Goal: Task Accomplishment & Management: Use online tool/utility

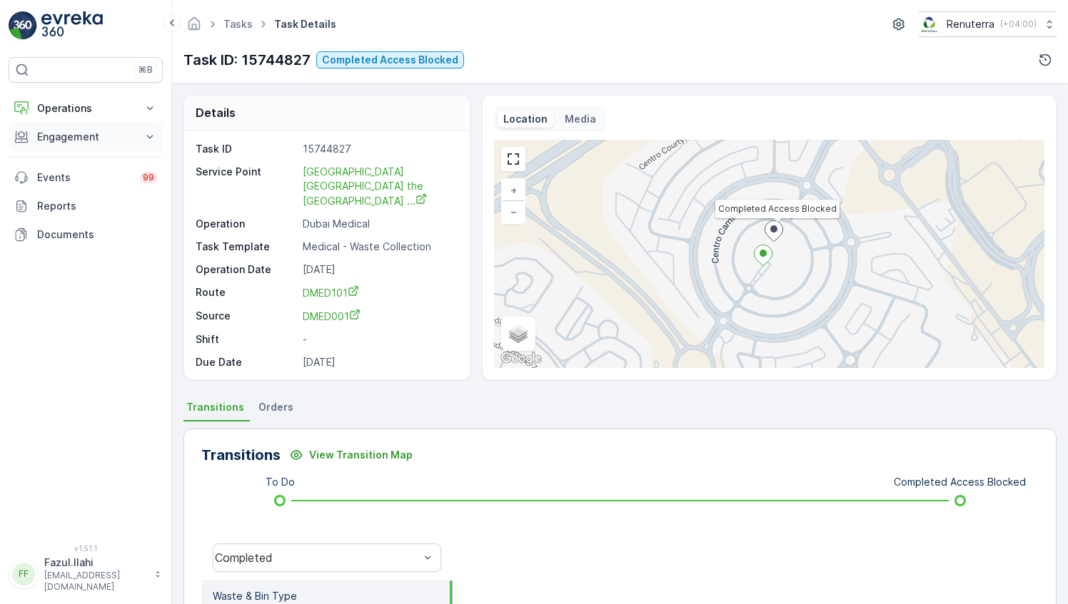
click at [100, 131] on p "Engagement" at bounding box center [85, 137] width 97 height 14
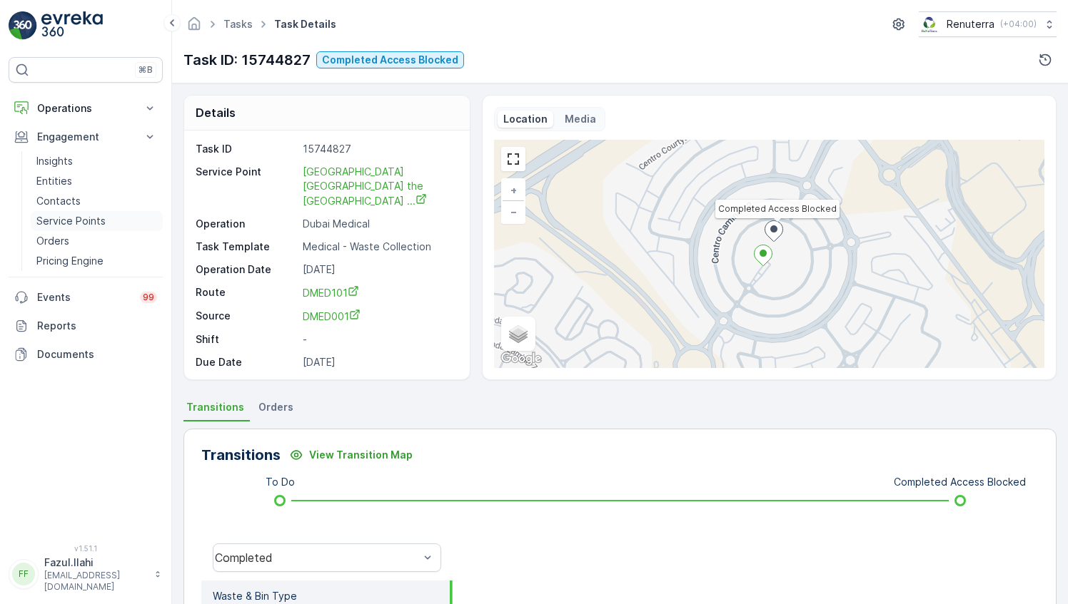
click at [63, 225] on p "Service Points" at bounding box center [70, 221] width 69 height 14
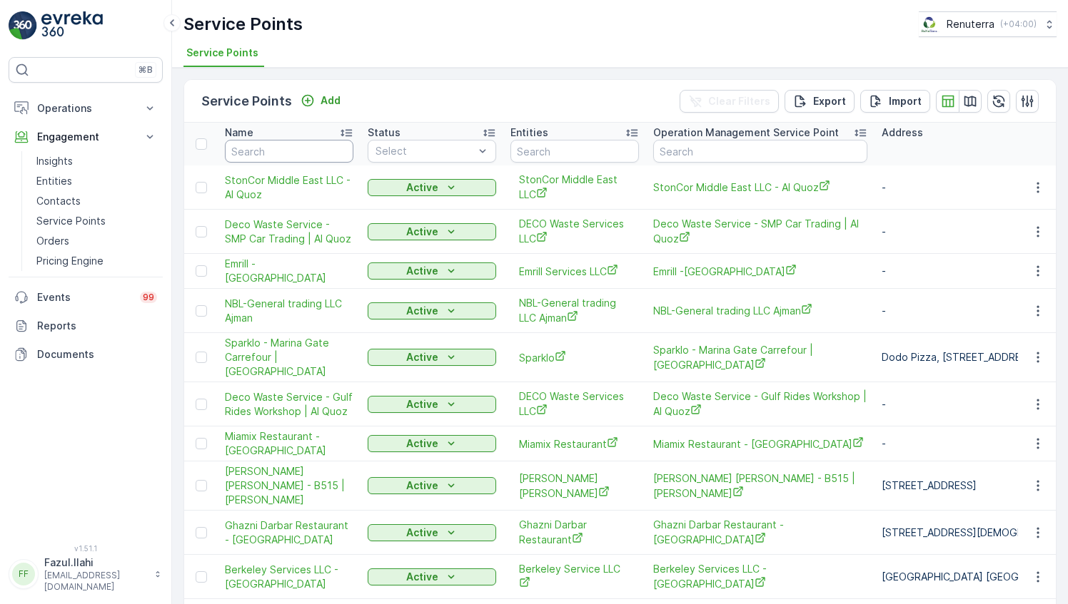
click at [293, 151] on input "text" at bounding box center [289, 151] width 128 height 23
type input "Sika"
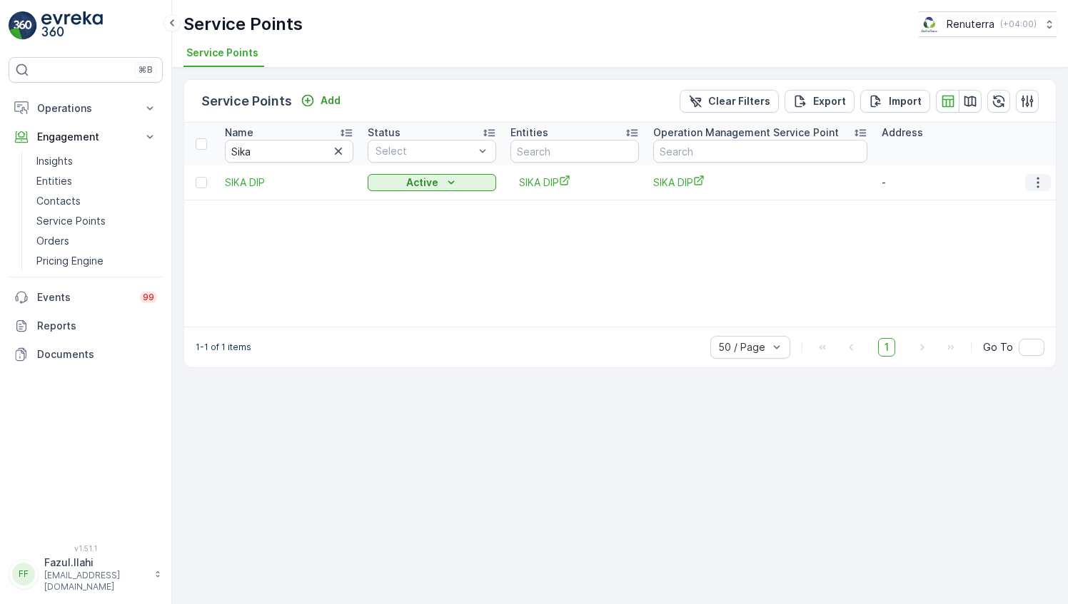
click at [1040, 186] on icon "button" at bounding box center [1037, 183] width 14 height 14
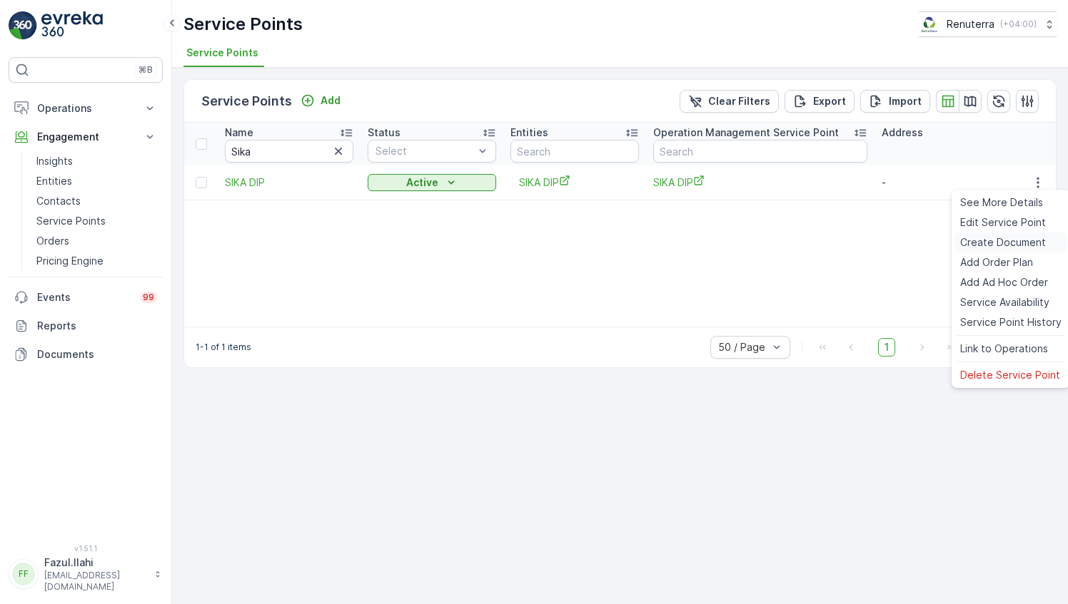
click at [1000, 246] on span "Create Document" at bounding box center [1003, 242] width 86 height 14
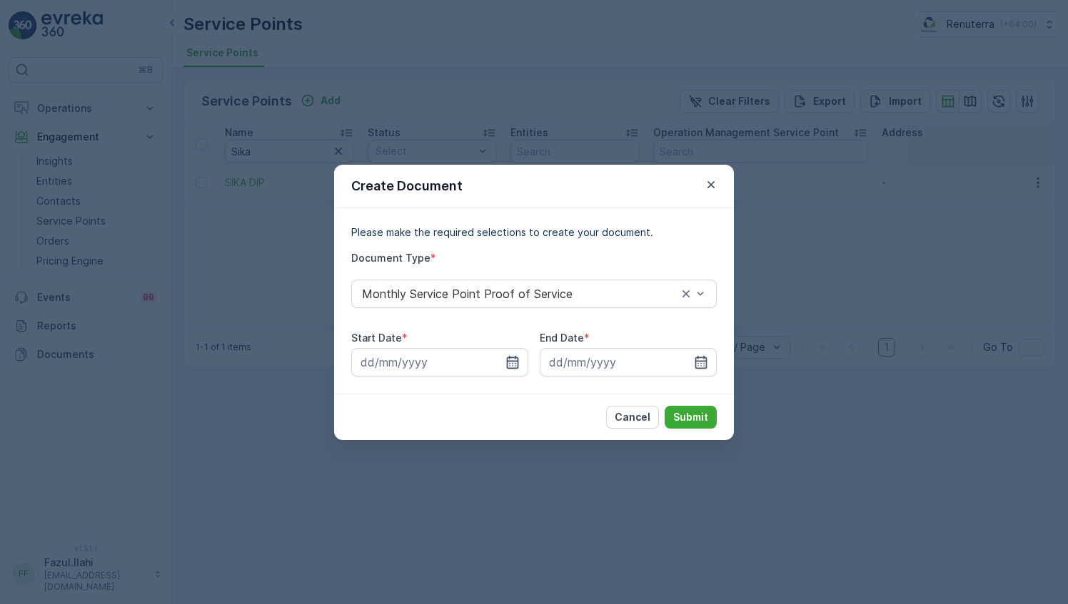
click at [516, 363] on icon "button" at bounding box center [512, 362] width 14 height 14
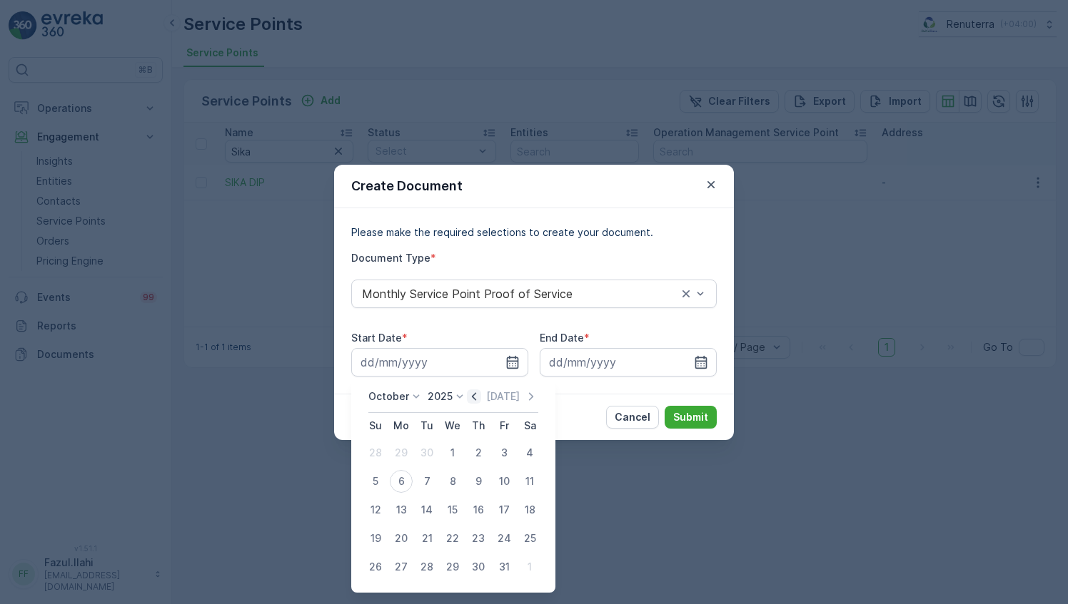
click at [479, 394] on icon "button" at bounding box center [474, 397] width 14 height 14
click at [408, 454] on div "1" at bounding box center [401, 453] width 23 height 23
type input "[DATE]"
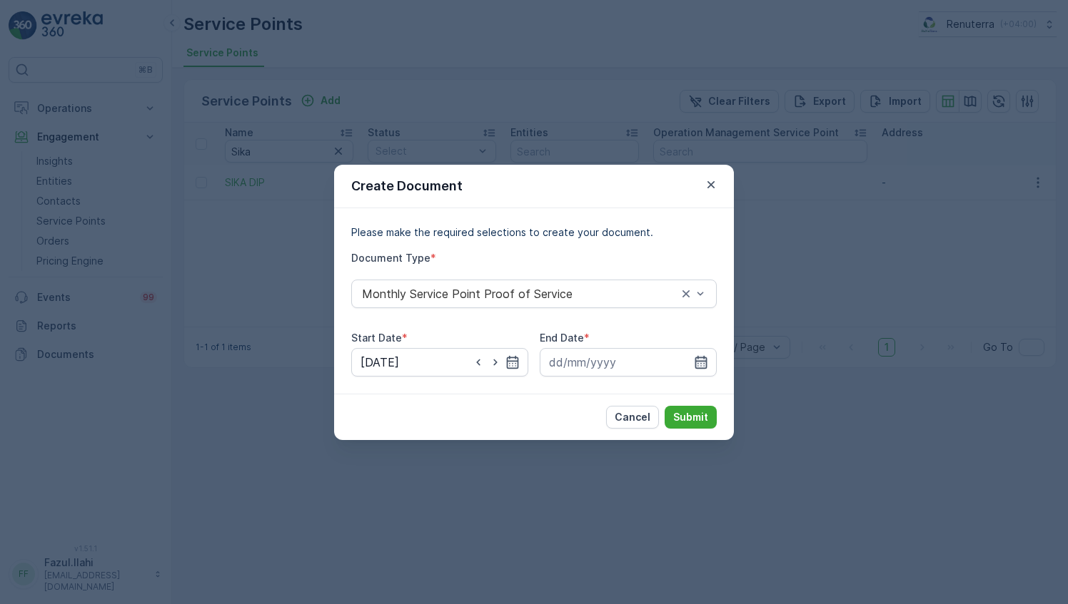
click at [698, 367] on icon "button" at bounding box center [701, 361] width 12 height 13
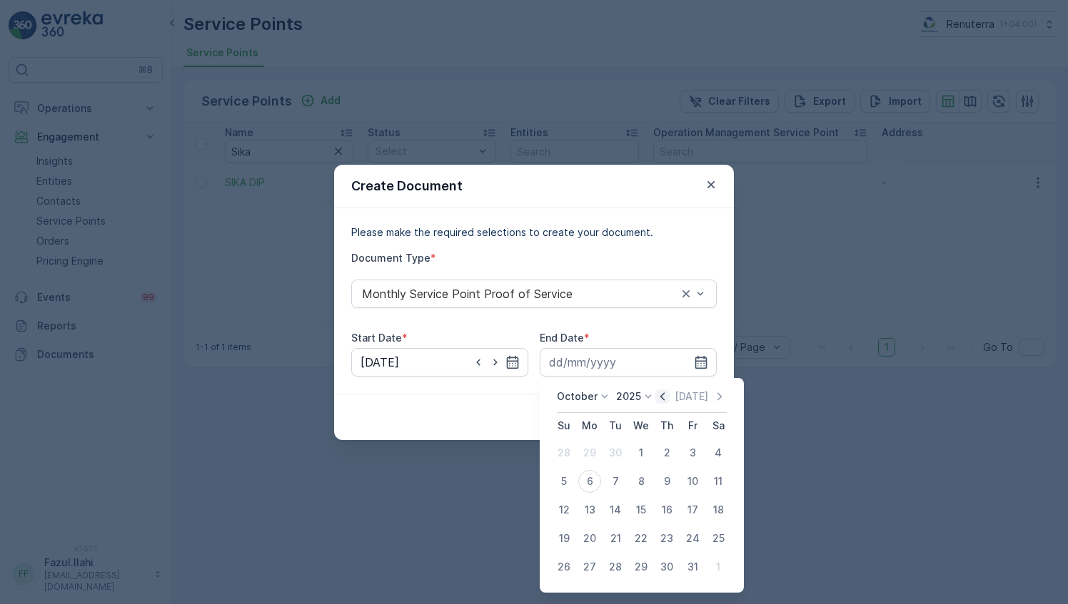
click at [669, 394] on icon "button" at bounding box center [662, 397] width 14 height 14
click at [616, 570] on div "30" at bounding box center [615, 567] width 23 height 23
type input "[DATE]"
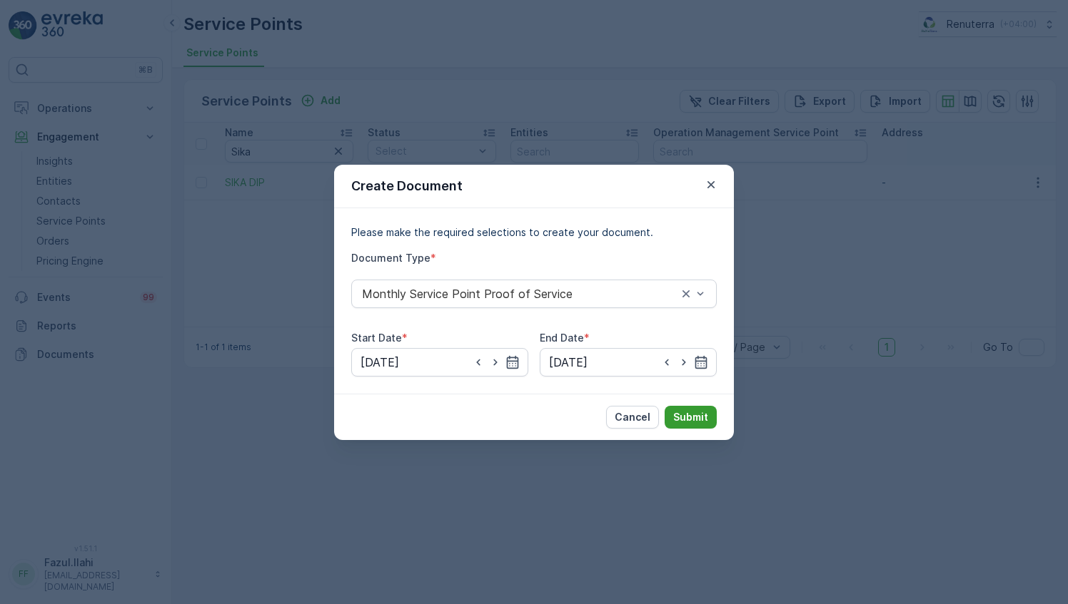
click at [687, 421] on p "Submit" at bounding box center [690, 417] width 35 height 14
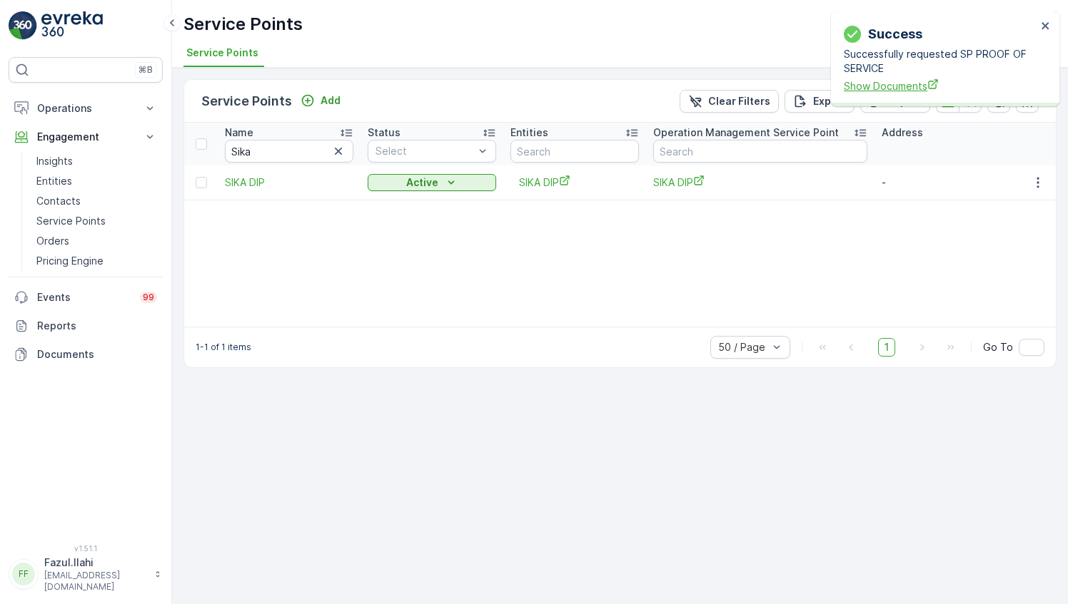
click at [918, 83] on span "Show Documents" at bounding box center [939, 85] width 193 height 15
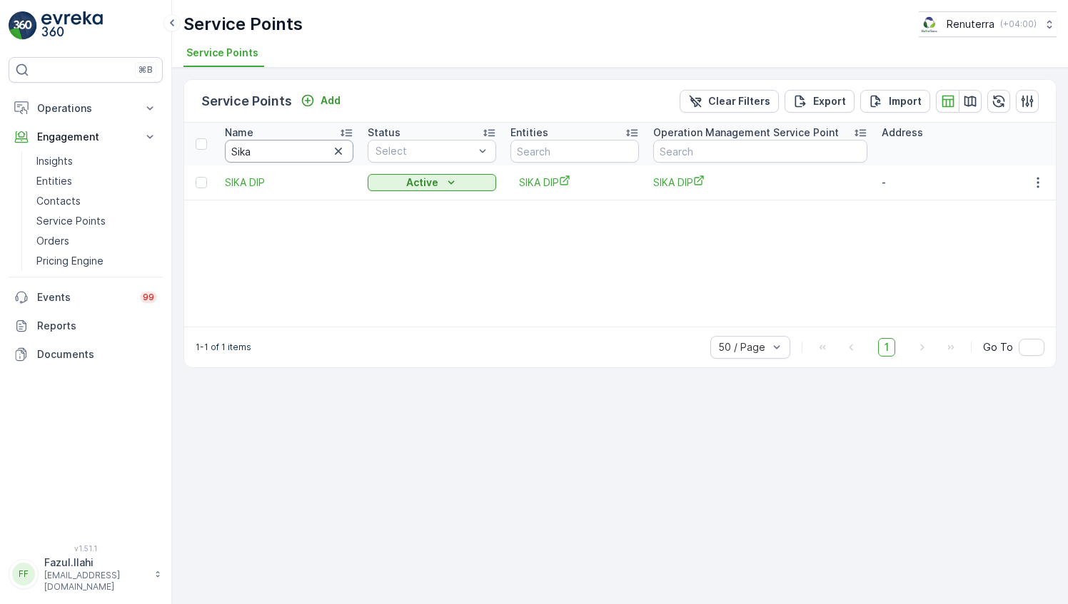
click at [298, 148] on input "Sika" at bounding box center [289, 151] width 128 height 23
click at [299, 147] on input "Sika" at bounding box center [289, 151] width 128 height 23
type input "Rixo"
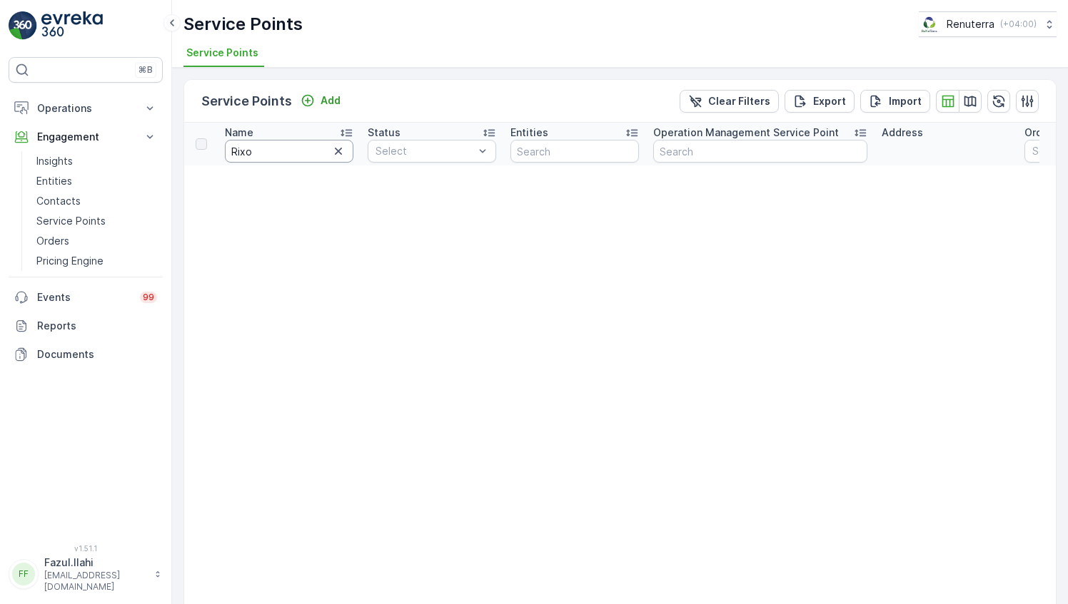
click at [270, 147] on input "Rixo" at bounding box center [289, 151] width 128 height 23
type input "R"
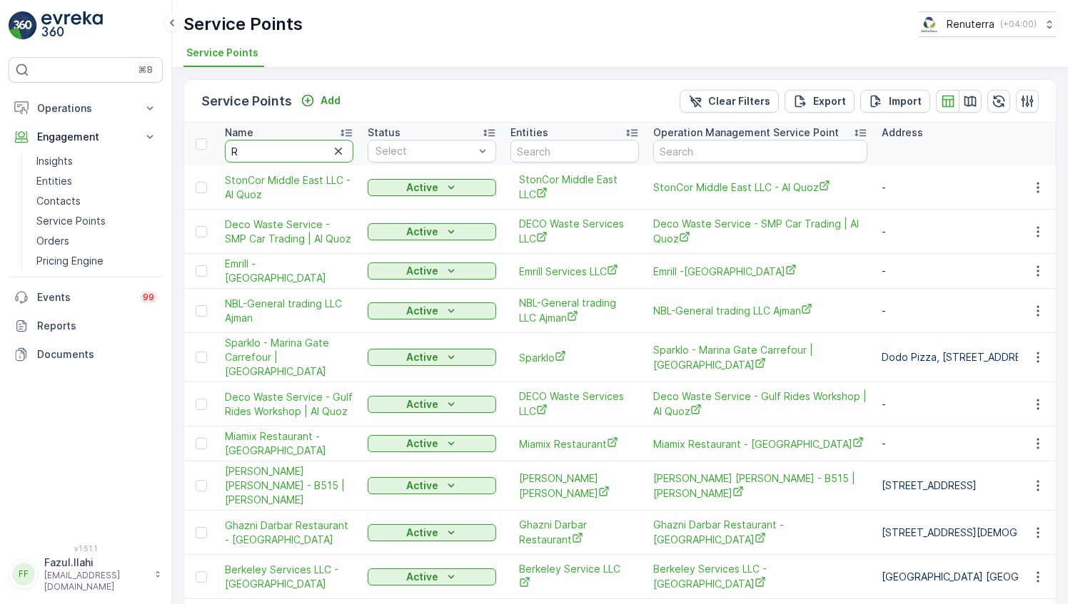
click at [270, 147] on input "R" at bounding box center [289, 151] width 128 height 23
type input "Rixos premi"
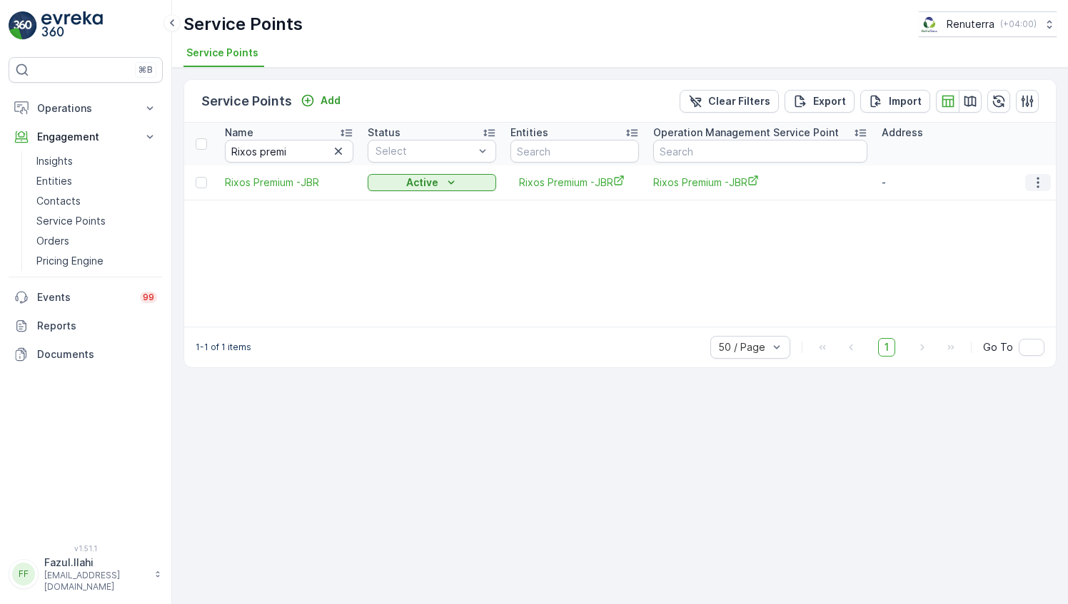
click at [1035, 180] on icon "button" at bounding box center [1037, 183] width 14 height 14
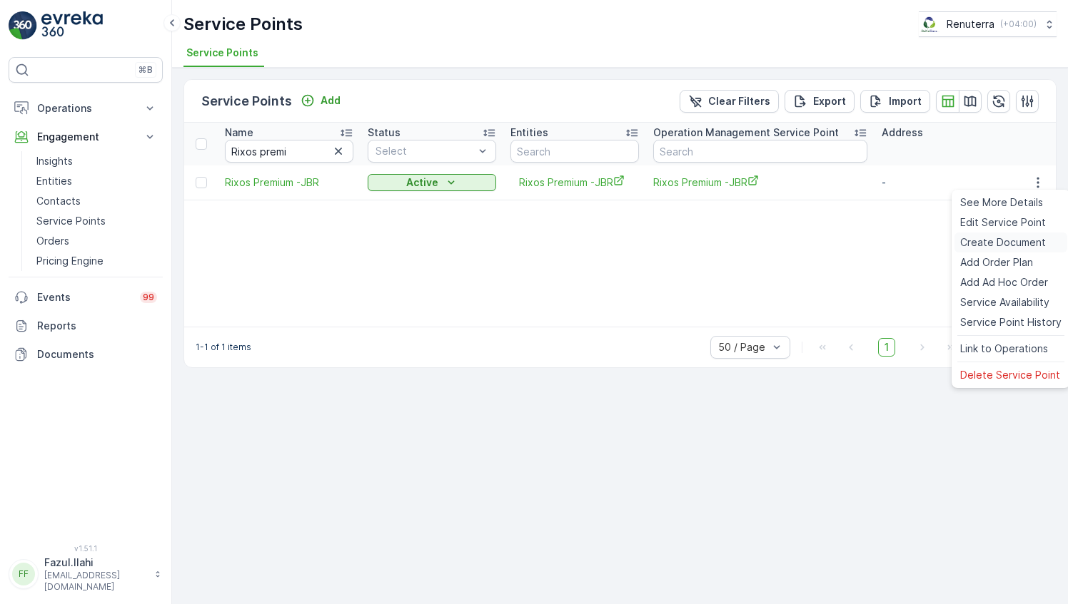
click at [975, 243] on span "Create Document" at bounding box center [1003, 242] width 86 height 14
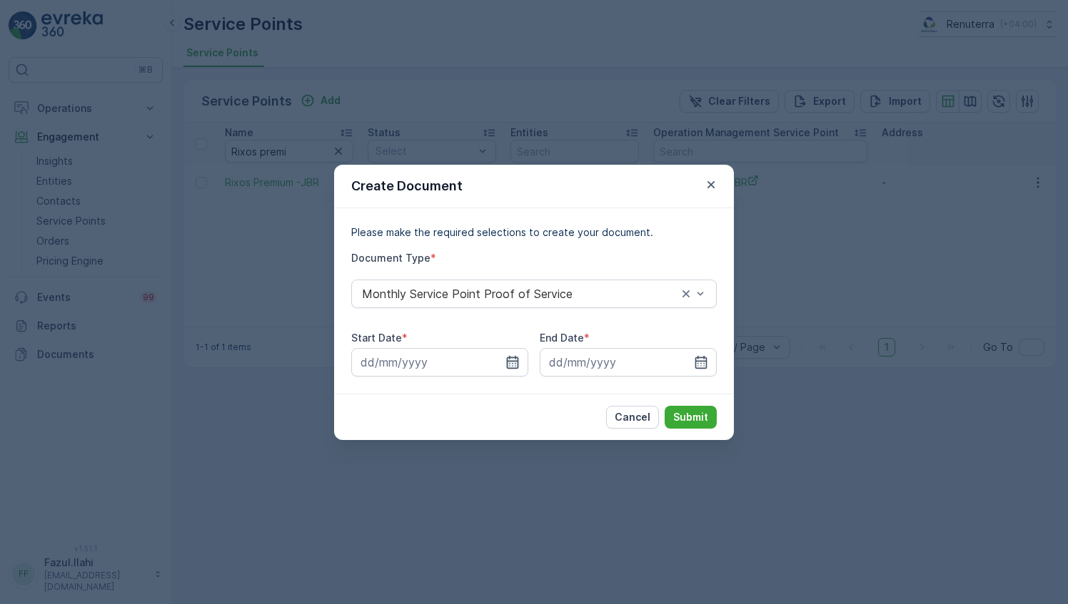
click at [517, 356] on icon "button" at bounding box center [512, 362] width 14 height 14
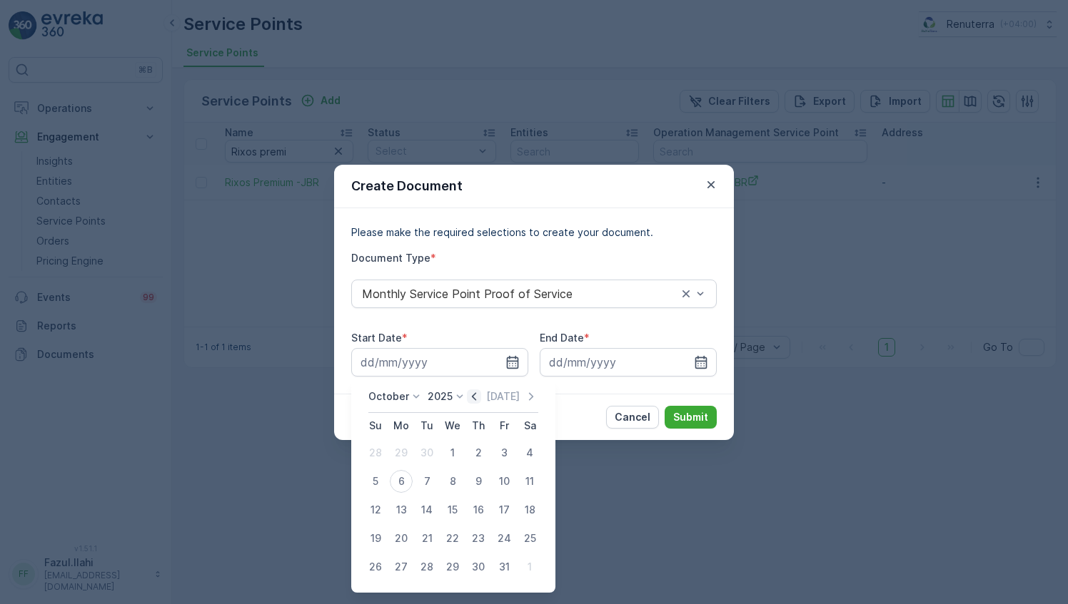
click at [481, 394] on icon "button" at bounding box center [474, 397] width 14 height 14
click at [400, 450] on div "1" at bounding box center [401, 453] width 23 height 23
type input "[DATE]"
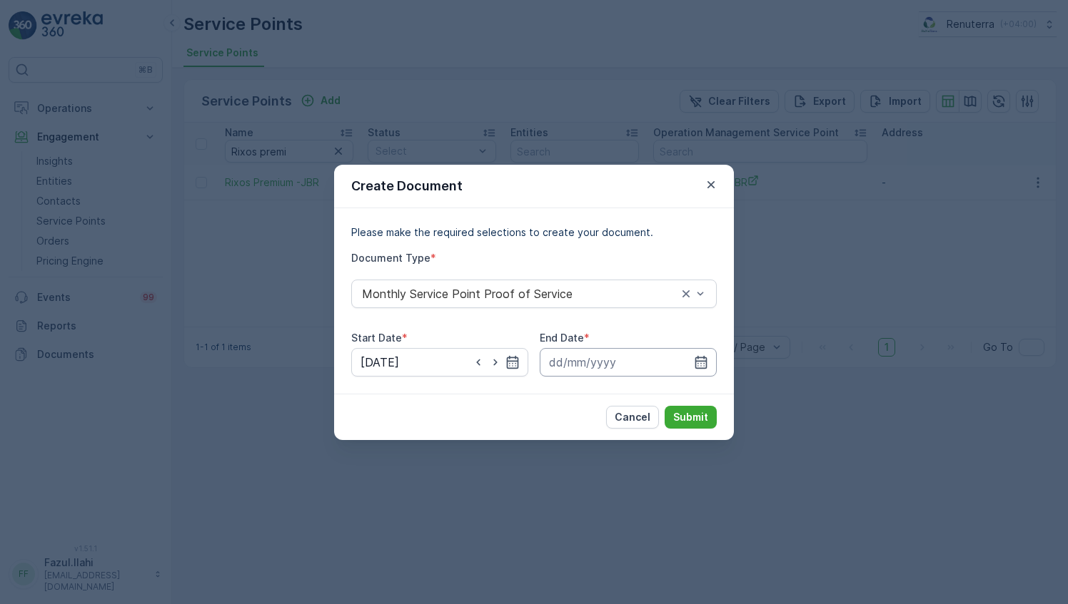
click at [711, 353] on input at bounding box center [627, 362] width 177 height 29
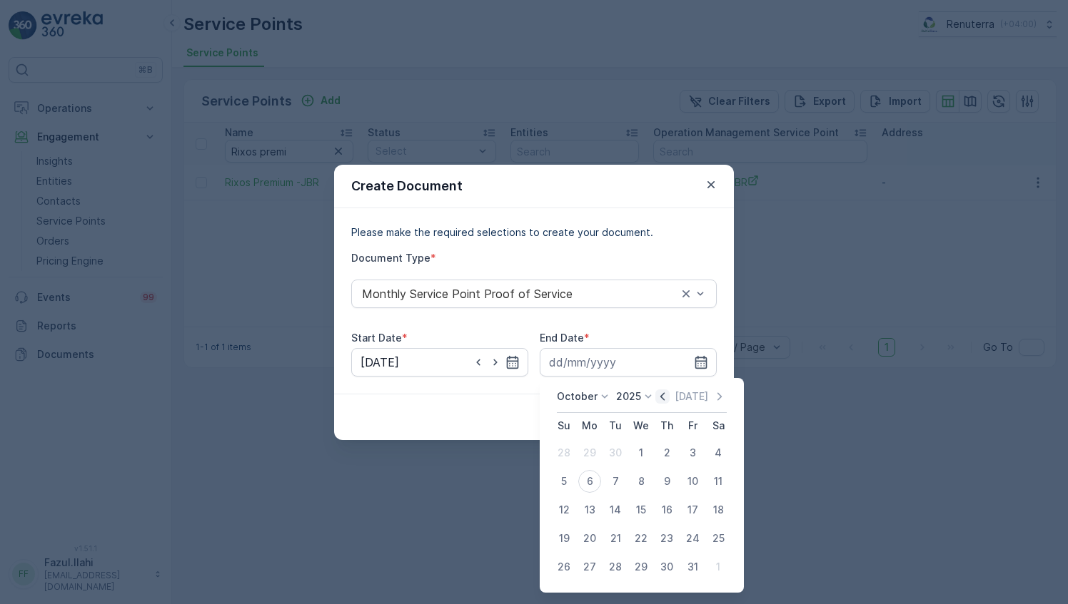
click at [669, 397] on icon "button" at bounding box center [662, 397] width 14 height 14
click at [611, 562] on div "30" at bounding box center [615, 567] width 23 height 23
type input "[DATE]"
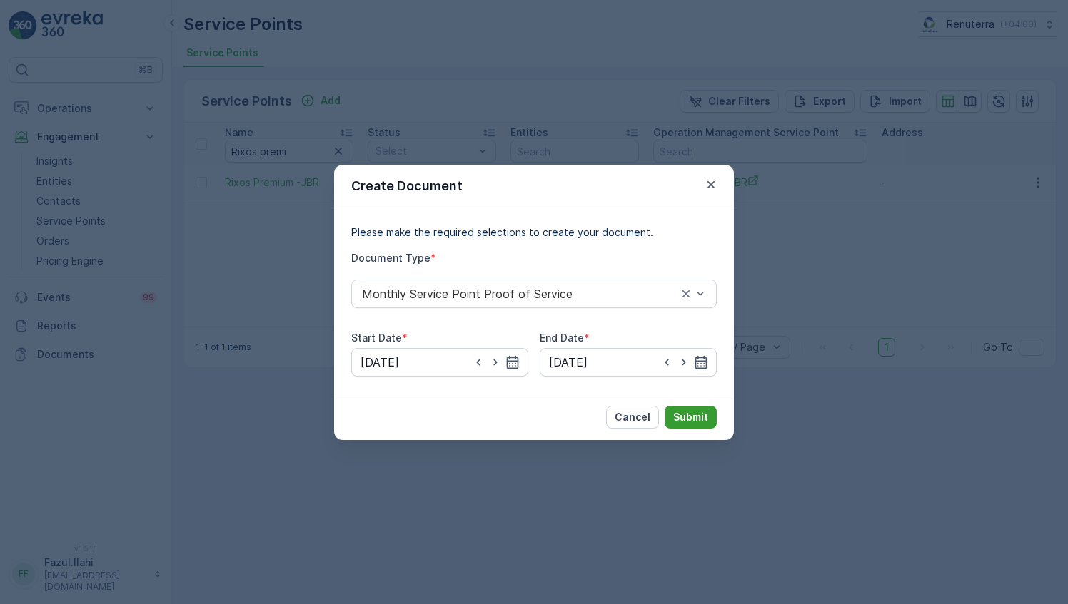
click at [689, 413] on p "Submit" at bounding box center [690, 417] width 35 height 14
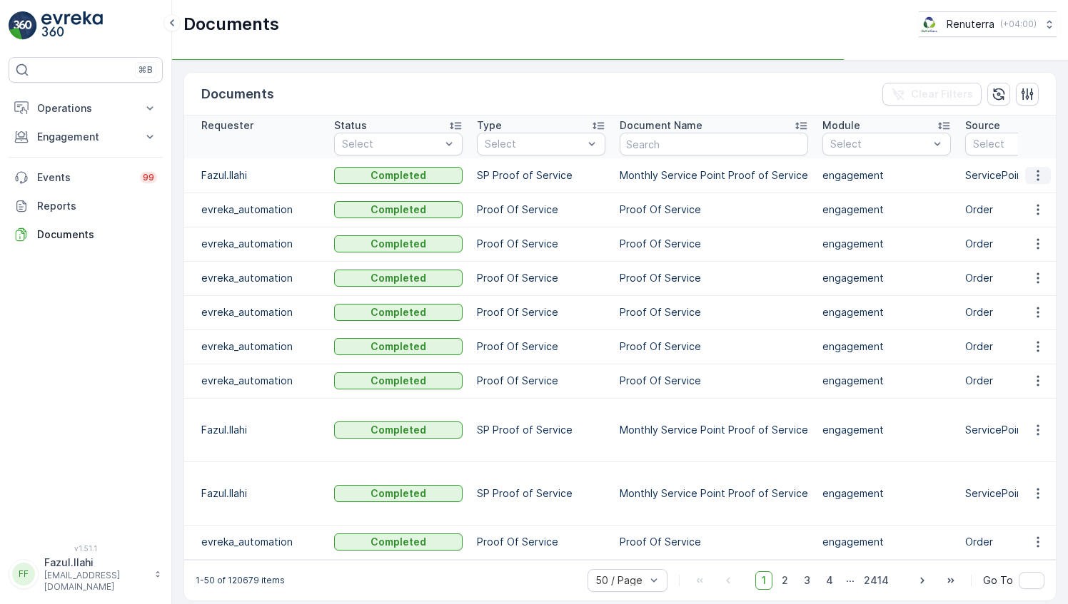
click at [1033, 180] on icon "button" at bounding box center [1037, 175] width 14 height 14
click at [1028, 201] on span "See Details" at bounding box center [1033, 195] width 55 height 14
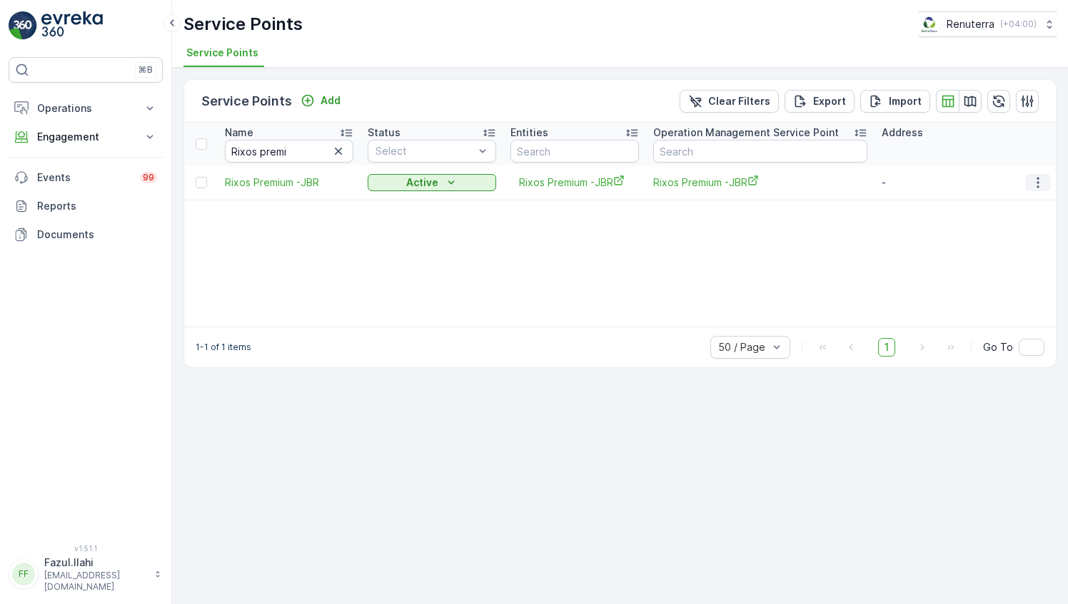
click at [1045, 183] on button "button" at bounding box center [1038, 182] width 26 height 17
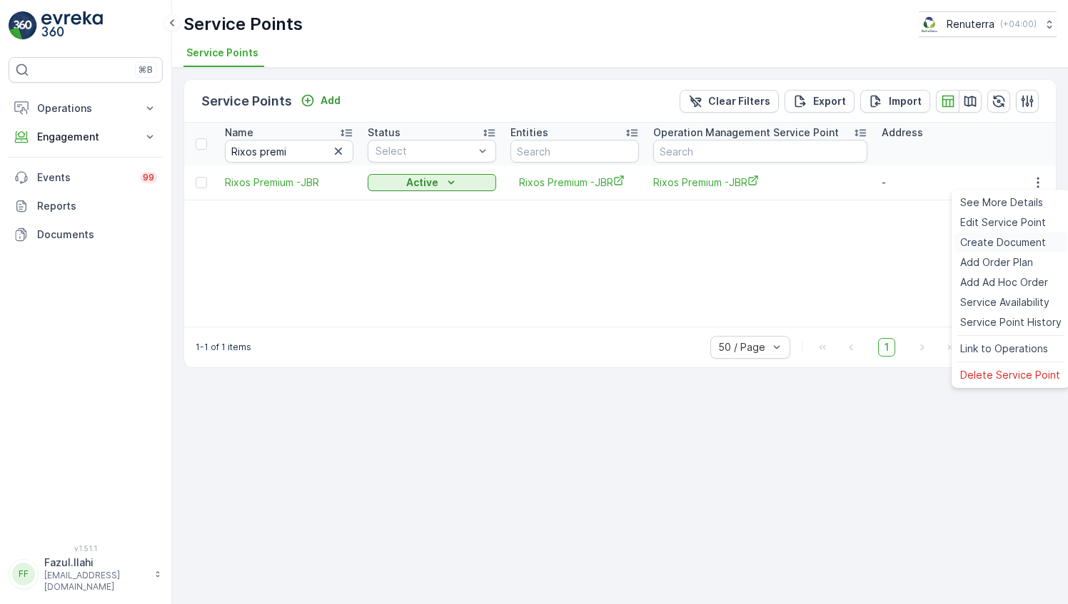
click at [1014, 240] on span "Create Document" at bounding box center [1003, 242] width 86 height 14
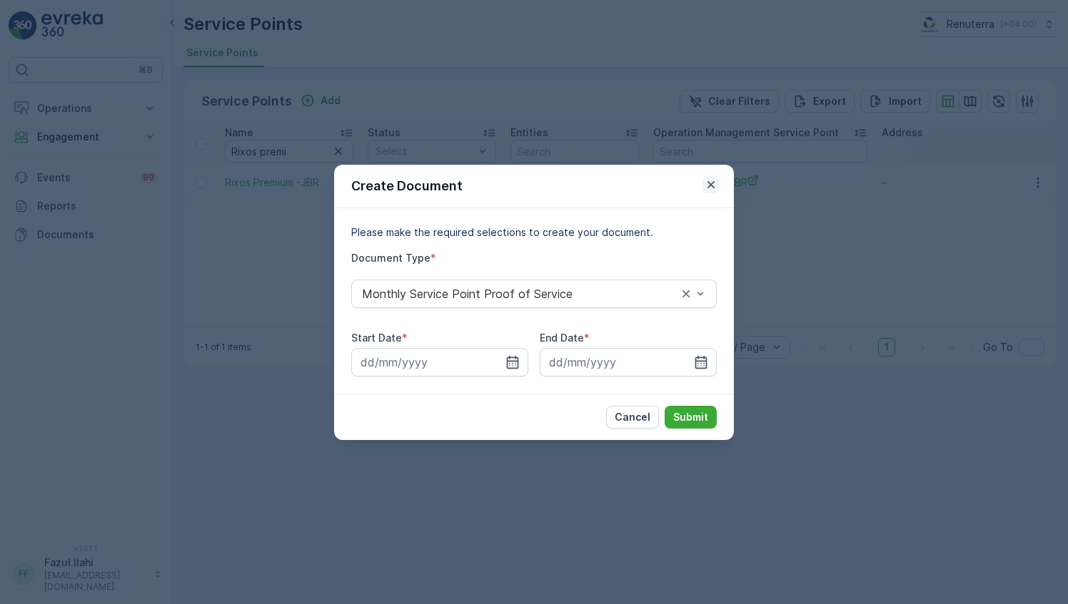
click at [715, 186] on icon "button" at bounding box center [711, 185] width 14 height 14
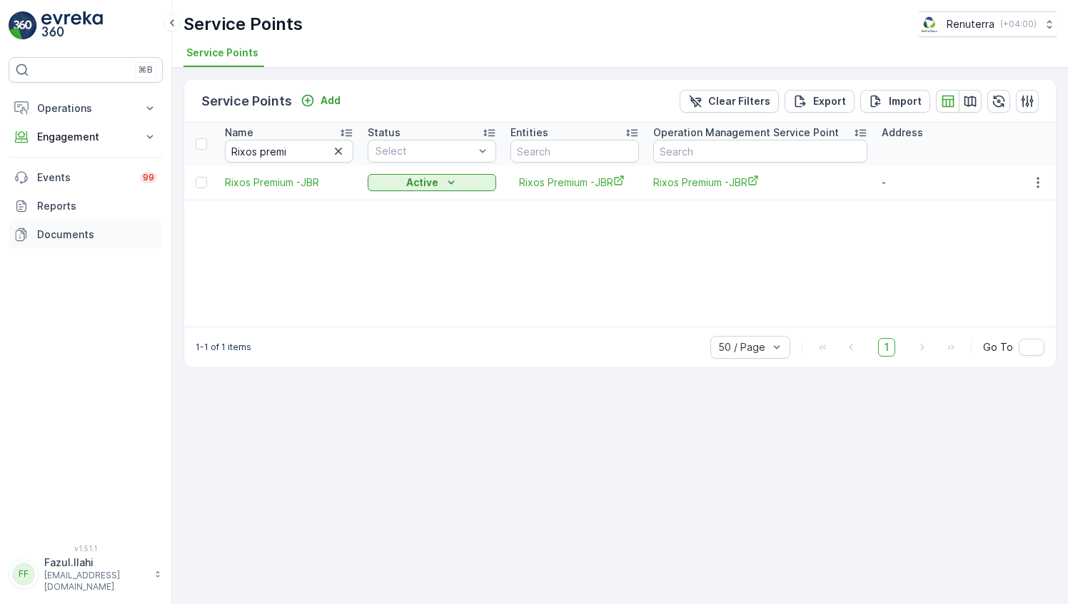
click at [90, 233] on p "Documents" at bounding box center [97, 235] width 120 height 14
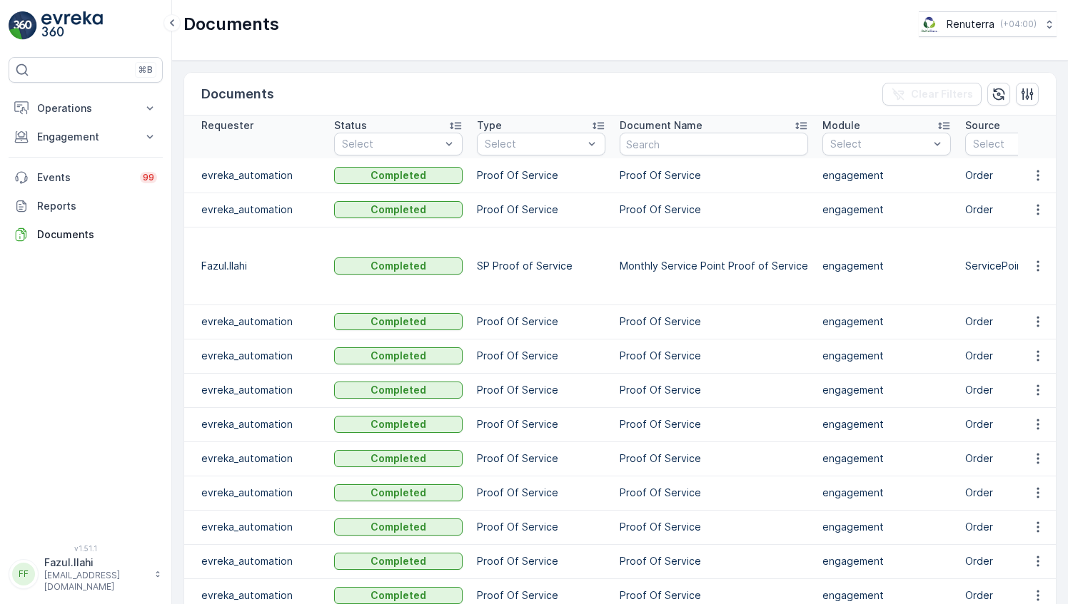
click at [1030, 259] on icon "button" at bounding box center [1037, 266] width 14 height 14
click at [1028, 275] on span "See Details" at bounding box center [1033, 272] width 55 height 14
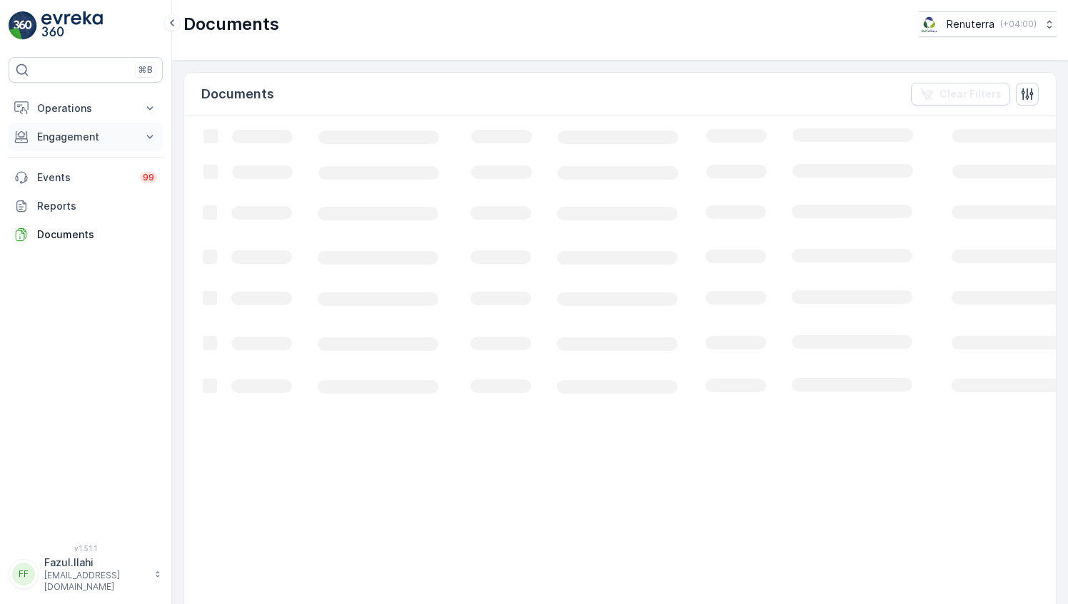
click at [123, 136] on p "Engagement" at bounding box center [85, 137] width 97 height 14
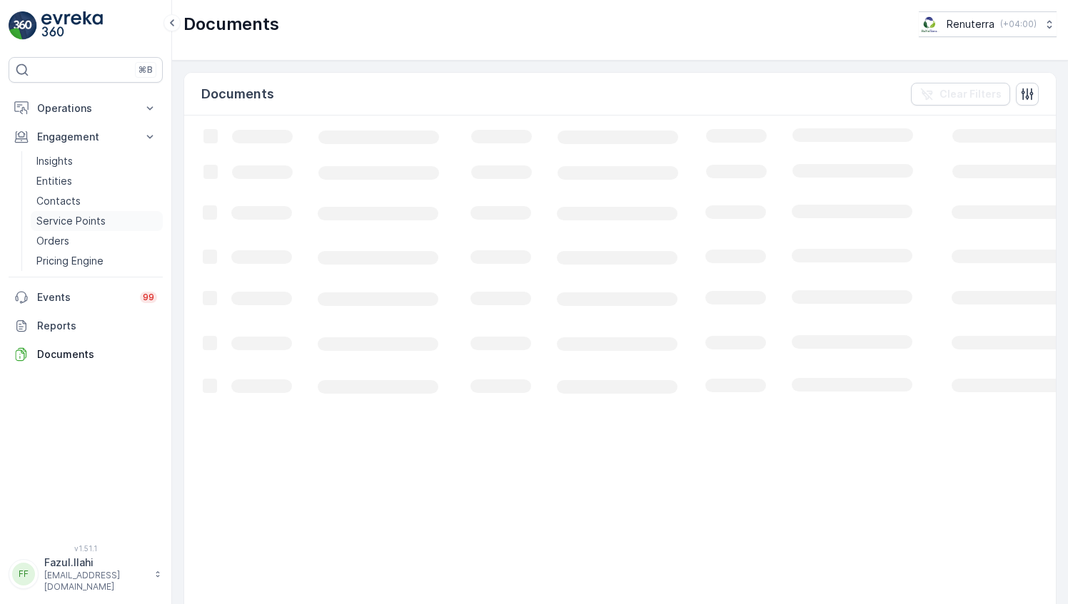
click at [96, 223] on p "Service Points" at bounding box center [70, 221] width 69 height 14
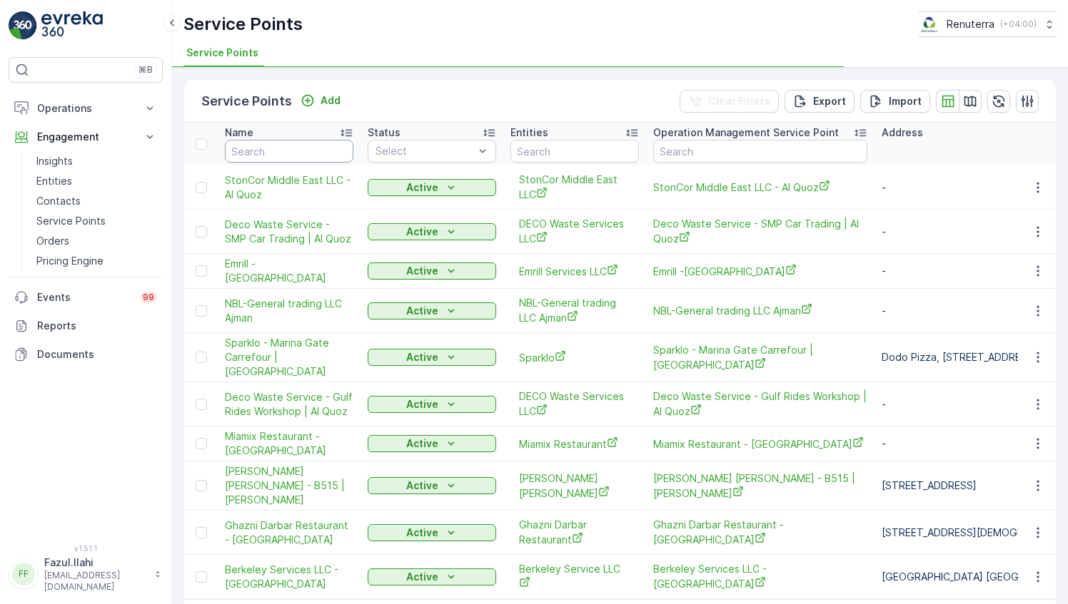
click at [310, 142] on input "text" at bounding box center [289, 151] width 128 height 23
type input "Rixo"
type input "Rixos"
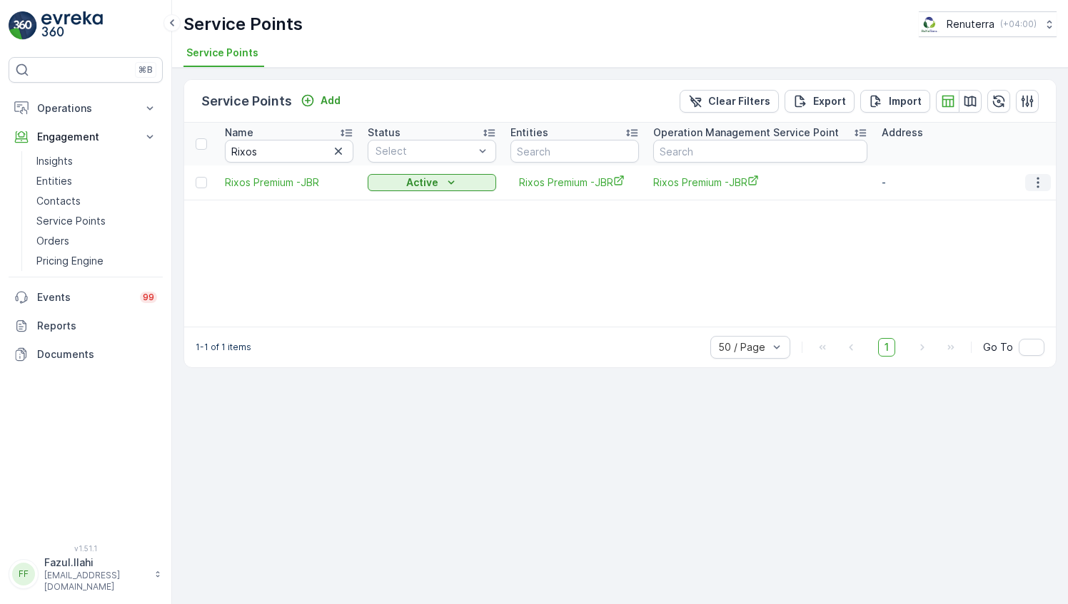
click at [1040, 179] on icon "button" at bounding box center [1037, 183] width 14 height 14
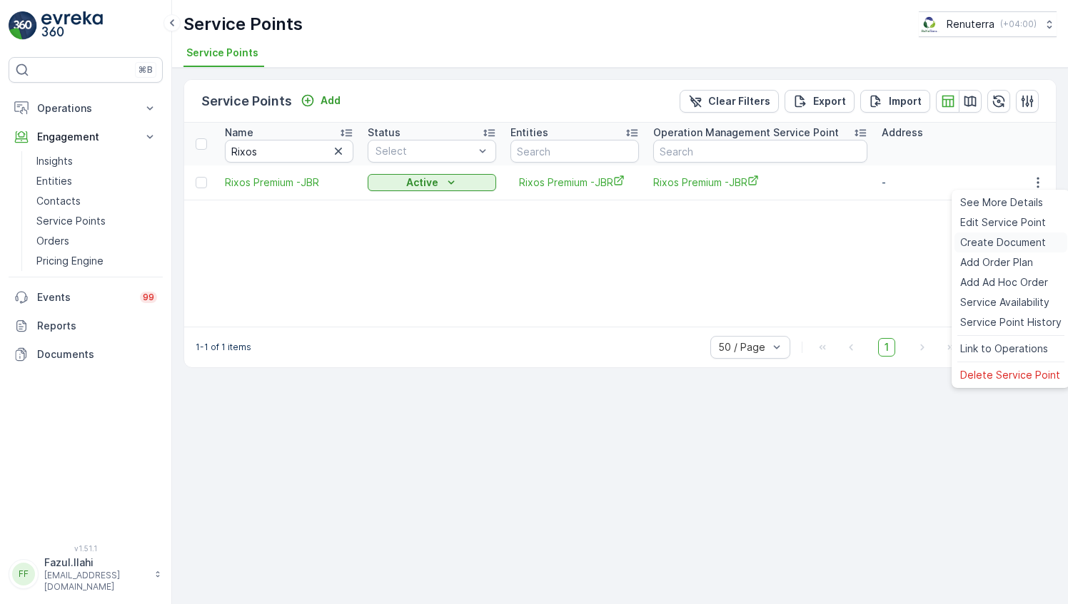
click at [998, 243] on span "Create Document" at bounding box center [1003, 242] width 86 height 14
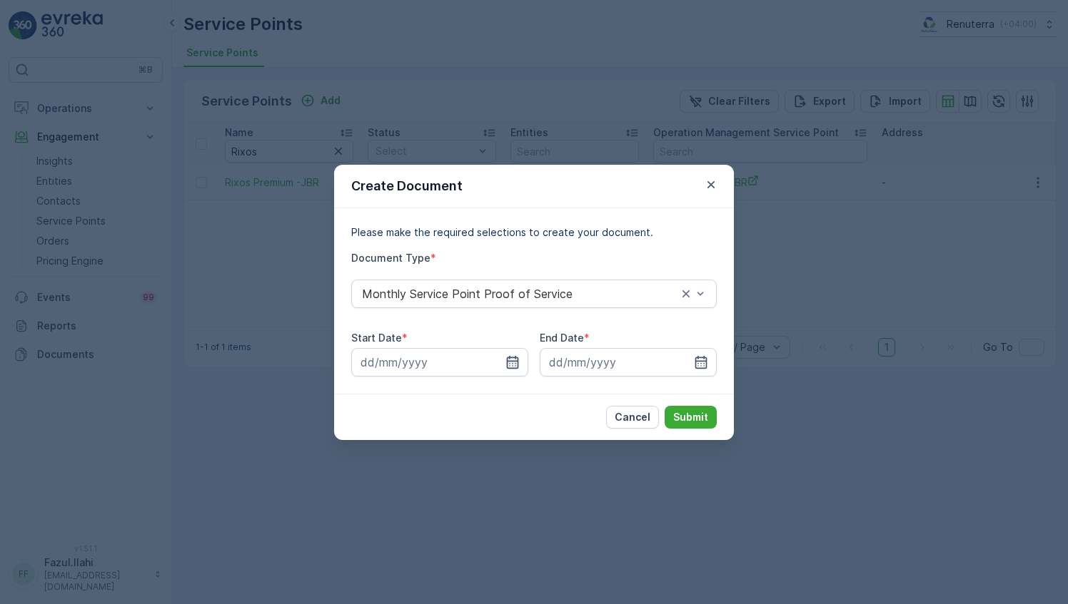
click at [514, 367] on icon "button" at bounding box center [512, 362] width 14 height 14
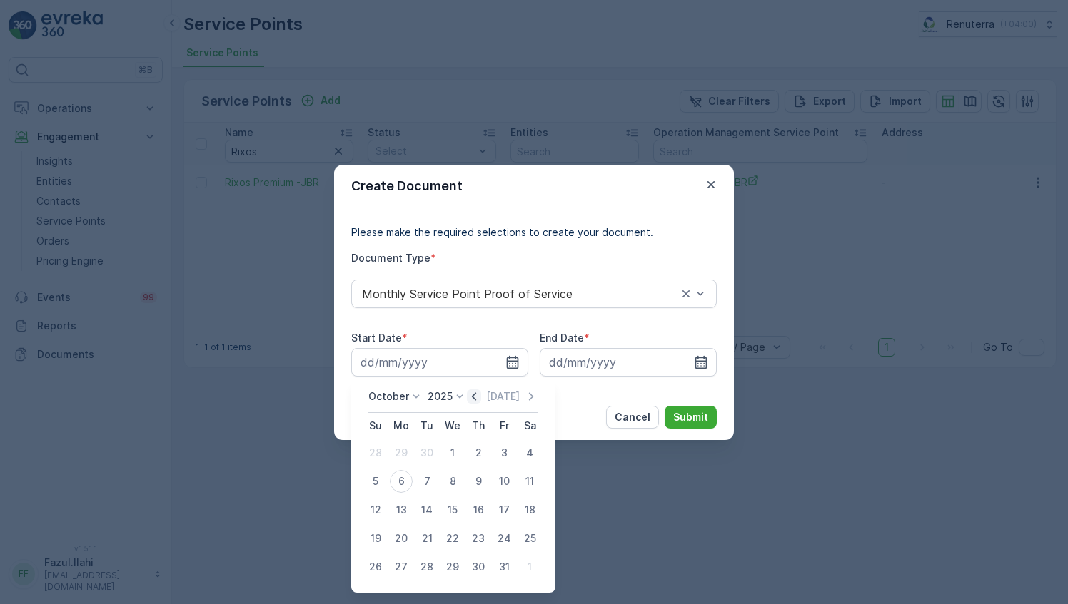
click at [474, 400] on icon "button" at bounding box center [474, 397] width 14 height 14
click at [407, 451] on div "1" at bounding box center [401, 453] width 23 height 23
type input "[DATE]"
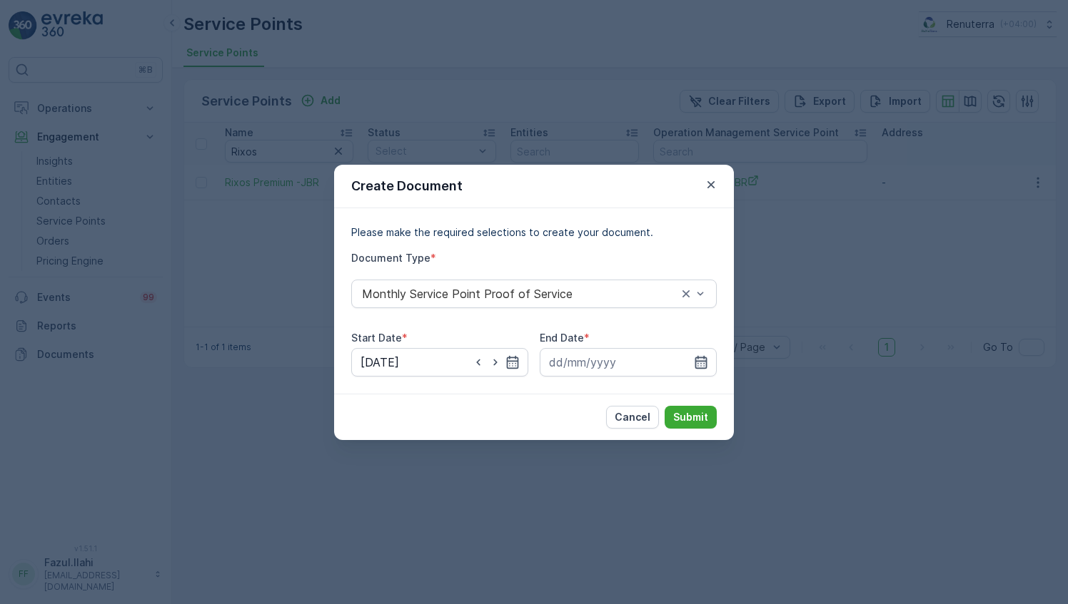
click at [697, 365] on icon "button" at bounding box center [701, 362] width 14 height 14
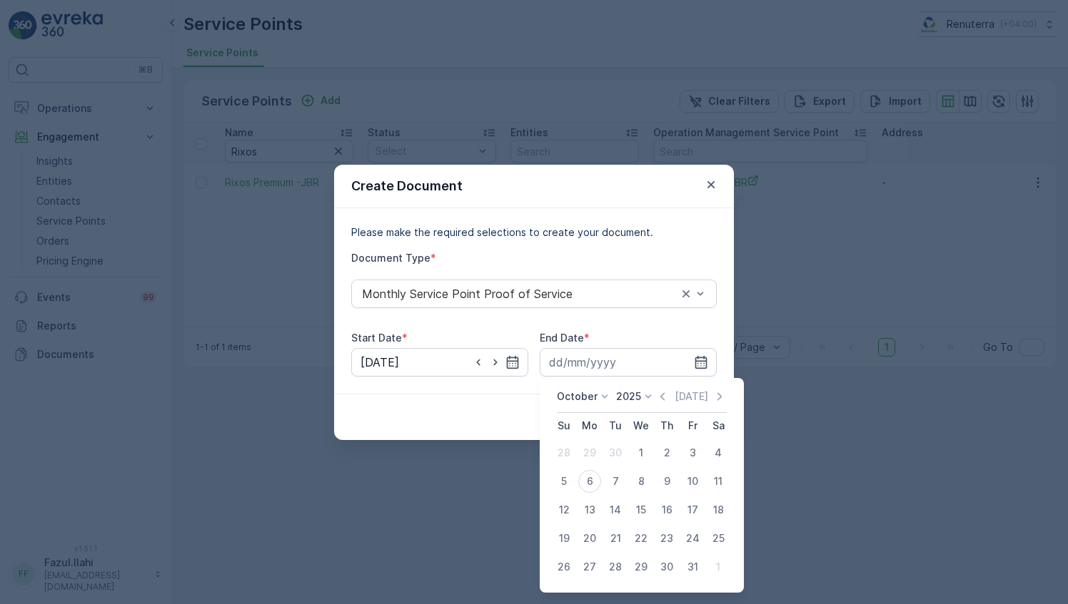
click at [665, 396] on icon "button" at bounding box center [662, 397] width 14 height 14
click at [612, 569] on div "30" at bounding box center [615, 567] width 23 height 23
type input "[DATE]"
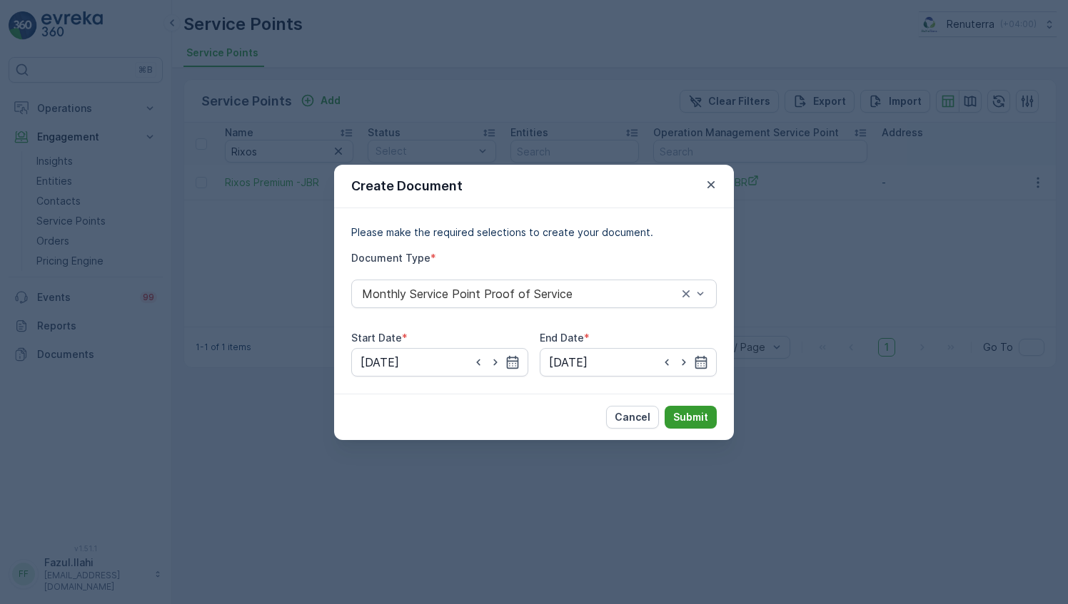
click at [686, 422] on p "Submit" at bounding box center [690, 417] width 35 height 14
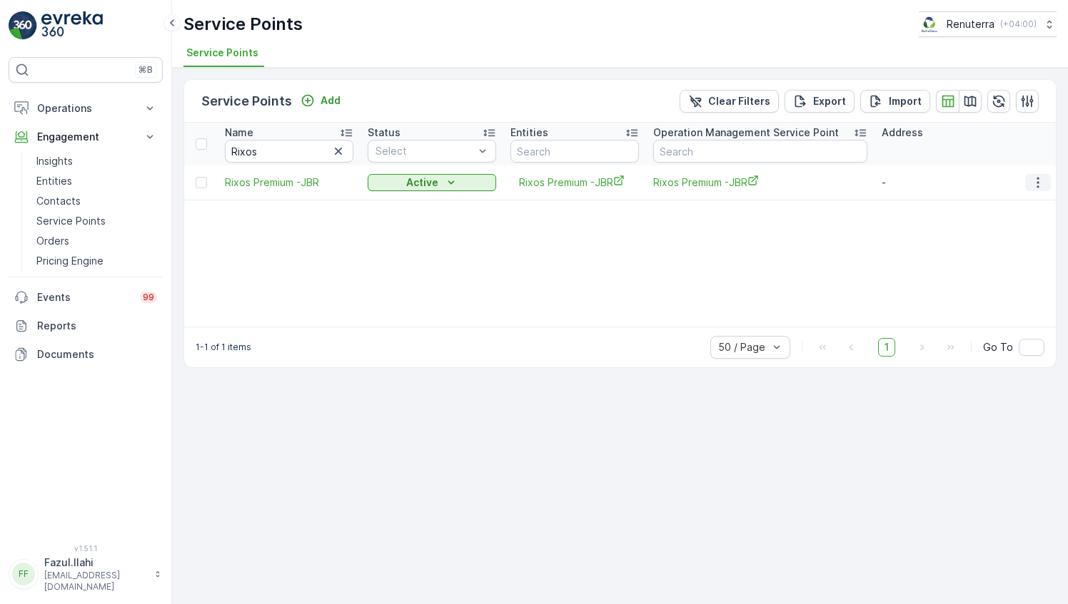
click at [1040, 177] on icon "button" at bounding box center [1037, 183] width 14 height 14
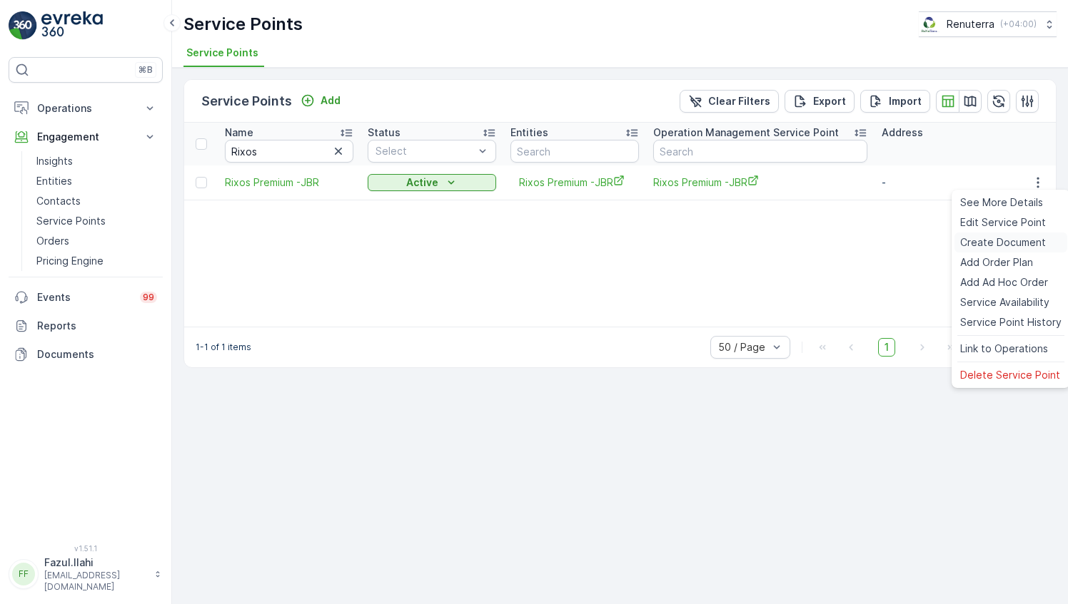
click at [1000, 240] on span "Create Document" at bounding box center [1003, 242] width 86 height 14
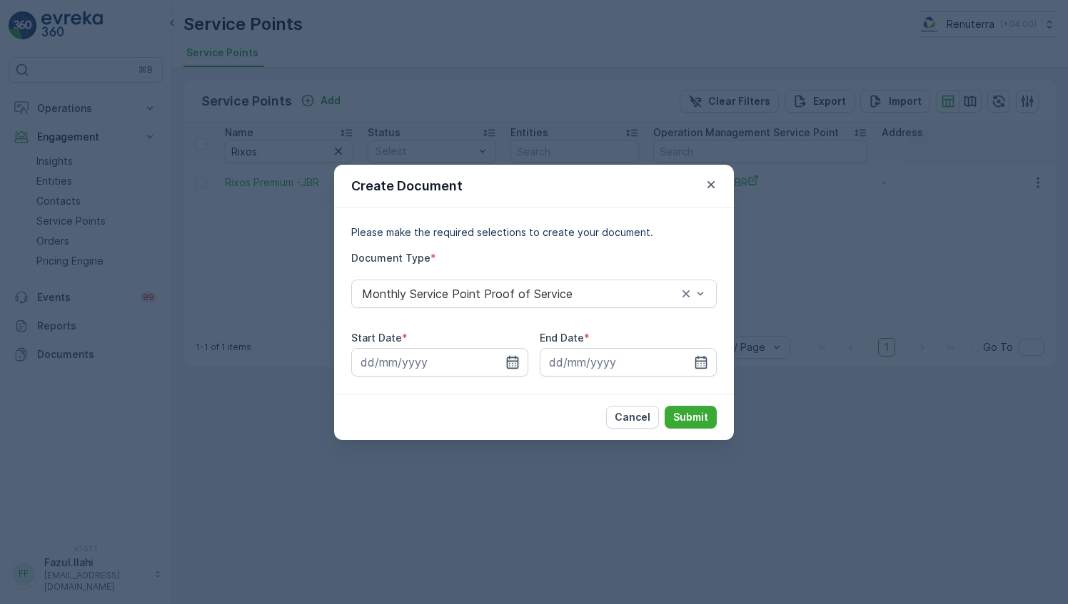
click at [506, 362] on icon "button" at bounding box center [512, 362] width 14 height 14
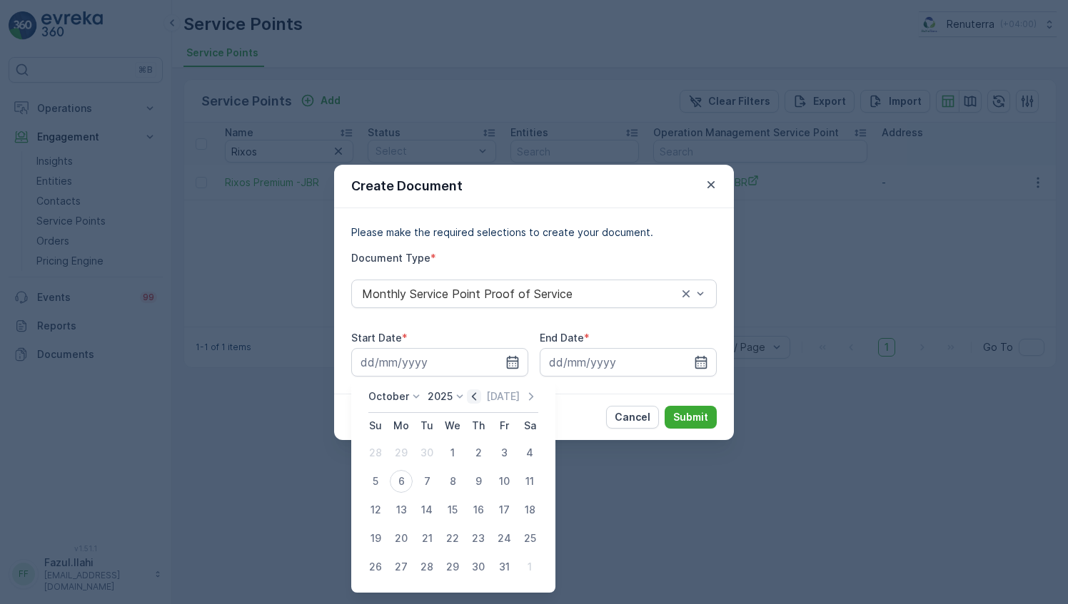
click at [471, 398] on icon "button" at bounding box center [474, 397] width 14 height 14
click at [402, 452] on div "1" at bounding box center [401, 453] width 23 height 23
type input "01.09.2025"
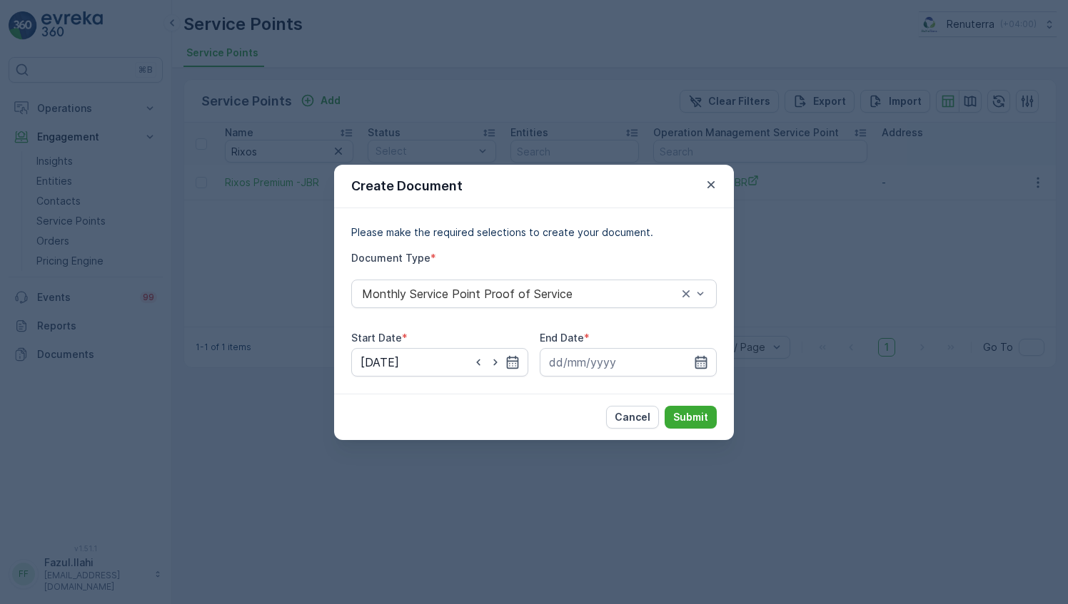
click at [702, 356] on icon "button" at bounding box center [701, 362] width 14 height 14
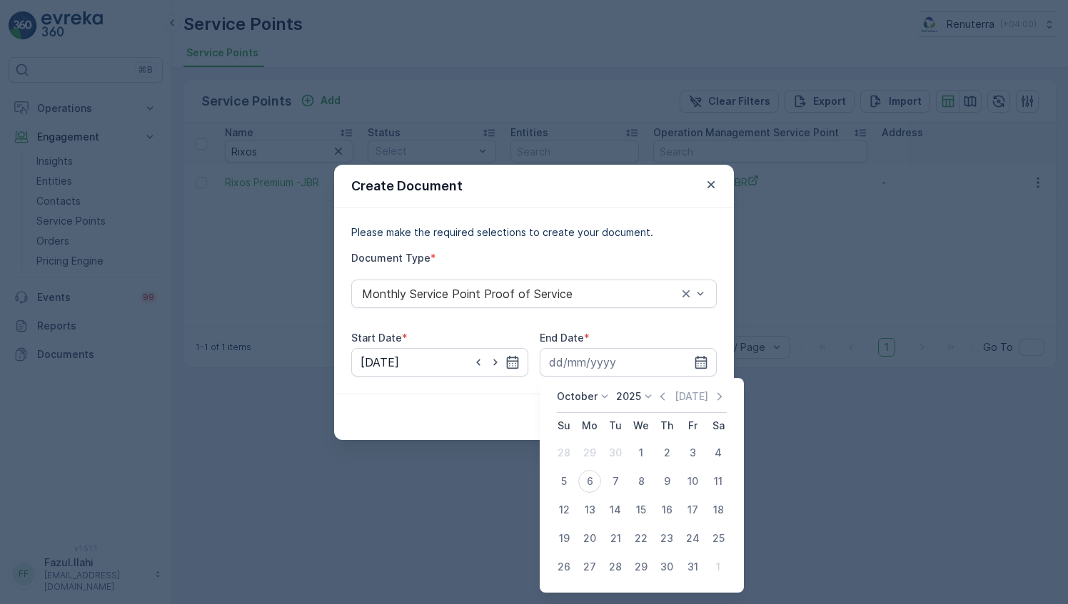
click at [666, 395] on icon "button" at bounding box center [662, 397] width 14 height 14
drag, startPoint x: 615, startPoint y: 567, endPoint x: 621, endPoint y: 522, distance: 45.3
click at [622, 565] on div "30" at bounding box center [615, 567] width 23 height 23
type input "30.09.2025"
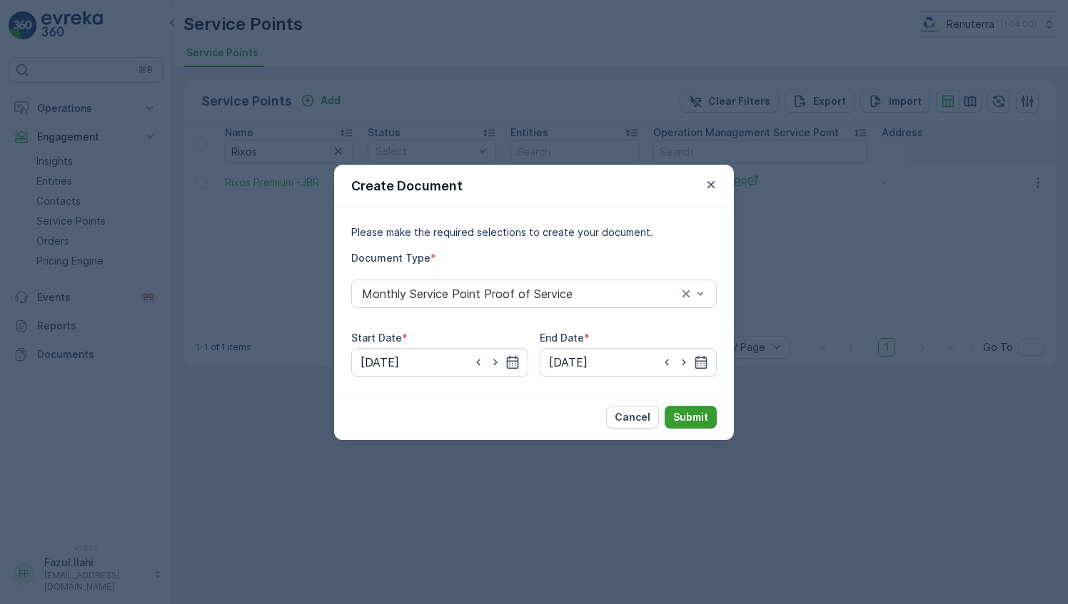
click at [682, 415] on p "Submit" at bounding box center [690, 417] width 35 height 14
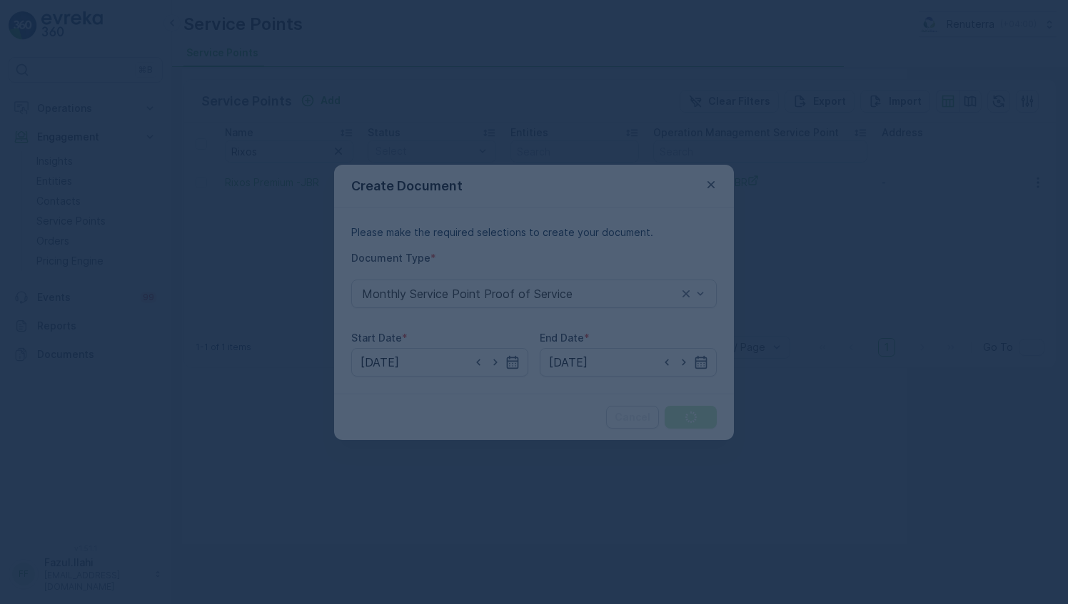
click at [682, 415] on div at bounding box center [534, 302] width 1068 height 604
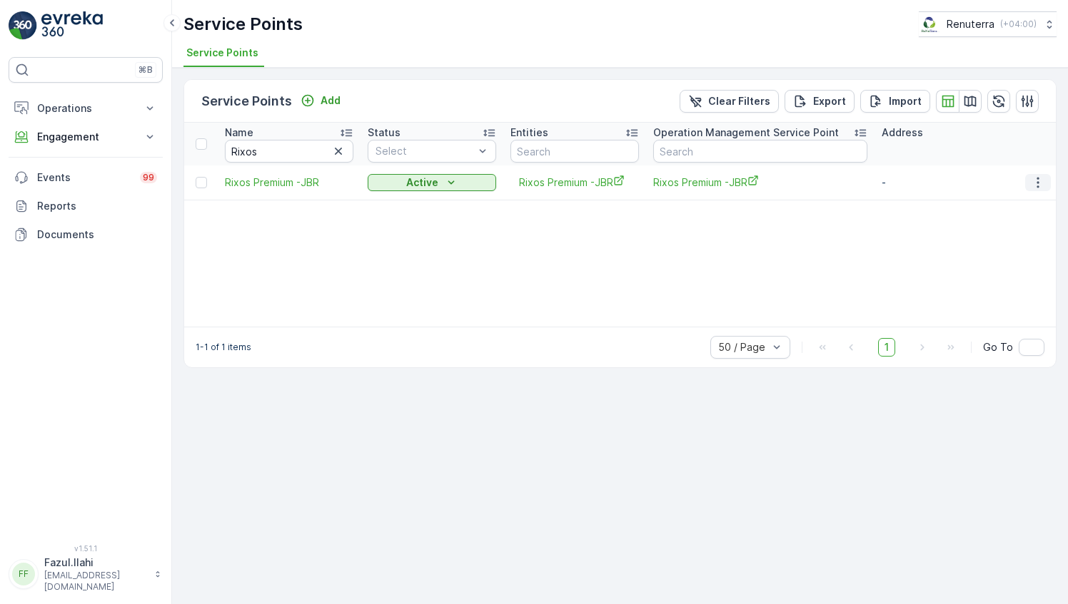
click at [1042, 182] on icon "button" at bounding box center [1037, 183] width 14 height 14
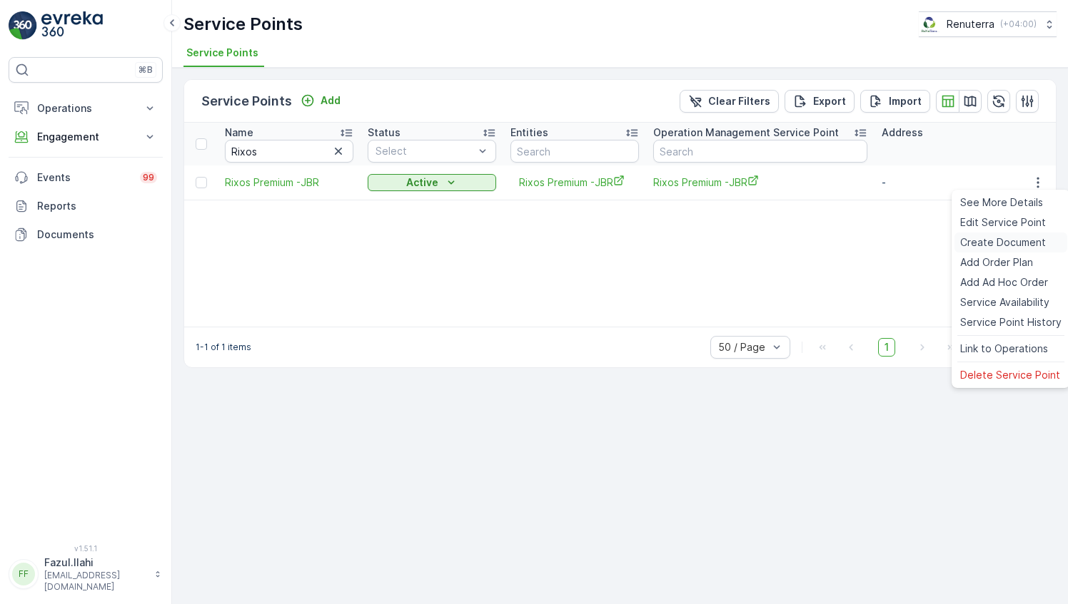
click at [1001, 244] on span "Create Document" at bounding box center [1003, 242] width 86 height 14
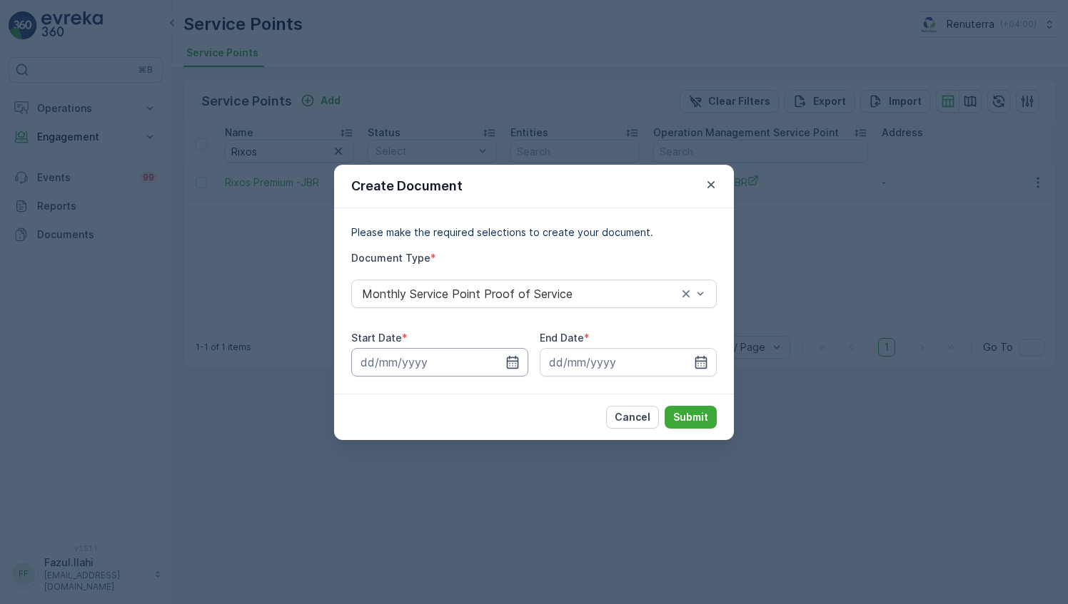
click at [514, 353] on input at bounding box center [439, 362] width 177 height 29
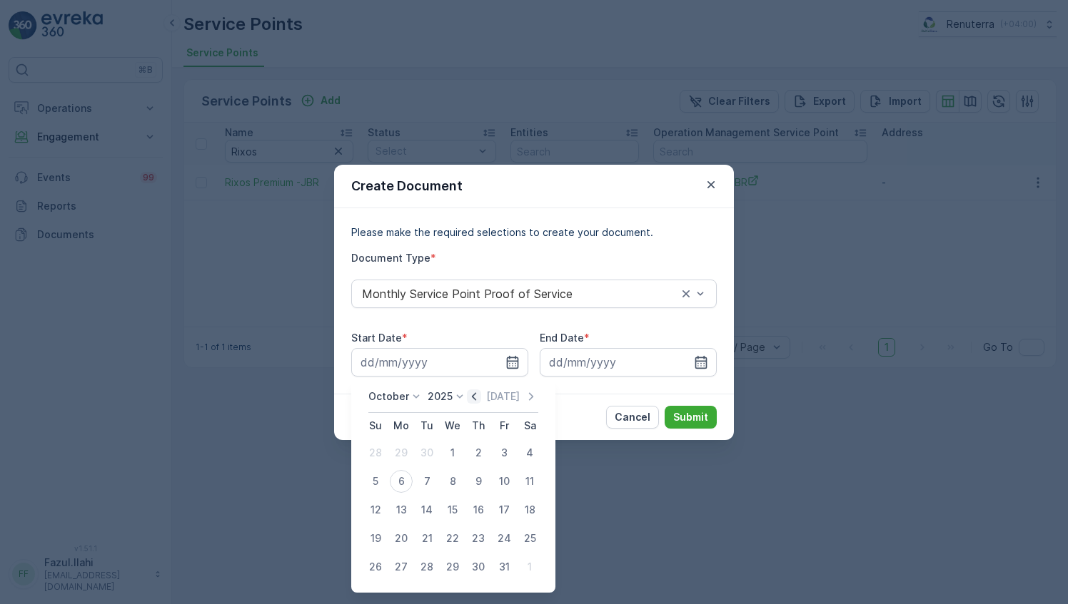
click at [472, 395] on icon "button" at bounding box center [474, 397] width 14 height 14
click at [404, 448] on div "1" at bounding box center [401, 453] width 23 height 23
type input "[DATE]"
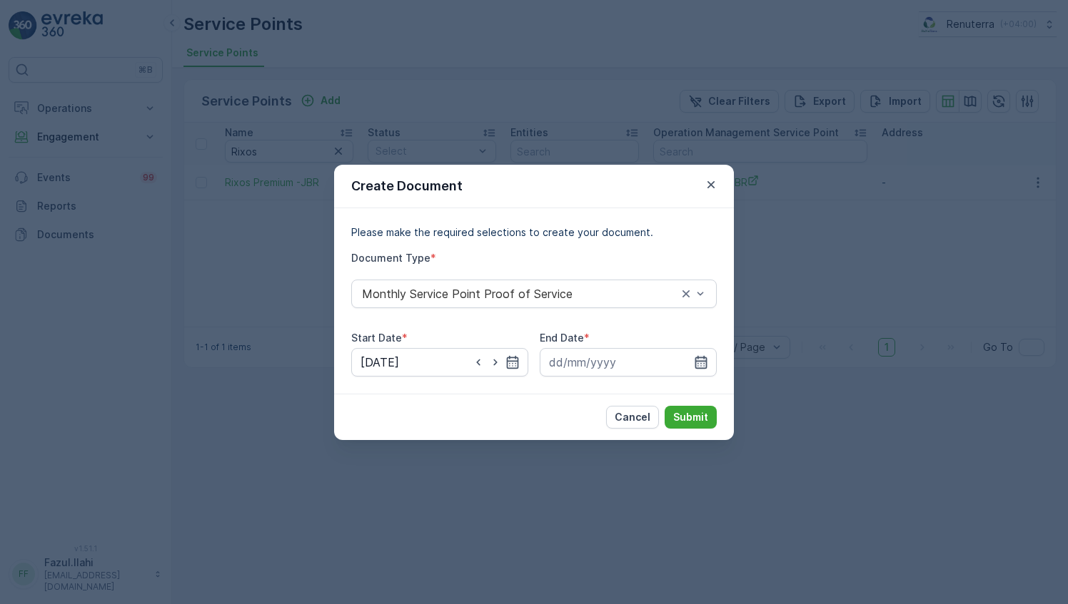
click at [696, 367] on icon "button" at bounding box center [701, 361] width 12 height 13
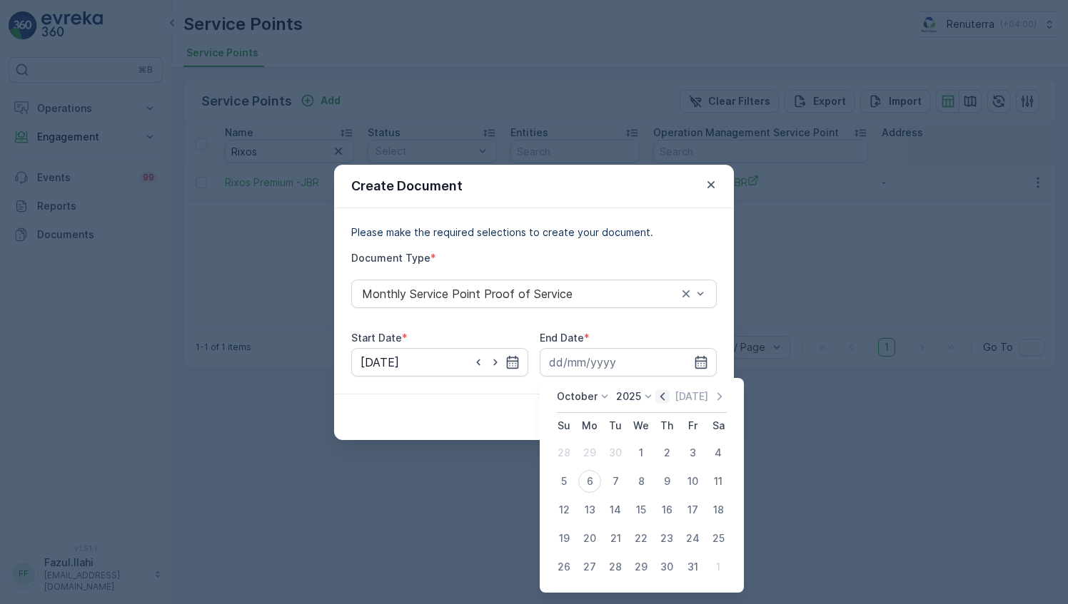
click at [663, 397] on icon "button" at bounding box center [662, 397] width 14 height 14
click at [614, 567] on div "30" at bounding box center [615, 567] width 23 height 23
type input "[DATE]"
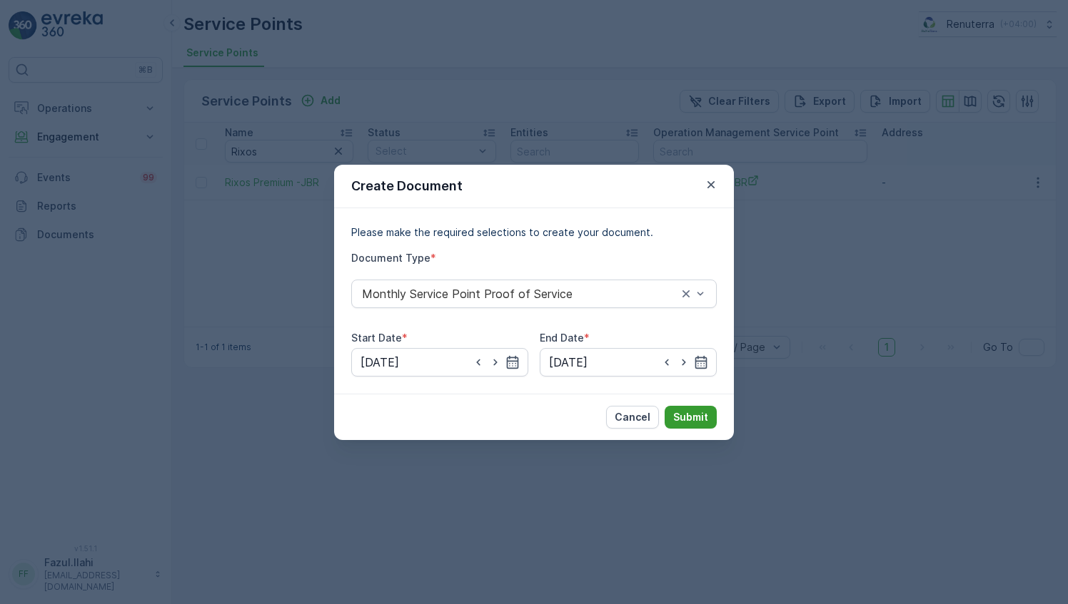
click at [692, 421] on p "Submit" at bounding box center [690, 417] width 35 height 14
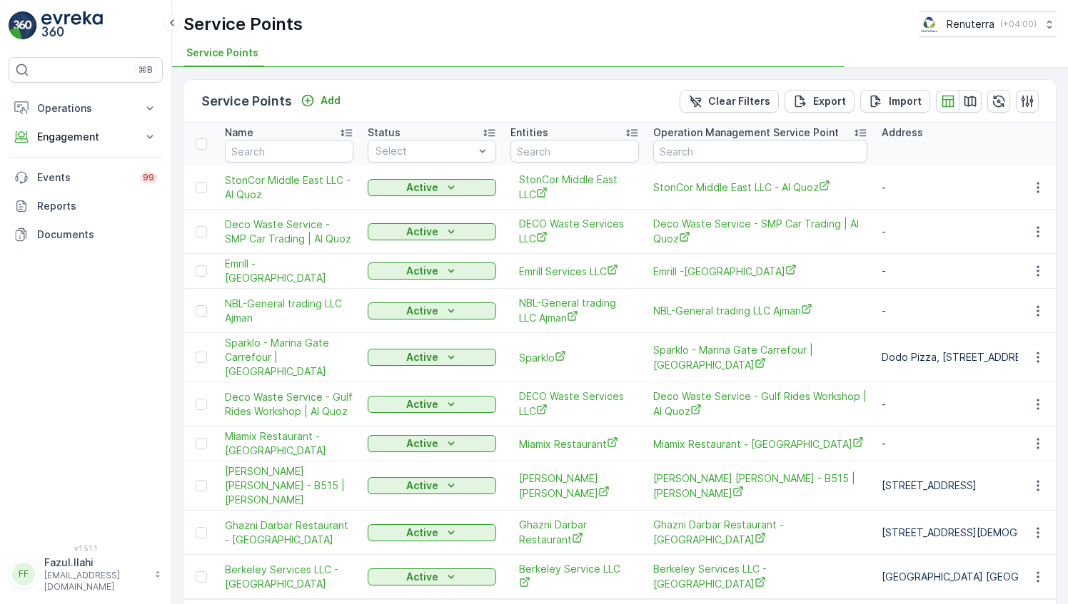
type input "Rixos"
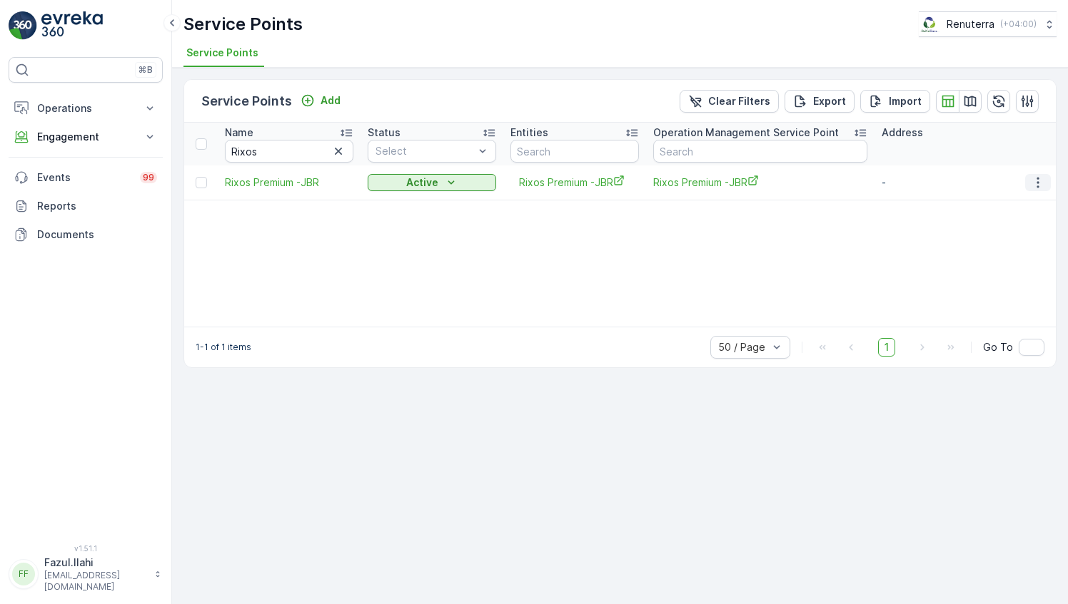
click at [1041, 184] on icon "button" at bounding box center [1037, 183] width 14 height 14
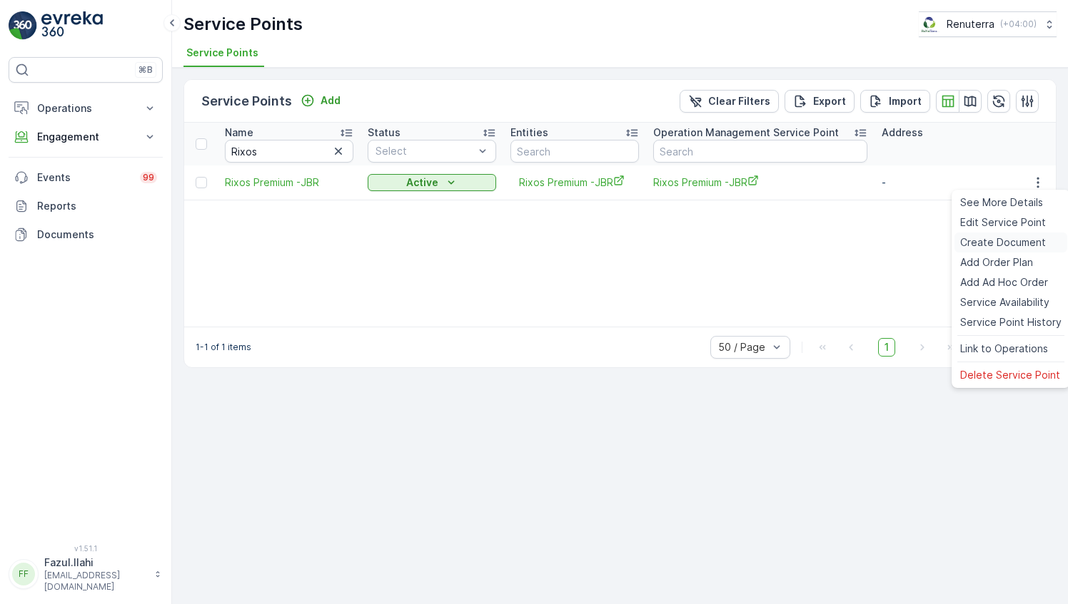
click at [990, 243] on span "Create Document" at bounding box center [1003, 242] width 86 height 14
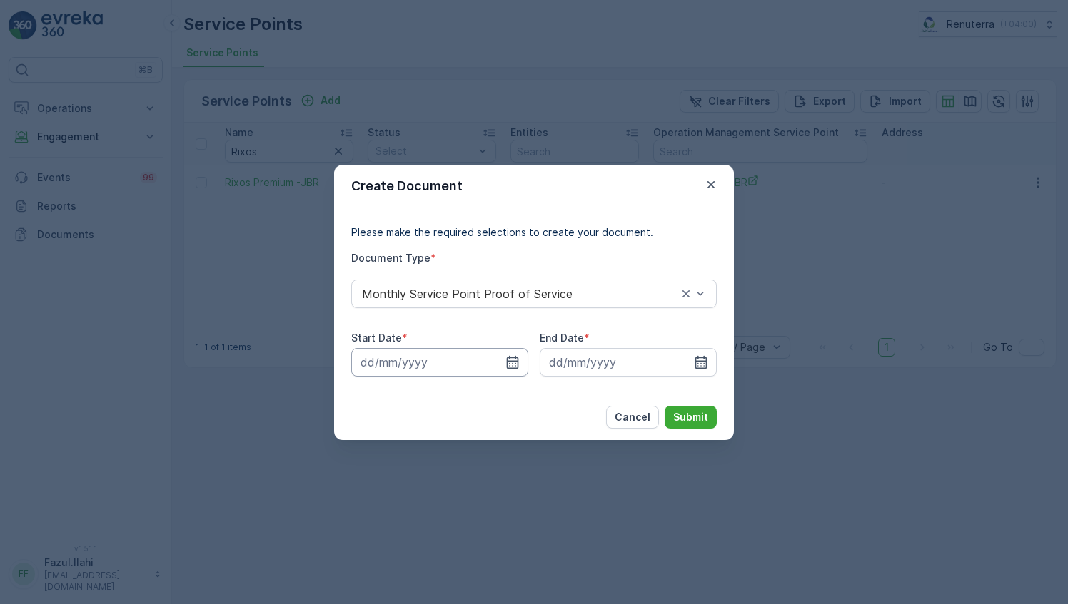
click at [523, 360] on input at bounding box center [439, 362] width 177 height 29
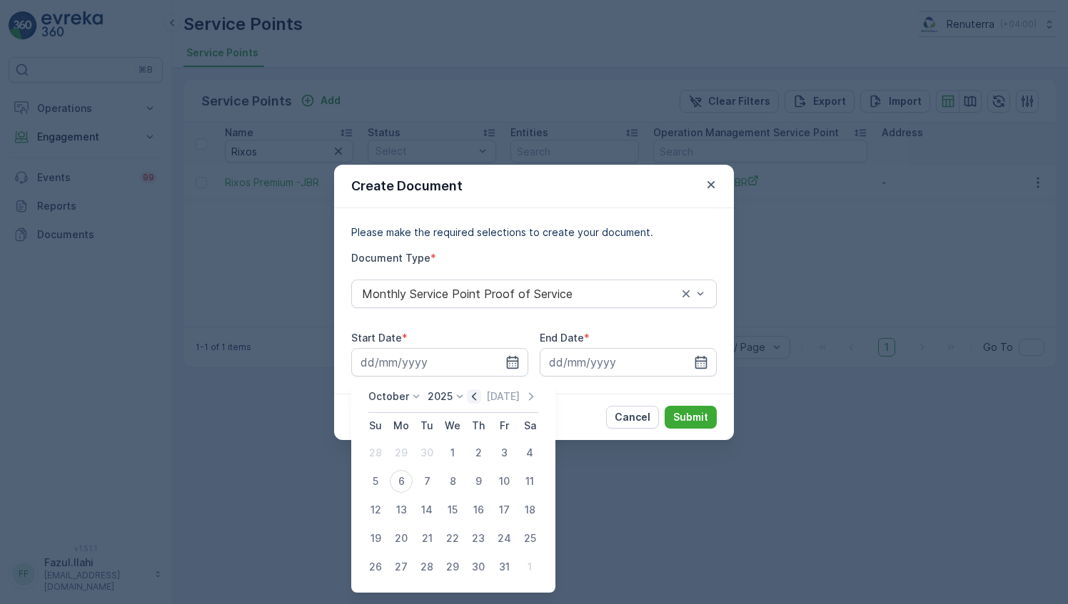
click at [477, 402] on icon "button" at bounding box center [474, 397] width 14 height 14
click at [487, 395] on icon "button" at bounding box center [489, 397] width 14 height 14
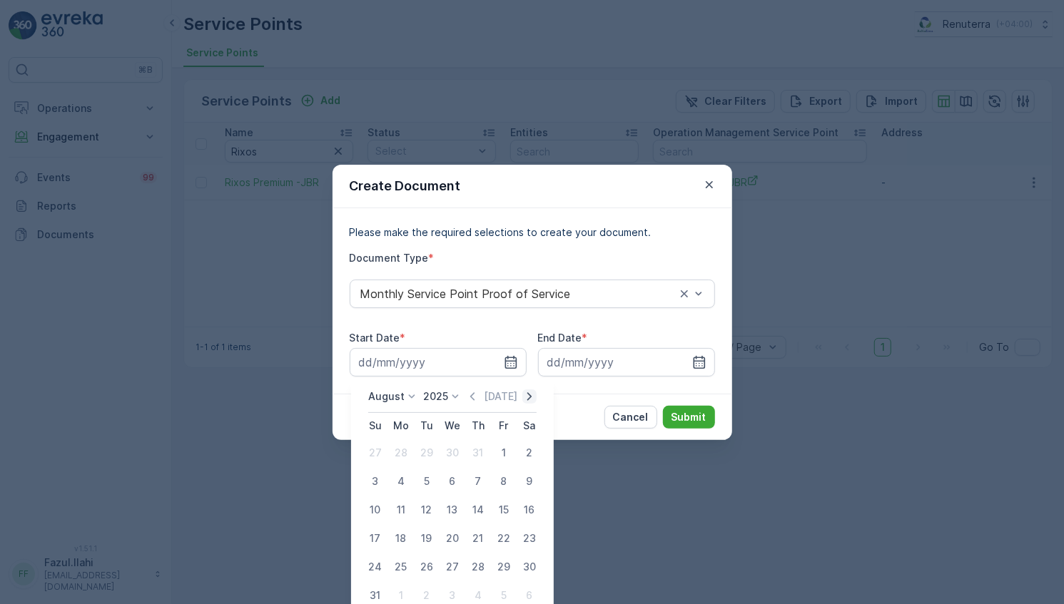
click at [533, 399] on icon "button" at bounding box center [529, 397] width 14 height 14
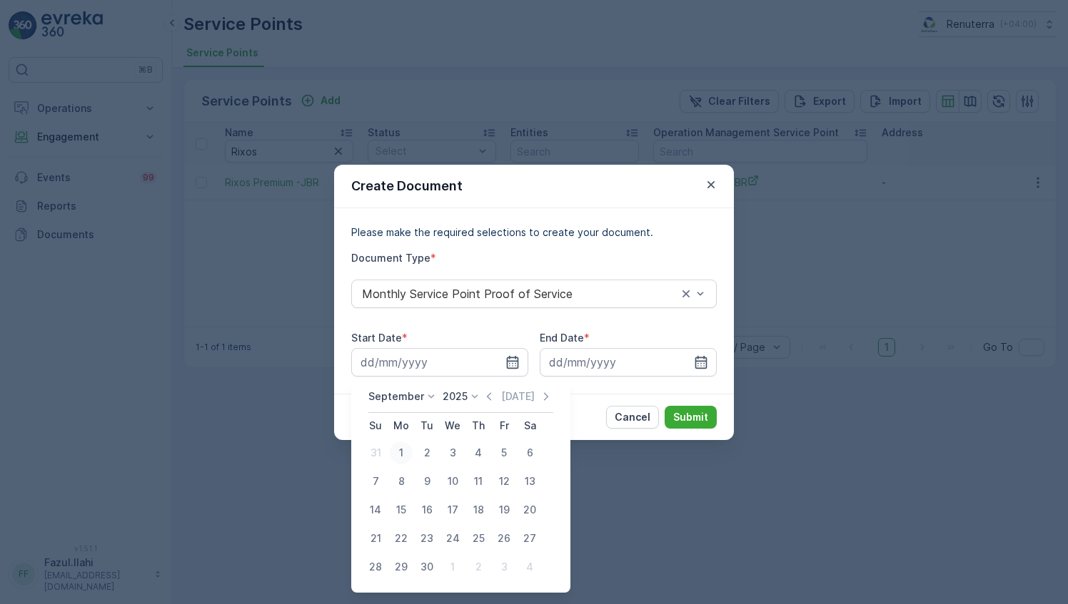
click at [407, 452] on div "1" at bounding box center [401, 453] width 23 height 23
type input "[DATE]"
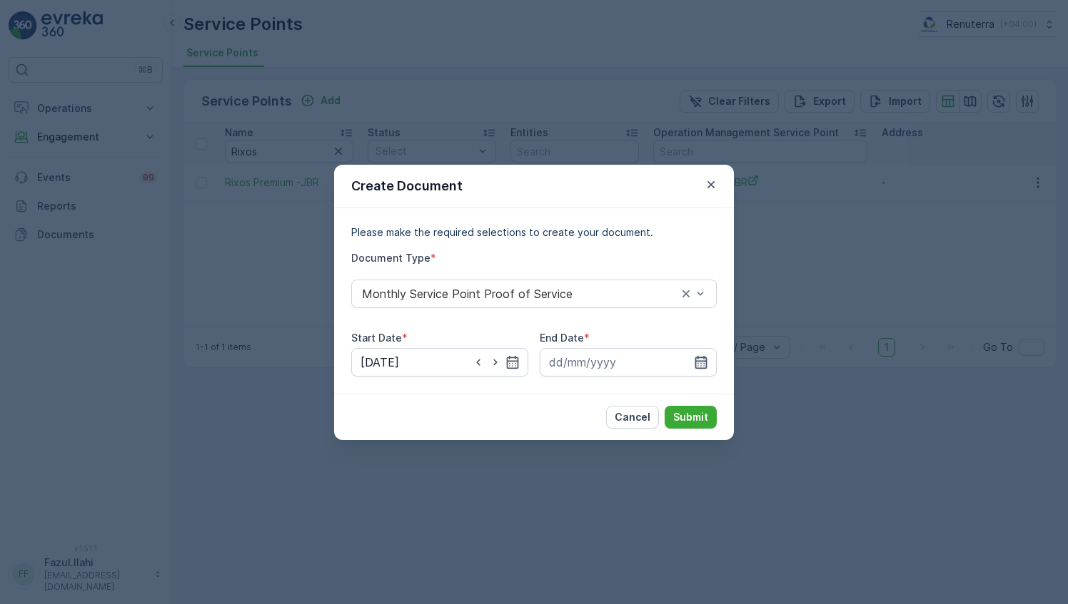
click at [704, 363] on icon "button" at bounding box center [701, 362] width 14 height 14
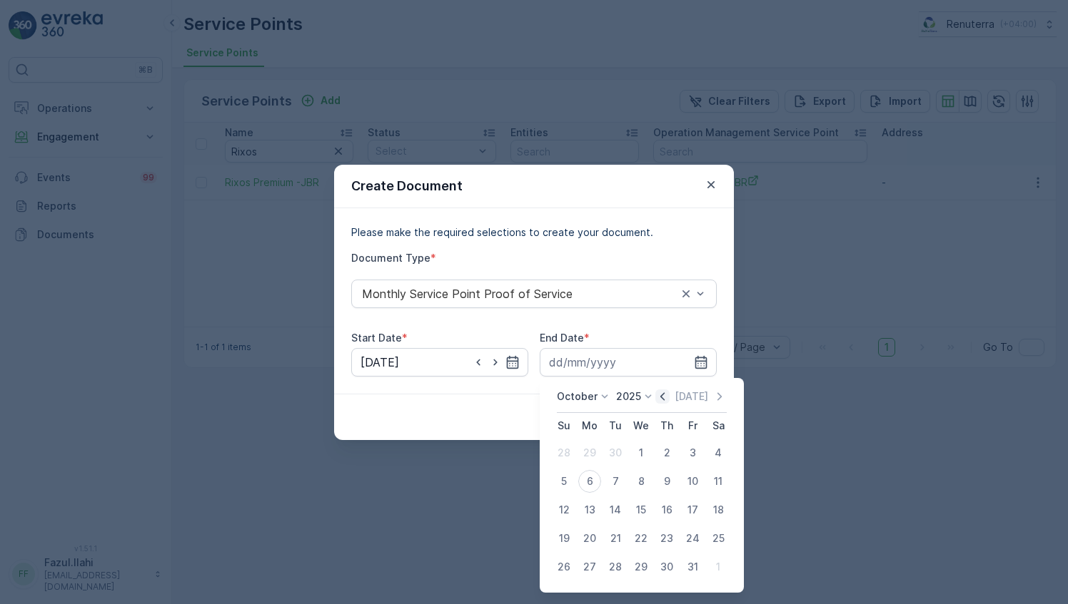
click at [667, 397] on icon "button" at bounding box center [662, 397] width 14 height 14
click at [622, 562] on div "30" at bounding box center [615, 567] width 23 height 23
type input "[DATE]"
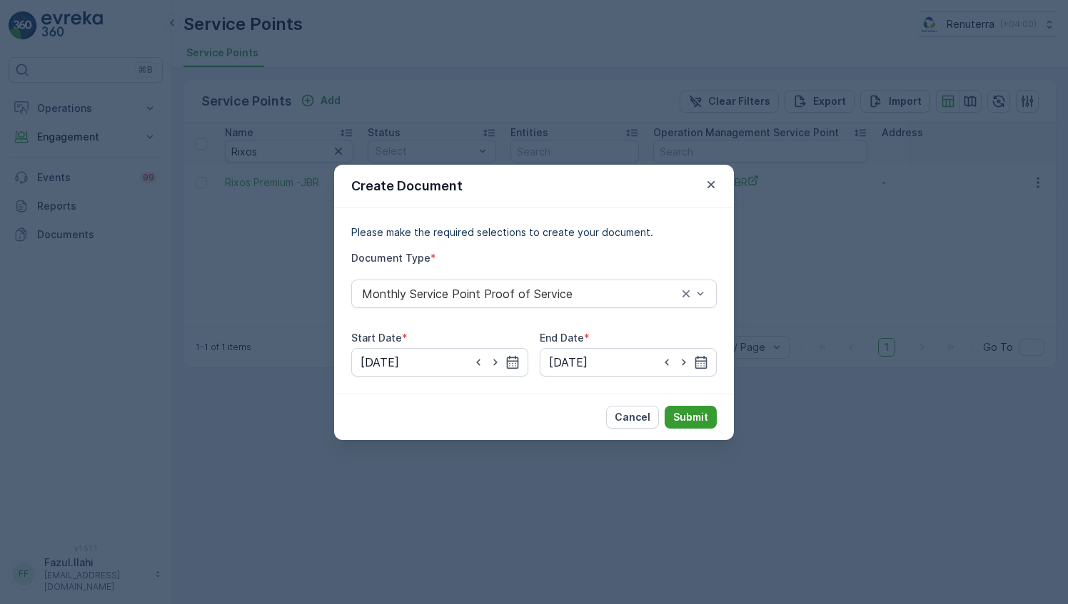
click at [697, 416] on p "Submit" at bounding box center [690, 417] width 35 height 14
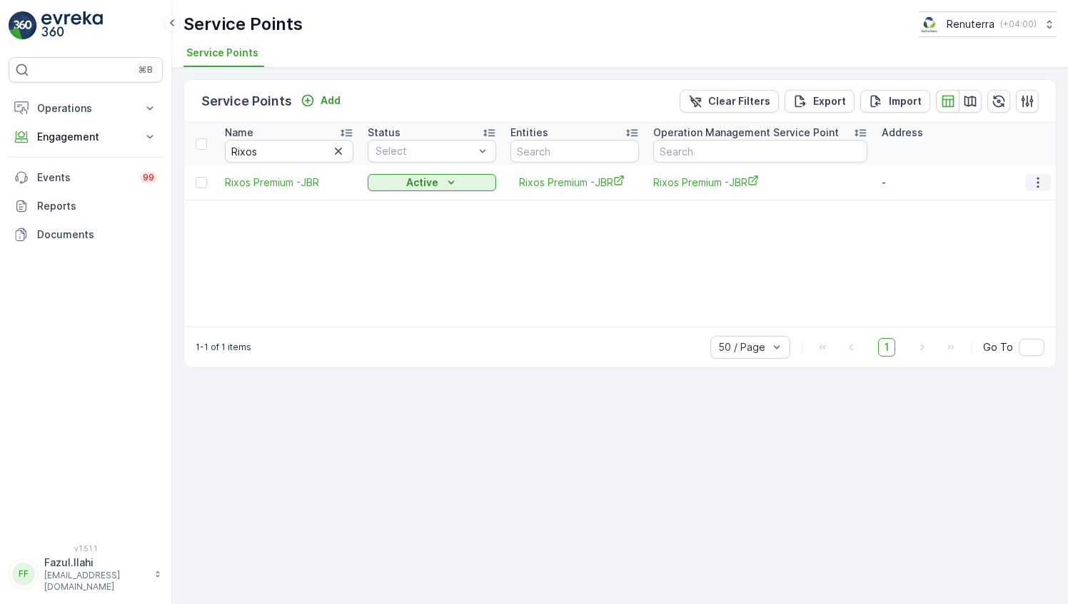
click at [1033, 181] on icon "button" at bounding box center [1037, 183] width 14 height 14
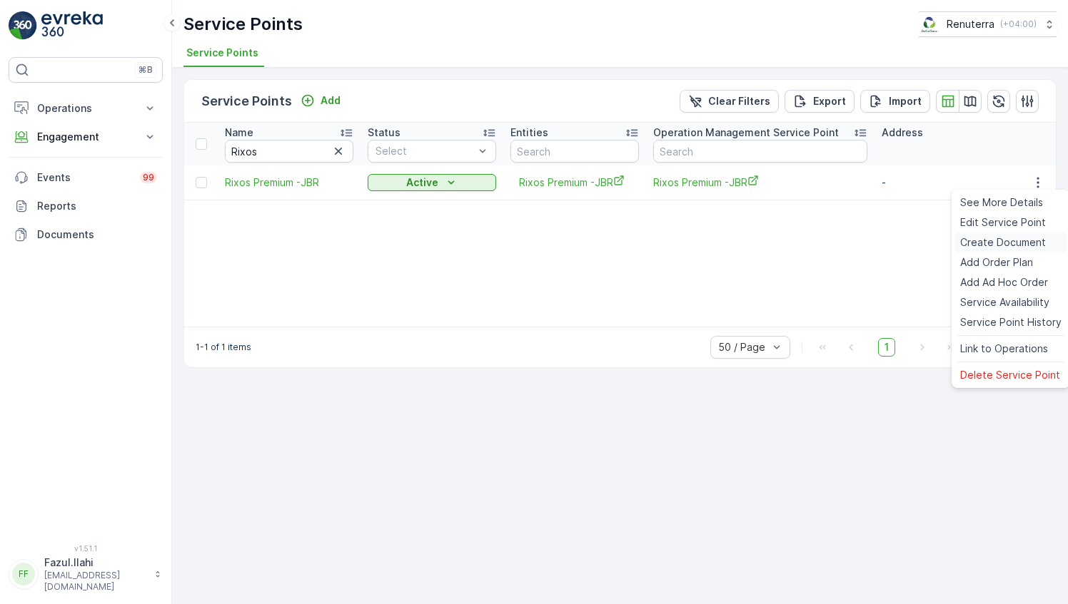
click at [982, 240] on span "Create Document" at bounding box center [1003, 242] width 86 height 14
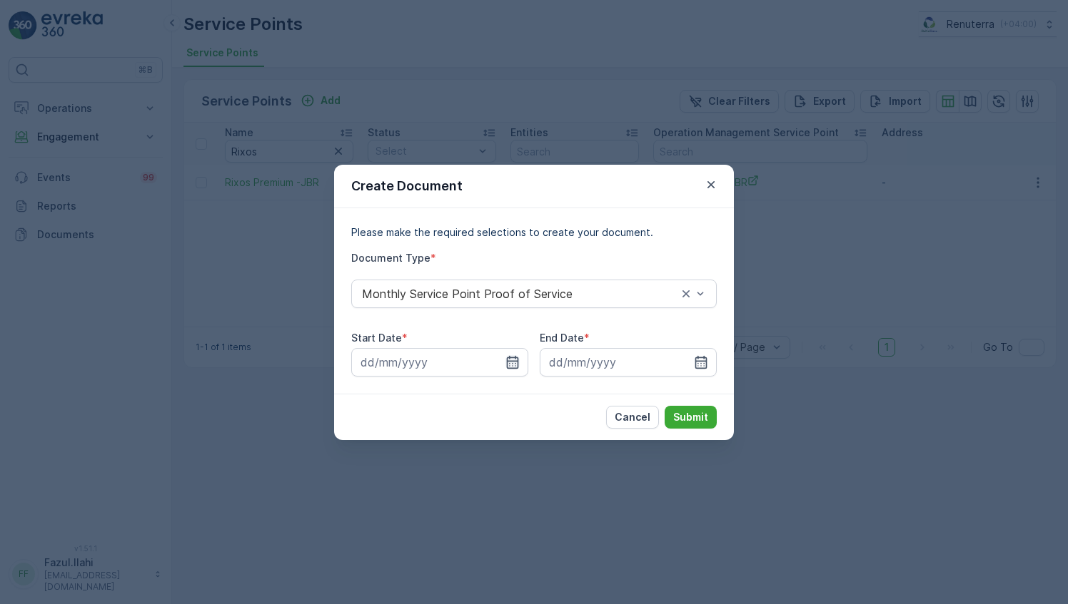
click at [519, 355] on icon "button" at bounding box center [512, 362] width 14 height 14
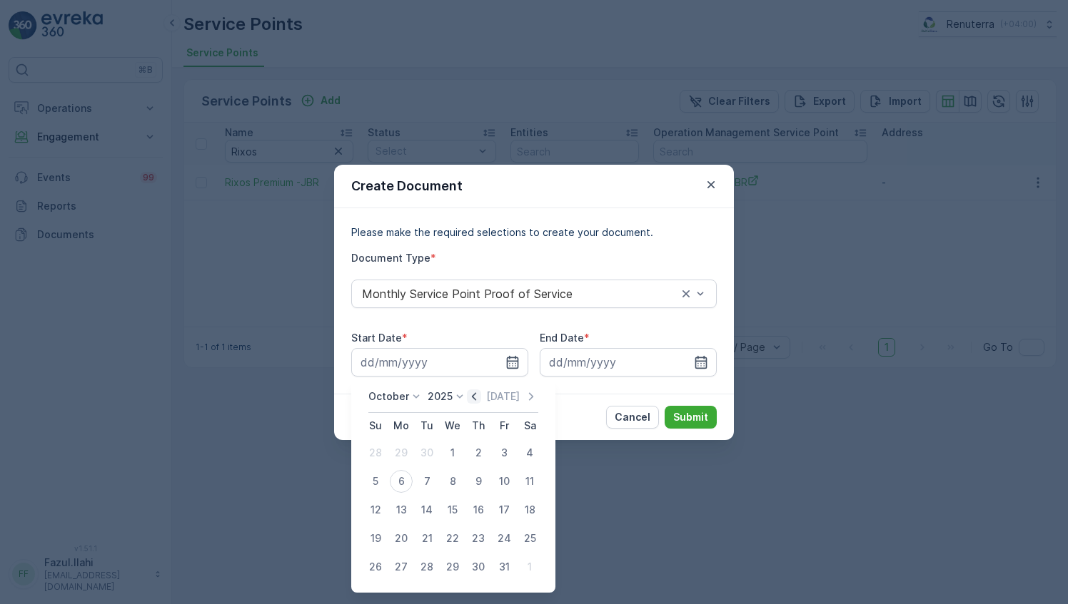
click at [474, 392] on icon "button" at bounding box center [474, 397] width 14 height 14
click at [395, 453] on div "1" at bounding box center [401, 453] width 23 height 23
type input "[DATE]"
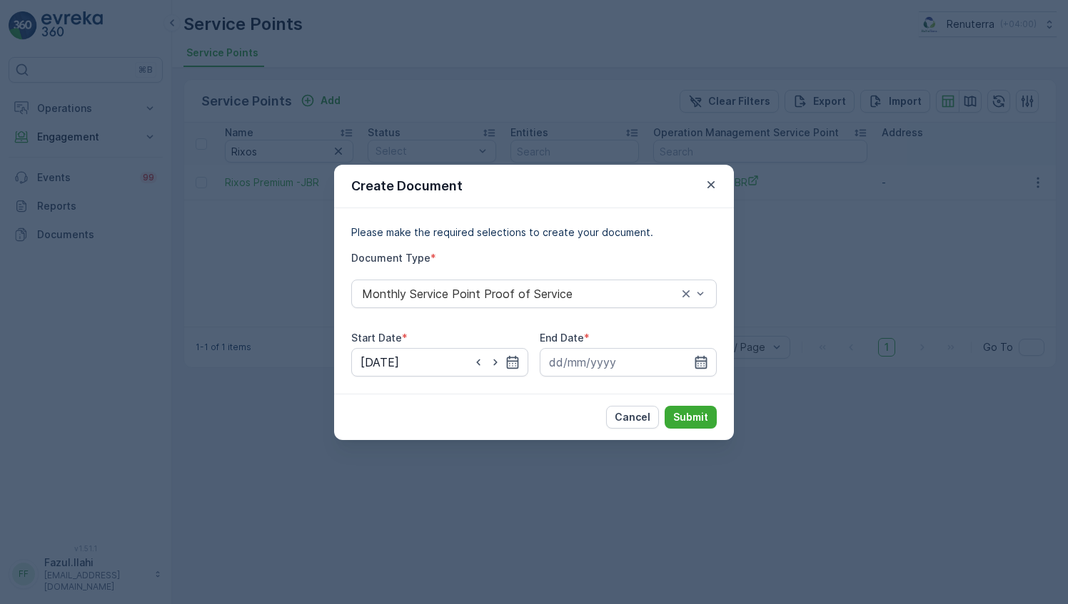
click at [699, 363] on icon "button" at bounding box center [701, 362] width 14 height 14
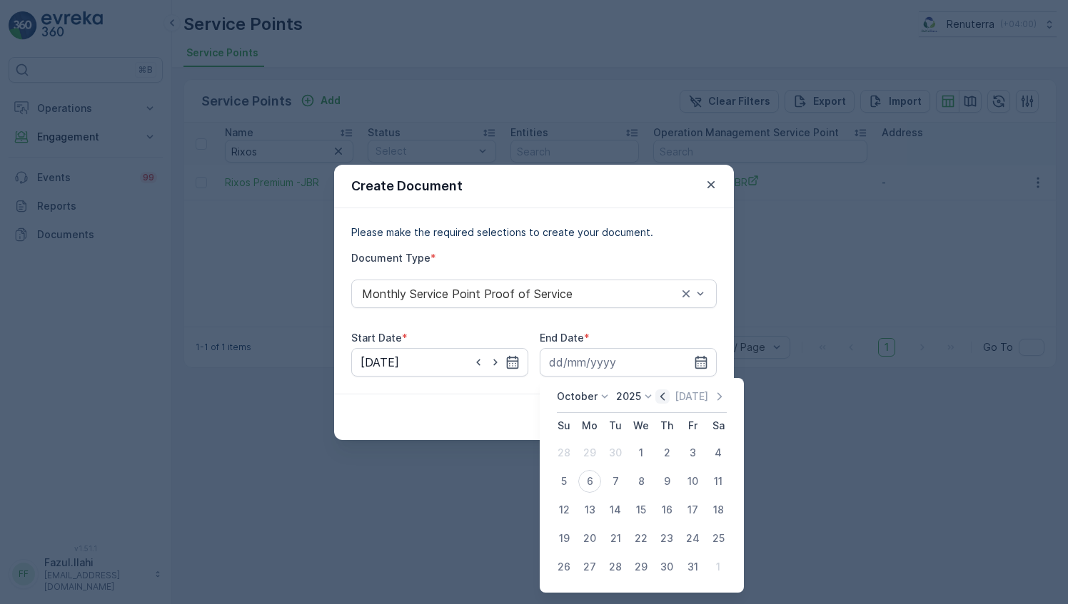
click at [659, 397] on icon "button" at bounding box center [662, 397] width 14 height 14
click at [622, 564] on div "30" at bounding box center [615, 567] width 23 height 23
type input "[DATE]"
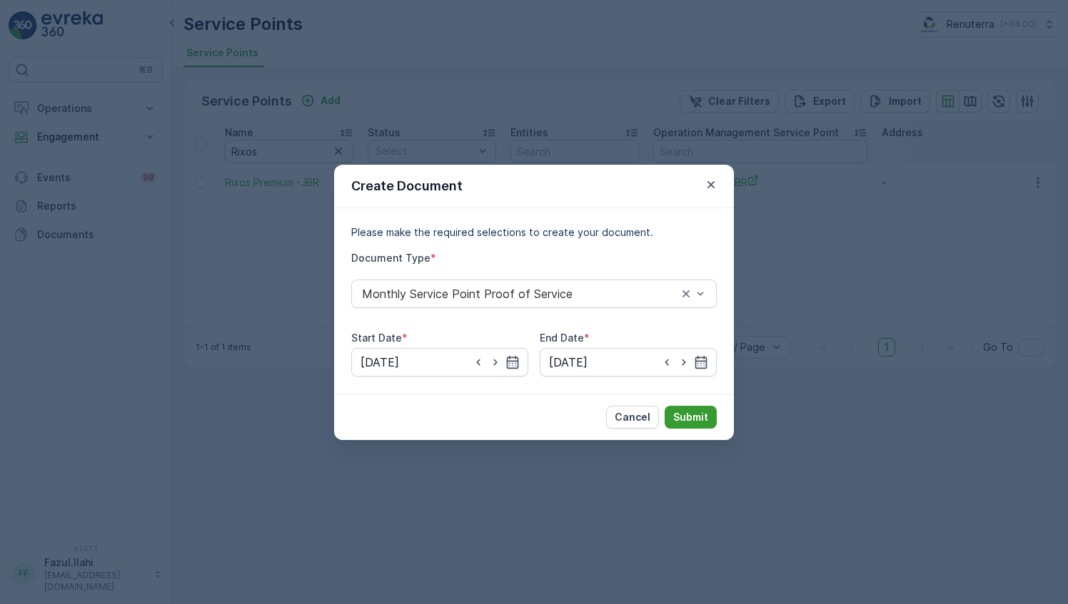
click at [707, 414] on p "Submit" at bounding box center [690, 417] width 35 height 14
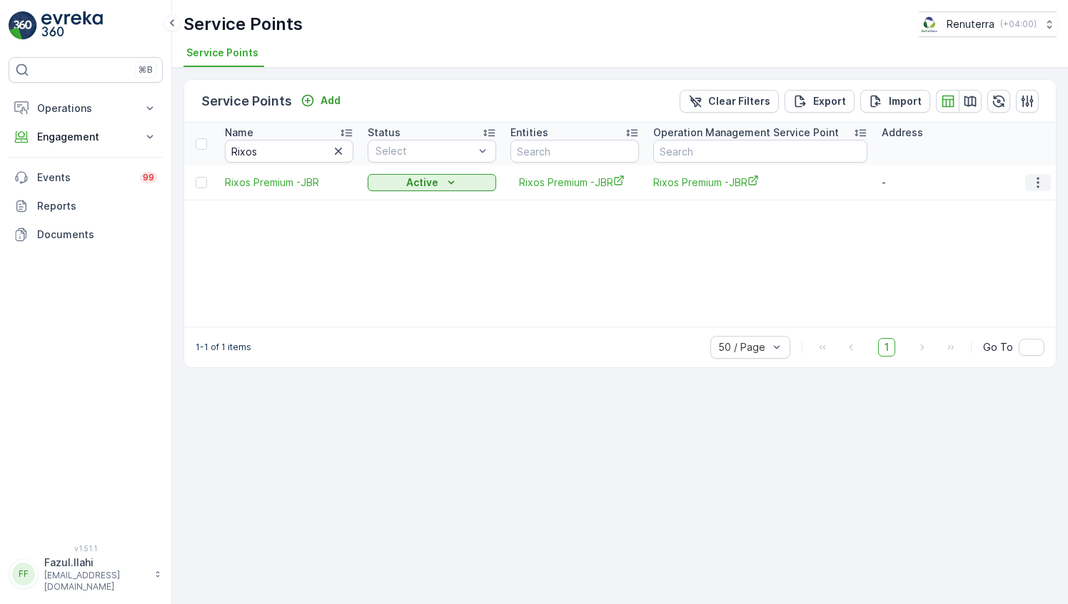
click at [1028, 183] on button "button" at bounding box center [1038, 182] width 26 height 17
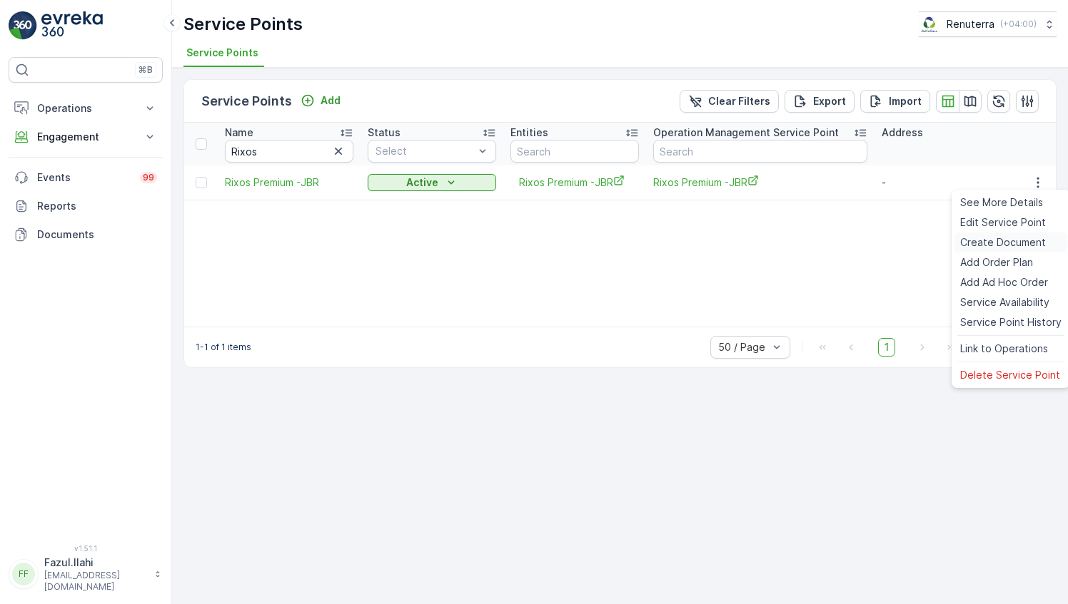
click at [993, 248] on span "Create Document" at bounding box center [1003, 242] width 86 height 14
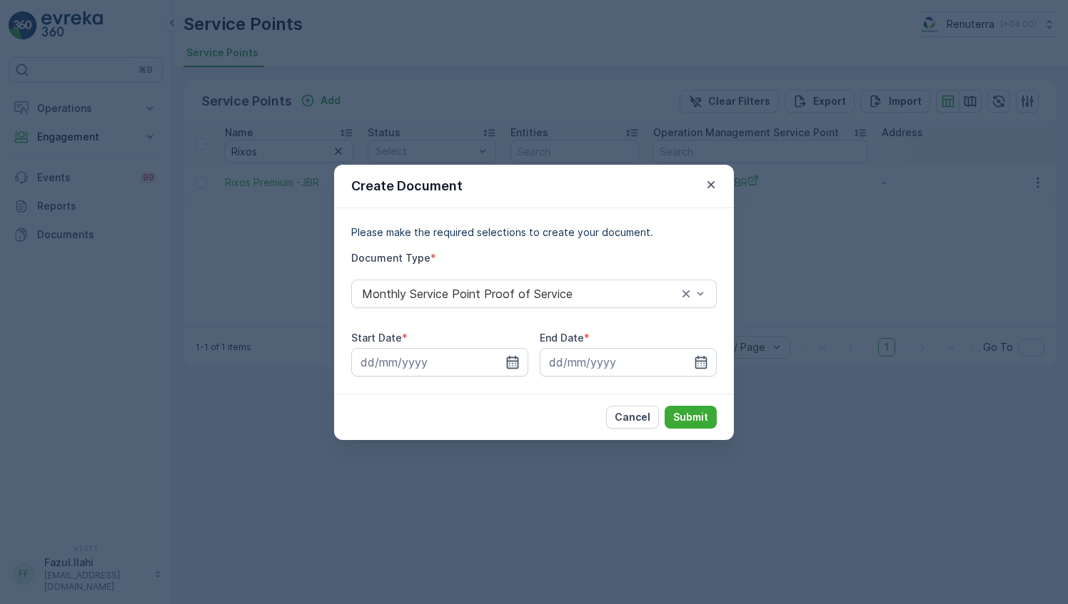
click at [518, 365] on icon "button" at bounding box center [513, 361] width 12 height 13
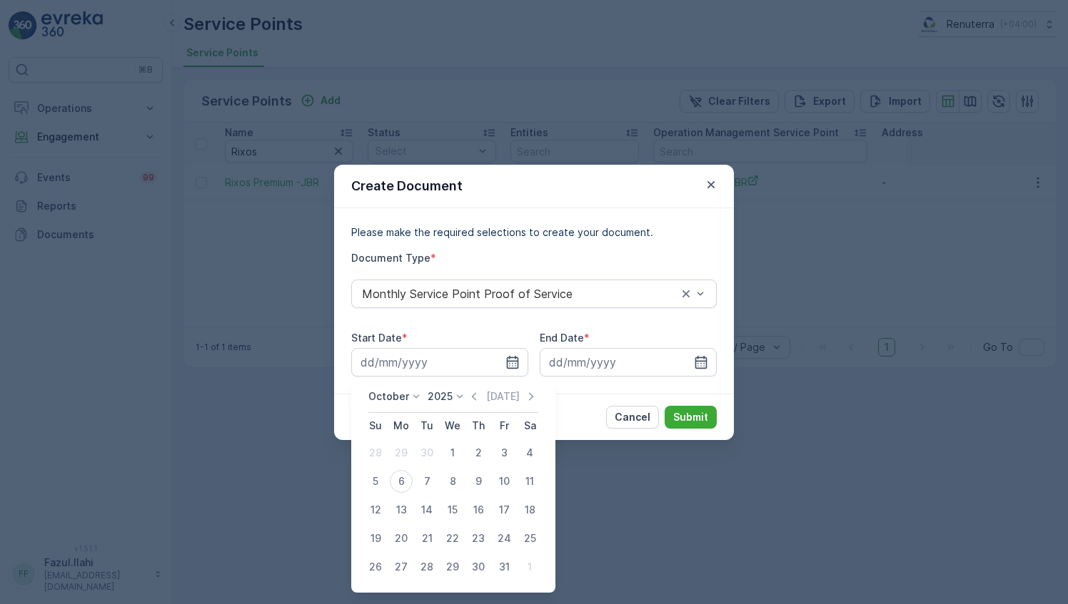
click at [473, 401] on icon "button" at bounding box center [474, 397] width 14 height 14
drag, startPoint x: 398, startPoint y: 454, endPoint x: 424, endPoint y: 454, distance: 25.7
click at [400, 454] on div "1" at bounding box center [401, 453] width 23 height 23
type input "[DATE]"
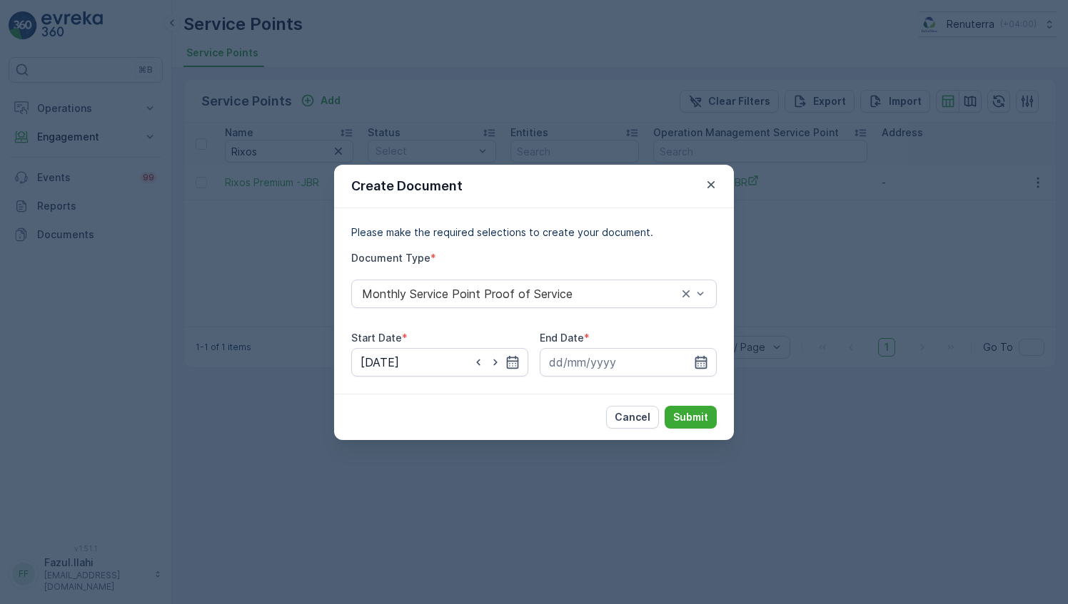
click at [707, 361] on icon "button" at bounding box center [701, 362] width 14 height 14
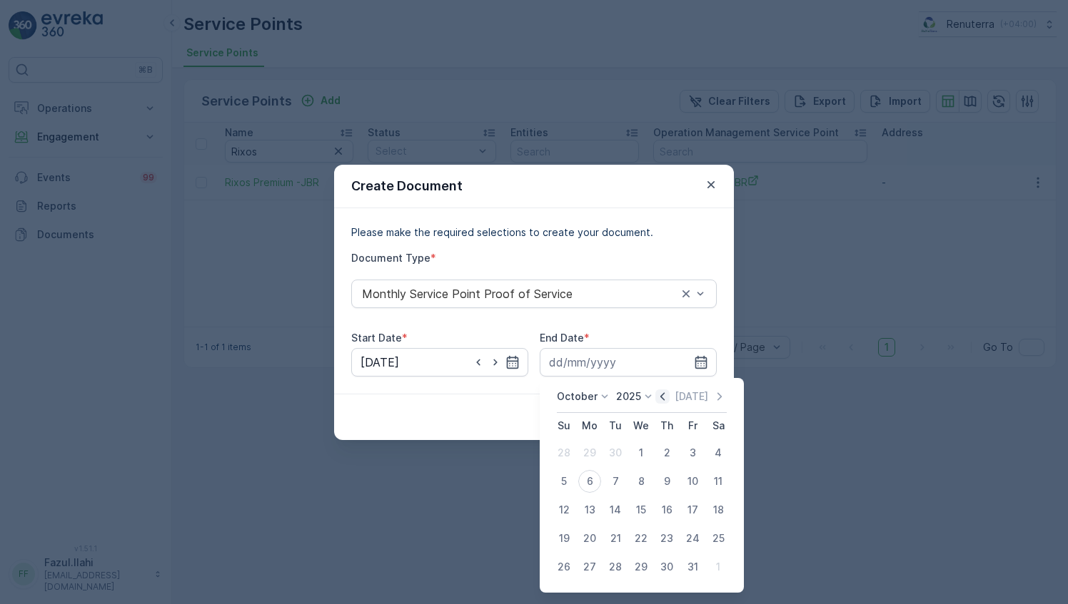
click at [669, 395] on icon "button" at bounding box center [662, 397] width 14 height 14
click at [622, 563] on div "30" at bounding box center [615, 567] width 23 height 23
type input "[DATE]"
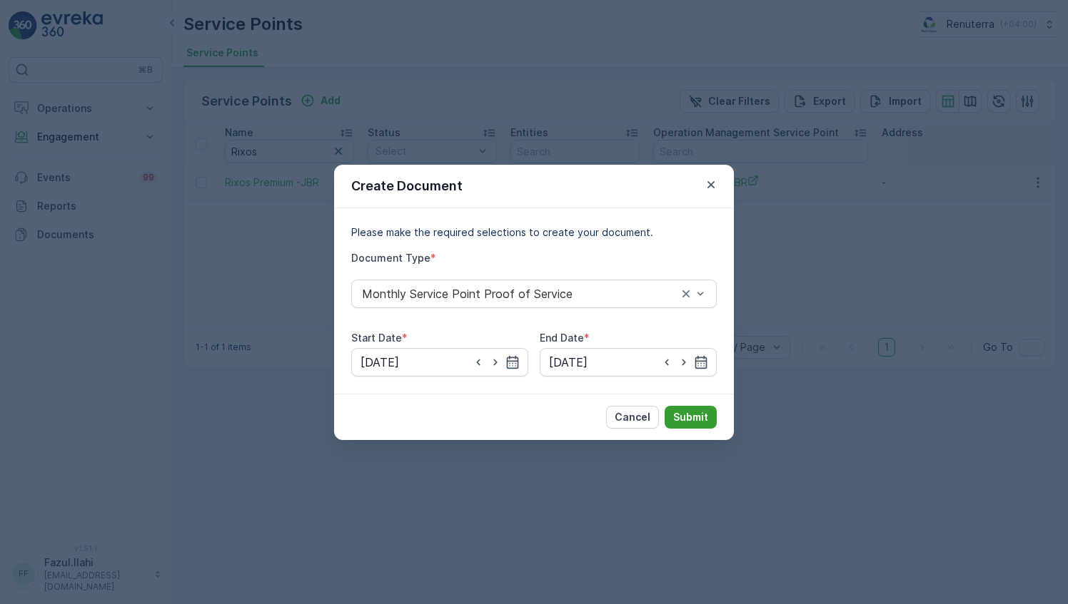
click at [692, 409] on button "Submit" at bounding box center [690, 417] width 52 height 23
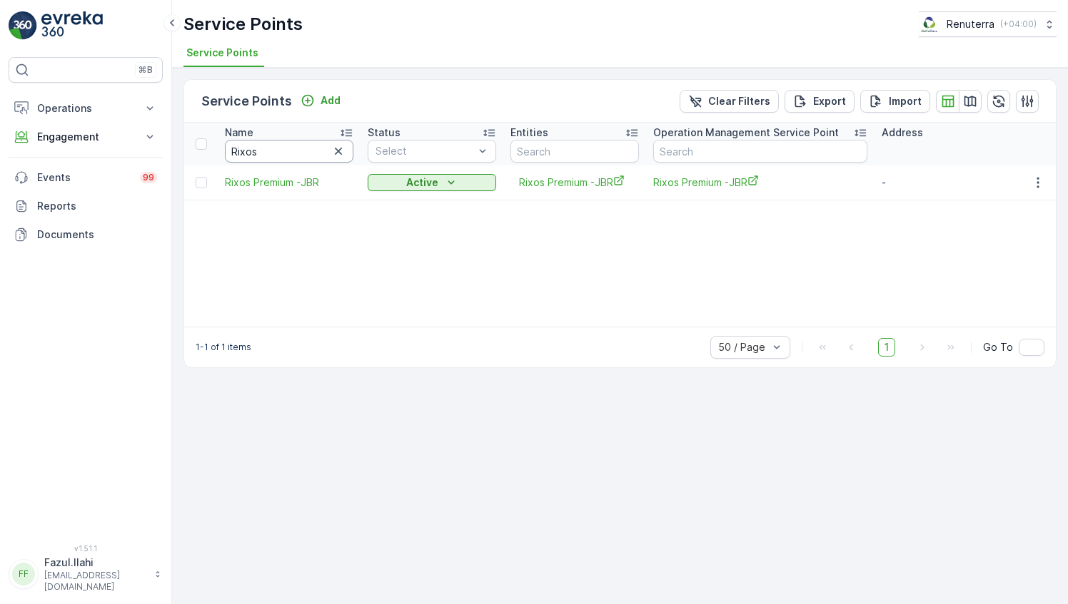
click at [282, 157] on input "Rixos" at bounding box center [289, 151] width 128 height 23
type input "Noor"
click at [282, 157] on input "Noor" at bounding box center [289, 151] width 128 height 23
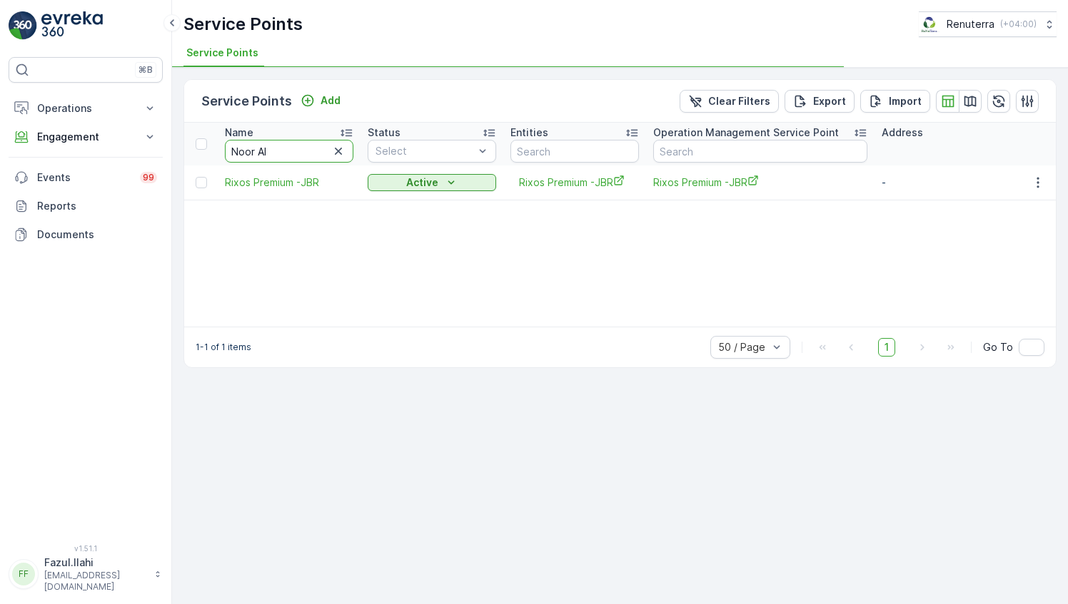
type input "Noor Al"
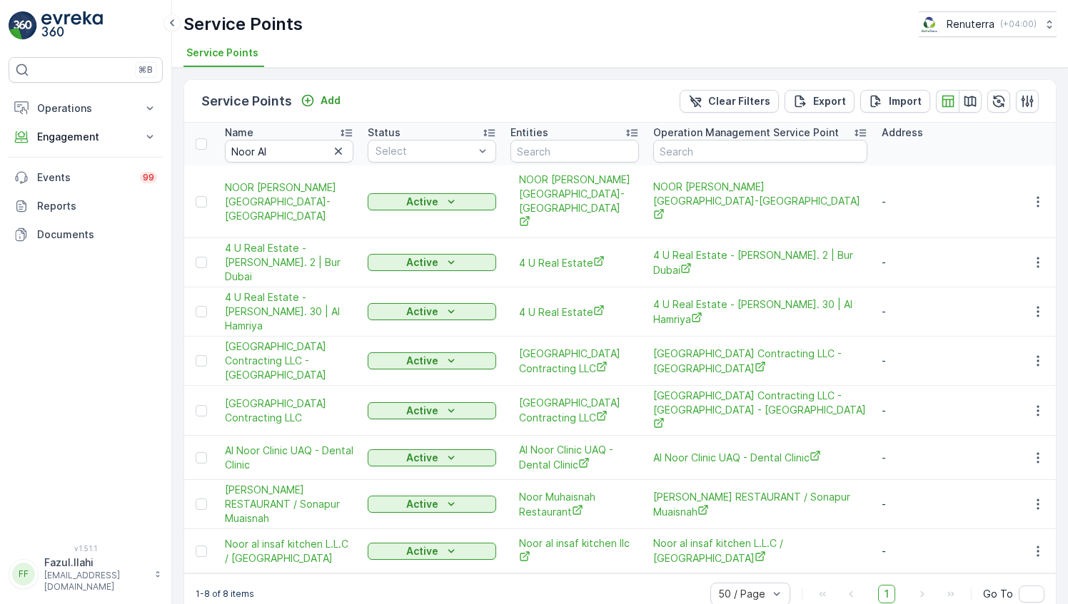
type input "Noor"
type input "Noor Al"
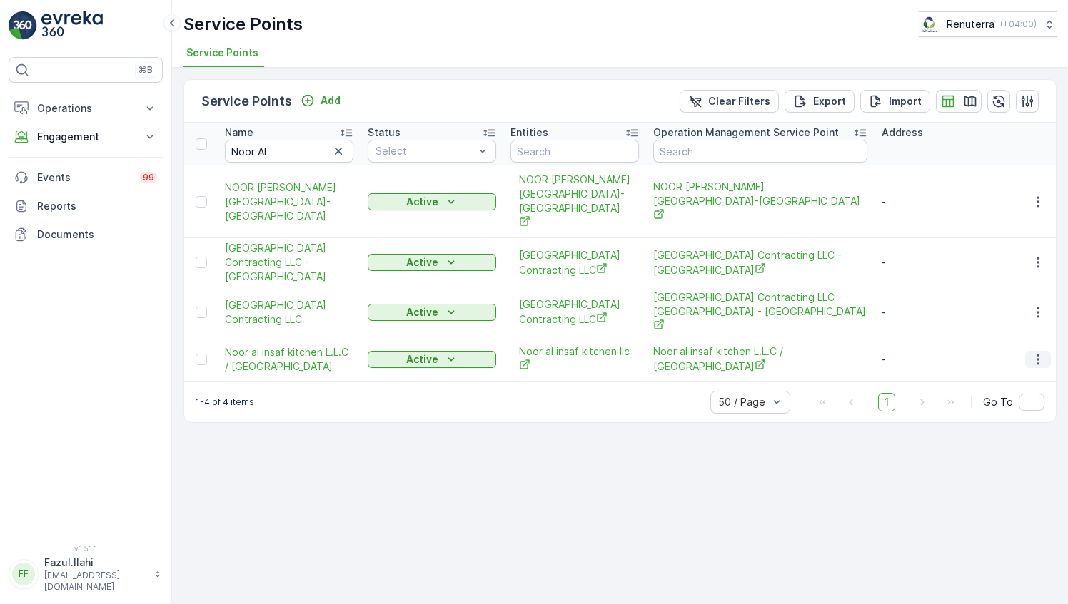
click at [1033, 353] on icon "button" at bounding box center [1037, 360] width 14 height 14
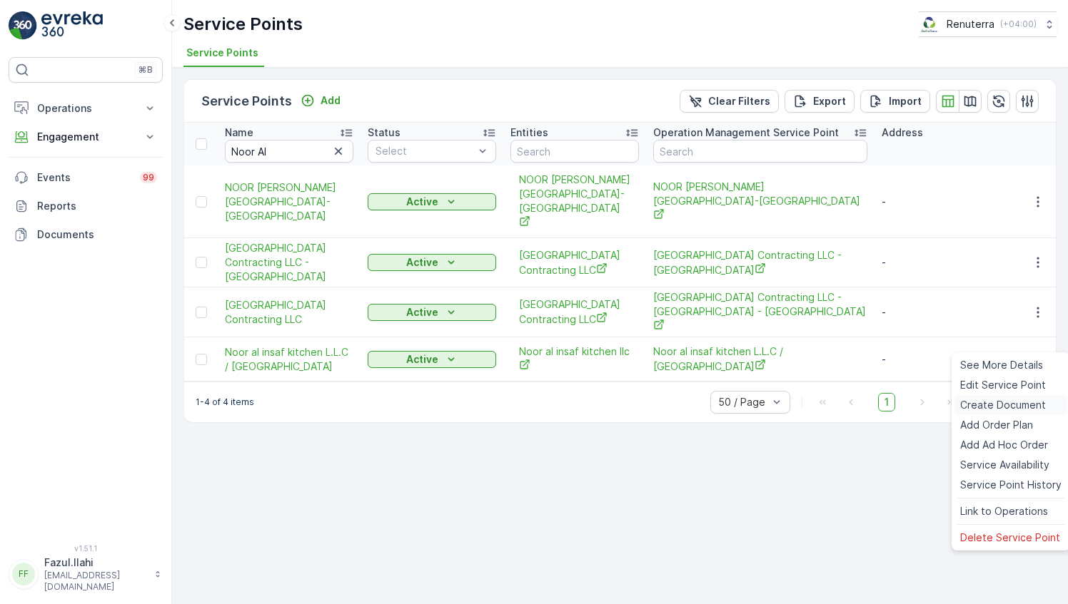
click at [989, 404] on span "Create Document" at bounding box center [1003, 405] width 86 height 14
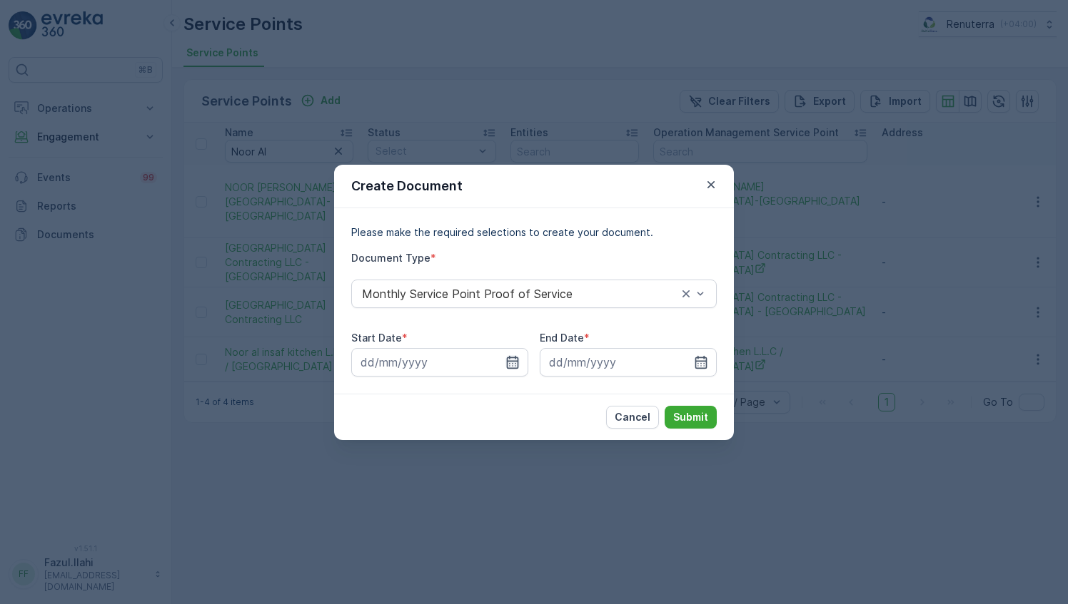
click at [509, 357] on icon "button" at bounding box center [513, 361] width 12 height 13
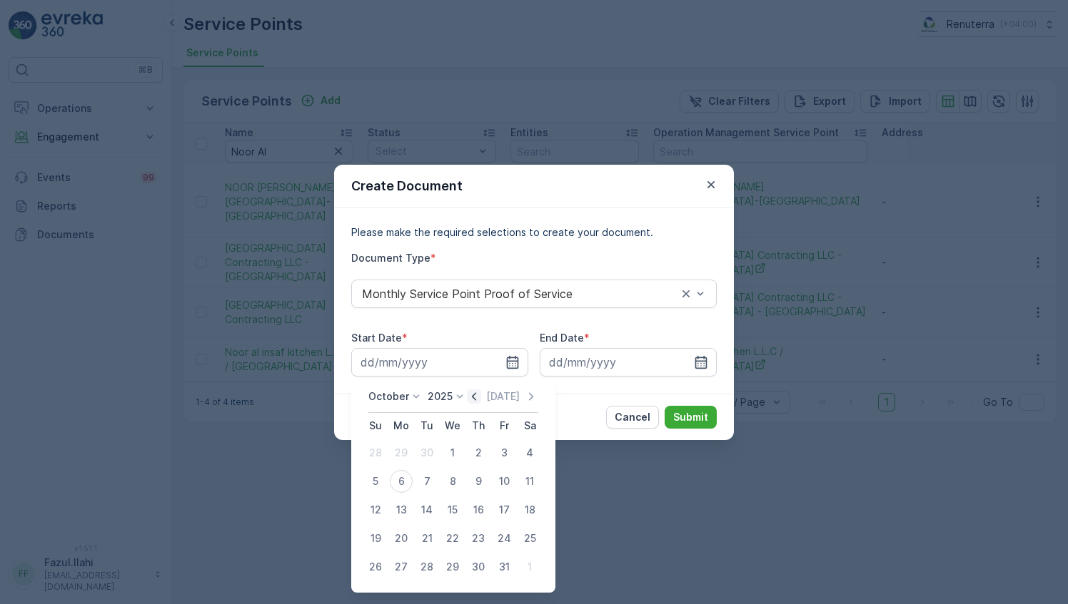
click at [474, 390] on icon "button" at bounding box center [474, 397] width 14 height 14
click at [402, 453] on div "1" at bounding box center [401, 453] width 23 height 23
type input "01.09.2025"
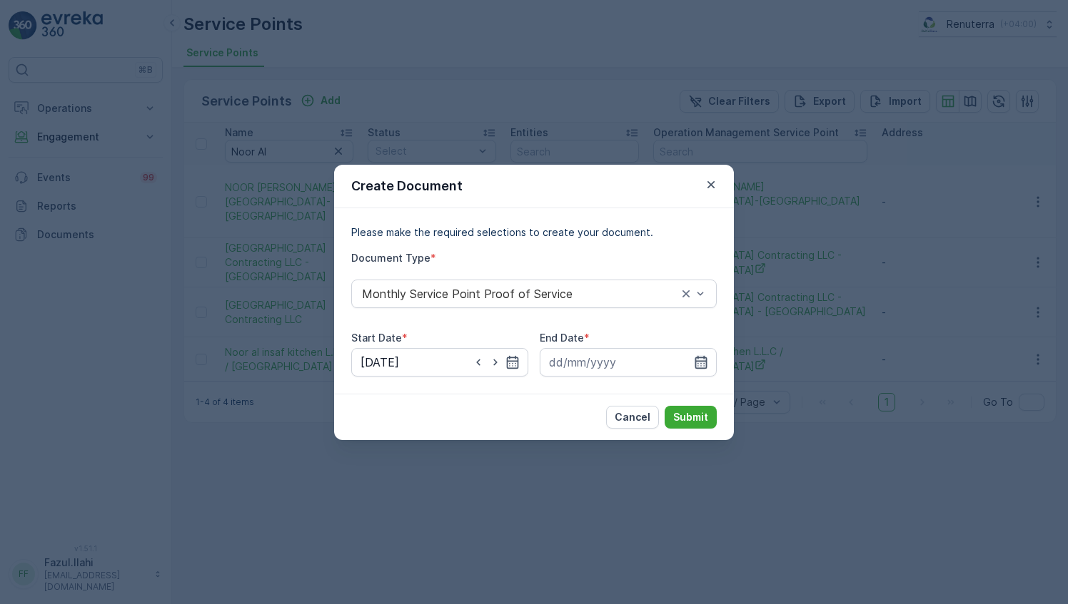
click at [699, 361] on icon "button" at bounding box center [701, 361] width 12 height 13
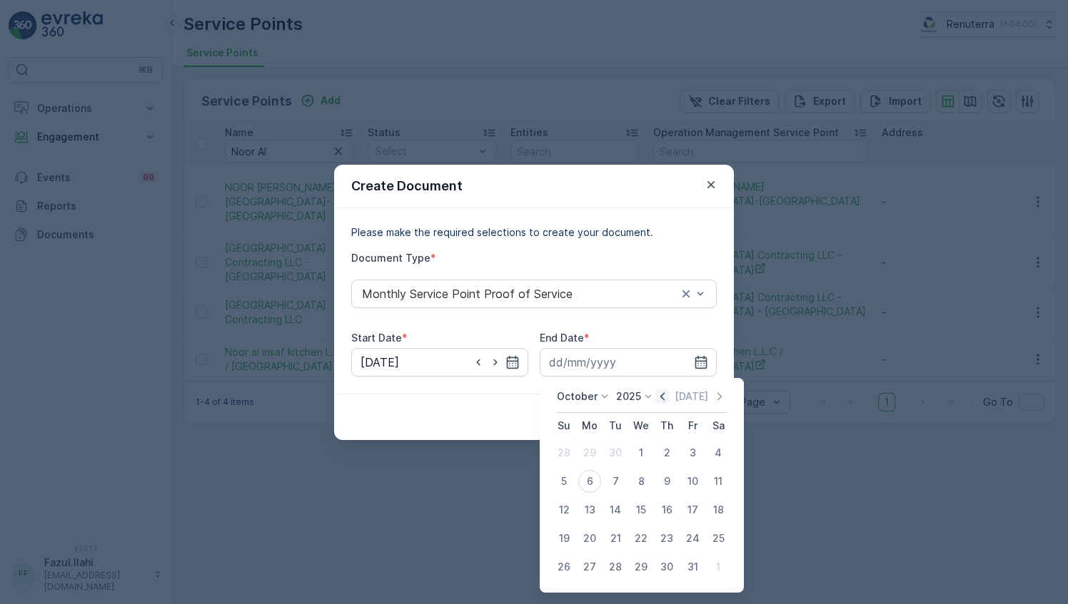
click at [669, 394] on icon "button" at bounding box center [662, 397] width 14 height 14
click at [617, 572] on div "30" at bounding box center [615, 567] width 23 height 23
type input "30.09.2025"
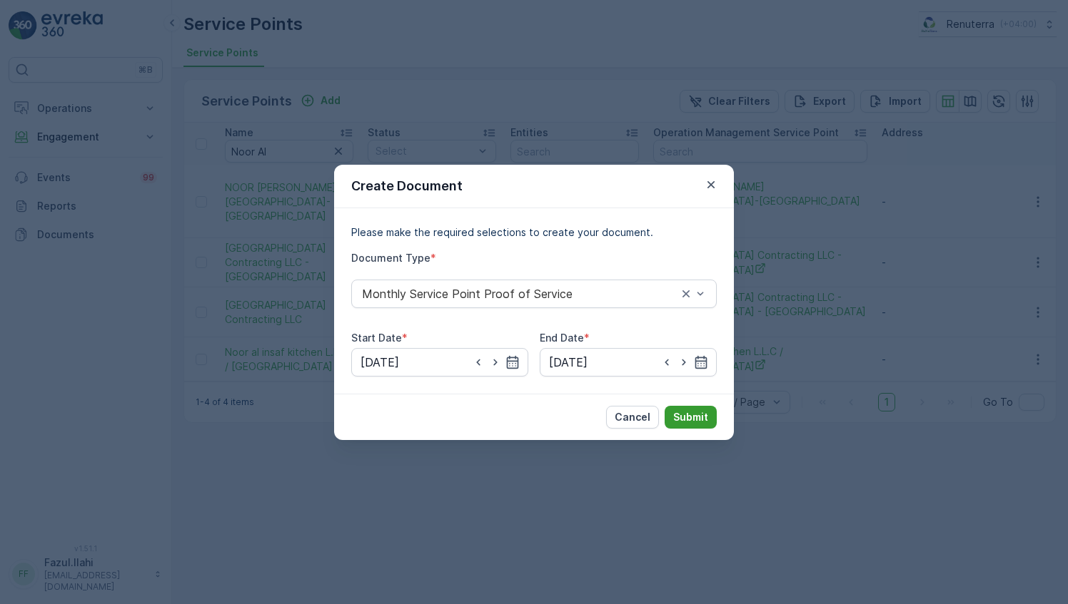
click at [697, 411] on p "Submit" at bounding box center [690, 417] width 35 height 14
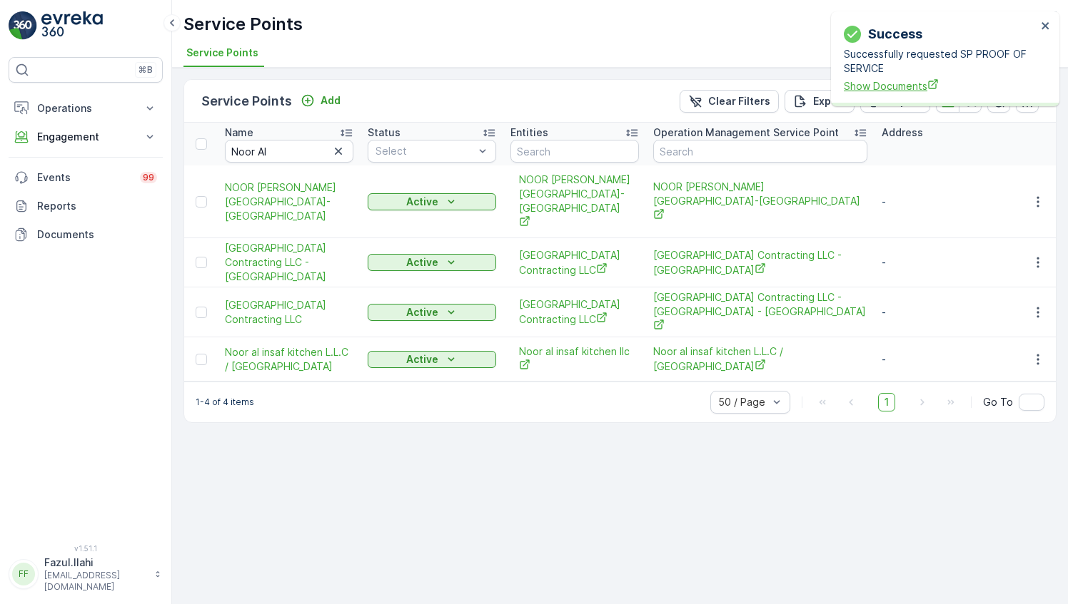
click at [886, 83] on span "Show Documents" at bounding box center [939, 85] width 193 height 15
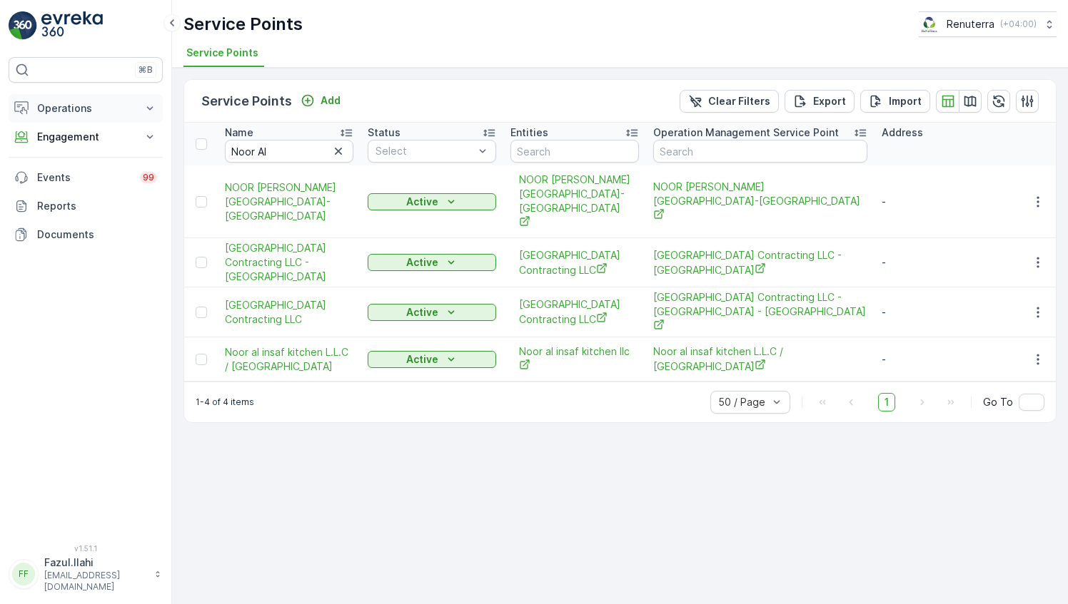
click at [113, 111] on p "Operations" at bounding box center [85, 108] width 97 height 14
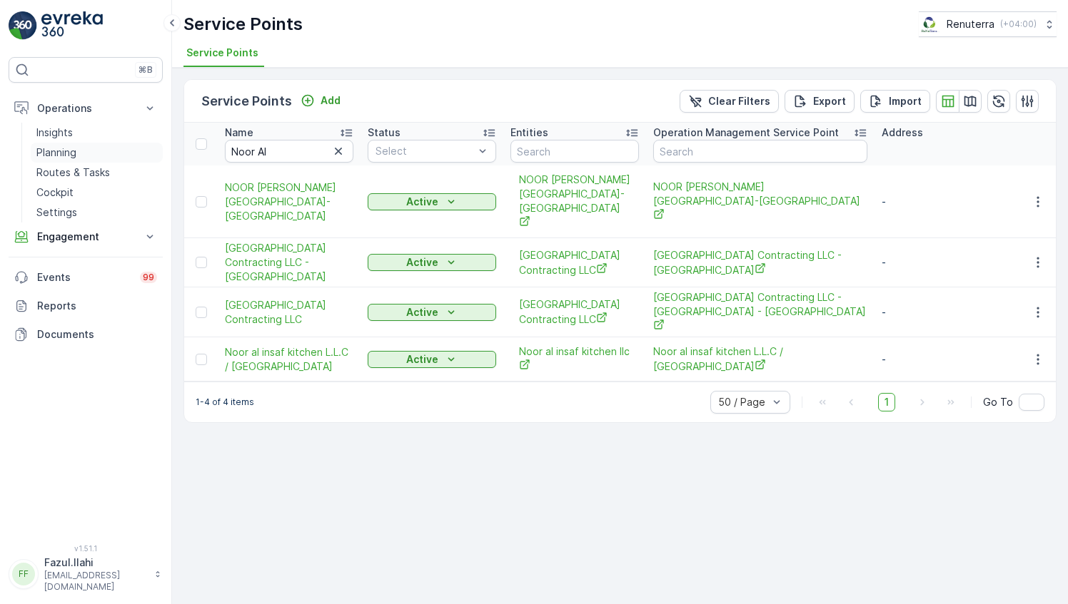
click at [84, 151] on link "Planning" at bounding box center [97, 153] width 132 height 20
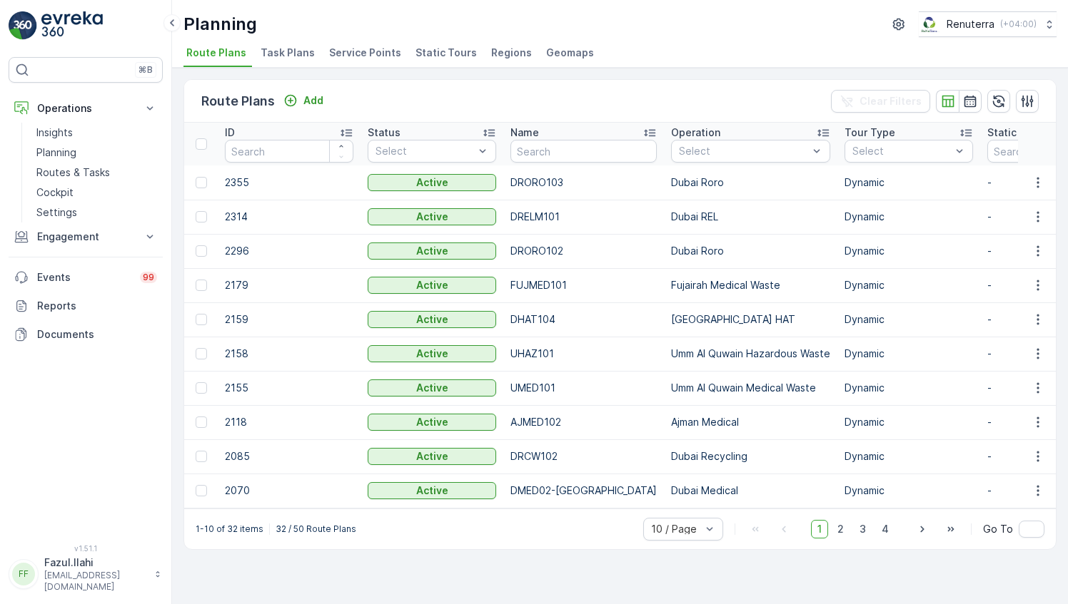
click at [341, 43] on li "Service Points" at bounding box center [366, 55] width 81 height 24
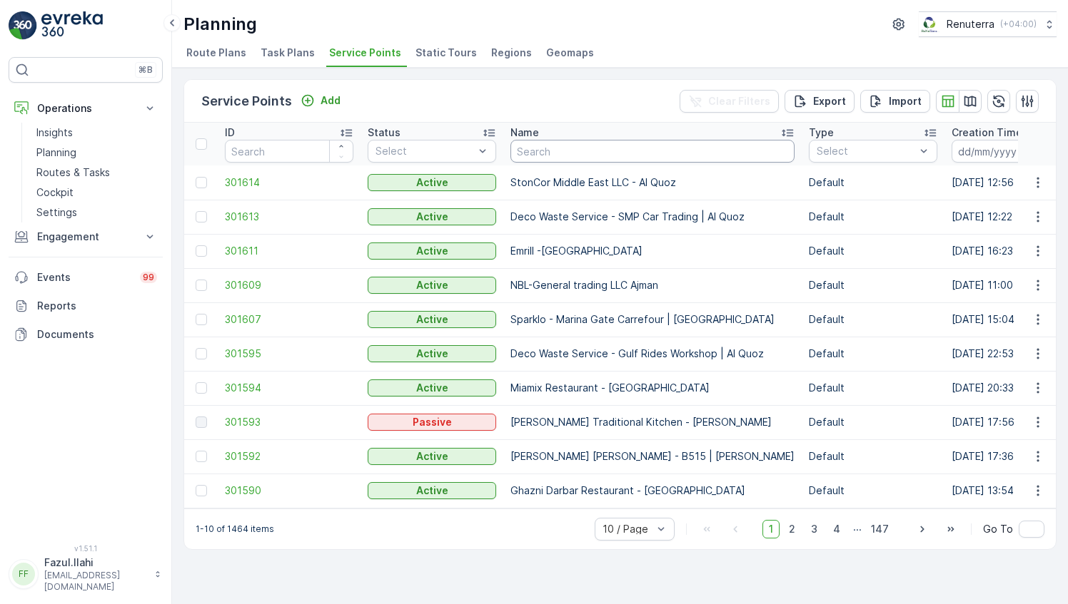
click at [547, 154] on input "text" at bounding box center [652, 151] width 284 height 23
type input "Noor"
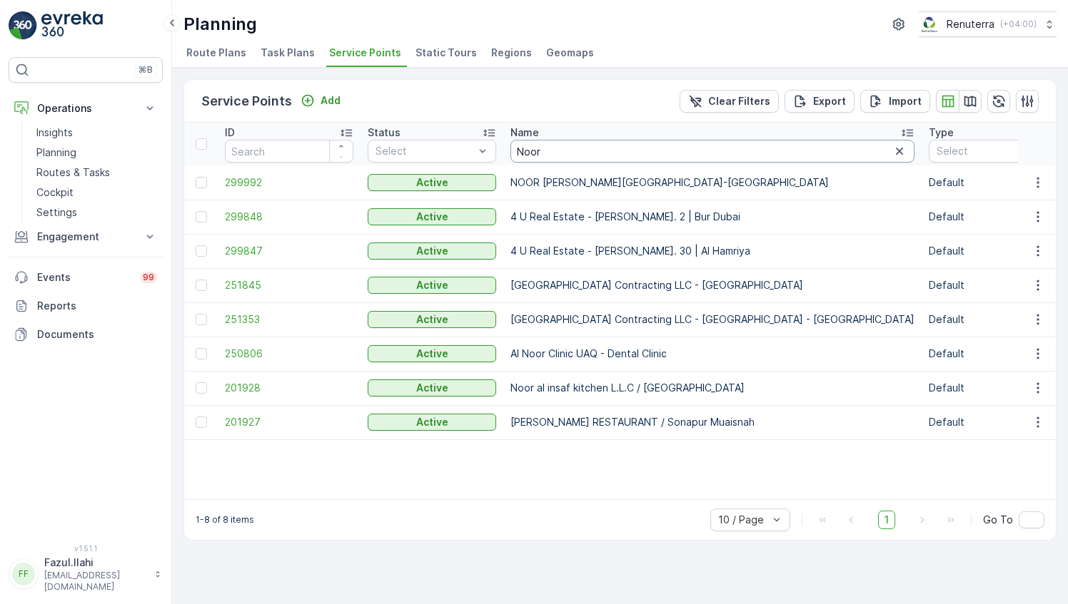
click at [547, 154] on input "Noor" at bounding box center [712, 151] width 404 height 23
type input "Noor Al"
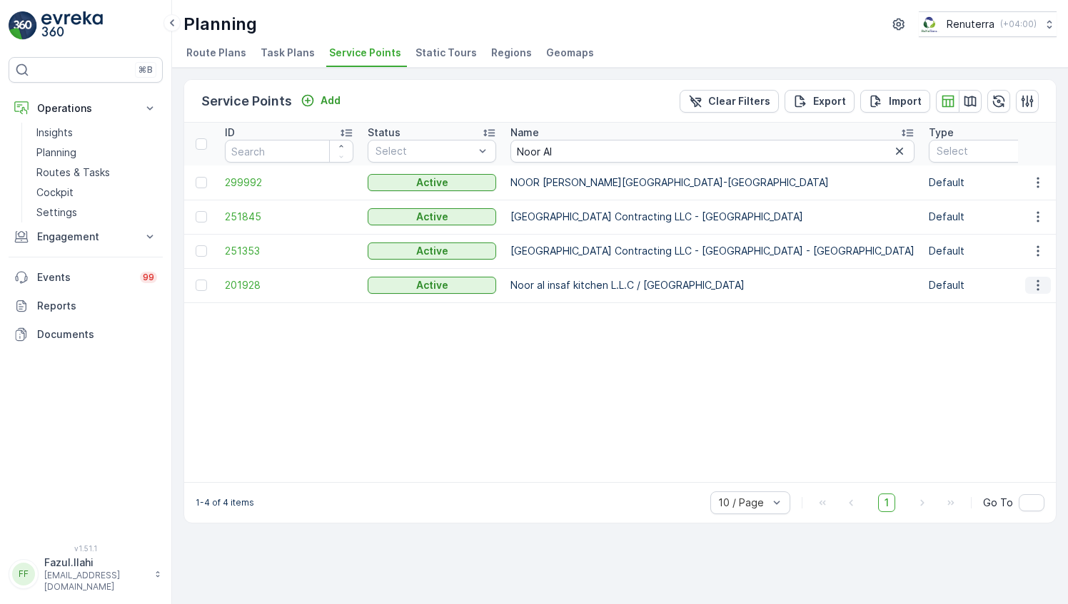
click at [1037, 281] on icon "button" at bounding box center [1037, 285] width 14 height 14
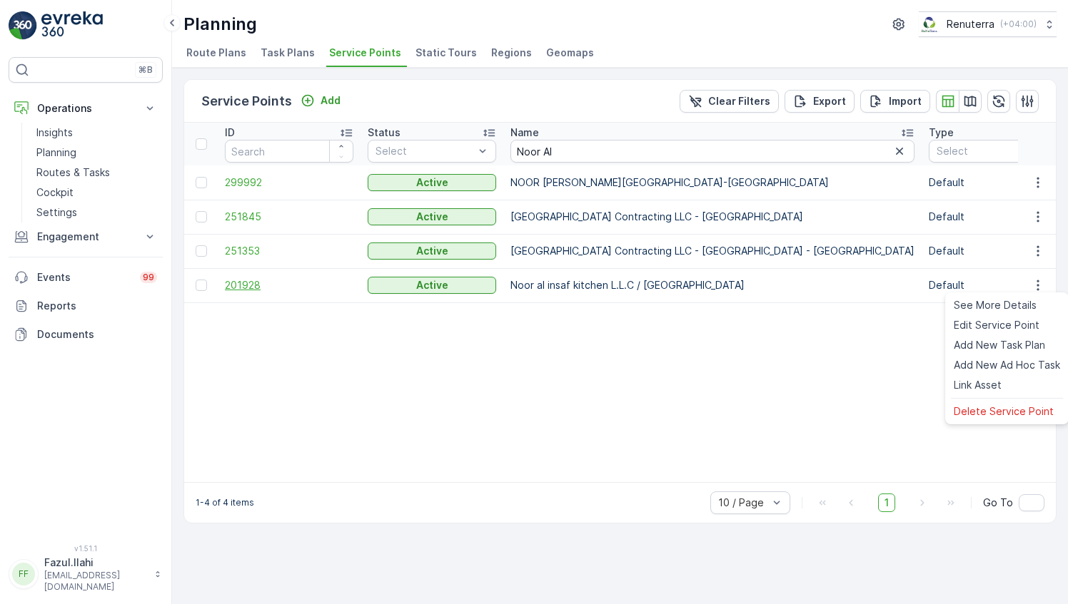
click at [240, 279] on span "201928" at bounding box center [289, 285] width 128 height 14
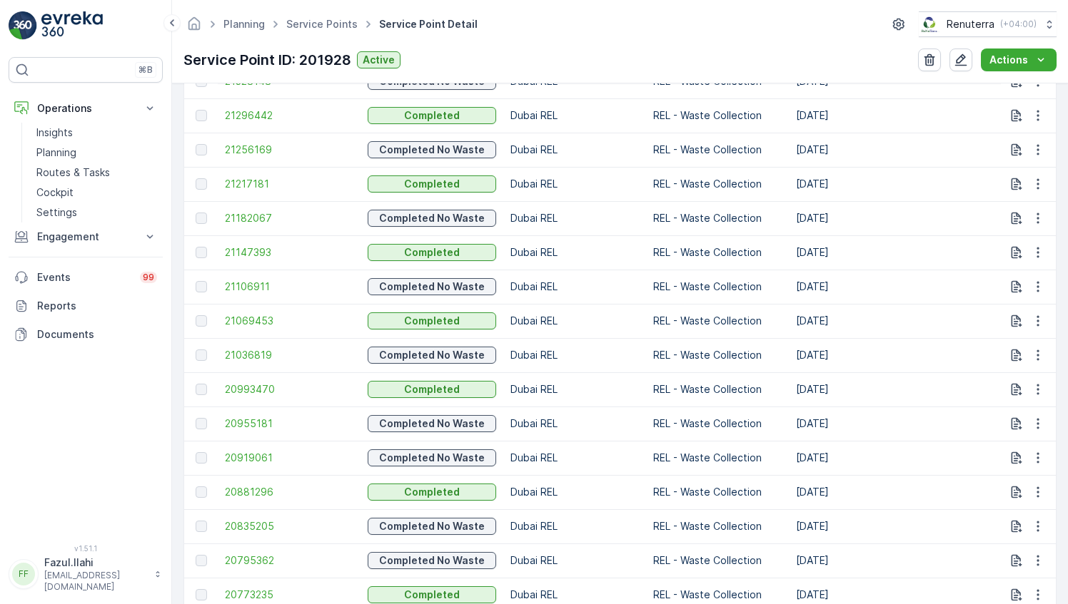
scroll to position [1070, 0]
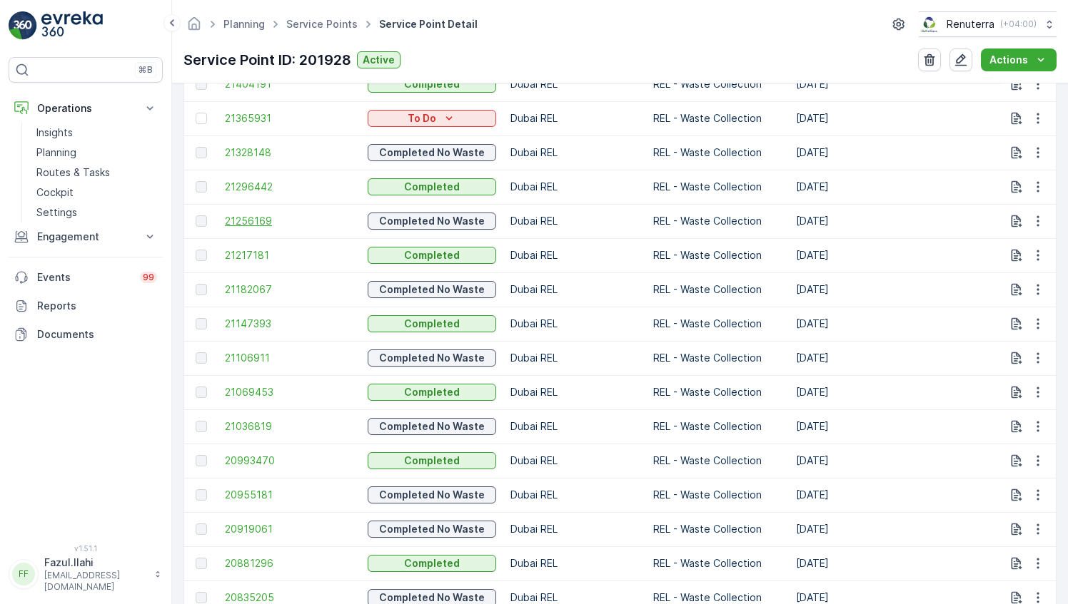
click at [264, 220] on span "21256169" at bounding box center [289, 221] width 128 height 14
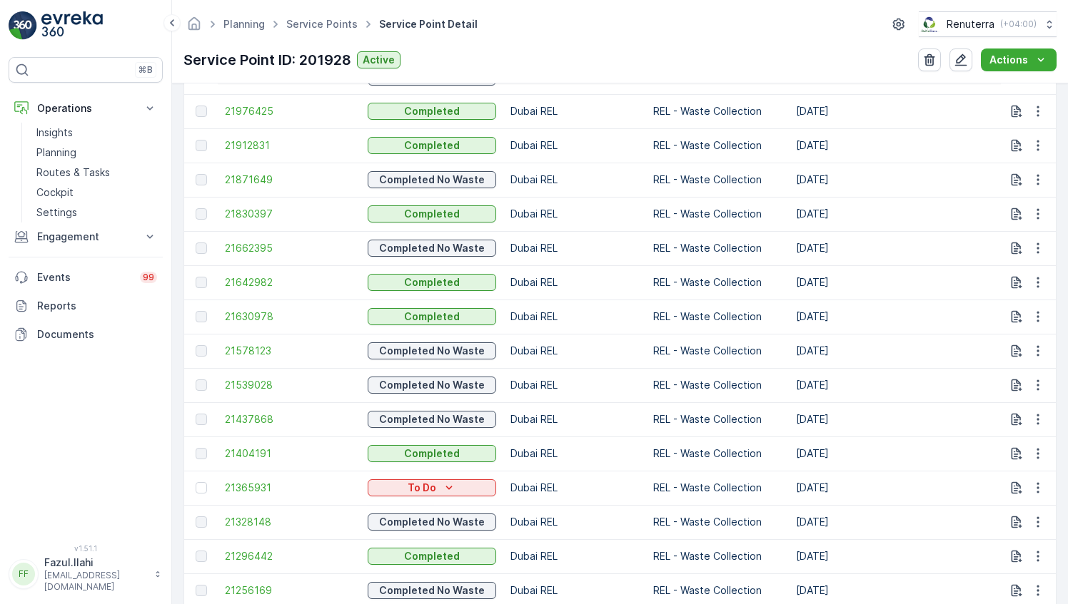
scroll to position [843, 0]
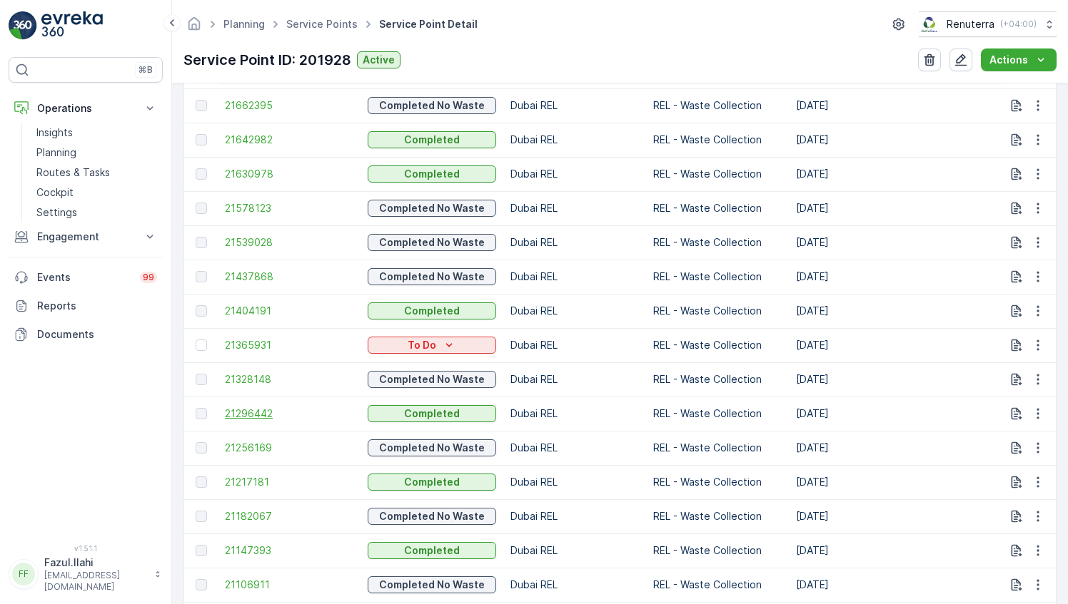
click at [253, 412] on span "21296442" at bounding box center [289, 414] width 128 height 14
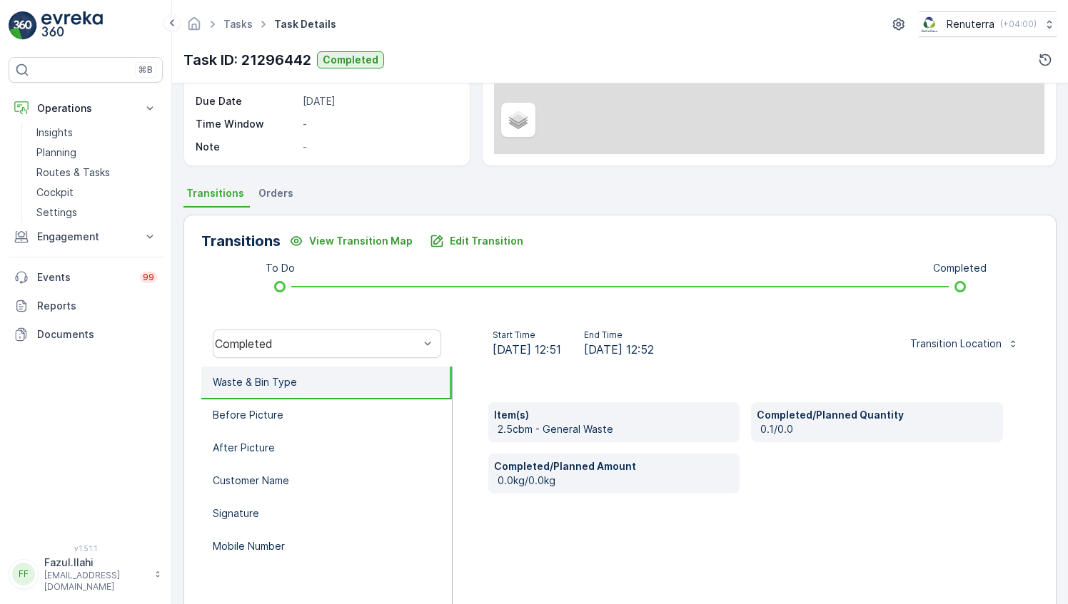
scroll to position [285, 0]
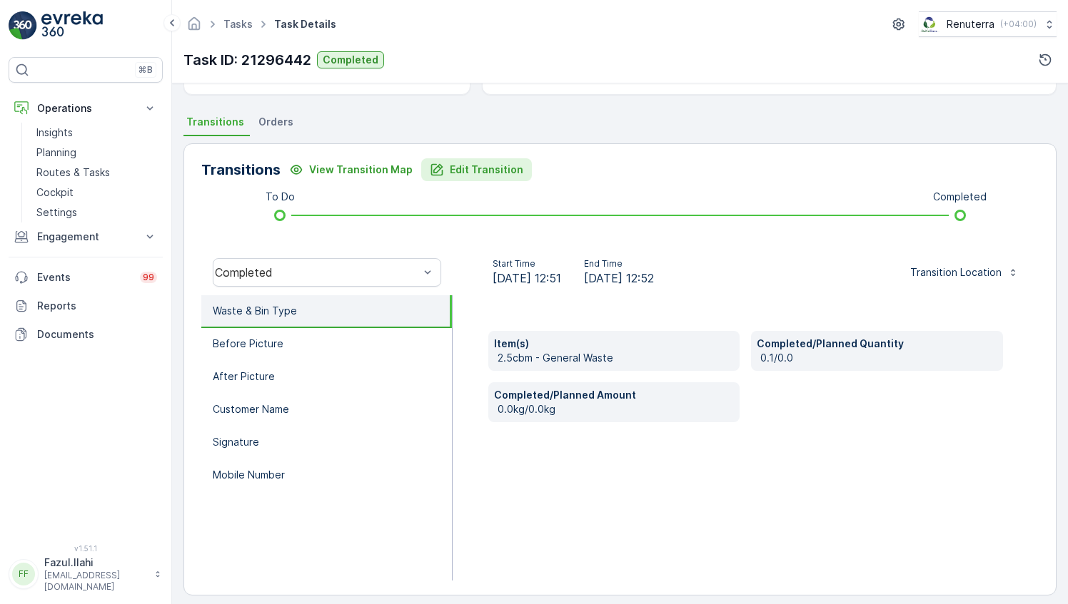
click at [455, 171] on p "Edit Transition" at bounding box center [486, 170] width 73 height 14
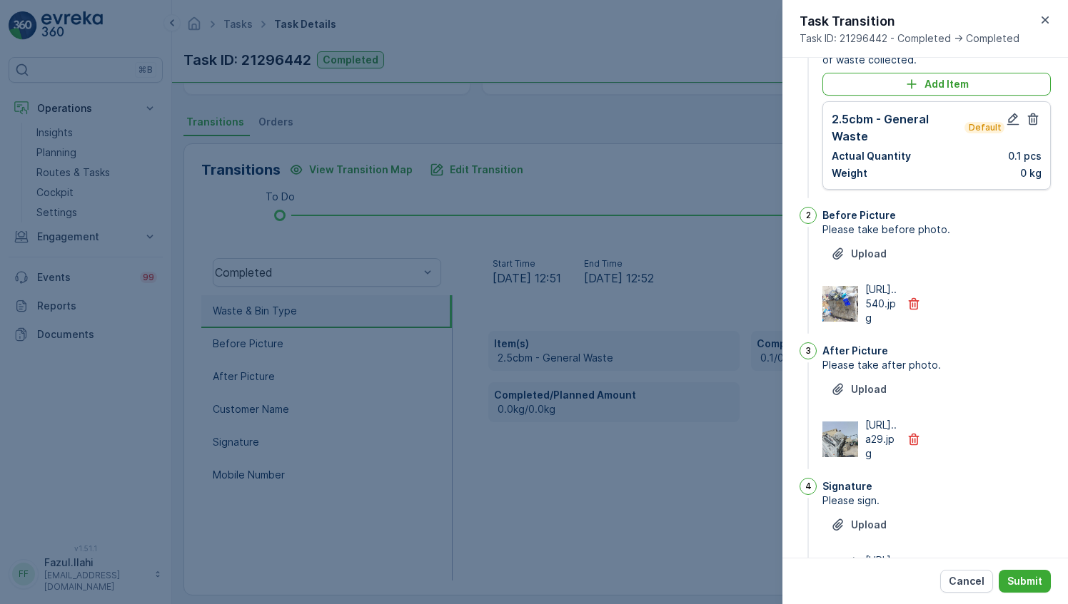
scroll to position [0, 0]
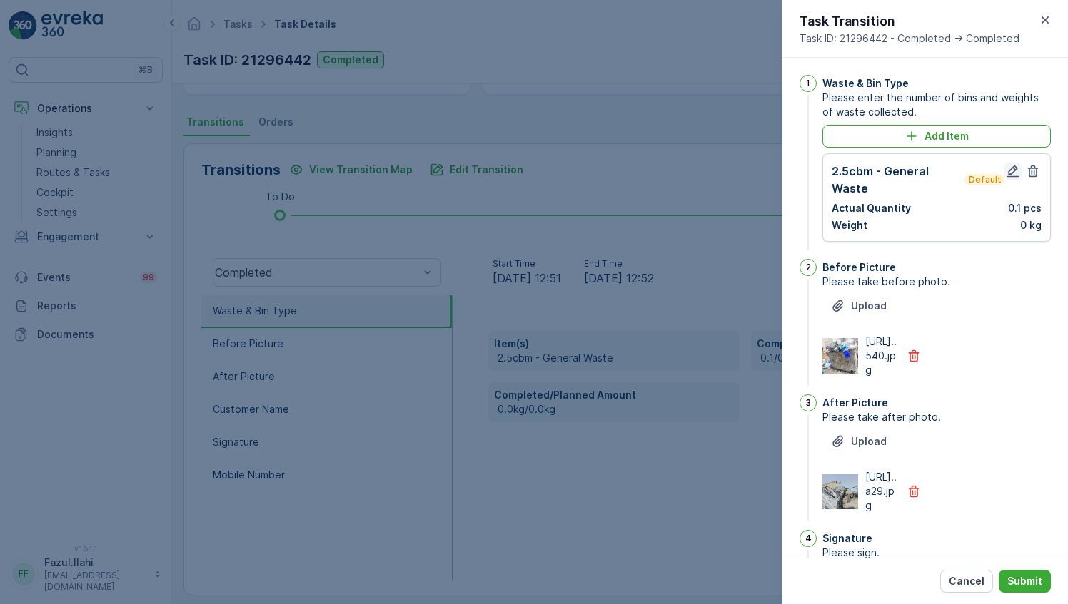
click at [1012, 171] on icon "button" at bounding box center [1012, 171] width 14 height 14
type Name "Muhammad Ali"
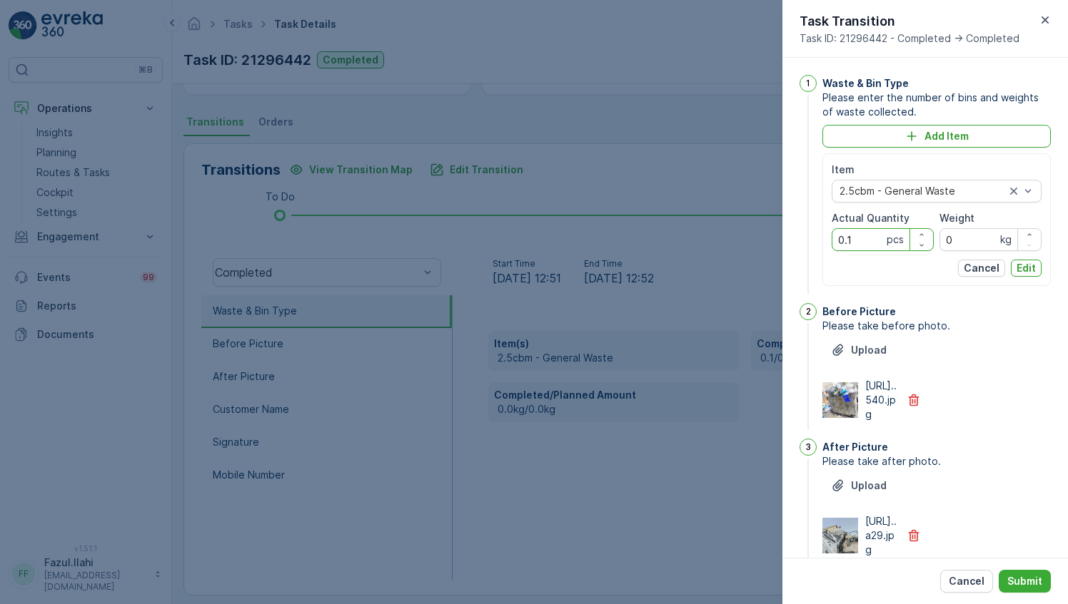
click at [865, 242] on Quantity "0.1" at bounding box center [882, 239] width 102 height 23
type Quantity "1"
click at [1025, 261] on p "Edit" at bounding box center [1025, 268] width 19 height 14
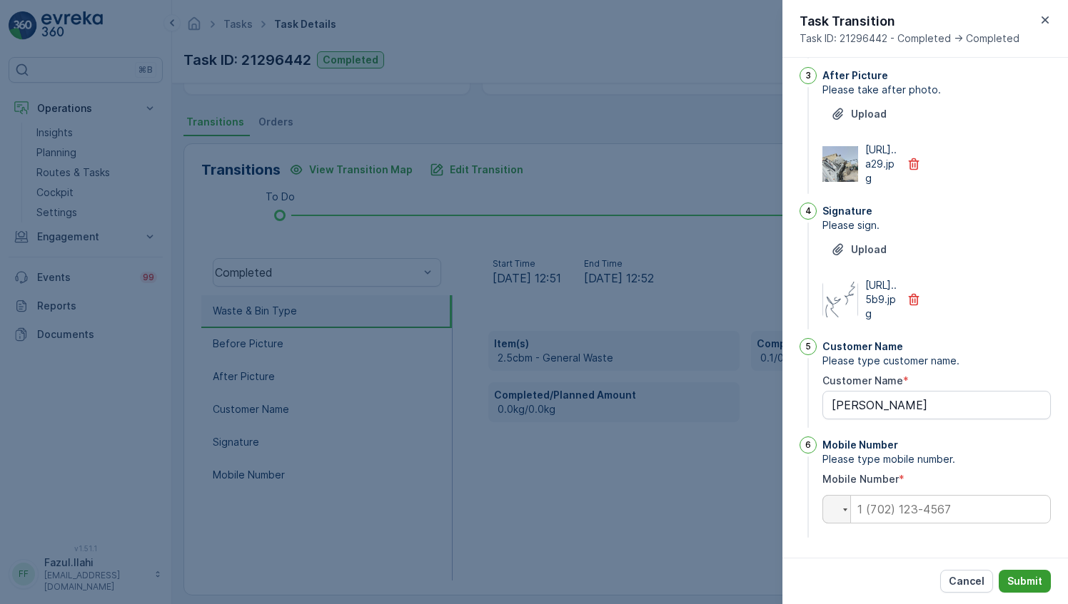
scroll to position [411, 0]
click at [1029, 574] on button "Submit" at bounding box center [1024, 581] width 52 height 23
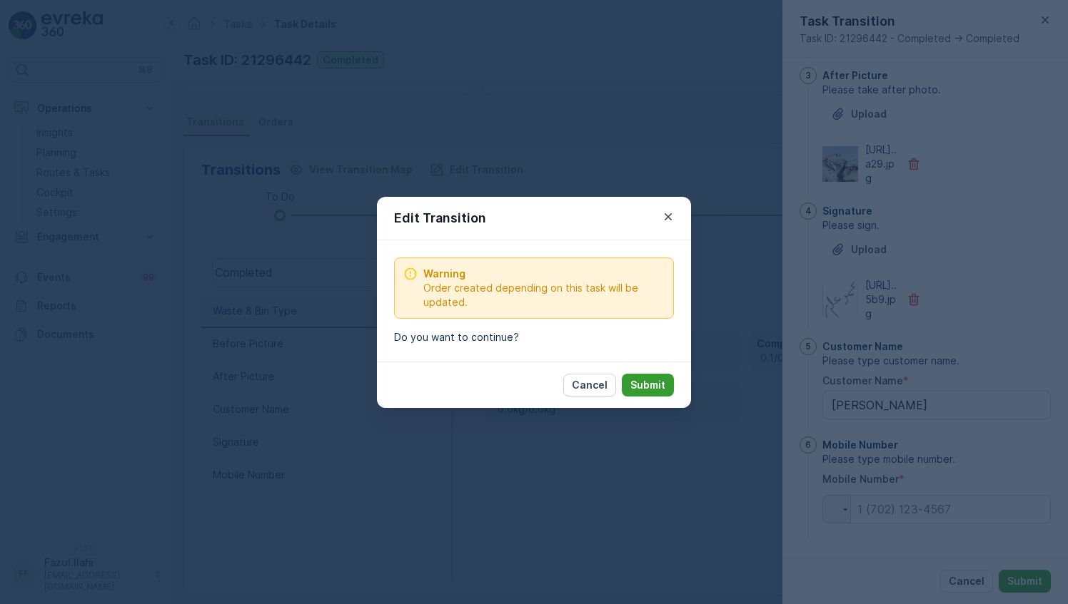
click at [625, 382] on button "Submit" at bounding box center [648, 385] width 52 height 23
type Name "Muhammad Ali"
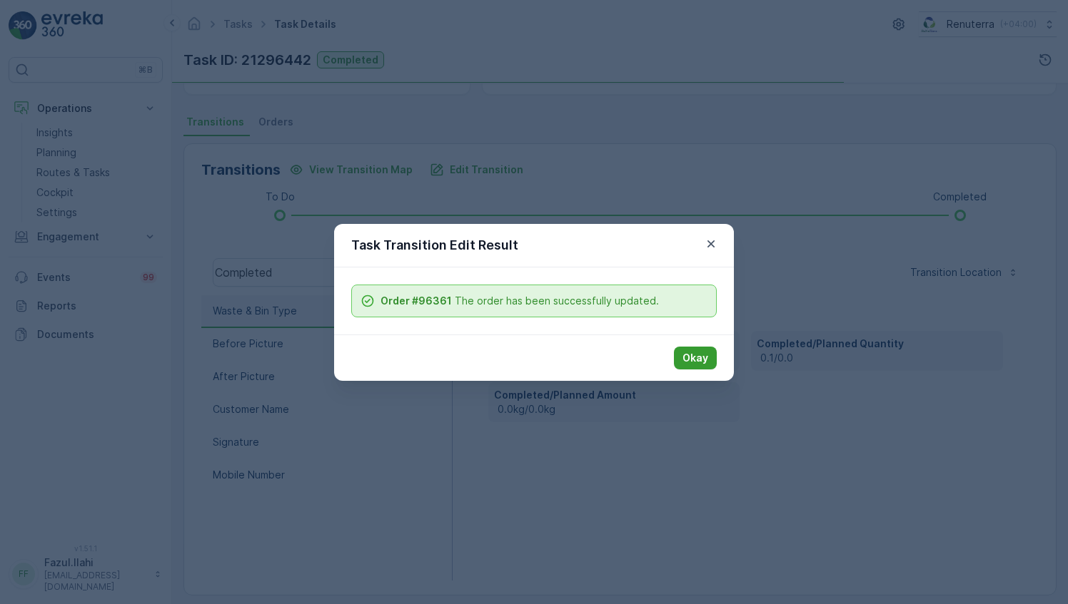
click at [696, 358] on p "Okay" at bounding box center [695, 358] width 26 height 14
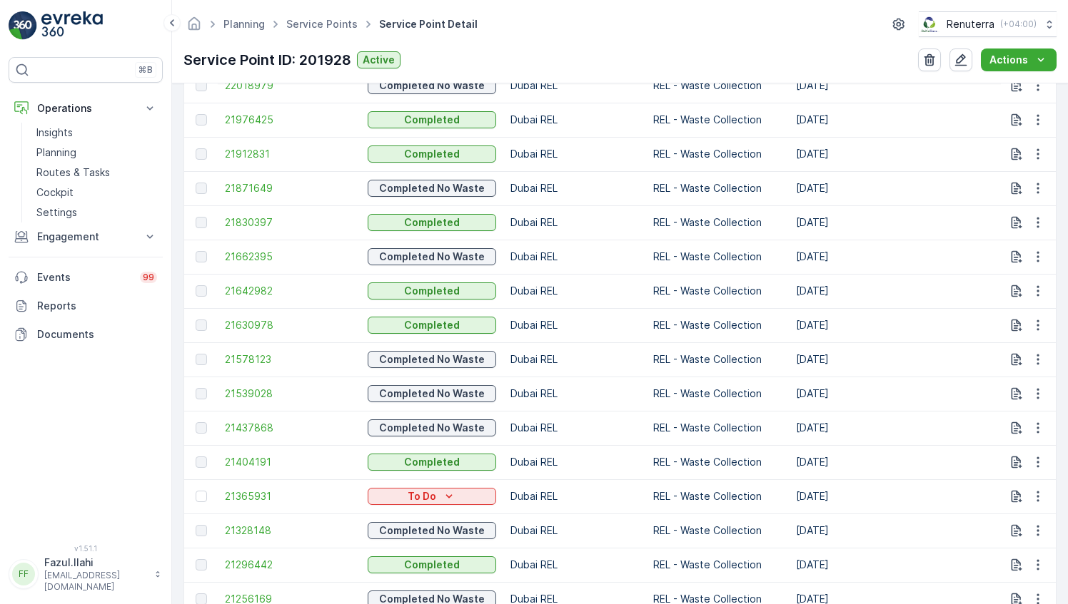
scroll to position [714, 0]
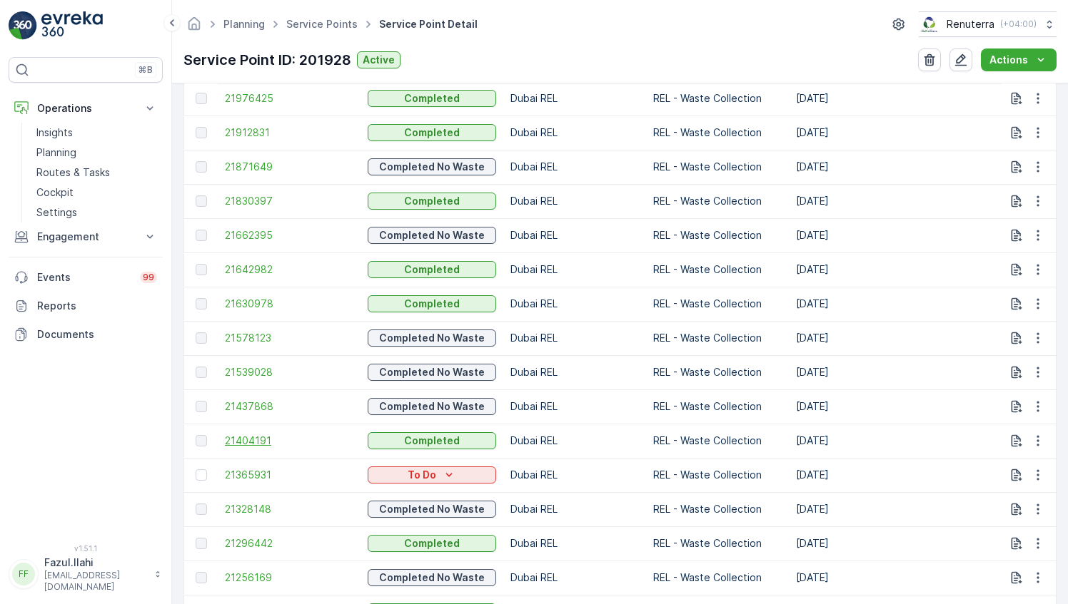
click at [243, 438] on span "21404191" at bounding box center [289, 441] width 128 height 14
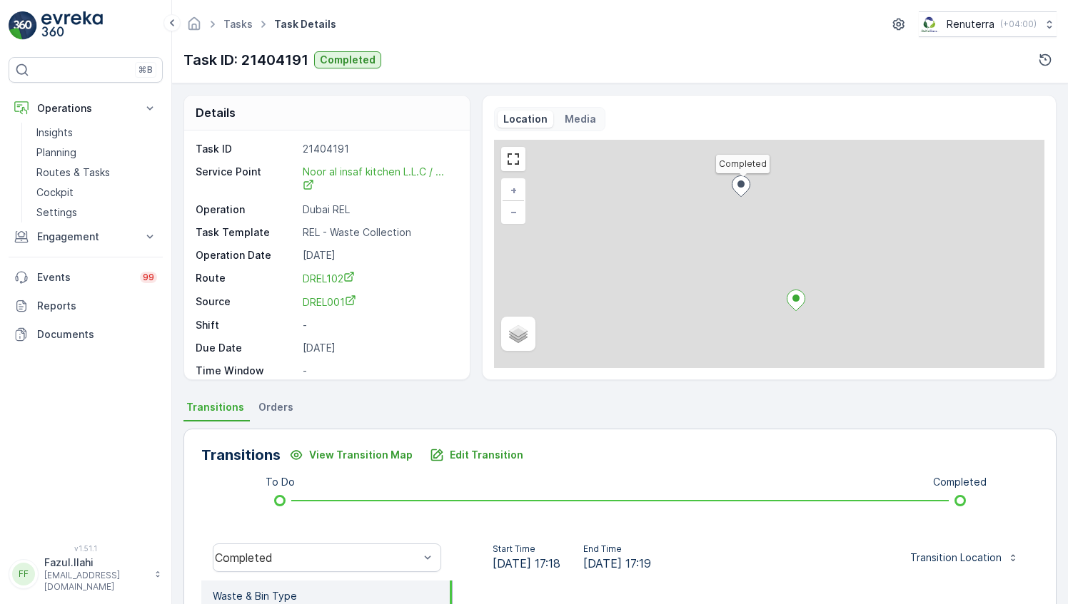
scroll to position [71, 0]
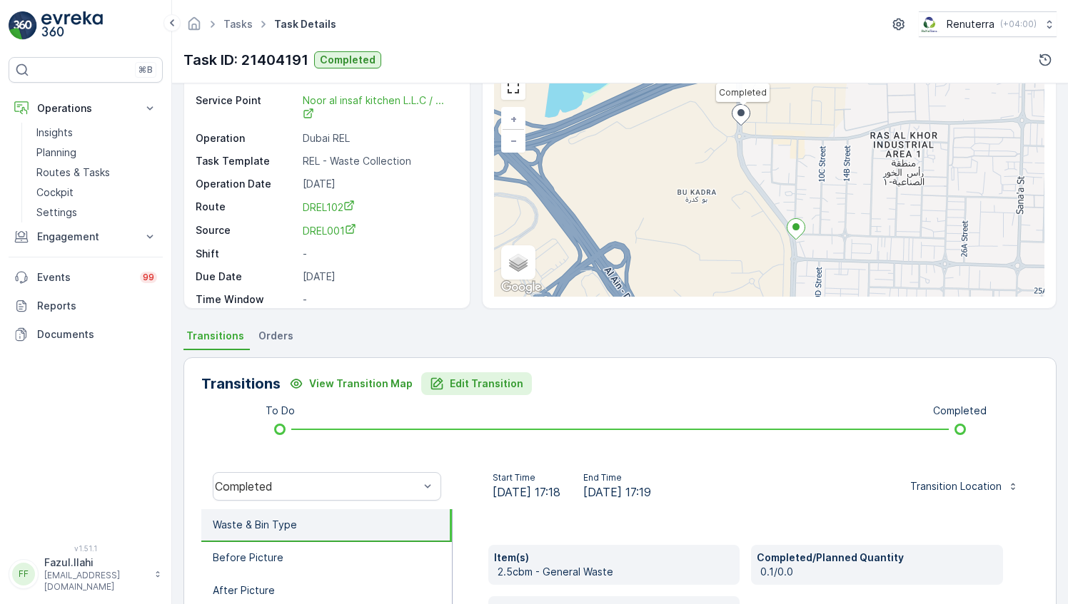
click at [453, 384] on p "Edit Transition" at bounding box center [486, 384] width 73 height 14
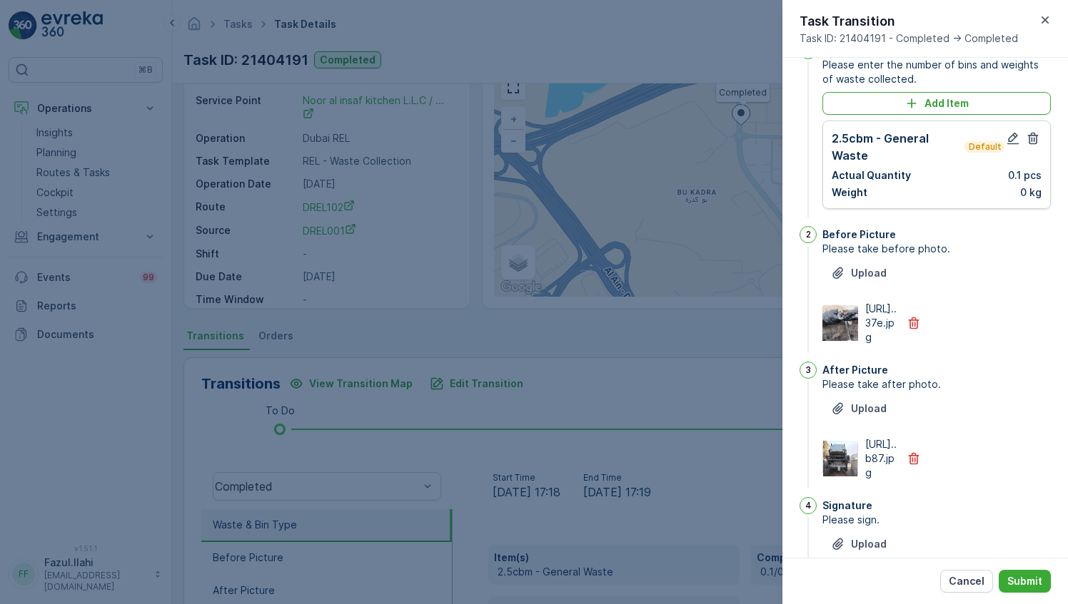
scroll to position [0, 0]
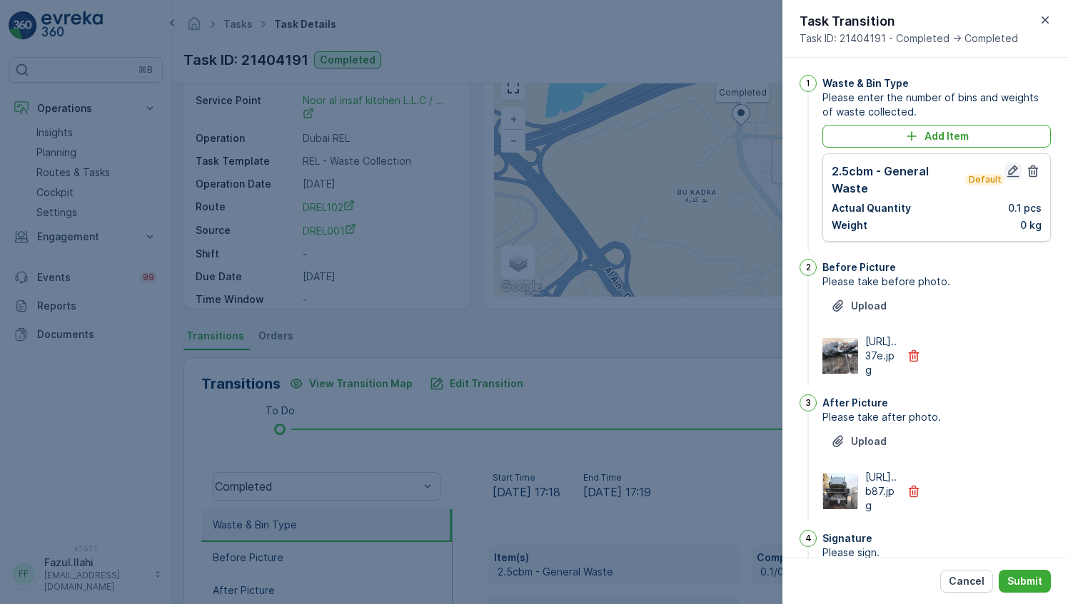
click at [1005, 171] on icon "button" at bounding box center [1012, 171] width 14 height 14
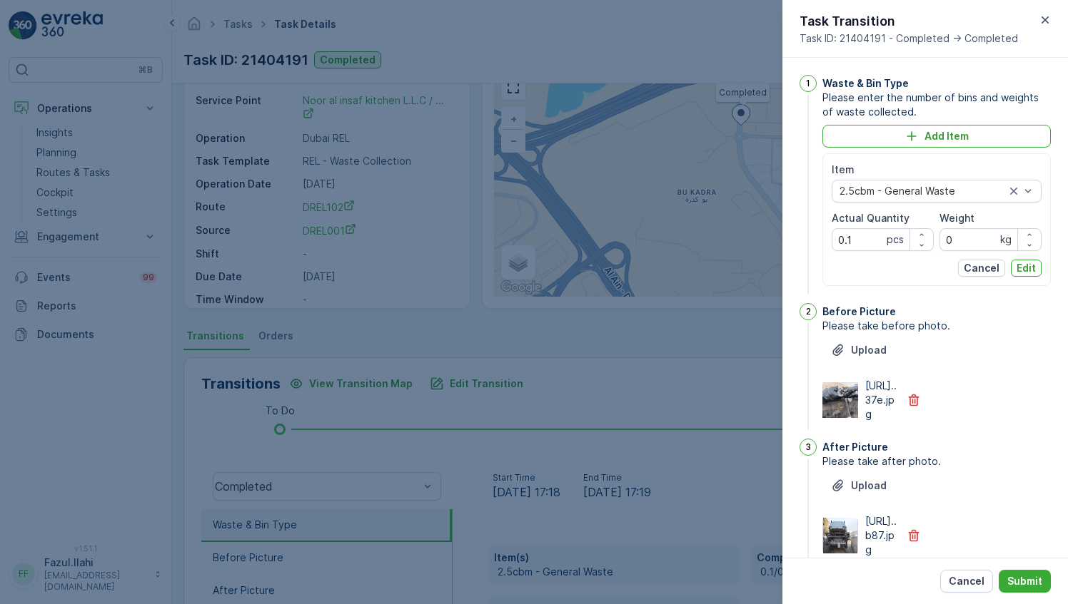
type Name "Muhammad Ali"
click at [863, 241] on Quantity "0.1" at bounding box center [882, 239] width 102 height 23
type Quantity "1"
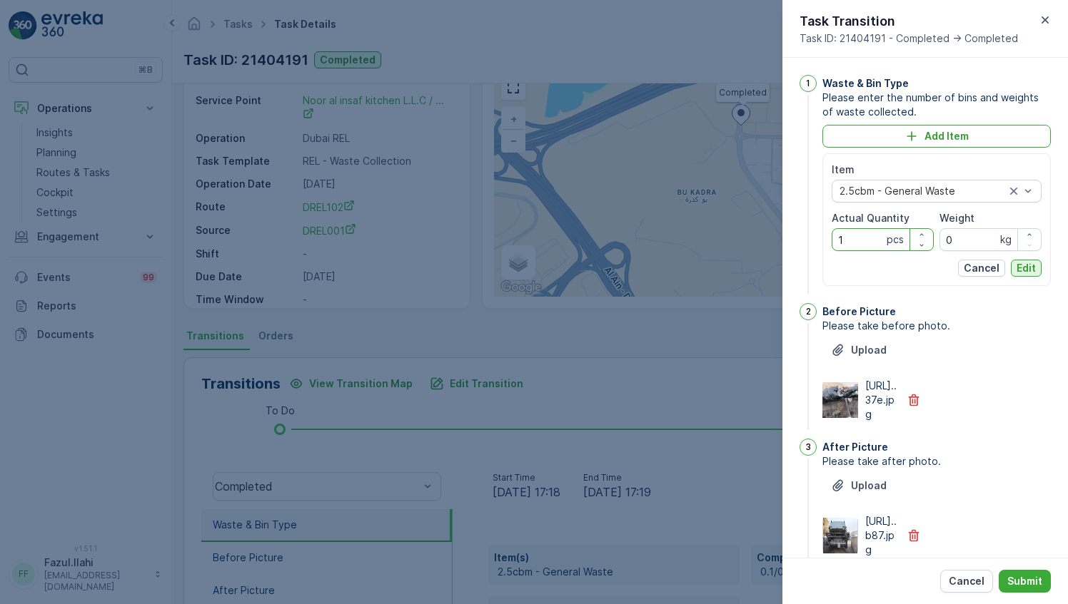
click at [1035, 268] on button "Edit" at bounding box center [1025, 268] width 31 height 17
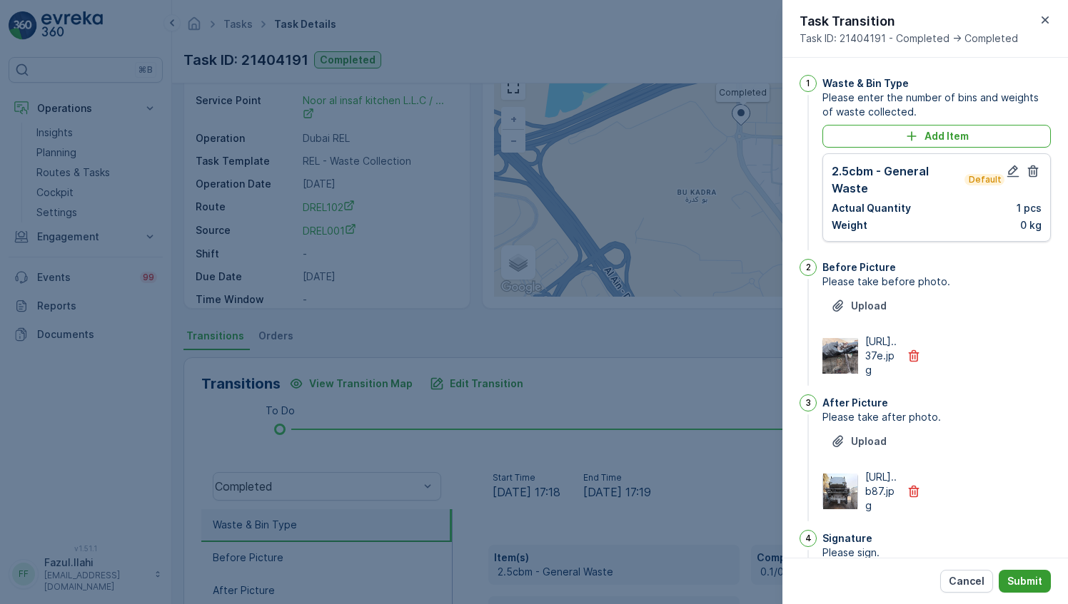
click at [1030, 582] on p "Submit" at bounding box center [1024, 581] width 35 height 14
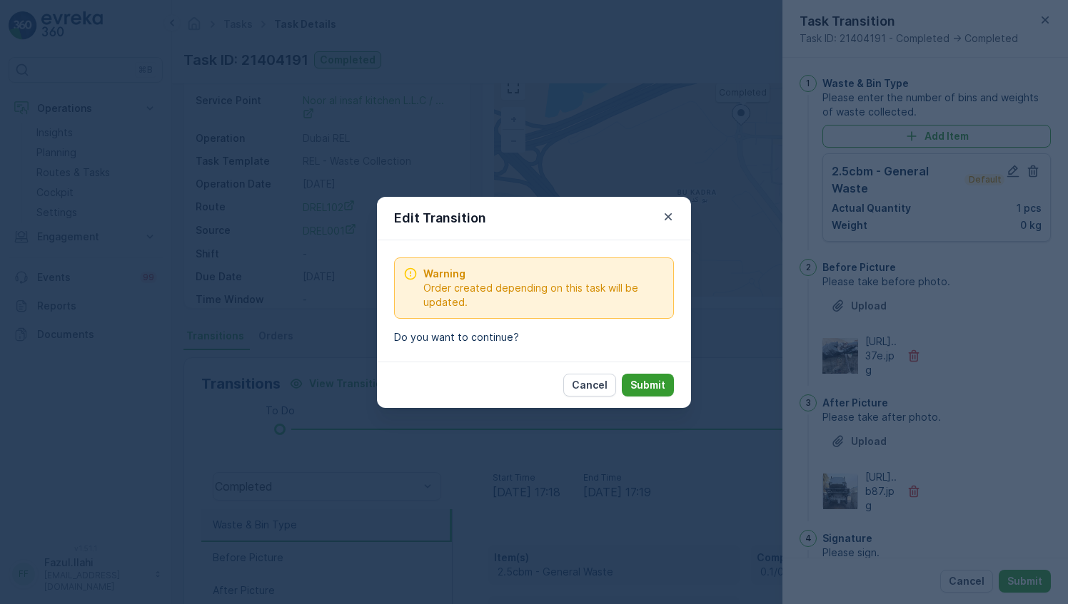
click at [656, 382] on p "Submit" at bounding box center [647, 385] width 35 height 14
type Name "Muhammad Ali"
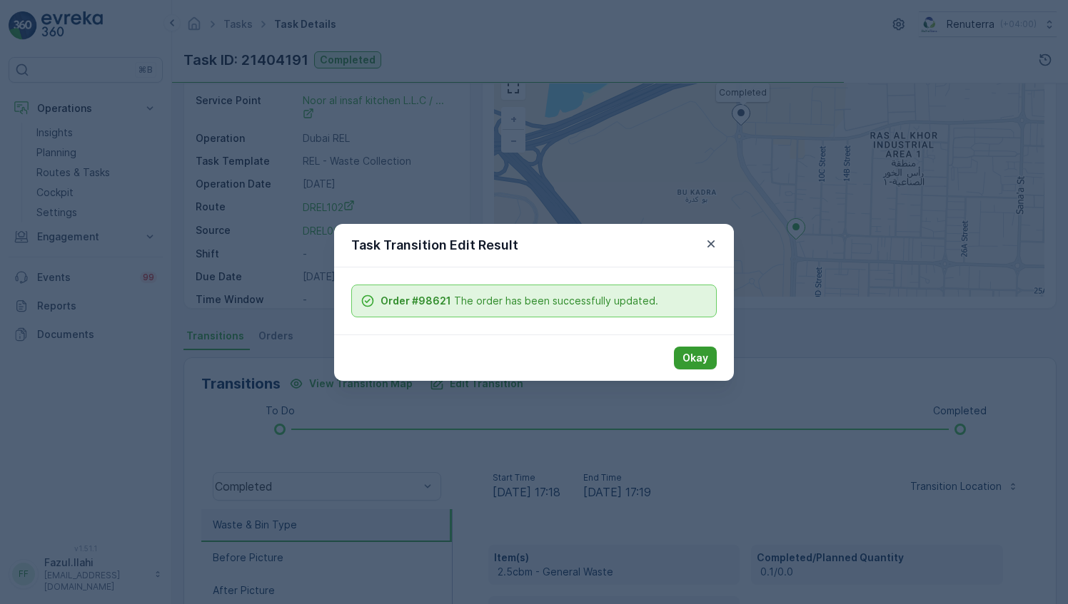
click at [695, 355] on p "Okay" at bounding box center [695, 358] width 26 height 14
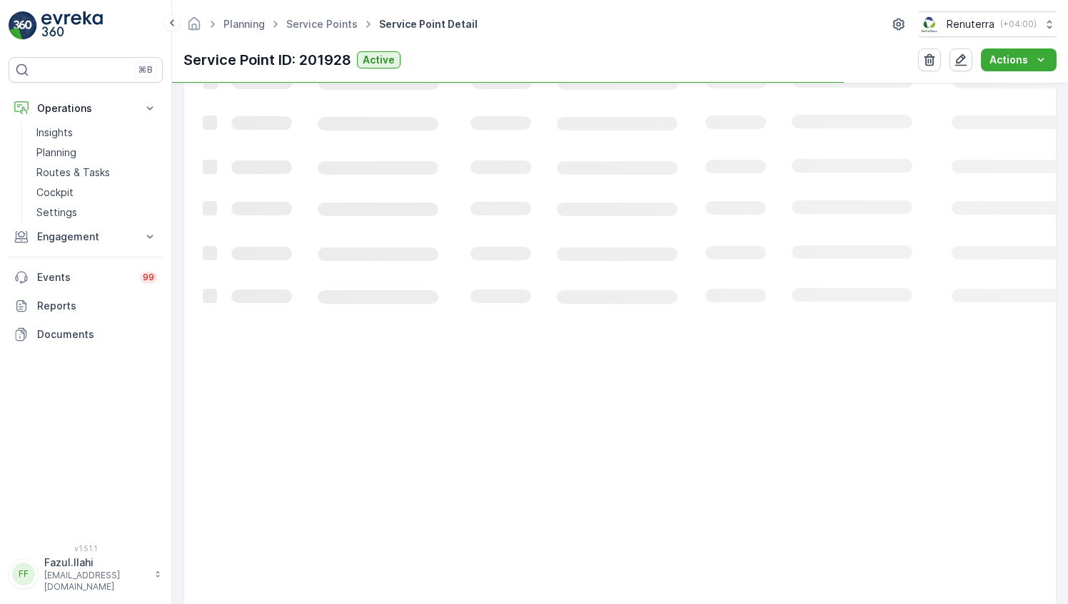
scroll to position [571, 0]
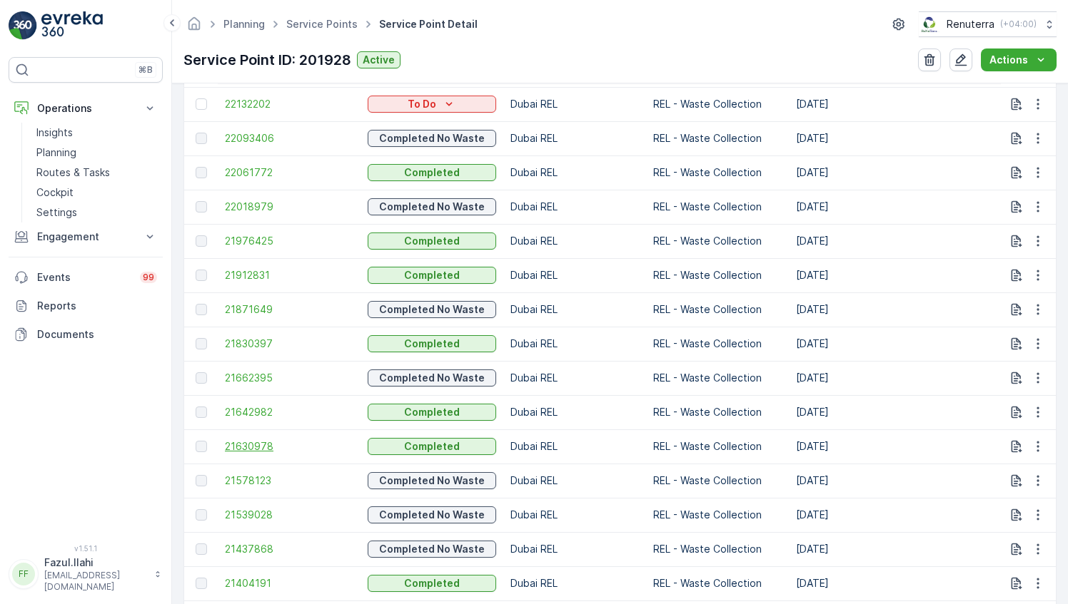
click at [265, 443] on span "21630978" at bounding box center [289, 447] width 128 height 14
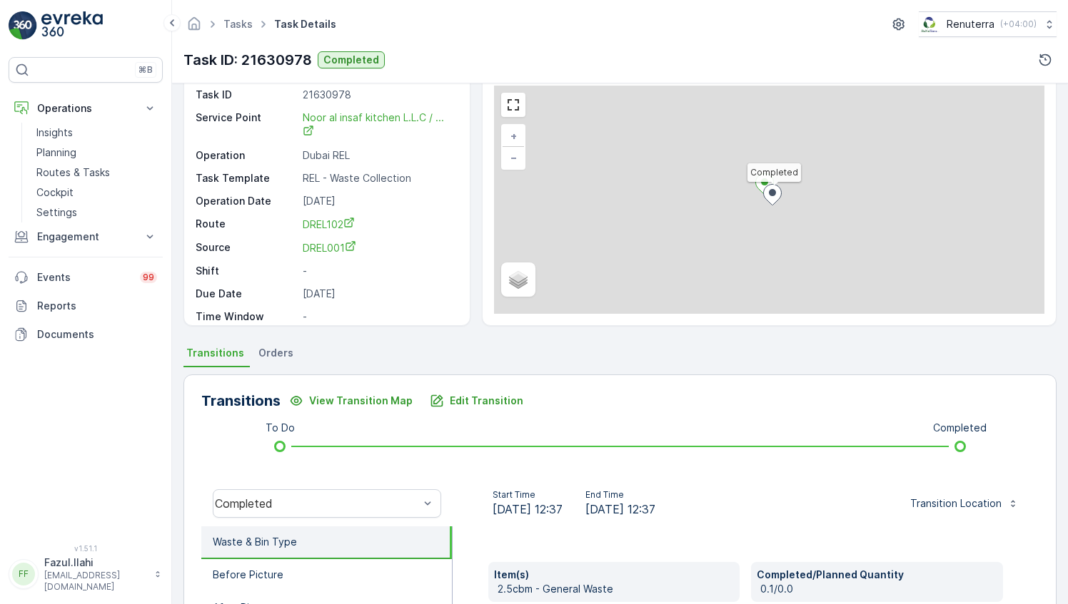
scroll to position [143, 0]
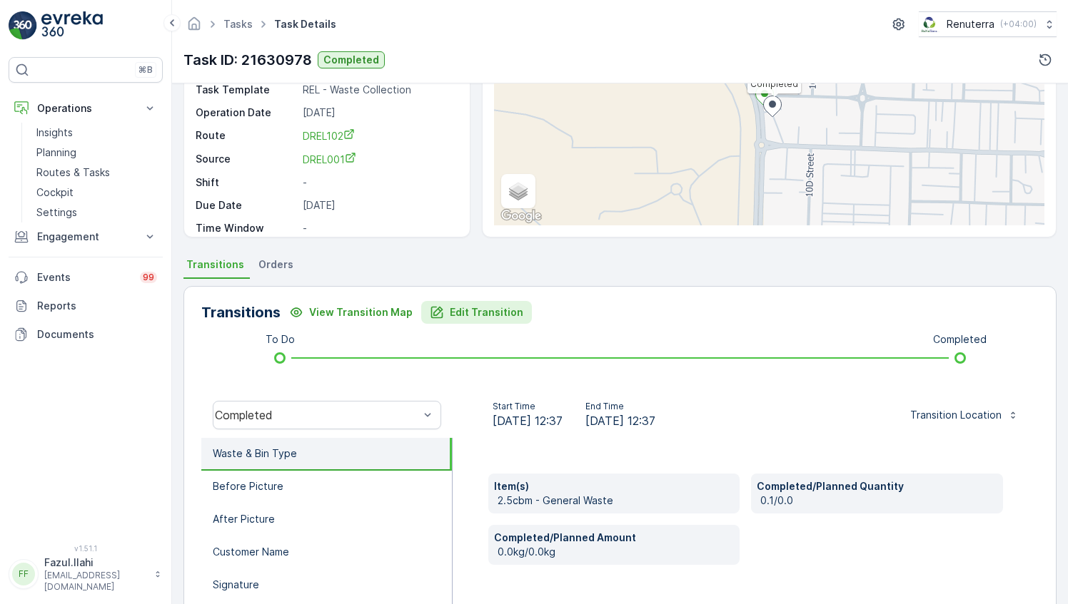
click at [464, 304] on button "Edit Transition" at bounding box center [476, 312] width 111 height 23
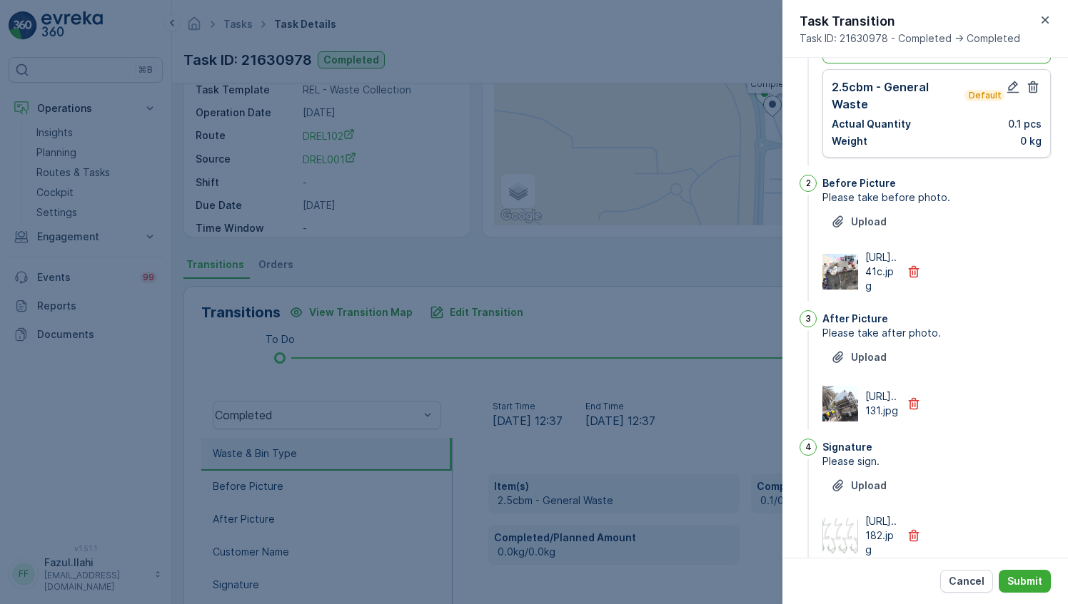
scroll to position [33, 0]
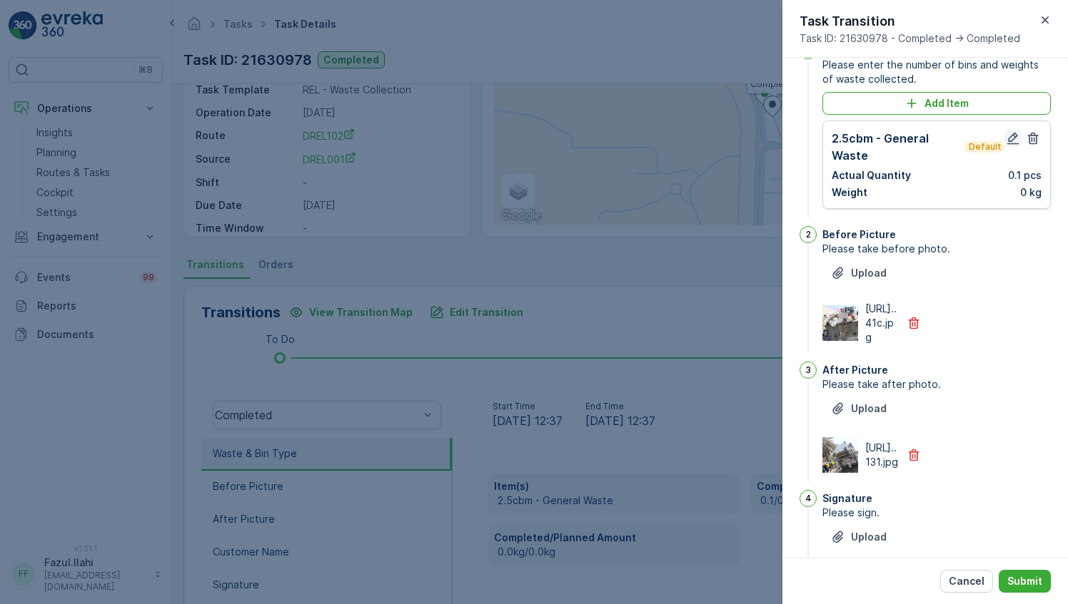
click at [1006, 133] on icon "button" at bounding box center [1012, 138] width 14 height 14
type Name "Muhammad Ali"
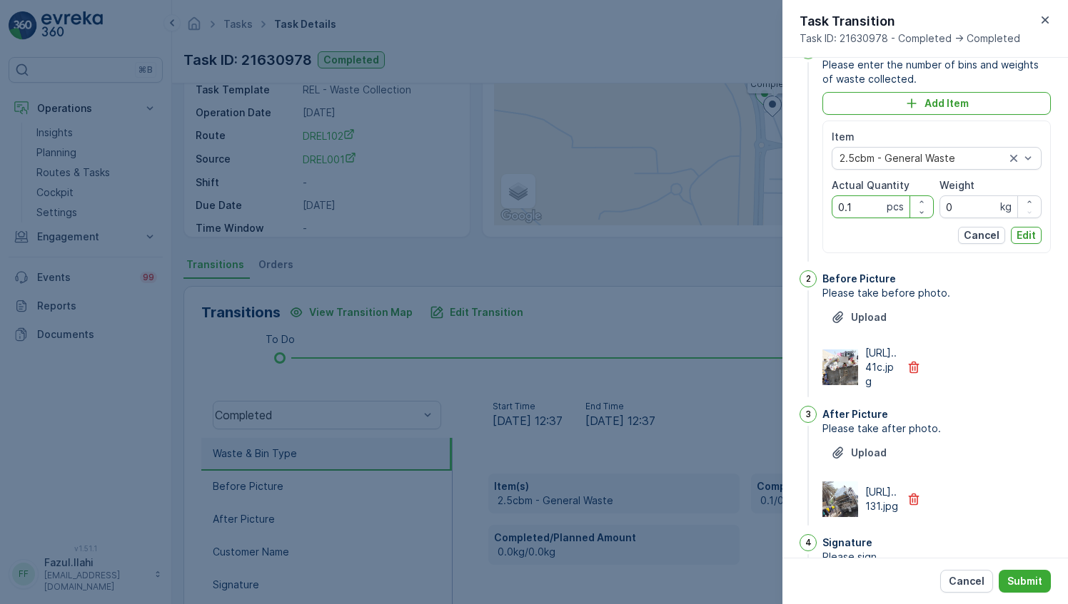
click at [863, 204] on Quantity "0.1" at bounding box center [882, 207] width 102 height 23
type Quantity "1"
click at [1025, 234] on p "Edit" at bounding box center [1025, 235] width 19 height 14
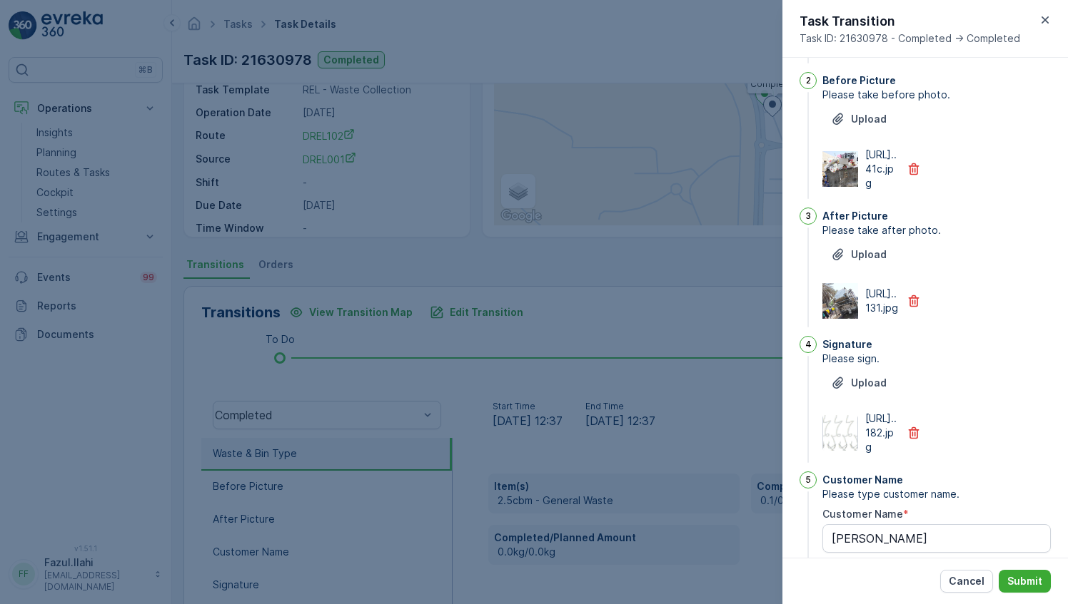
scroll to position [247, 0]
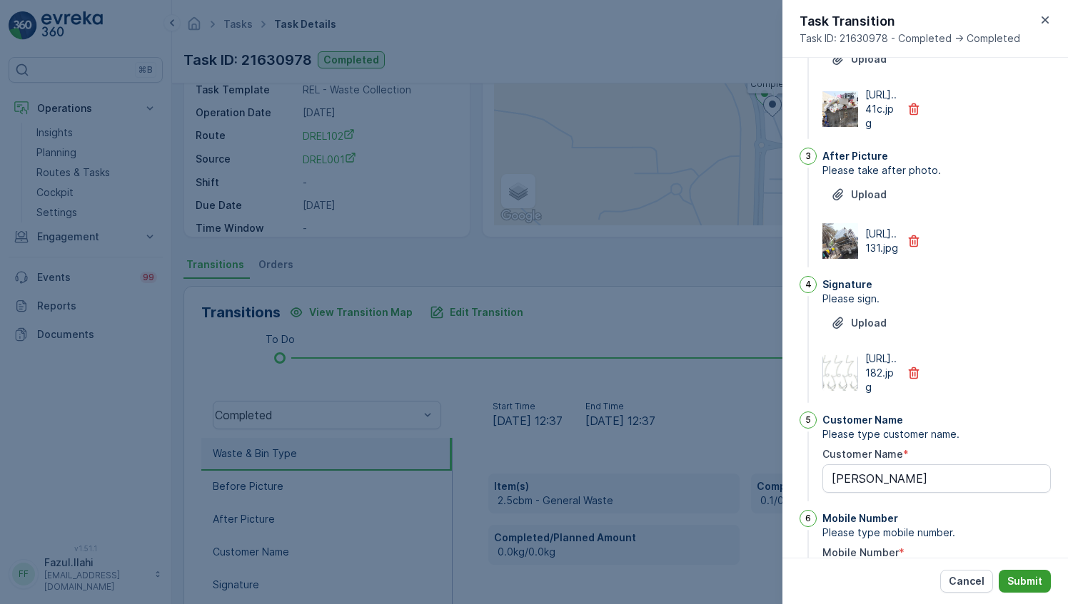
click at [1027, 589] on button "Submit" at bounding box center [1024, 581] width 52 height 23
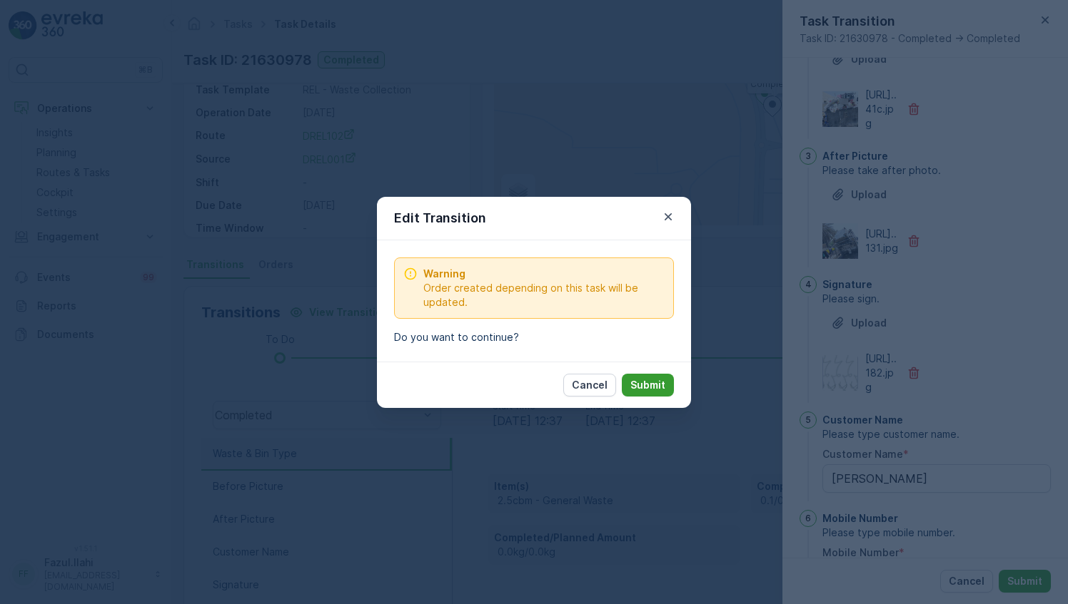
click at [673, 385] on button "Submit" at bounding box center [648, 385] width 52 height 23
type Name "Muhammad Ali"
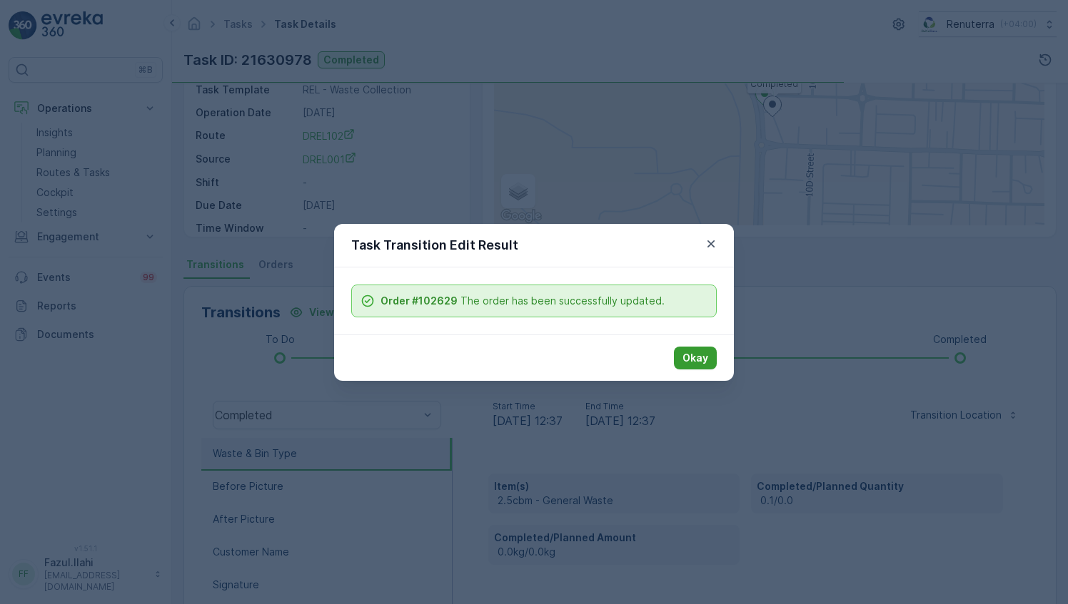
click at [701, 361] on p "Okay" at bounding box center [695, 358] width 26 height 14
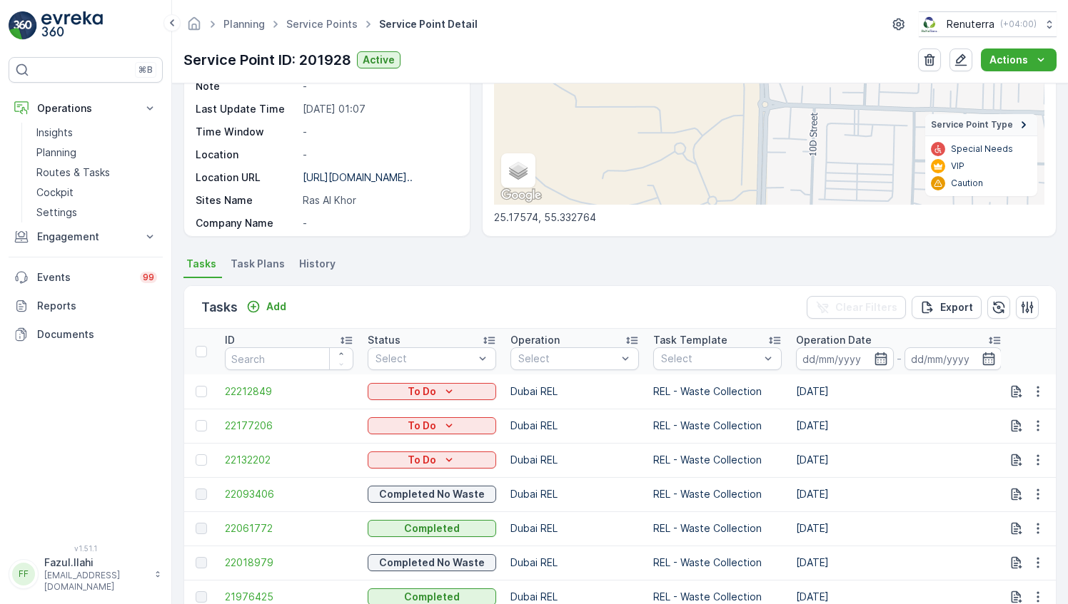
scroll to position [500, 0]
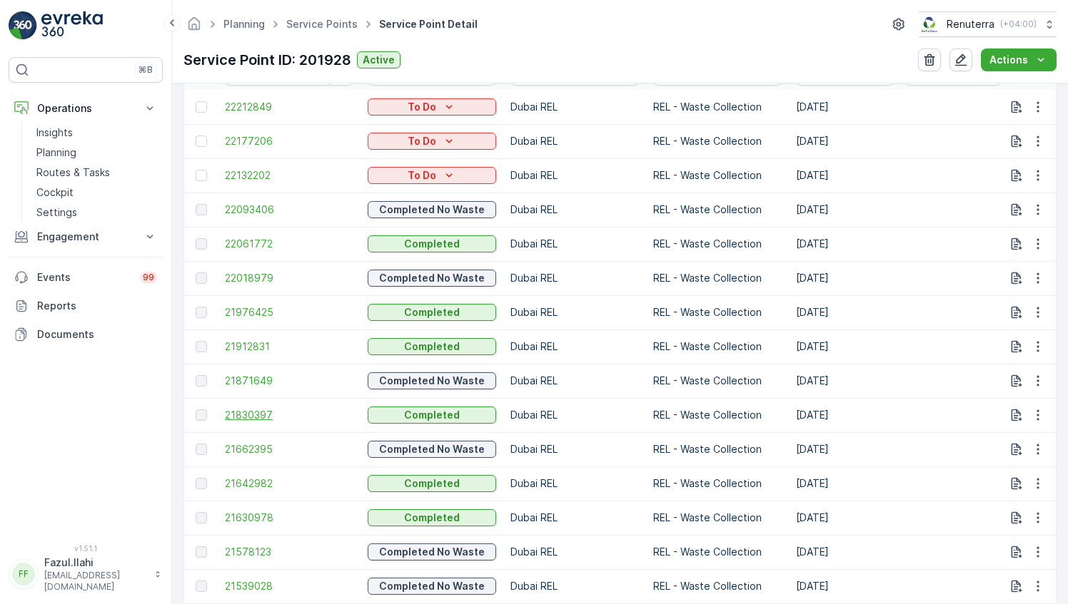
click at [248, 415] on span "21830397" at bounding box center [289, 415] width 128 height 14
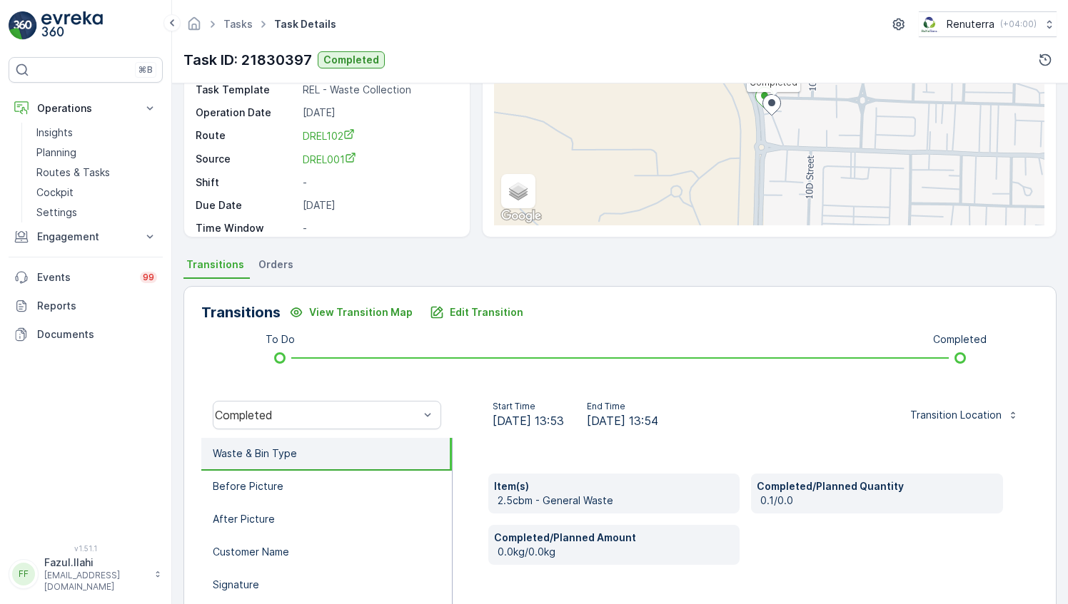
scroll to position [214, 0]
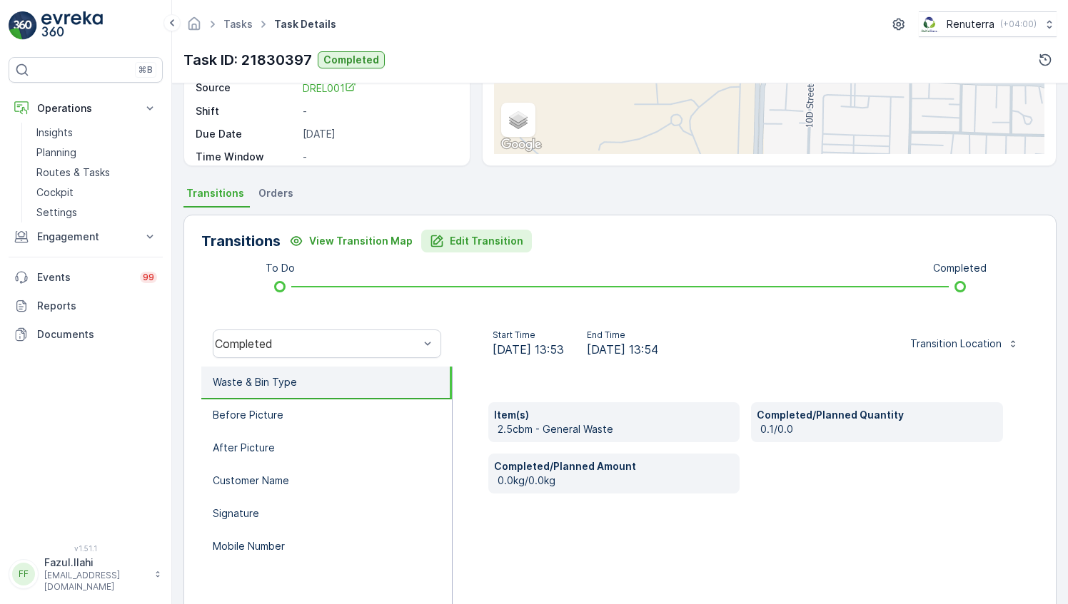
click at [465, 243] on p "Edit Transition" at bounding box center [486, 241] width 73 height 14
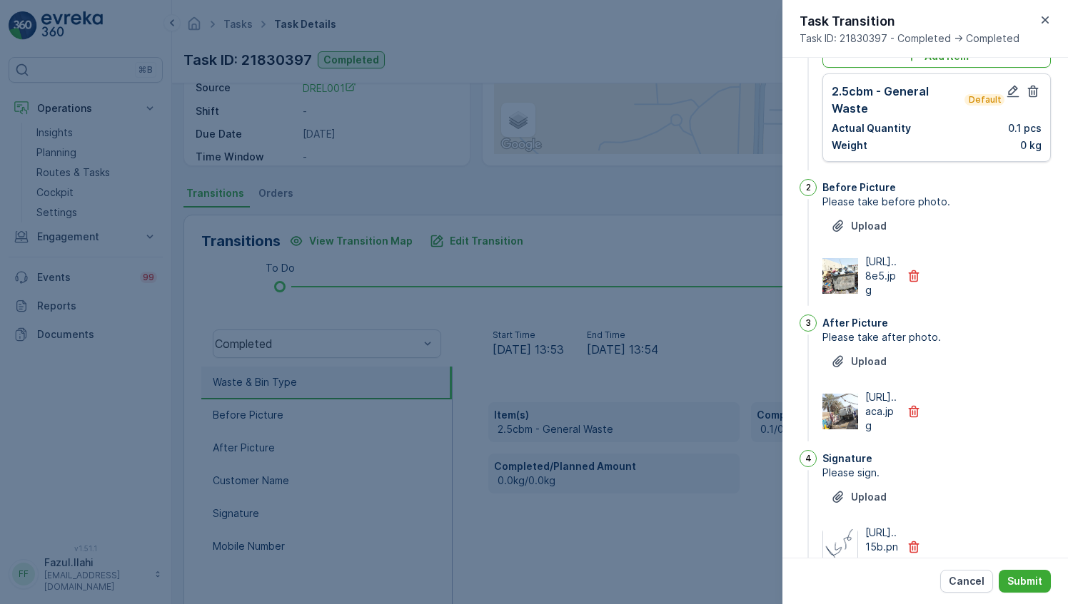
scroll to position [0, 0]
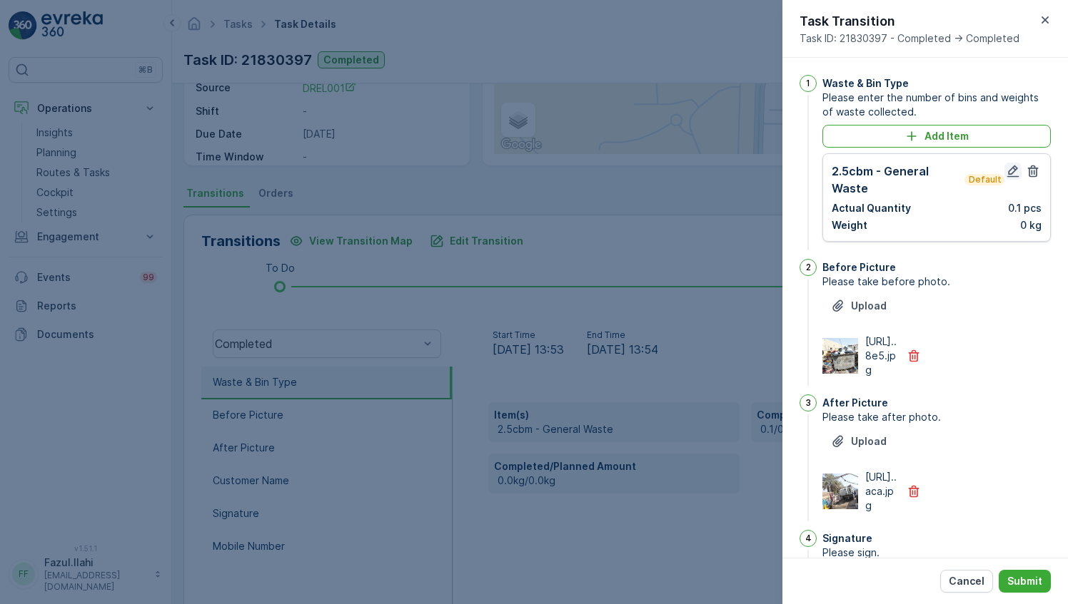
click at [1004, 163] on button "button" at bounding box center [1012, 171] width 17 height 17
type Name "Muhammad Ali"
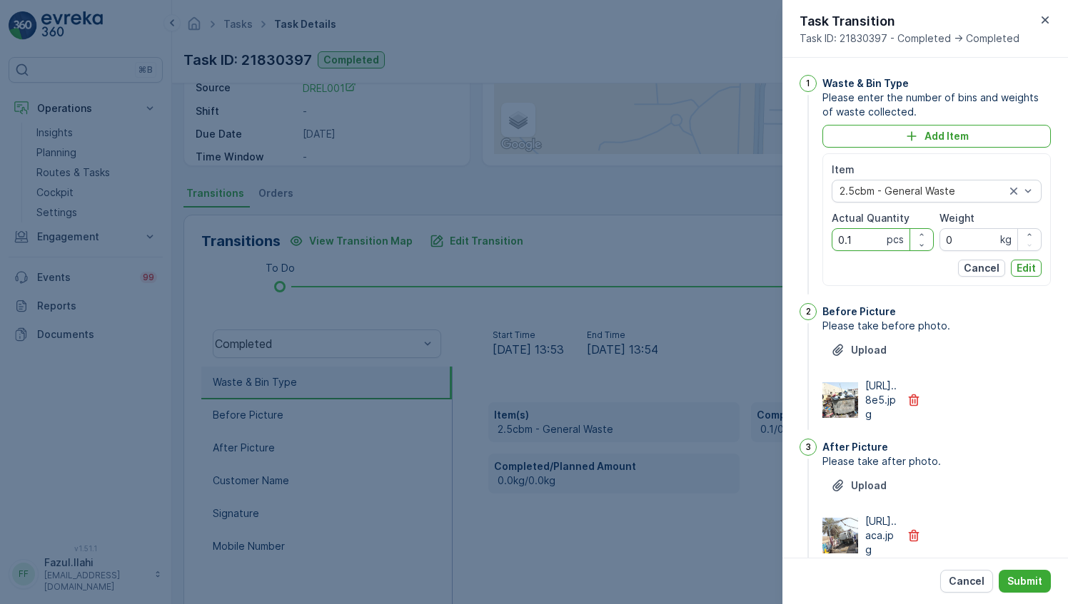
click at [863, 237] on Quantity "0.1" at bounding box center [882, 239] width 102 height 23
type Quantity "1"
click at [1028, 265] on p "Edit" at bounding box center [1025, 268] width 19 height 14
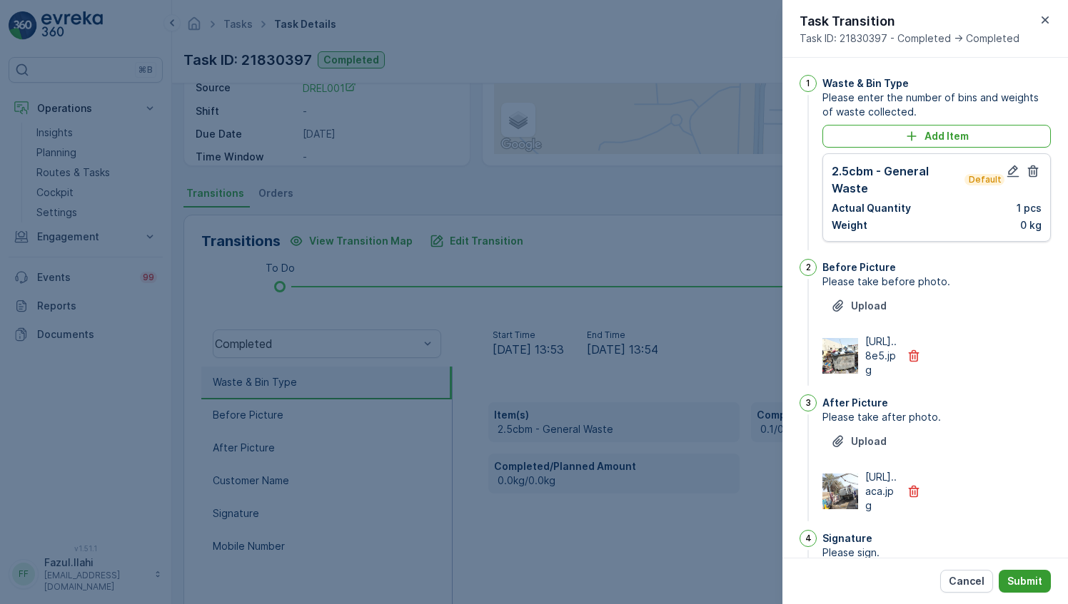
click at [1039, 574] on p "Submit" at bounding box center [1024, 581] width 35 height 14
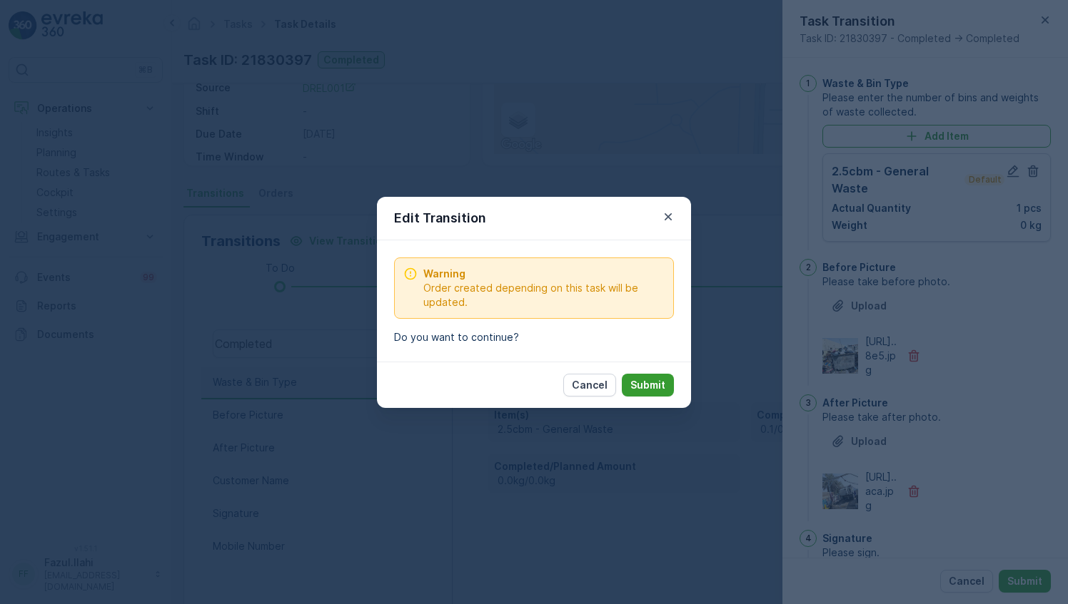
click at [645, 379] on p "Submit" at bounding box center [647, 385] width 35 height 14
type Name "Muhammad Ali"
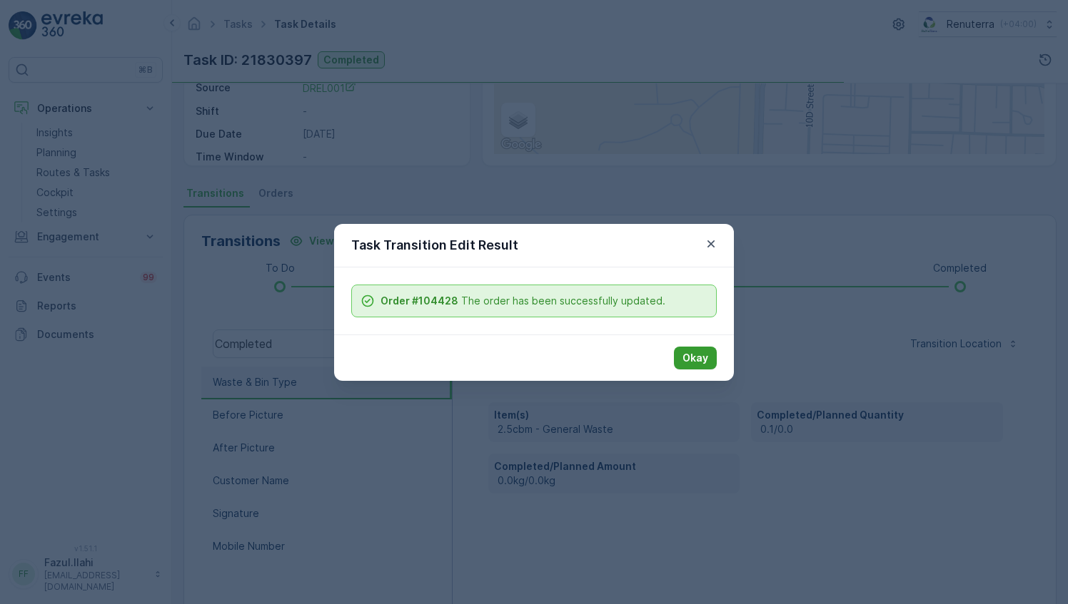
click at [701, 360] on p "Okay" at bounding box center [695, 358] width 26 height 14
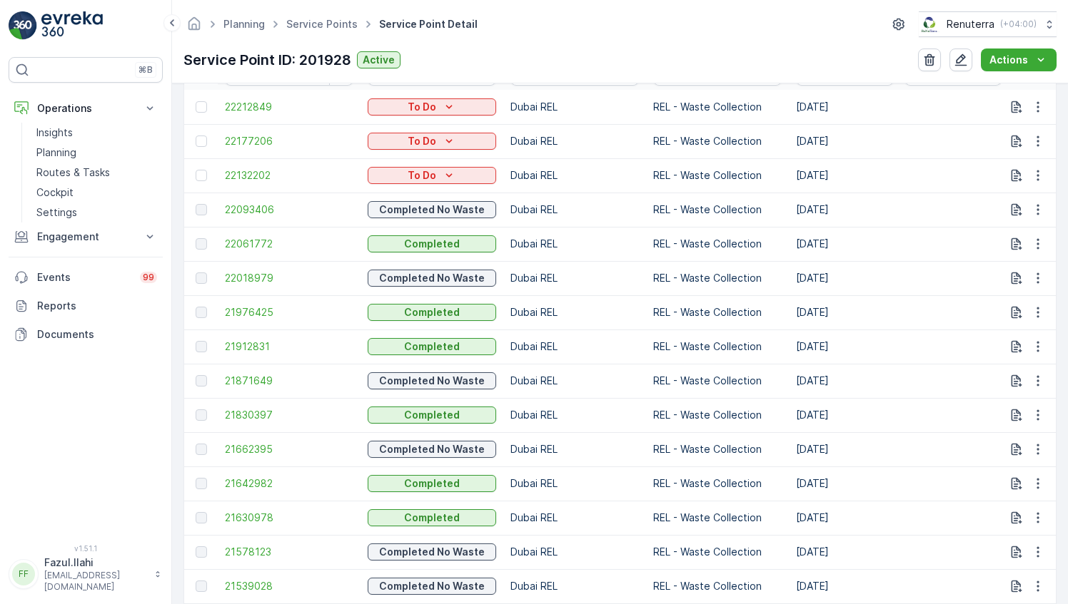
scroll to position [571, 0]
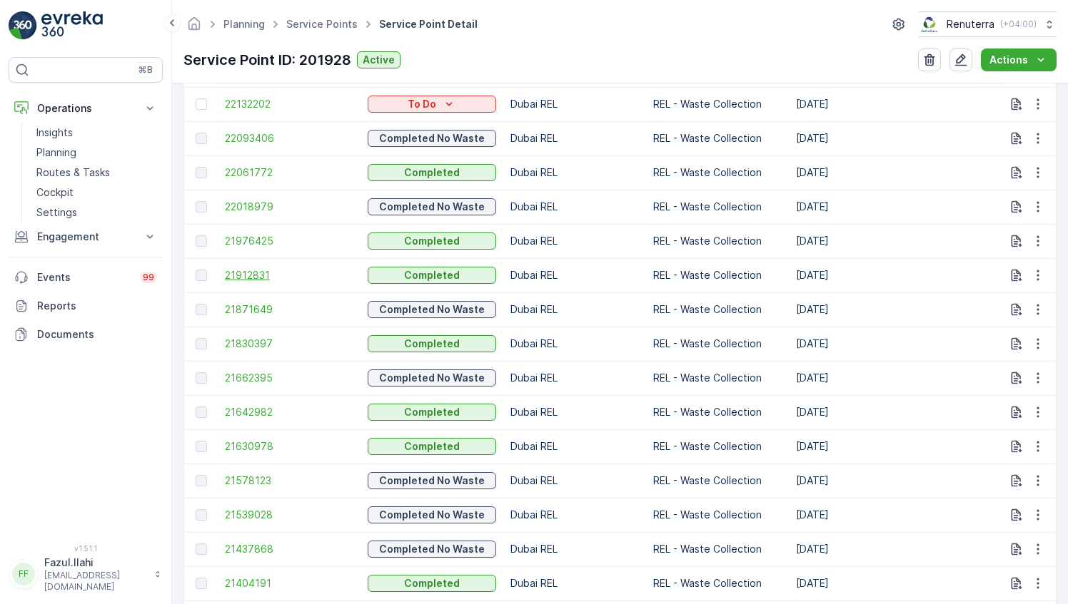
click at [253, 271] on span "21912831" at bounding box center [289, 275] width 128 height 14
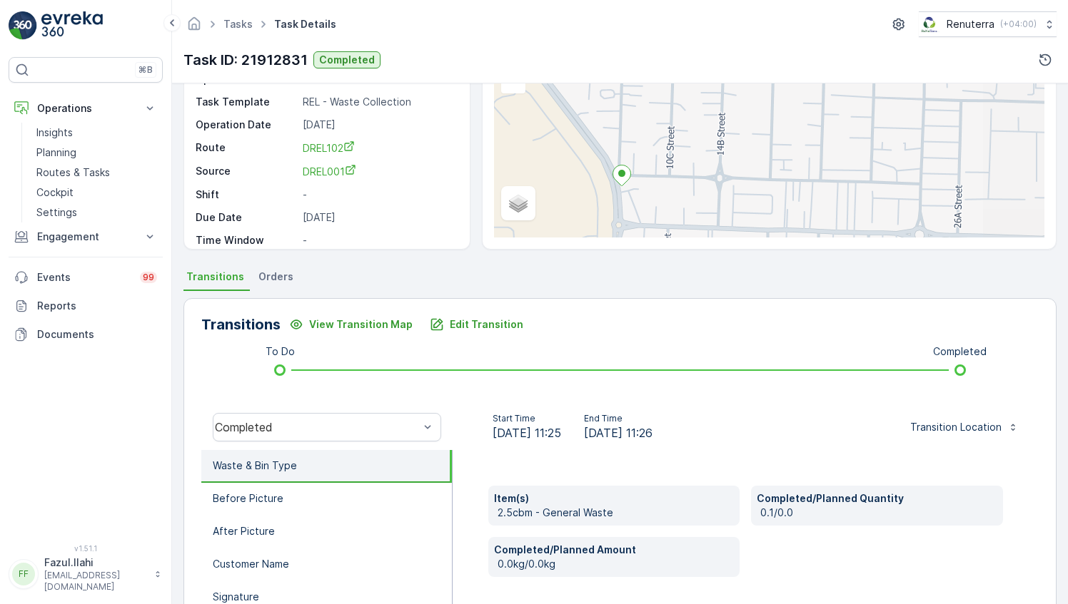
scroll to position [214, 0]
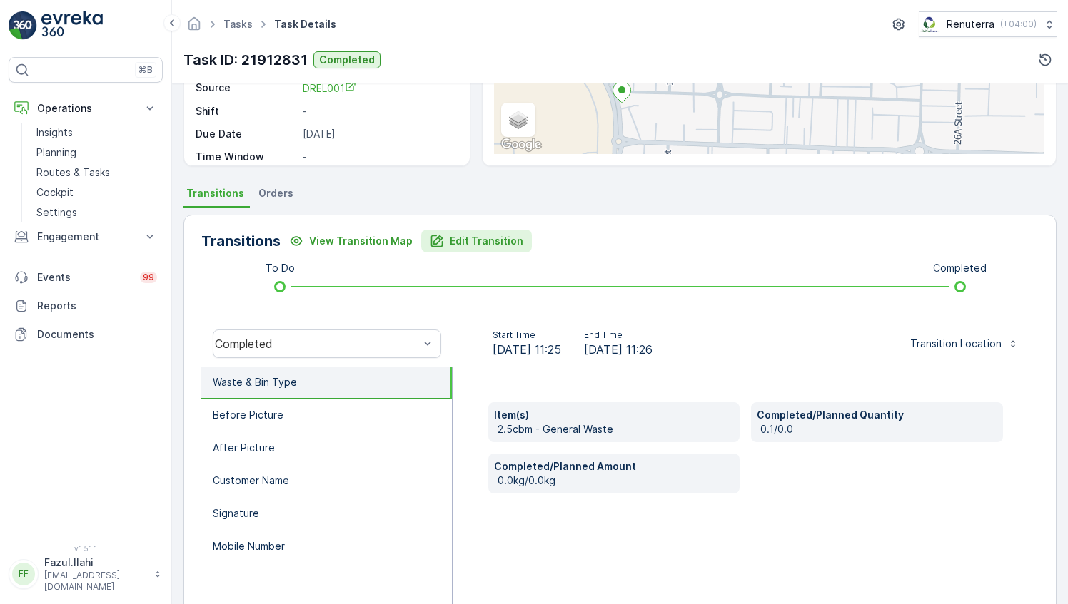
click at [459, 243] on p "Edit Transition" at bounding box center [486, 241] width 73 height 14
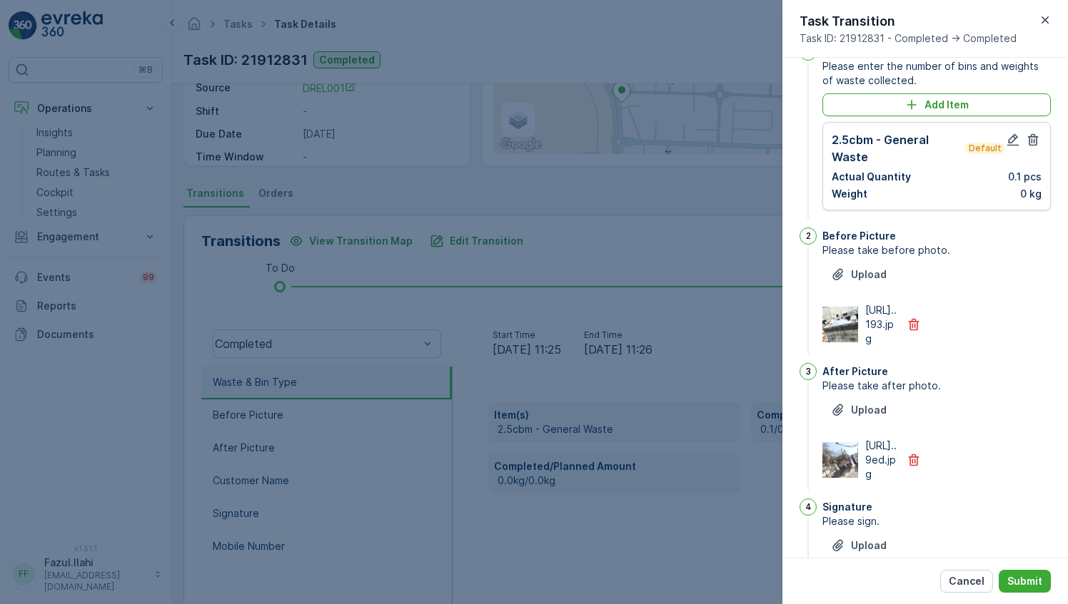
scroll to position [0, 0]
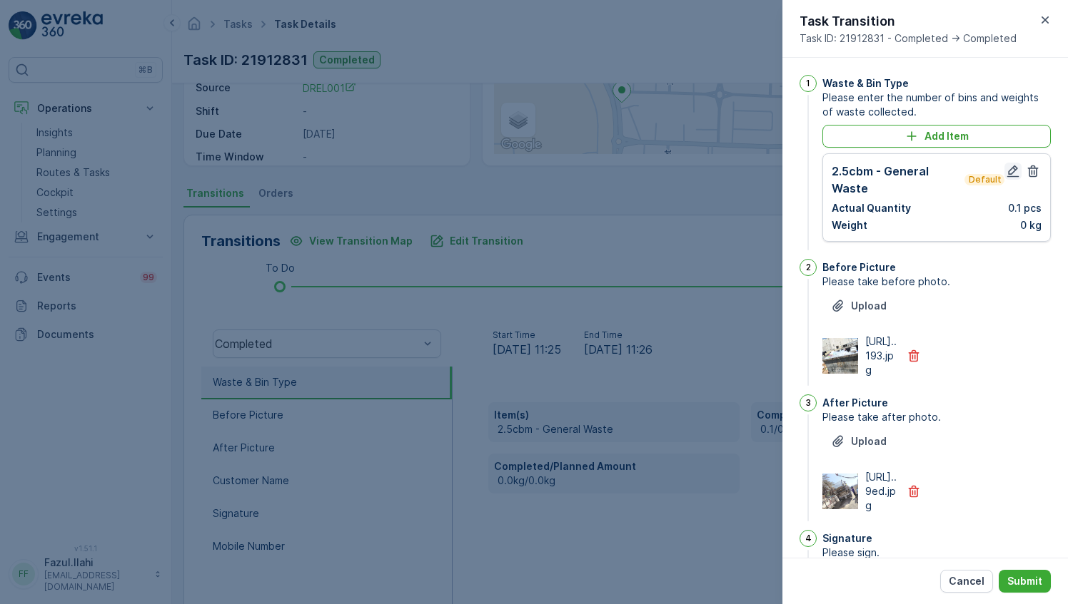
click at [1013, 171] on icon "button" at bounding box center [1012, 171] width 14 height 14
type Name "Muhammad Ali"
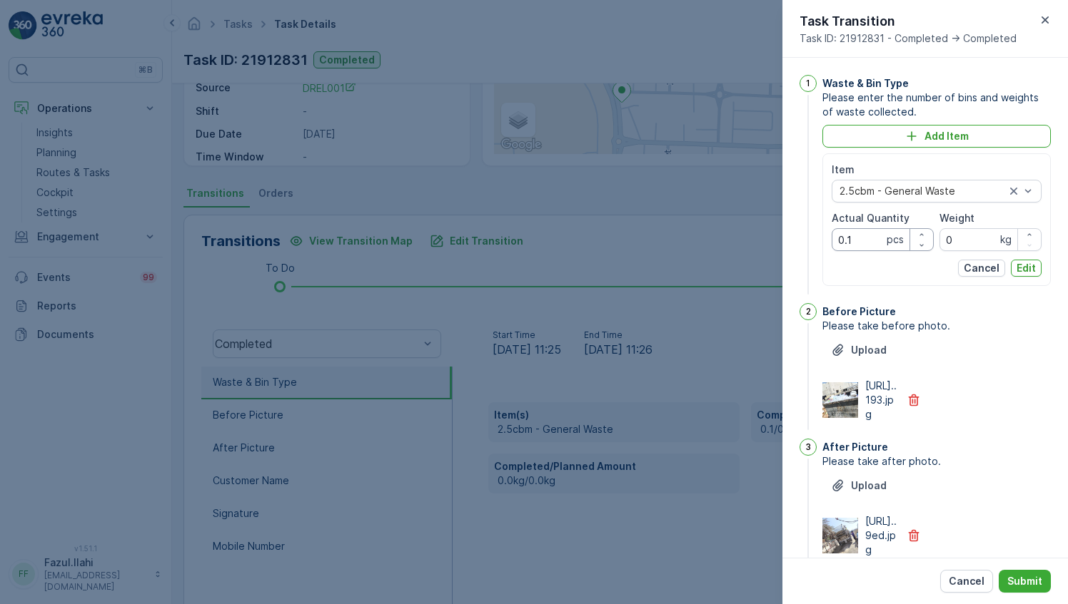
click at [859, 241] on Quantity "0.1" at bounding box center [882, 239] width 102 height 23
type Quantity "1"
click at [1024, 262] on p "Edit" at bounding box center [1025, 268] width 19 height 14
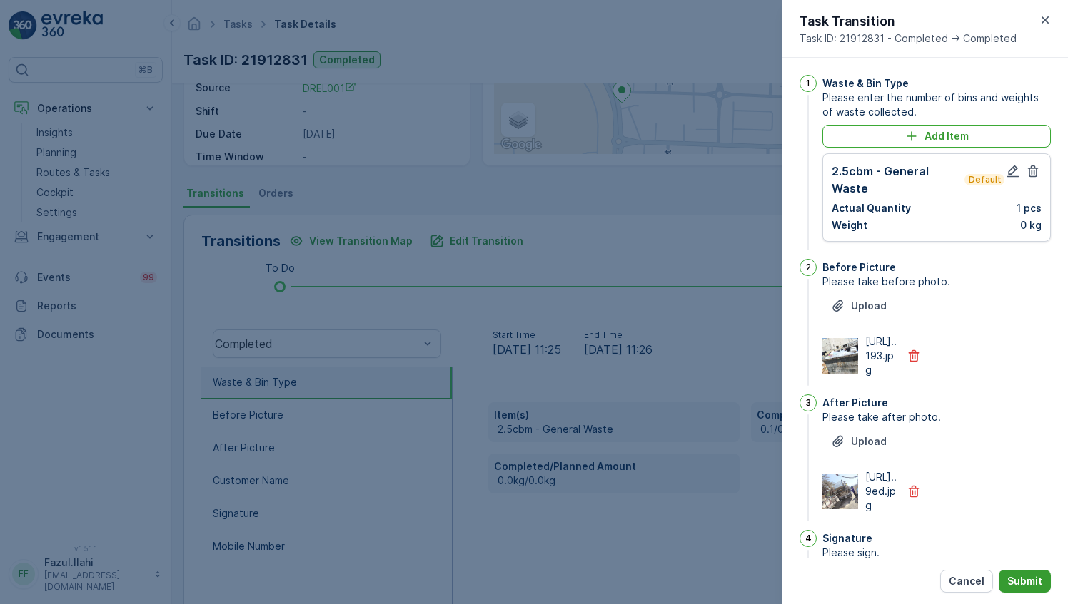
click at [1040, 579] on p "Submit" at bounding box center [1024, 581] width 35 height 14
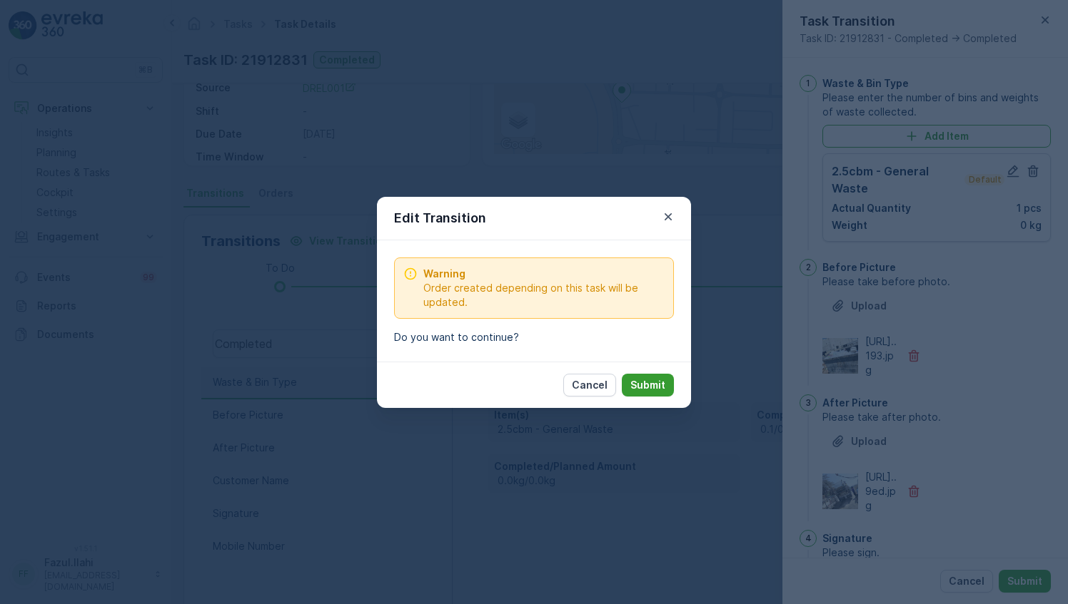
click at [661, 386] on p "Submit" at bounding box center [647, 385] width 35 height 14
type Name "Muhammad Ali"
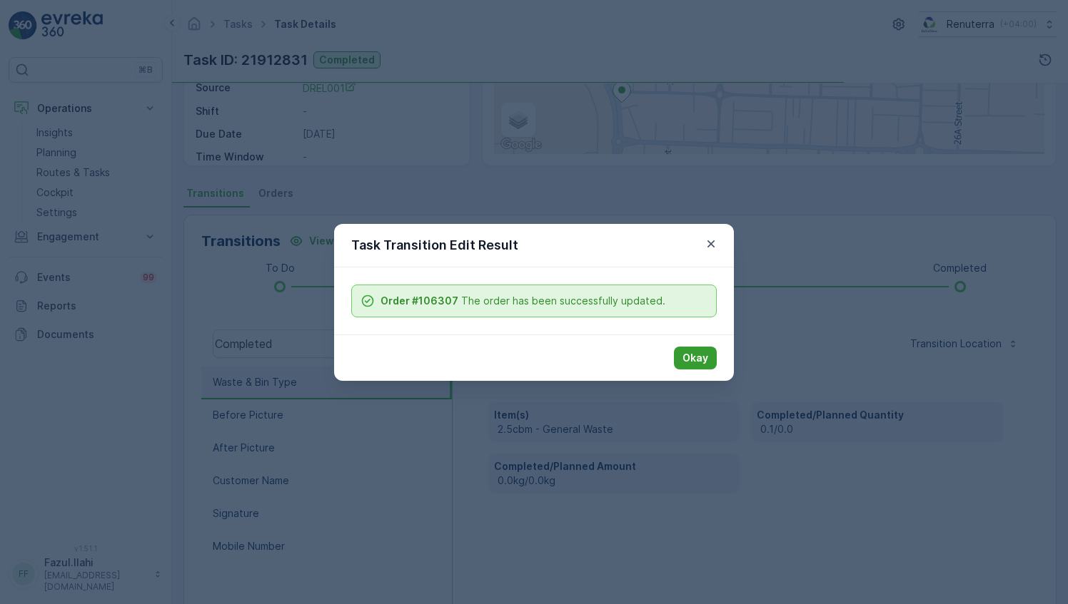
click at [691, 352] on p "Okay" at bounding box center [695, 358] width 26 height 14
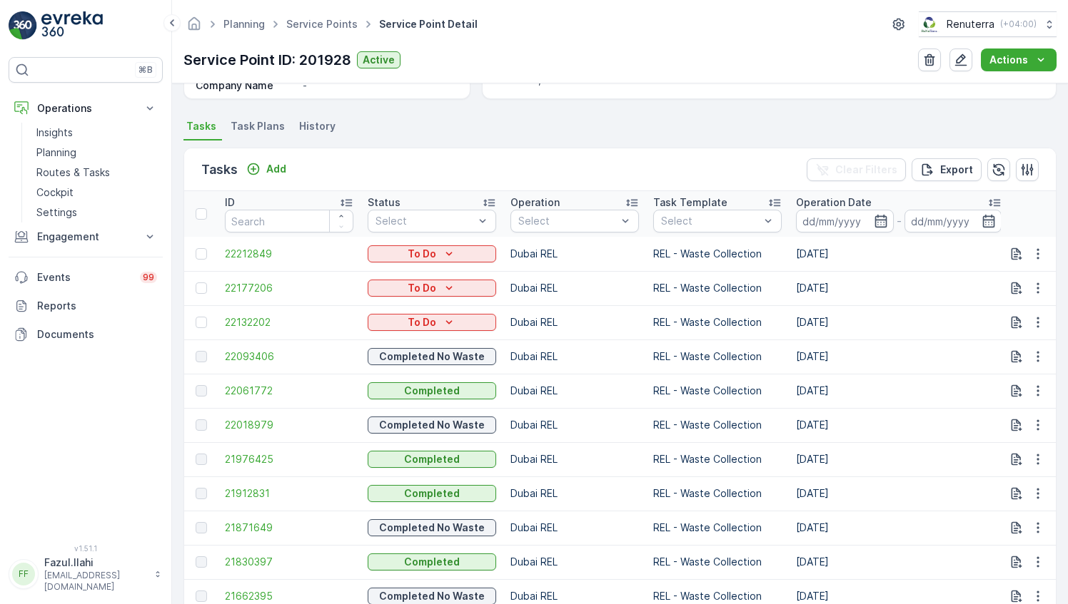
scroll to position [428, 0]
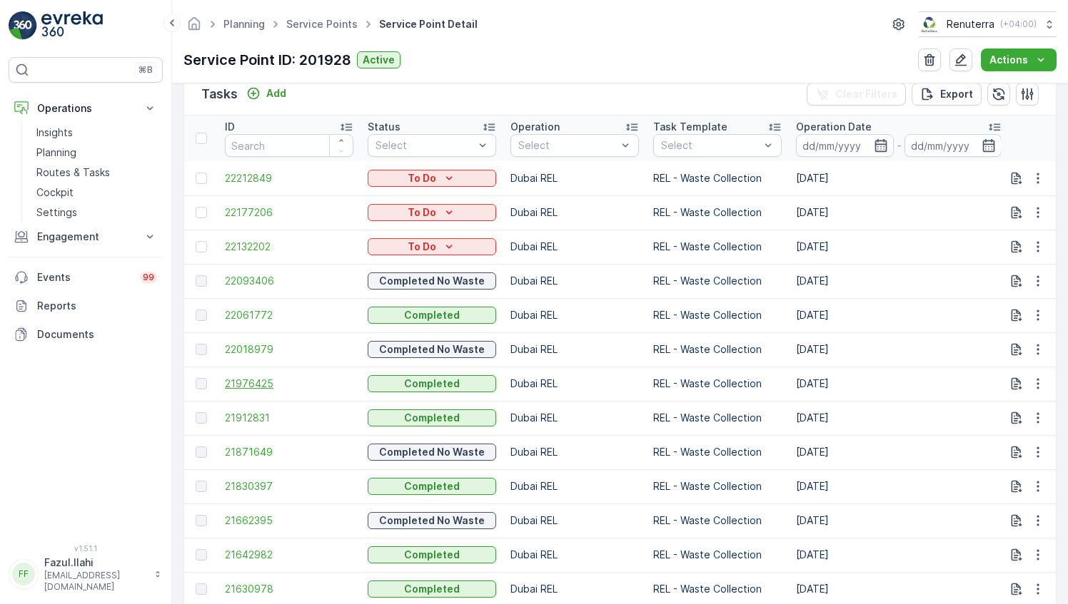
click at [235, 377] on span "21976425" at bounding box center [289, 384] width 128 height 14
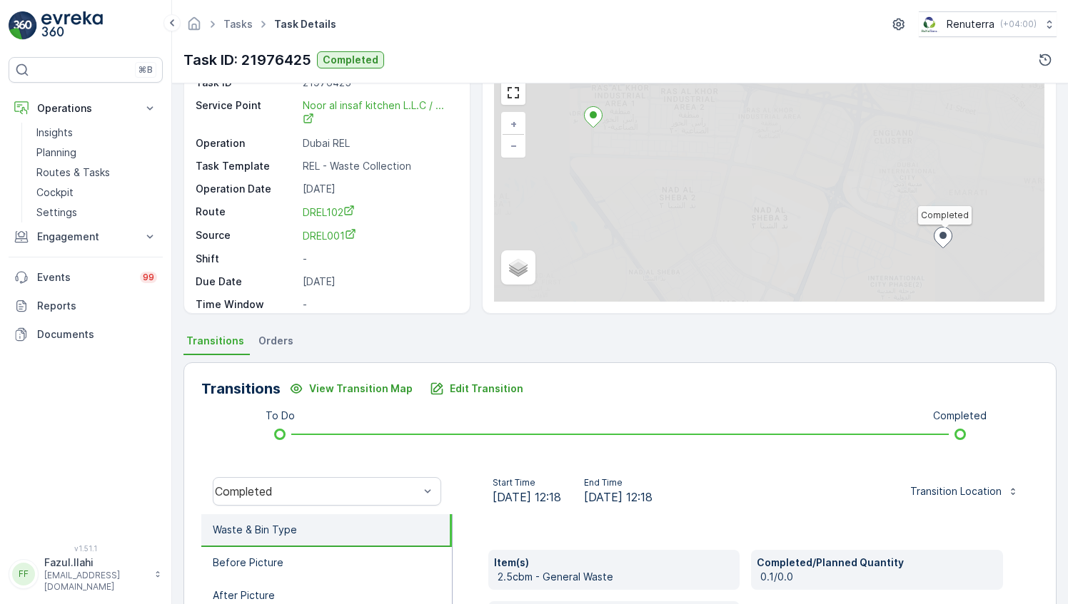
scroll to position [214, 0]
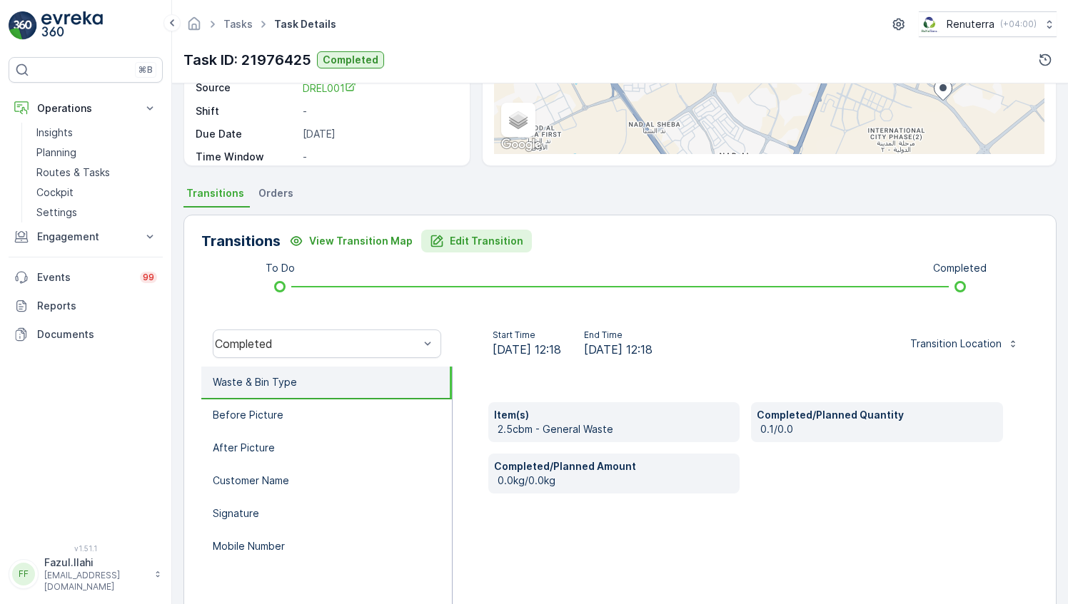
click at [477, 242] on p "Edit Transition" at bounding box center [486, 241] width 73 height 14
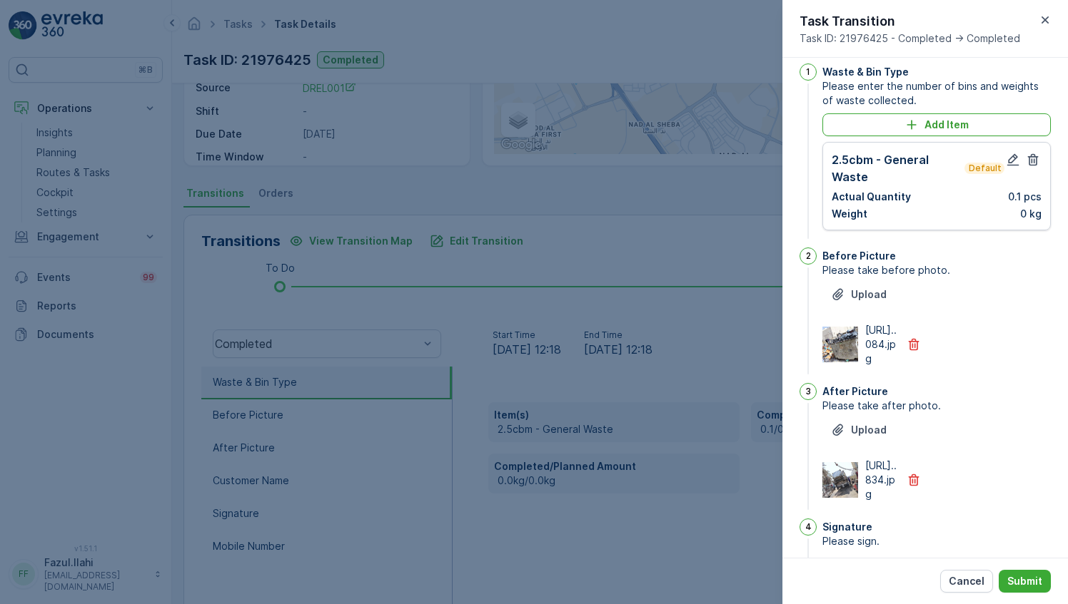
scroll to position [0, 0]
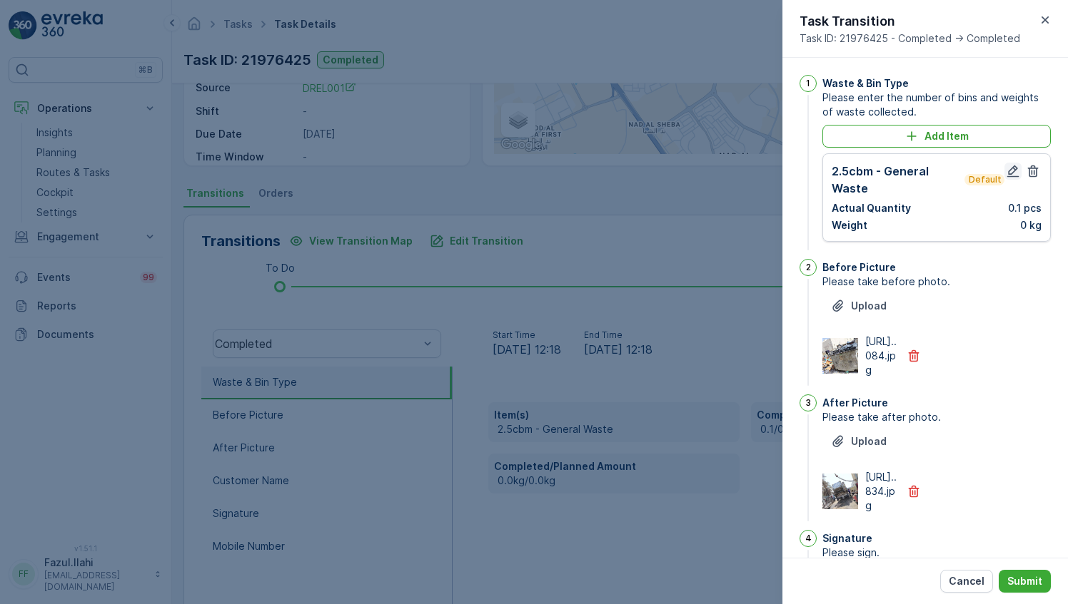
click at [1010, 174] on icon "button" at bounding box center [1012, 171] width 14 height 14
type Name "Muhammad Ali"
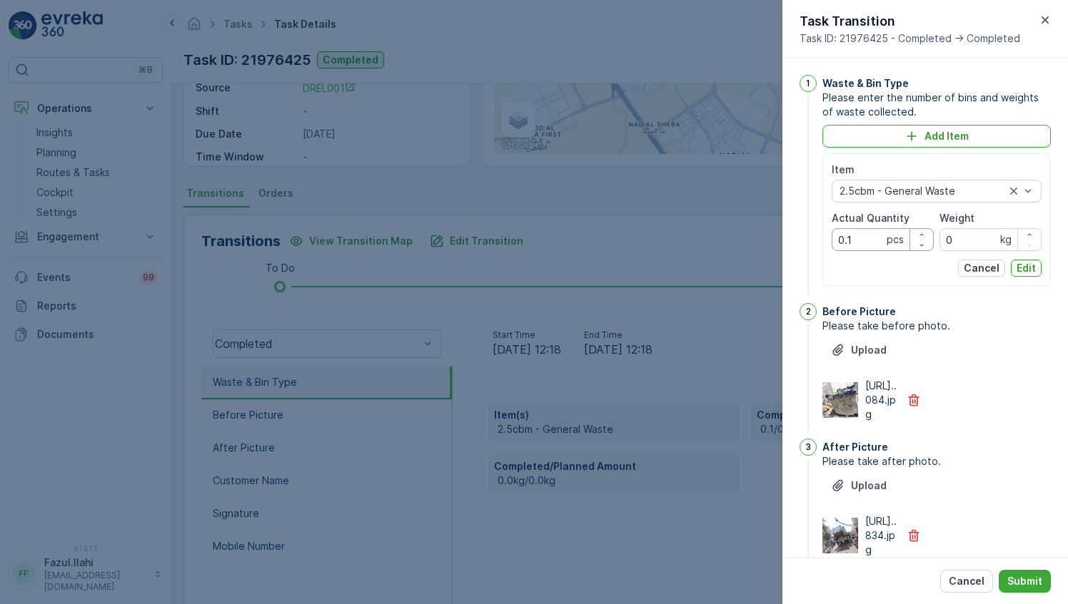
click at [861, 235] on Quantity "0.1" at bounding box center [882, 239] width 102 height 23
type Quantity "1"
click at [1020, 273] on p "Edit" at bounding box center [1025, 268] width 19 height 14
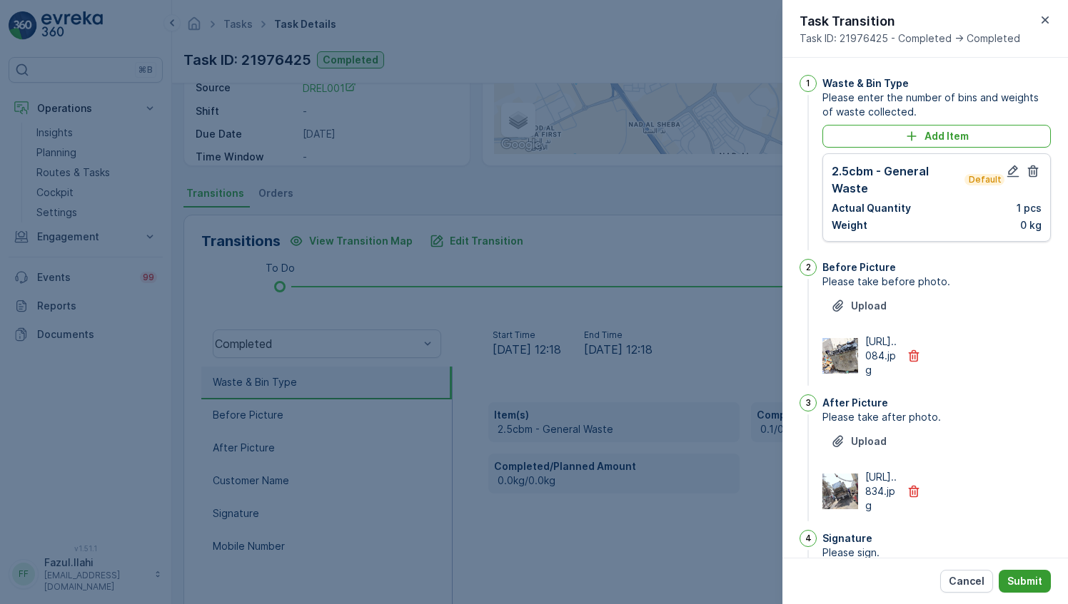
click at [1020, 574] on p "Submit" at bounding box center [1024, 581] width 35 height 14
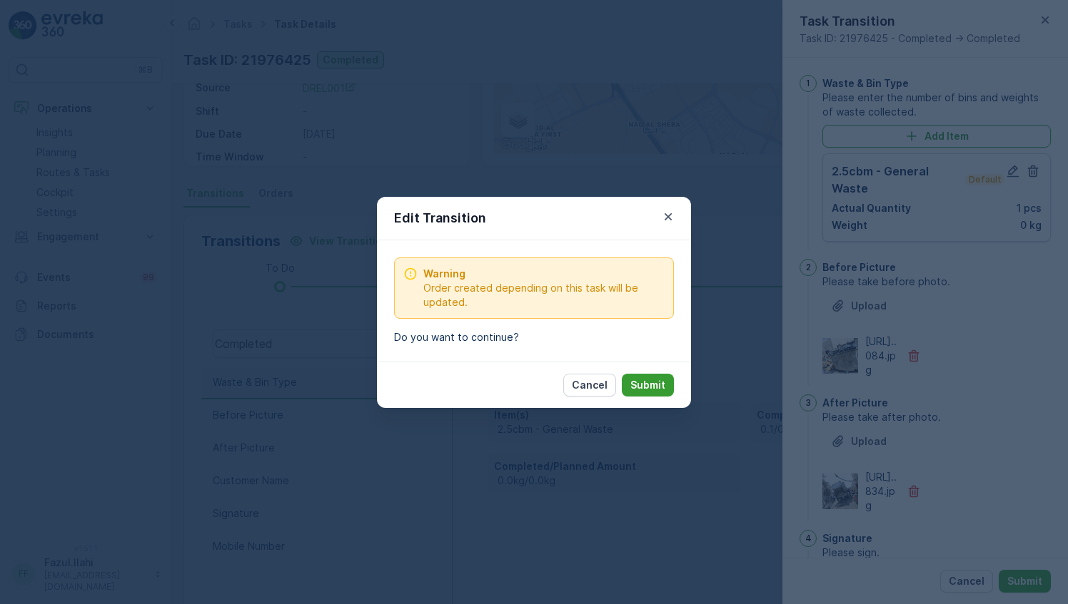
click at [639, 385] on p "Submit" at bounding box center [647, 385] width 35 height 14
type Name "Muhammad Ali"
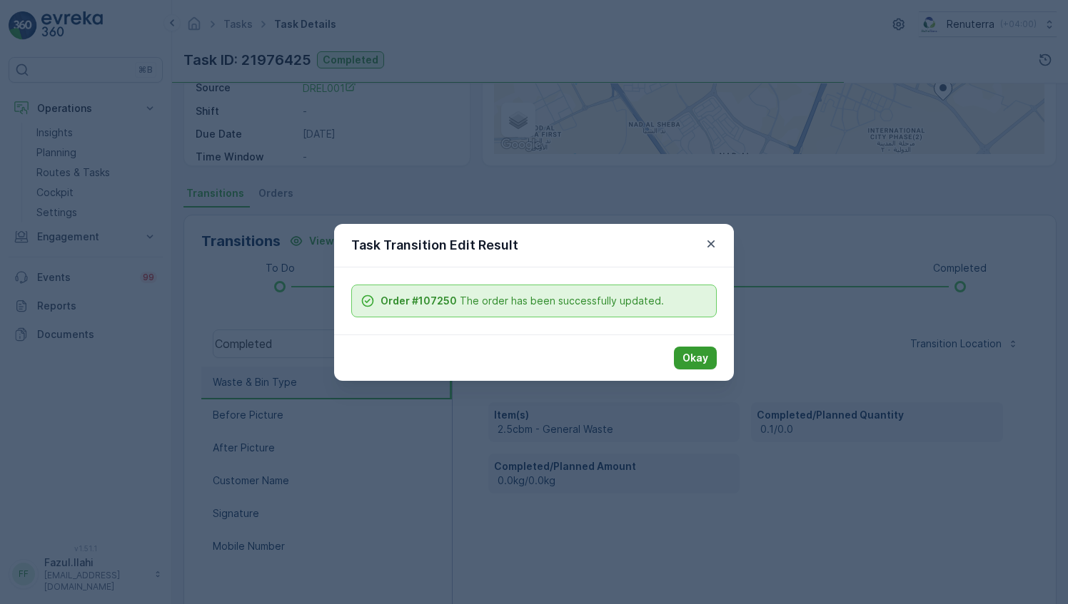
click at [696, 349] on button "Okay" at bounding box center [695, 358] width 43 height 23
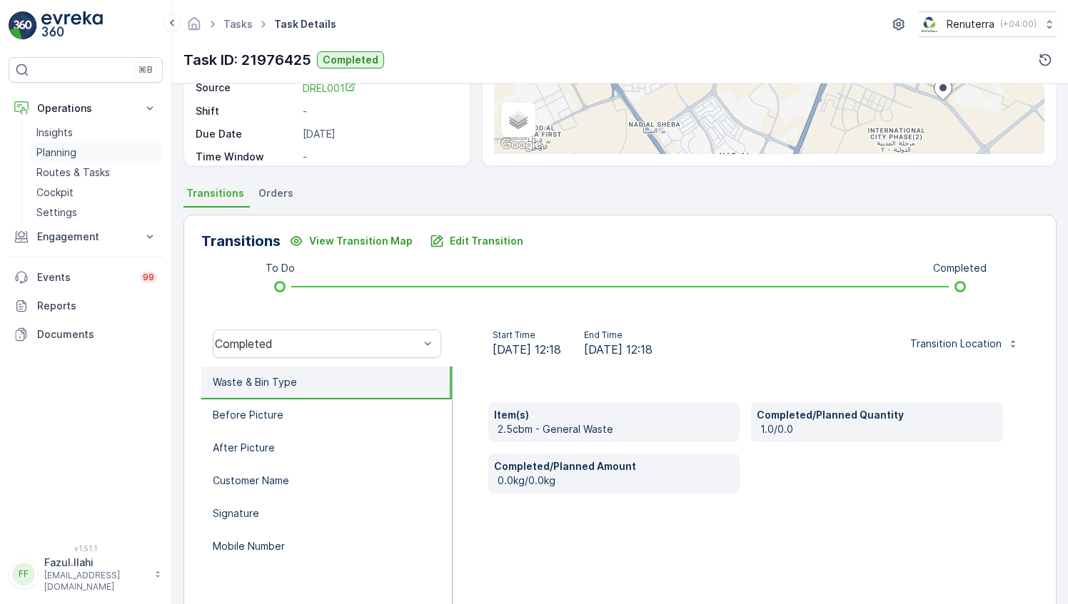
click at [59, 146] on p "Planning" at bounding box center [56, 153] width 40 height 14
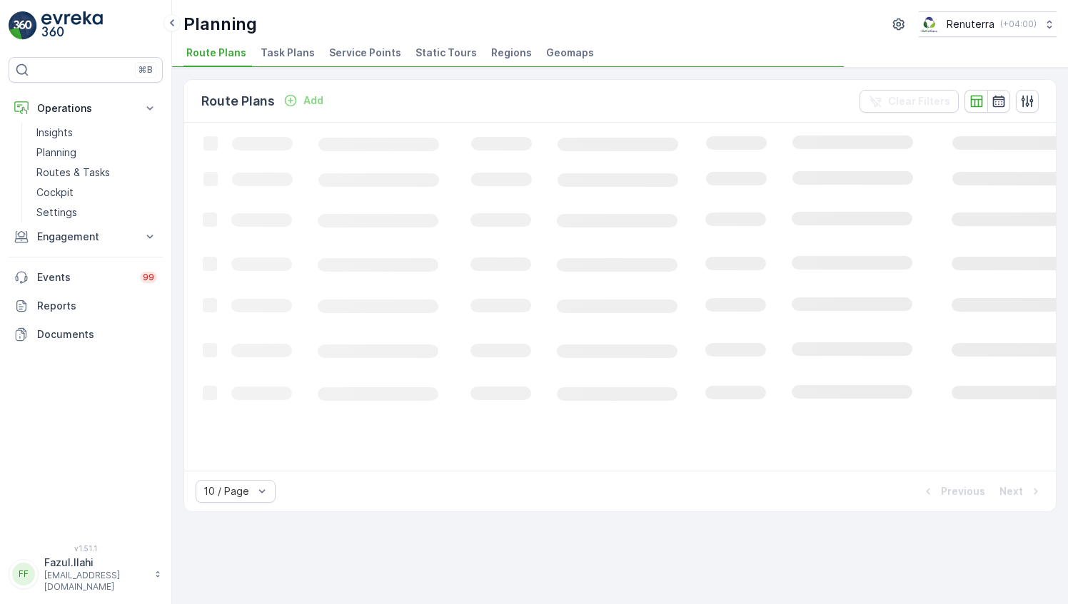
click at [369, 53] on span "Service Points" at bounding box center [365, 53] width 72 height 14
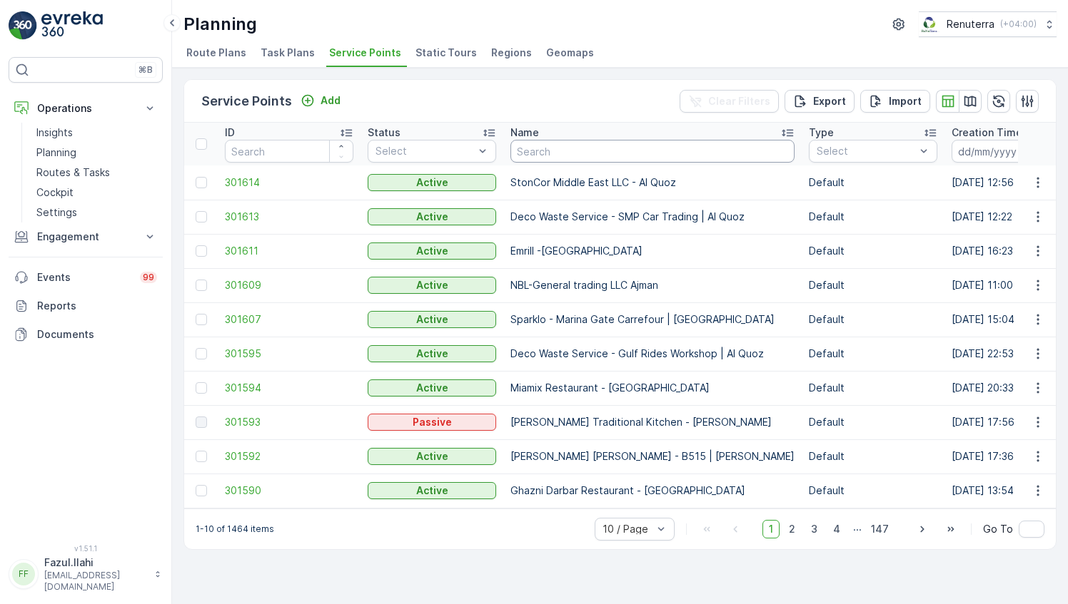
click at [562, 145] on input "text" at bounding box center [652, 151] width 284 height 23
type input "Wasi"
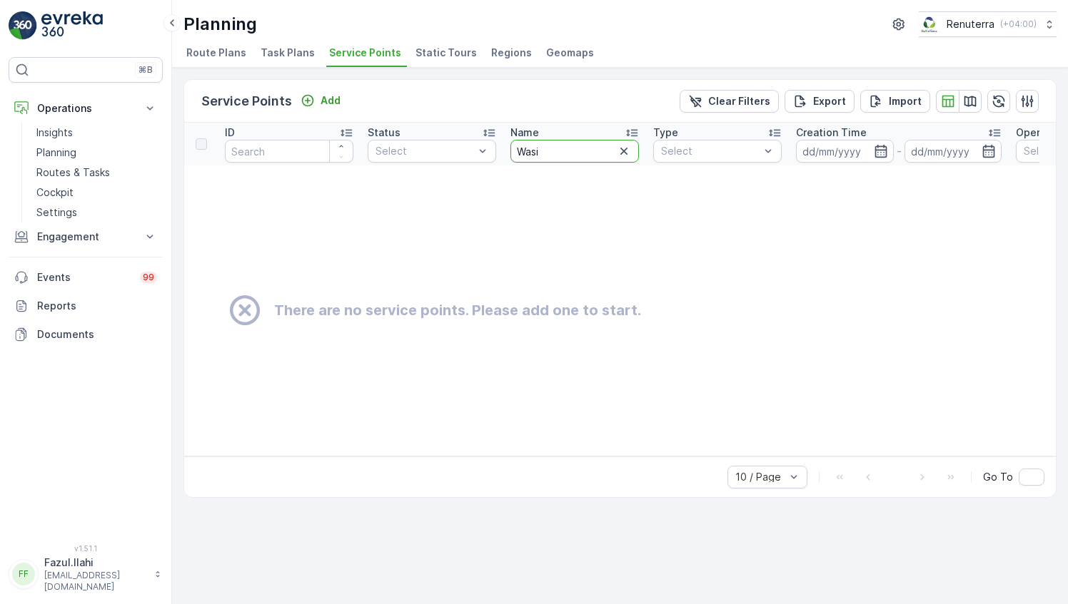
click at [547, 148] on input "Wasi" at bounding box center [574, 151] width 128 height 23
type input "Wa"
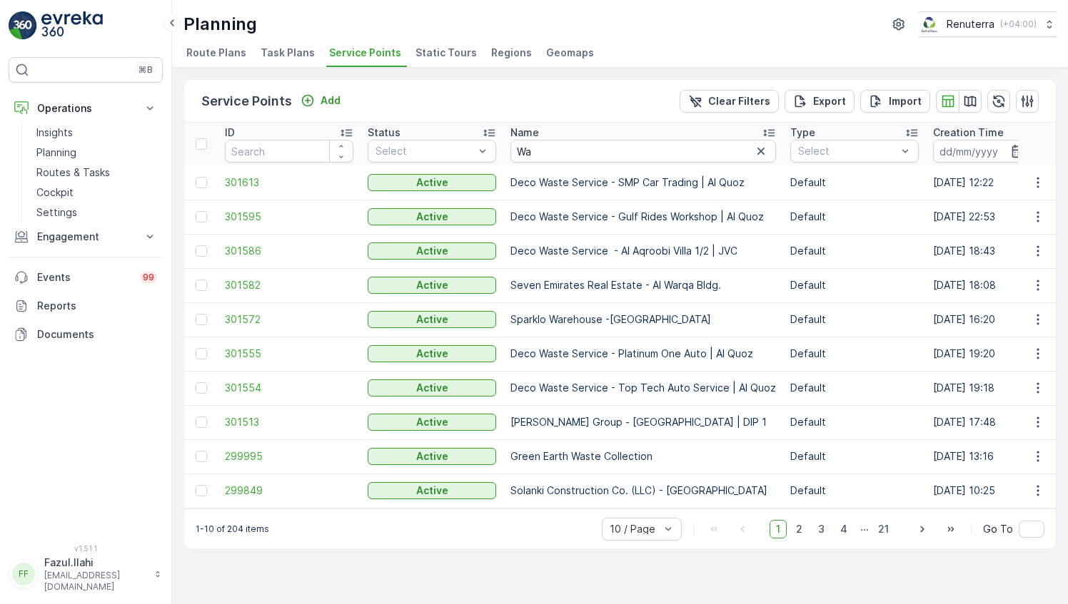
click at [578, 155] on input "Wa" at bounding box center [642, 151] width 265 height 23
type input "Wadi"
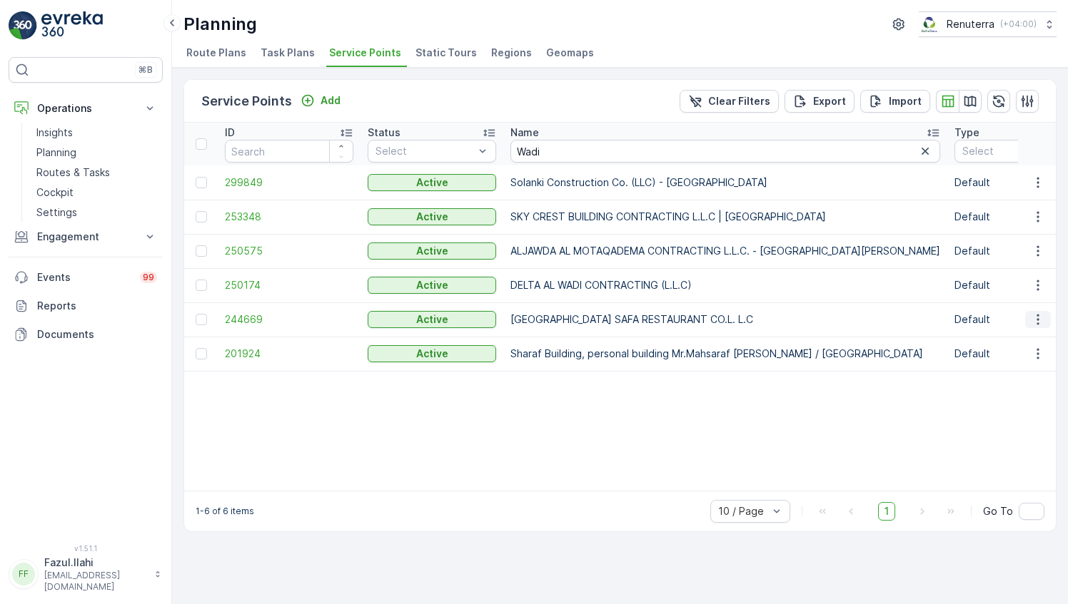
click at [1034, 322] on icon "button" at bounding box center [1037, 320] width 14 height 14
click at [244, 316] on span "244669" at bounding box center [289, 320] width 128 height 14
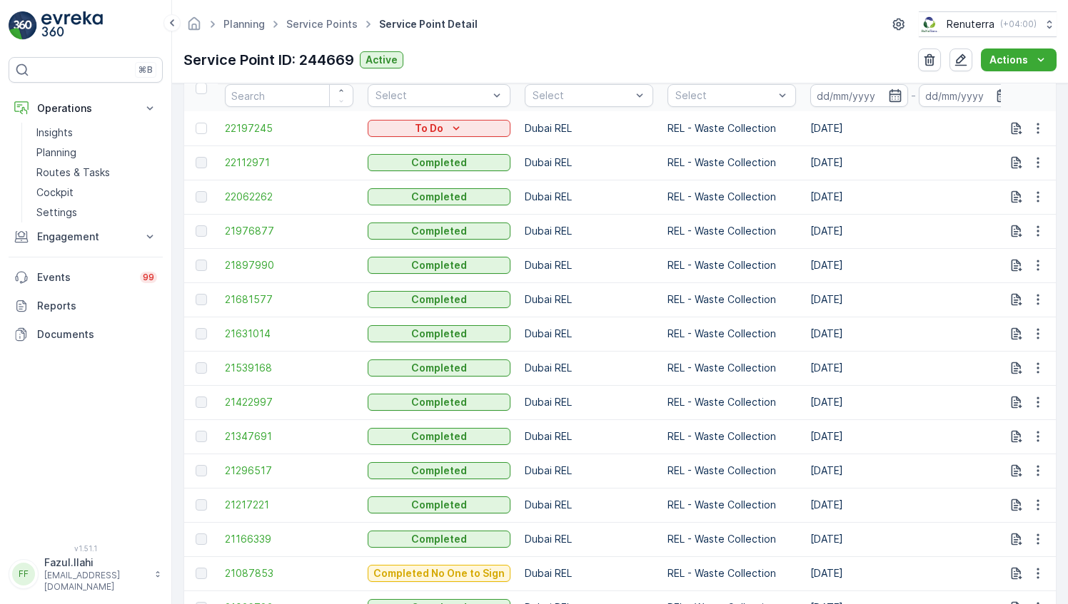
scroll to position [500, 0]
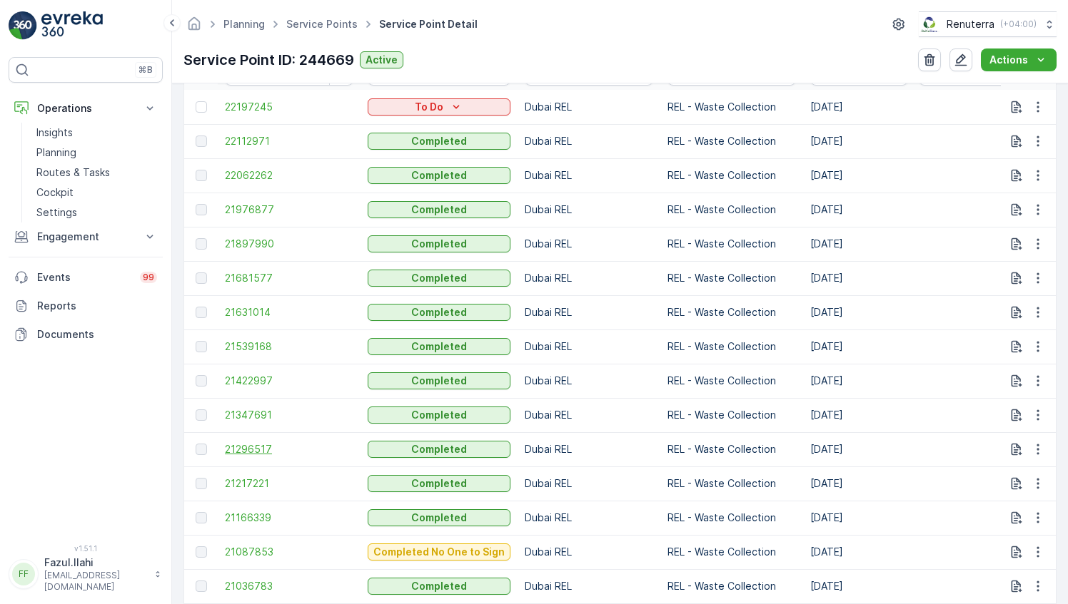
click at [240, 447] on span "21296517" at bounding box center [289, 449] width 128 height 14
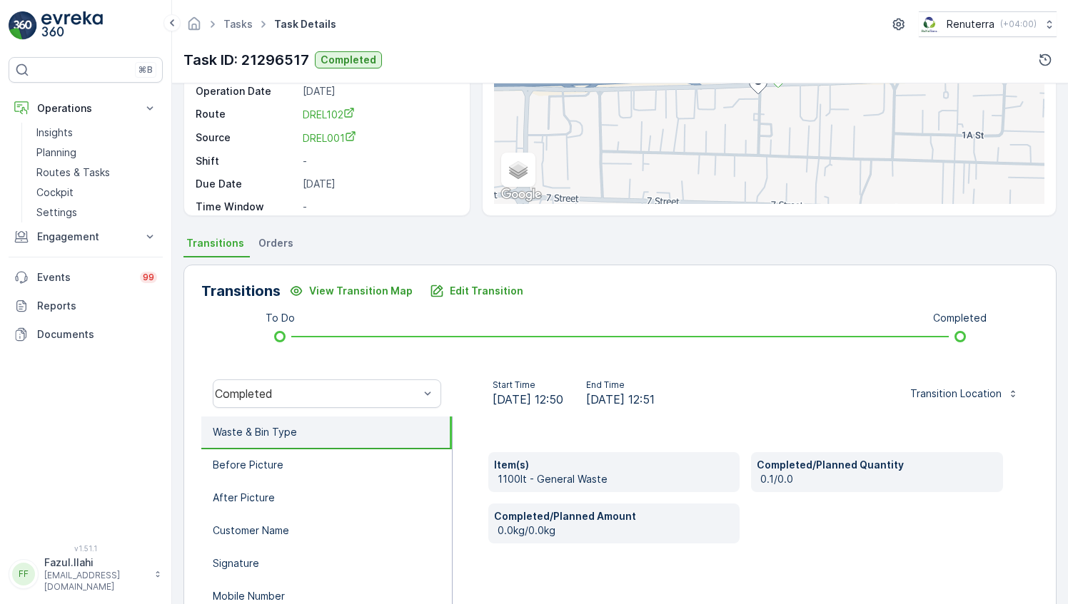
scroll to position [143, 0]
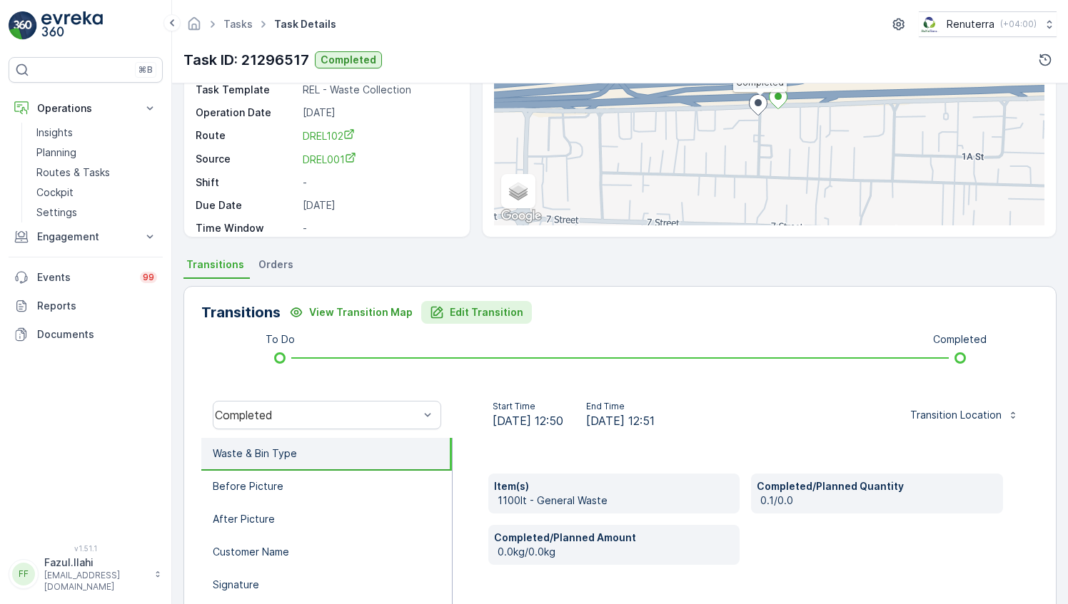
click at [460, 317] on p "Edit Transition" at bounding box center [486, 312] width 73 height 14
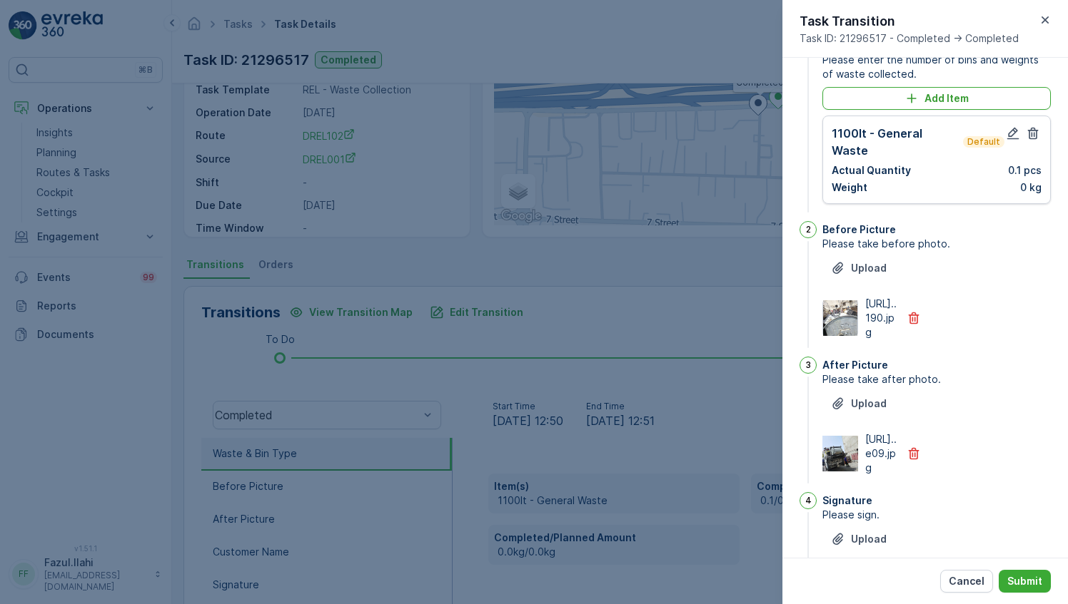
scroll to position [0, 0]
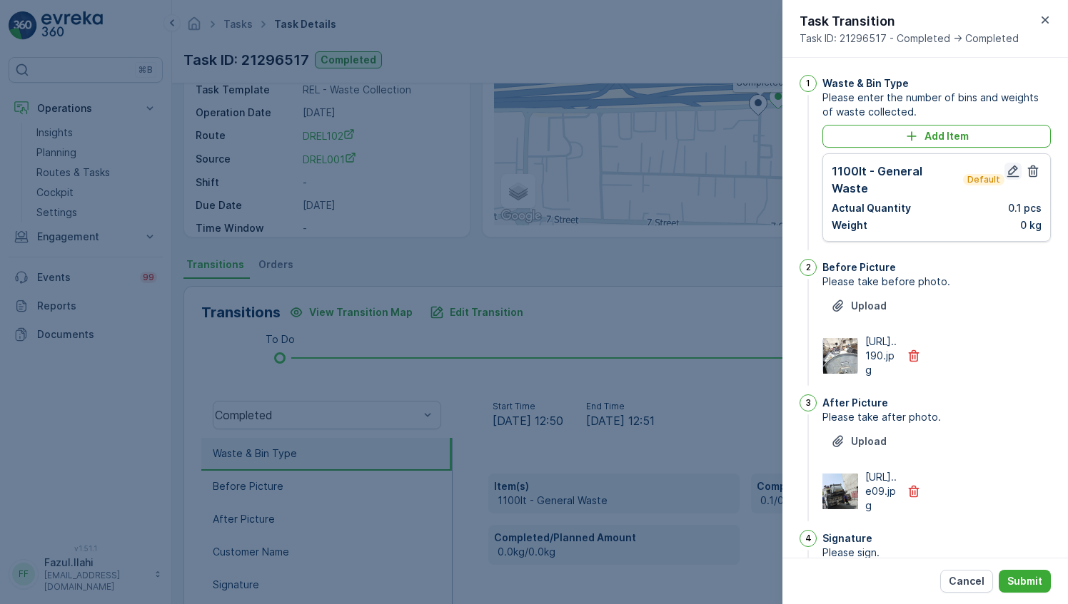
click at [1014, 164] on icon "button" at bounding box center [1012, 171] width 14 height 14
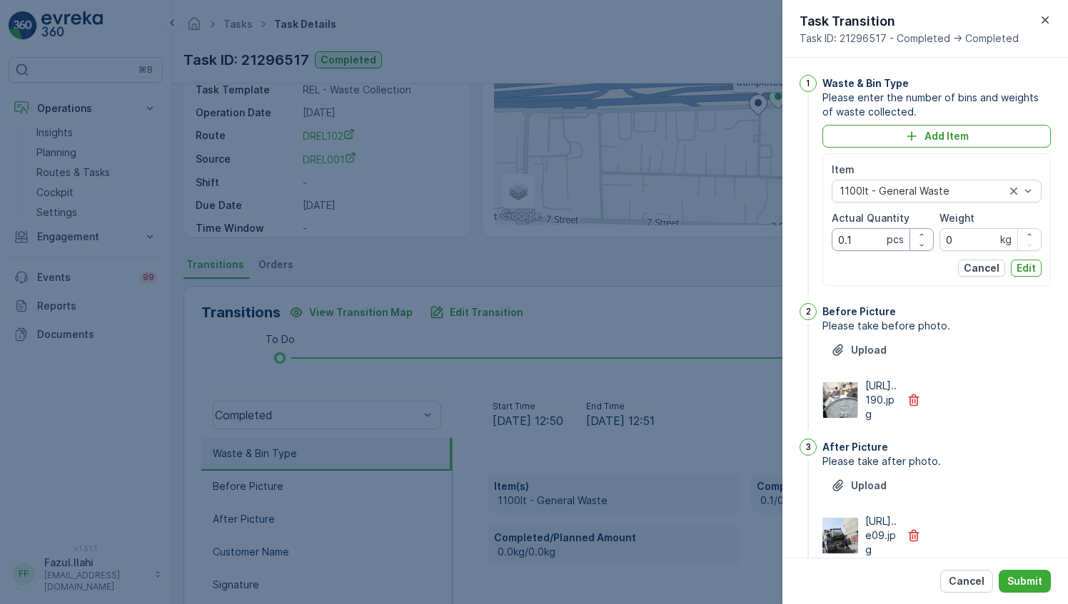
click at [869, 243] on Quantity "0.1" at bounding box center [882, 239] width 102 height 23
type Quantity "1"
click at [997, 374] on div "Upload https://media.evre...190.jpg" at bounding box center [936, 380] width 228 height 83
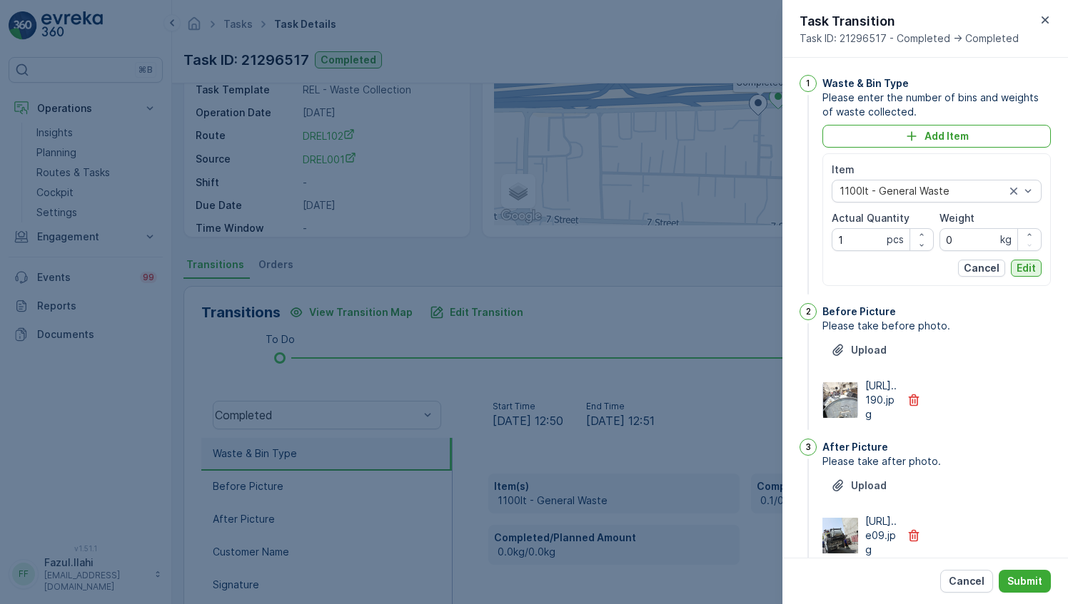
click at [1021, 270] on p "Edit" at bounding box center [1025, 268] width 19 height 14
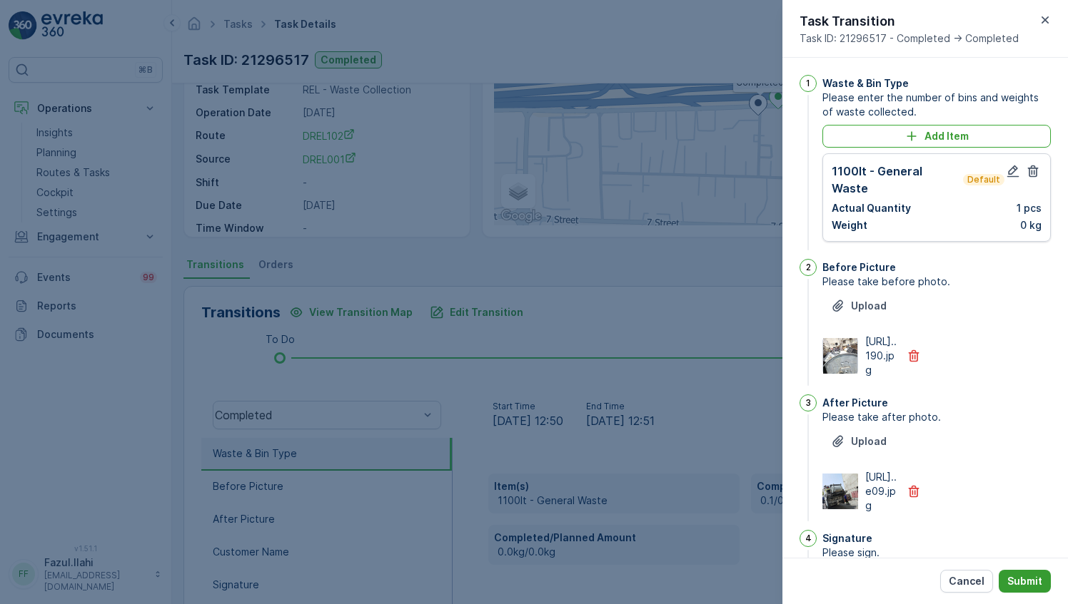
click at [1018, 584] on p "Submit" at bounding box center [1024, 581] width 35 height 14
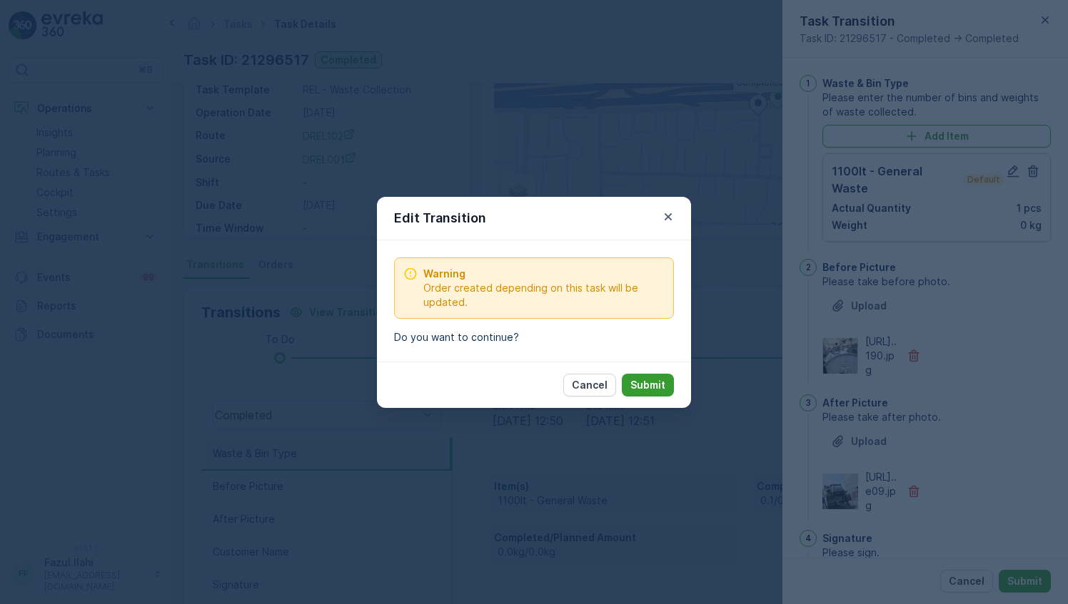
click at [657, 392] on button "Submit" at bounding box center [648, 385] width 52 height 23
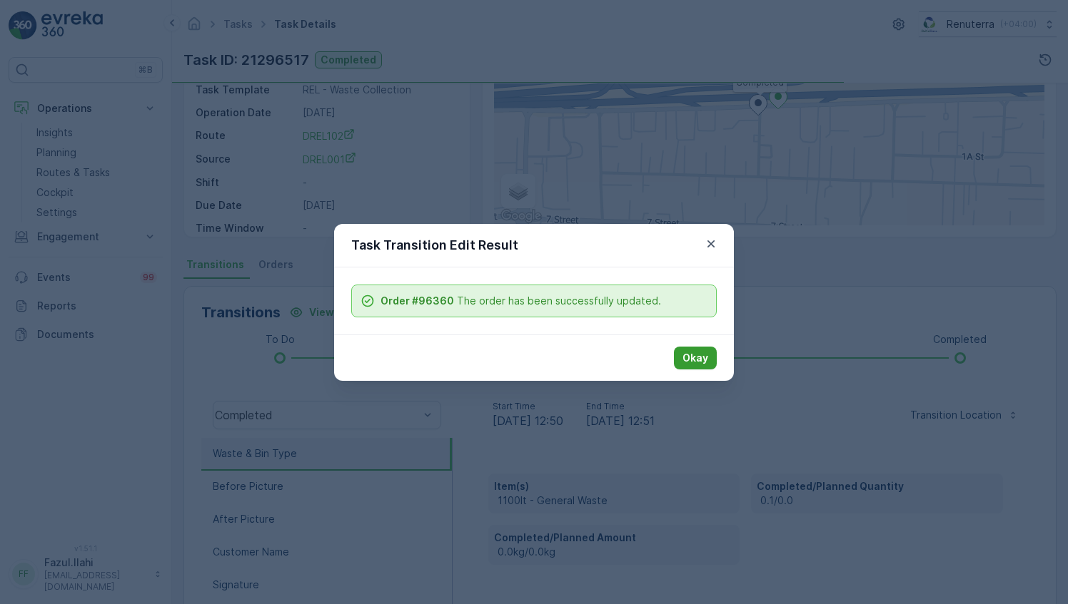
click at [701, 358] on p "Okay" at bounding box center [695, 358] width 26 height 14
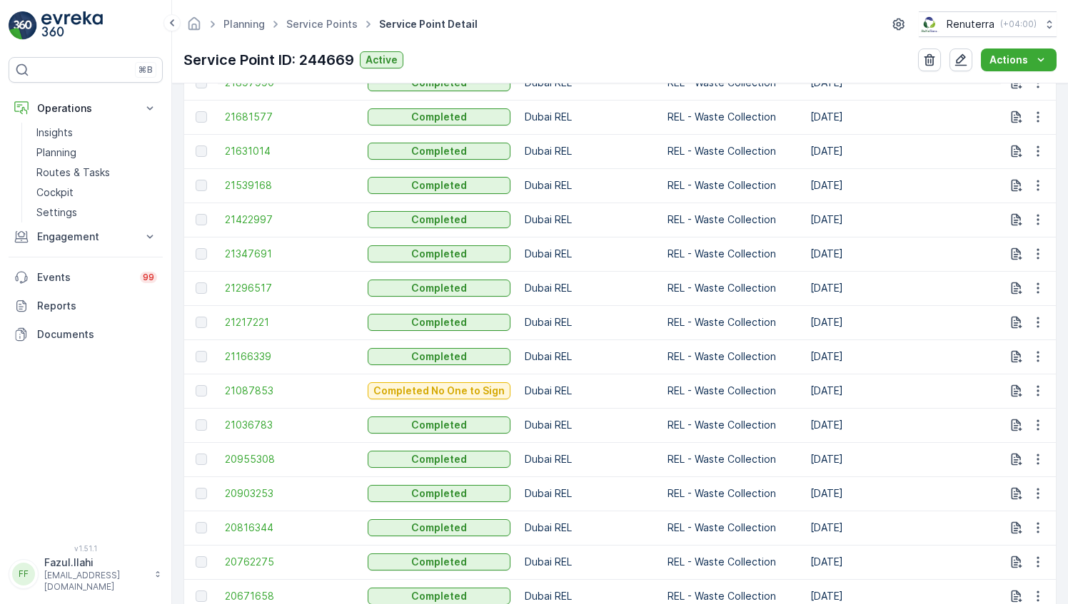
scroll to position [629, 0]
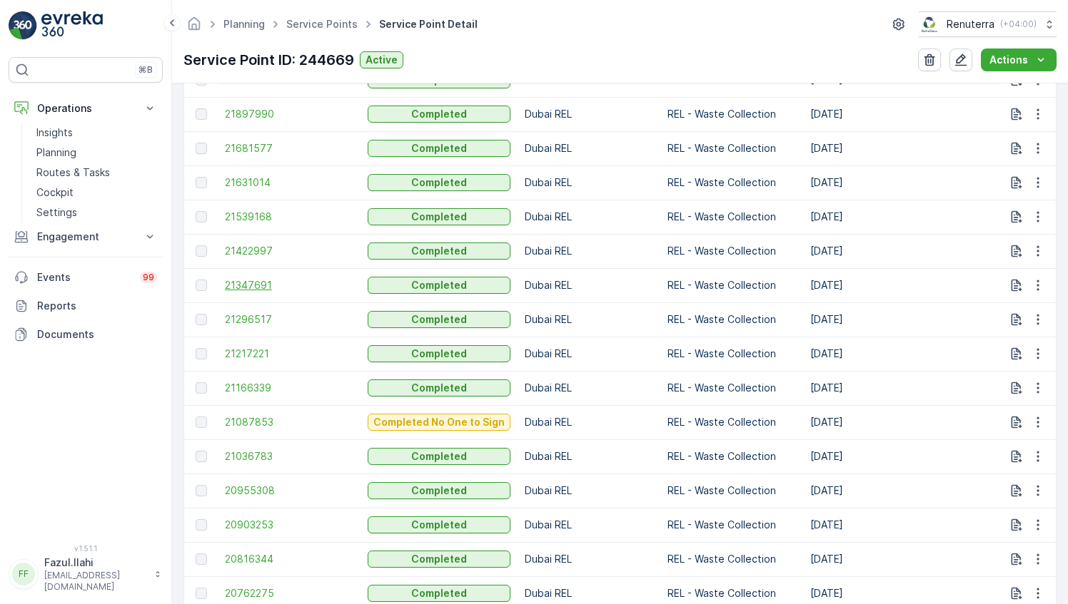
click at [248, 282] on span "21347691" at bounding box center [289, 285] width 128 height 14
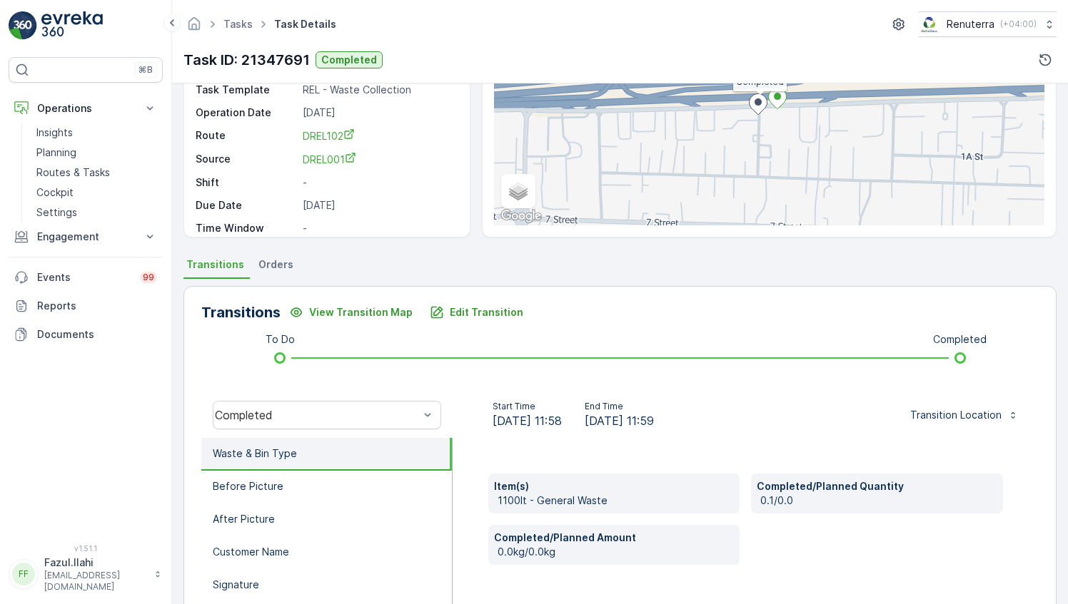
scroll to position [285, 0]
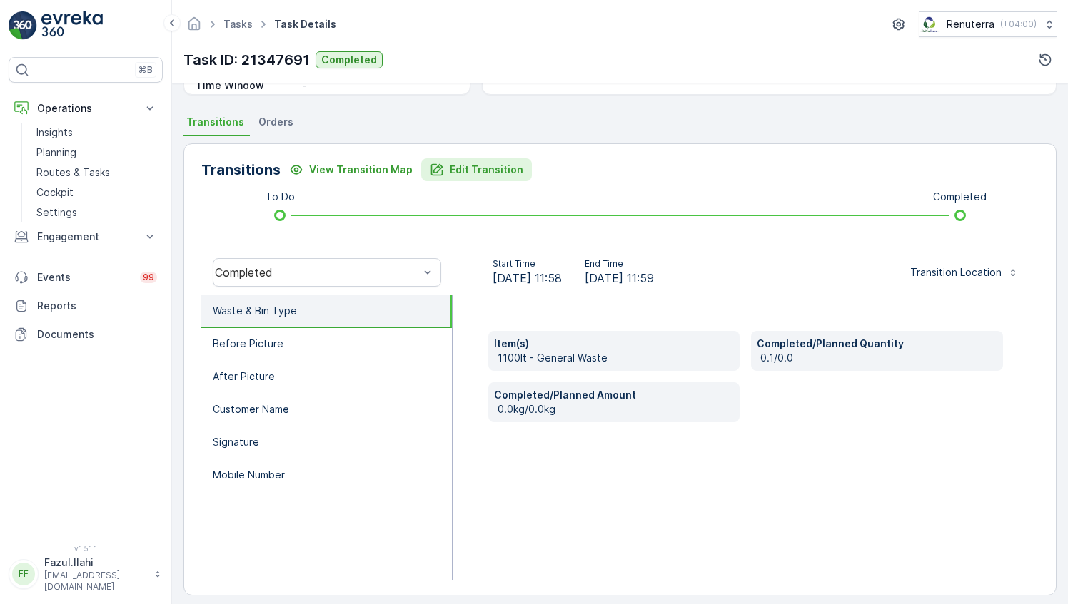
click at [442, 171] on div "Edit Transition" at bounding box center [476, 170] width 93 height 14
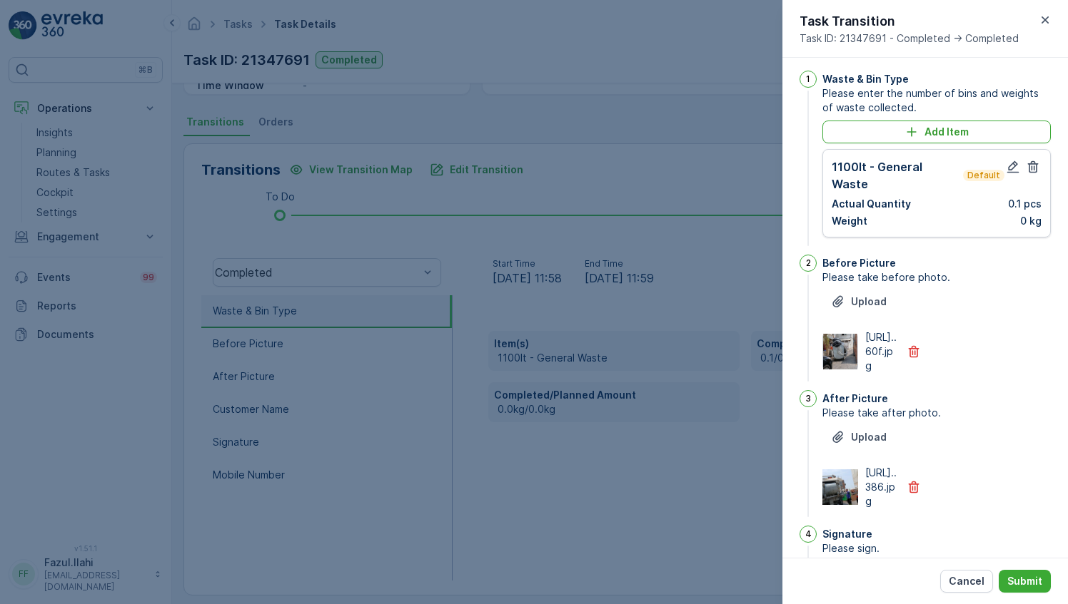
scroll to position [0, 0]
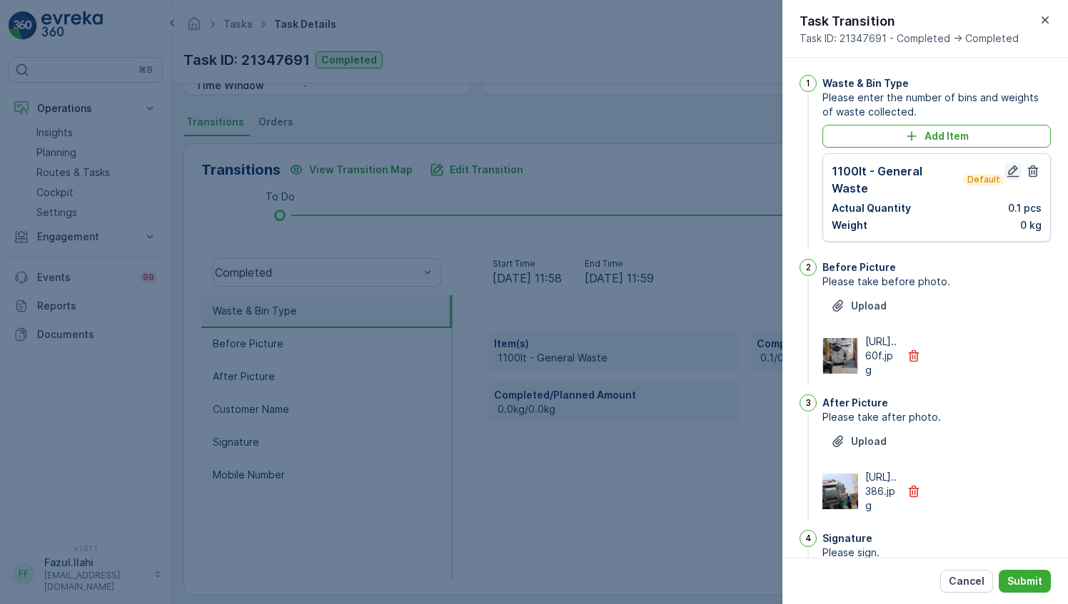
click at [1007, 171] on icon "button" at bounding box center [1012, 171] width 14 height 14
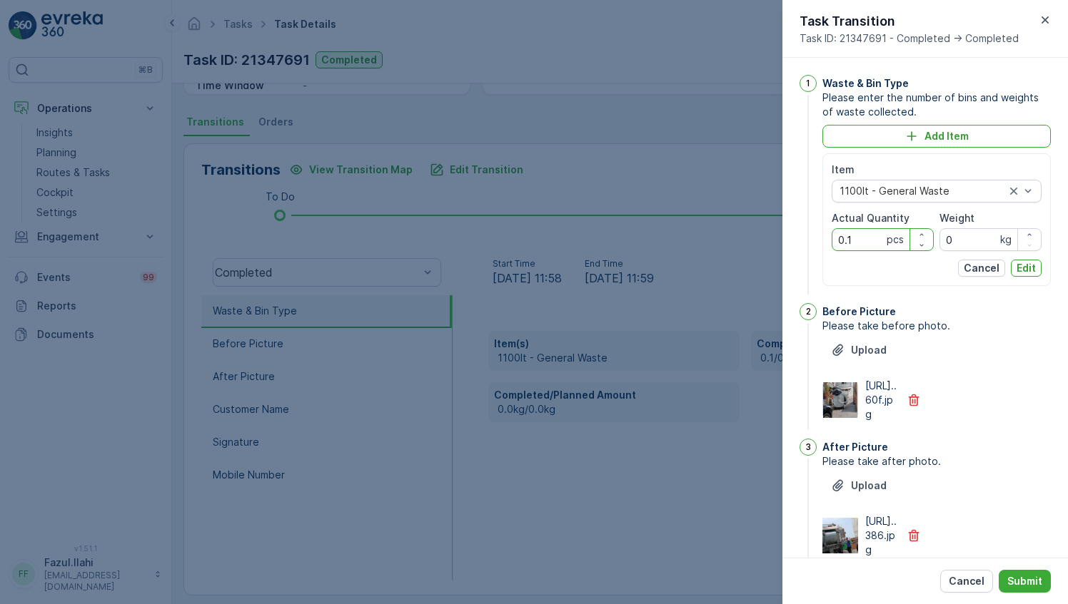
click at [868, 237] on Quantity "0.1" at bounding box center [882, 239] width 102 height 23
type Quantity "1"
click at [1006, 387] on div "https://media.evre...60f.jpg" at bounding box center [936, 400] width 228 height 43
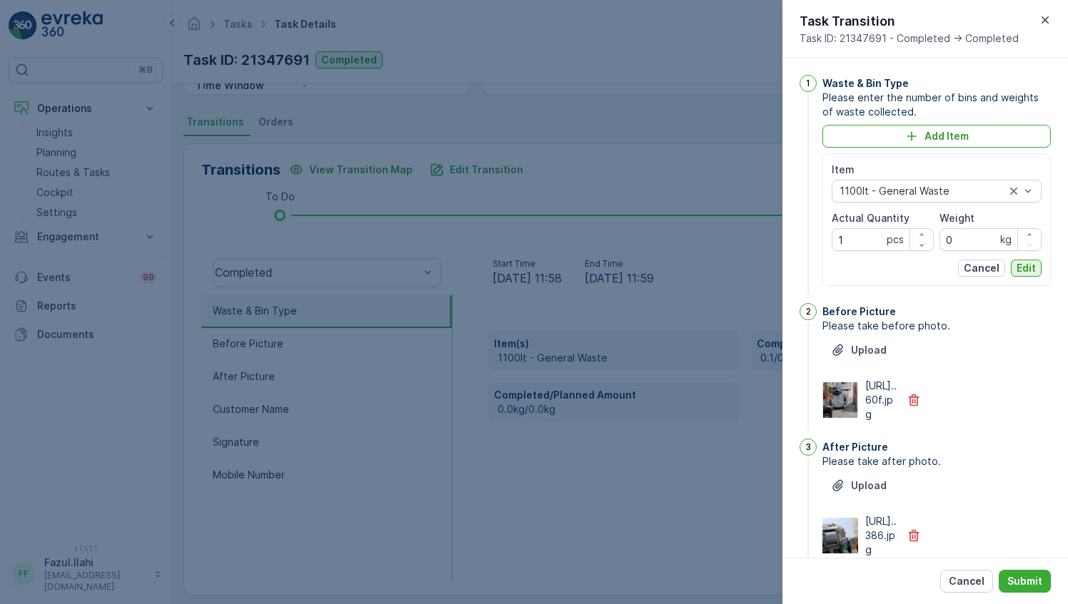
click at [1029, 268] on p "Edit" at bounding box center [1025, 268] width 19 height 14
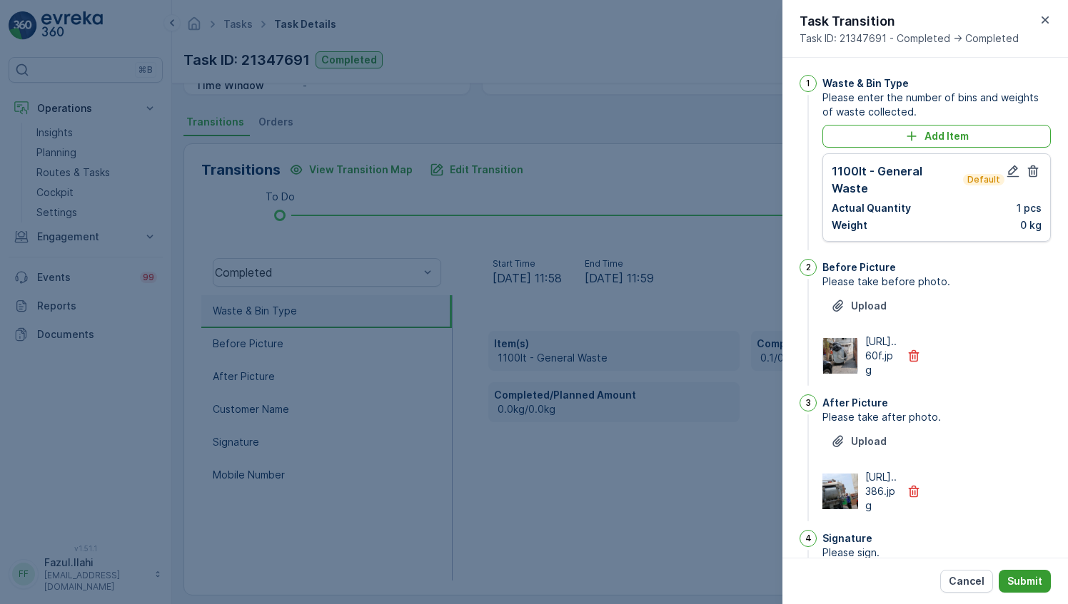
click at [1032, 587] on p "Submit" at bounding box center [1024, 581] width 35 height 14
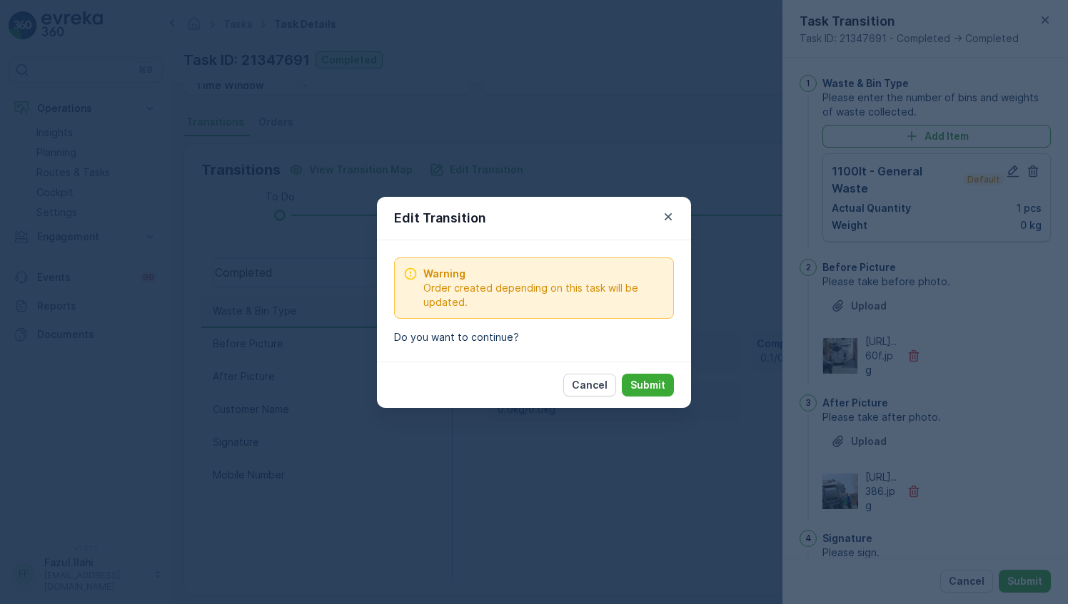
click at [642, 393] on button "Submit" at bounding box center [648, 385] width 52 height 23
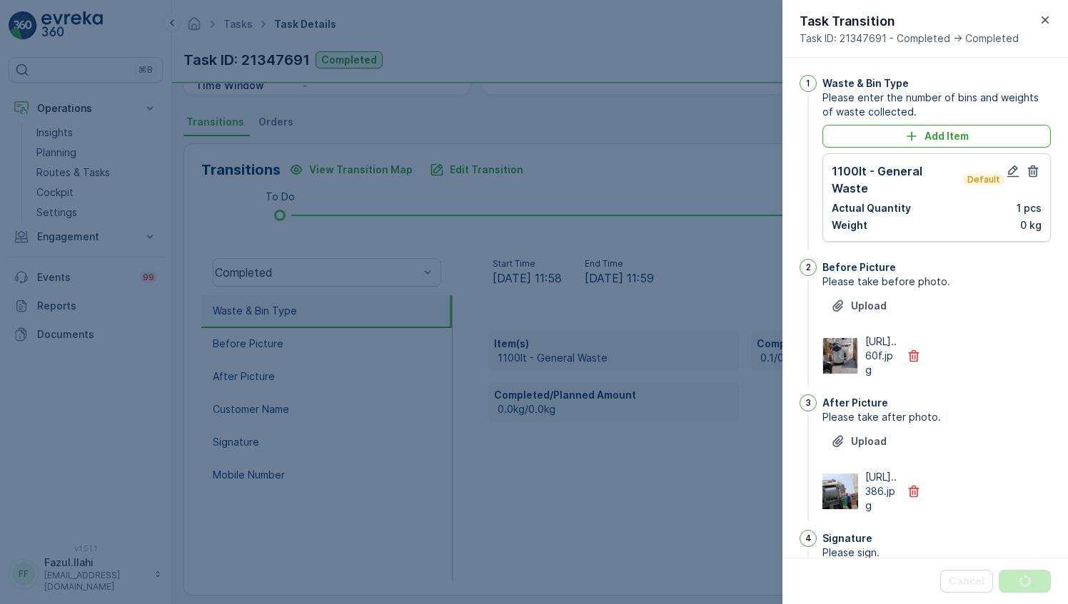
click at [644, 390] on div at bounding box center [534, 302] width 1068 height 604
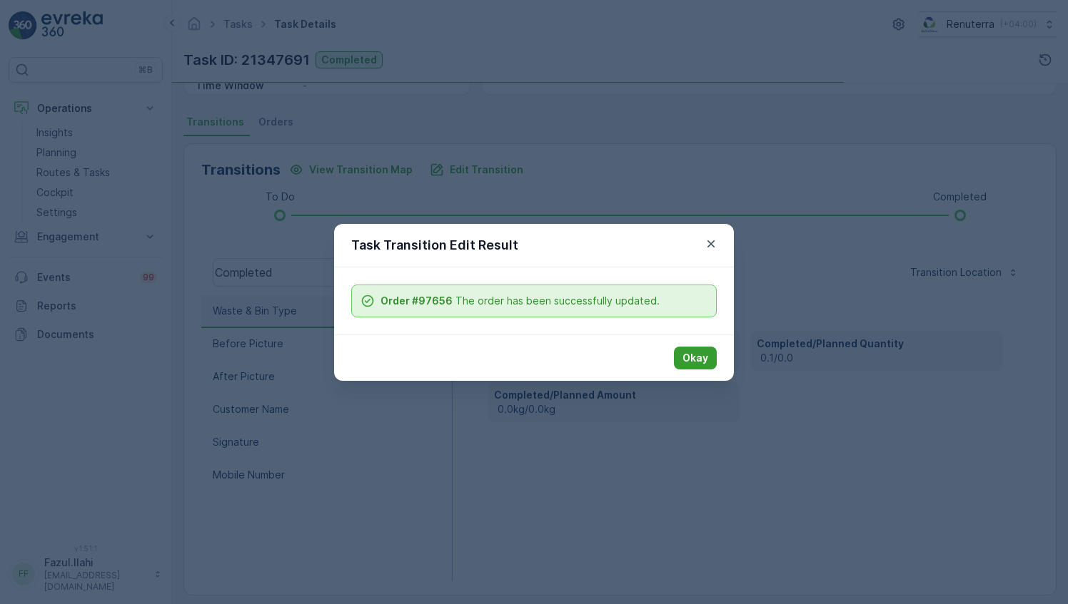
click at [708, 349] on button "Okay" at bounding box center [695, 358] width 43 height 23
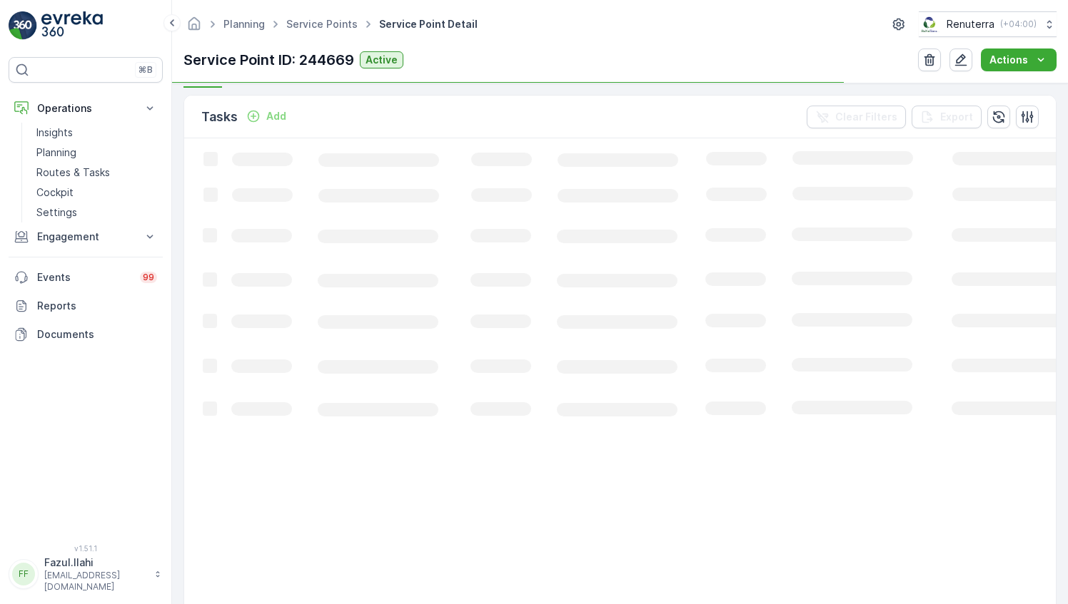
scroll to position [428, 0]
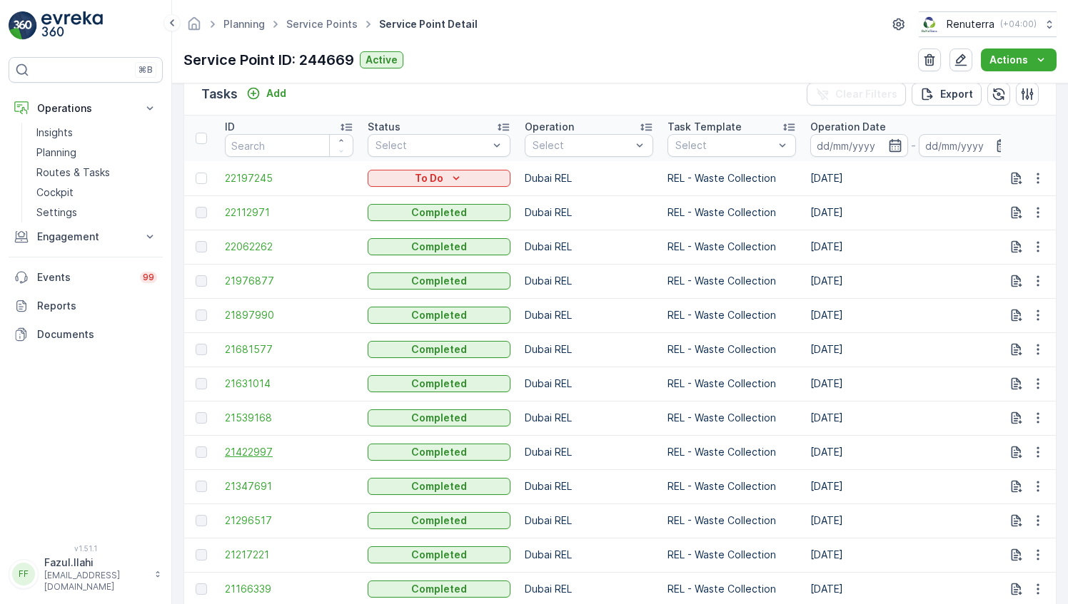
click at [263, 451] on span "21422997" at bounding box center [289, 452] width 128 height 14
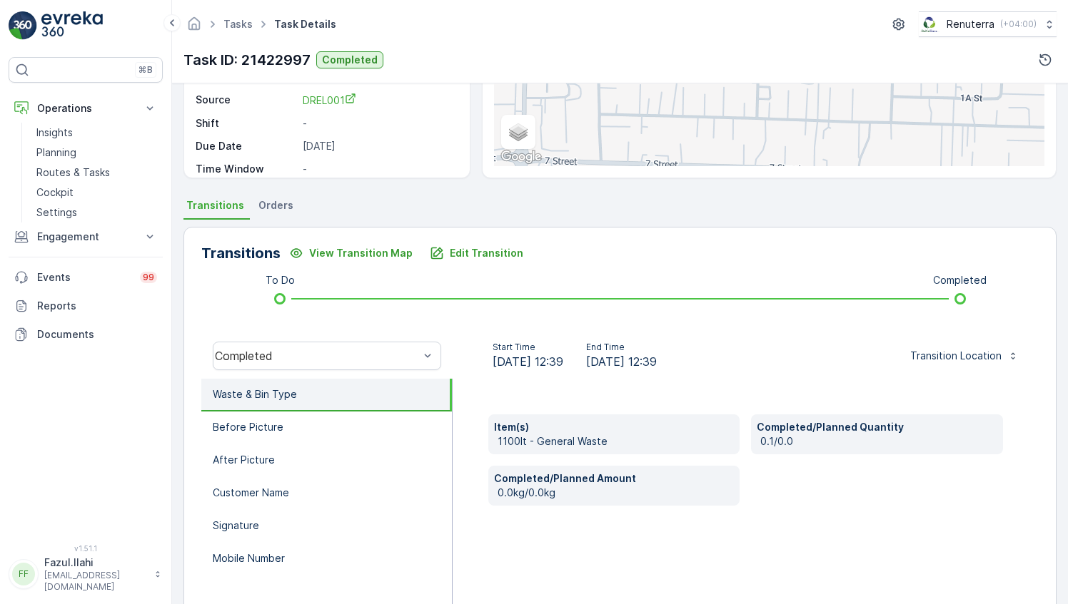
scroll to position [214, 0]
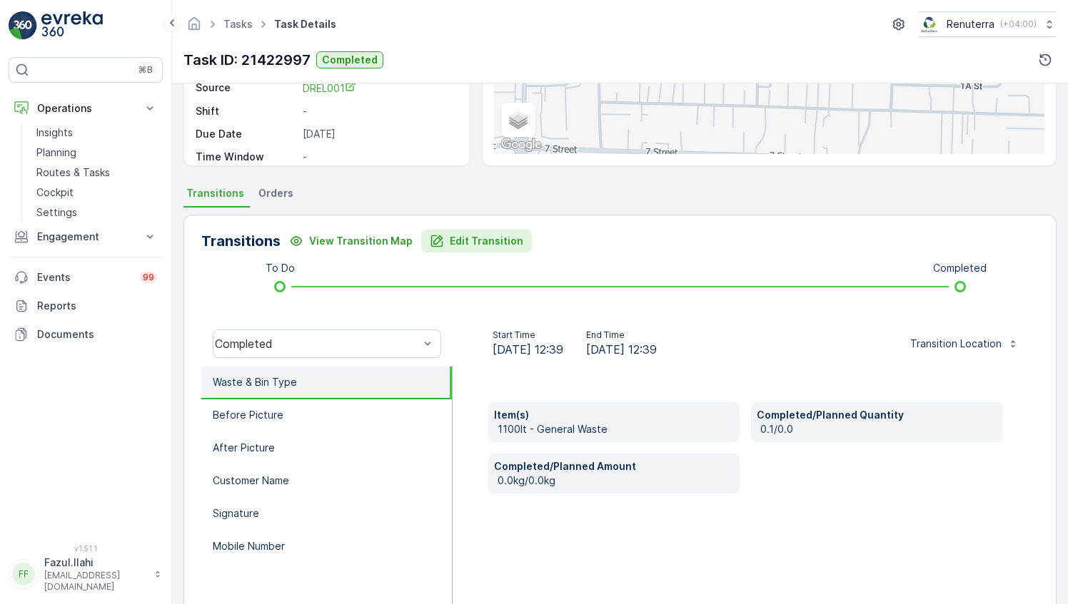
click at [477, 237] on p "Edit Transition" at bounding box center [486, 241] width 73 height 14
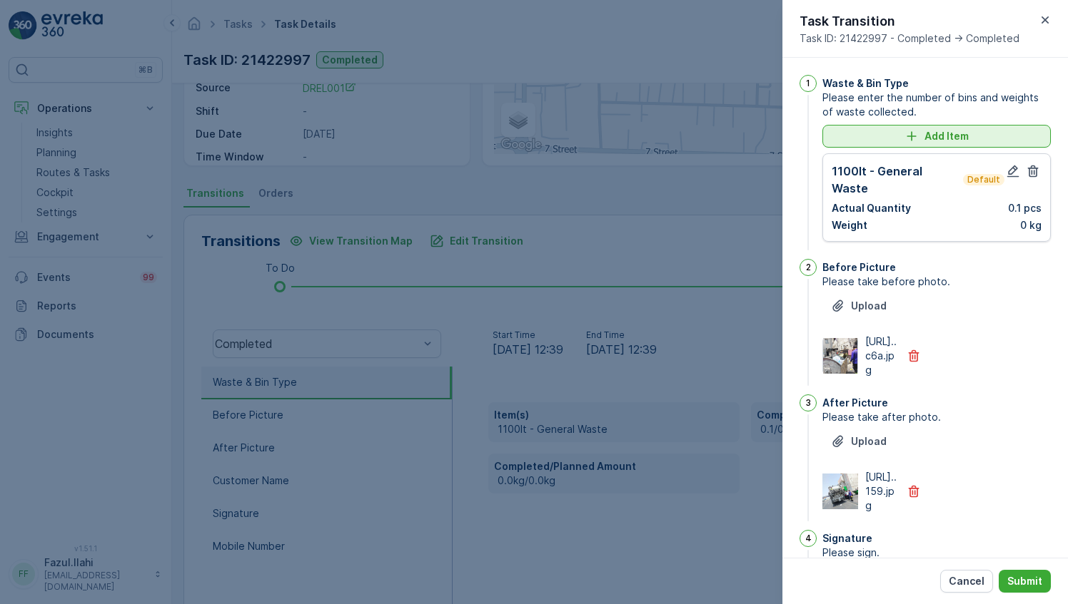
scroll to position [0, 0]
click at [1013, 168] on icon "button" at bounding box center [1012, 171] width 14 height 14
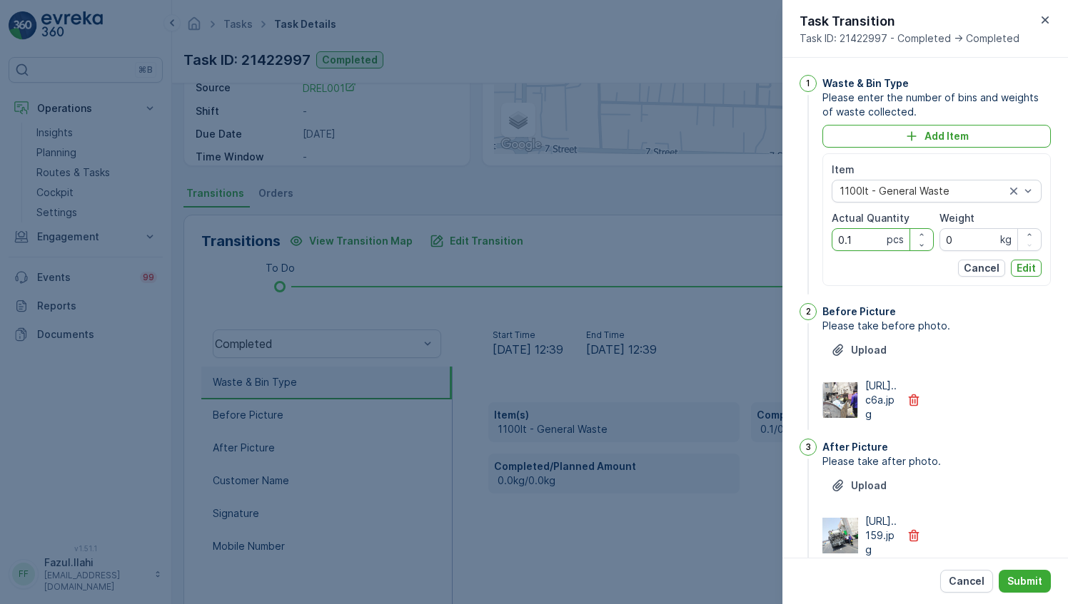
click at [870, 240] on Quantity "0.1" at bounding box center [882, 239] width 102 height 23
type Quantity "1"
click at [1003, 422] on div "https://media.evre...c6a.jpg" at bounding box center [936, 400] width 228 height 43
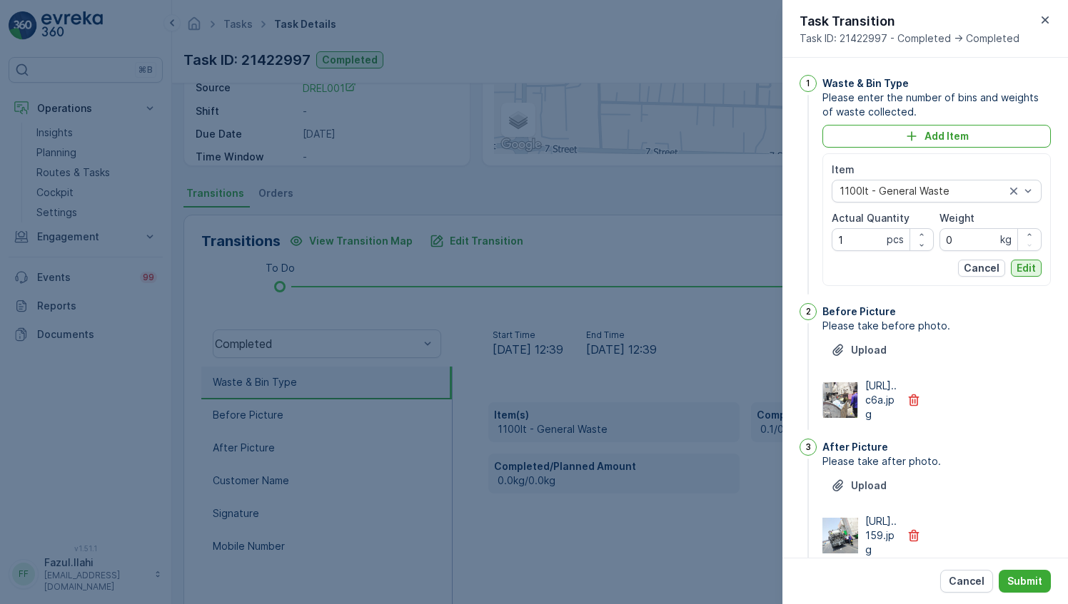
click at [1024, 268] on p "Edit" at bounding box center [1025, 268] width 19 height 14
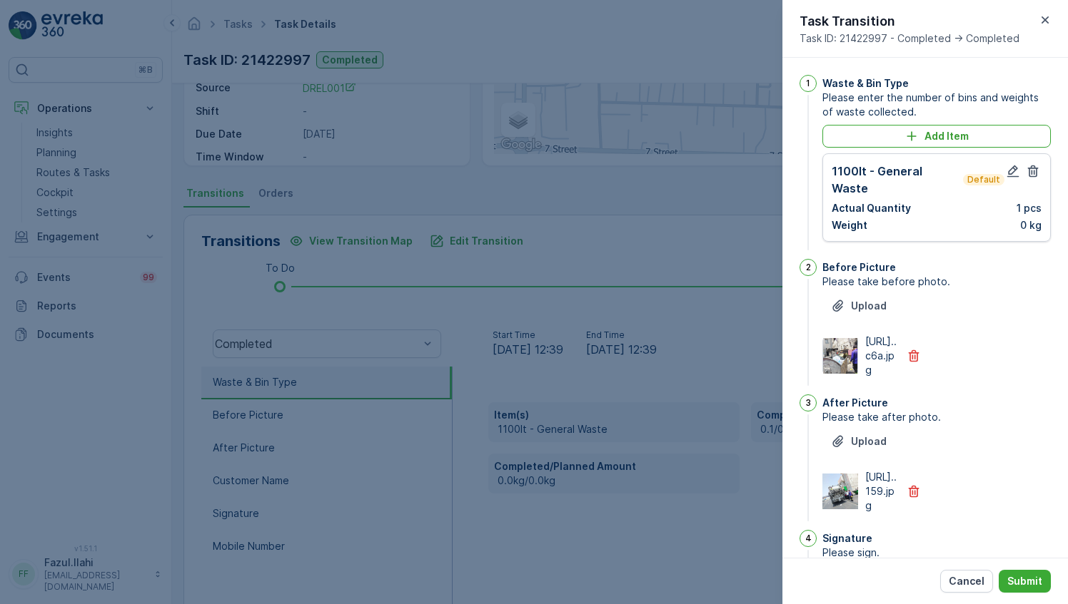
click at [1033, 565] on div "Cancel Submit" at bounding box center [924, 581] width 285 height 46
click at [1032, 583] on p "Submit" at bounding box center [1024, 581] width 35 height 14
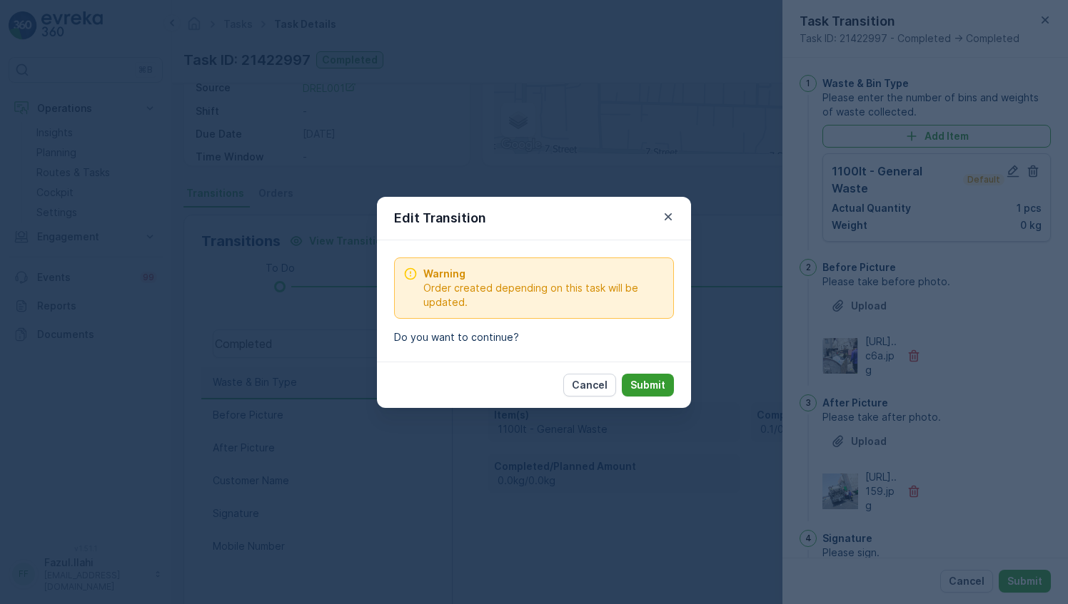
click at [656, 382] on p "Submit" at bounding box center [647, 385] width 35 height 14
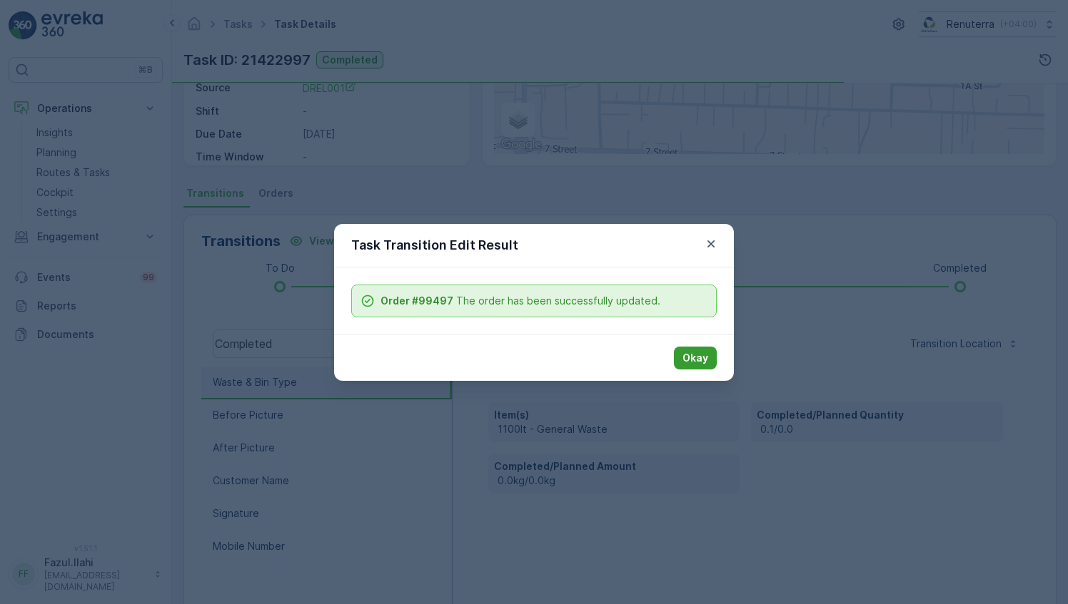
click at [701, 357] on p "Okay" at bounding box center [695, 358] width 26 height 14
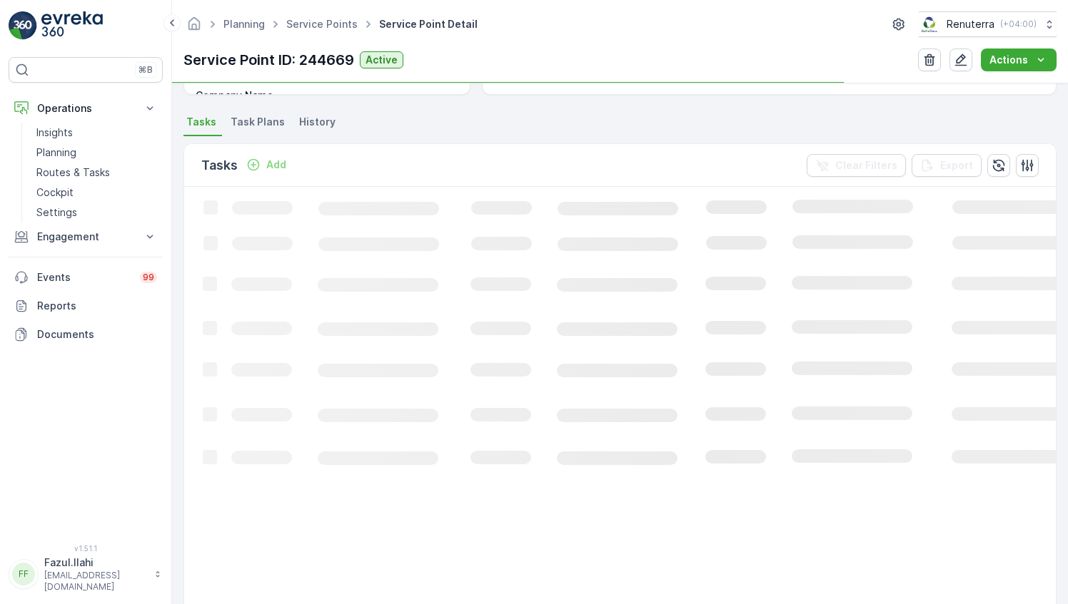
scroll to position [357, 0]
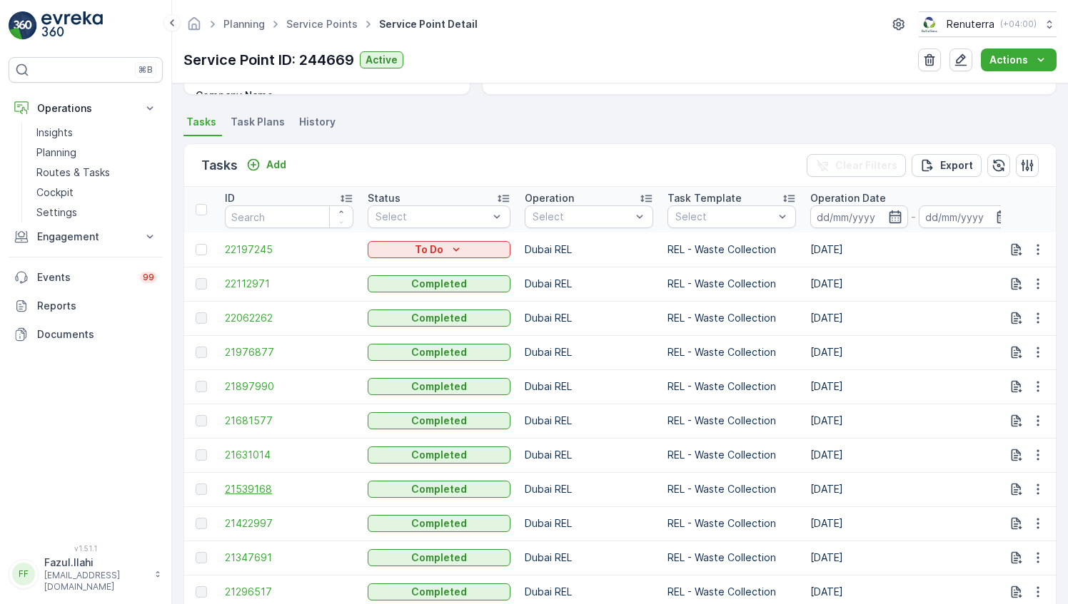
click at [247, 487] on span "21539168" at bounding box center [289, 489] width 128 height 14
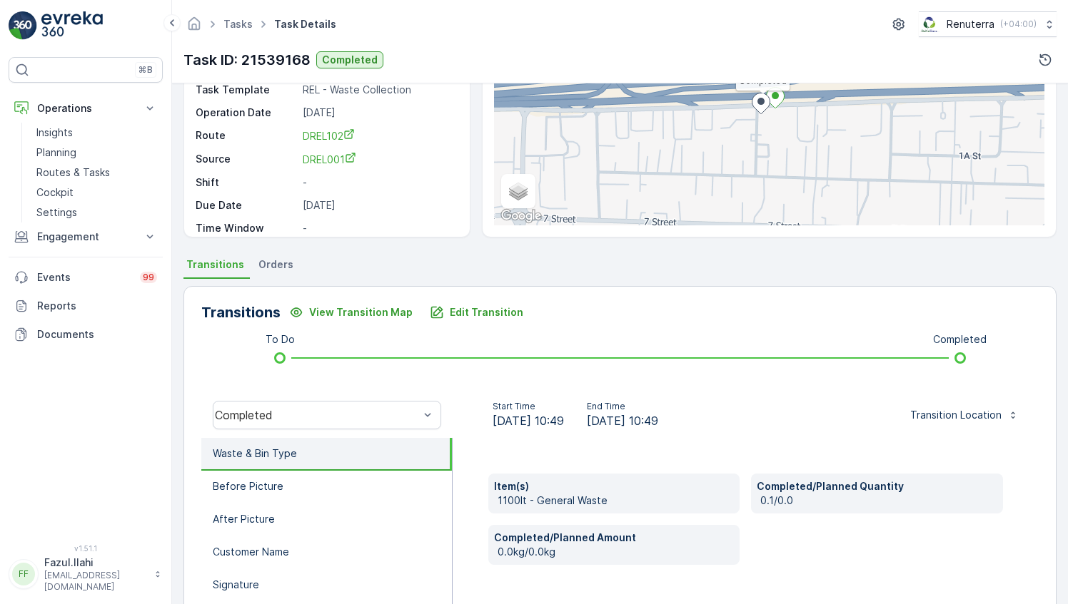
scroll to position [214, 0]
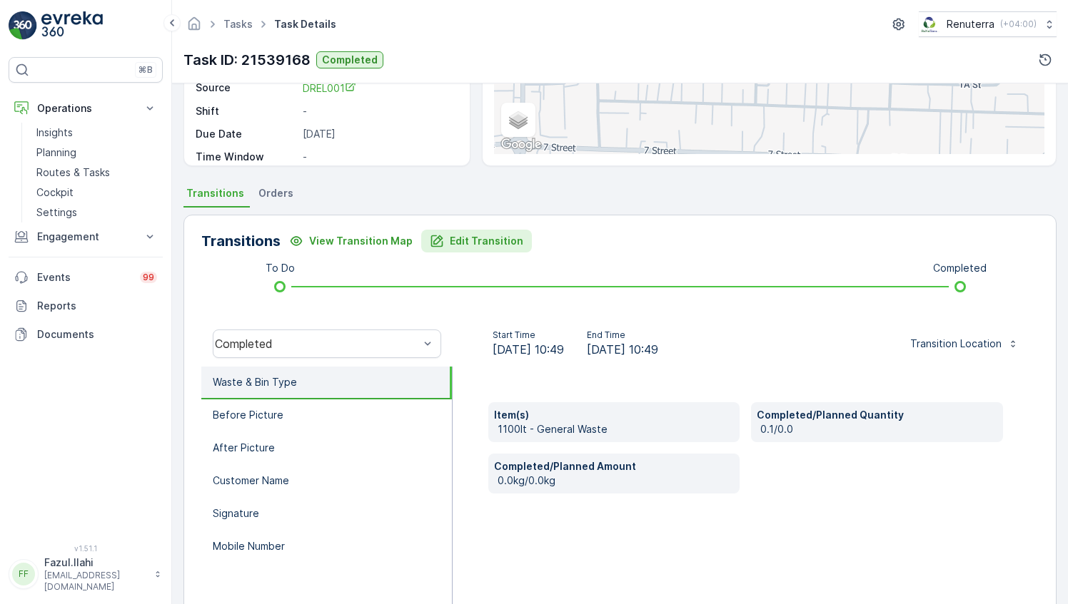
click at [470, 238] on p "Edit Transition" at bounding box center [486, 241] width 73 height 14
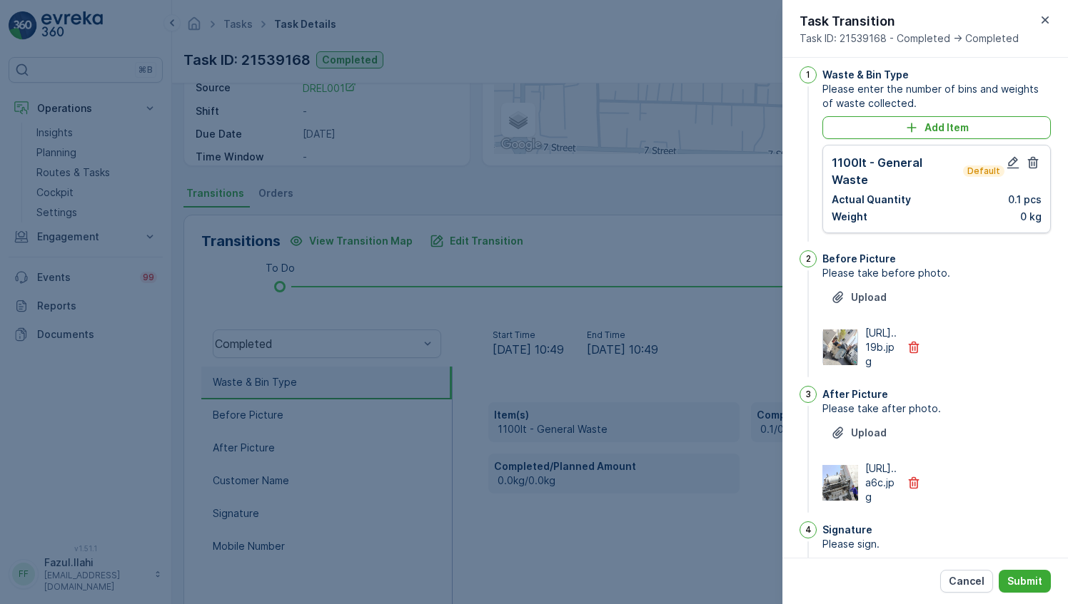
scroll to position [0, 0]
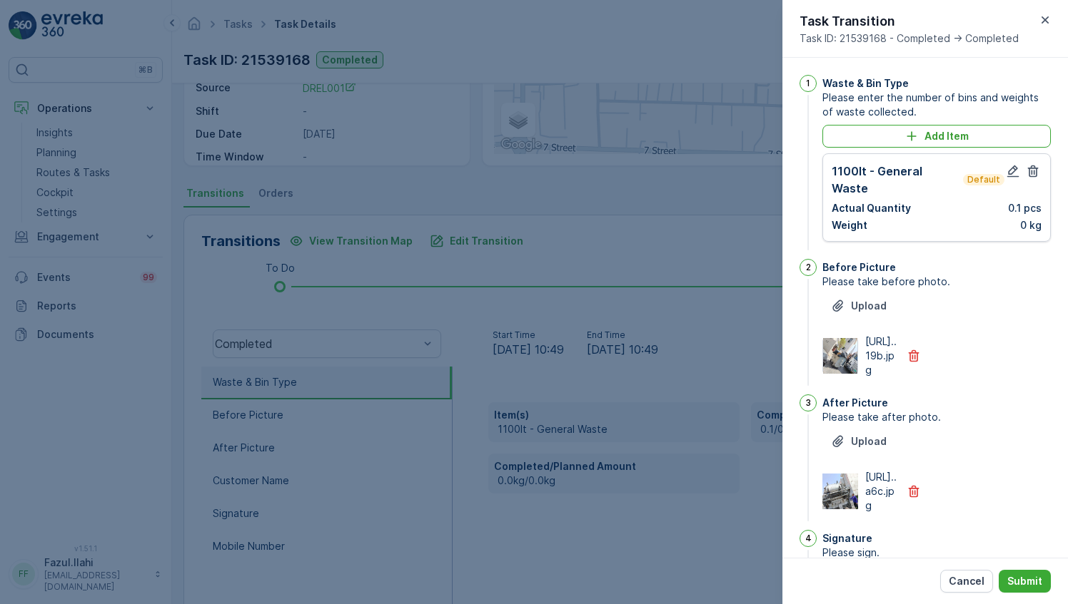
click at [1005, 180] on div "1100lt - General Waste Default Actual Quantity 0.1 pcs Weight 0 kg" at bounding box center [936, 198] width 210 height 70
click at [1008, 168] on icon "button" at bounding box center [1012, 171] width 14 height 14
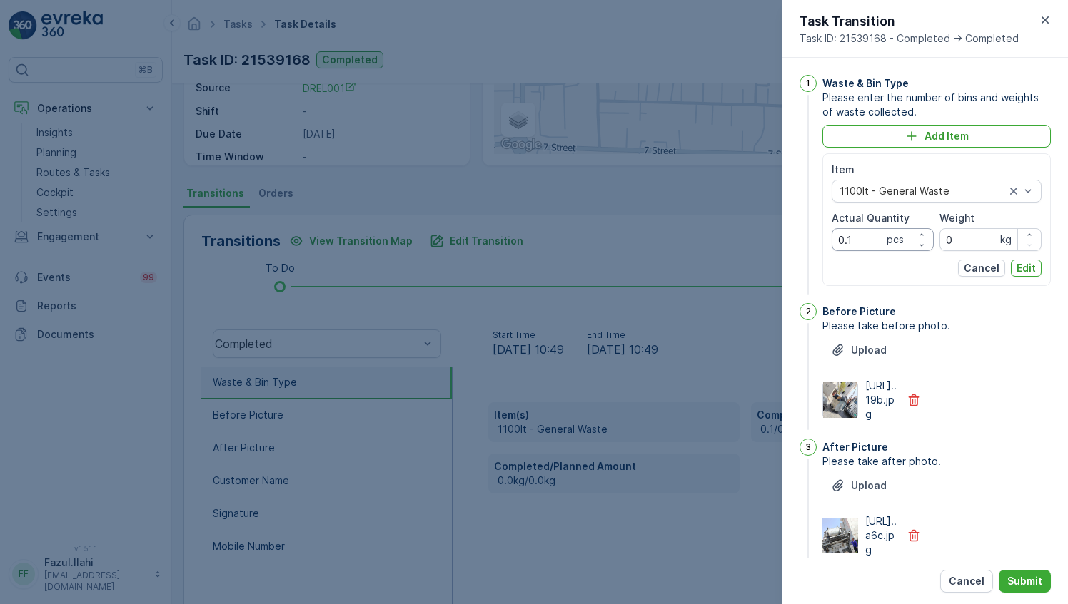
click at [856, 238] on Quantity "0.1" at bounding box center [882, 239] width 102 height 23
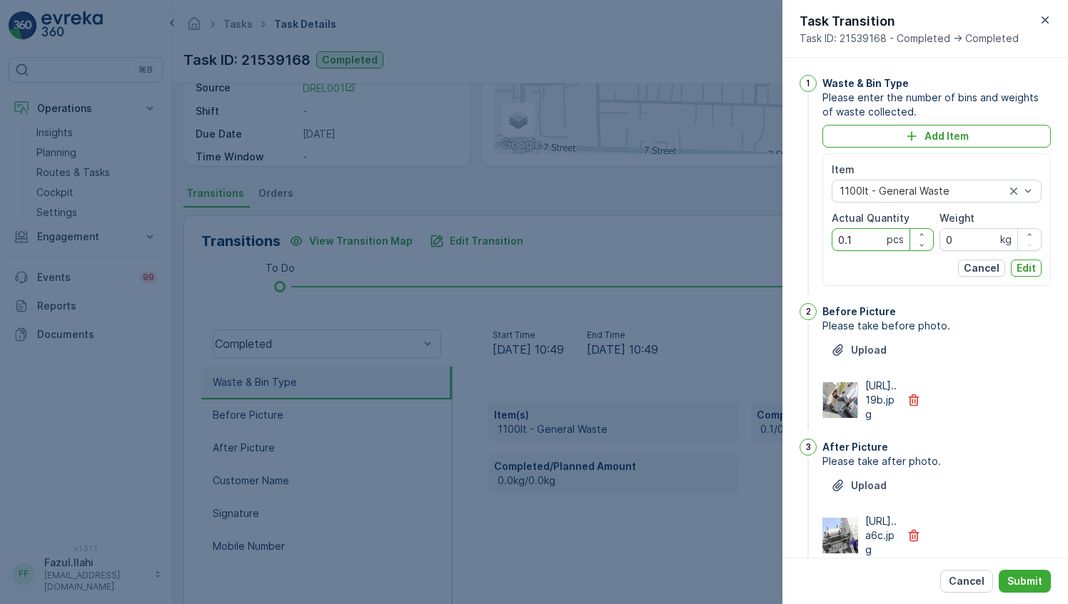
click at [856, 238] on Quantity "0.1" at bounding box center [882, 239] width 102 height 23
type Quantity "1"
click at [1037, 469] on span "Please take after photo." at bounding box center [936, 462] width 228 height 14
click at [1016, 268] on p "Edit" at bounding box center [1025, 268] width 19 height 14
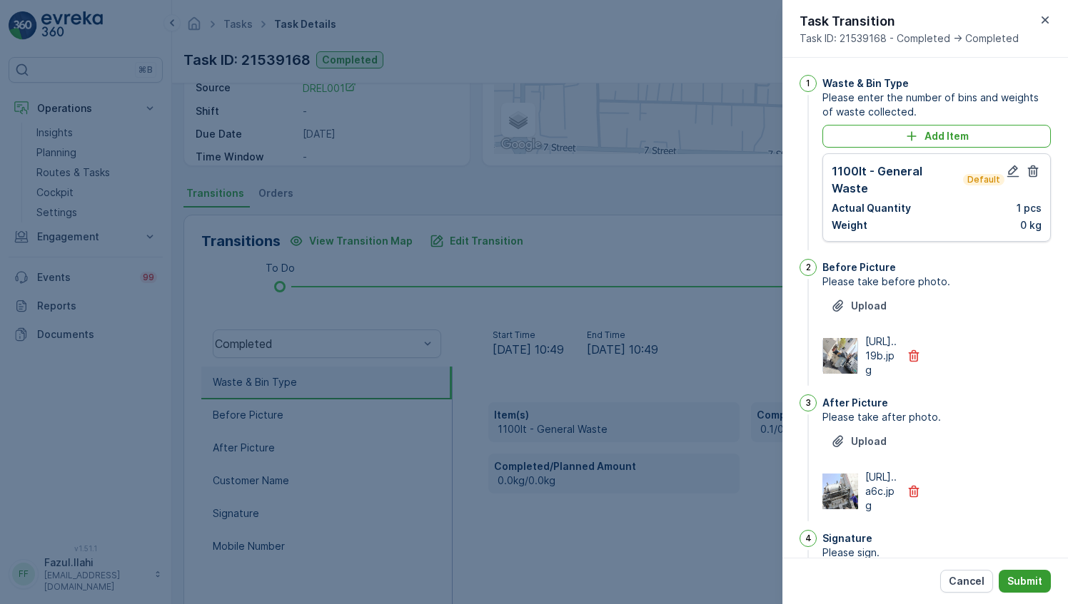
click at [1016, 581] on p "Submit" at bounding box center [1024, 581] width 35 height 14
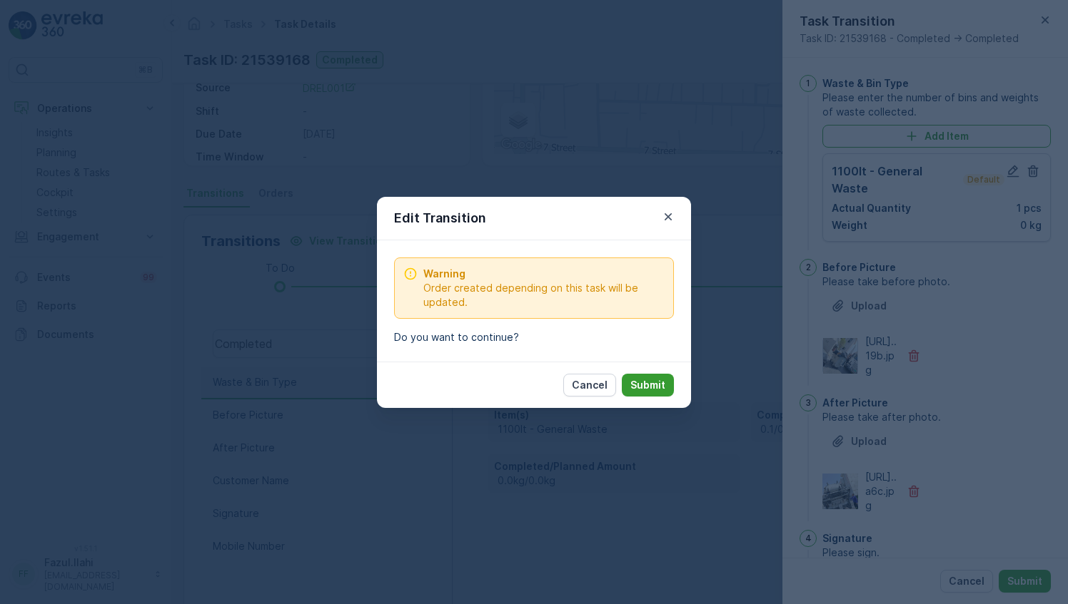
click at [643, 380] on p "Submit" at bounding box center [647, 385] width 35 height 14
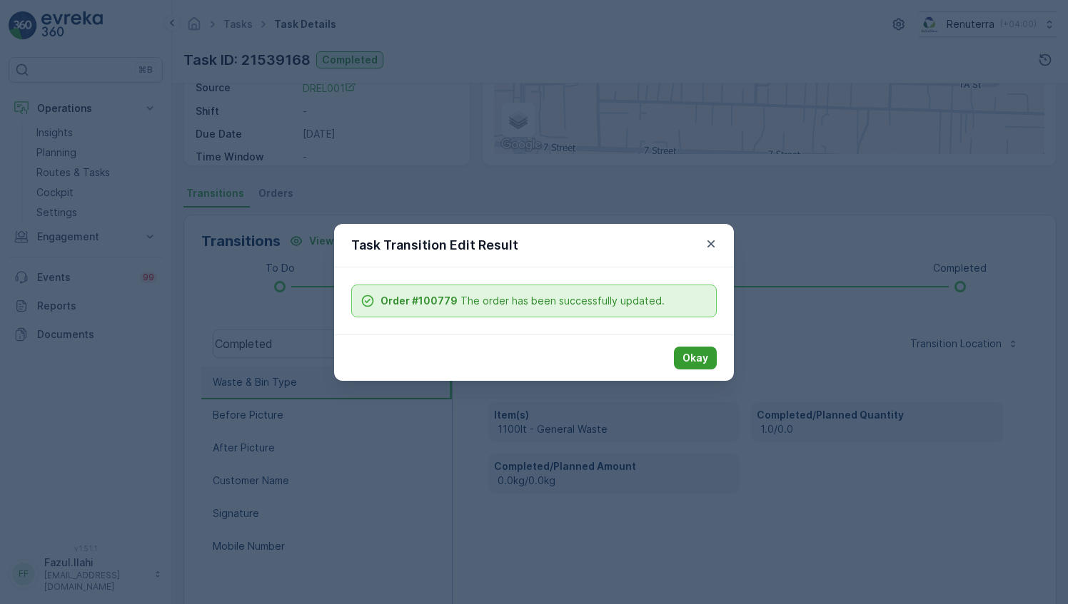
click at [682, 362] on button "Okay" at bounding box center [695, 358] width 43 height 23
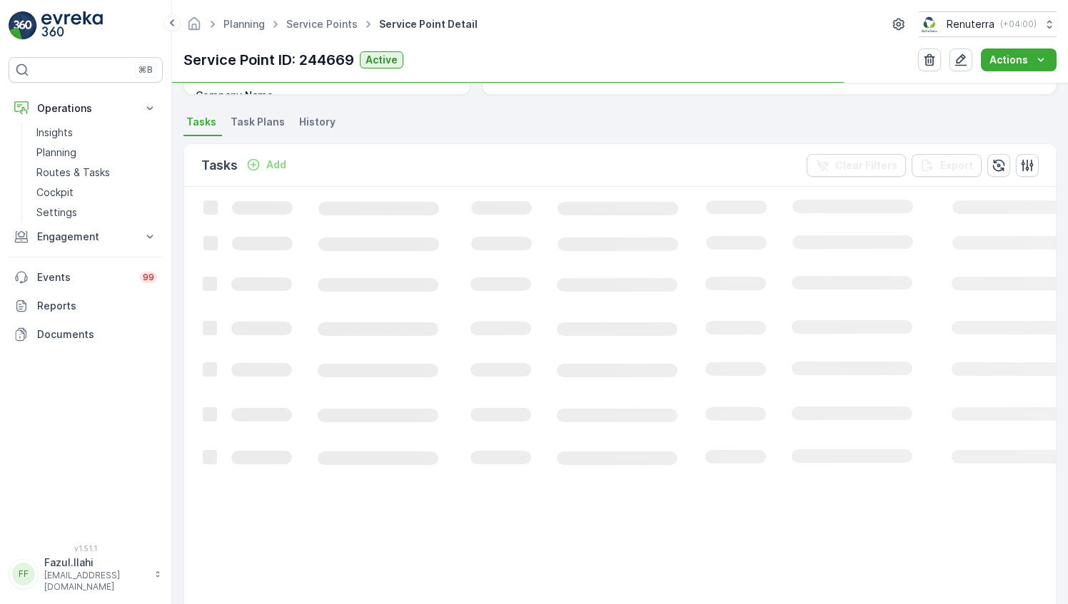
scroll to position [357, 0]
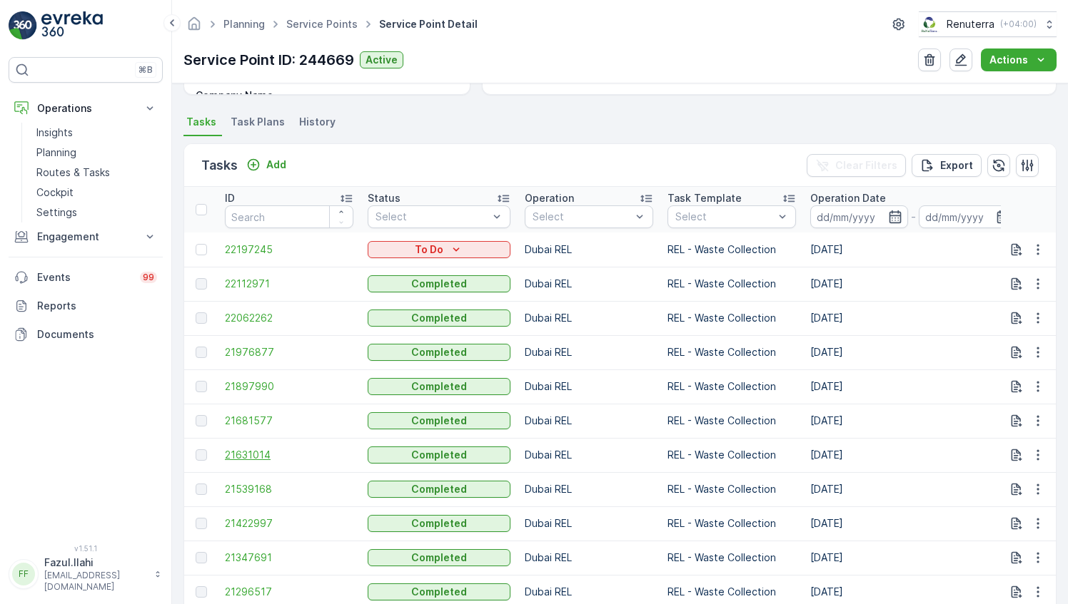
click at [260, 450] on span "21631014" at bounding box center [289, 455] width 128 height 14
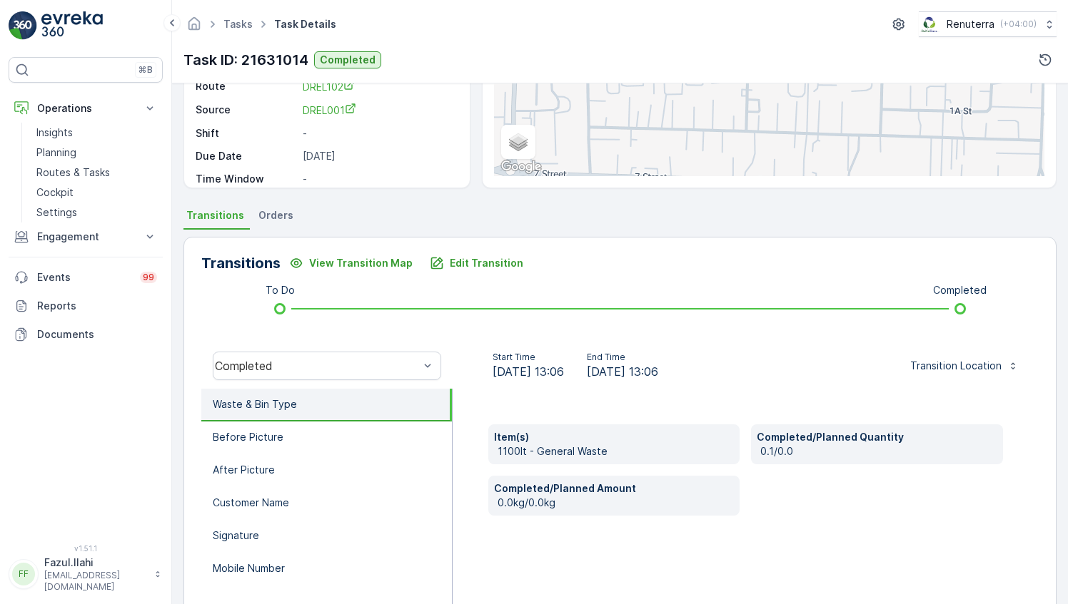
scroll to position [214, 0]
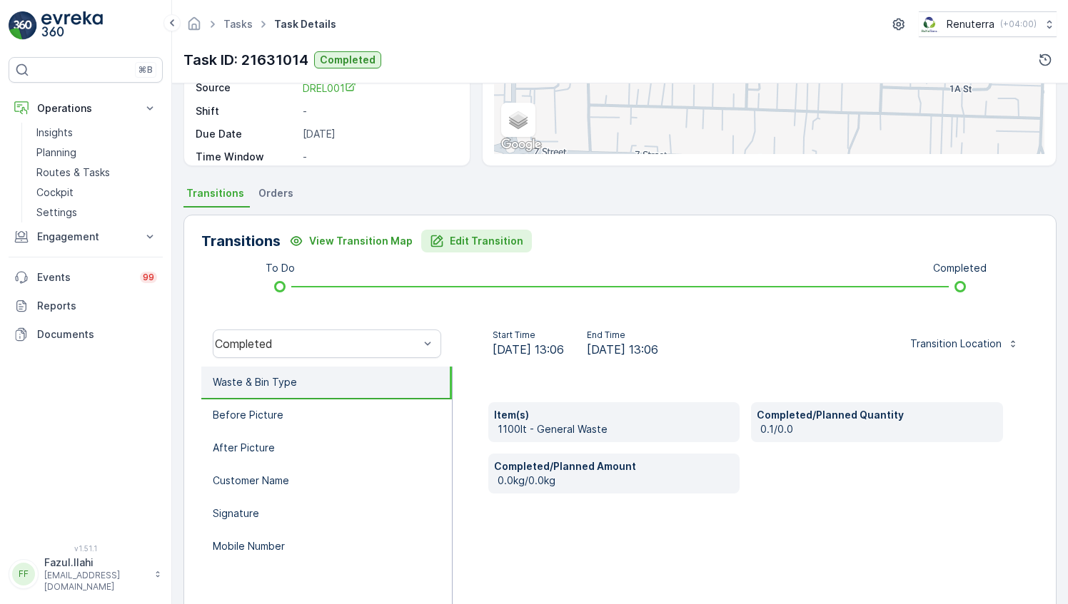
click at [497, 234] on p "Edit Transition" at bounding box center [486, 241] width 73 height 14
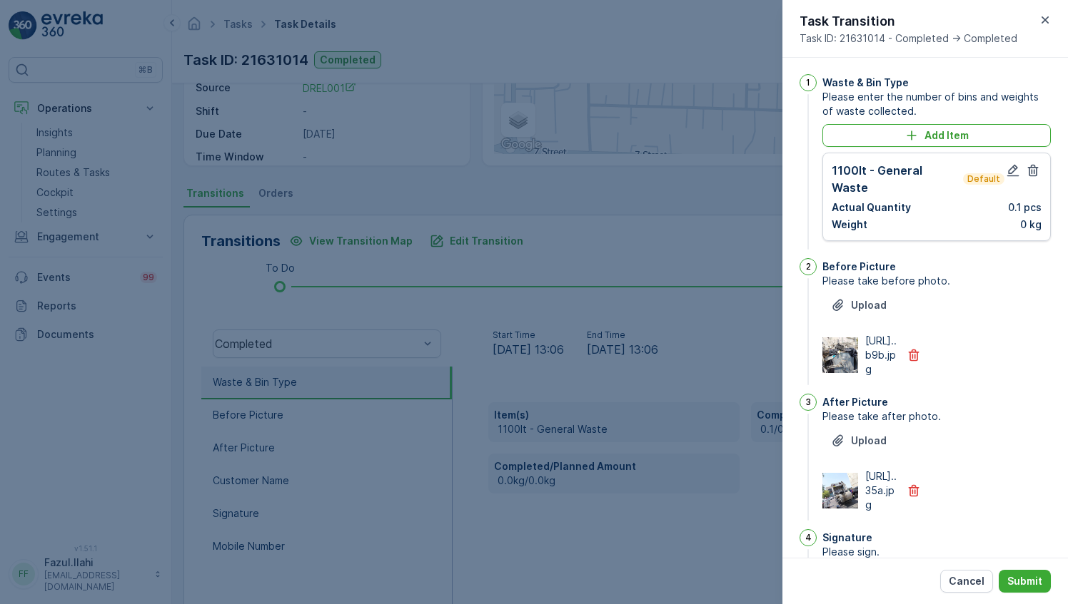
scroll to position [0, 0]
click at [1013, 166] on icon "button" at bounding box center [1012, 171] width 14 height 14
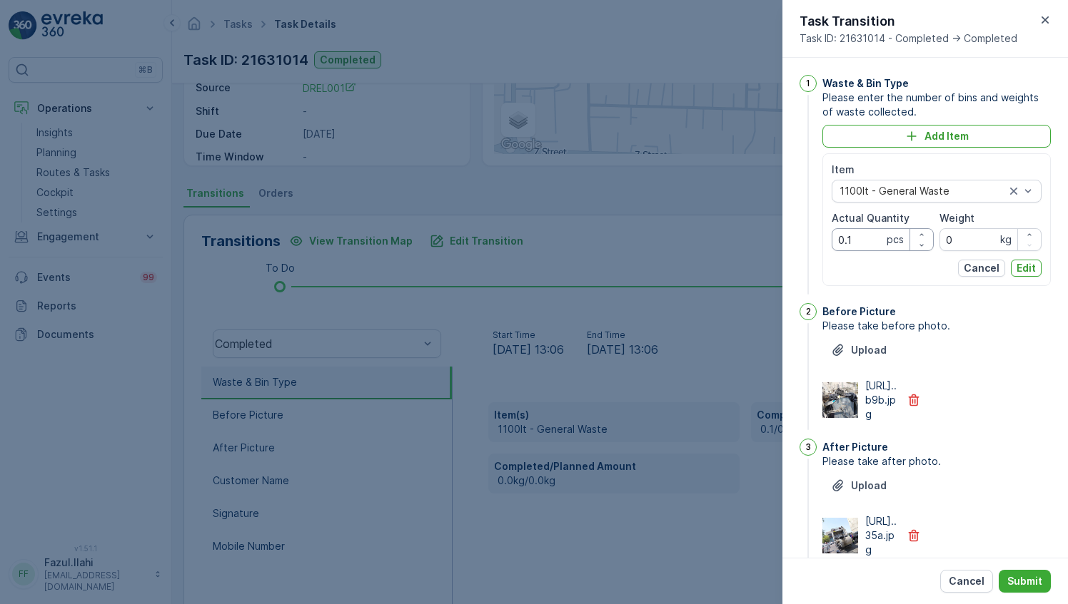
click at [859, 244] on Quantity "0.1" at bounding box center [882, 239] width 102 height 23
type Quantity "1"
click at [1029, 462] on div "1 Waste & Bin Type Please enter the number of bins and weights of waste collect…" at bounding box center [924, 494] width 251 height 838
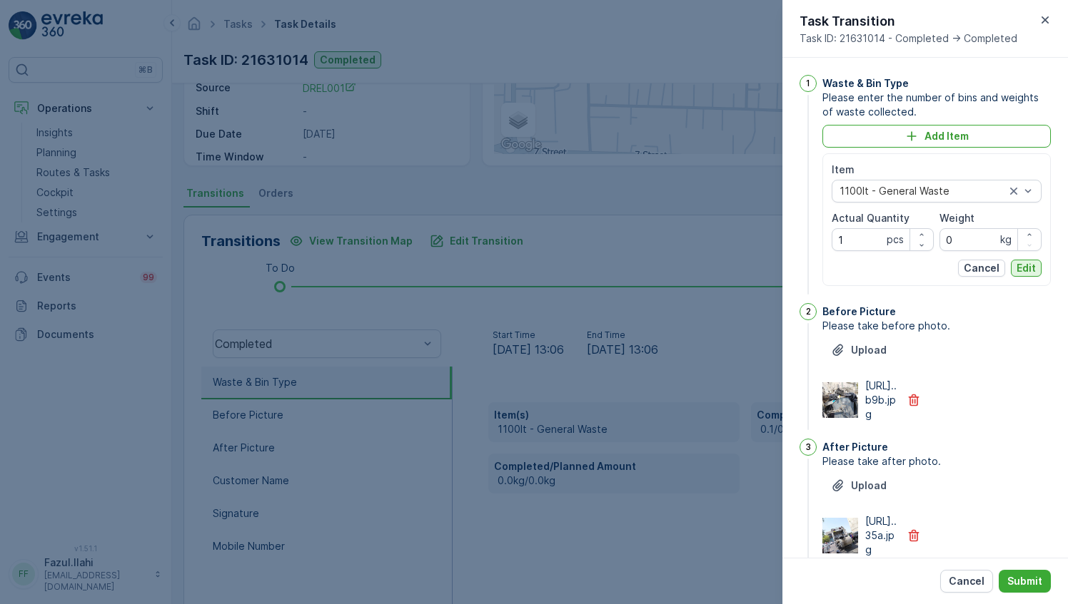
click at [1020, 268] on p "Edit" at bounding box center [1025, 268] width 19 height 14
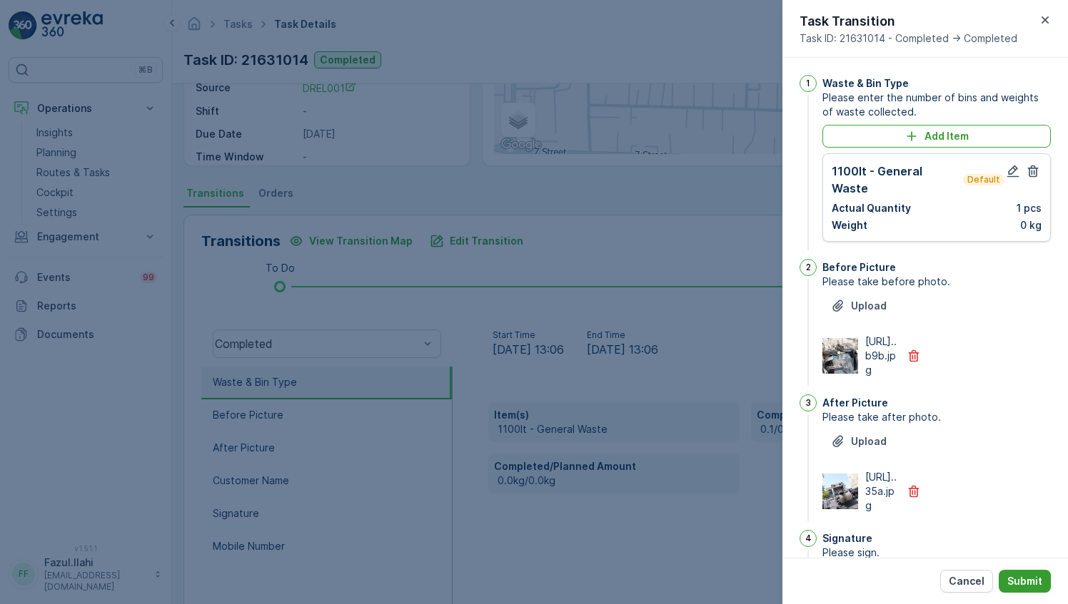
click at [1036, 584] on p "Submit" at bounding box center [1024, 581] width 35 height 14
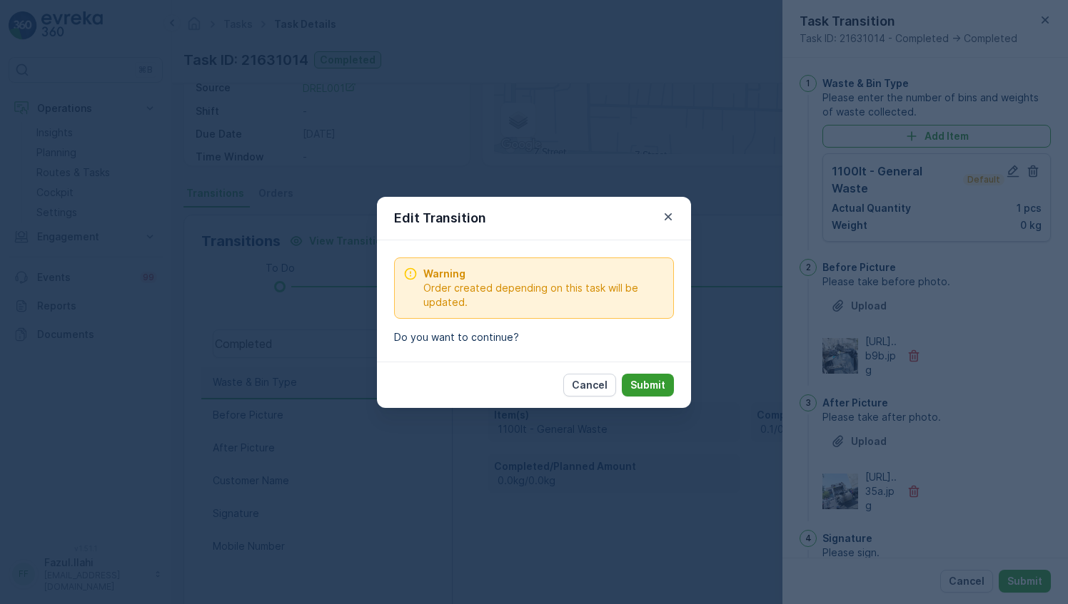
click at [634, 378] on p "Submit" at bounding box center [647, 385] width 35 height 14
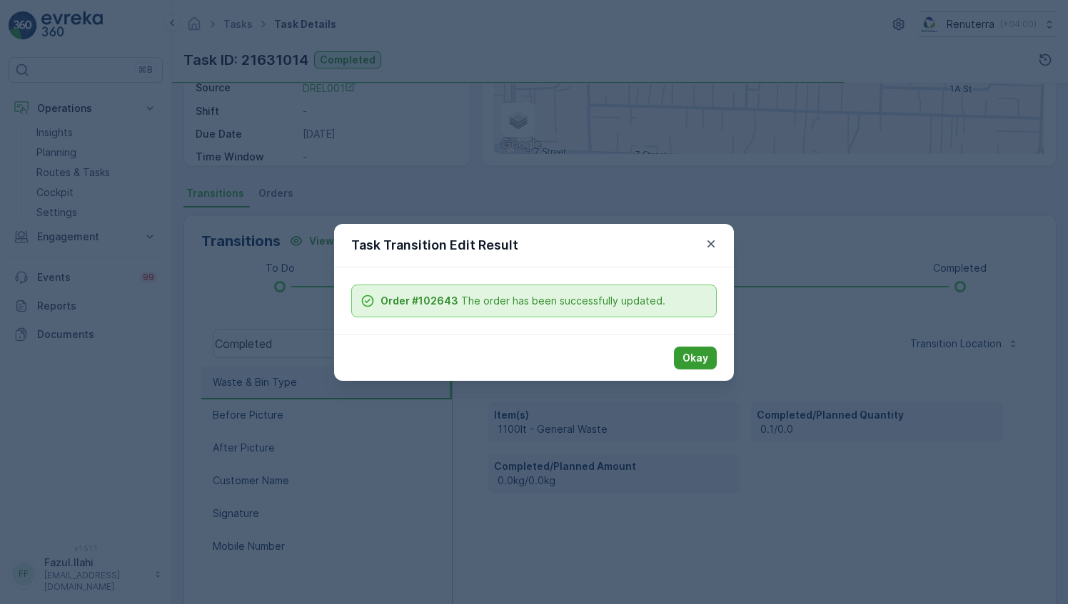
click at [700, 362] on p "Okay" at bounding box center [695, 358] width 26 height 14
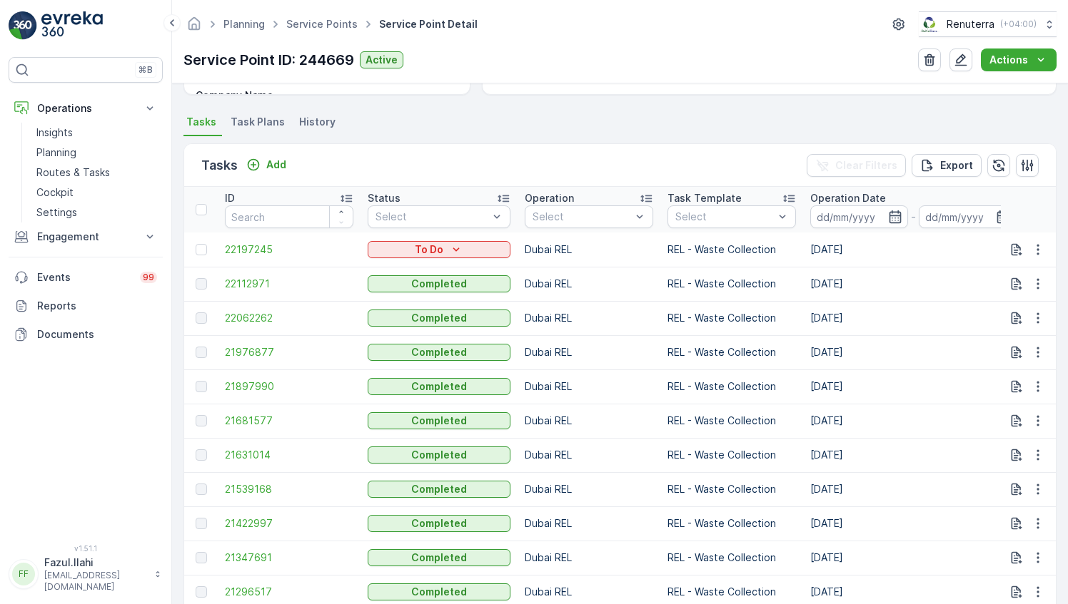
scroll to position [428, 0]
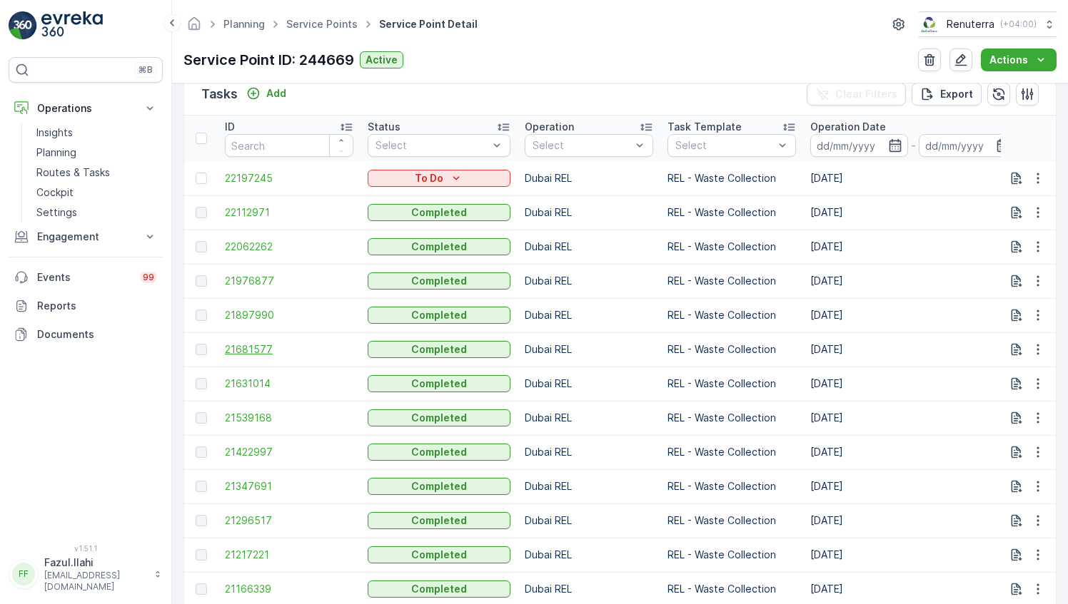
click at [246, 343] on span "21681577" at bounding box center [289, 350] width 128 height 14
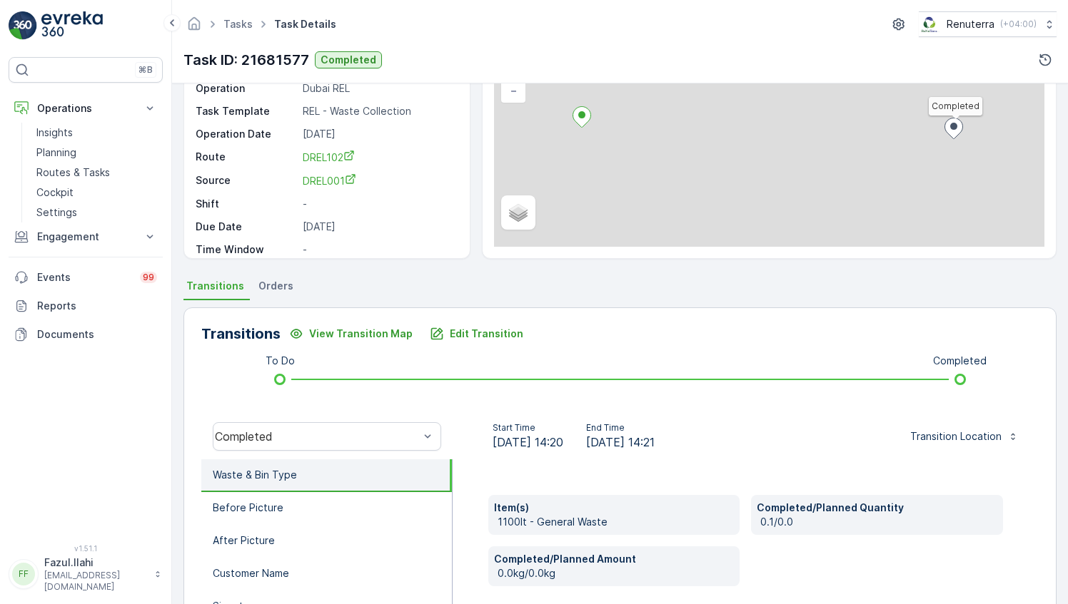
scroll to position [214, 0]
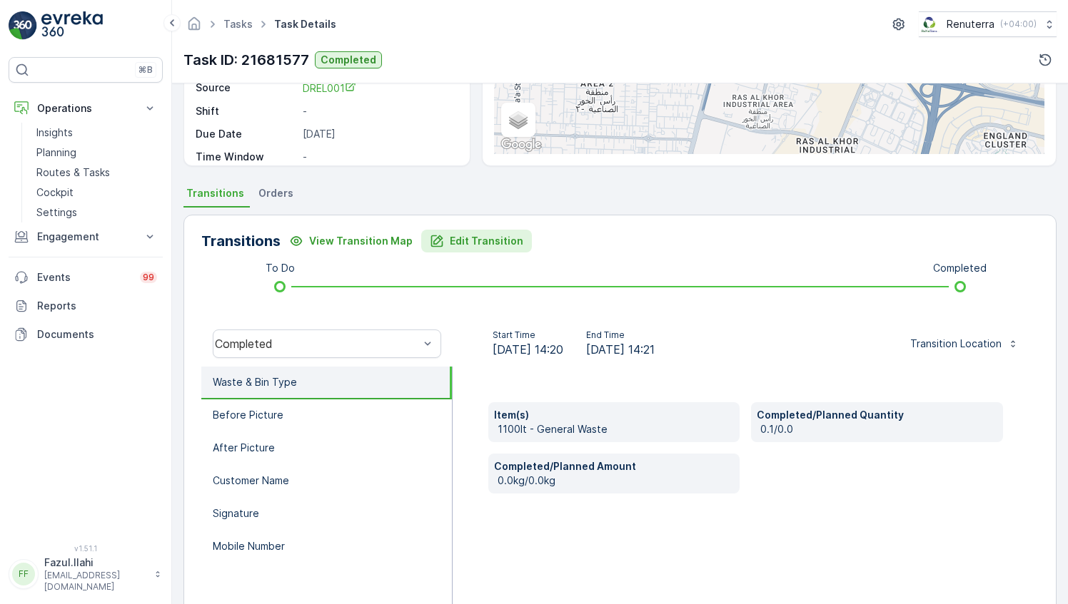
click at [464, 235] on p "Edit Transition" at bounding box center [486, 241] width 73 height 14
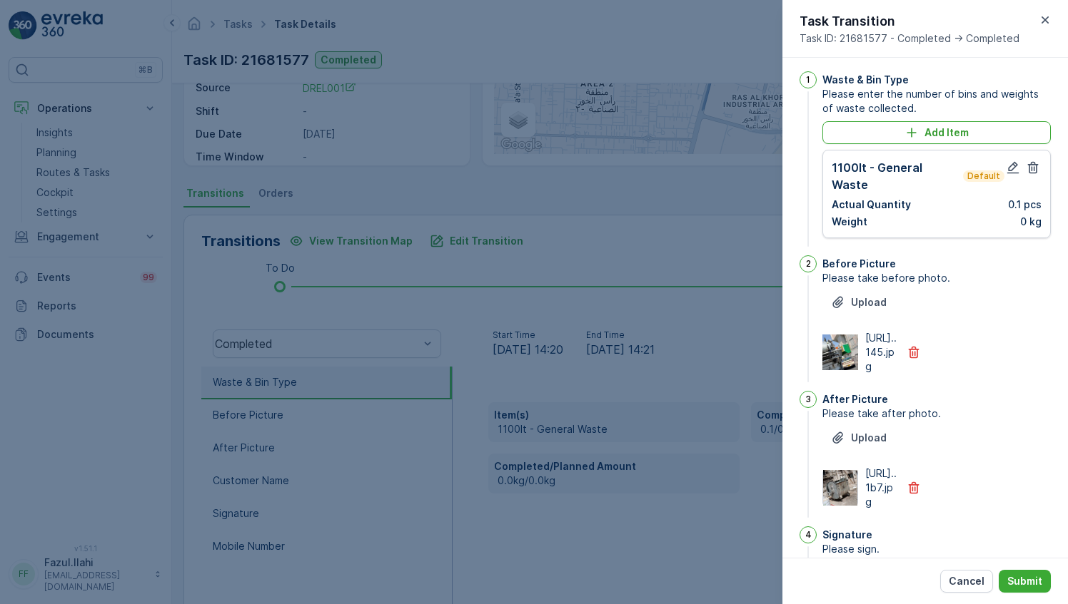
scroll to position [0, 0]
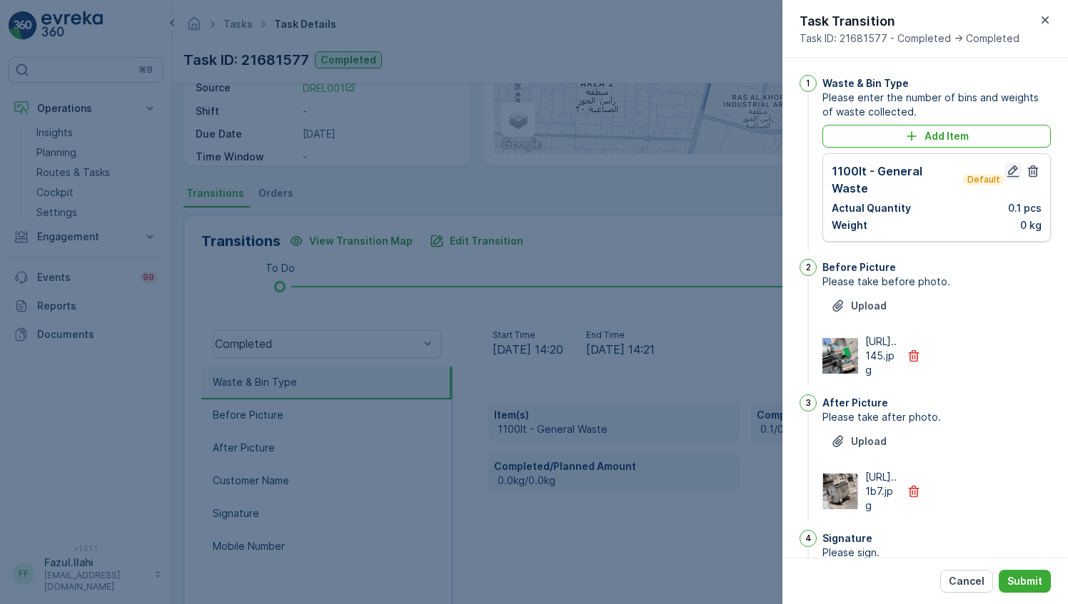
click at [1013, 167] on icon "button" at bounding box center [1013, 172] width 12 height 12
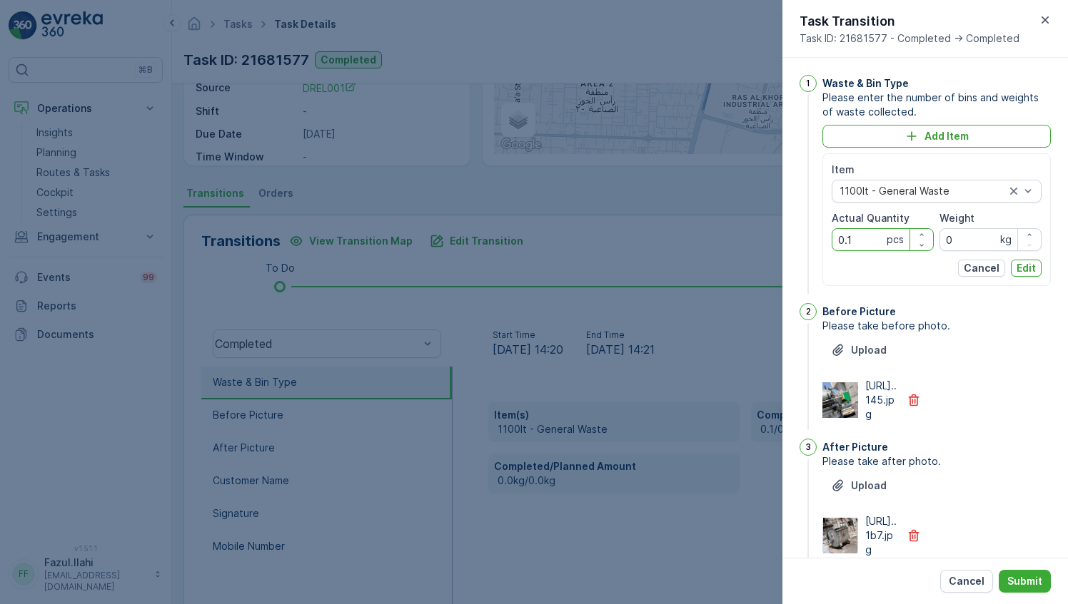
click at [851, 236] on Quantity "0.1" at bounding box center [882, 239] width 102 height 23
type Quantity "1"
click at [995, 433] on div "Before Picture Please take before photo. Upload https://media.evre...145.jpg" at bounding box center [936, 368] width 228 height 130
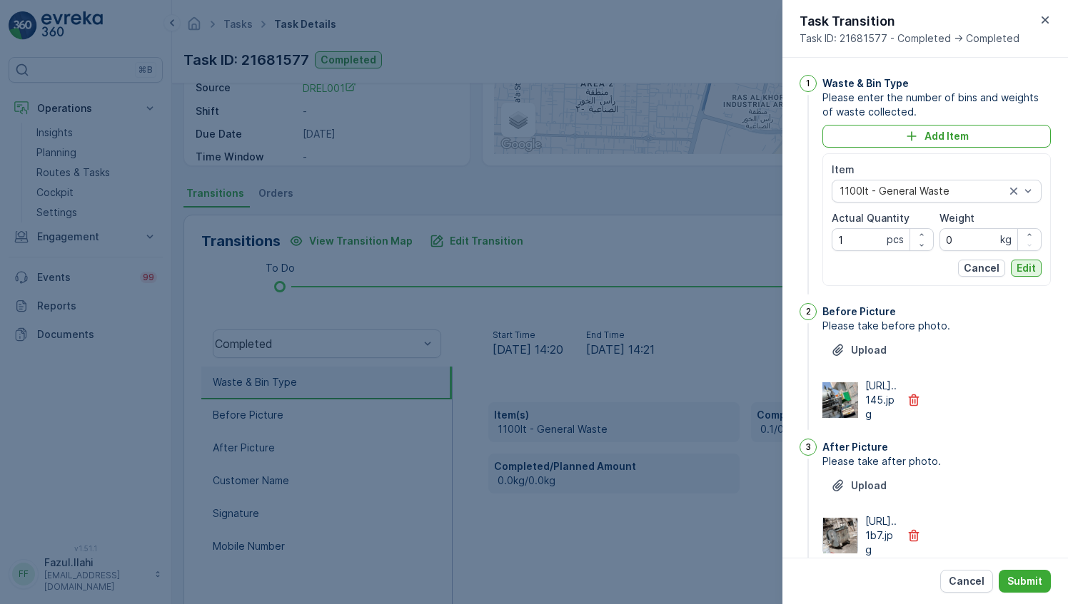
click at [1025, 262] on p "Edit" at bounding box center [1025, 268] width 19 height 14
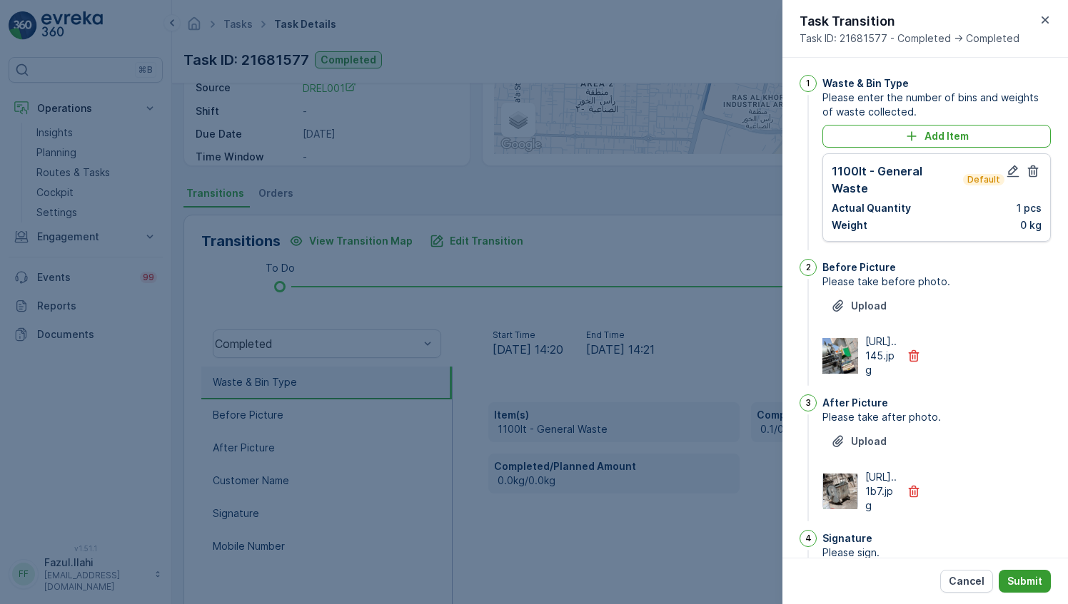
click at [1033, 579] on p "Submit" at bounding box center [1024, 581] width 35 height 14
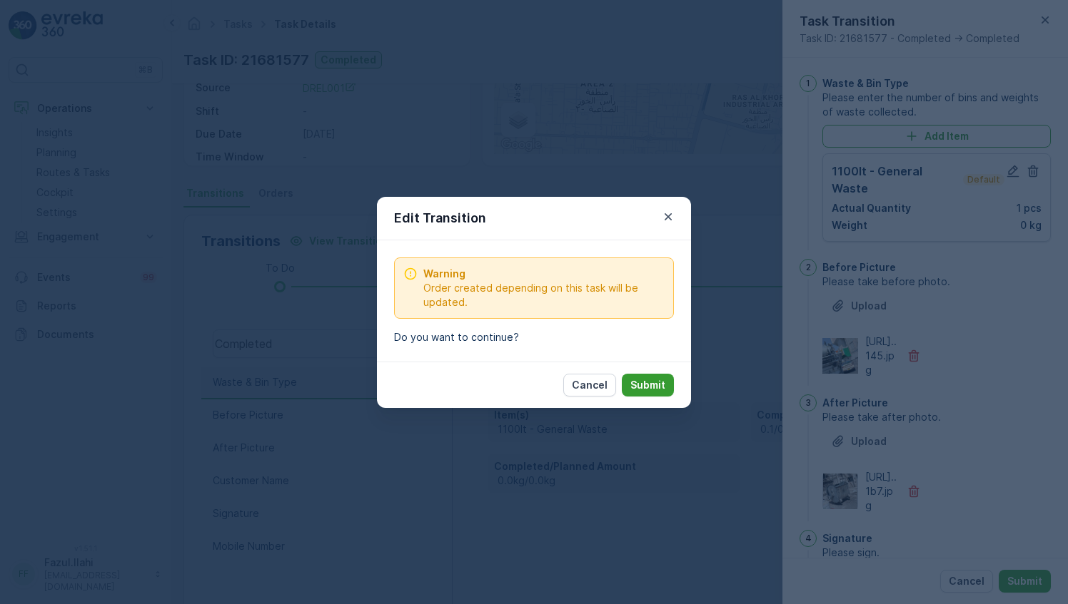
click at [656, 384] on p "Submit" at bounding box center [647, 385] width 35 height 14
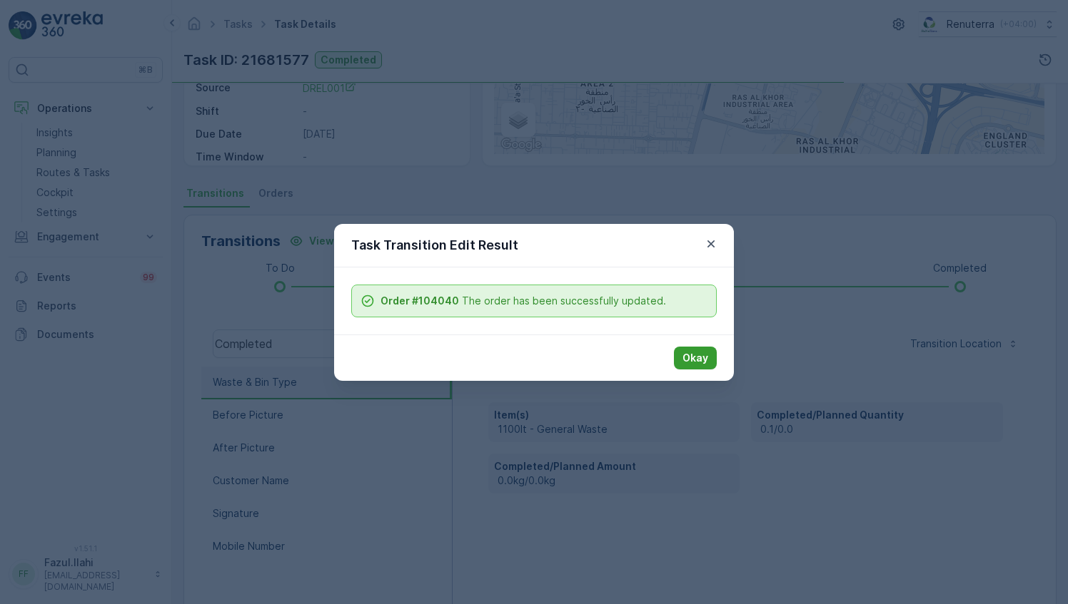
click at [693, 360] on p "Okay" at bounding box center [695, 358] width 26 height 14
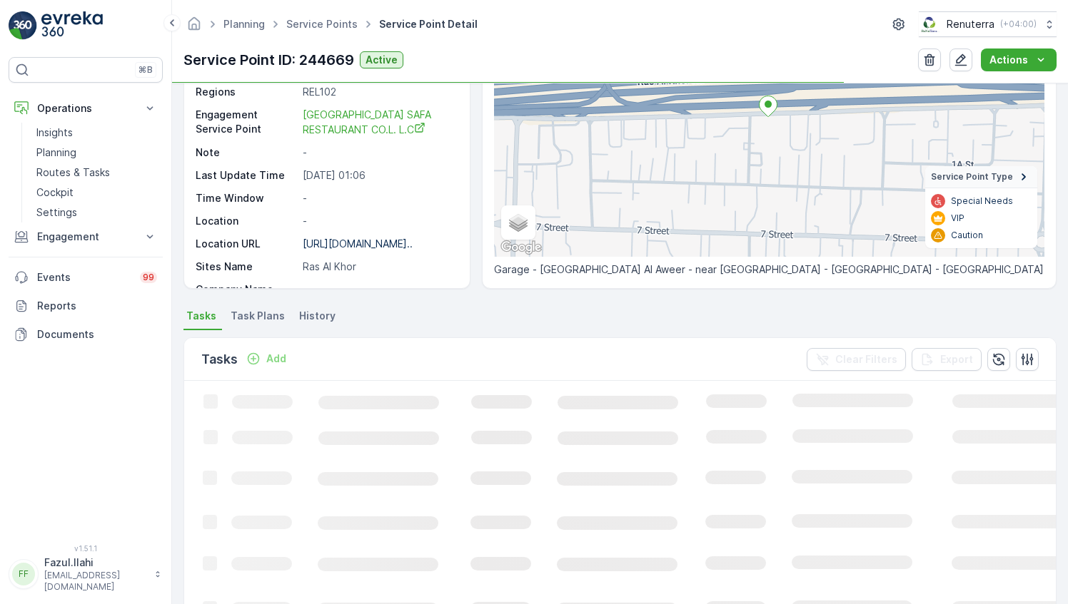
scroll to position [214, 0]
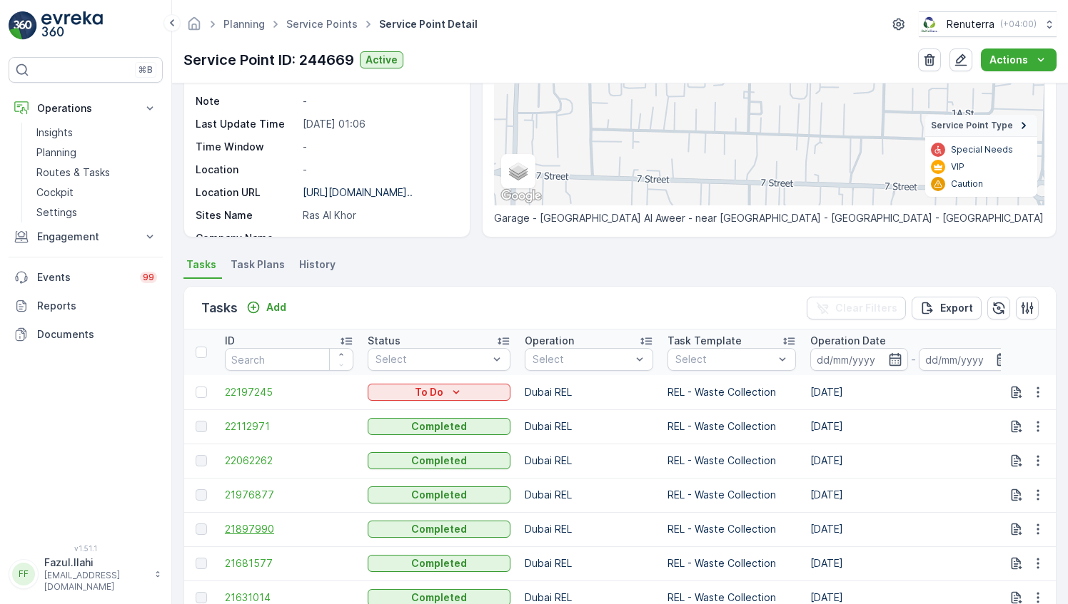
click at [257, 528] on span "21897990" at bounding box center [289, 529] width 128 height 14
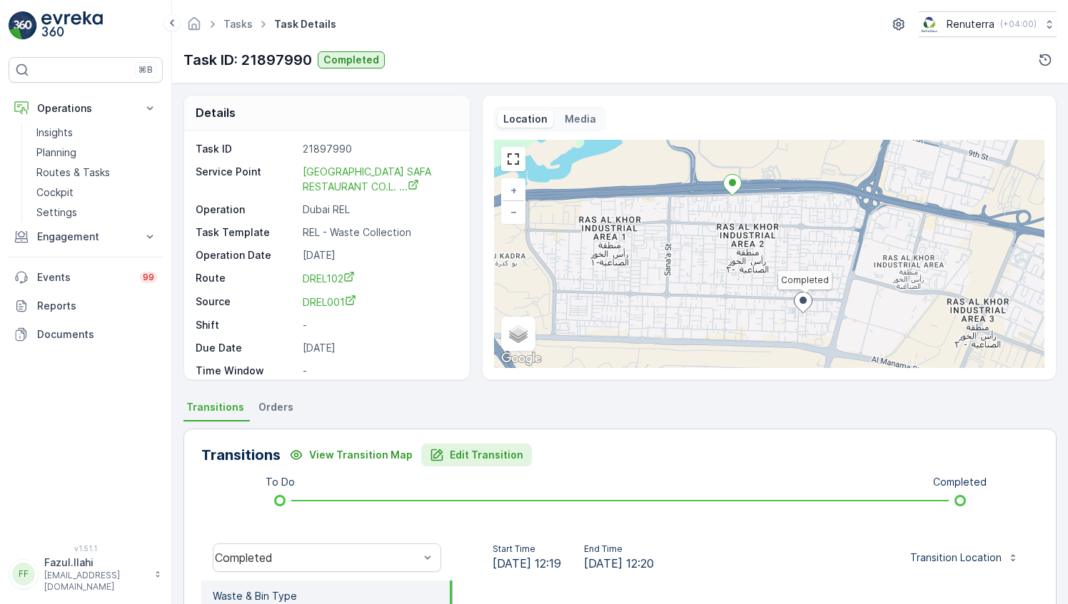
click at [475, 454] on p "Edit Transition" at bounding box center [486, 455] width 73 height 14
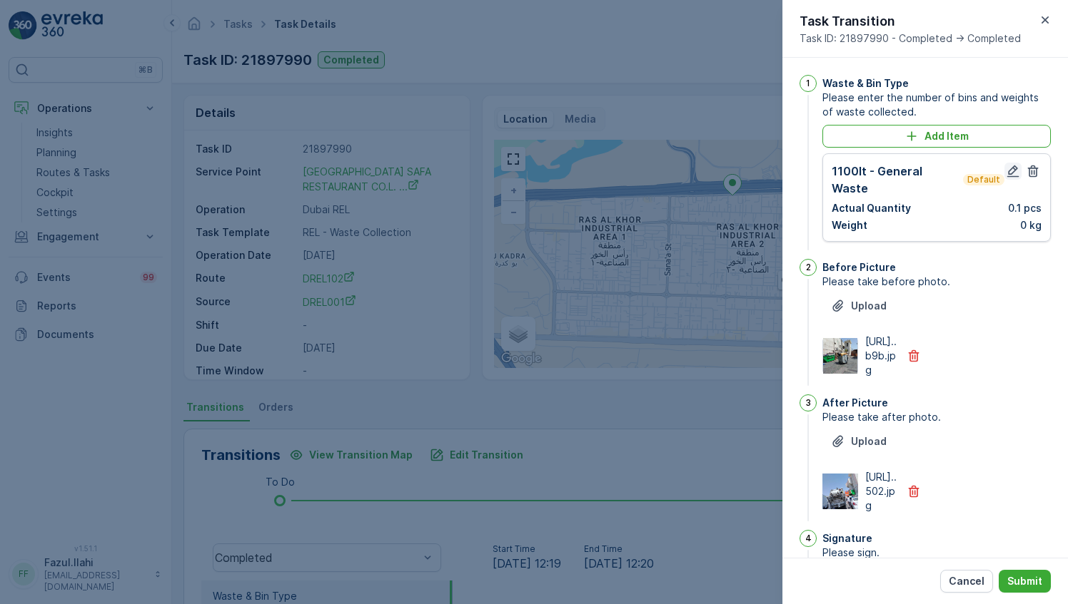
click at [1012, 171] on icon "button" at bounding box center [1012, 171] width 14 height 14
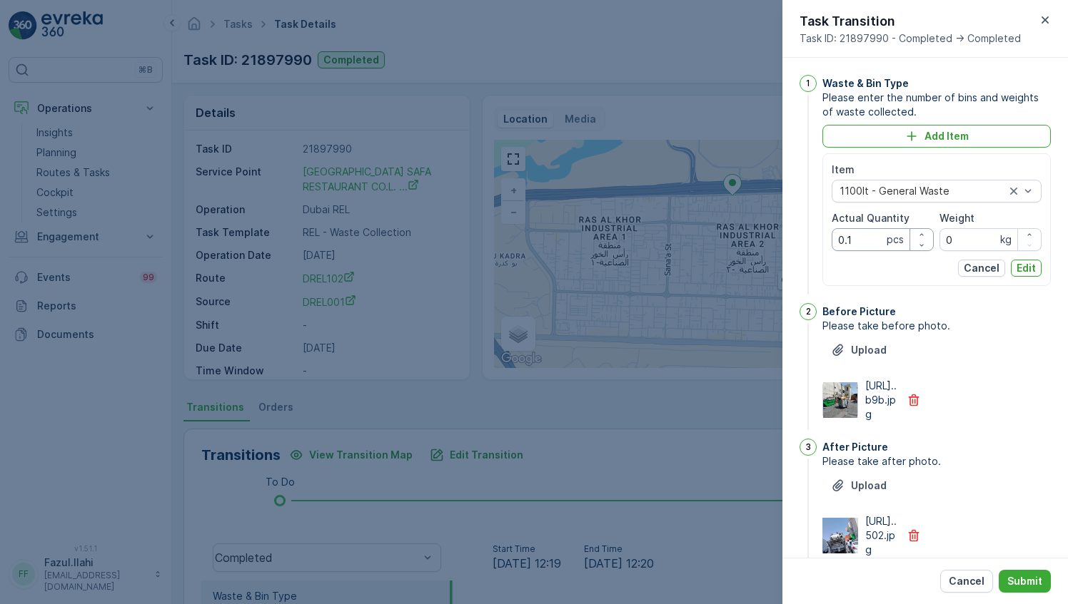
click at [858, 238] on Quantity "0.1" at bounding box center [882, 239] width 102 height 23
type Quantity "1"
click at [1033, 460] on div "1 Waste & Bin Type Please enter the number of bins and weights of waste collect…" at bounding box center [924, 494] width 251 height 838
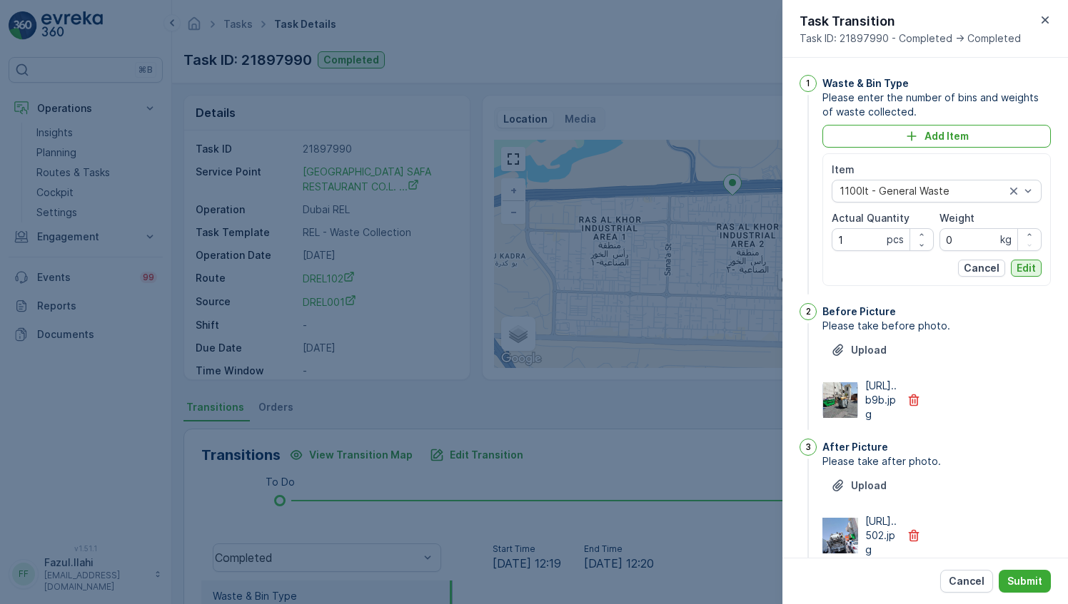
click at [1029, 263] on p "Edit" at bounding box center [1025, 268] width 19 height 14
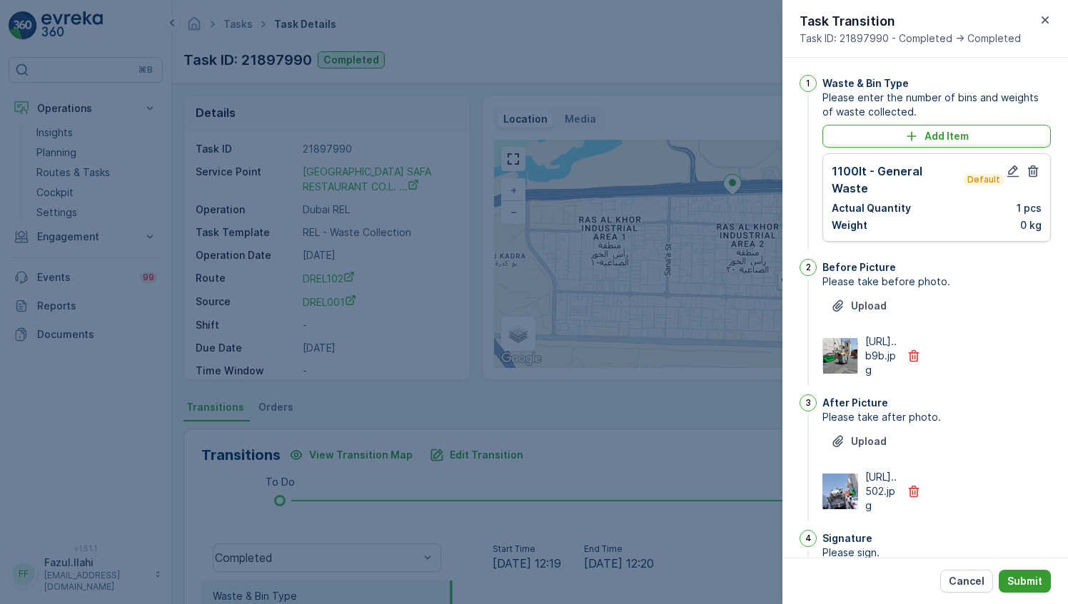
click at [1018, 579] on p "Submit" at bounding box center [1024, 581] width 35 height 14
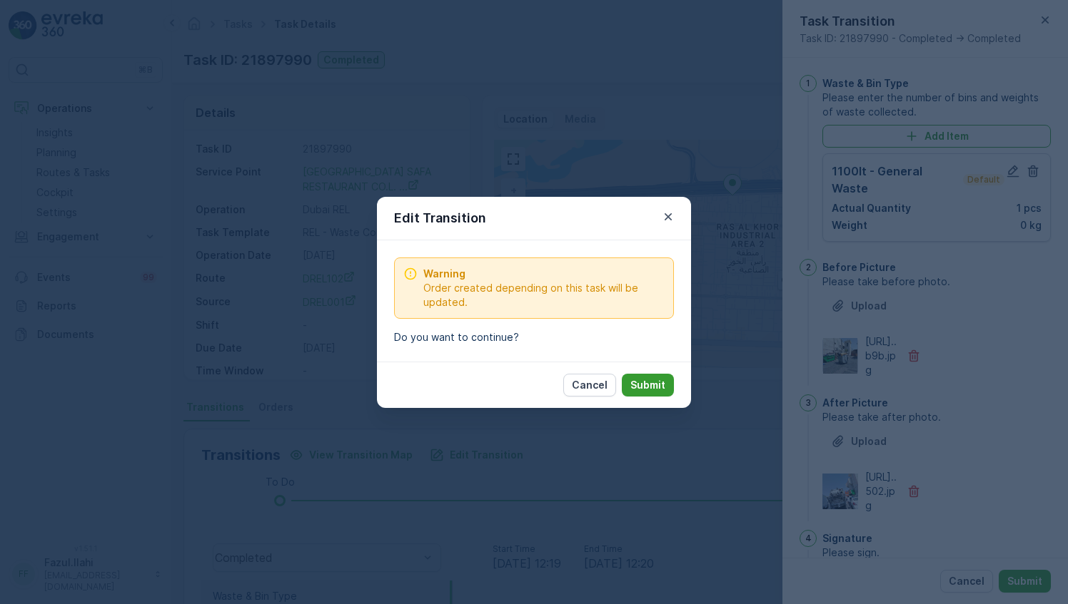
click at [648, 385] on p "Submit" at bounding box center [647, 385] width 35 height 14
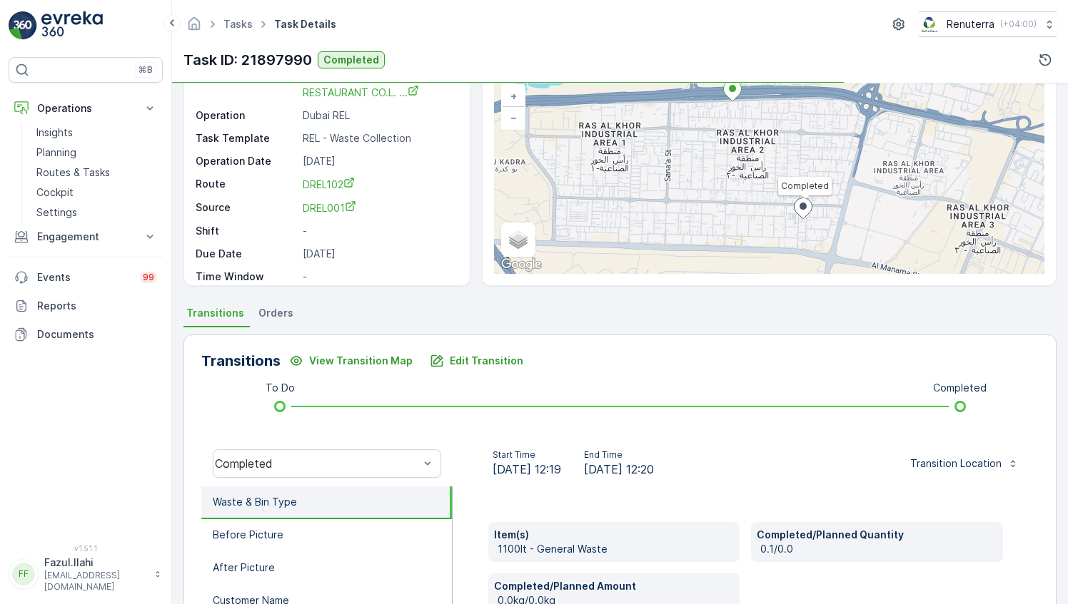
scroll to position [143, 0]
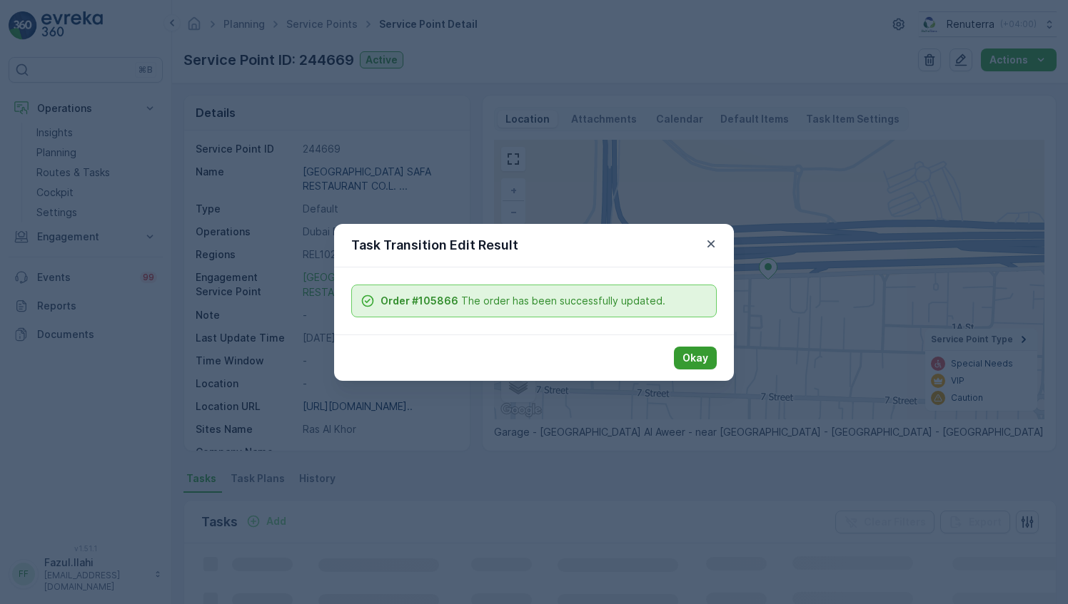
click at [691, 358] on p "Okay" at bounding box center [695, 358] width 26 height 14
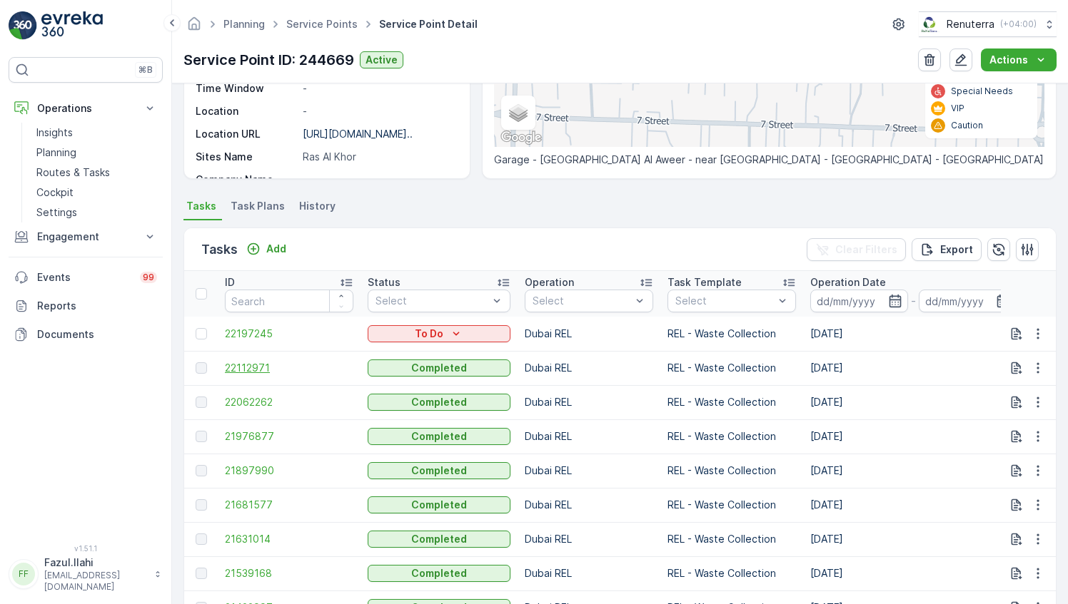
scroll to position [201, 0]
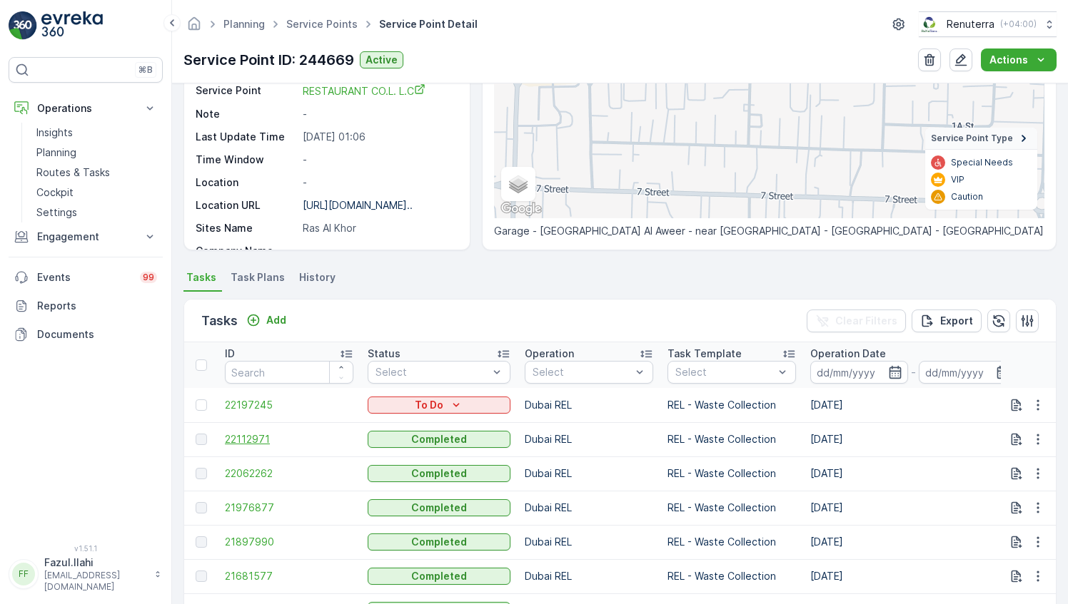
click at [244, 437] on span "22112971" at bounding box center [289, 439] width 128 height 14
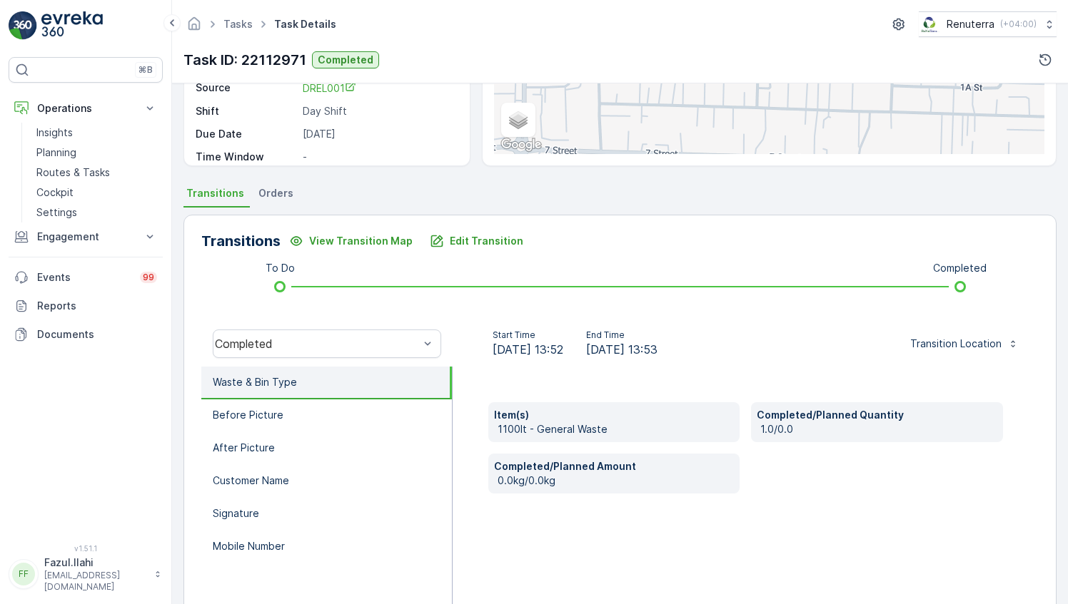
scroll to position [285, 0]
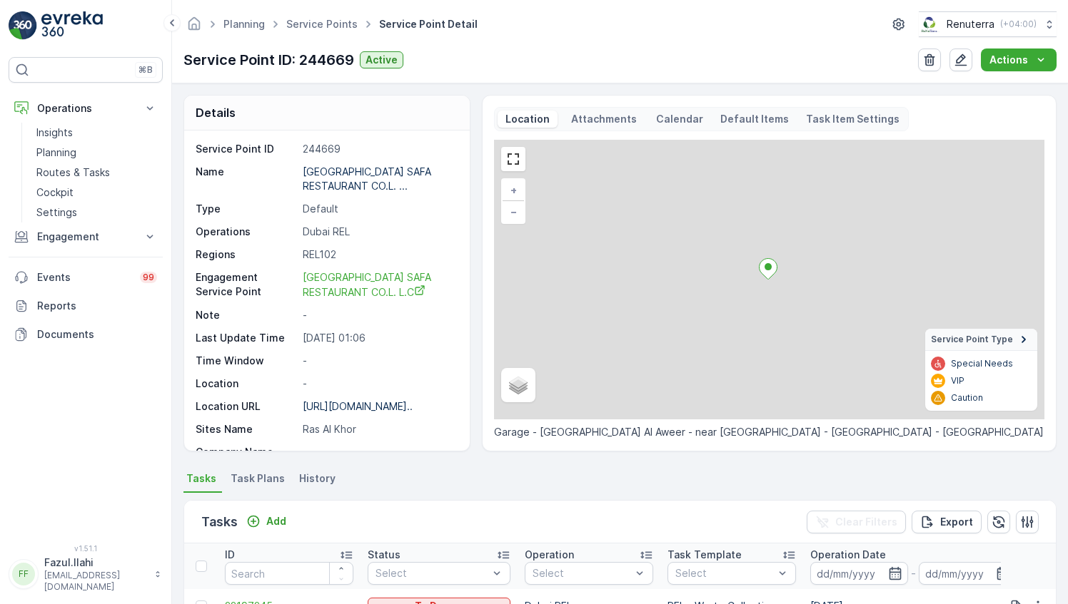
scroll to position [357, 0]
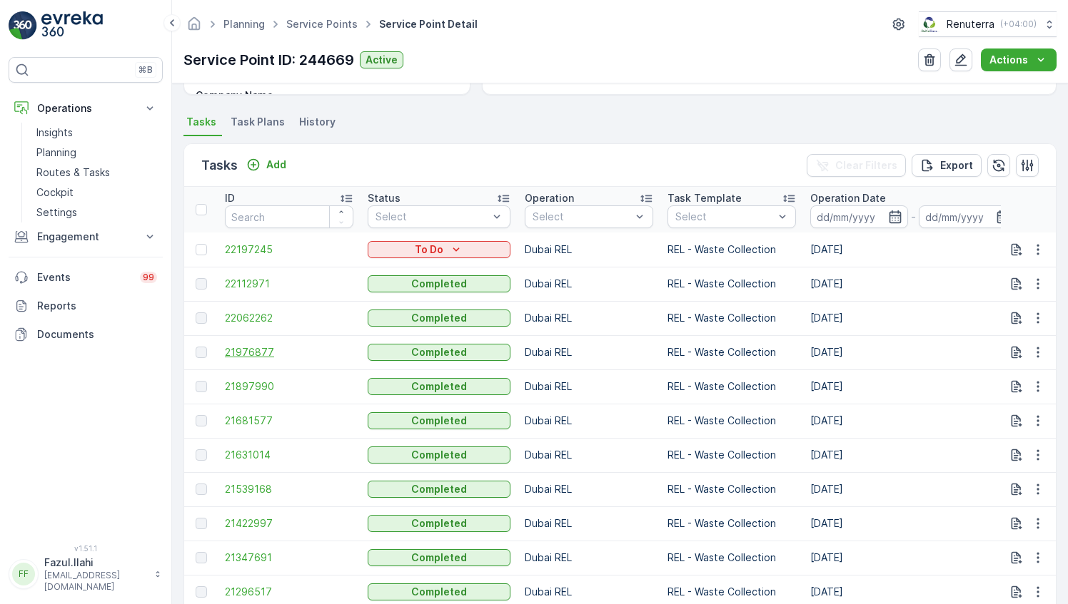
click at [233, 351] on span "21976877" at bounding box center [289, 352] width 128 height 14
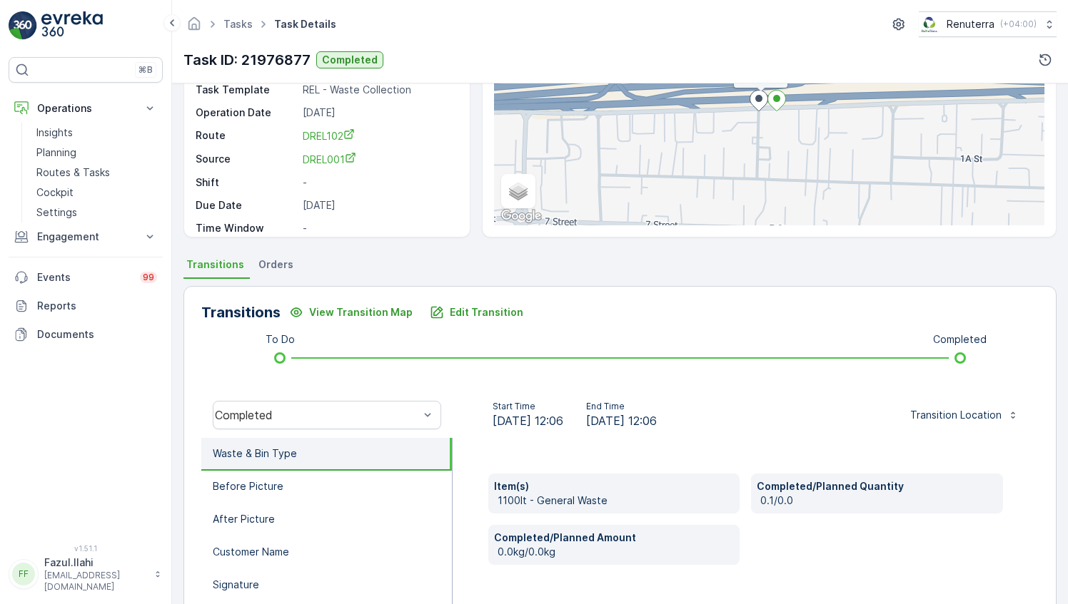
scroll to position [214, 0]
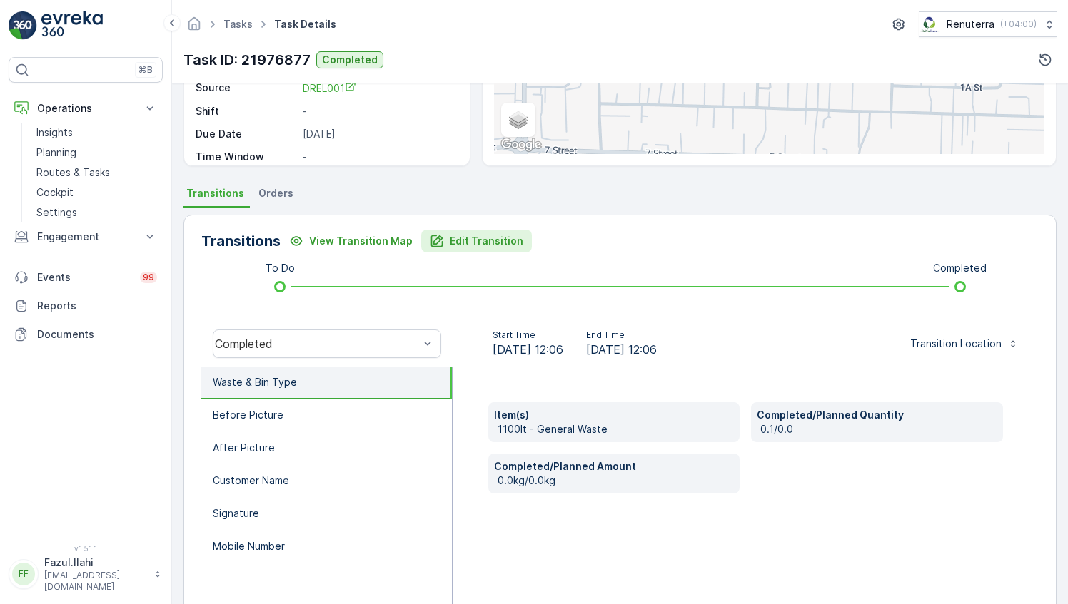
click at [478, 238] on p "Edit Transition" at bounding box center [486, 241] width 73 height 14
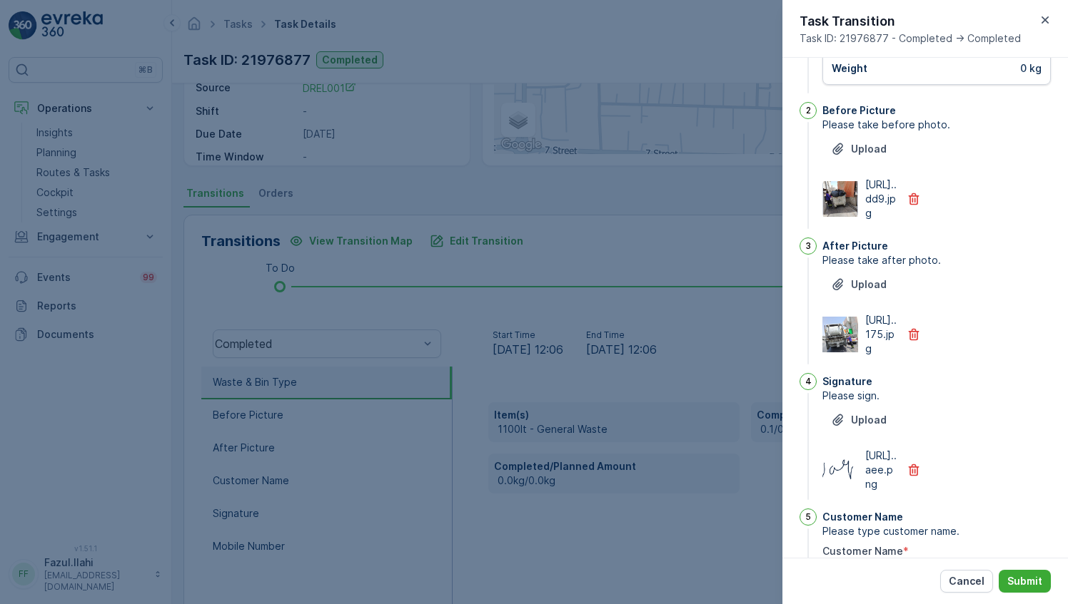
scroll to position [0, 0]
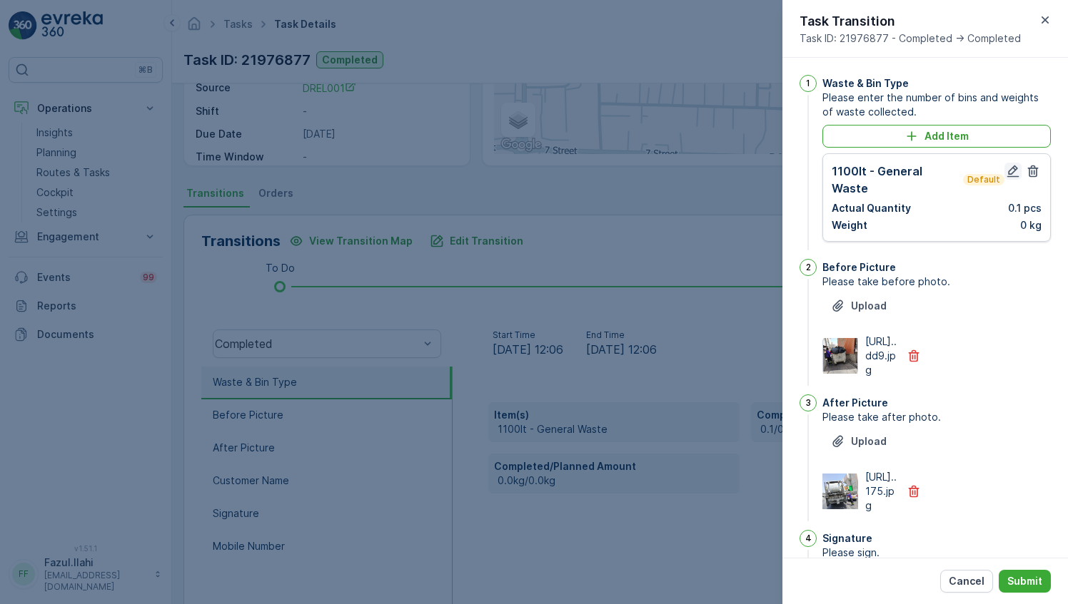
click at [1013, 171] on icon "button" at bounding box center [1012, 171] width 14 height 14
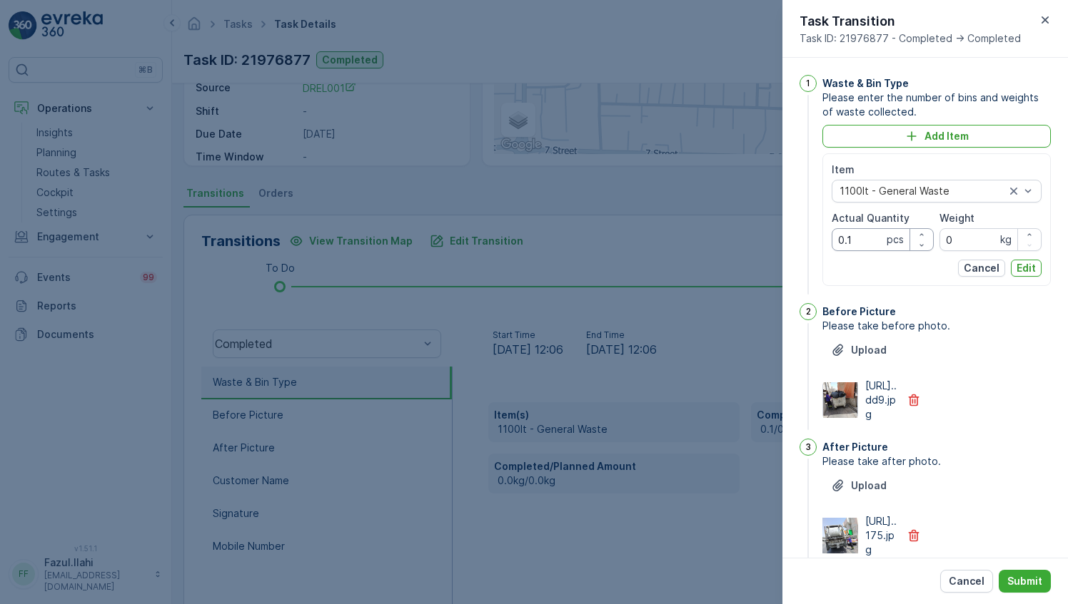
click at [869, 238] on Quantity "0.1" at bounding box center [882, 239] width 102 height 23
type Quantity "1"
click at [971, 409] on div "https://media.evre...dd9.jpg" at bounding box center [936, 400] width 228 height 43
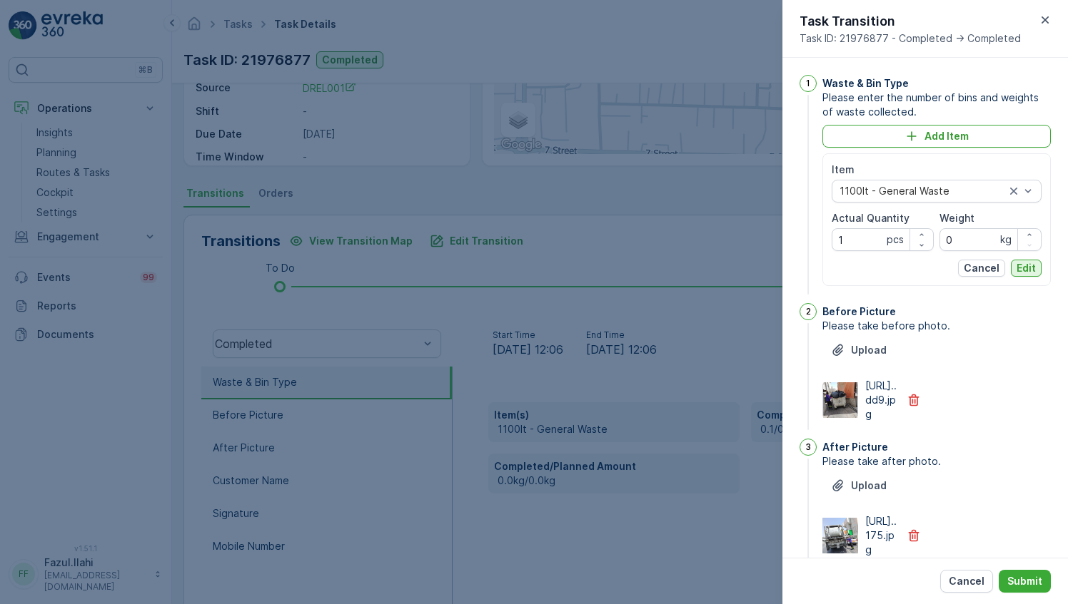
click at [1030, 263] on p "Edit" at bounding box center [1025, 268] width 19 height 14
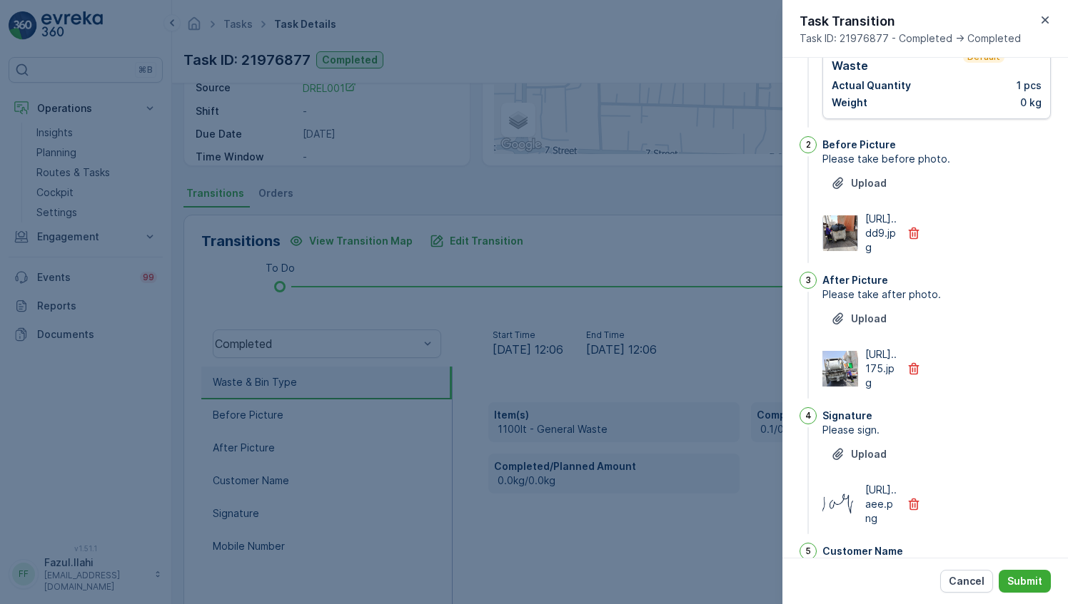
scroll to position [214, 0]
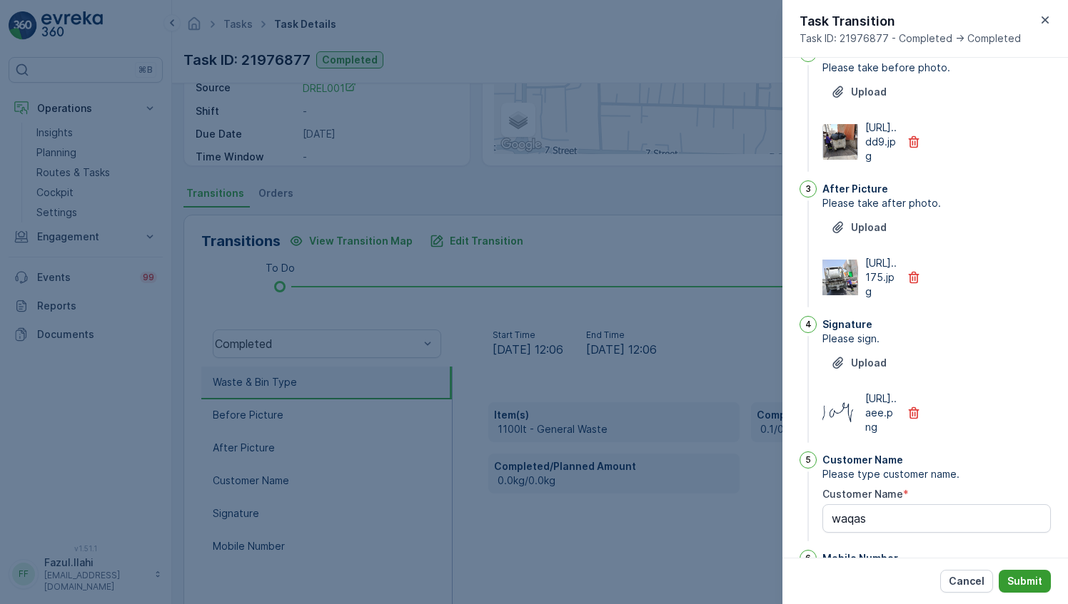
click at [1013, 577] on p "Submit" at bounding box center [1024, 581] width 35 height 14
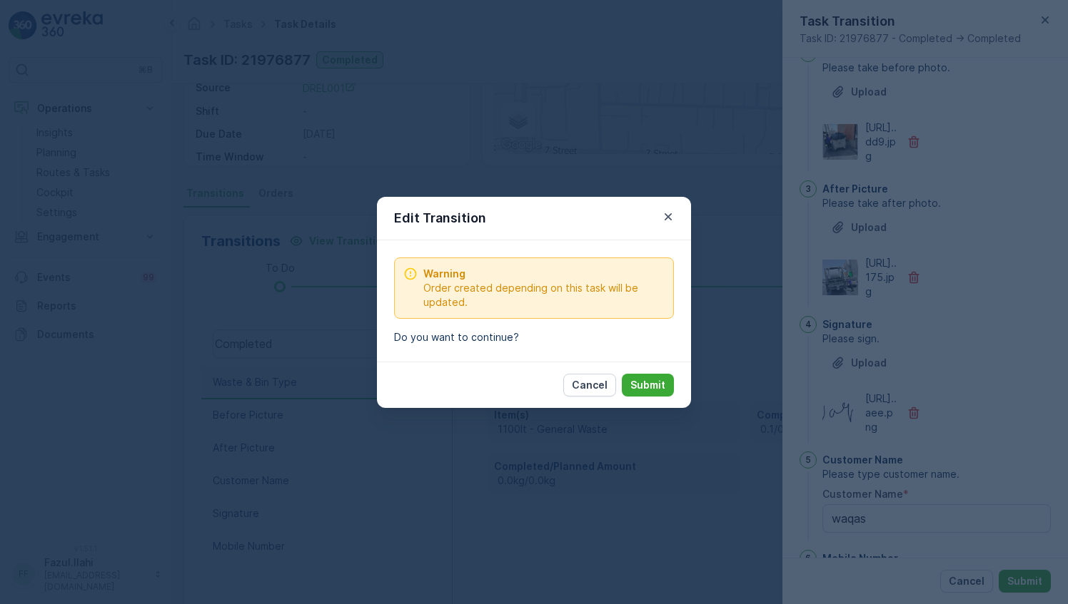
click at [656, 382] on p "Submit" at bounding box center [647, 385] width 35 height 14
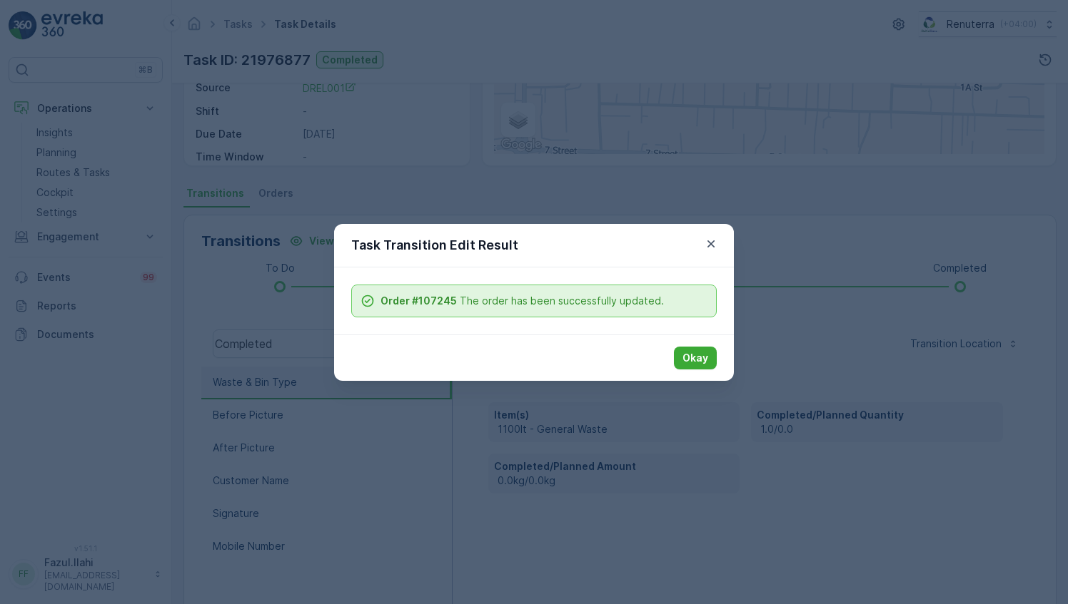
drag, startPoint x: 692, startPoint y: 365, endPoint x: 694, endPoint y: 358, distance: 7.3
click at [694, 360] on button "Okay" at bounding box center [695, 358] width 43 height 23
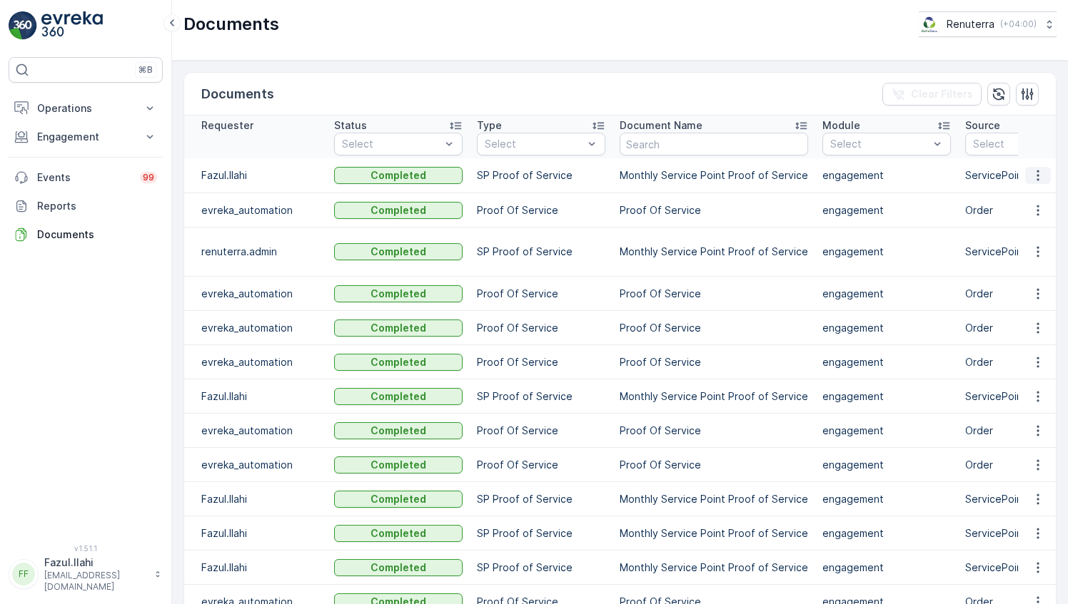
click at [1034, 176] on icon "button" at bounding box center [1037, 175] width 14 height 14
click at [1019, 193] on span "See Details" at bounding box center [1033, 195] width 55 height 14
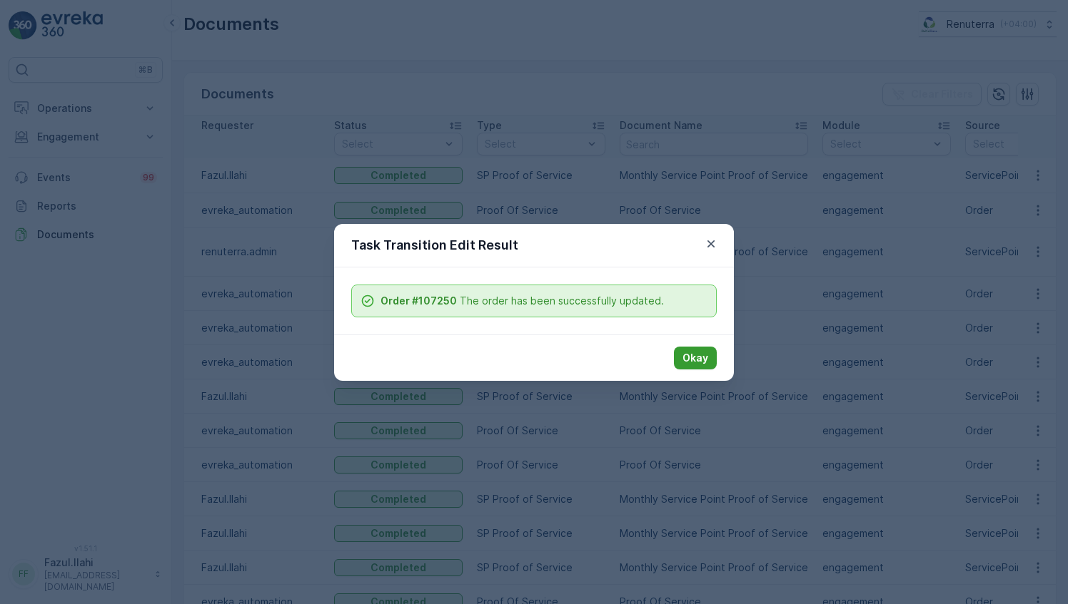
click at [704, 357] on p "Okay" at bounding box center [695, 358] width 26 height 14
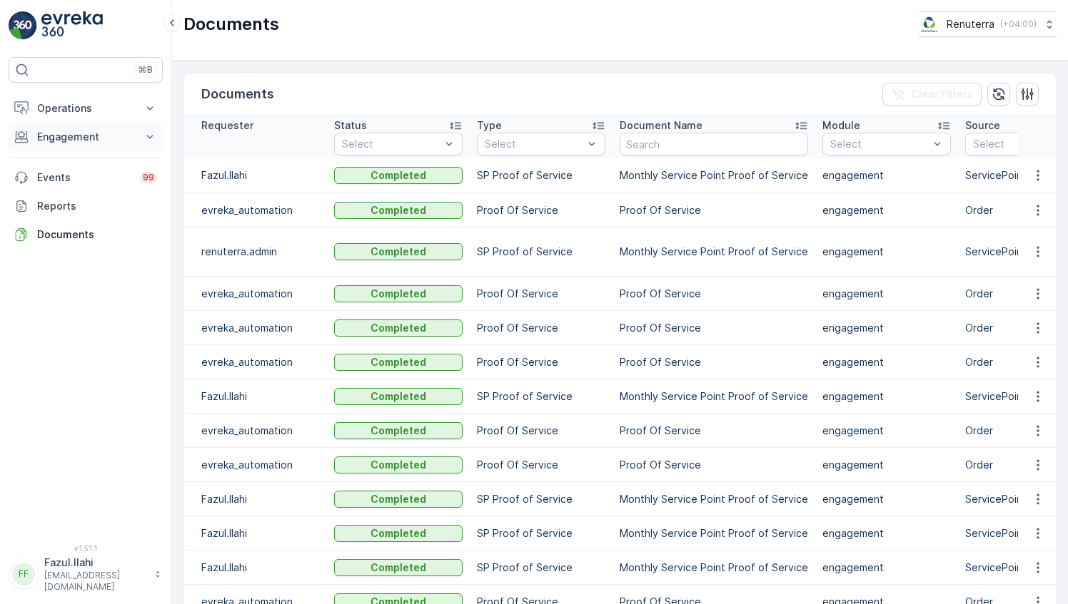
click at [93, 137] on p "Engagement" at bounding box center [85, 137] width 97 height 14
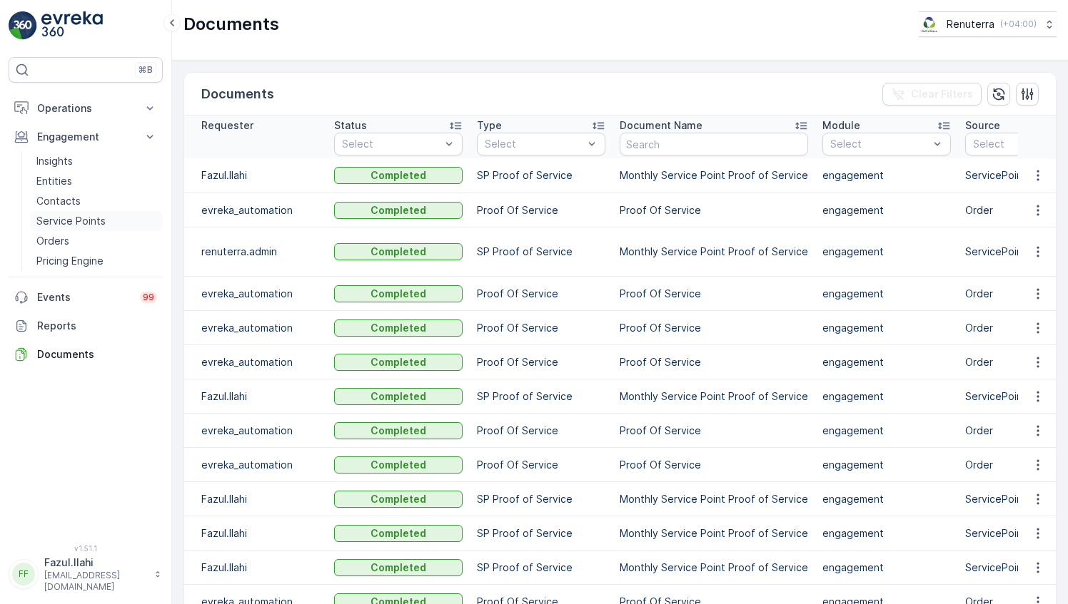
click at [87, 224] on p "Service Points" at bounding box center [70, 221] width 69 height 14
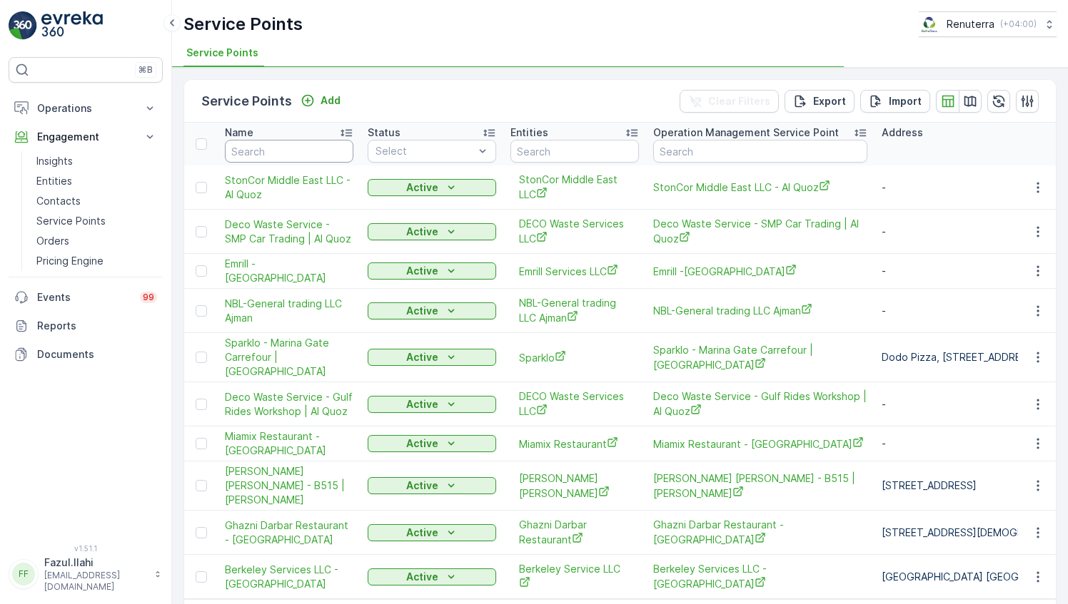
click at [279, 143] on input "text" at bounding box center [289, 151] width 128 height 23
type input "No"
click at [279, 143] on input "No" at bounding box center [289, 151] width 128 height 23
type input "Noo"
click at [279, 143] on input "Noo" at bounding box center [289, 151] width 128 height 23
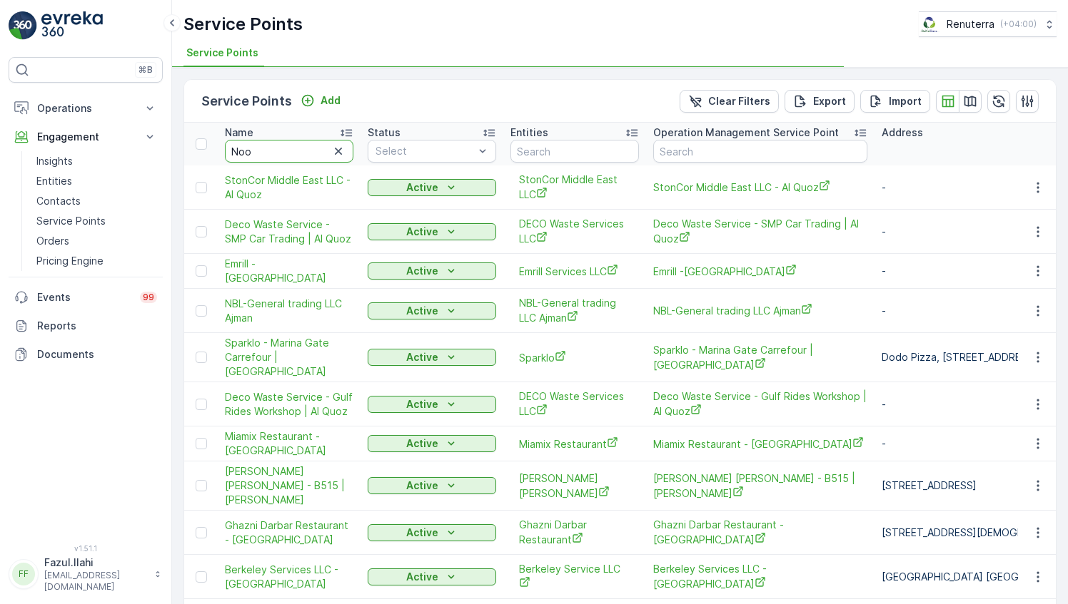
type input "Noor"
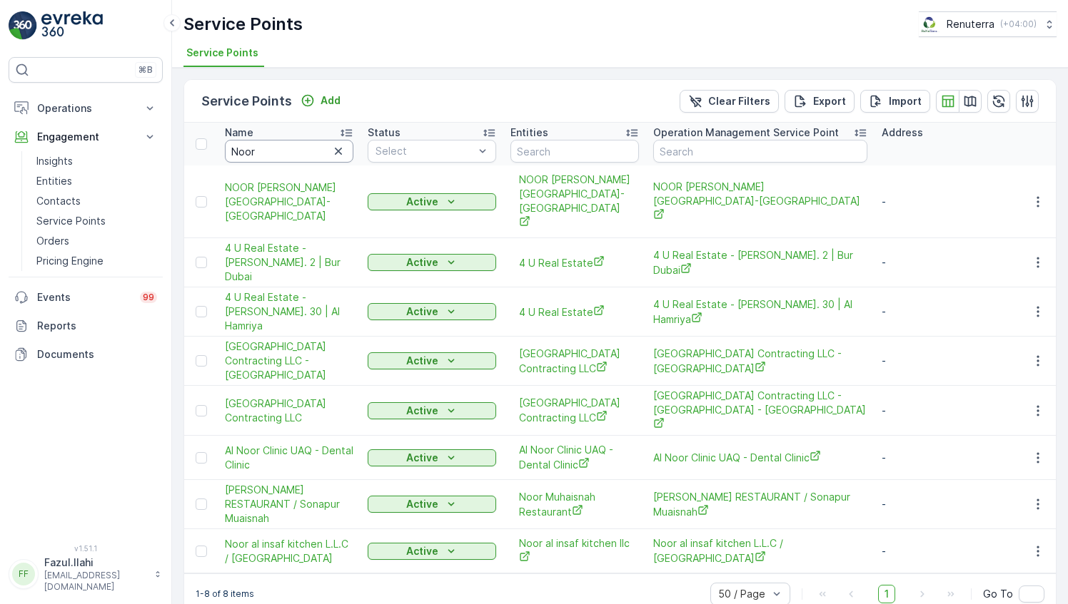
click at [280, 143] on input "Noor" at bounding box center [289, 151] width 128 height 23
click at [1033, 544] on icon "button" at bounding box center [1037, 551] width 14 height 14
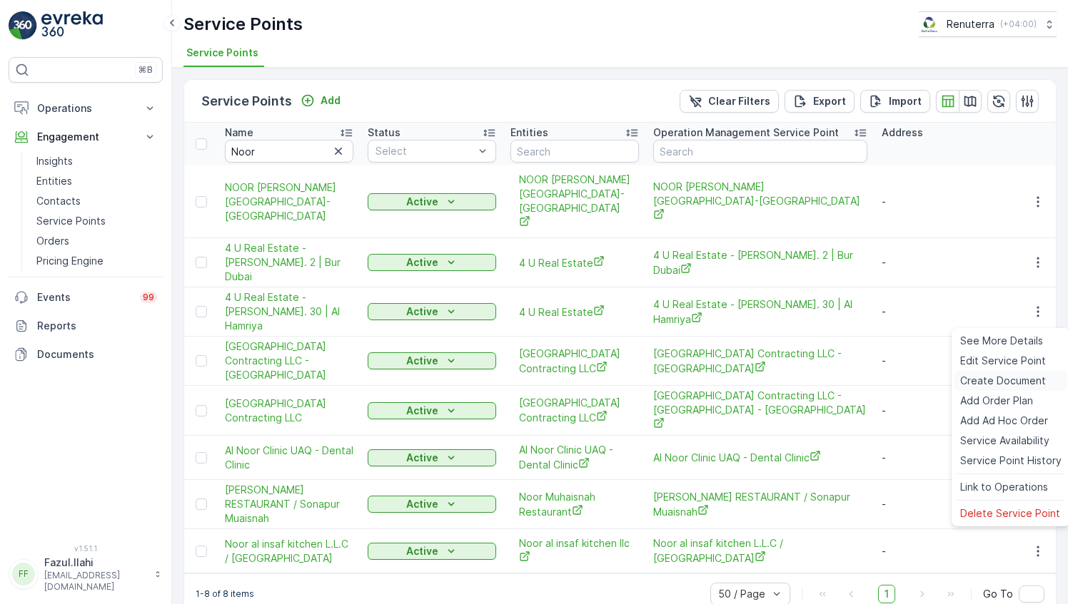
click at [989, 384] on span "Create Document" at bounding box center [1003, 381] width 86 height 14
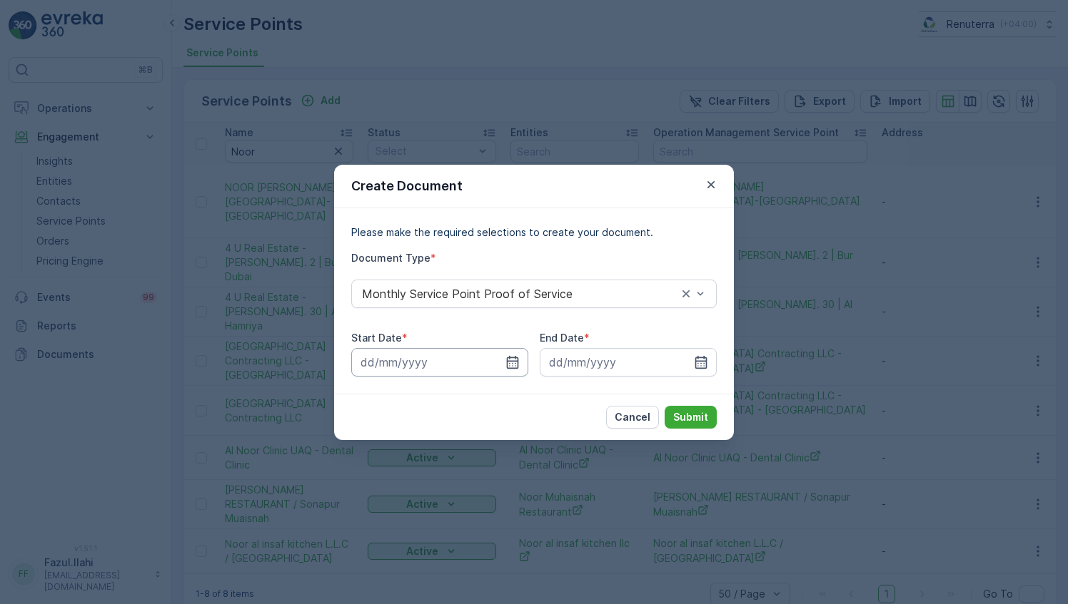
click at [499, 362] on input at bounding box center [439, 362] width 177 height 29
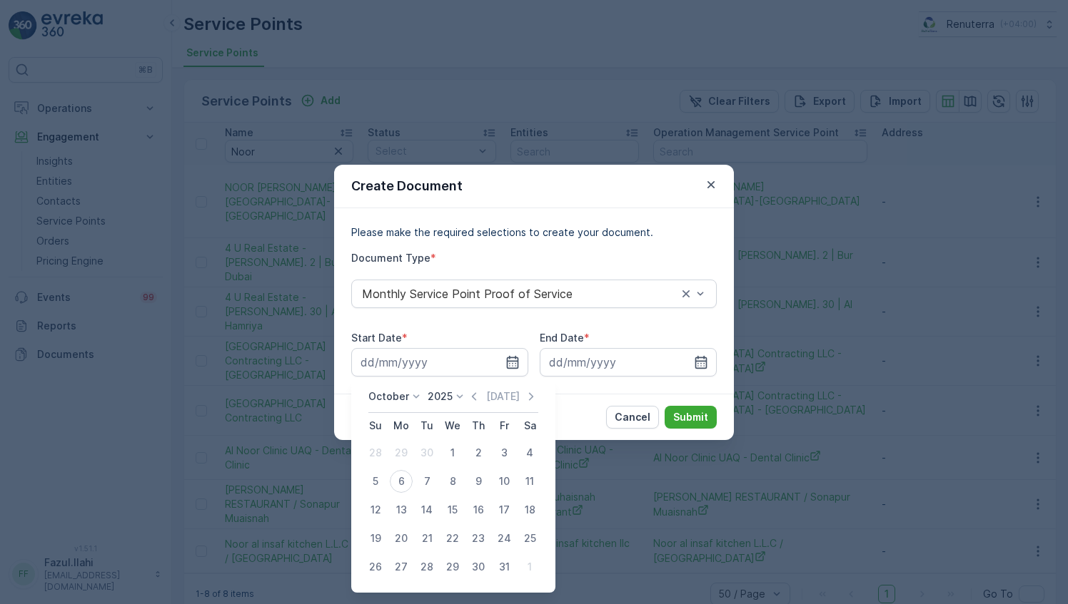
drag, startPoint x: 476, startPoint y: 400, endPoint x: 469, endPoint y: 423, distance: 24.6
click at [480, 399] on icon "button" at bounding box center [474, 397] width 14 height 14
click at [407, 452] on div "1" at bounding box center [401, 453] width 23 height 23
type input "01.09.2025"
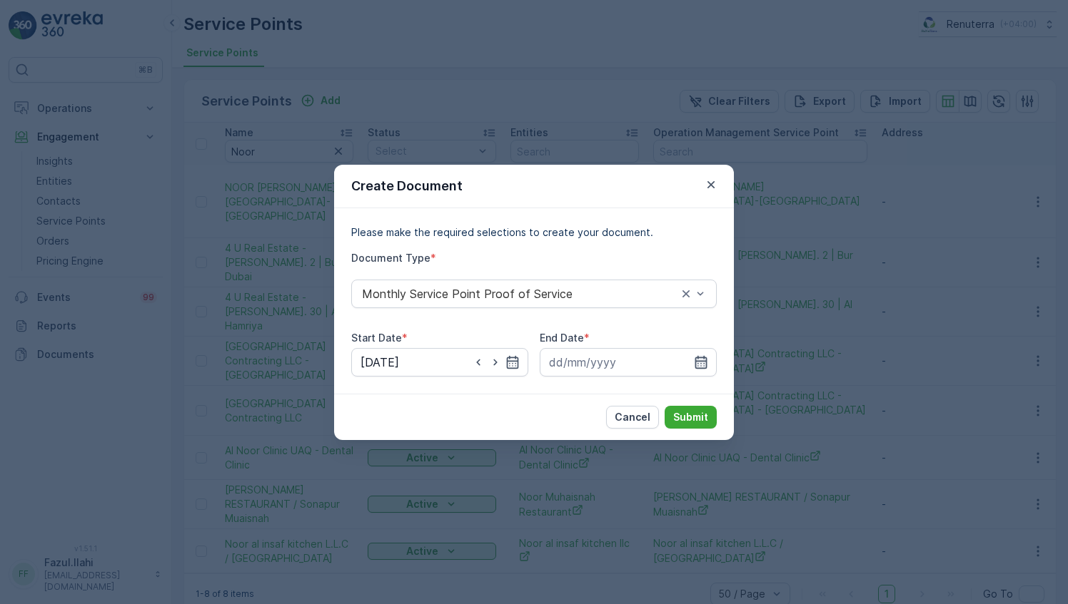
click at [704, 360] on icon "button" at bounding box center [701, 362] width 14 height 14
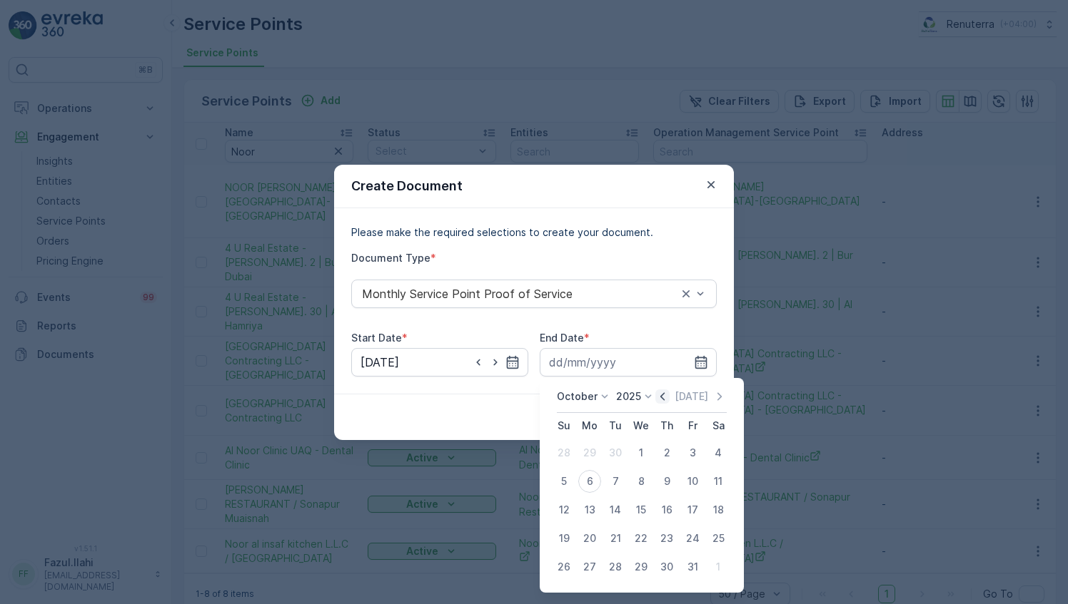
click at [659, 393] on icon "button" at bounding box center [662, 397] width 14 height 14
click at [616, 567] on div "30" at bounding box center [615, 567] width 23 height 23
type input "[DATE]"
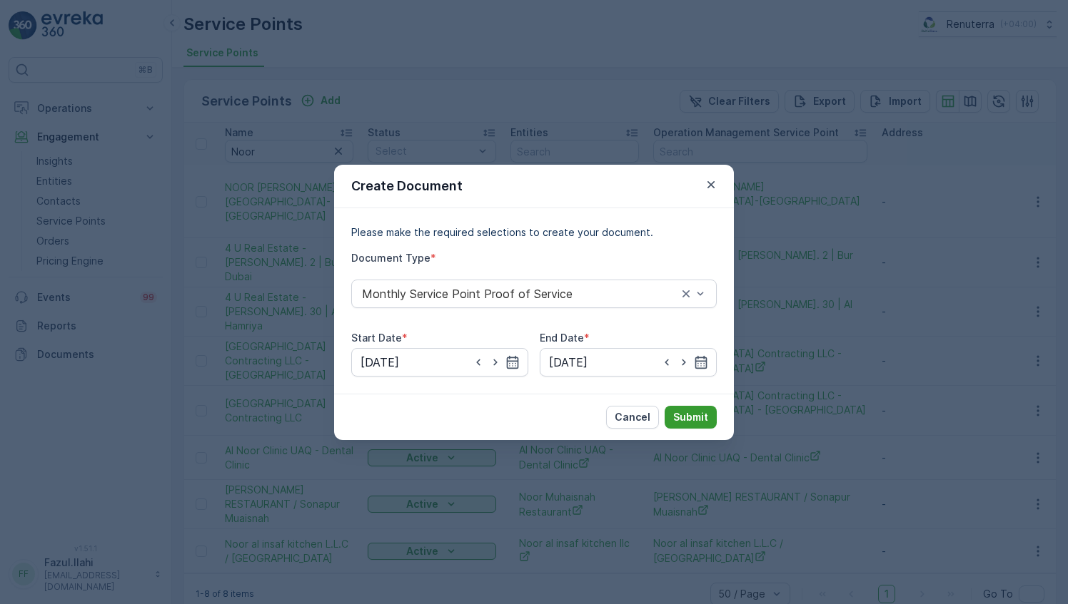
click at [704, 413] on p "Submit" at bounding box center [690, 417] width 35 height 14
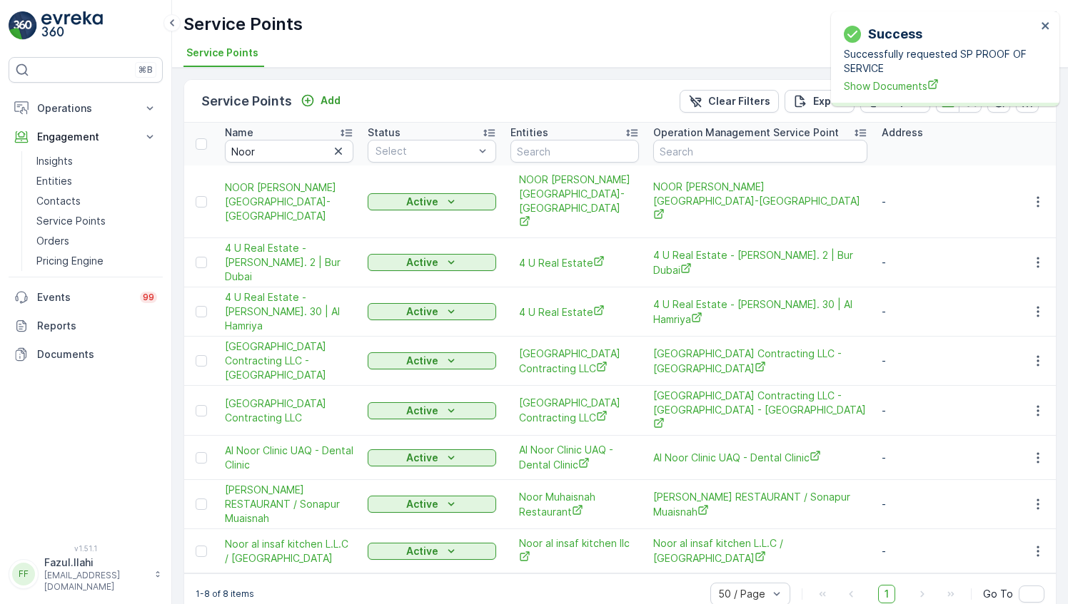
click at [973, 71] on p "Successfully requested SP PROOF OF SERVICE" at bounding box center [939, 61] width 193 height 29
click at [890, 88] on span "Show Documents" at bounding box center [939, 85] width 193 height 15
click at [906, 84] on span "Show Documents" at bounding box center [939, 85] width 193 height 15
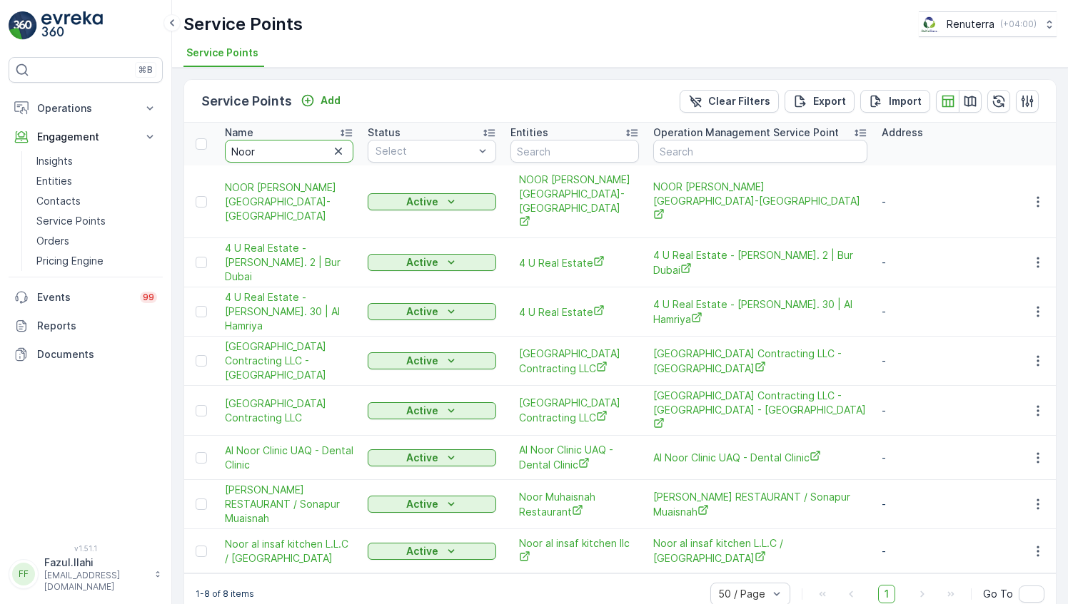
click at [289, 151] on input "Noor" at bounding box center [289, 151] width 128 height 23
type input "Wadi Al safa"
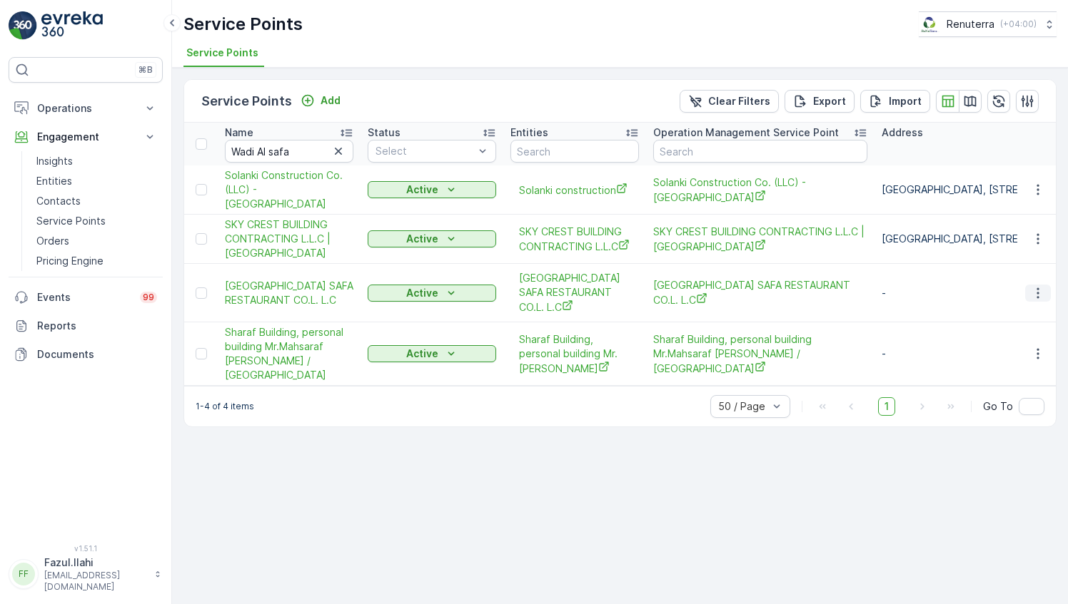
click at [1032, 286] on icon "button" at bounding box center [1037, 293] width 14 height 14
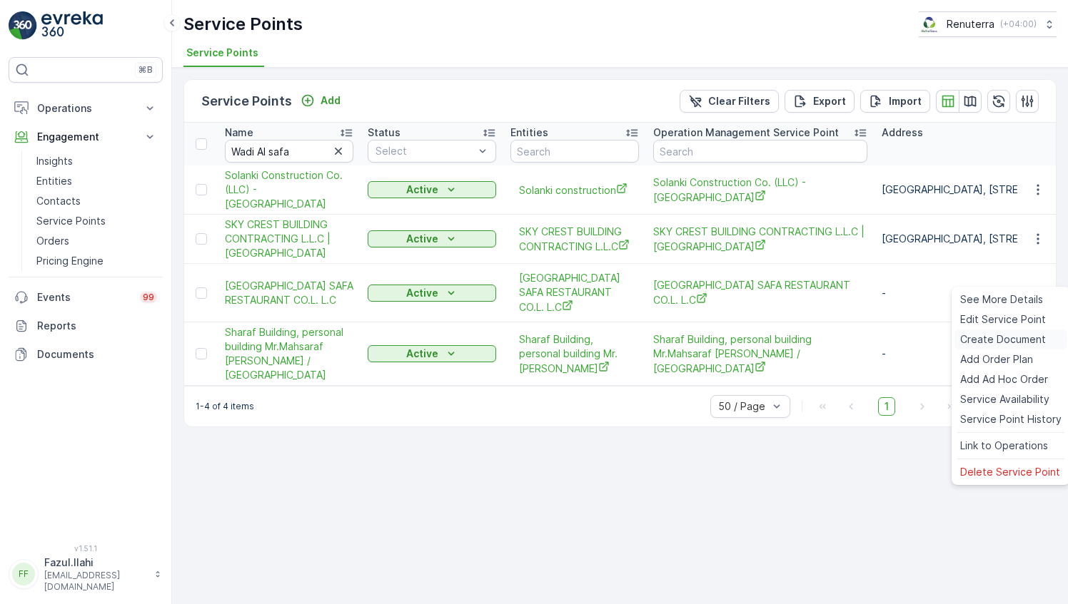
click at [999, 336] on span "Create Document" at bounding box center [1003, 340] width 86 height 14
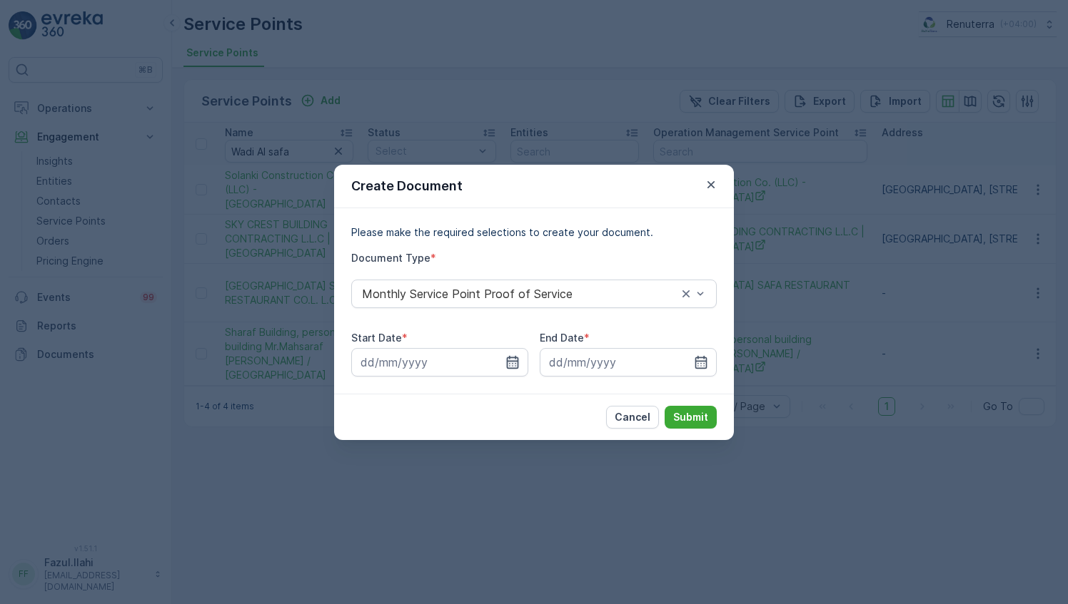
click at [507, 365] on icon "button" at bounding box center [513, 361] width 12 height 13
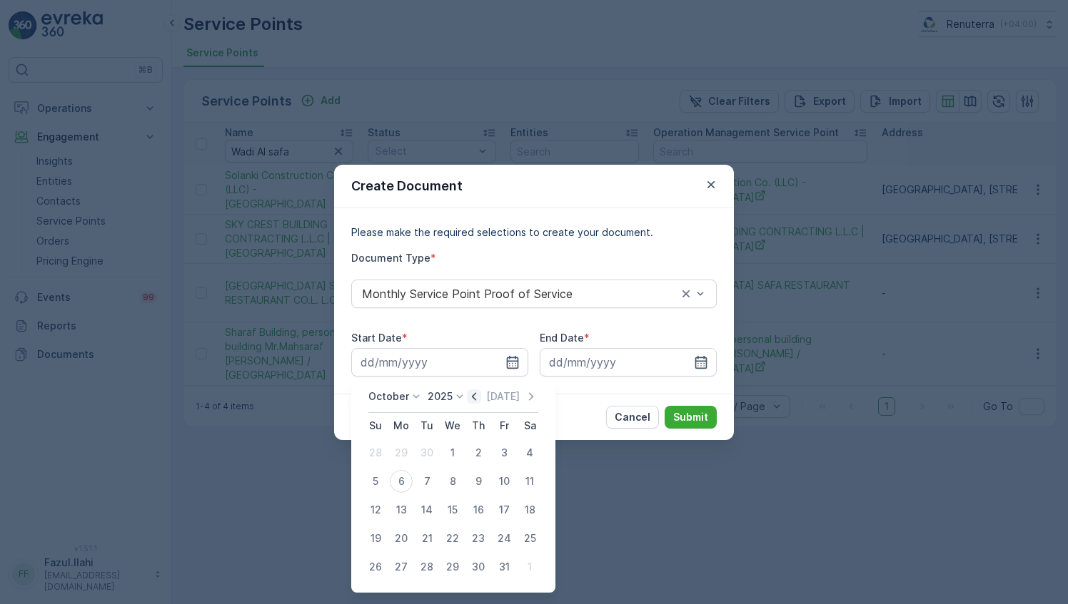
click at [476, 395] on icon "button" at bounding box center [474, 397] width 14 height 14
click at [406, 450] on div "1" at bounding box center [401, 453] width 23 height 23
type input "[DATE]"
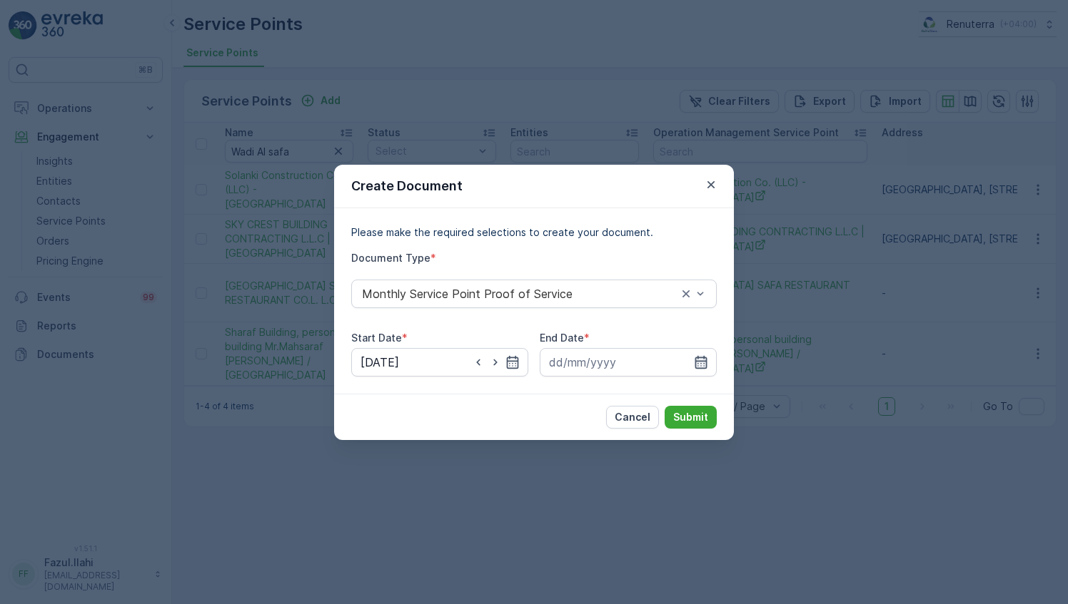
click at [702, 359] on icon "button" at bounding box center [701, 362] width 14 height 14
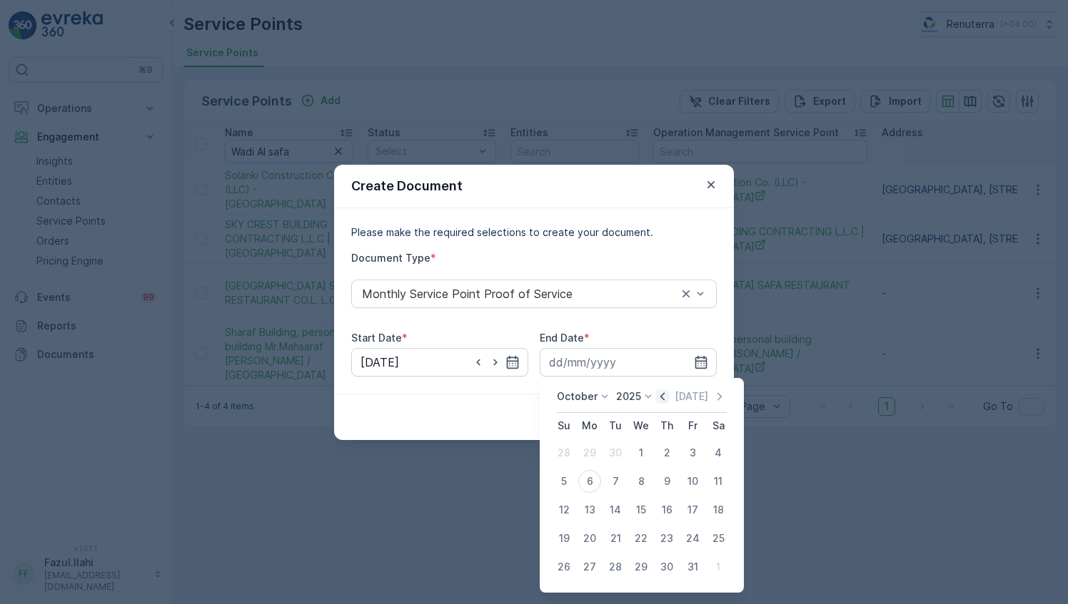
click at [666, 395] on icon "button" at bounding box center [662, 397] width 14 height 14
click at [619, 569] on div "30" at bounding box center [615, 567] width 23 height 23
type input "[DATE]"
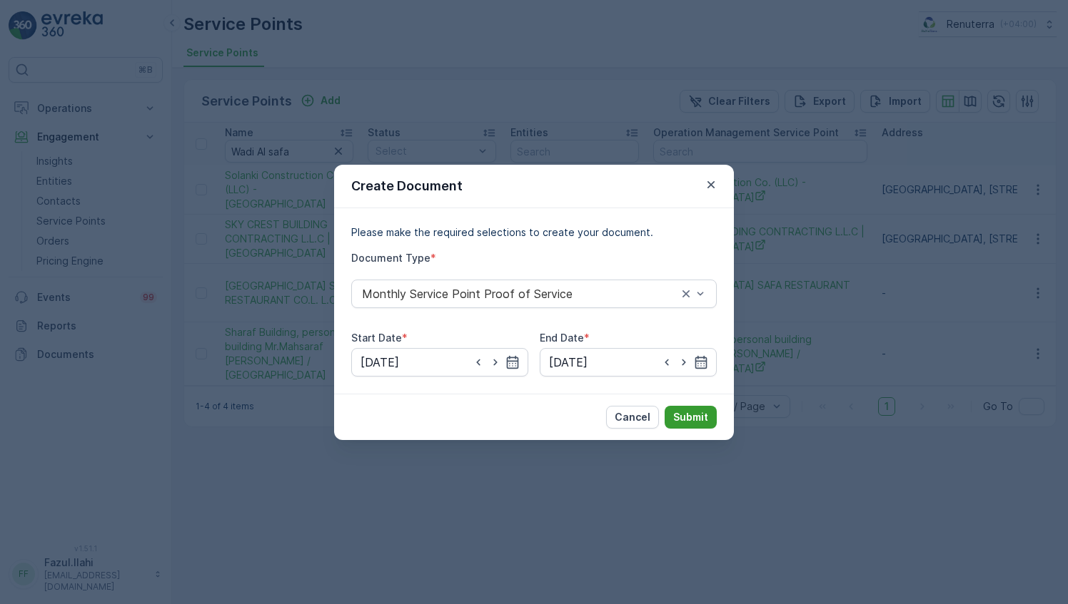
click at [705, 409] on button "Submit" at bounding box center [690, 417] width 52 height 23
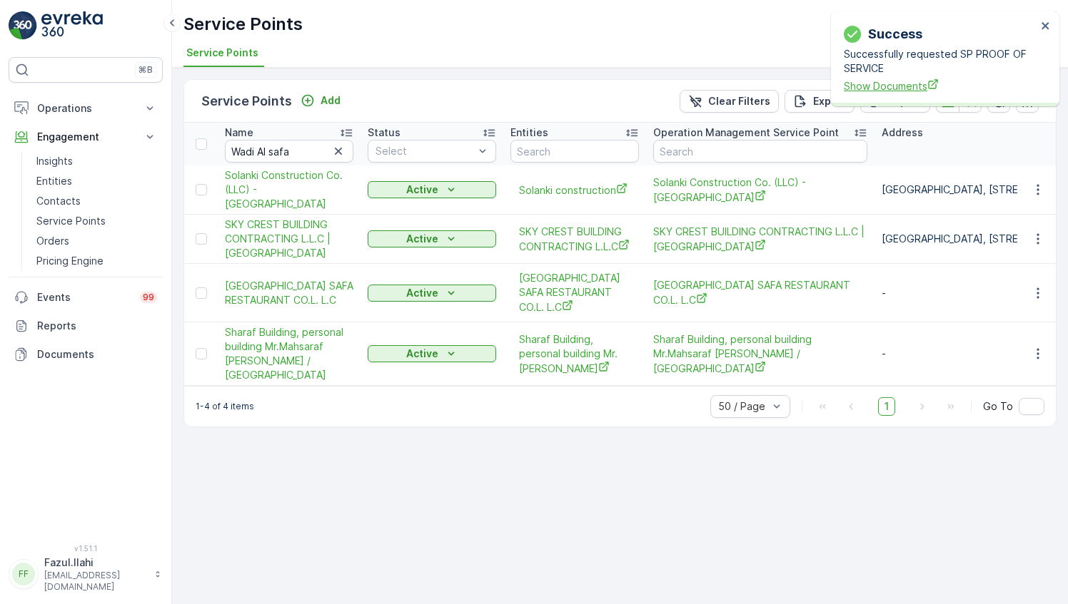
click at [913, 90] on span "Show Documents" at bounding box center [939, 85] width 193 height 15
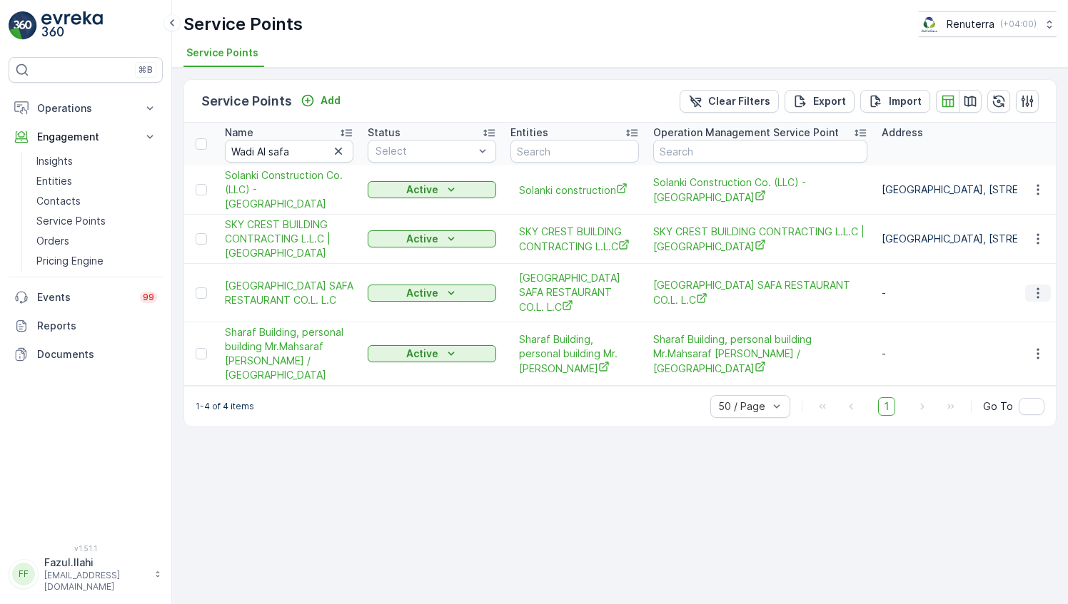
click at [1036, 286] on icon "button" at bounding box center [1037, 293] width 14 height 14
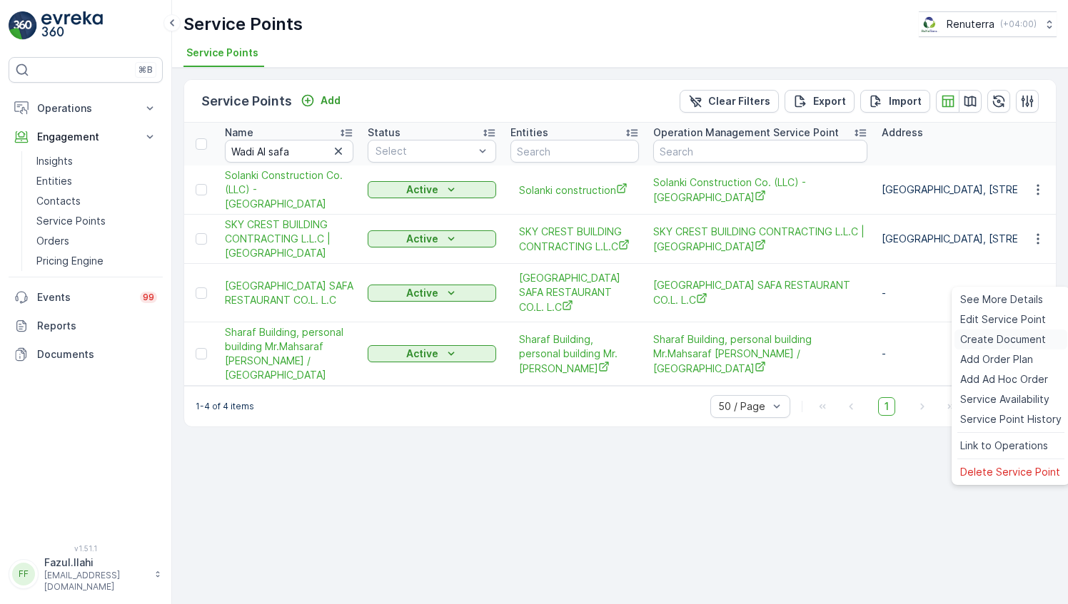
click at [995, 334] on span "Create Document" at bounding box center [1003, 340] width 86 height 14
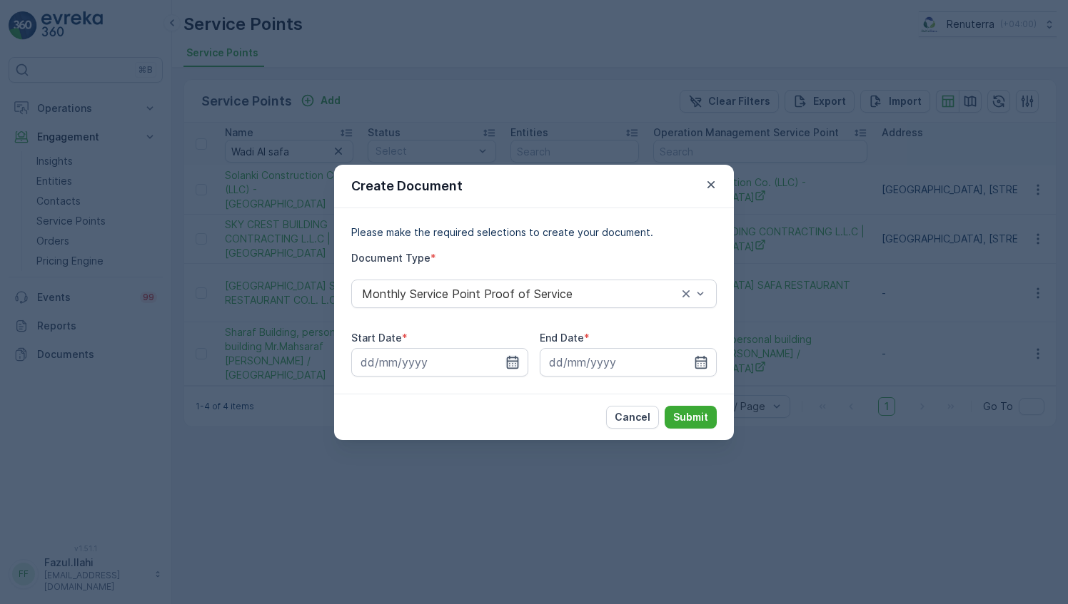
click at [512, 362] on icon "button" at bounding box center [512, 362] width 14 height 14
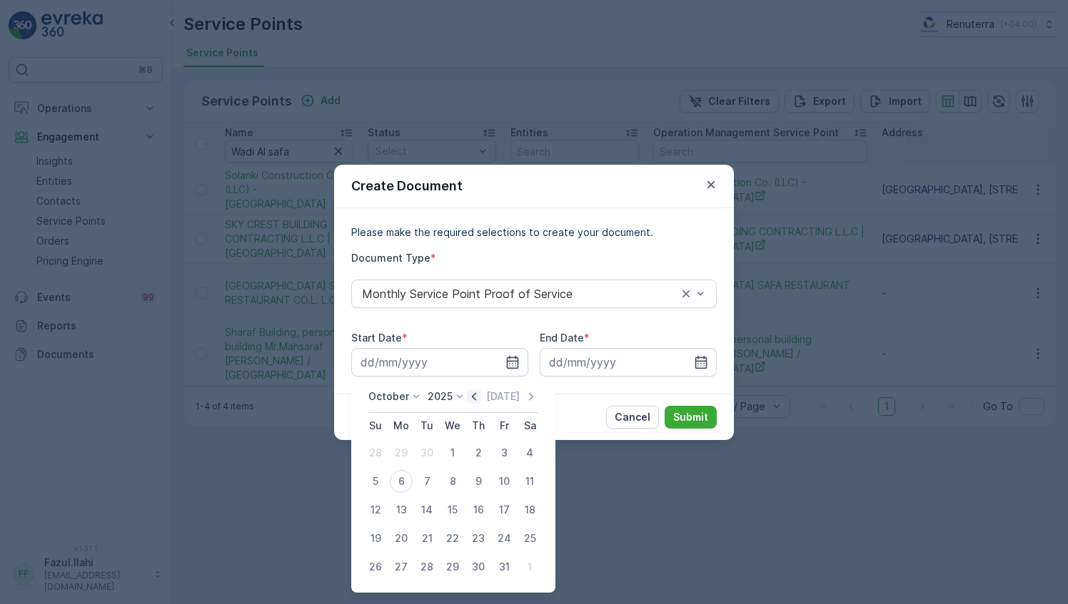
click at [473, 401] on icon "button" at bounding box center [474, 397] width 14 height 14
drag, startPoint x: 407, startPoint y: 455, endPoint x: 522, endPoint y: 428, distance: 118.0
click at [407, 455] on div "1" at bounding box center [401, 453] width 23 height 23
type input "[DATE]"
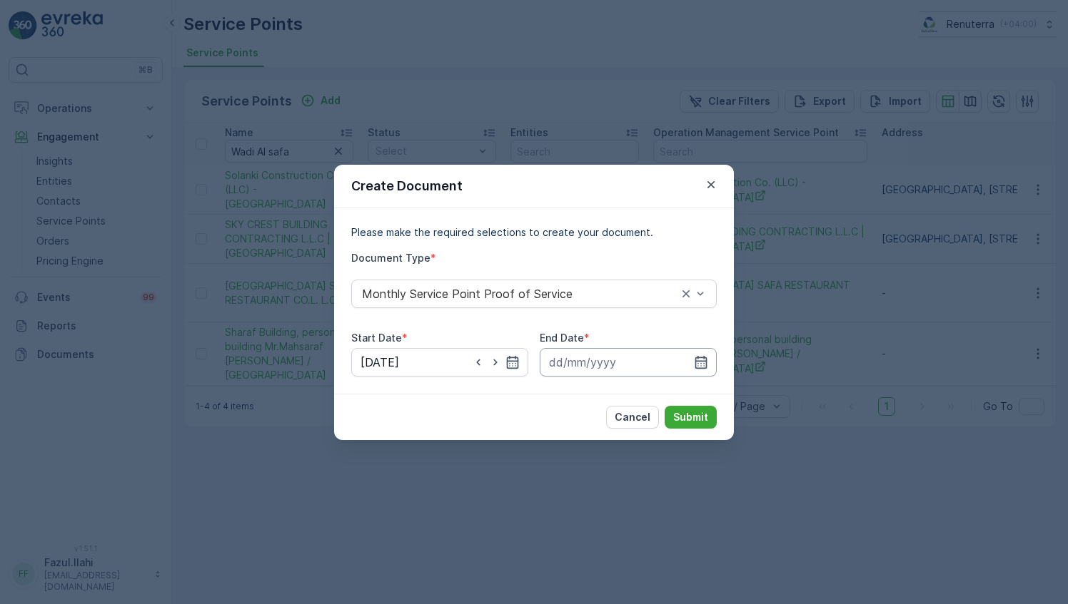
click at [714, 355] on input at bounding box center [627, 362] width 177 height 29
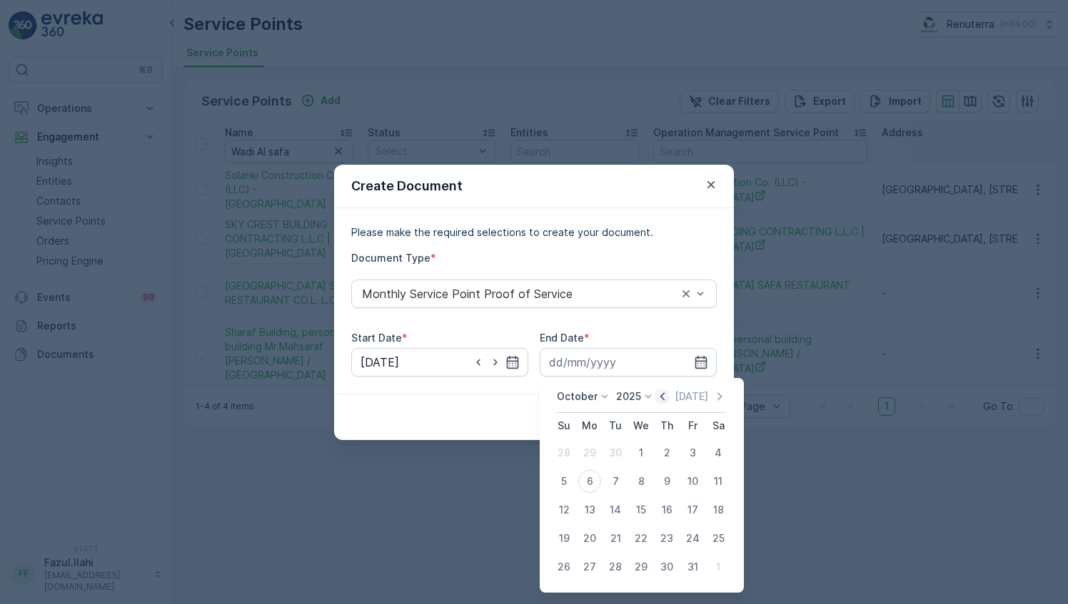
click at [668, 395] on icon "button" at bounding box center [662, 397] width 14 height 14
drag, startPoint x: 612, startPoint y: 570, endPoint x: 667, endPoint y: 431, distance: 149.6
click at [611, 562] on div "30" at bounding box center [615, 567] width 23 height 23
type input "[DATE]"
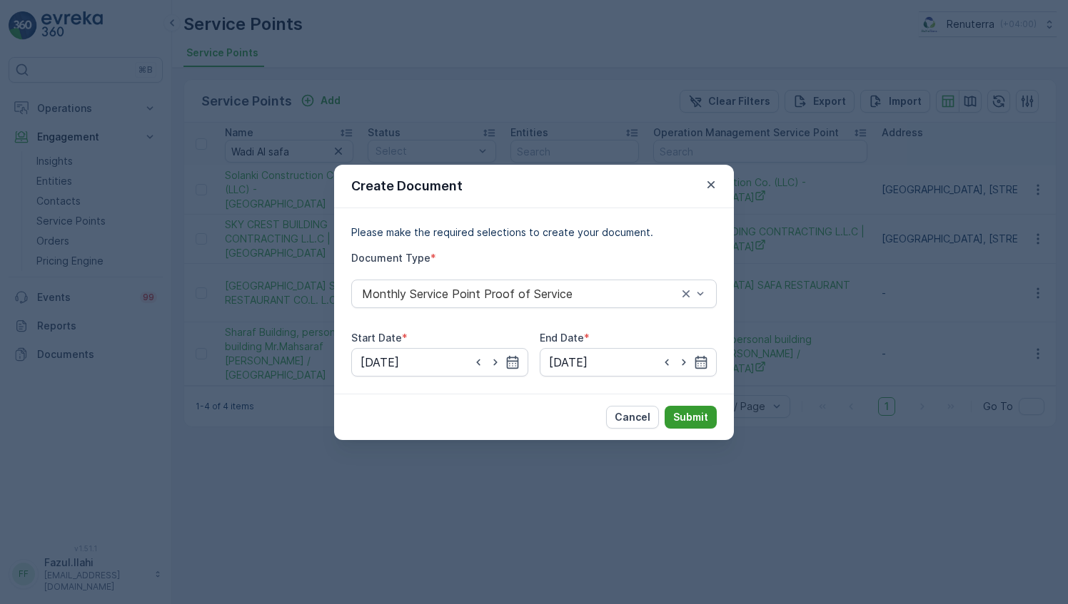
click at [691, 415] on p "Submit" at bounding box center [690, 417] width 35 height 14
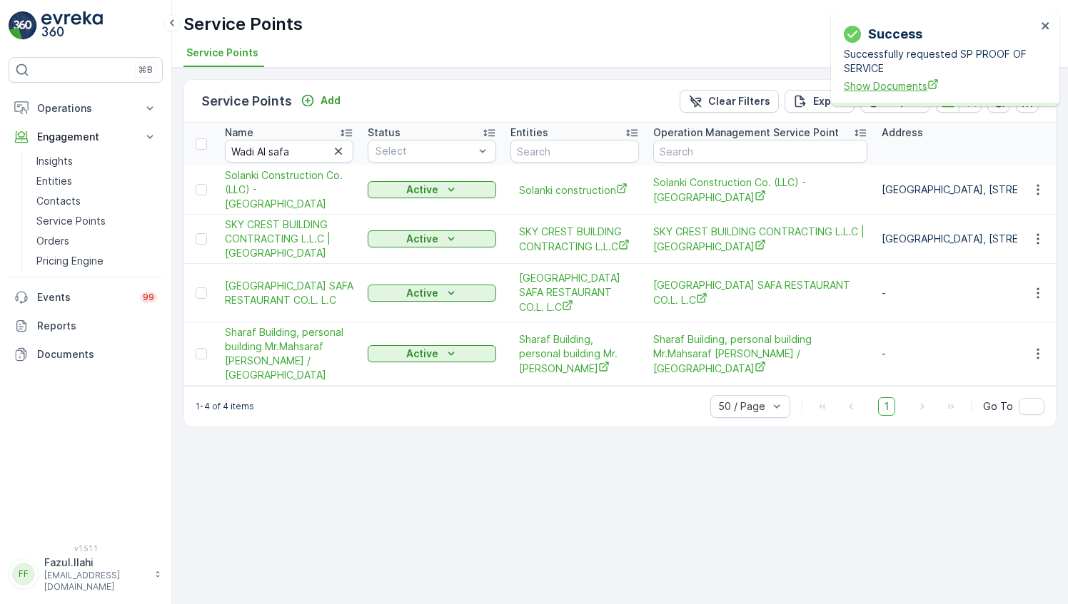
click at [912, 81] on span "Show Documents" at bounding box center [939, 85] width 193 height 15
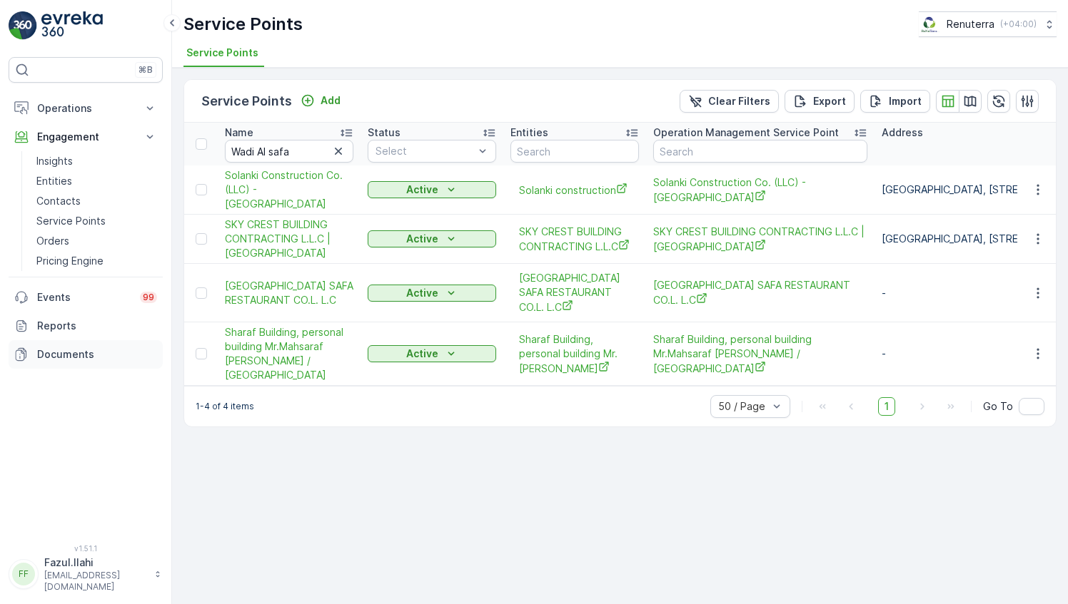
click at [138, 364] on link "Documents" at bounding box center [86, 354] width 154 height 29
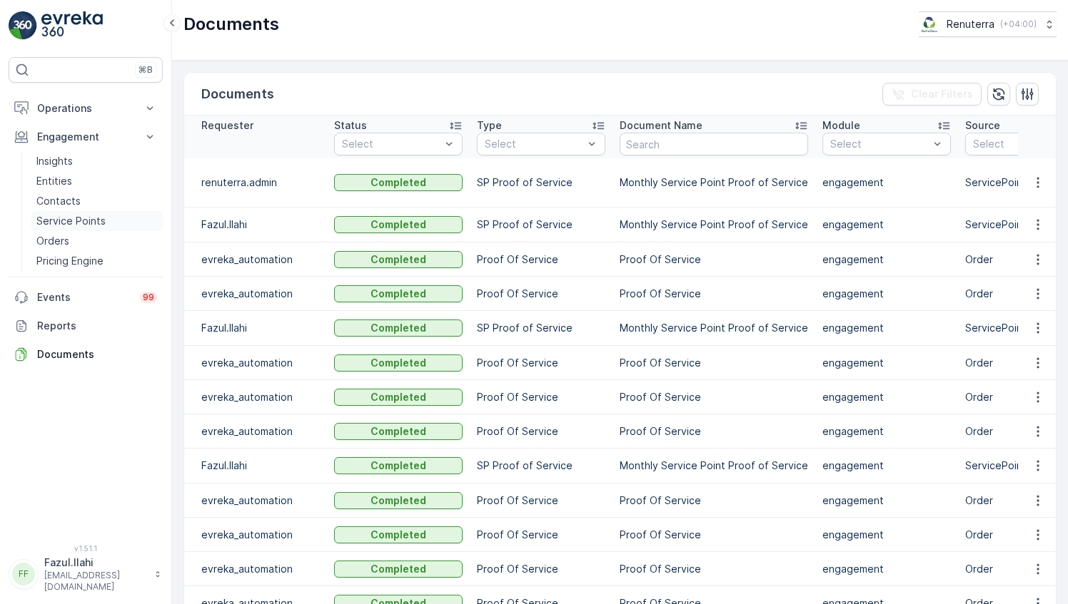
click at [69, 217] on p "Service Points" at bounding box center [70, 221] width 69 height 14
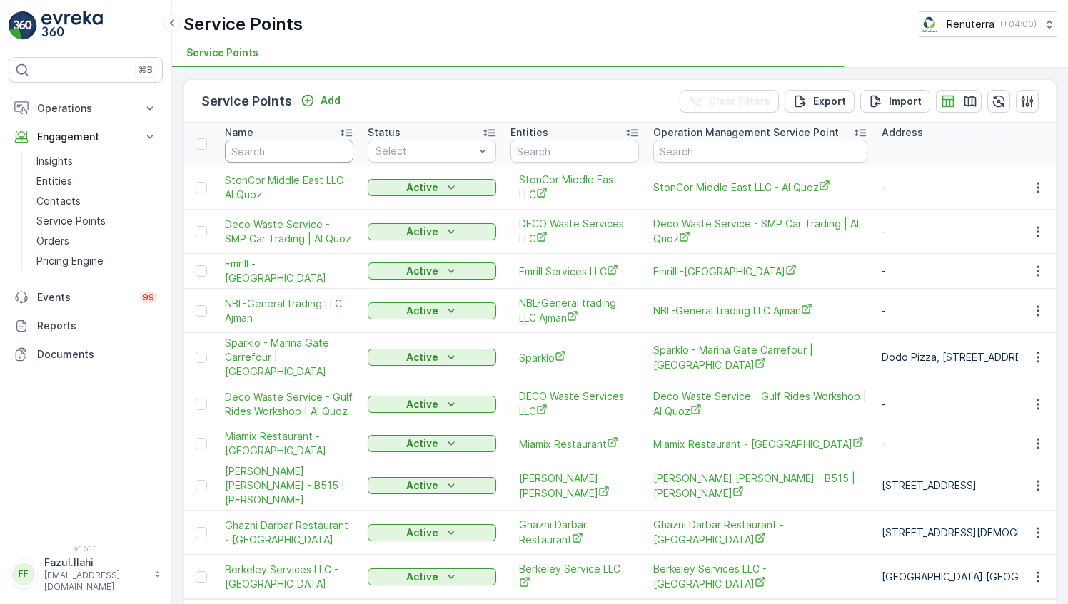
click at [303, 143] on input "text" at bounding box center [289, 151] width 128 height 23
type input "Buds"
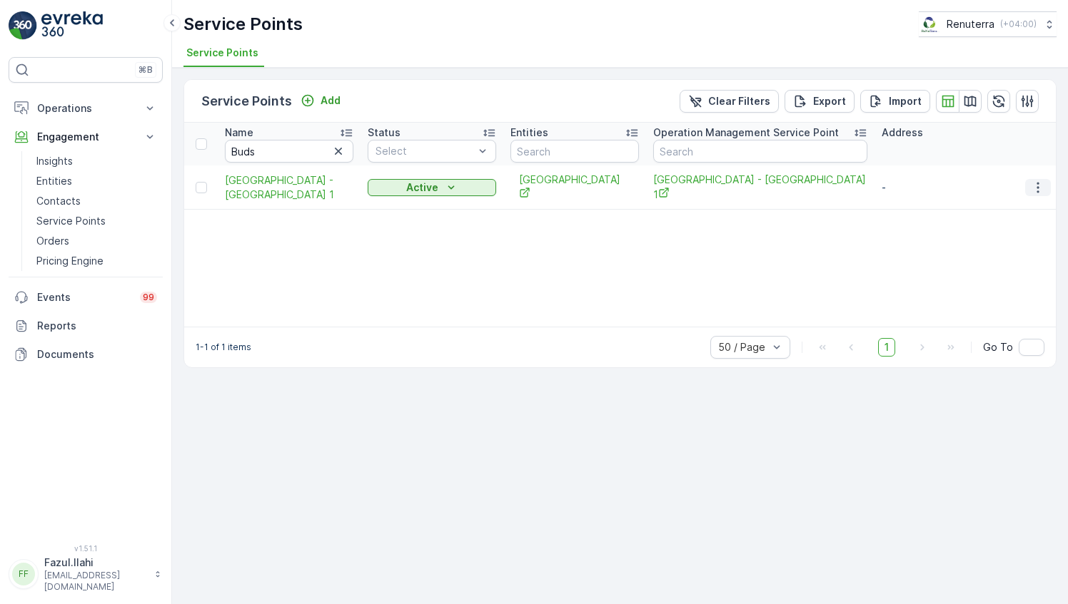
click at [1042, 181] on icon "button" at bounding box center [1037, 188] width 14 height 14
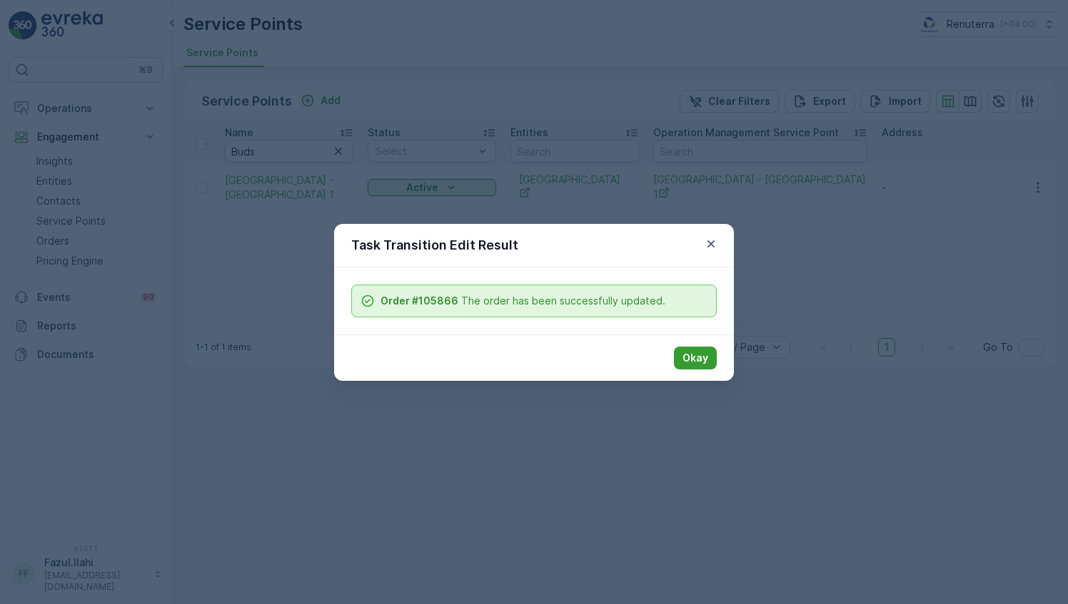
click at [702, 357] on p "Okay" at bounding box center [695, 358] width 26 height 14
drag, startPoint x: 699, startPoint y: 357, endPoint x: 344, endPoint y: 157, distance: 407.7
click at [699, 357] on p "Okay" at bounding box center [695, 358] width 26 height 14
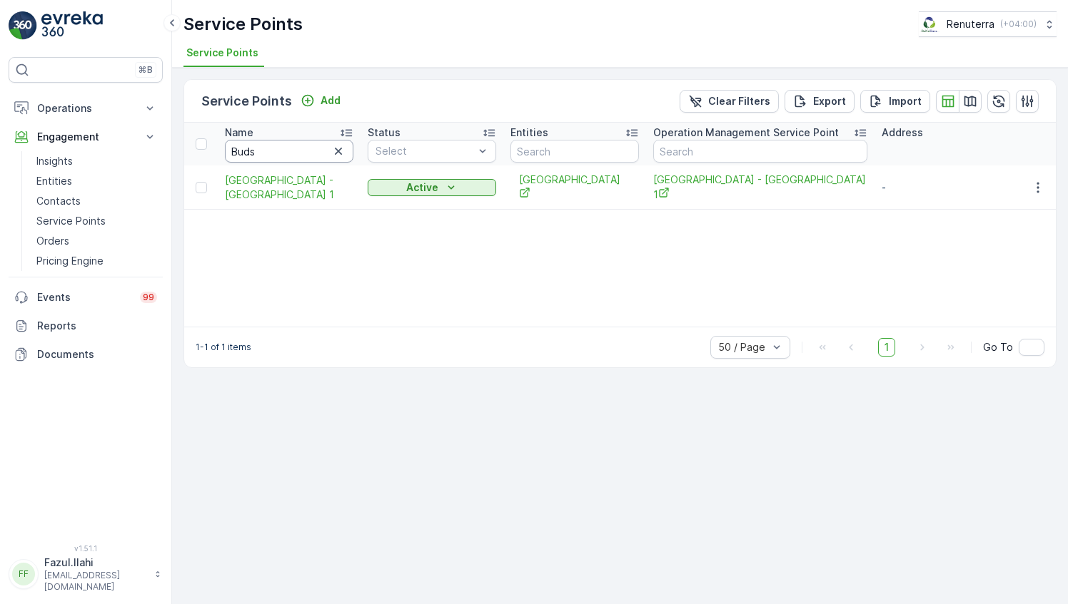
click at [305, 158] on input "Buds" at bounding box center [289, 151] width 128 height 23
type input "Wasi"
click at [298, 156] on input "Wasi" at bounding box center [289, 151] width 128 height 23
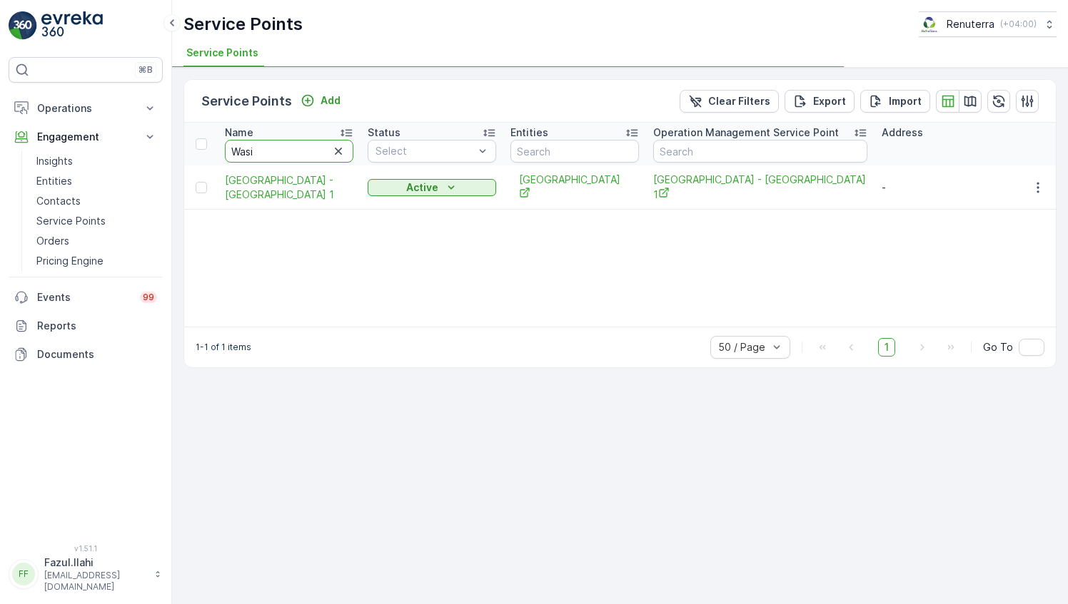
type input "Was"
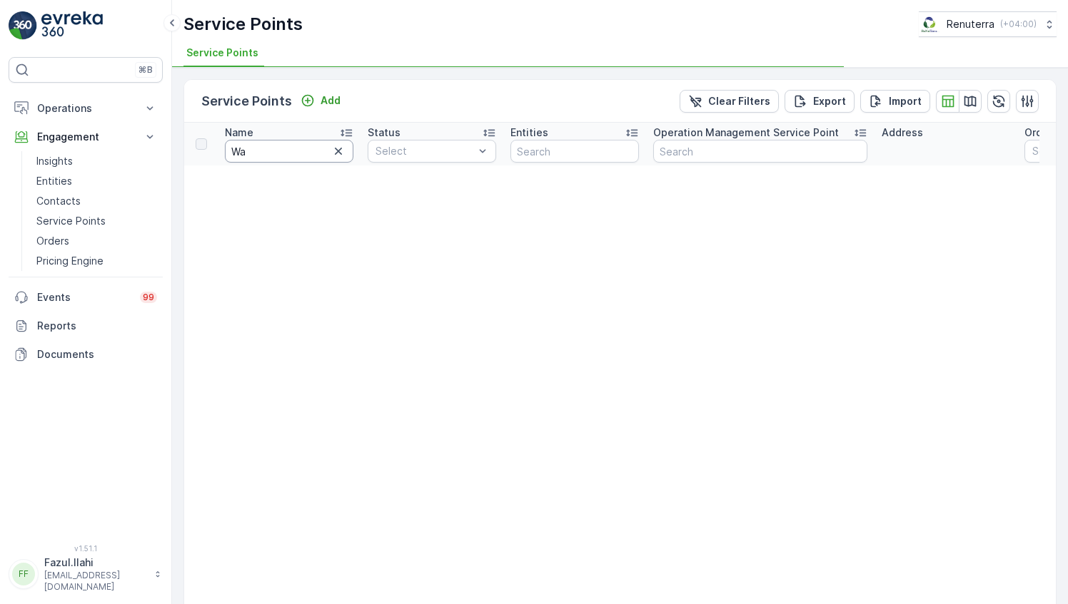
click at [298, 156] on input "Wa" at bounding box center [289, 151] width 128 height 23
type input "Wadi"
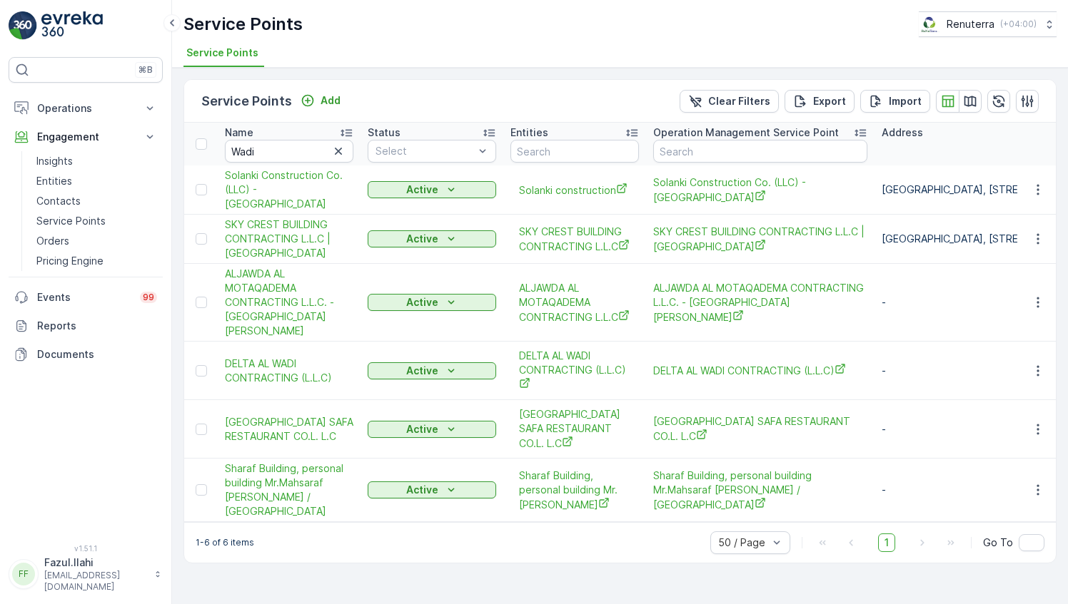
click at [287, 163] on th "Name Wadi" at bounding box center [289, 144] width 143 height 43
click at [1040, 422] on icon "button" at bounding box center [1037, 429] width 14 height 14
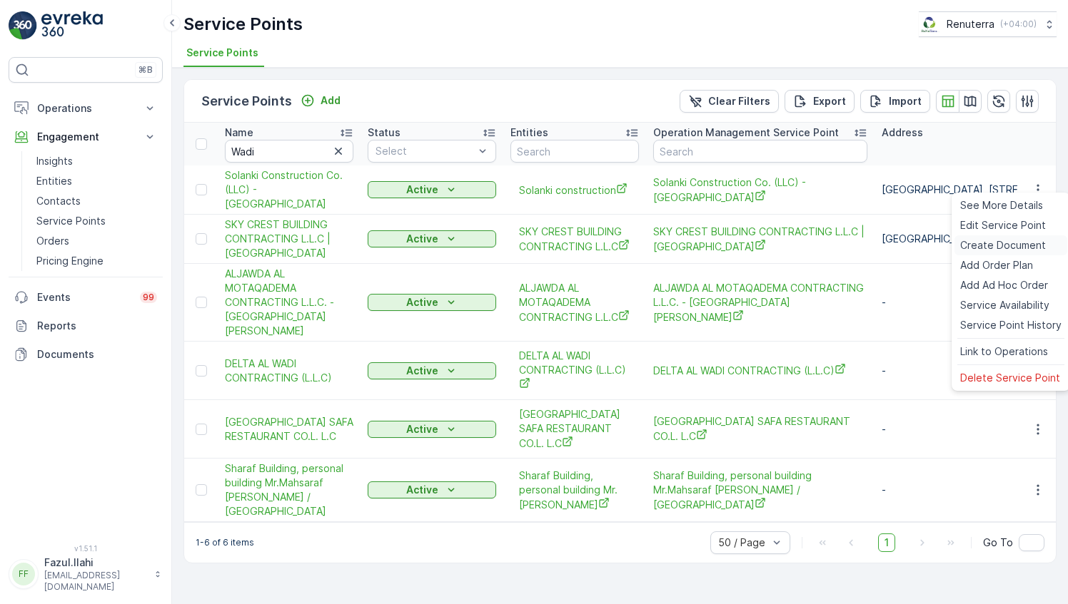
click at [993, 239] on span "Create Document" at bounding box center [1003, 245] width 86 height 14
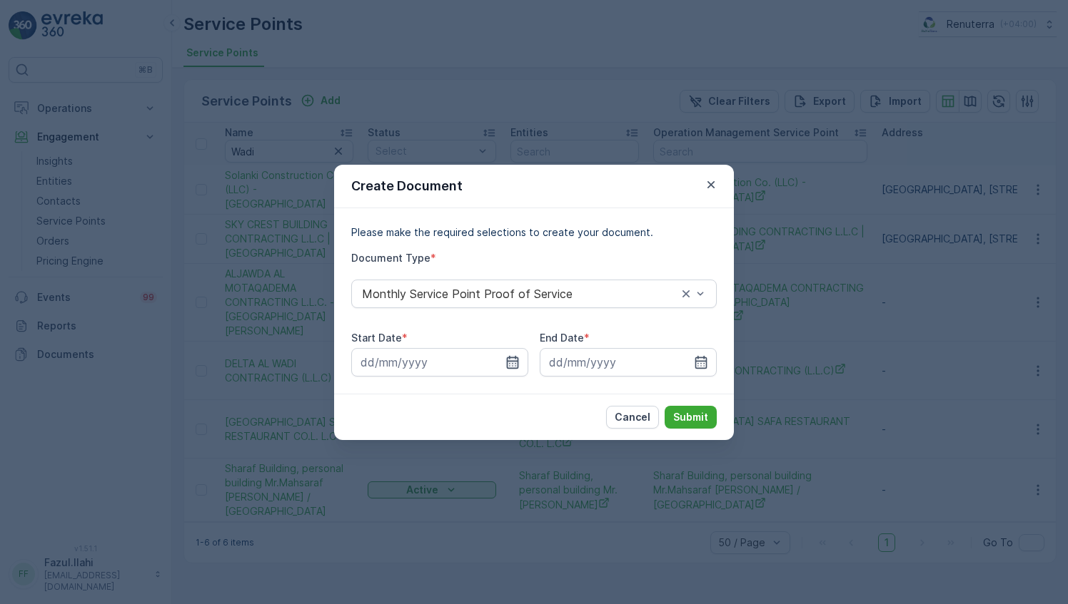
click at [519, 358] on icon "button" at bounding box center [512, 362] width 14 height 14
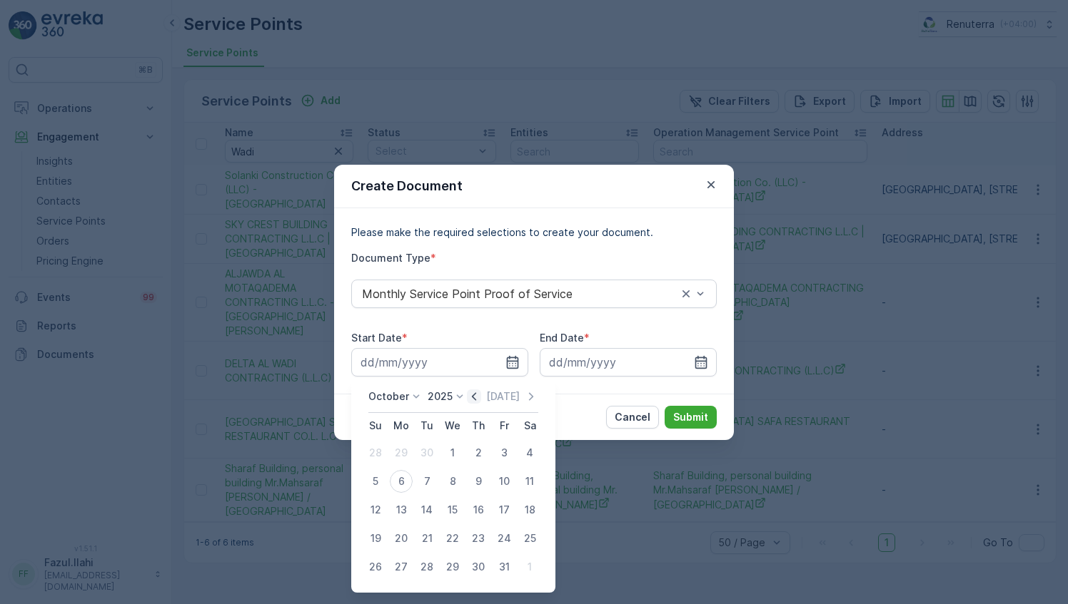
click at [480, 395] on icon "button" at bounding box center [474, 397] width 14 height 14
click at [400, 450] on div "1" at bounding box center [401, 453] width 23 height 23
type input "[DATE]"
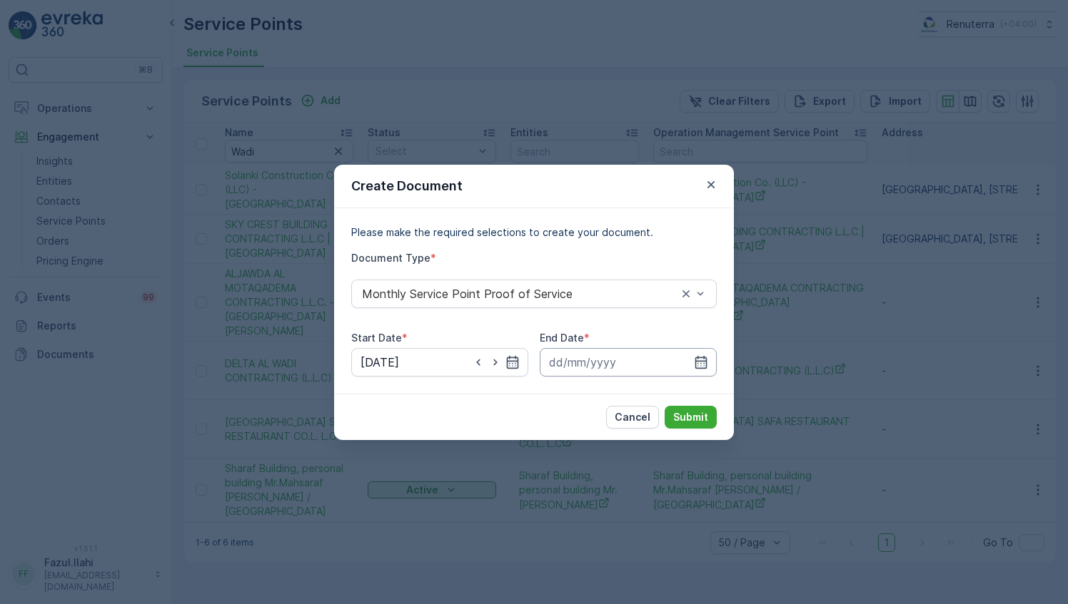
click at [709, 358] on input at bounding box center [627, 362] width 177 height 29
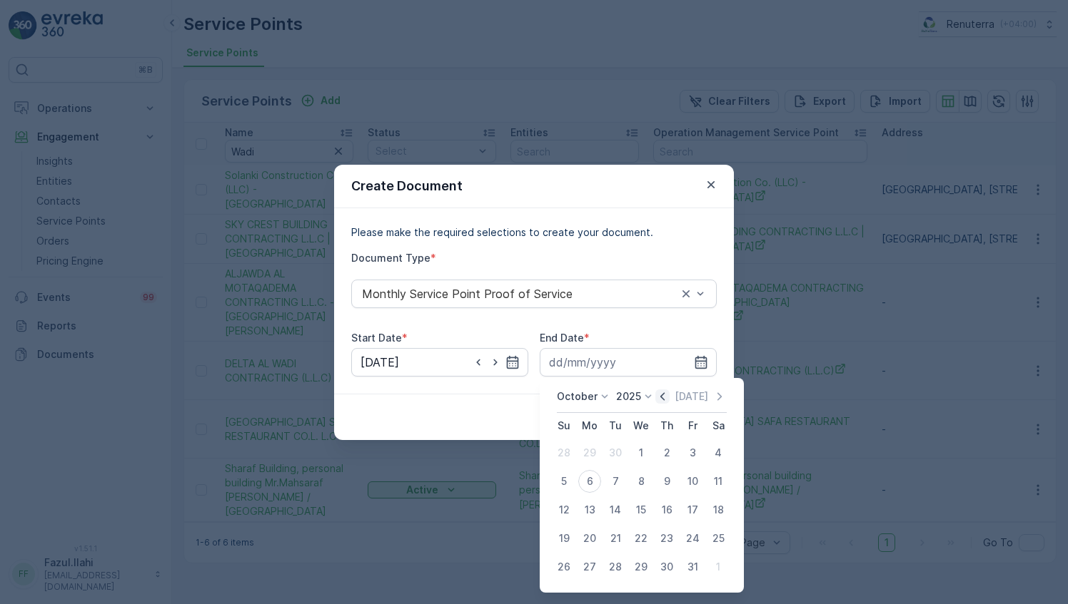
click at [664, 396] on icon "button" at bounding box center [662, 396] width 4 height 8
drag, startPoint x: 617, startPoint y: 569, endPoint x: 658, endPoint y: 463, distance: 114.1
click at [616, 569] on div "30" at bounding box center [615, 567] width 23 height 23
type input "[DATE]"
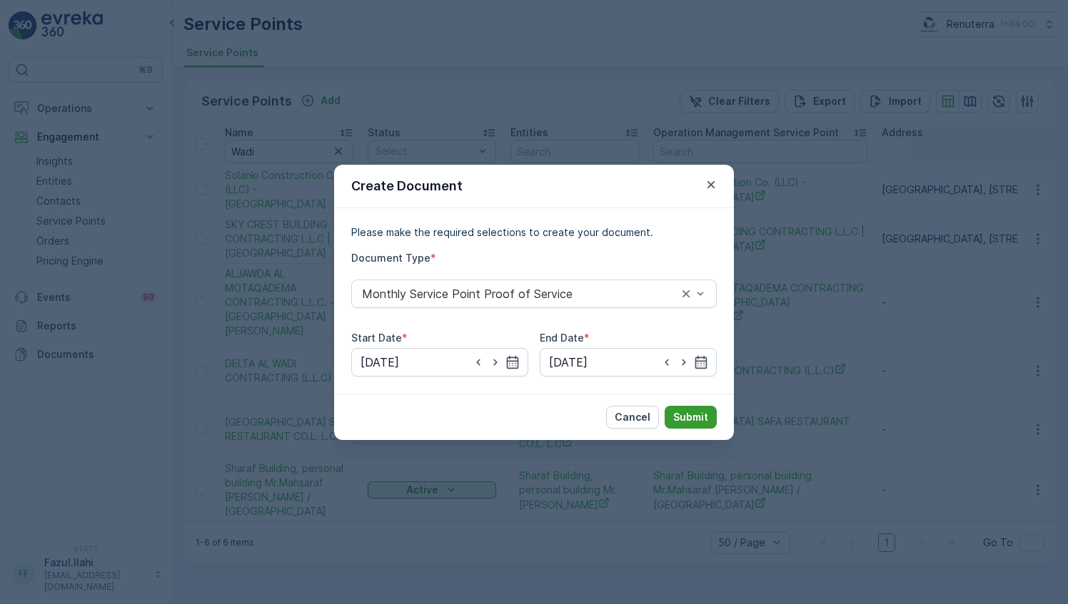
click at [689, 411] on p "Submit" at bounding box center [690, 417] width 35 height 14
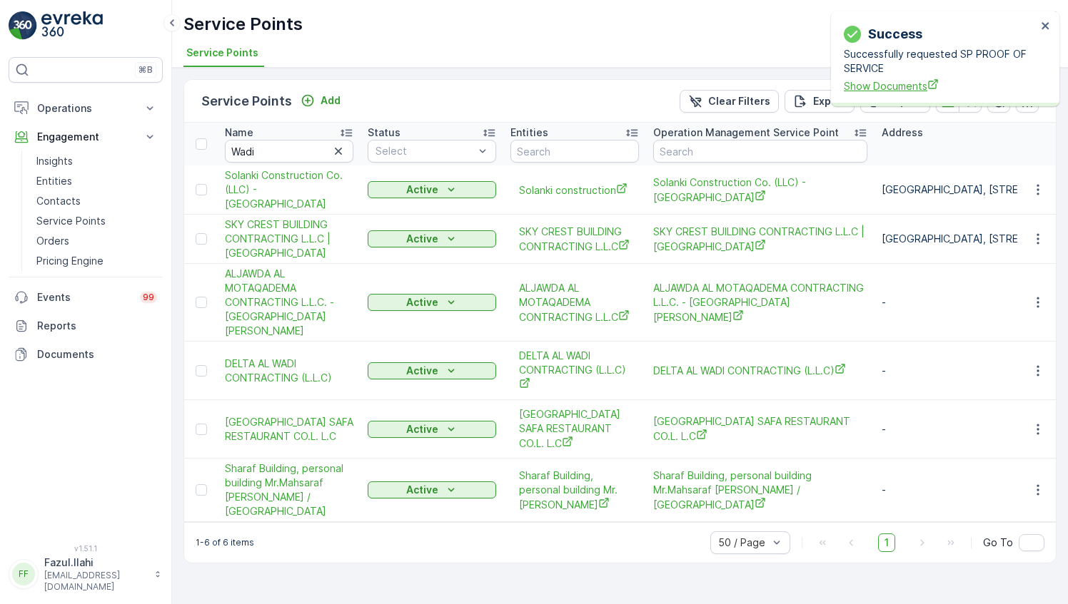
click at [903, 82] on span "Show Documents" at bounding box center [939, 85] width 193 height 15
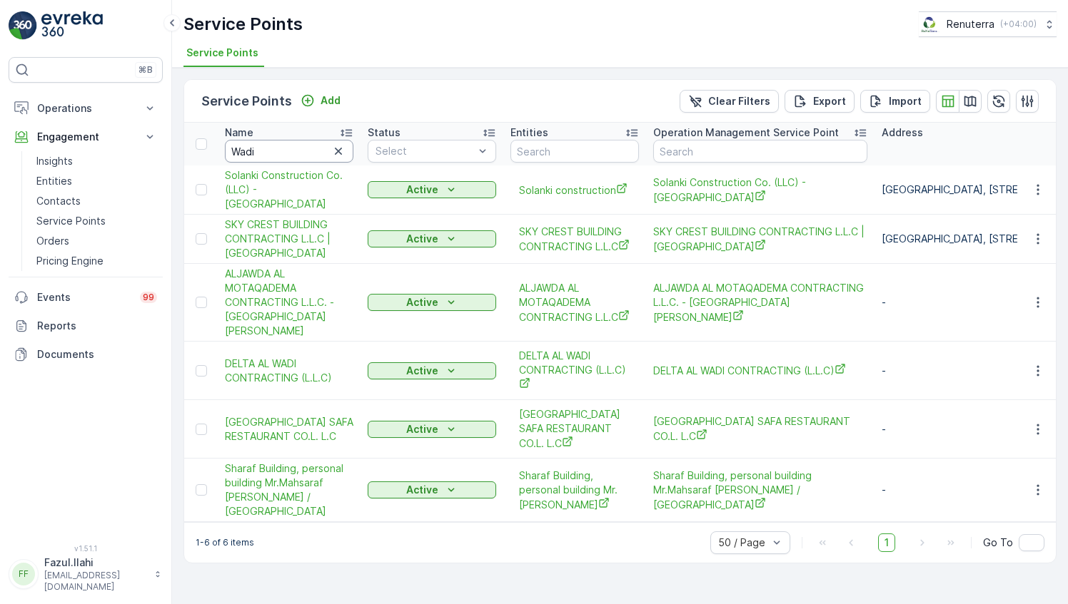
click at [282, 153] on input "Wadi" at bounding box center [289, 151] width 128 height 23
click at [285, 153] on input "Wadi" at bounding box center [289, 151] width 128 height 23
type input "Rixos"
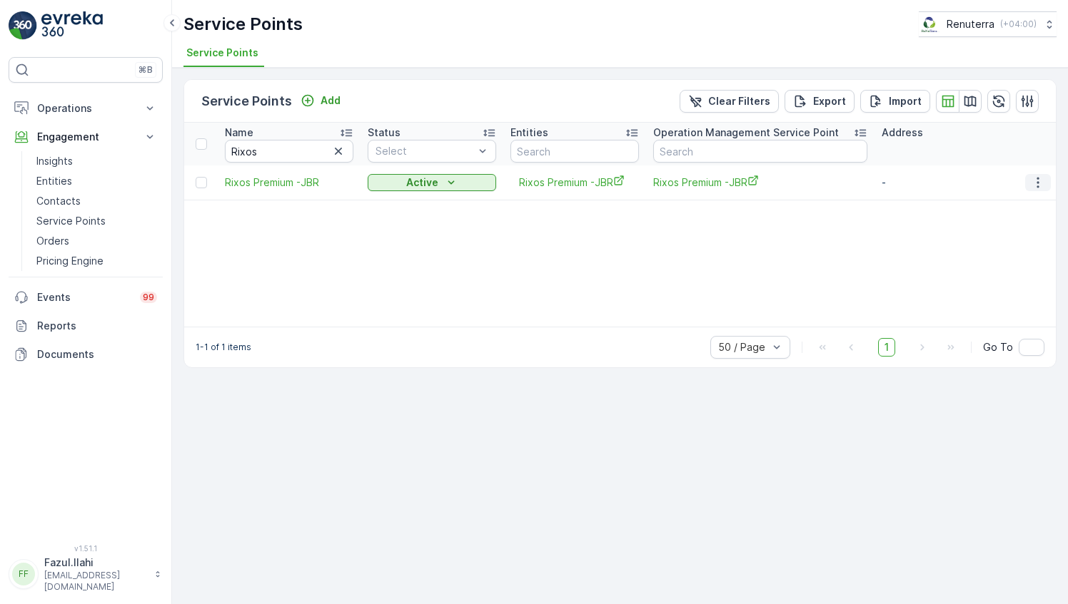
click at [1038, 177] on icon "button" at bounding box center [1037, 182] width 2 height 11
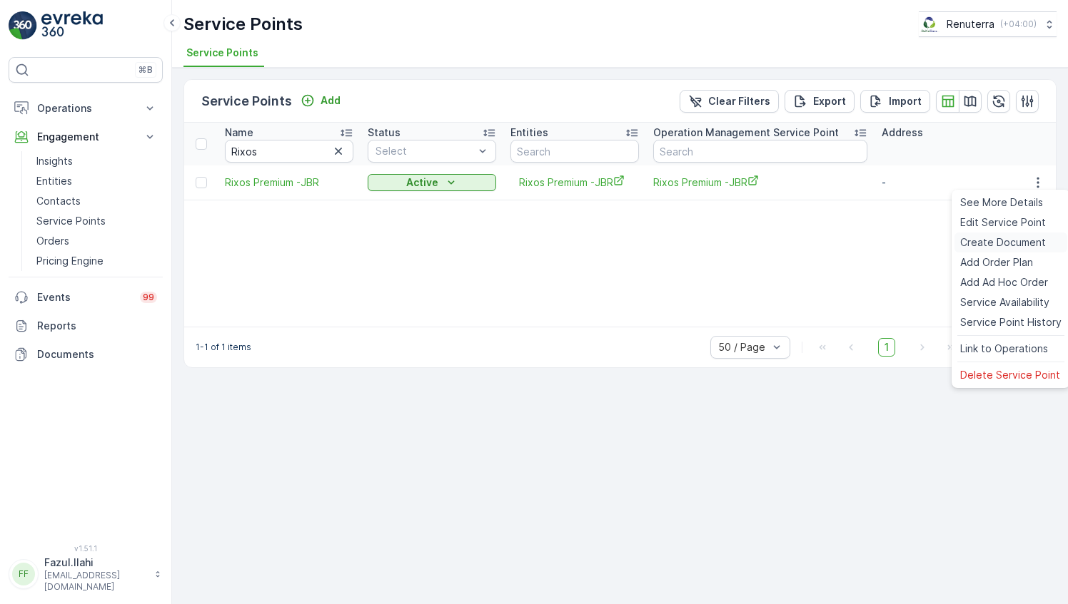
click at [993, 240] on span "Create Document" at bounding box center [1003, 242] width 86 height 14
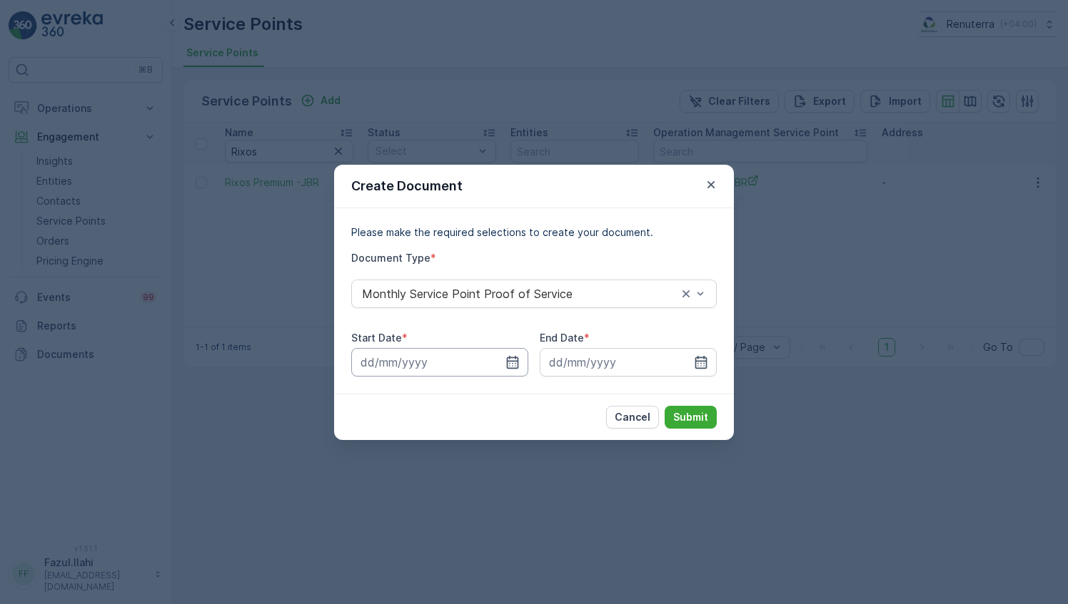
click at [521, 367] on input at bounding box center [439, 362] width 177 height 29
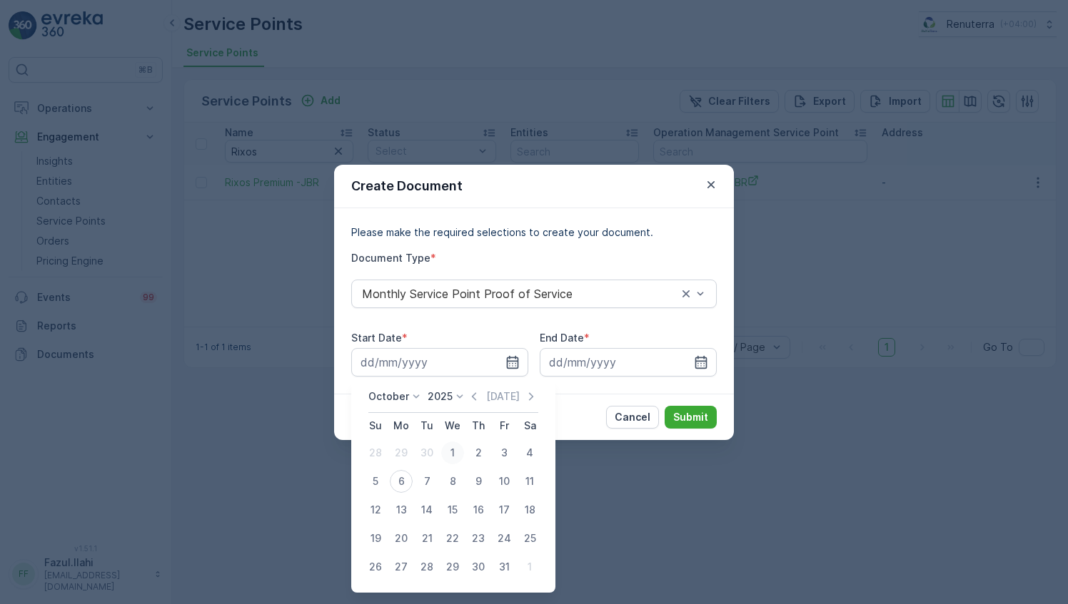
click at [452, 448] on div "1" at bounding box center [452, 453] width 23 height 23
type input "01.10.2025"
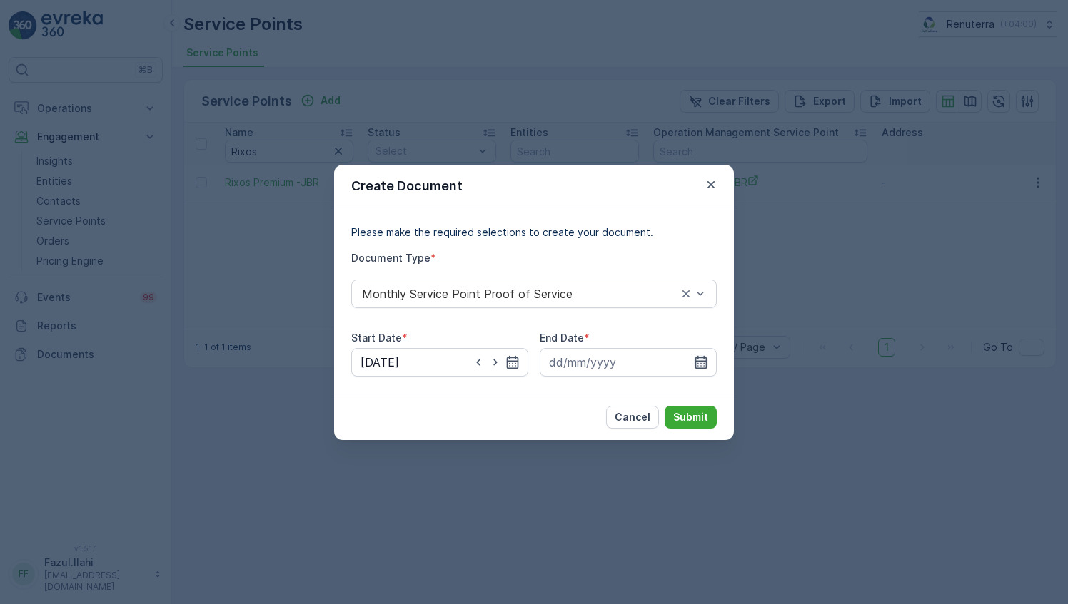
click at [705, 367] on icon "button" at bounding box center [701, 362] width 14 height 14
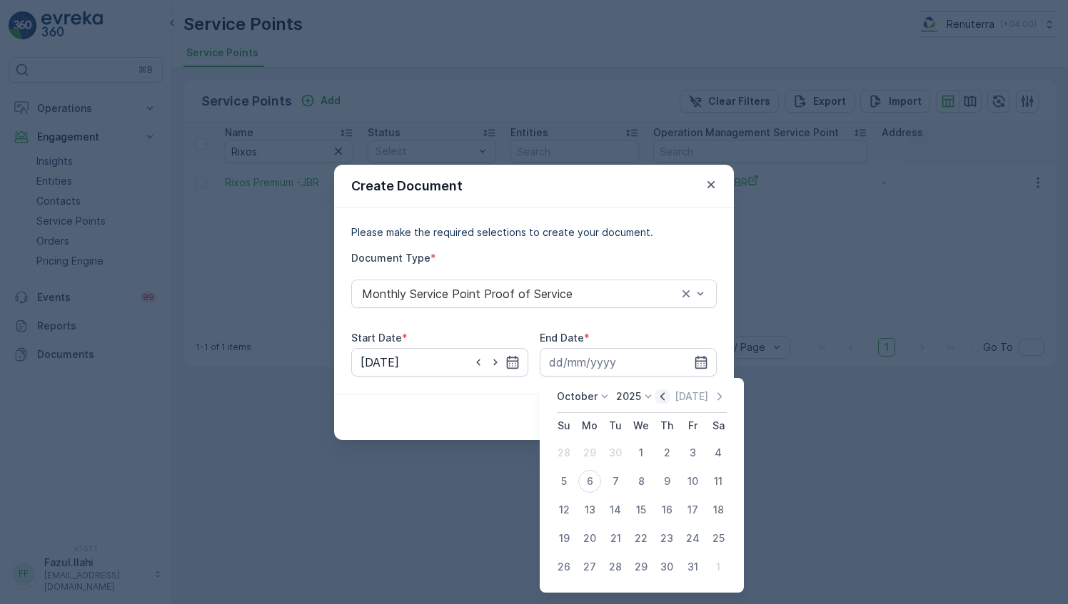
click at [664, 395] on icon "button" at bounding box center [662, 397] width 14 height 14
click at [615, 574] on div "30" at bounding box center [615, 567] width 23 height 23
type input "30.09.2025"
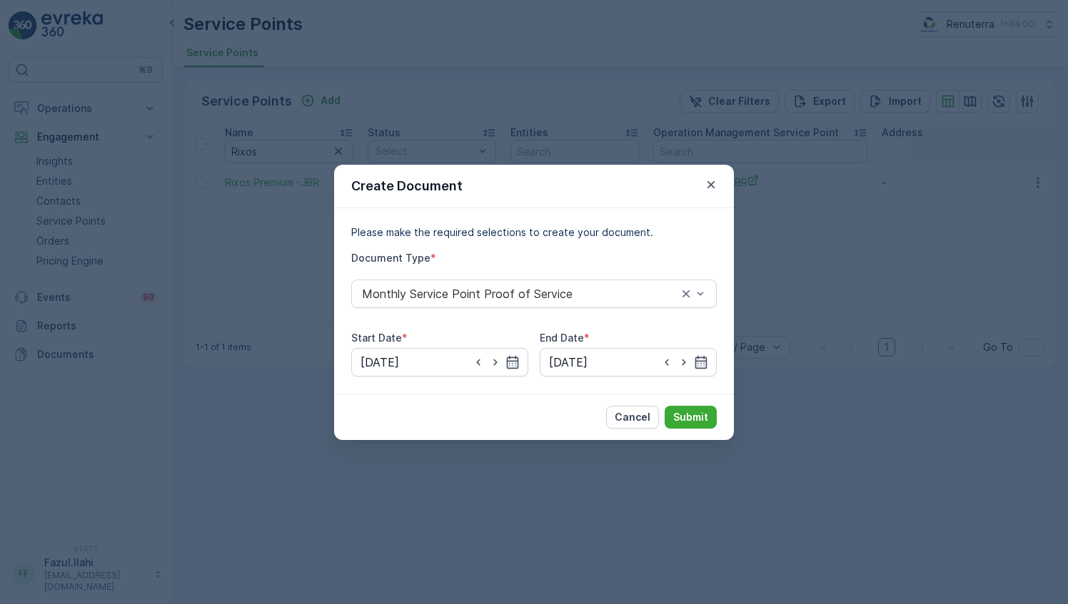
click at [704, 404] on div "Cancel Submit" at bounding box center [534, 417] width 400 height 46
click at [703, 403] on div "Cancel Submit" at bounding box center [534, 417] width 400 height 46
drag, startPoint x: 703, startPoint y: 403, endPoint x: 694, endPoint y: 413, distance: 13.6
click at [694, 413] on p "Submit" at bounding box center [690, 417] width 35 height 14
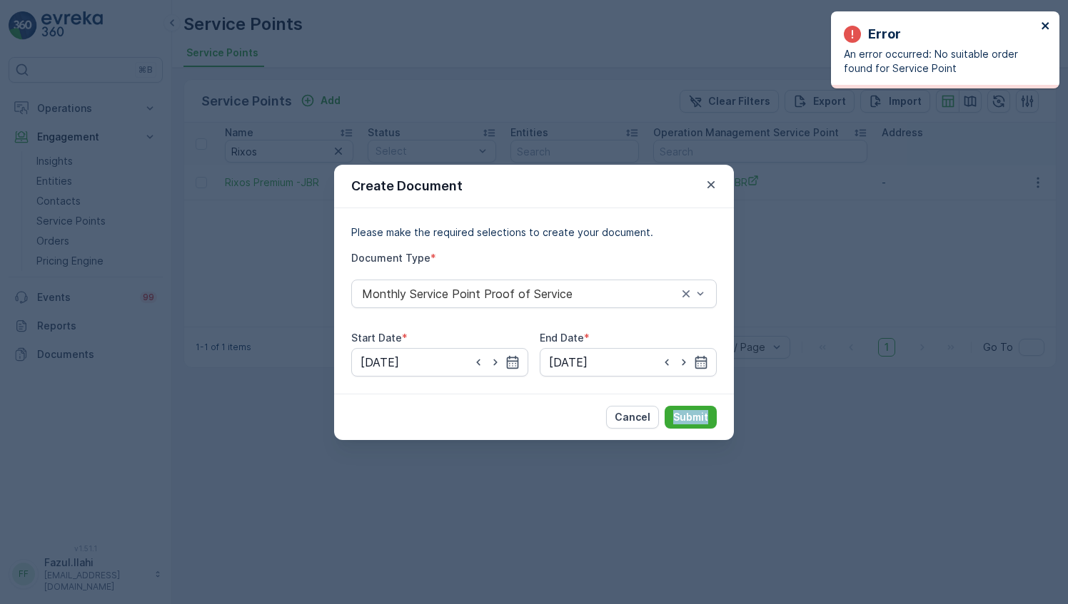
click at [1041, 26] on icon "close" at bounding box center [1045, 25] width 10 height 11
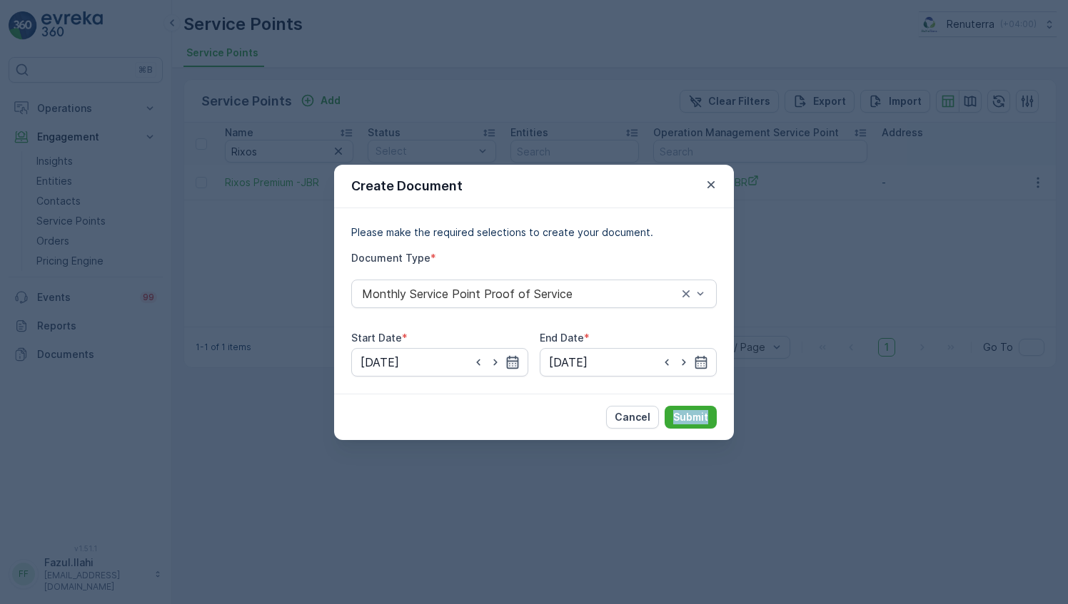
click at [518, 360] on icon "button" at bounding box center [512, 362] width 14 height 14
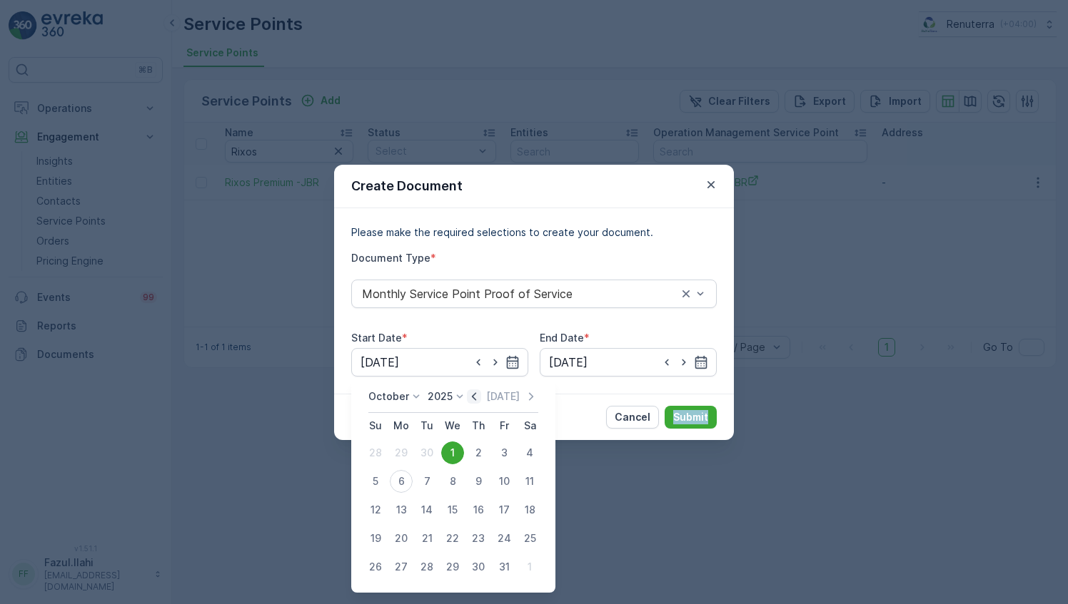
click at [479, 398] on icon "button" at bounding box center [474, 397] width 14 height 14
click at [405, 452] on div "1" at bounding box center [401, 453] width 23 height 23
type input "01.09.2025"
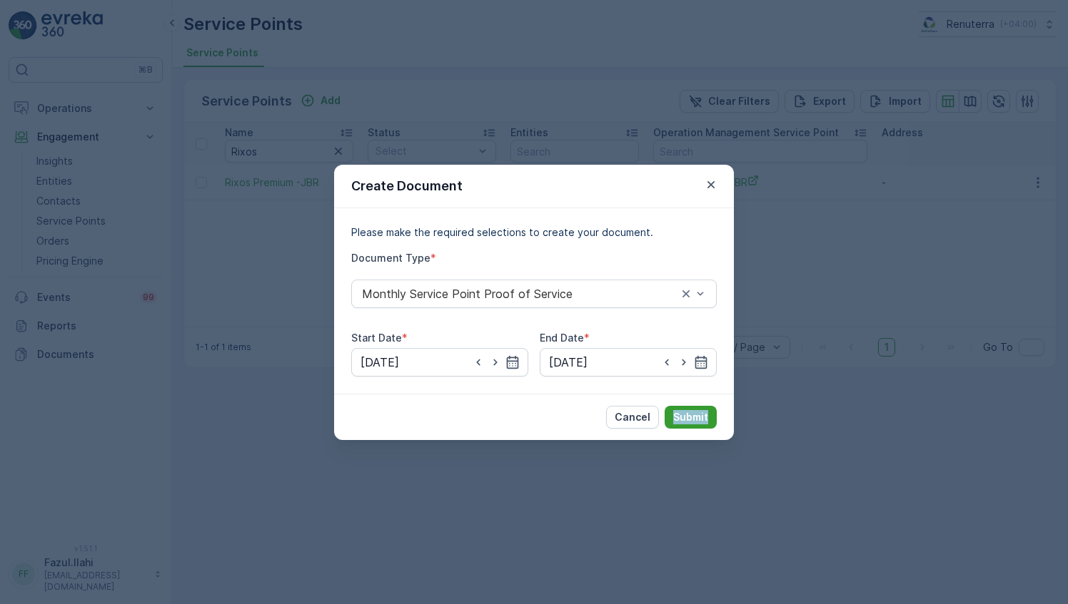
click at [689, 415] on p "Submit" at bounding box center [690, 417] width 35 height 14
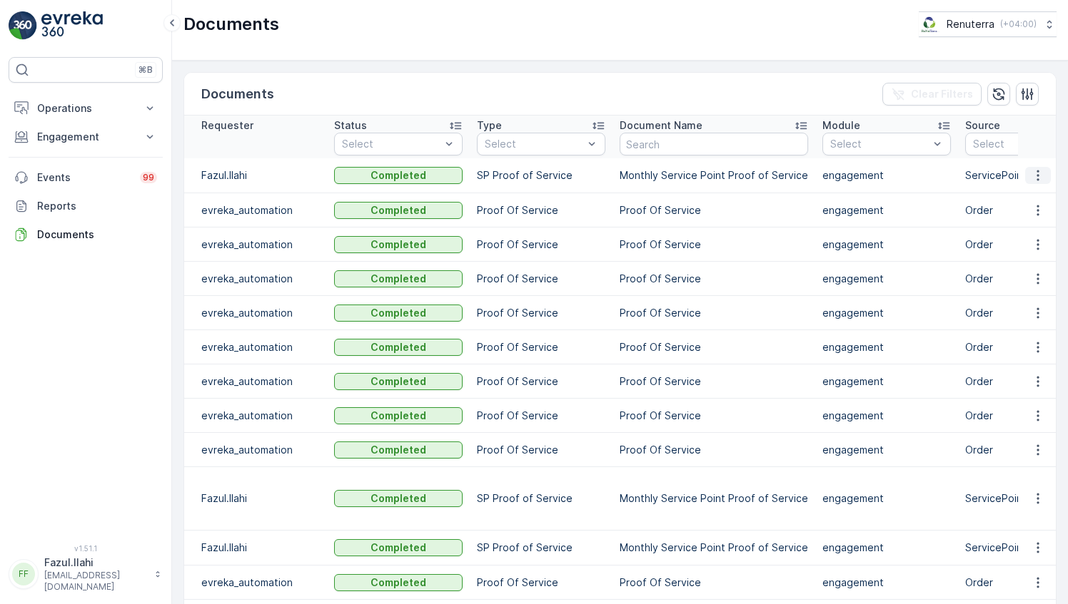
drag, startPoint x: 1028, startPoint y: 171, endPoint x: 1033, endPoint y: 178, distance: 8.7
click at [1030, 171] on icon "button" at bounding box center [1037, 175] width 14 height 14
click at [1033, 191] on span "See Details" at bounding box center [1033, 195] width 55 height 14
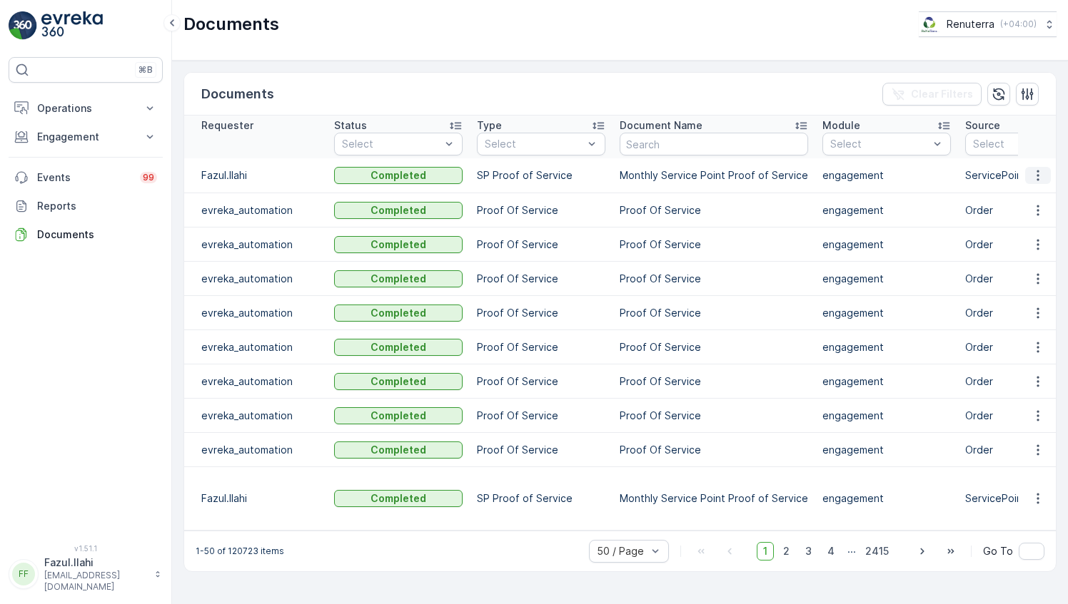
click at [1042, 170] on icon "button" at bounding box center [1037, 175] width 14 height 14
click at [1018, 195] on td at bounding box center [1037, 210] width 39 height 34
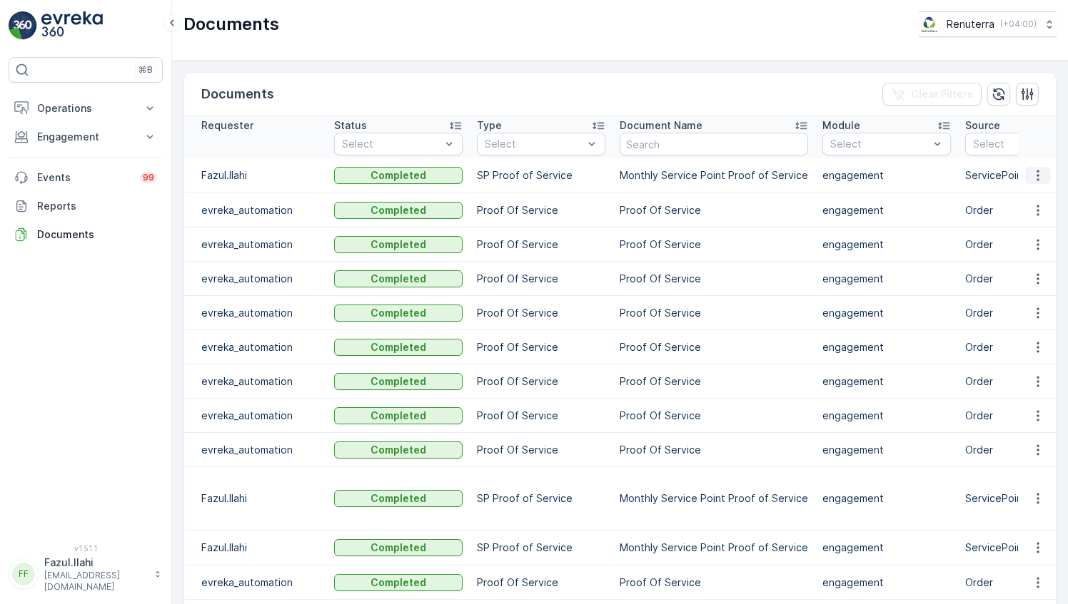
click at [1038, 167] on button "button" at bounding box center [1038, 175] width 26 height 17
click at [1026, 196] on span "See Details" at bounding box center [1033, 195] width 55 height 14
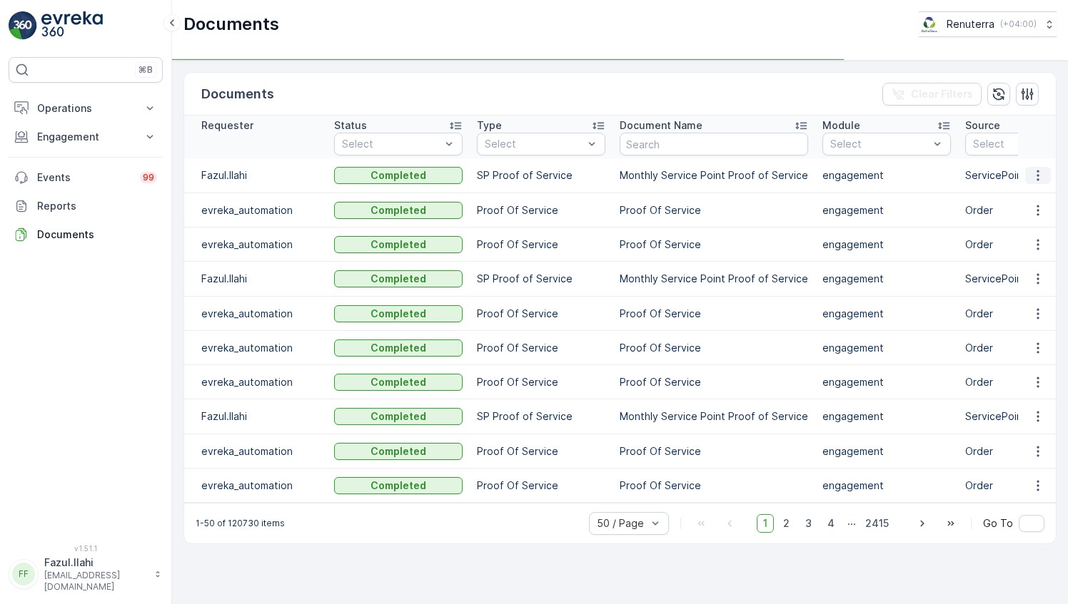
click at [1040, 178] on icon "button" at bounding box center [1037, 175] width 14 height 14
click at [1040, 173] on icon "button" at bounding box center [1037, 175] width 14 height 14
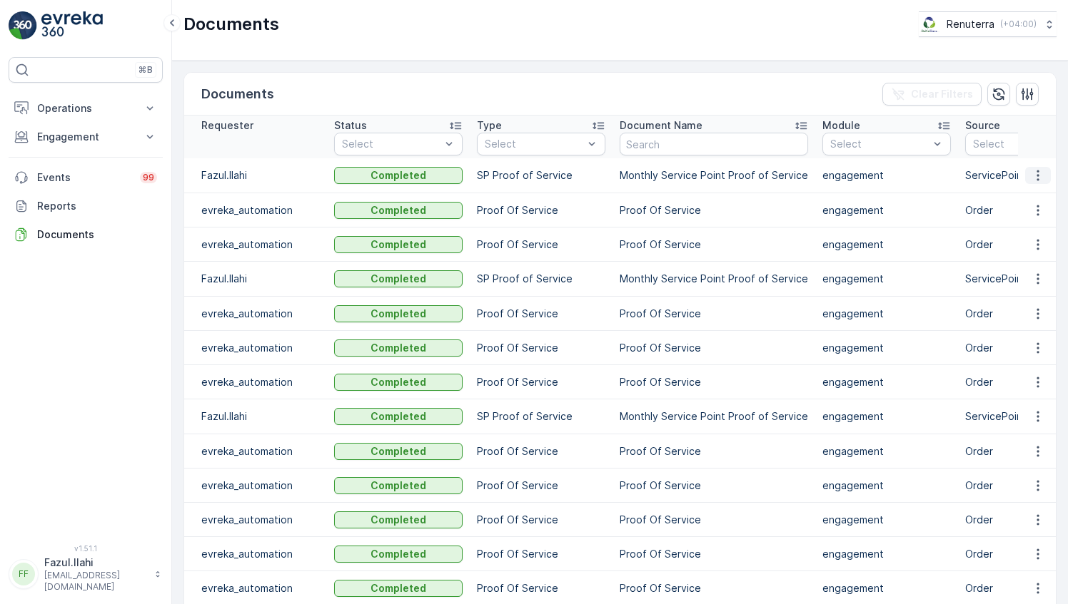
click at [1035, 173] on icon "button" at bounding box center [1037, 175] width 14 height 14
click at [1043, 193] on span "See Details" at bounding box center [1033, 195] width 55 height 14
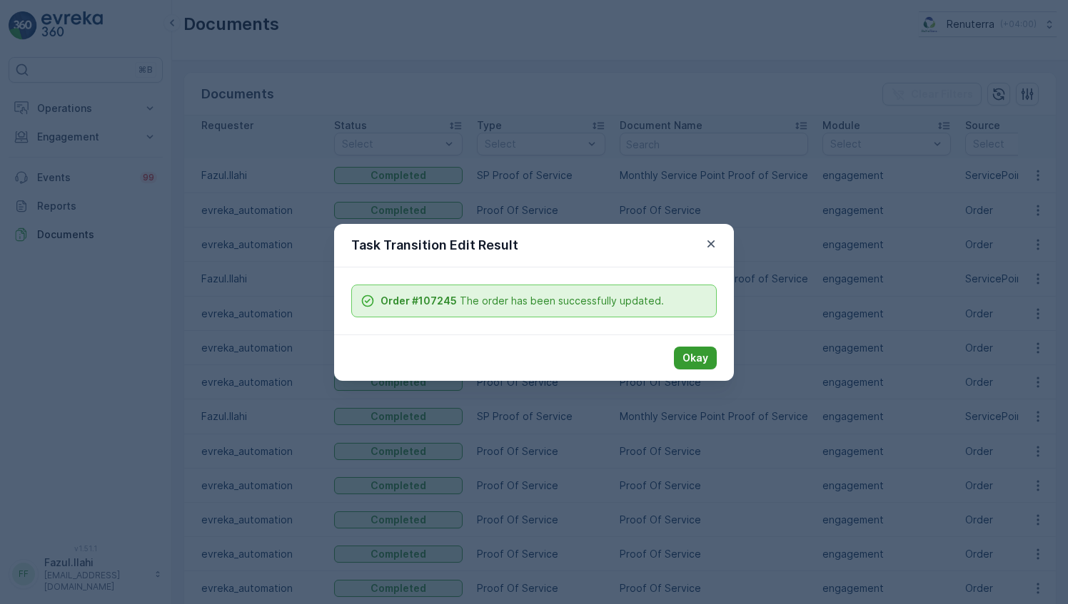
click at [694, 351] on p "Okay" at bounding box center [695, 358] width 26 height 14
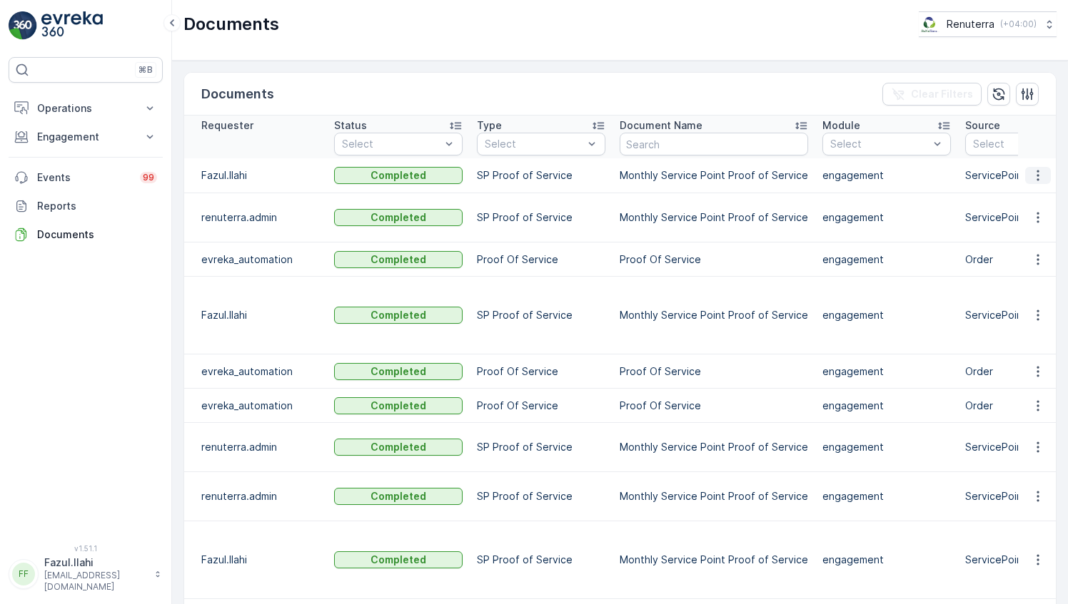
click at [1036, 178] on icon "button" at bounding box center [1037, 175] width 14 height 14
click at [1026, 193] on span "See Details" at bounding box center [1033, 195] width 55 height 14
click at [1037, 177] on icon "button" at bounding box center [1037, 175] width 14 height 14
click at [1030, 308] on icon "button" at bounding box center [1037, 315] width 14 height 14
click at [1033, 323] on span "See Details" at bounding box center [1033, 321] width 55 height 14
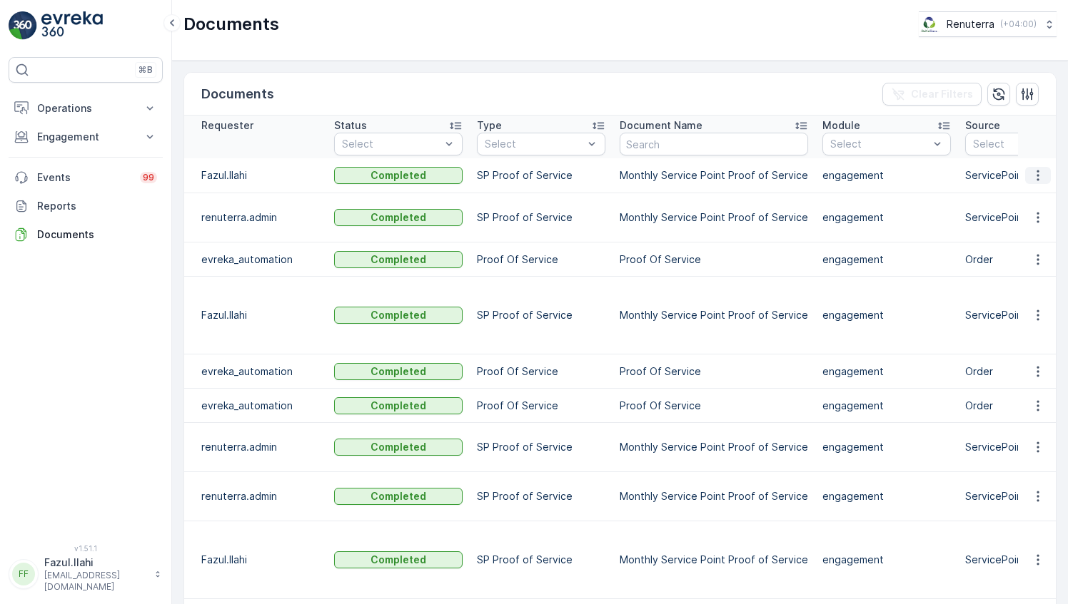
click at [1033, 170] on icon "button" at bounding box center [1037, 175] width 14 height 14
click at [1030, 197] on span "See Details" at bounding box center [1033, 195] width 55 height 14
click at [1030, 179] on icon "button" at bounding box center [1037, 175] width 14 height 14
click at [1026, 201] on span "See Details" at bounding box center [1033, 195] width 55 height 14
click at [1030, 308] on icon "button" at bounding box center [1037, 315] width 14 height 14
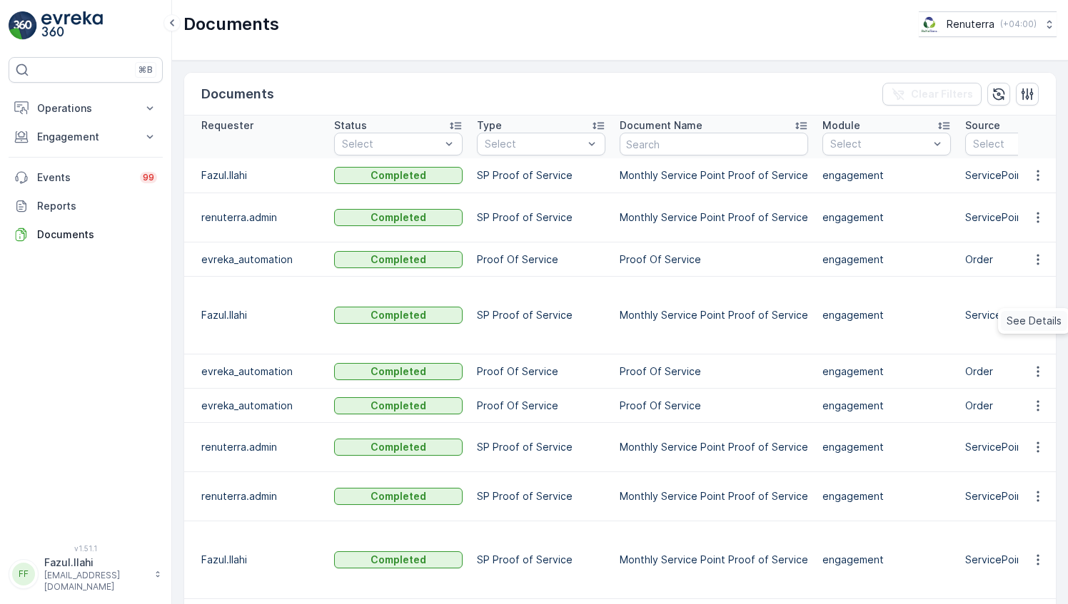
click at [1024, 323] on span "See Details" at bounding box center [1033, 321] width 55 height 14
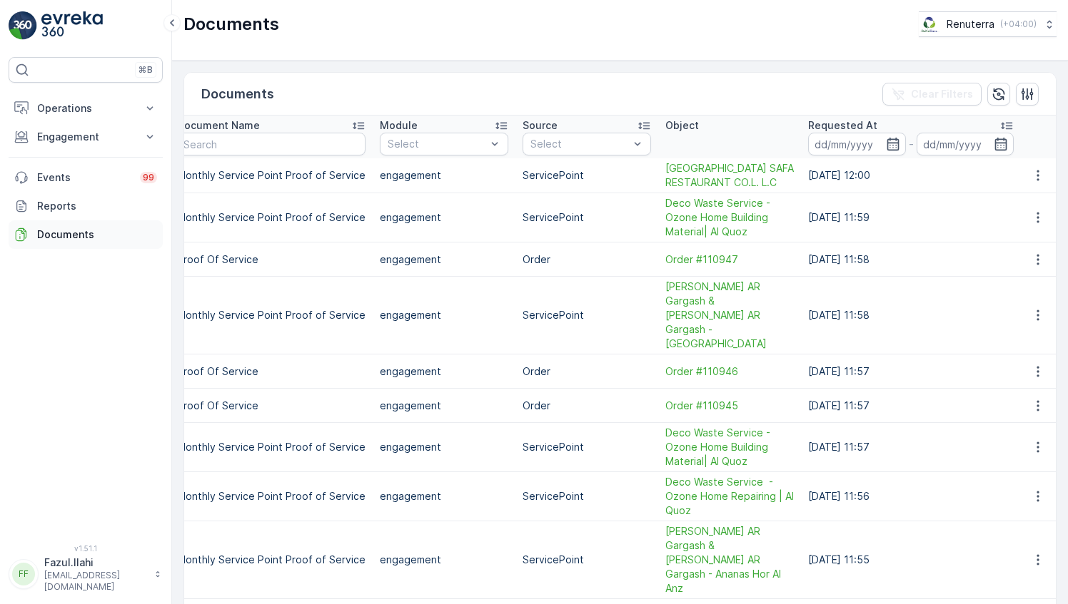
click at [111, 235] on p "Documents" at bounding box center [97, 235] width 120 height 14
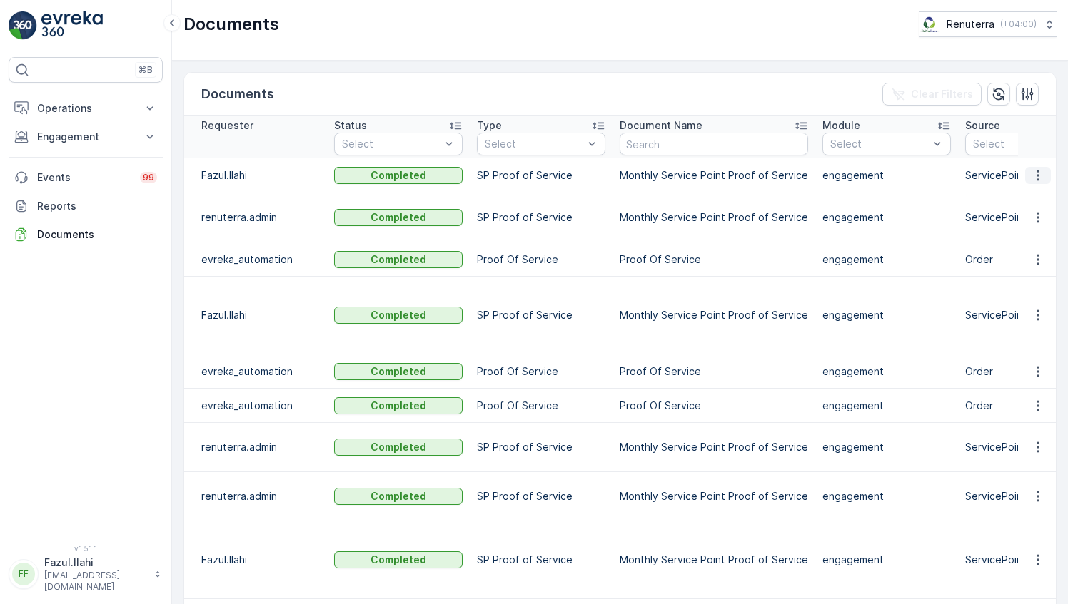
click at [1030, 171] on icon "button" at bounding box center [1037, 175] width 14 height 14
click at [1028, 200] on span "See Details" at bounding box center [1033, 195] width 55 height 14
click at [1037, 308] on icon "button" at bounding box center [1037, 315] width 14 height 14
click at [1034, 314] on span "See Details" at bounding box center [1033, 321] width 55 height 14
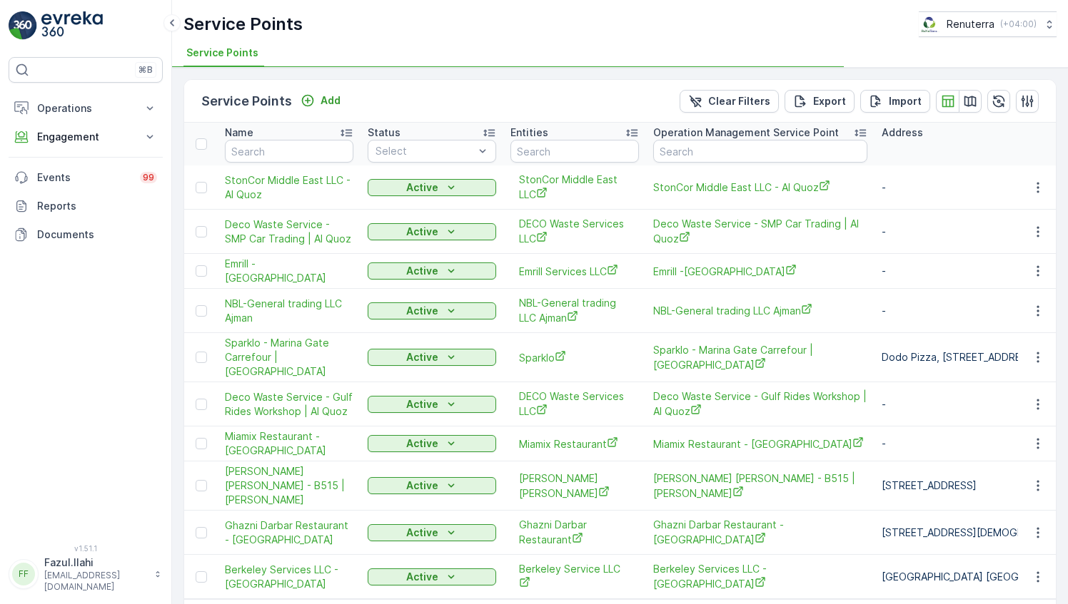
type input "Rixos"
click at [297, 157] on input "Rixos" at bounding box center [289, 151] width 128 height 23
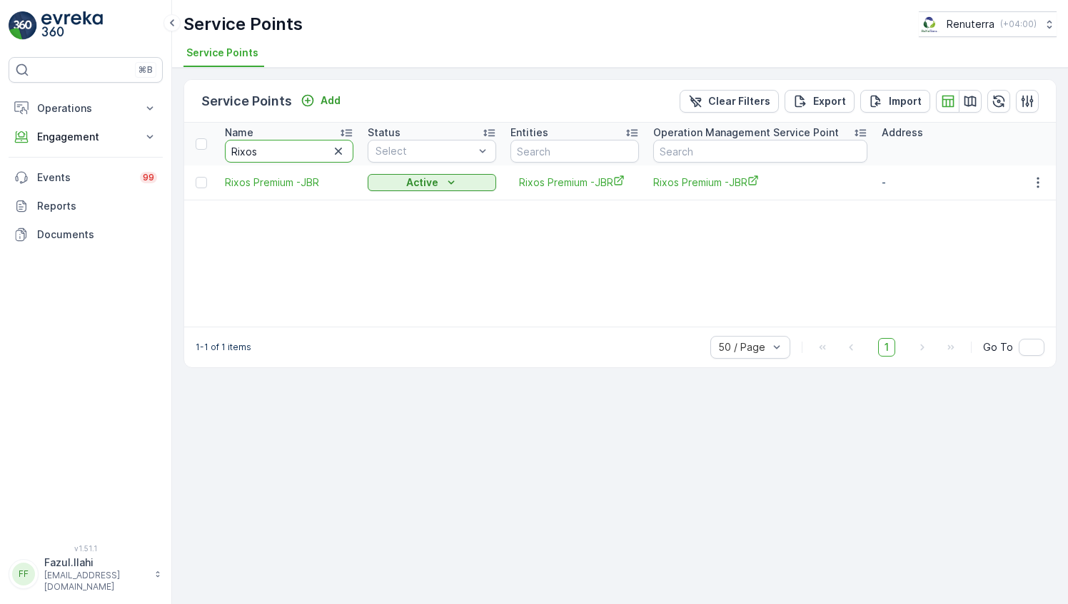
click at [297, 157] on input "Rixos" at bounding box center [289, 151] width 128 height 23
click at [1049, 180] on button "button" at bounding box center [1038, 182] width 26 height 17
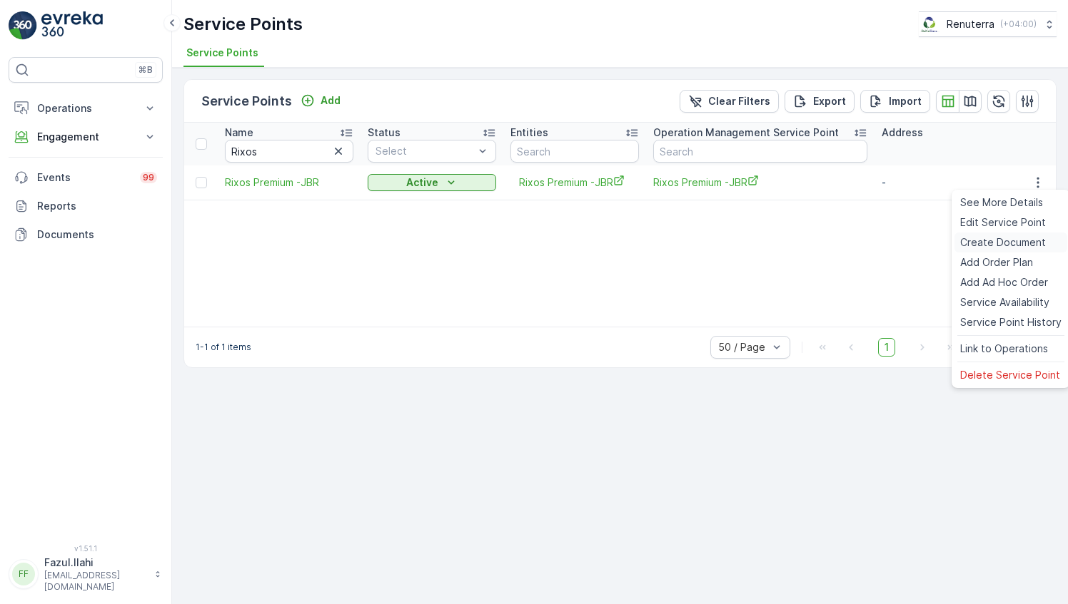
click at [995, 242] on span "Create Document" at bounding box center [1003, 242] width 86 height 14
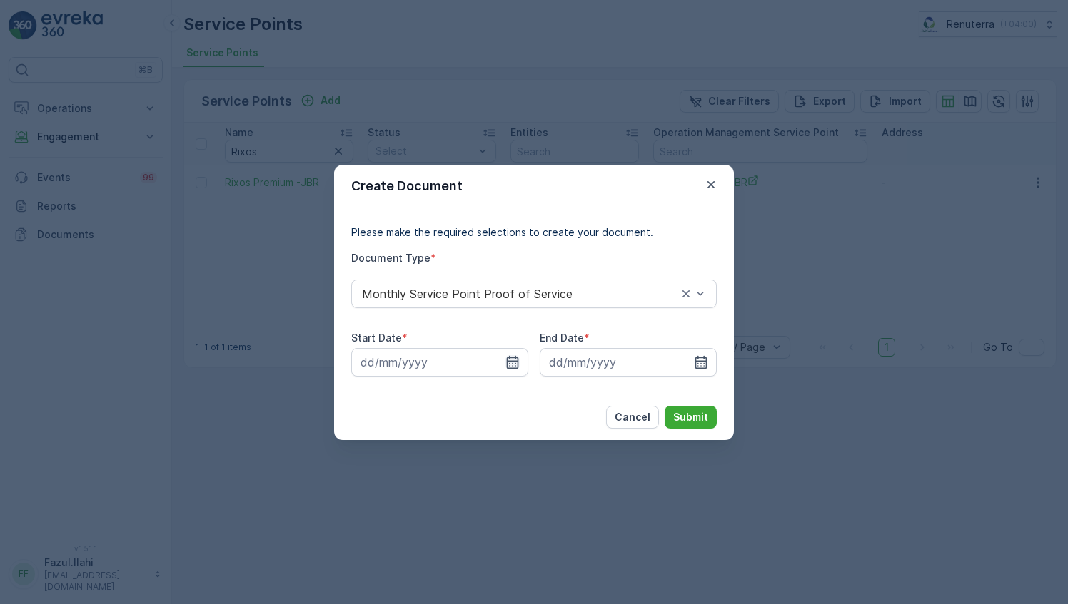
click at [519, 359] on icon "button" at bounding box center [512, 362] width 14 height 14
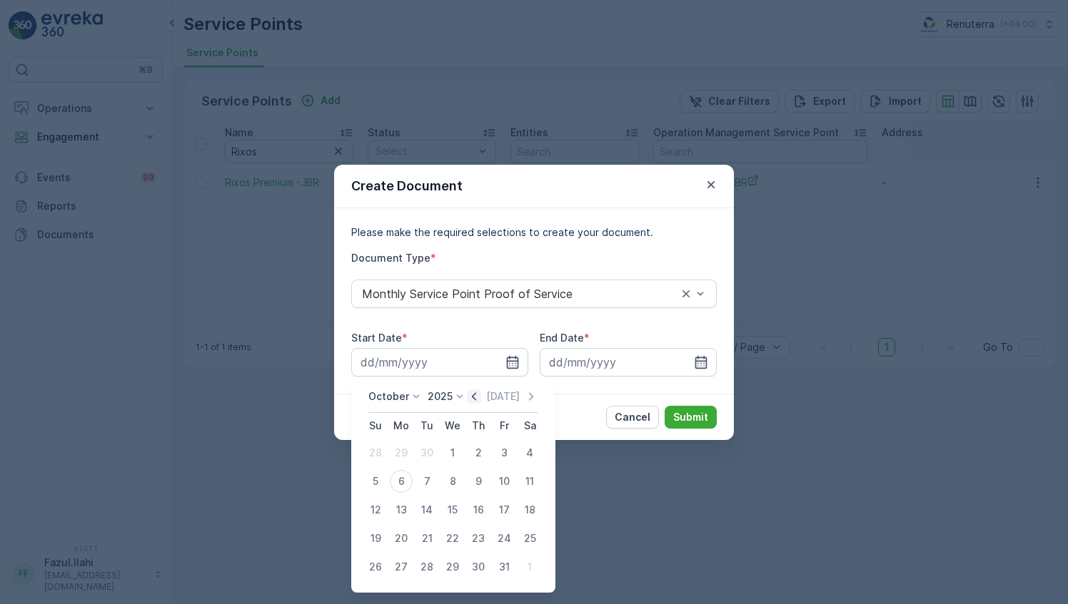
click at [477, 400] on icon "button" at bounding box center [474, 397] width 14 height 14
click at [405, 450] on div "1" at bounding box center [401, 453] width 23 height 23
type input "[DATE]"
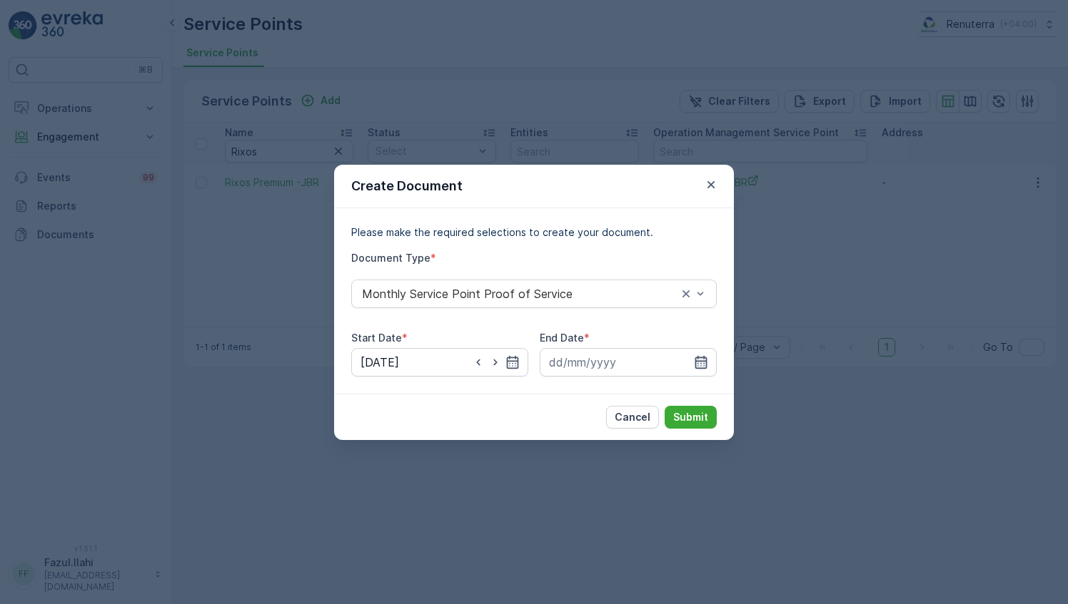
click at [705, 361] on icon "button" at bounding box center [701, 361] width 12 height 13
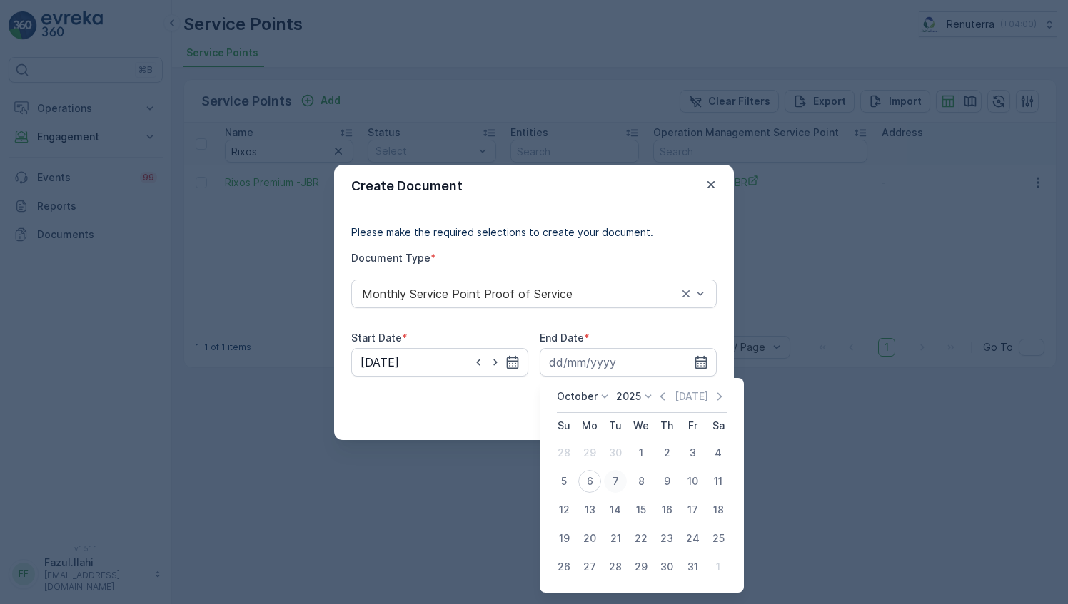
drag, startPoint x: 674, startPoint y: 398, endPoint x: 622, endPoint y: 477, distance: 93.8
click at [674, 397] on div "[DATE]" at bounding box center [690, 397] width 71 height 14
click at [665, 402] on icon "button" at bounding box center [662, 397] width 14 height 14
click at [621, 562] on div "30" at bounding box center [615, 567] width 23 height 23
type input "[DATE]"
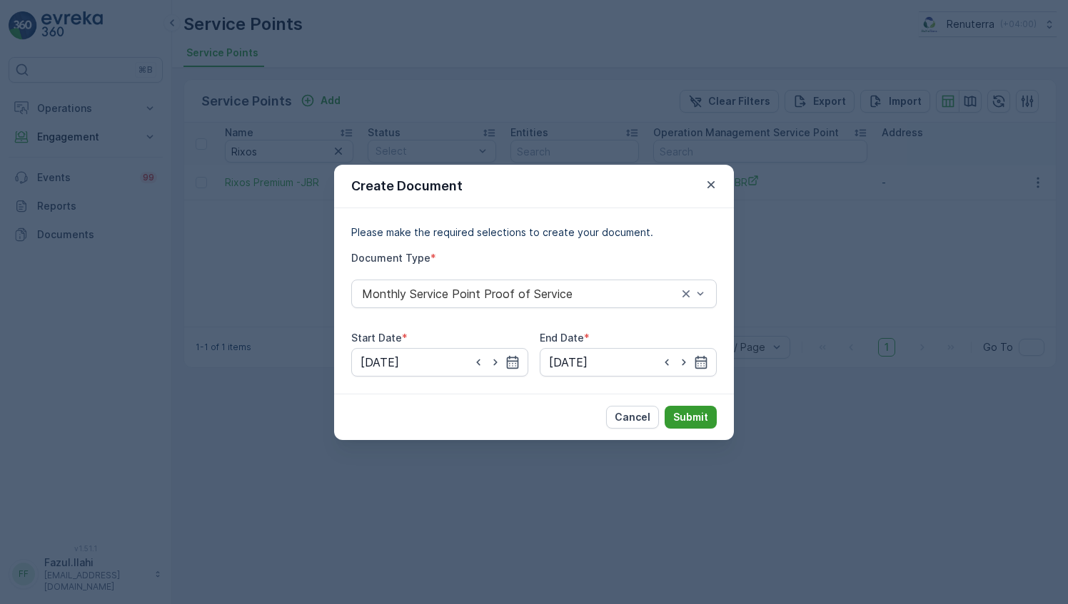
click at [698, 418] on p "Submit" at bounding box center [690, 417] width 35 height 14
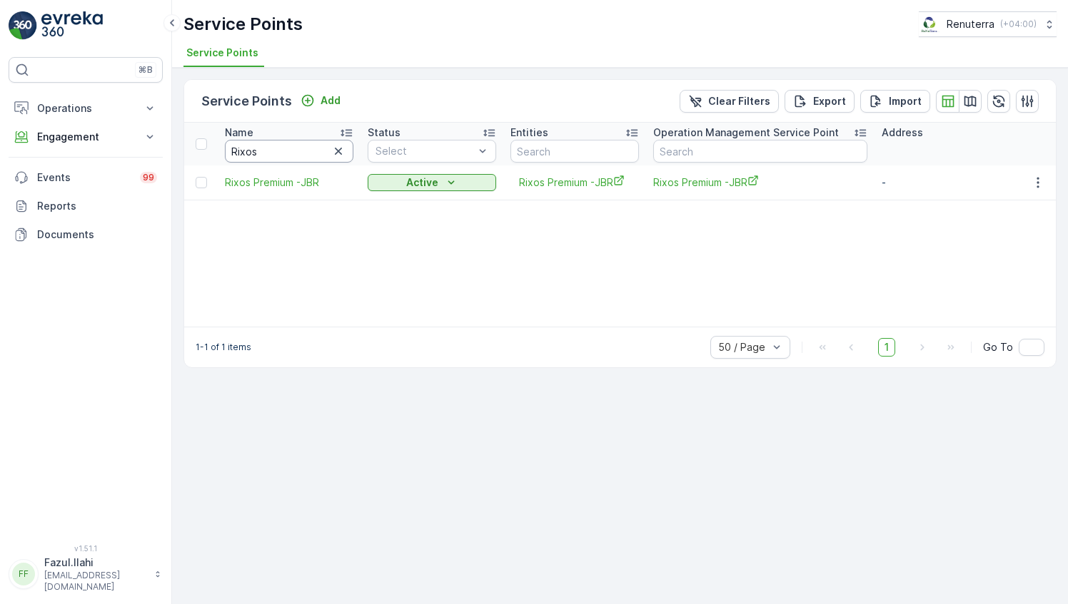
click at [280, 146] on input "Rixos" at bounding box center [289, 151] width 128 height 23
type input "Ge"
click at [277, 146] on input "Ge" at bounding box center [289, 151] width 128 height 23
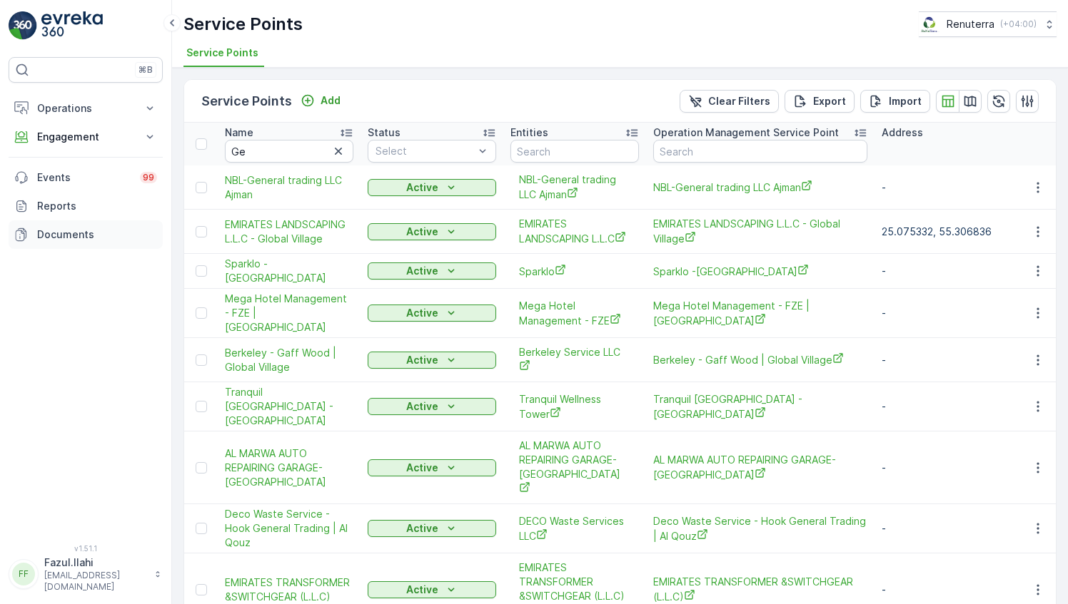
click at [76, 228] on p "Documents" at bounding box center [97, 235] width 120 height 14
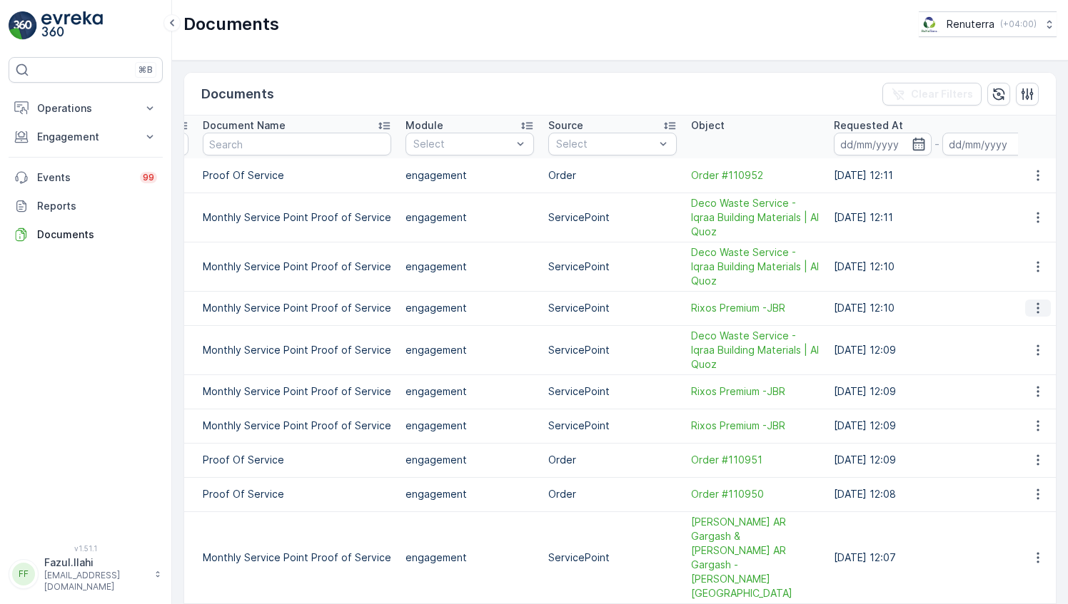
click at [1035, 308] on icon "button" at bounding box center [1037, 308] width 14 height 14
click at [1035, 334] on span "See Details" at bounding box center [1033, 328] width 55 height 14
click at [96, 131] on p "Engagement" at bounding box center [85, 137] width 97 height 14
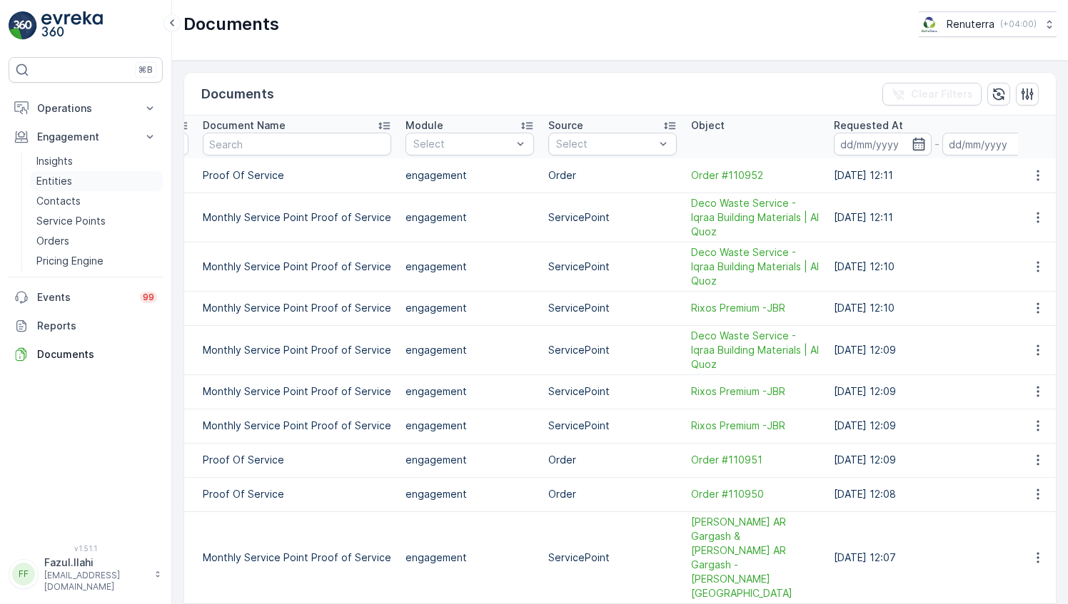
drag, startPoint x: 88, startPoint y: 220, endPoint x: 133, endPoint y: 187, distance: 55.1
click at [88, 220] on p "Service Points" at bounding box center [70, 221] width 69 height 14
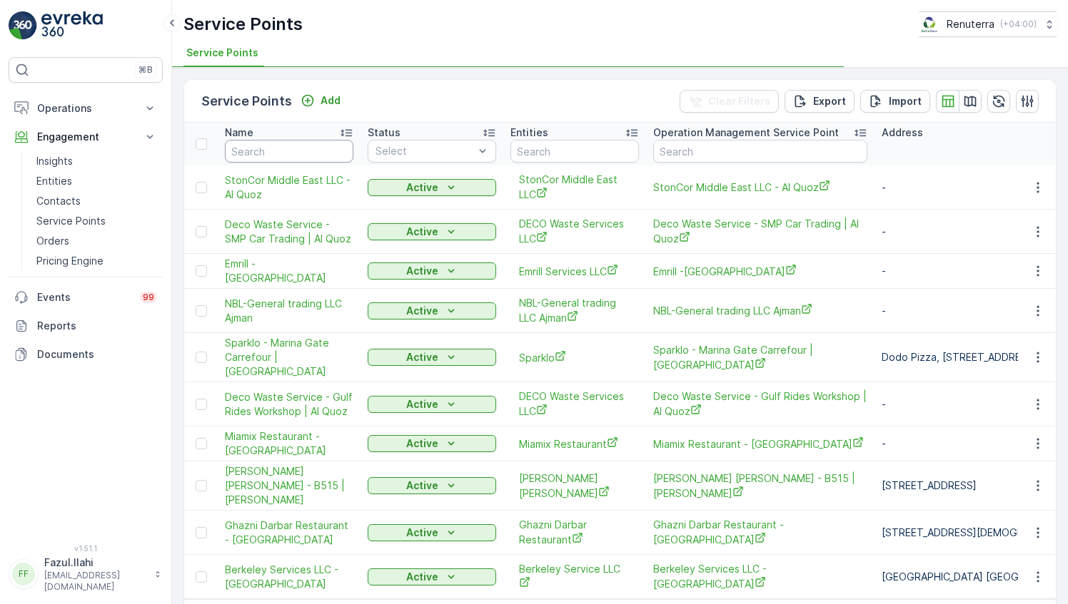
click at [283, 145] on input "text" at bounding box center [289, 151] width 128 height 23
click at [327, 135] on div "Name" at bounding box center [289, 133] width 128 height 14
click at [270, 147] on input "text" at bounding box center [289, 151] width 128 height 23
type input "Gr"
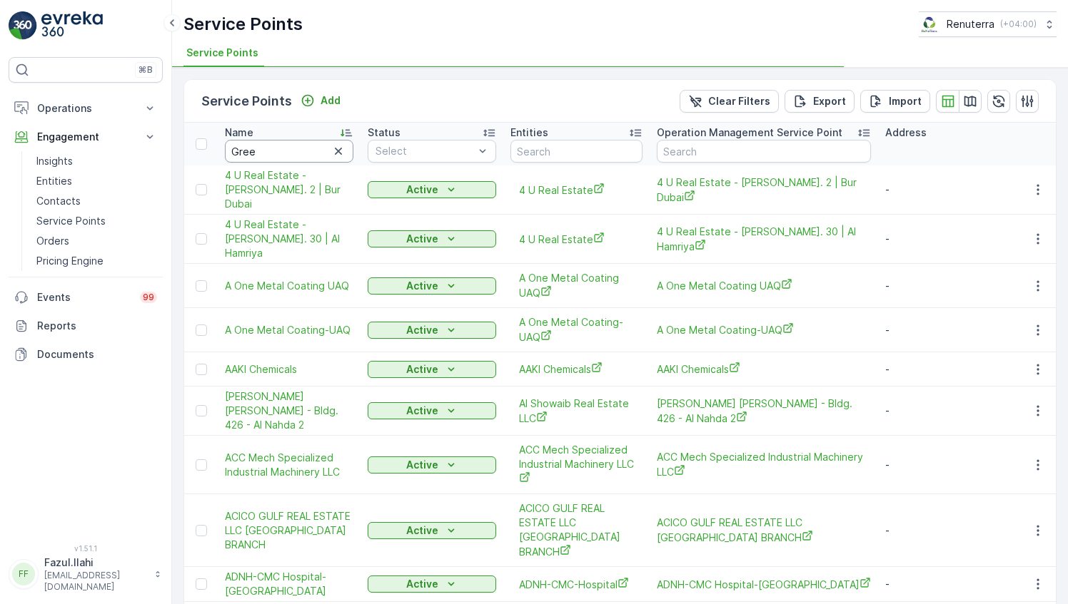
click at [270, 147] on input "Gree" at bounding box center [289, 151] width 128 height 23
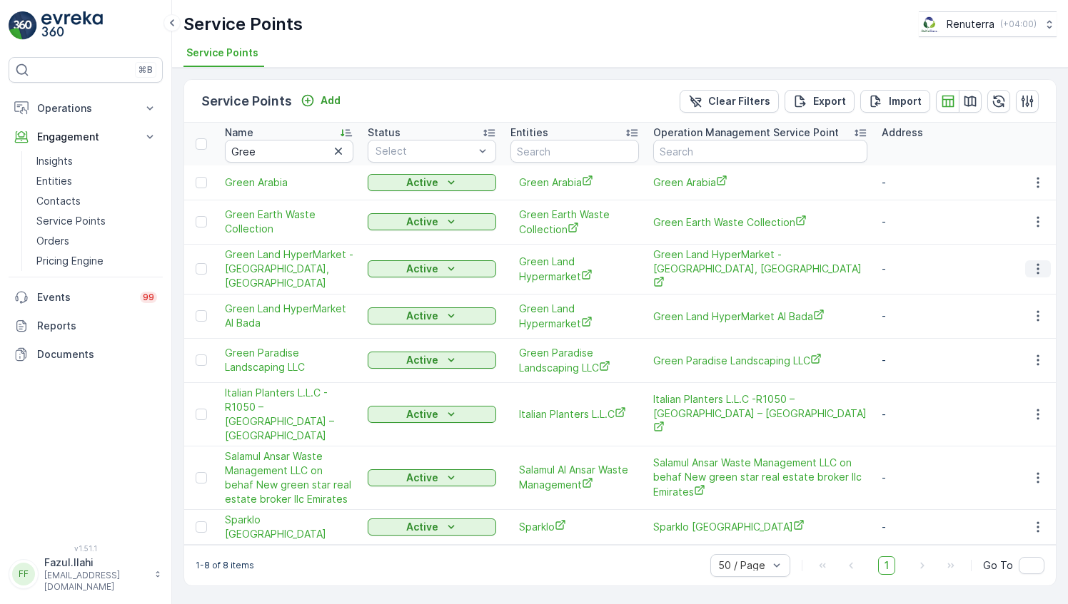
click at [1043, 265] on icon "button" at bounding box center [1037, 269] width 14 height 14
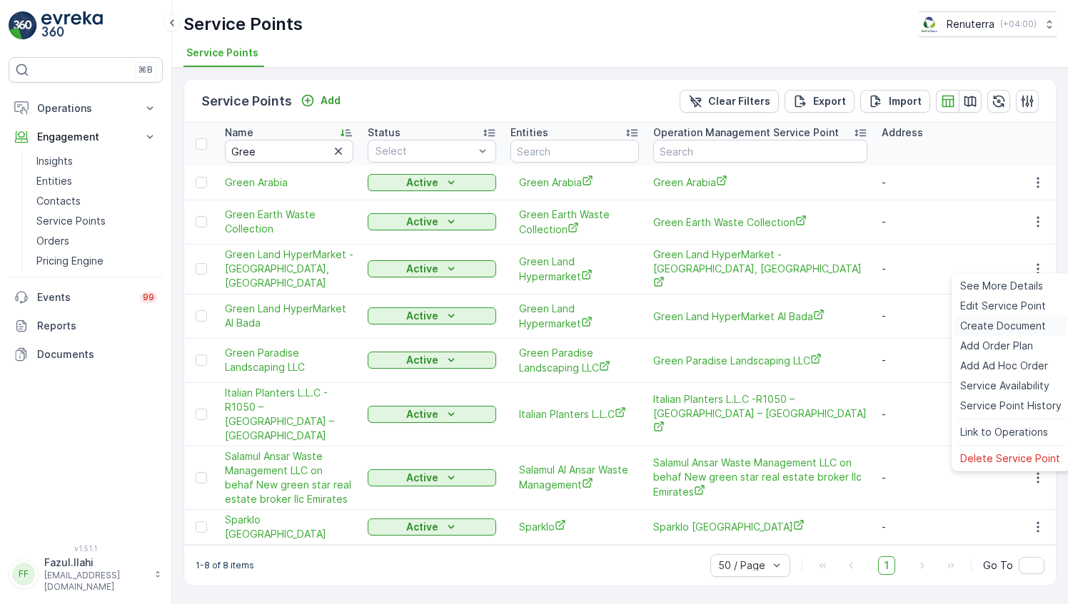
click at [998, 323] on span "Create Document" at bounding box center [1003, 326] width 86 height 14
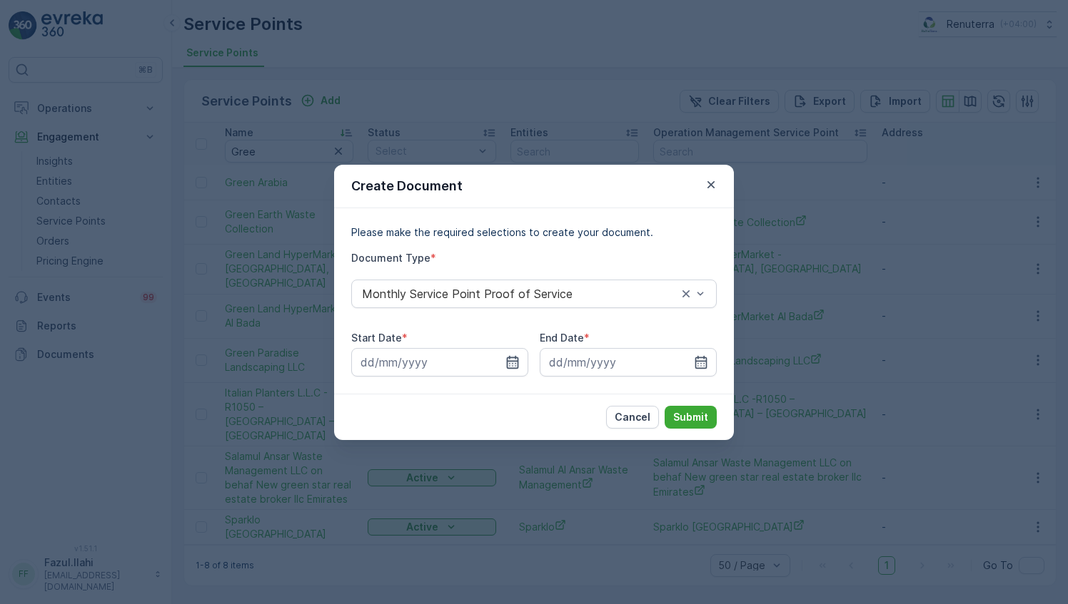
click at [512, 359] on icon "button" at bounding box center [512, 362] width 14 height 14
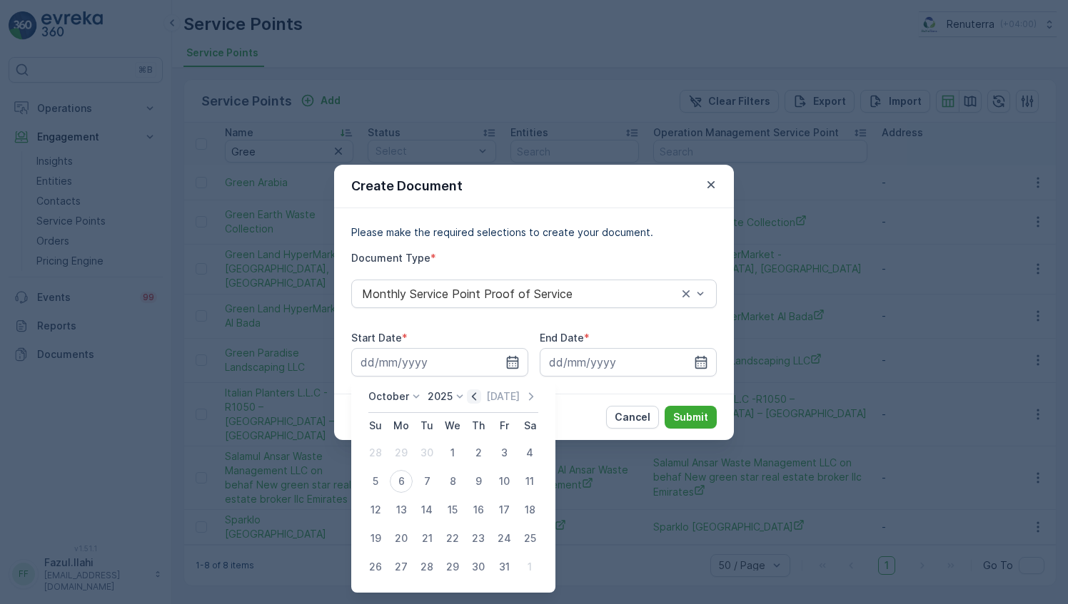
click at [472, 395] on icon "button" at bounding box center [474, 397] width 14 height 14
click at [403, 452] on div "1" at bounding box center [401, 453] width 23 height 23
type input "[DATE]"
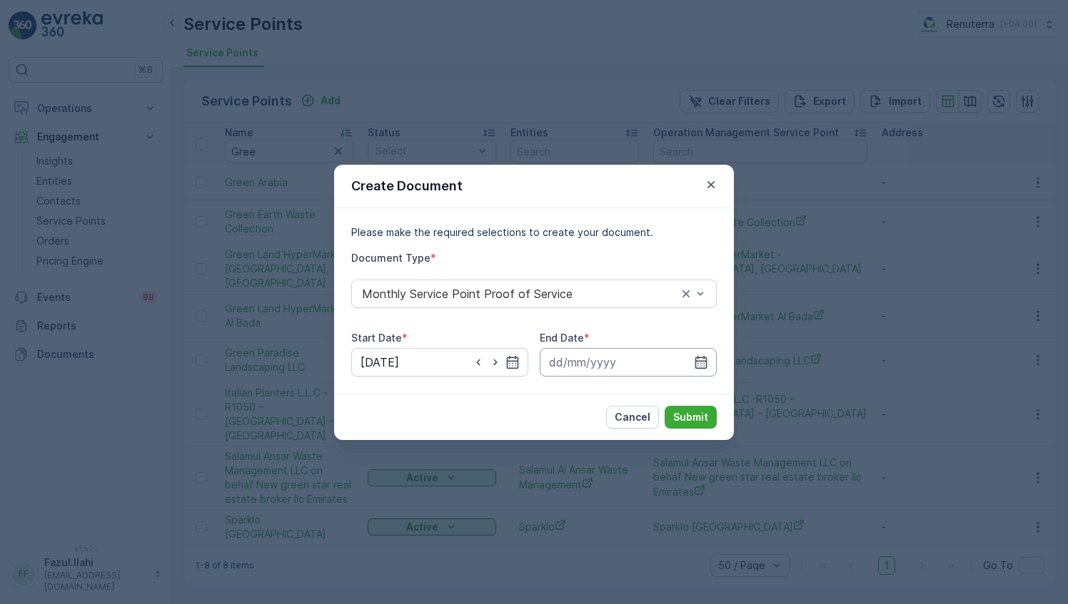
click at [712, 362] on input at bounding box center [627, 362] width 177 height 29
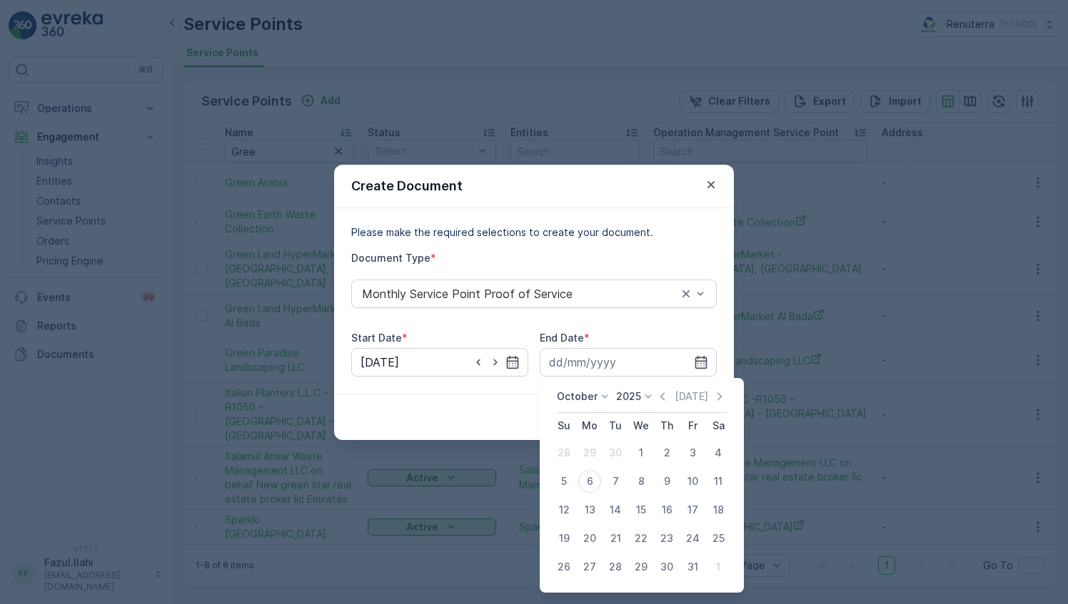
click at [674, 392] on div "Today" at bounding box center [690, 397] width 71 height 14
click at [669, 389] on div "October 2025 Today Su Mo Tu We Th Fr Sa 28 29 30 1 2 3 4 5 6 7 8 9 10 11 12 13 …" at bounding box center [641, 485] width 204 height 215
click at [665, 400] on icon "button" at bounding box center [662, 397] width 14 height 14
click at [622, 562] on div "30" at bounding box center [615, 567] width 23 height 23
type input "30.09.2025"
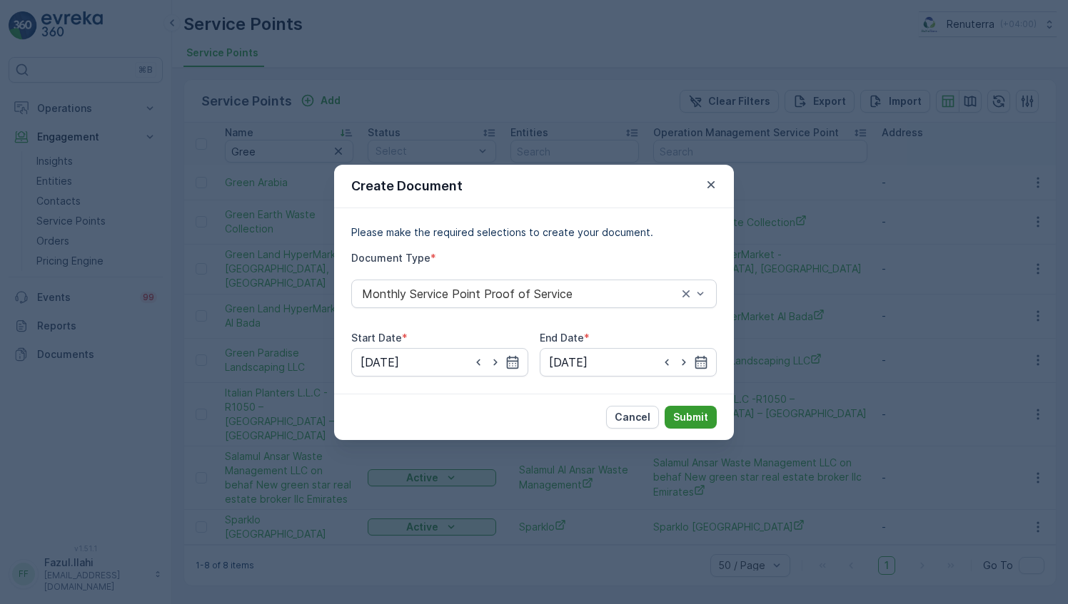
click at [696, 419] on p "Submit" at bounding box center [690, 417] width 35 height 14
click at [681, 414] on p "Submit" at bounding box center [690, 417] width 35 height 14
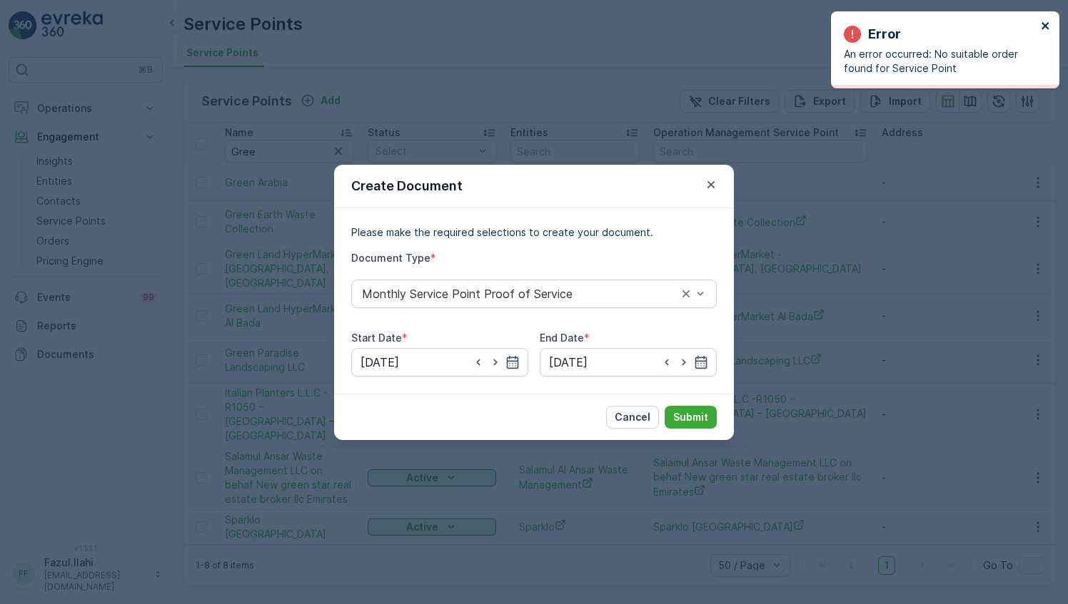
click at [1043, 26] on icon "close" at bounding box center [1044, 25] width 7 height 7
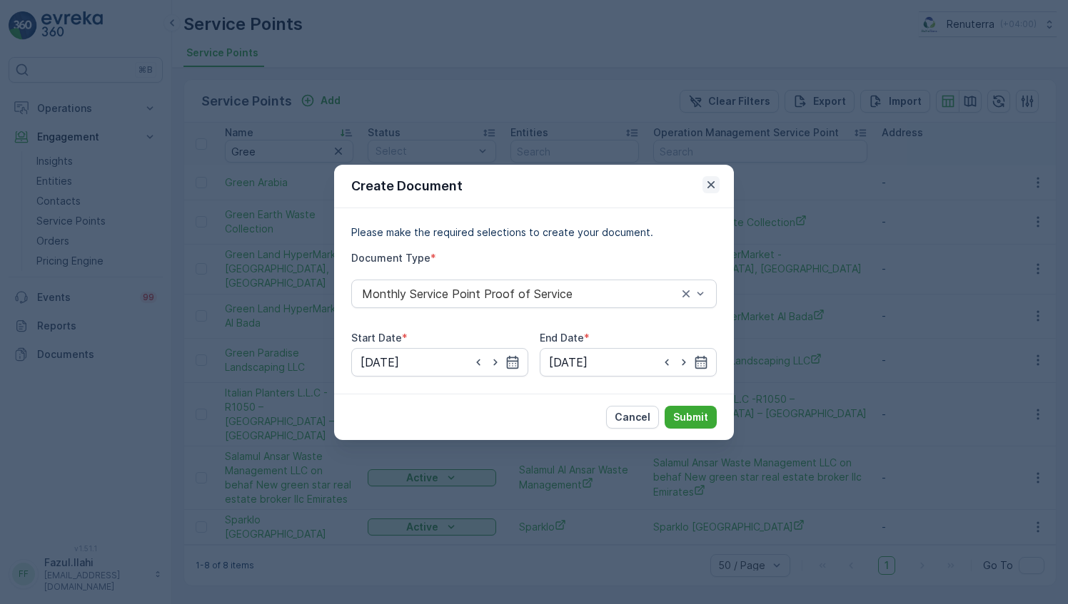
click at [711, 180] on icon "button" at bounding box center [711, 185] width 14 height 14
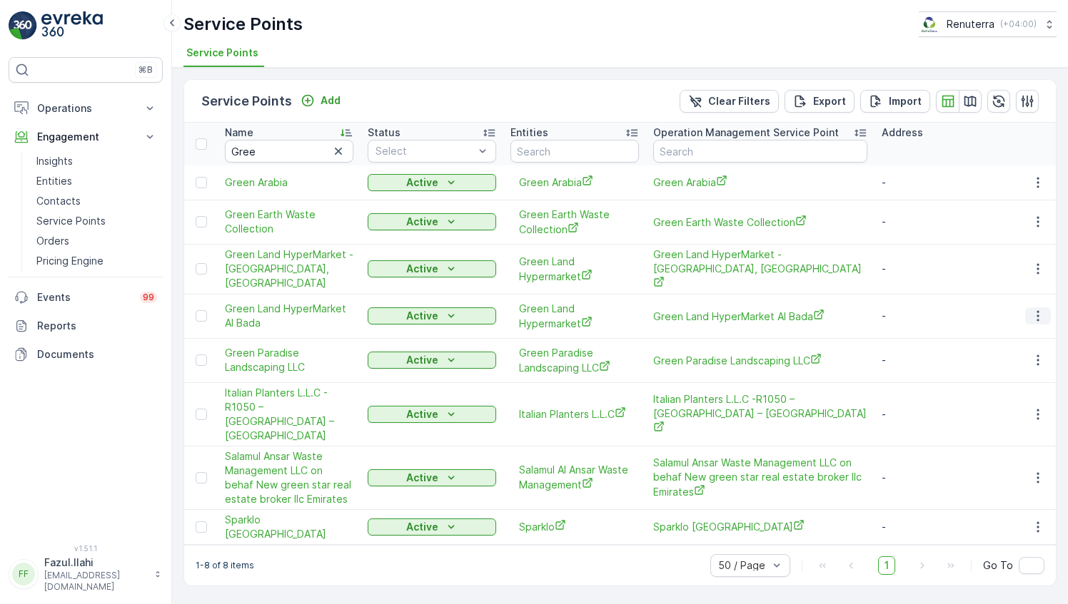
click at [1042, 309] on icon "button" at bounding box center [1037, 316] width 14 height 14
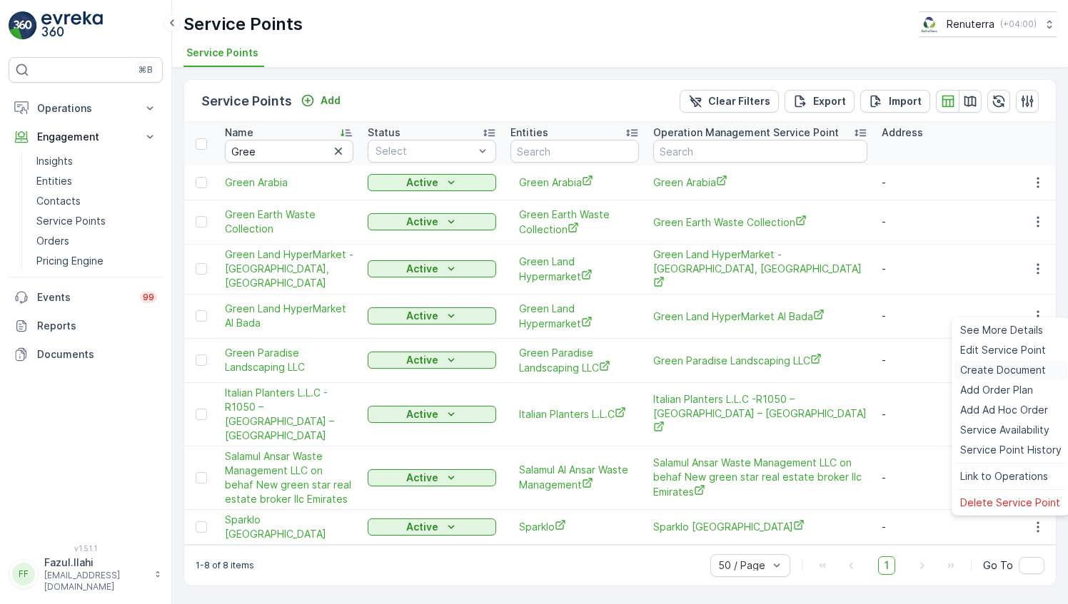
click at [1000, 375] on span "Create Document" at bounding box center [1003, 370] width 86 height 14
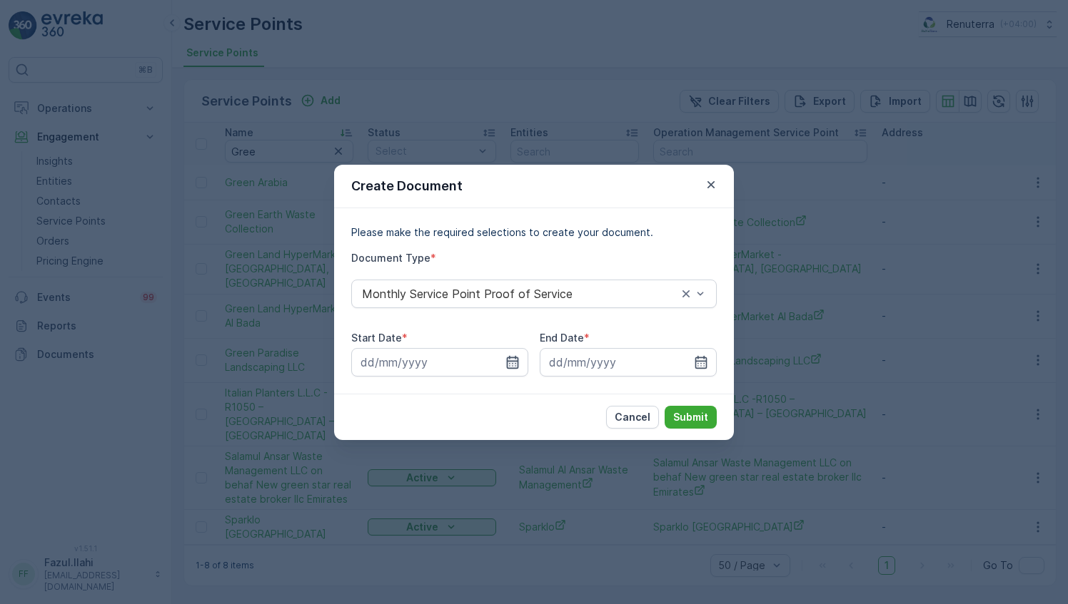
click at [518, 361] on icon "button" at bounding box center [513, 361] width 12 height 13
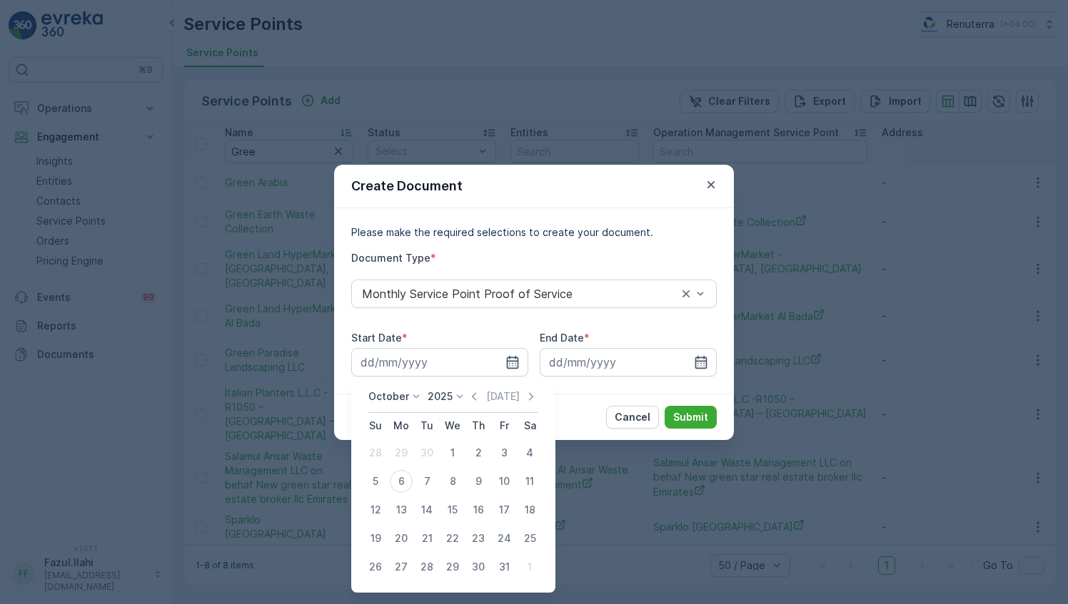
click at [469, 392] on div "October 2025 Today" at bounding box center [453, 402] width 170 height 24
click at [479, 395] on icon "button" at bounding box center [474, 397] width 14 height 14
click at [407, 451] on div "1" at bounding box center [401, 453] width 23 height 23
type input "01.09.2025"
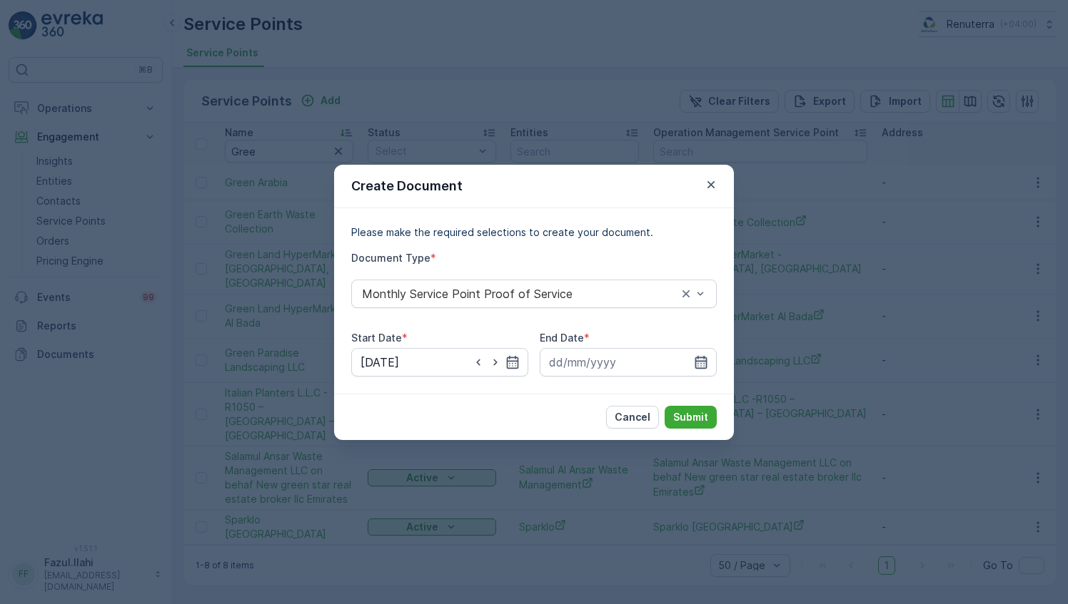
click at [699, 357] on icon "button" at bounding box center [701, 362] width 14 height 14
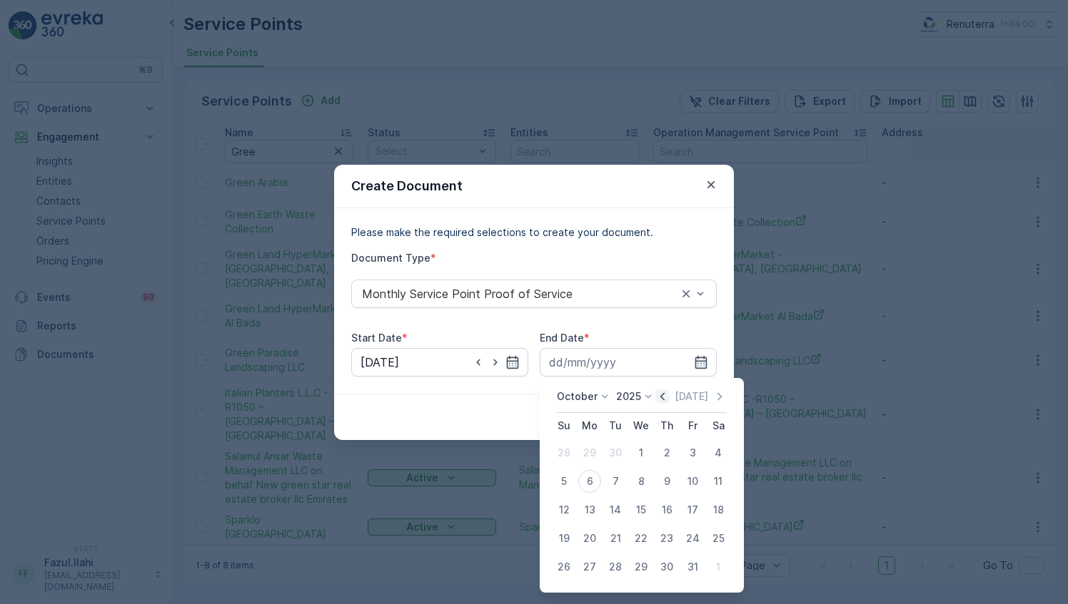
click at [666, 397] on icon "button" at bounding box center [662, 397] width 14 height 14
click at [609, 568] on div "30" at bounding box center [615, 567] width 23 height 23
type input "30.09.2025"
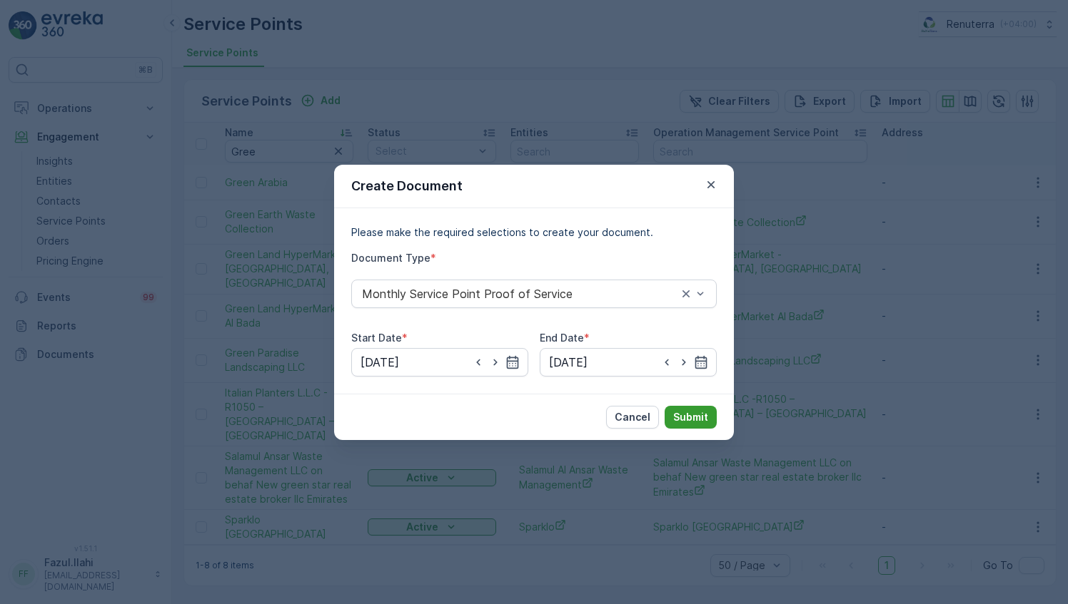
click at [695, 417] on p "Submit" at bounding box center [690, 417] width 35 height 14
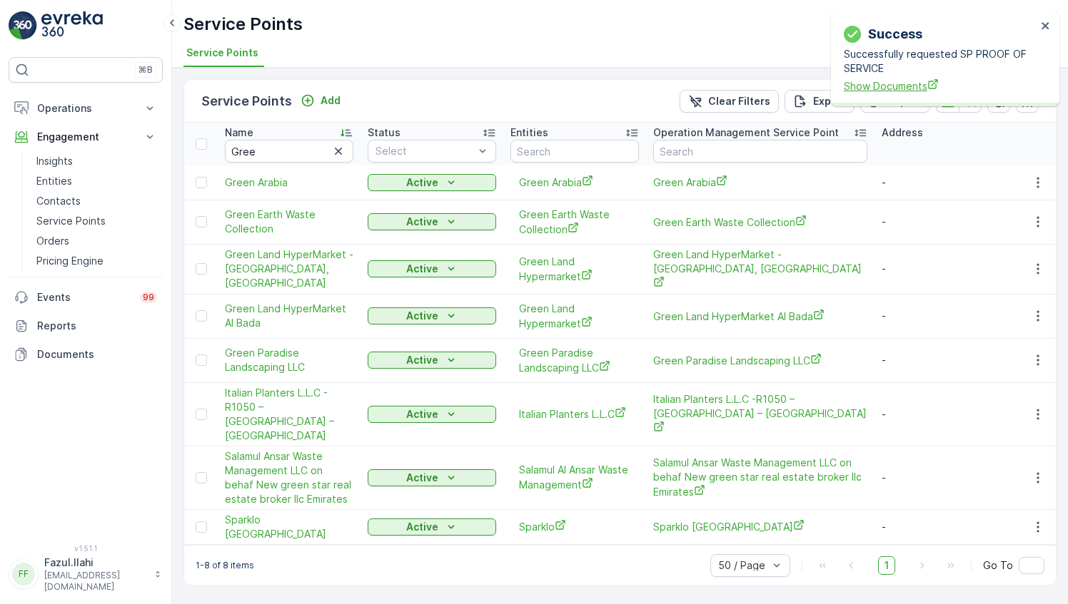
click at [911, 84] on span "Show Documents" at bounding box center [939, 85] width 193 height 15
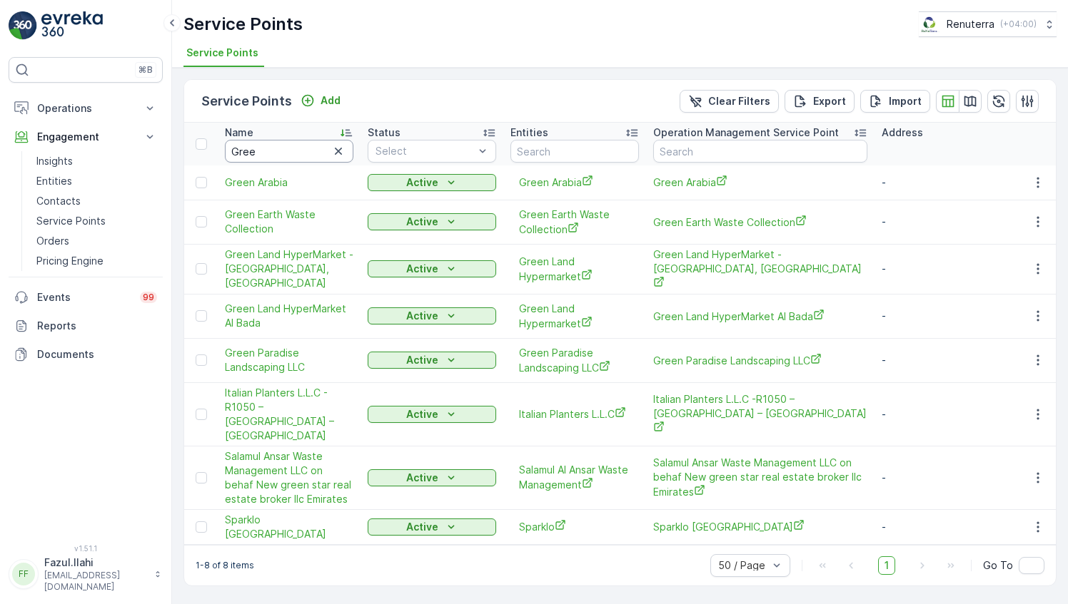
click at [262, 153] on input "Gree" at bounding box center [289, 151] width 128 height 23
type input "Tron"
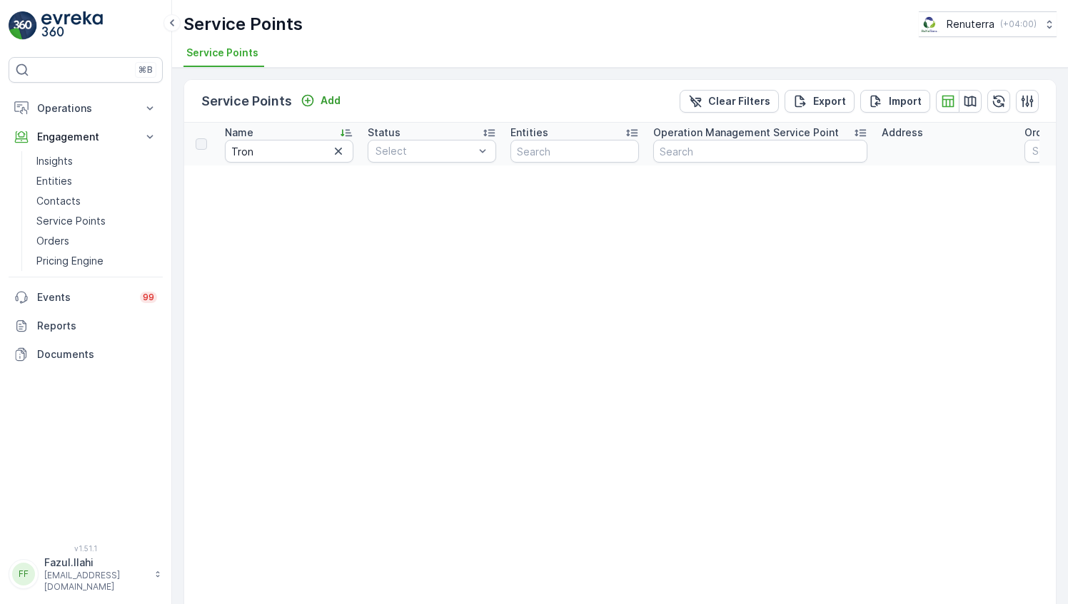
click at [289, 140] on input "Tron" at bounding box center [289, 151] width 128 height 23
click at [306, 154] on input "Tron" at bounding box center [289, 151] width 128 height 23
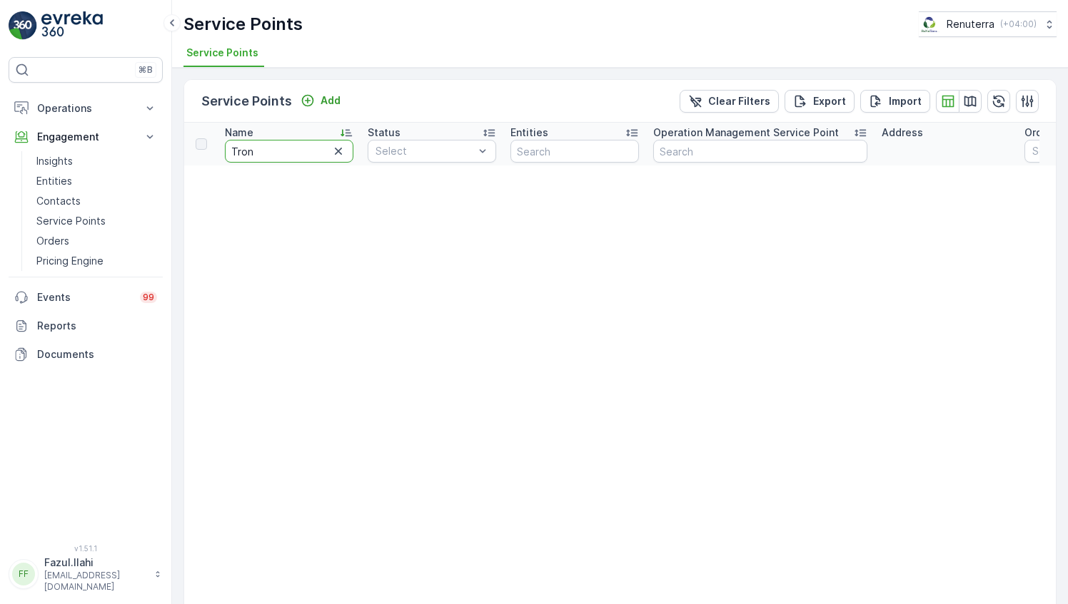
type input "T"
click at [306, 154] on input "T" at bounding box center [289, 151] width 128 height 23
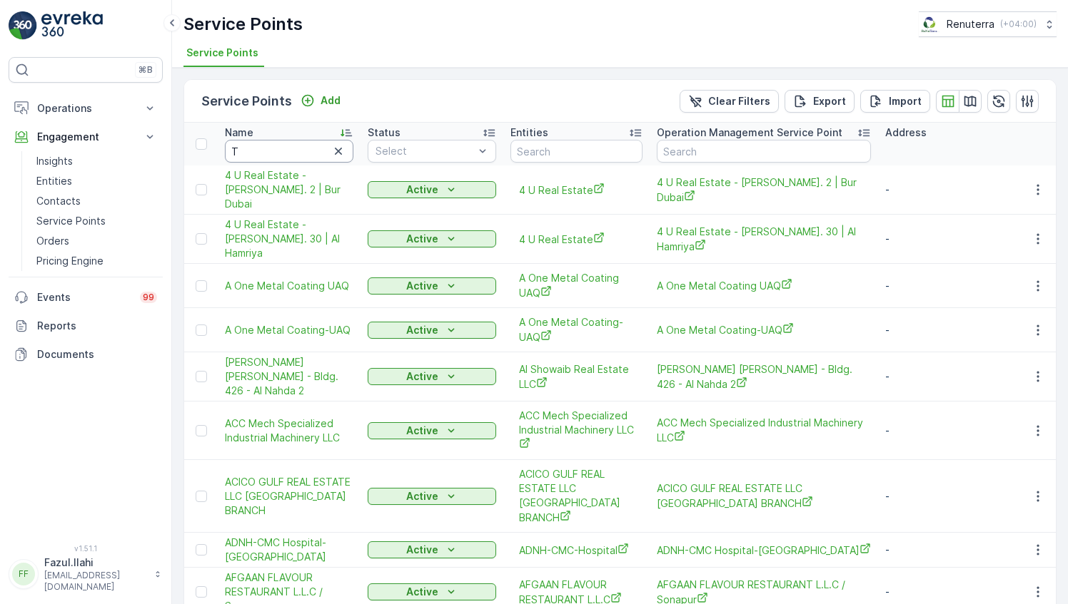
click at [306, 154] on input "T" at bounding box center [289, 151] width 128 height 23
type input "Toran"
click at [306, 154] on input "Toran" at bounding box center [289, 151] width 128 height 23
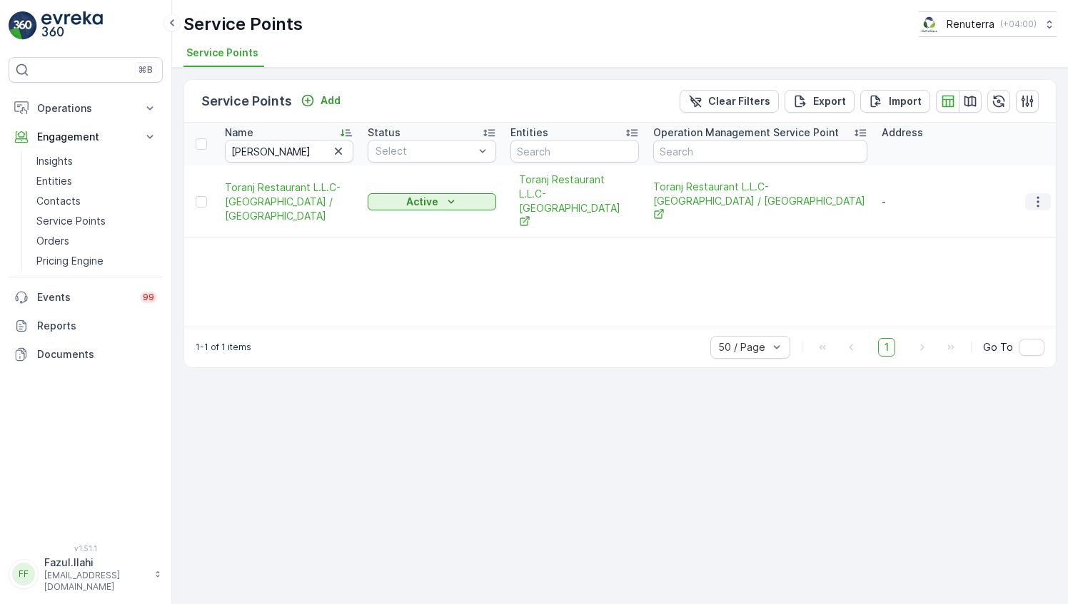
click at [1033, 195] on icon "button" at bounding box center [1037, 202] width 14 height 14
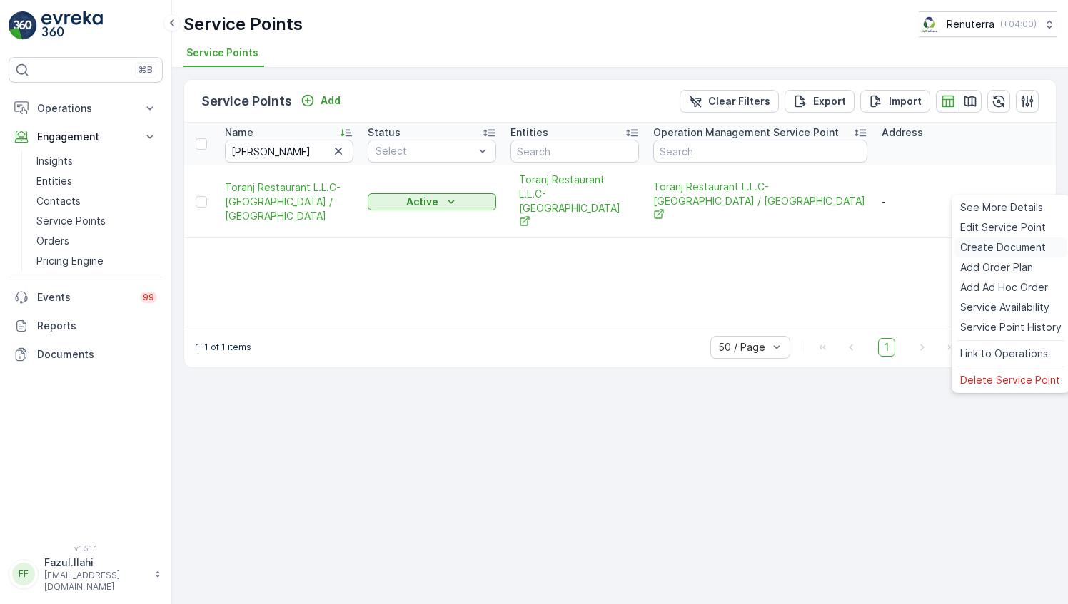
click at [996, 243] on span "Create Document" at bounding box center [1003, 247] width 86 height 14
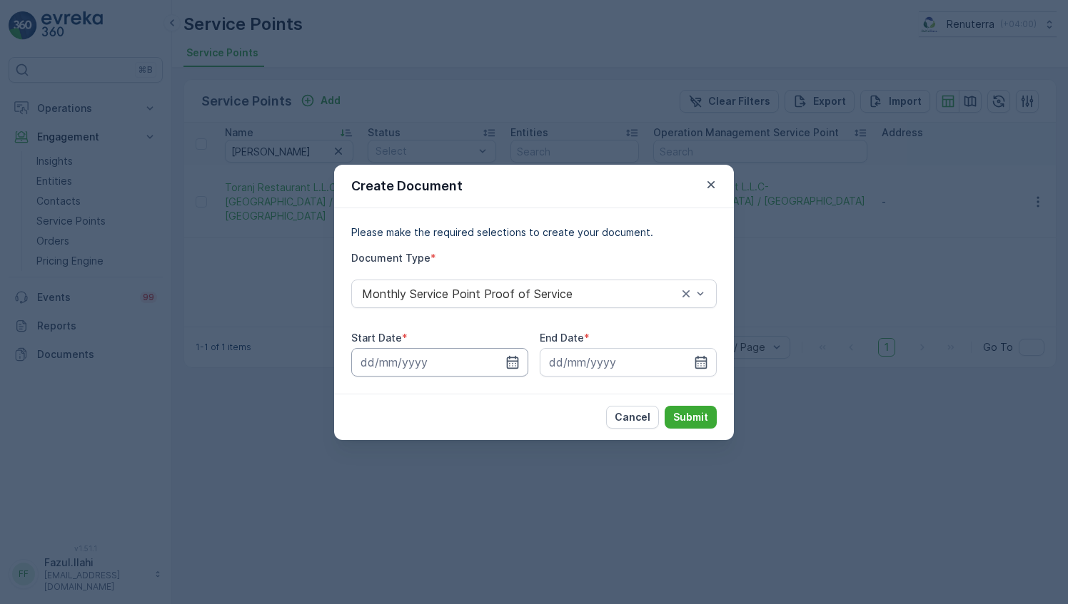
click at [498, 354] on input at bounding box center [439, 362] width 177 height 29
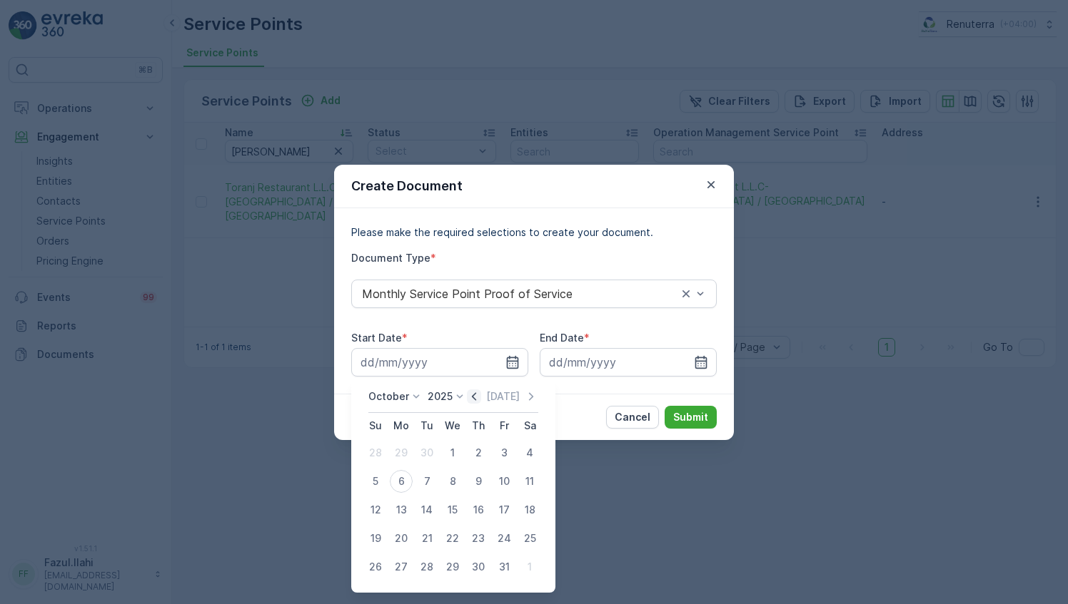
click at [473, 400] on icon "button" at bounding box center [474, 397] width 14 height 14
click at [400, 450] on div "1" at bounding box center [401, 453] width 23 height 23
type input "01.09.2025"
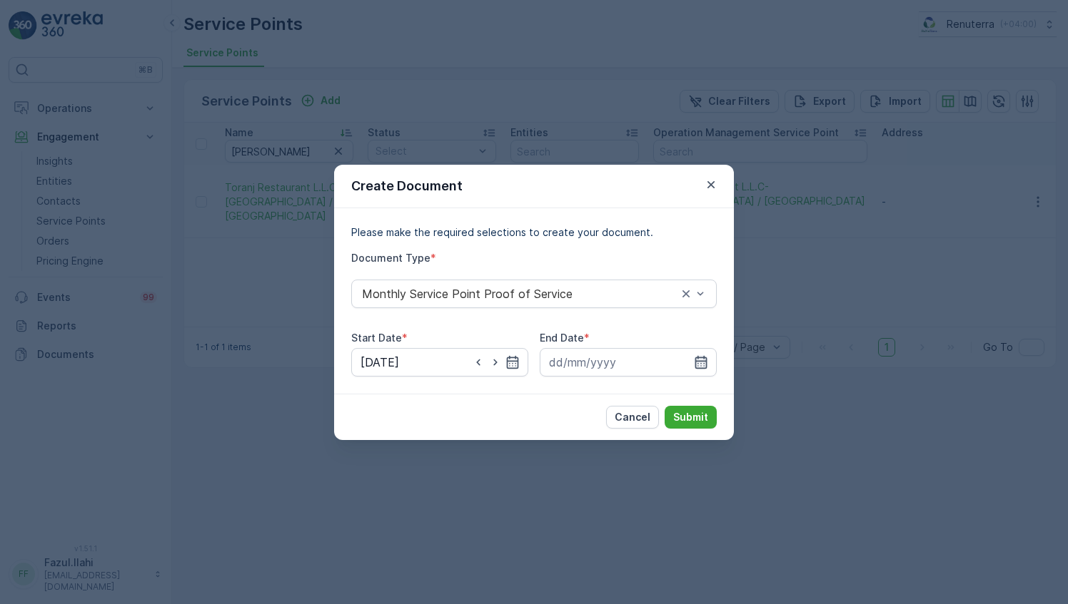
click at [694, 361] on icon "button" at bounding box center [701, 362] width 14 height 14
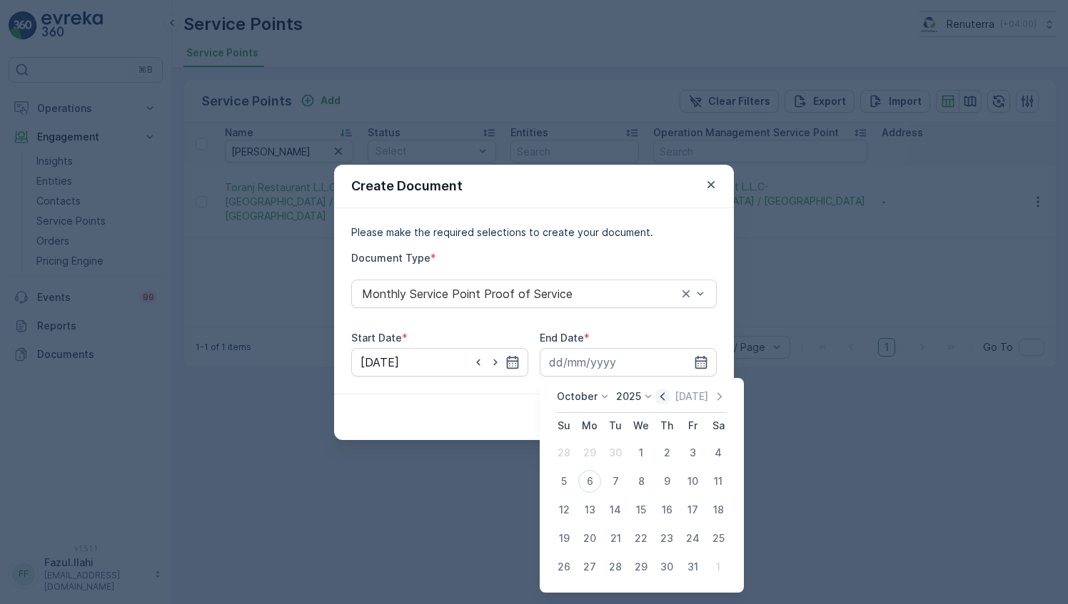
click at [665, 394] on icon "button" at bounding box center [662, 397] width 14 height 14
click at [619, 562] on div "30" at bounding box center [615, 567] width 23 height 23
type input "30.09.2025"
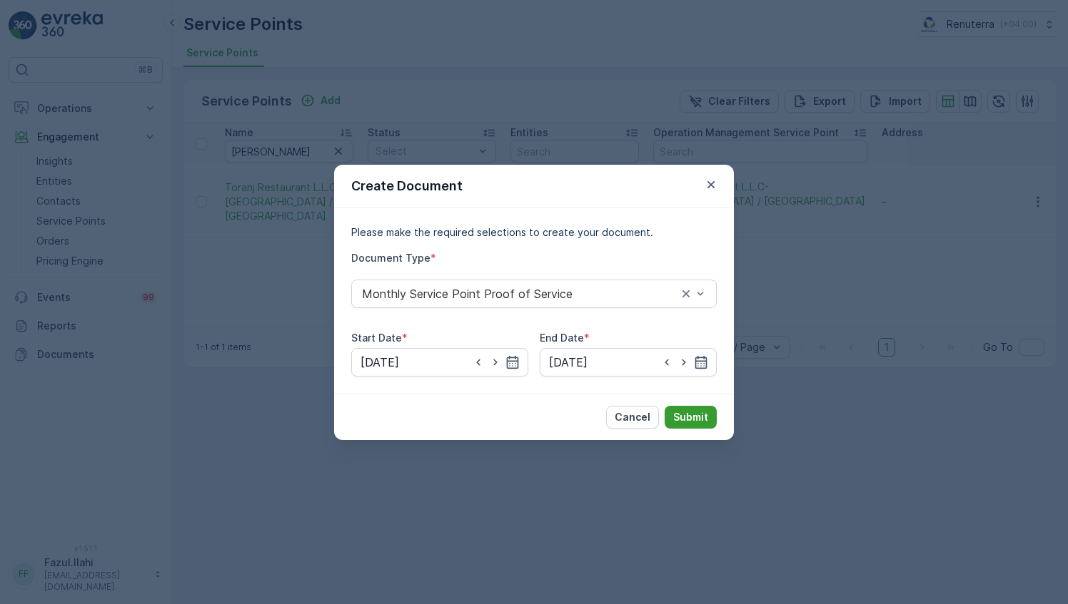
click at [698, 410] on p "Submit" at bounding box center [690, 417] width 35 height 14
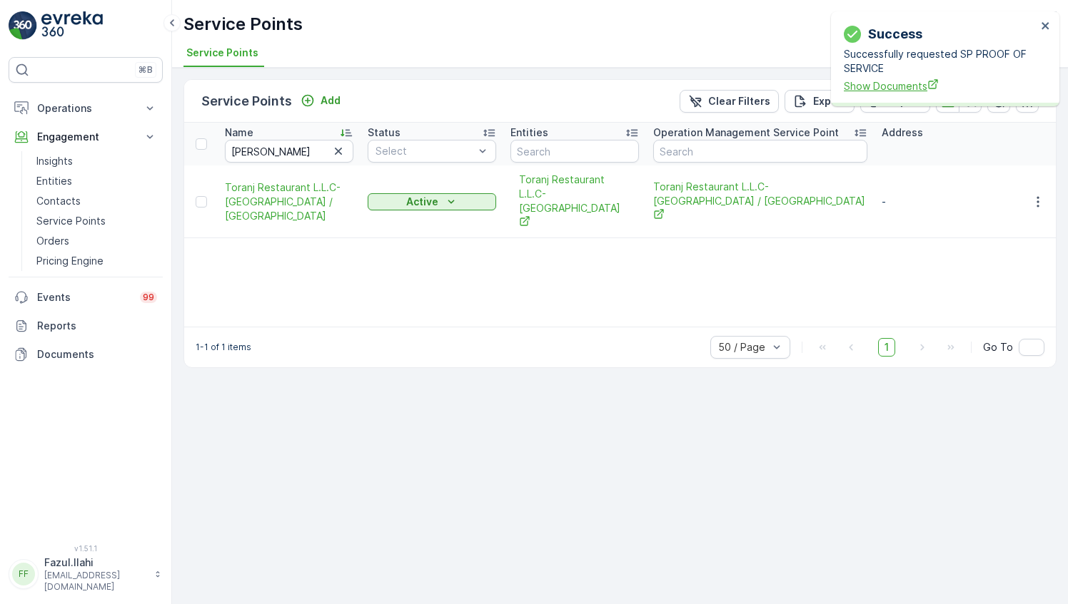
click at [909, 88] on span "Show Documents" at bounding box center [939, 85] width 193 height 15
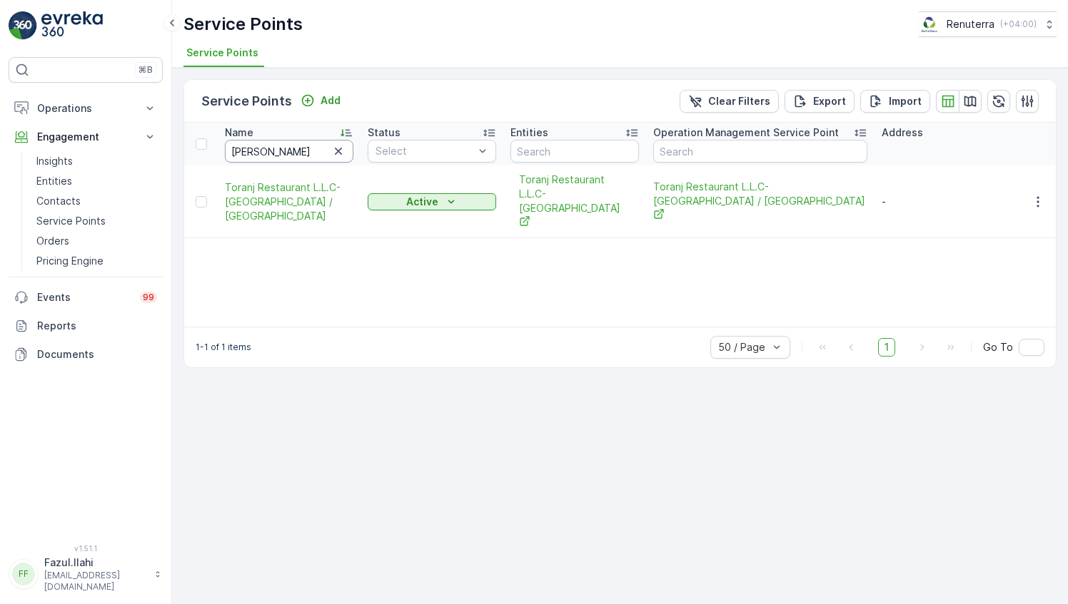
click at [297, 156] on input "Toran" at bounding box center [289, 151] width 128 height 23
type input "al serh"
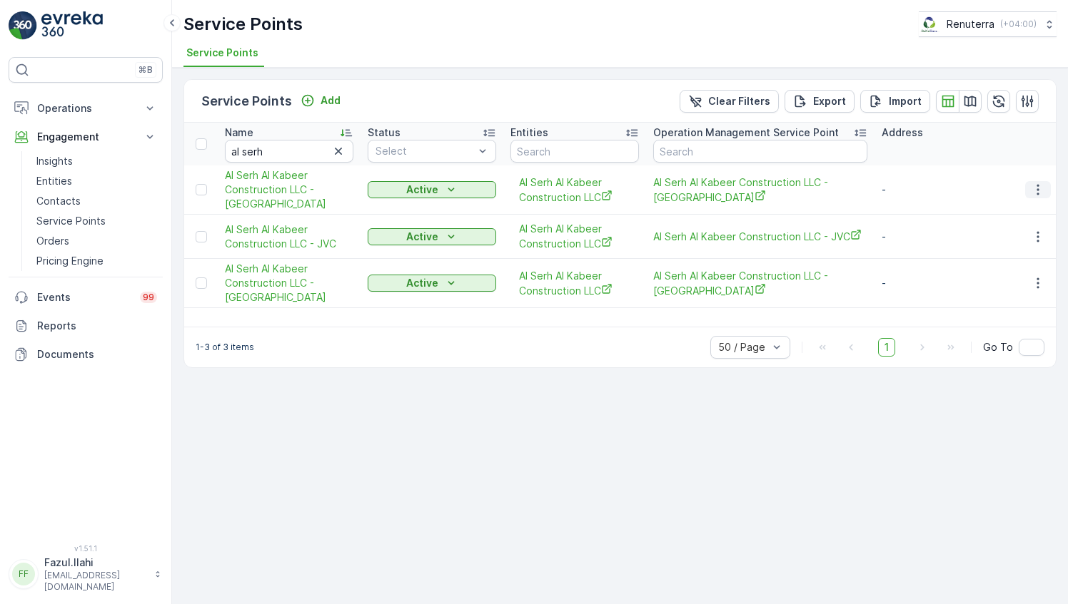
click at [1039, 189] on icon "button" at bounding box center [1037, 190] width 14 height 14
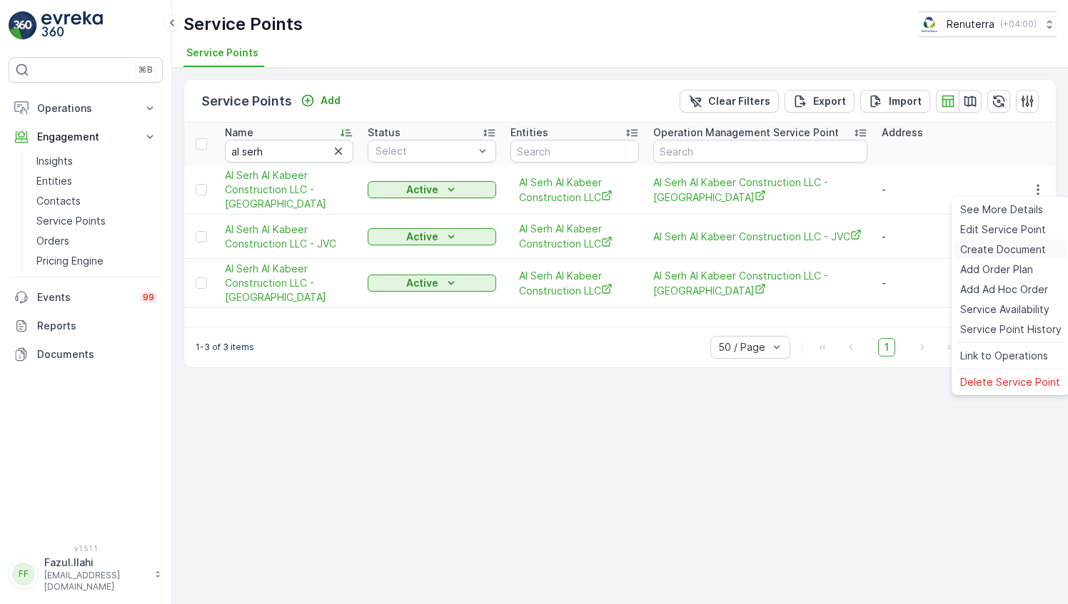
click at [983, 250] on span "Create Document" at bounding box center [1003, 250] width 86 height 14
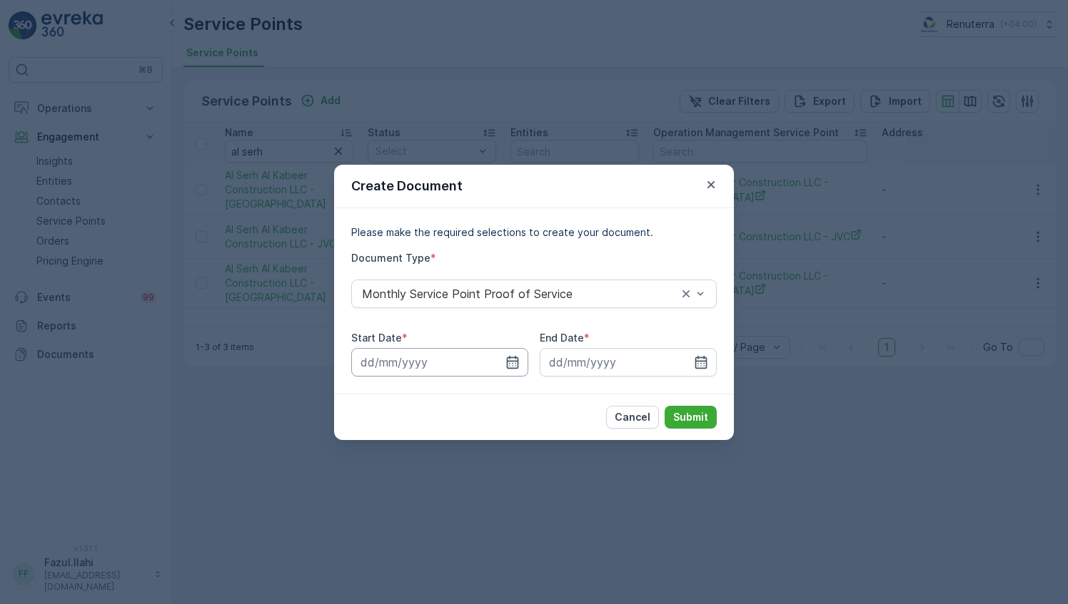
click at [516, 370] on input at bounding box center [439, 362] width 177 height 29
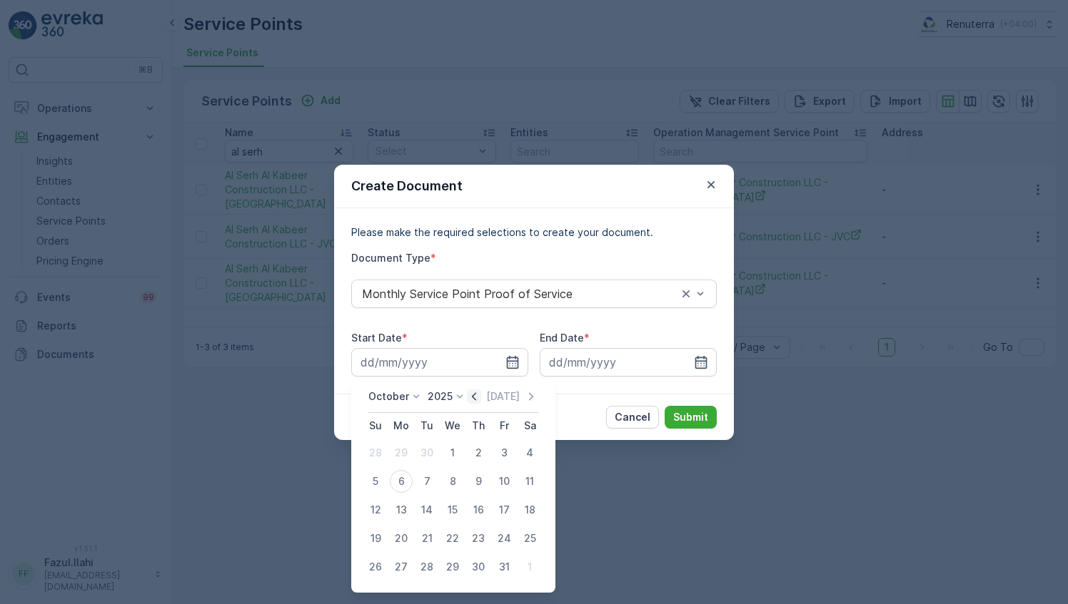
click at [476, 396] on icon "button" at bounding box center [474, 396] width 4 height 8
click at [398, 452] on div "1" at bounding box center [401, 453] width 23 height 23
type input "01.09.2025"
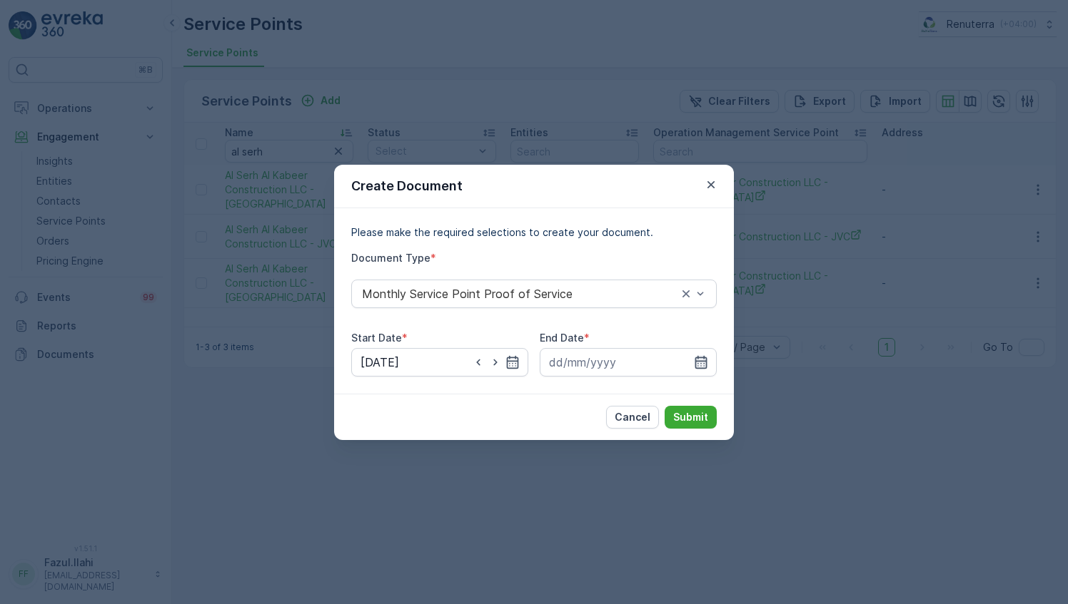
click at [703, 360] on icon "button" at bounding box center [701, 362] width 14 height 14
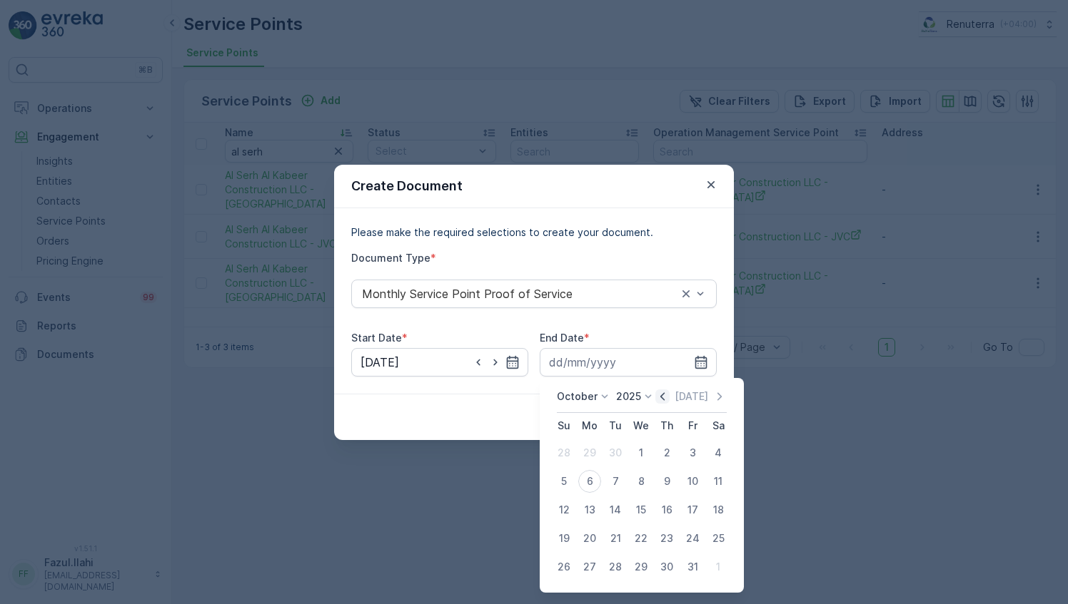
click at [666, 396] on icon "button" at bounding box center [662, 397] width 14 height 14
click at [618, 567] on div "30" at bounding box center [615, 567] width 23 height 23
type input "30.09.2025"
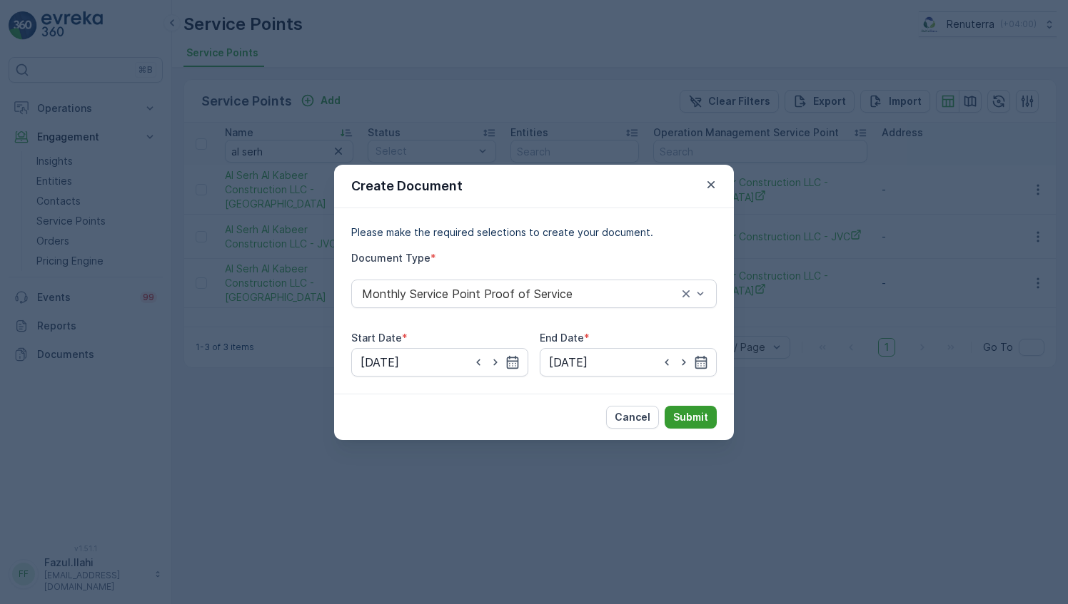
click at [705, 415] on p "Submit" at bounding box center [690, 417] width 35 height 14
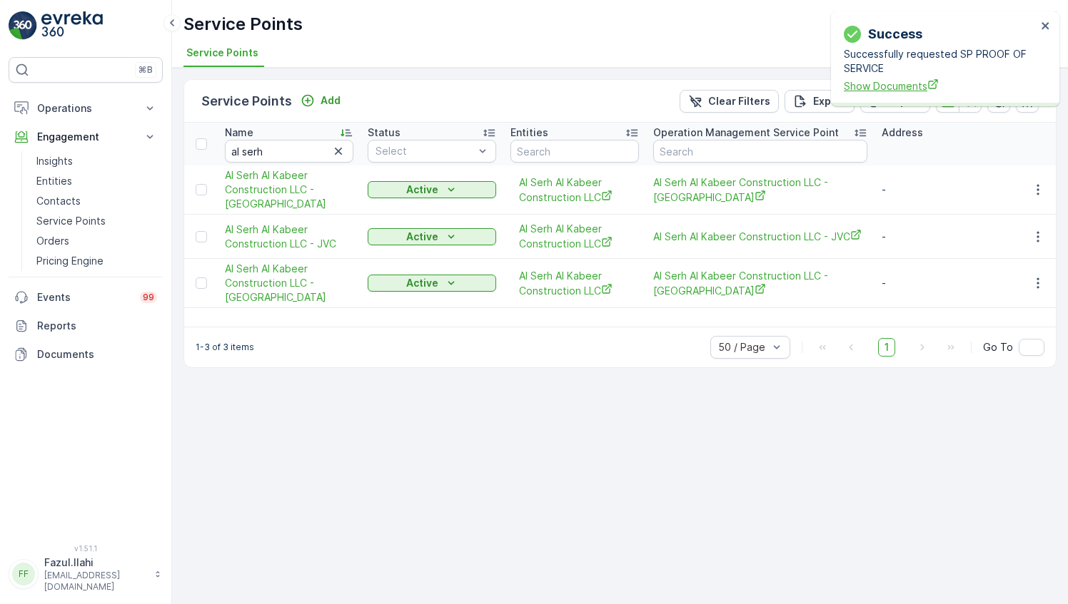
click at [904, 89] on span "Show Documents" at bounding box center [939, 85] width 193 height 15
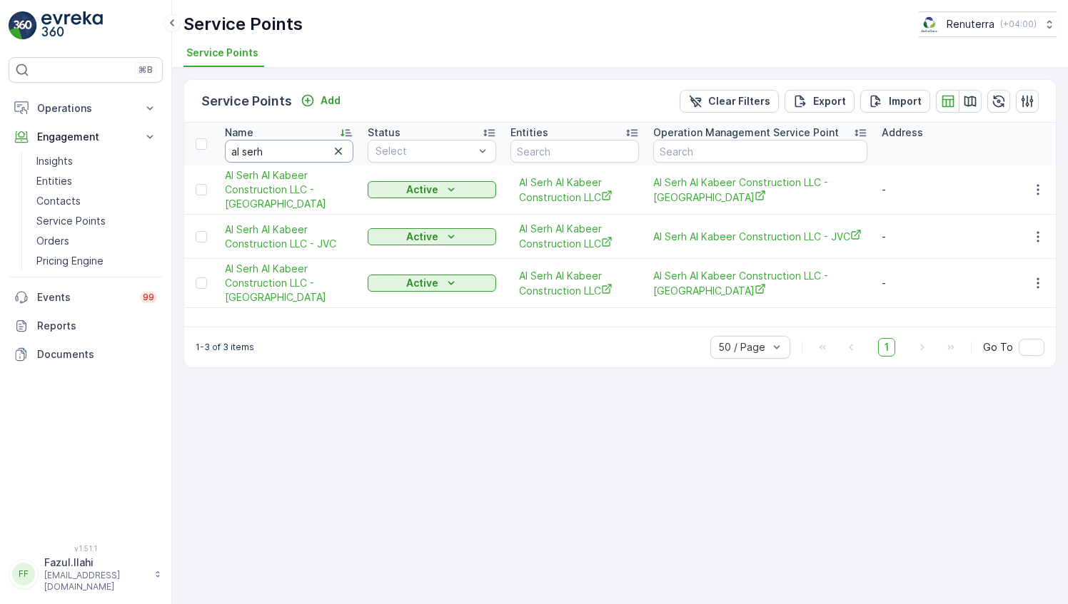
click at [297, 153] on input "al serh" at bounding box center [289, 151] width 128 height 23
click at [297, 153] on input "text" at bounding box center [289, 151] width 128 height 23
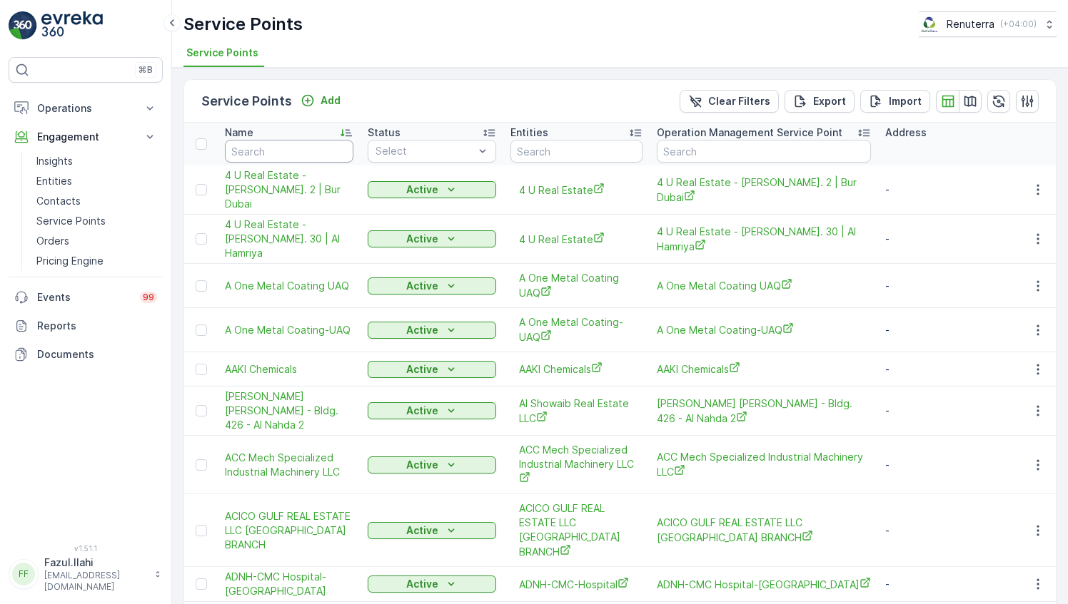
scroll to position [470, 0]
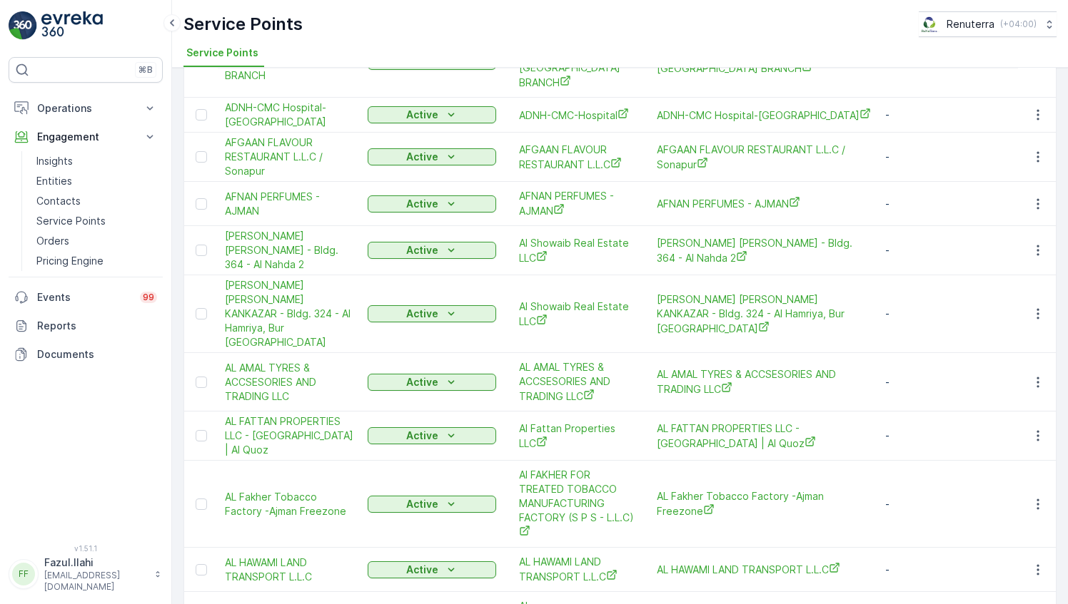
click at [297, 153] on span "AFGAAN FLAVOUR RESTAURANT L.L.C / Sonapur" at bounding box center [289, 157] width 128 height 43
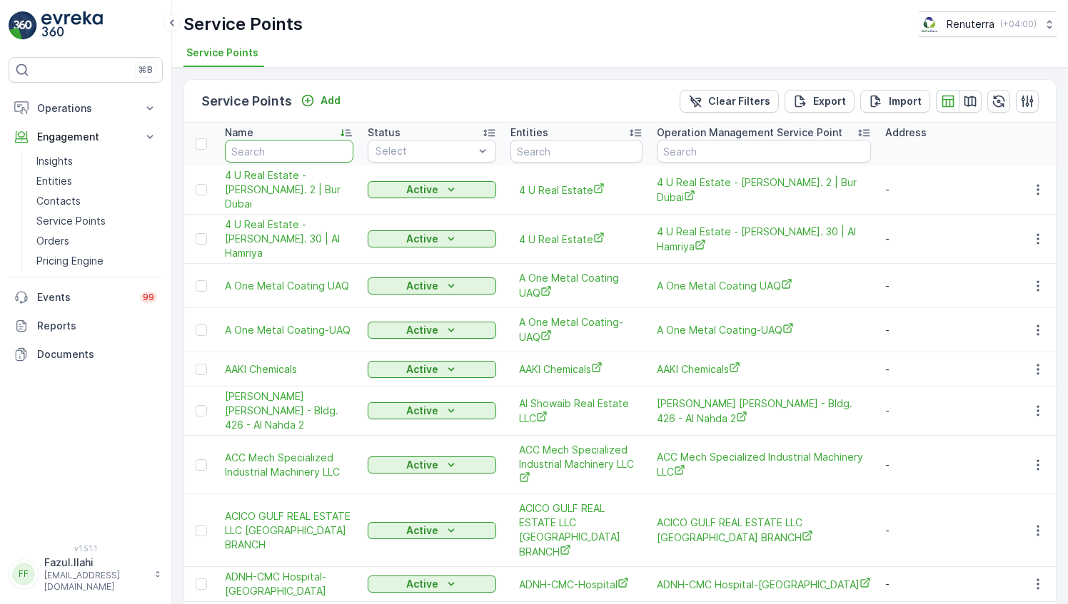
click at [284, 150] on input "text" at bounding box center [289, 151] width 128 height 23
type input "Grand"
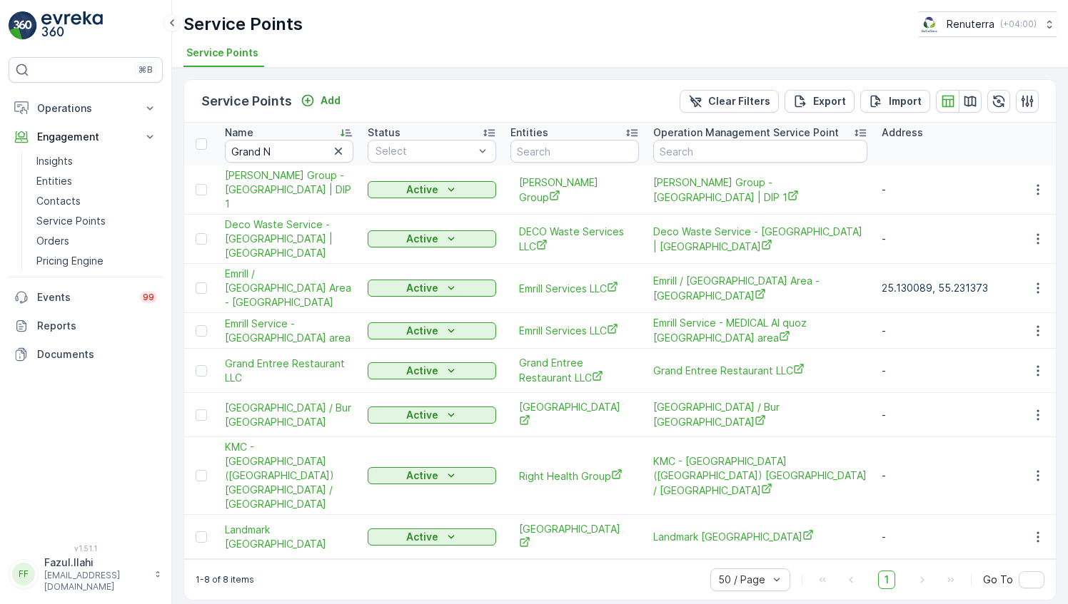
type input "Grand"
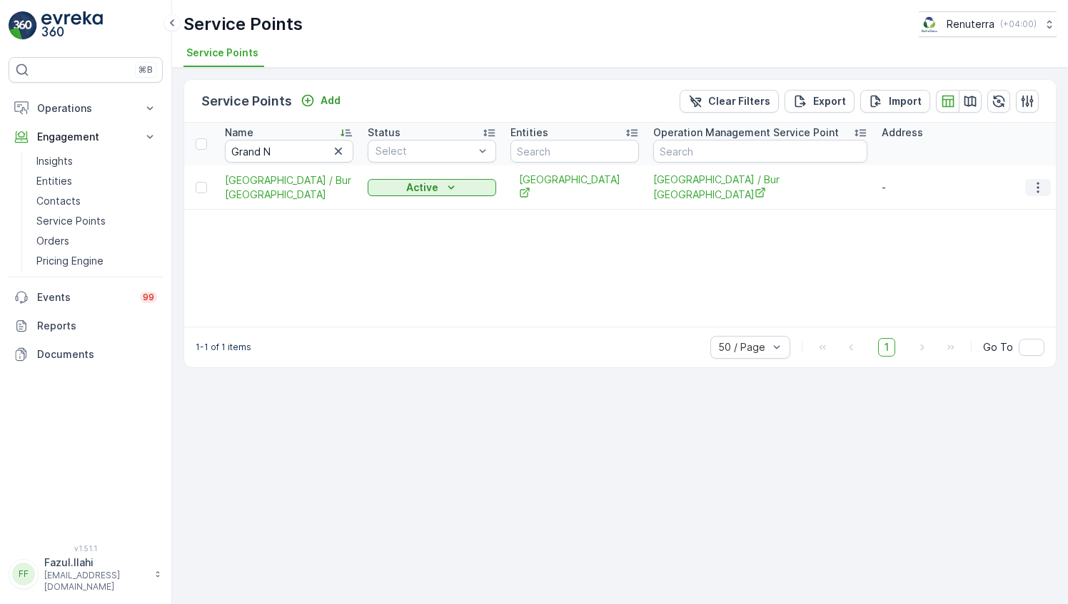
click at [1033, 186] on icon "button" at bounding box center [1037, 188] width 14 height 14
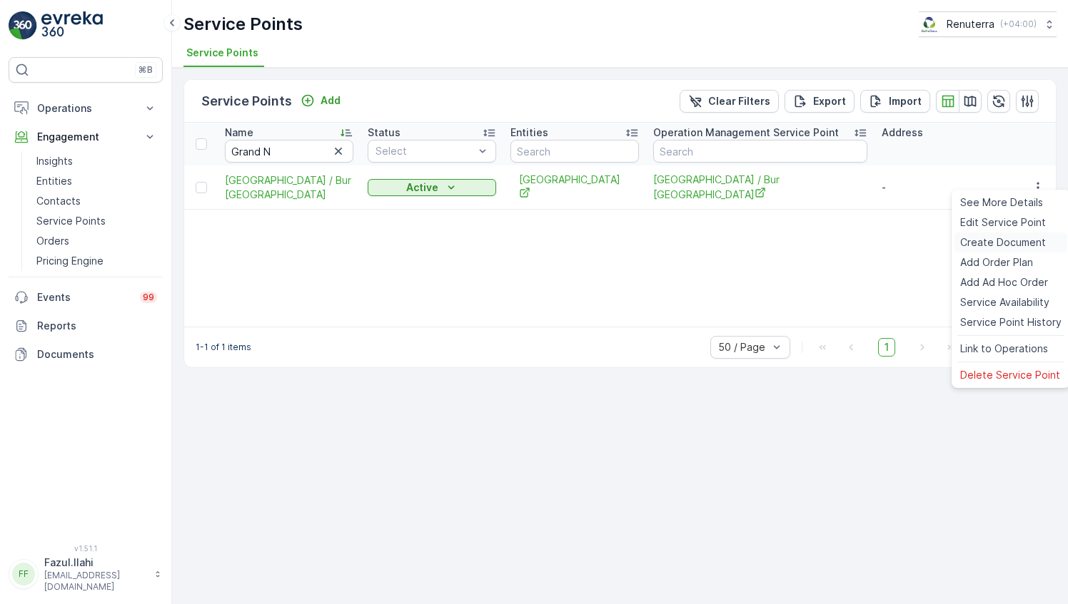
click at [1003, 241] on span "Create Document" at bounding box center [1003, 242] width 86 height 14
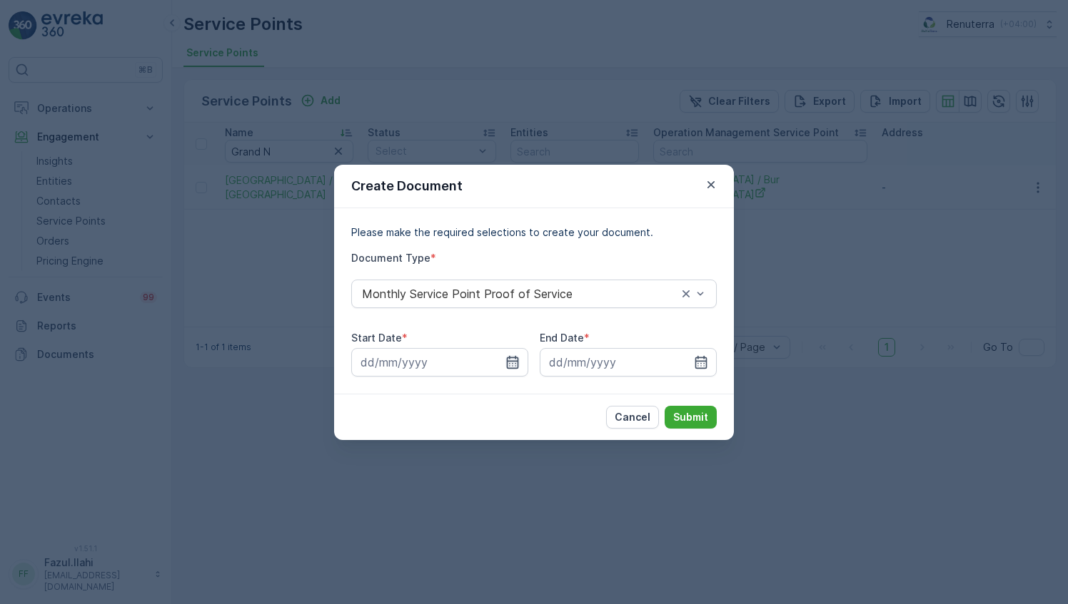
click at [517, 362] on icon "button" at bounding box center [513, 361] width 12 height 13
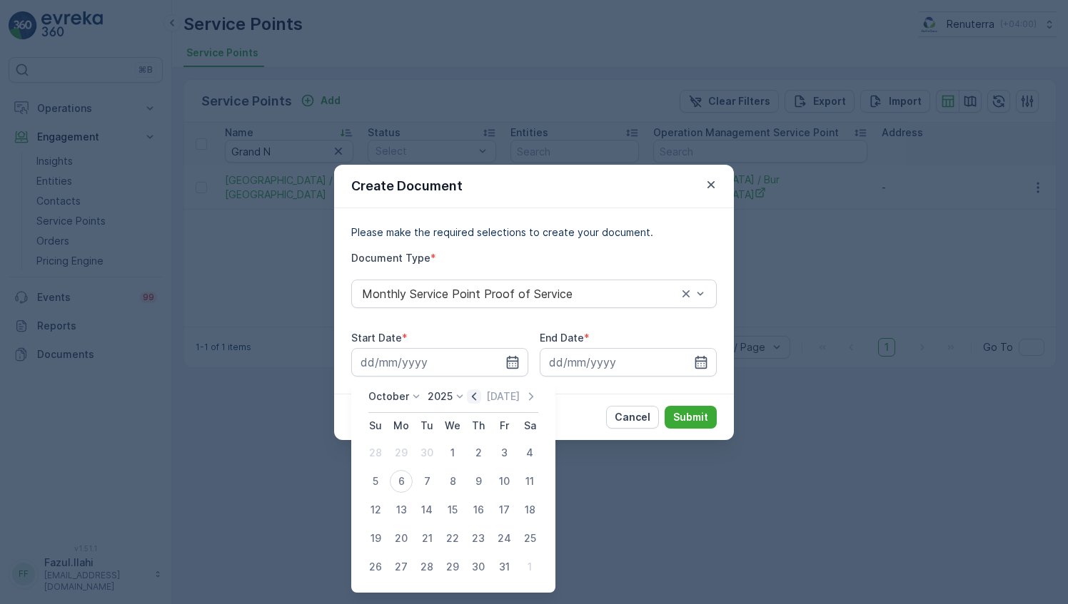
click at [480, 392] on icon "button" at bounding box center [474, 397] width 14 height 14
click at [400, 450] on div "1" at bounding box center [401, 453] width 23 height 23
type input "01.09.2025"
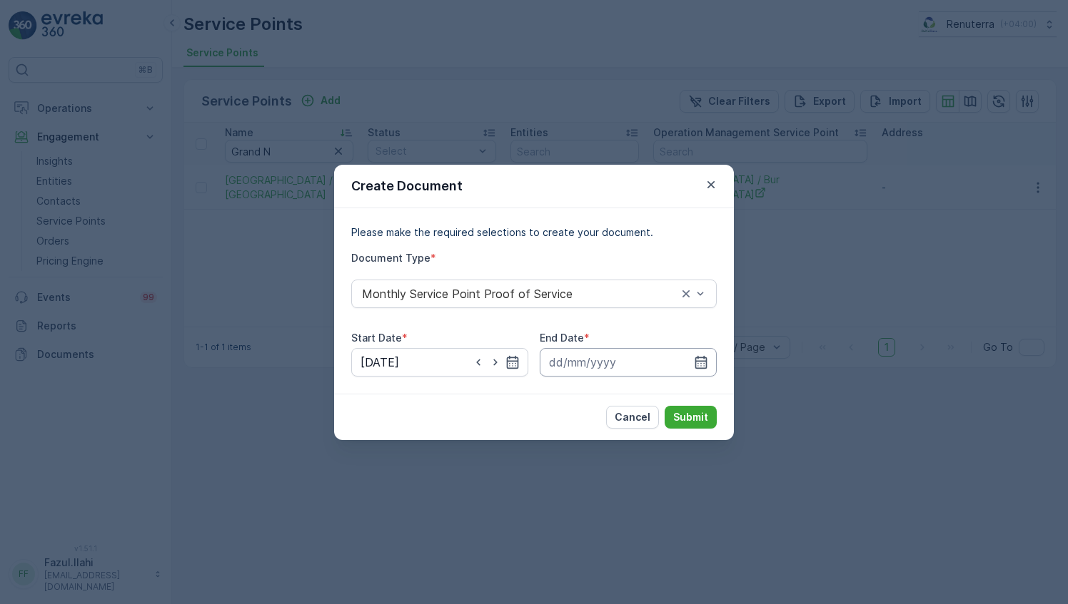
click at [704, 370] on input at bounding box center [627, 362] width 177 height 29
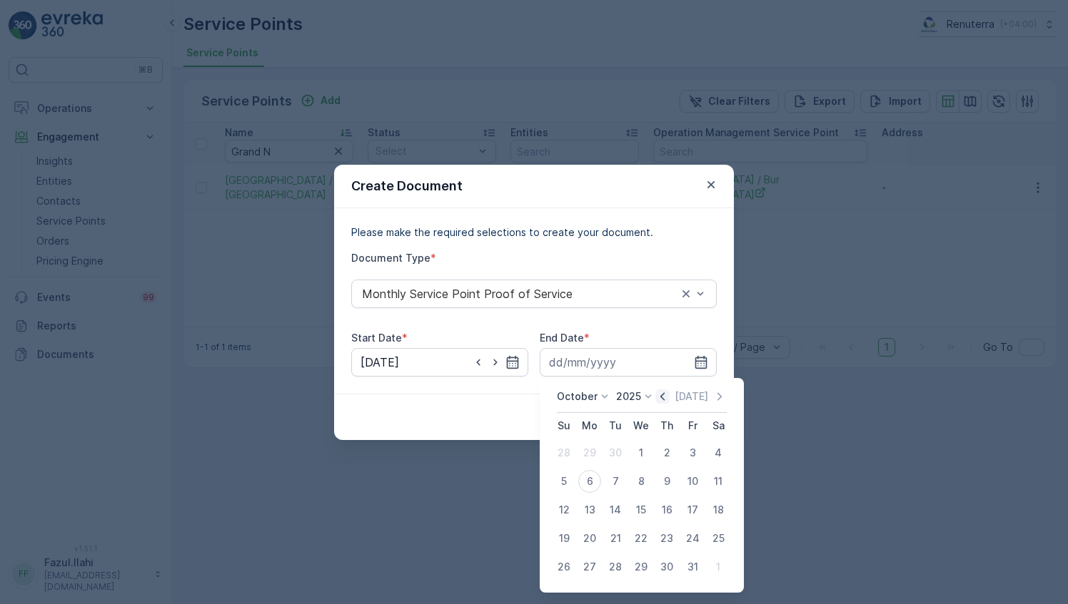
click at [666, 398] on icon "button" at bounding box center [662, 397] width 14 height 14
click at [625, 564] on div "30" at bounding box center [615, 567] width 23 height 23
type input "30.09.2025"
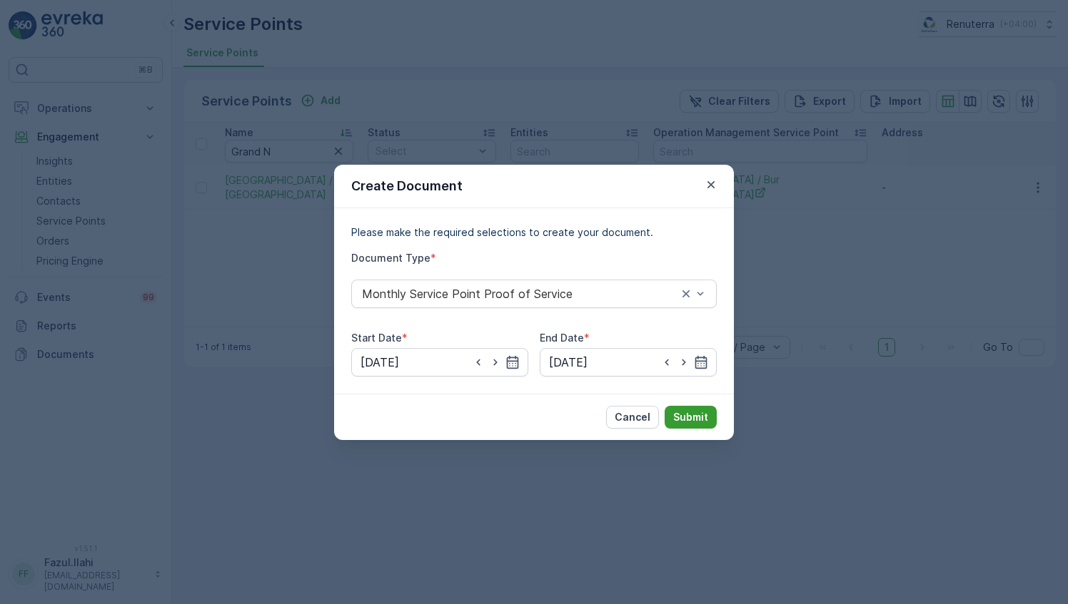
click at [689, 422] on p "Submit" at bounding box center [690, 417] width 35 height 14
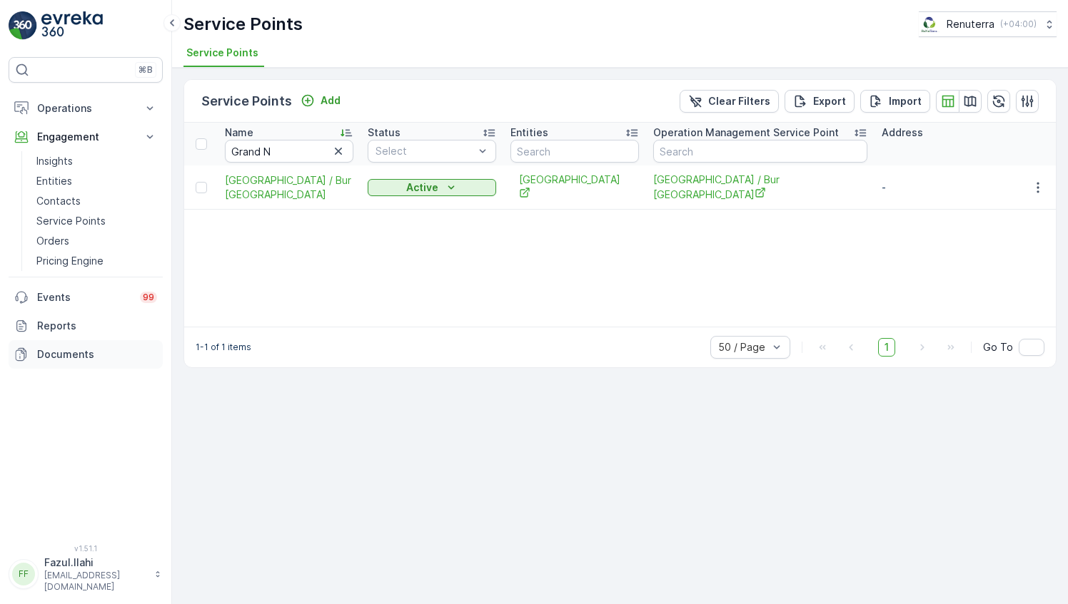
click at [61, 342] on link "Documents" at bounding box center [86, 354] width 154 height 29
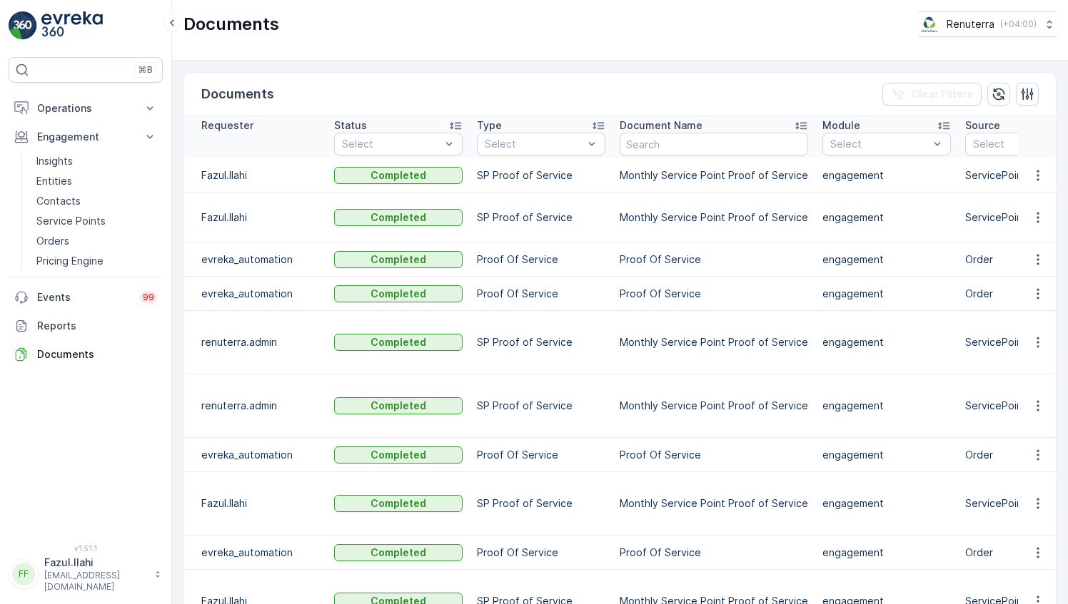
click at [1033, 173] on icon "button" at bounding box center [1037, 175] width 14 height 14
click at [1038, 190] on span "See Details" at bounding box center [1033, 195] width 55 height 14
click at [88, 222] on p "Service Points" at bounding box center [70, 221] width 69 height 14
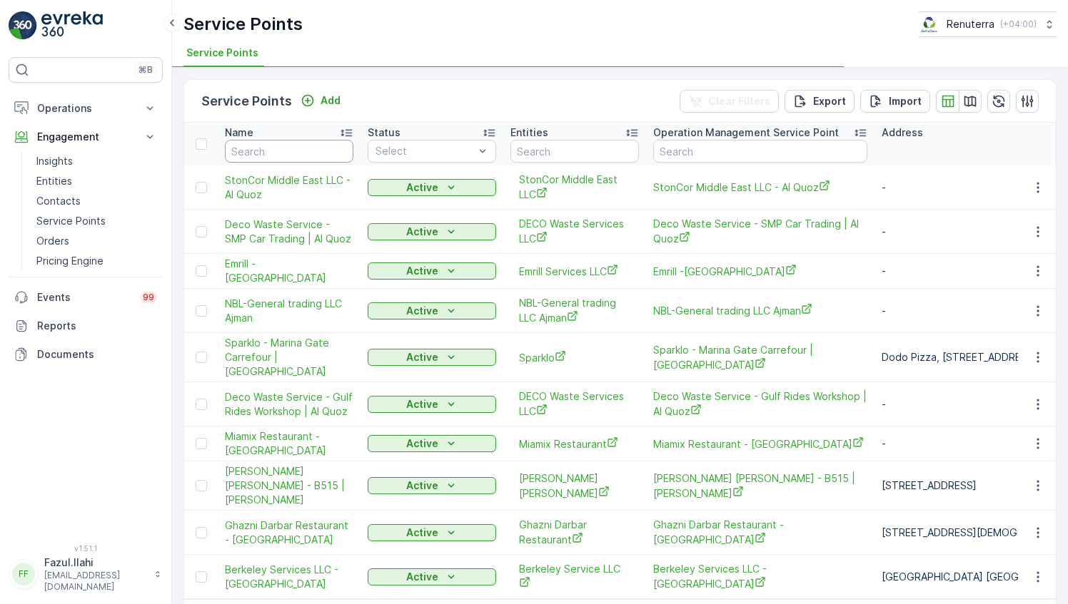
click at [318, 141] on input "text" at bounding box center [289, 151] width 128 height 23
type input "A"
click at [318, 141] on input "text" at bounding box center [289, 151] width 128 height 23
type input "All"
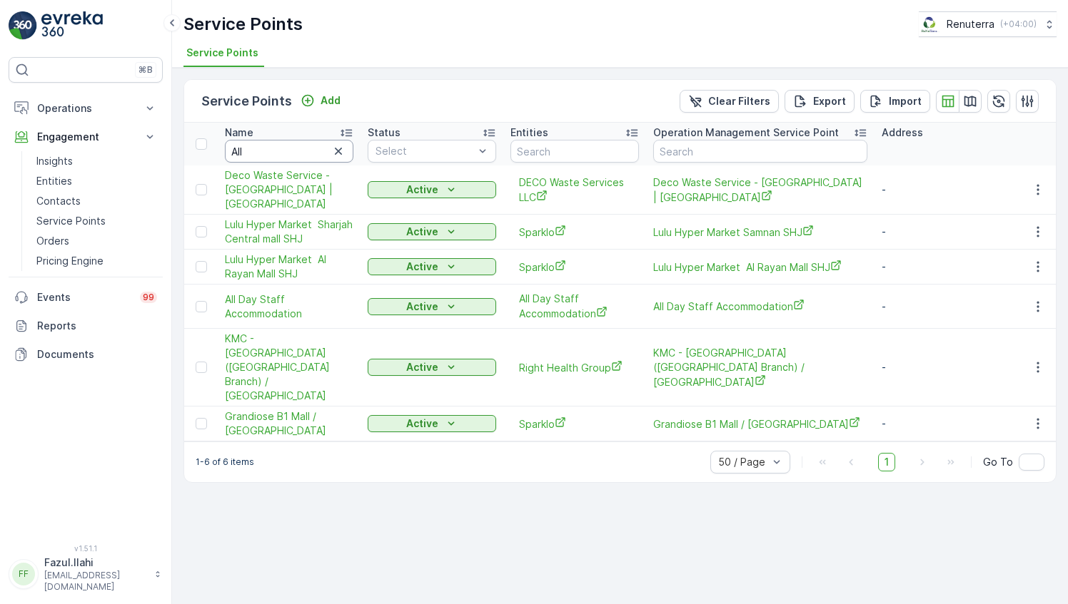
click at [318, 141] on input "All" at bounding box center [289, 151] width 128 height 23
click at [287, 154] on input "All" at bounding box center [289, 151] width 128 height 23
type input "All day"
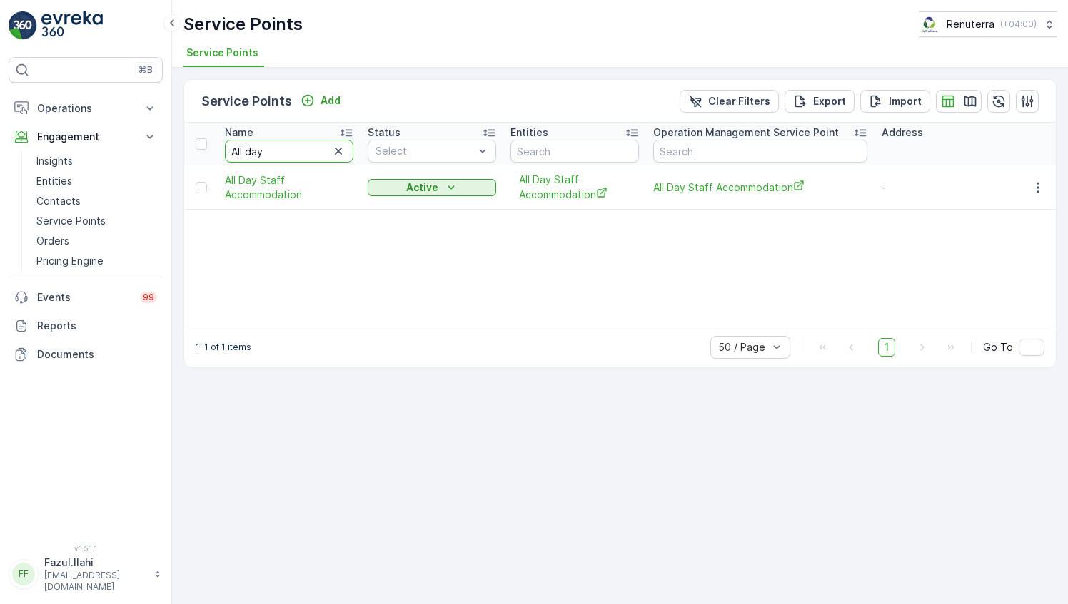
click at [283, 150] on input "All day" at bounding box center [289, 151] width 128 height 23
type input "All day"
click at [1038, 186] on icon "button" at bounding box center [1037, 187] width 2 height 11
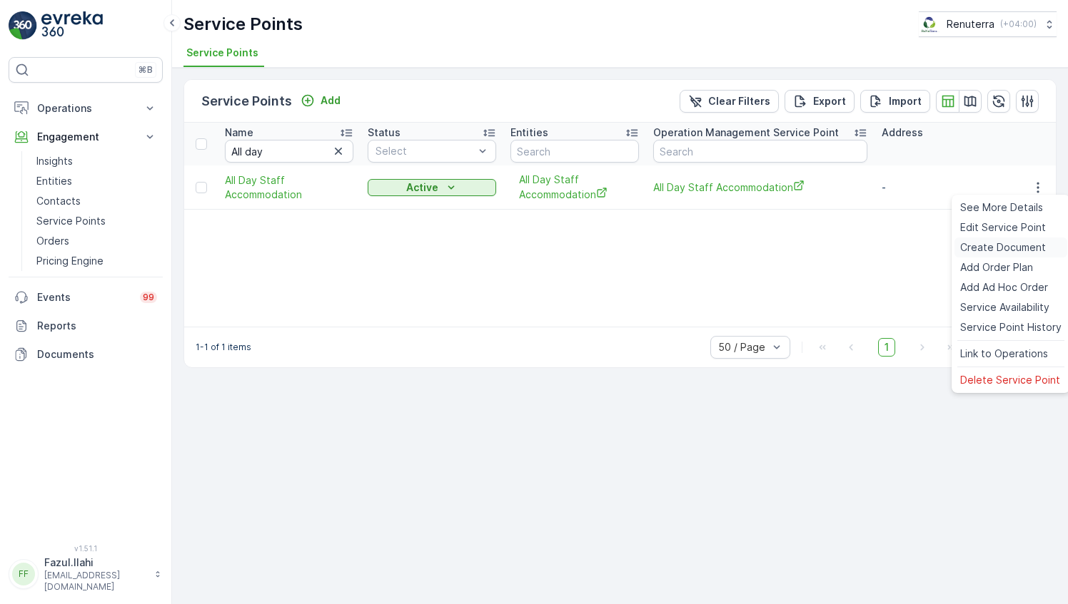
click at [977, 243] on span "Create Document" at bounding box center [1003, 247] width 86 height 14
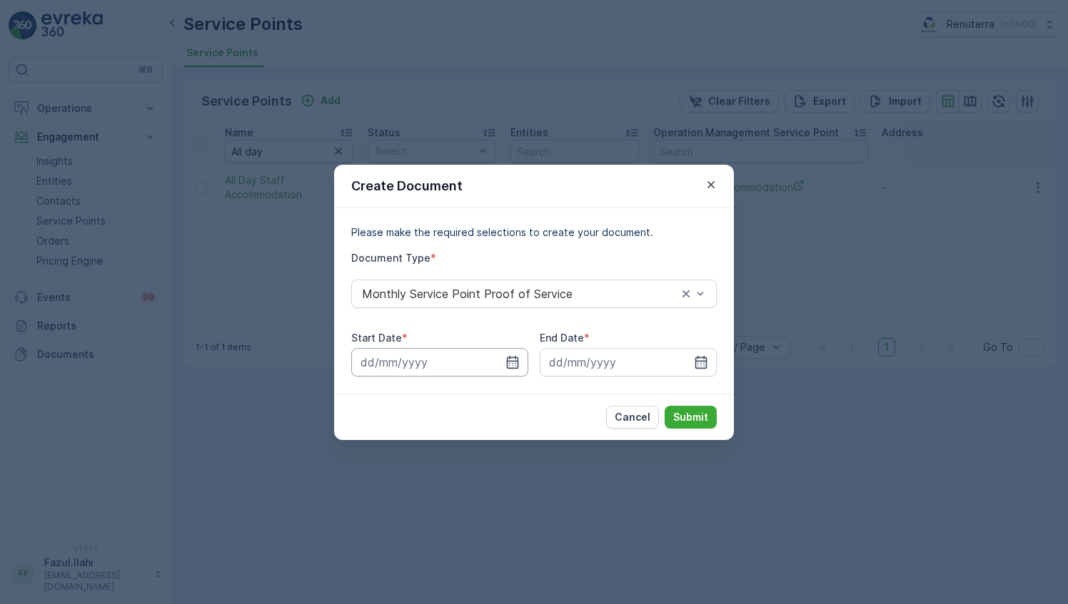
click at [519, 358] on input at bounding box center [439, 362] width 177 height 29
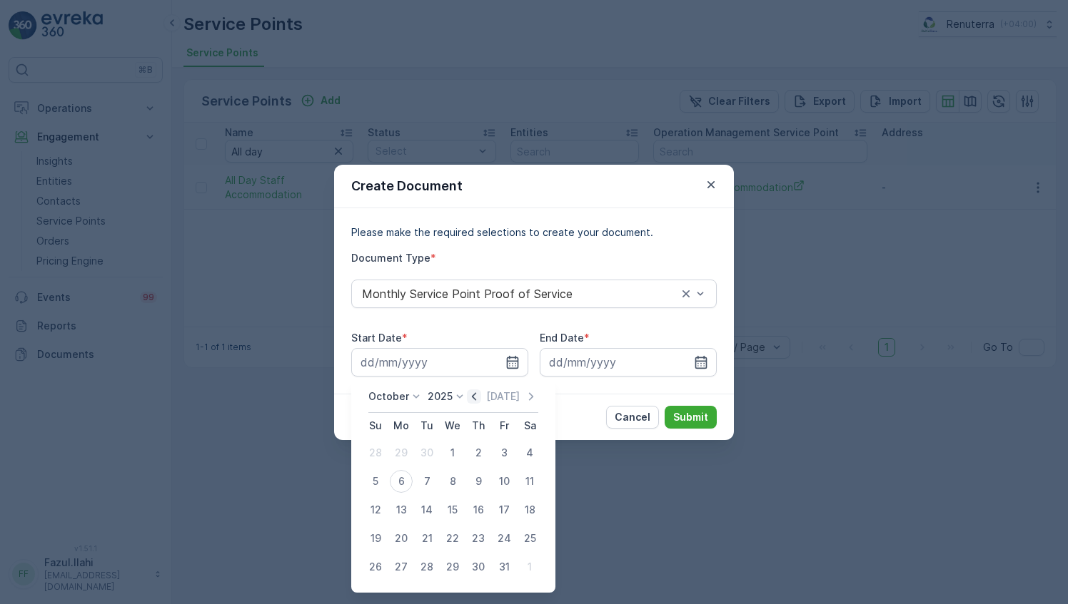
click at [480, 392] on icon "button" at bounding box center [474, 397] width 14 height 14
click at [398, 452] on div "1" at bounding box center [401, 453] width 23 height 23
type input "01.09.2025"
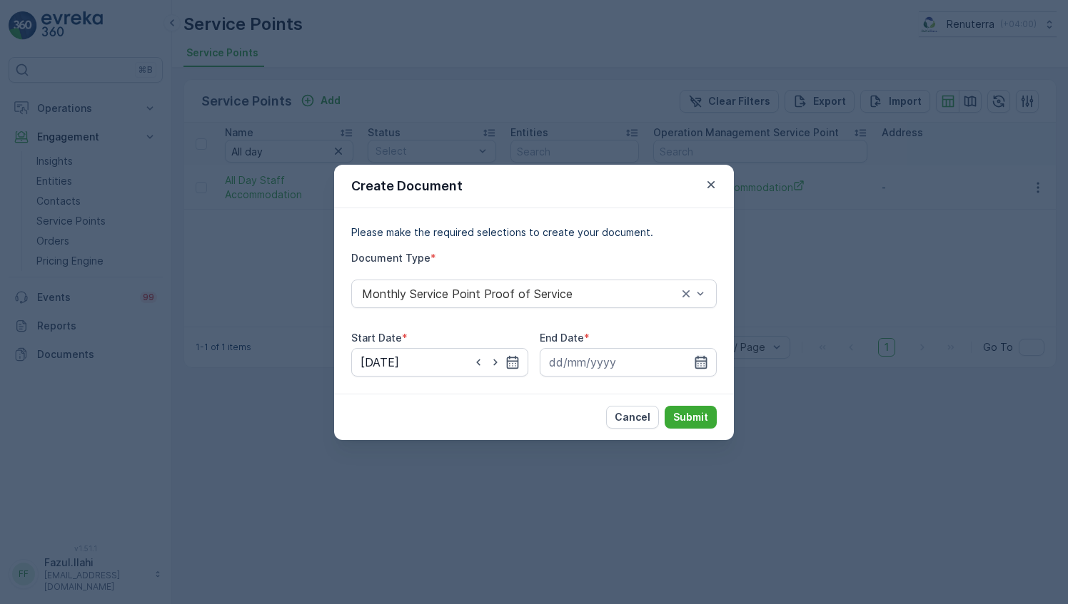
click at [695, 365] on icon "button" at bounding box center [701, 361] width 12 height 13
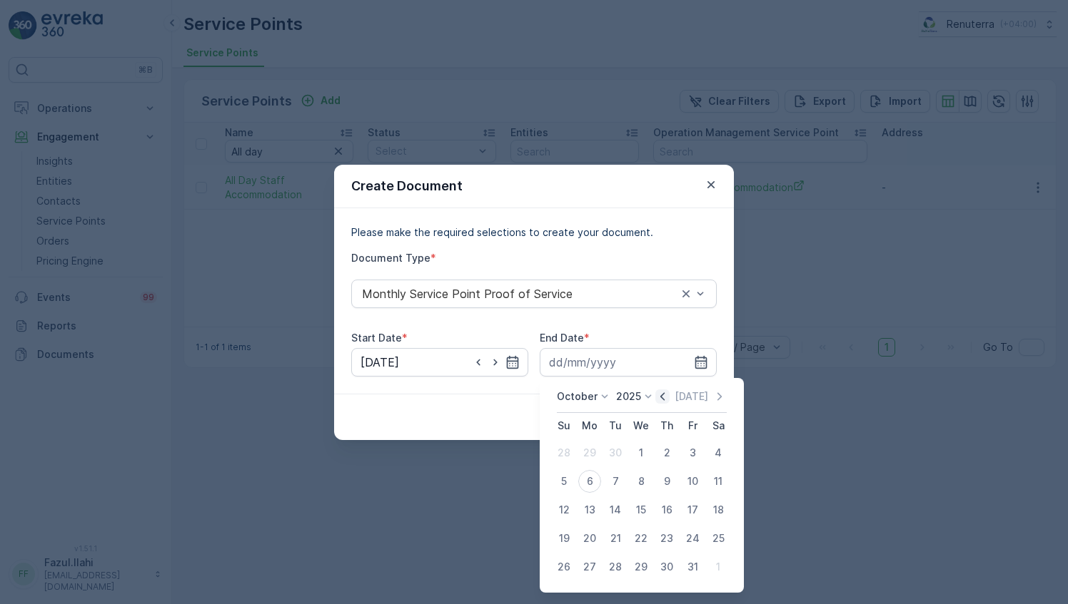
click at [669, 398] on icon "button" at bounding box center [662, 397] width 14 height 14
click at [623, 564] on div "30" at bounding box center [615, 567] width 23 height 23
type input "30.09.2025"
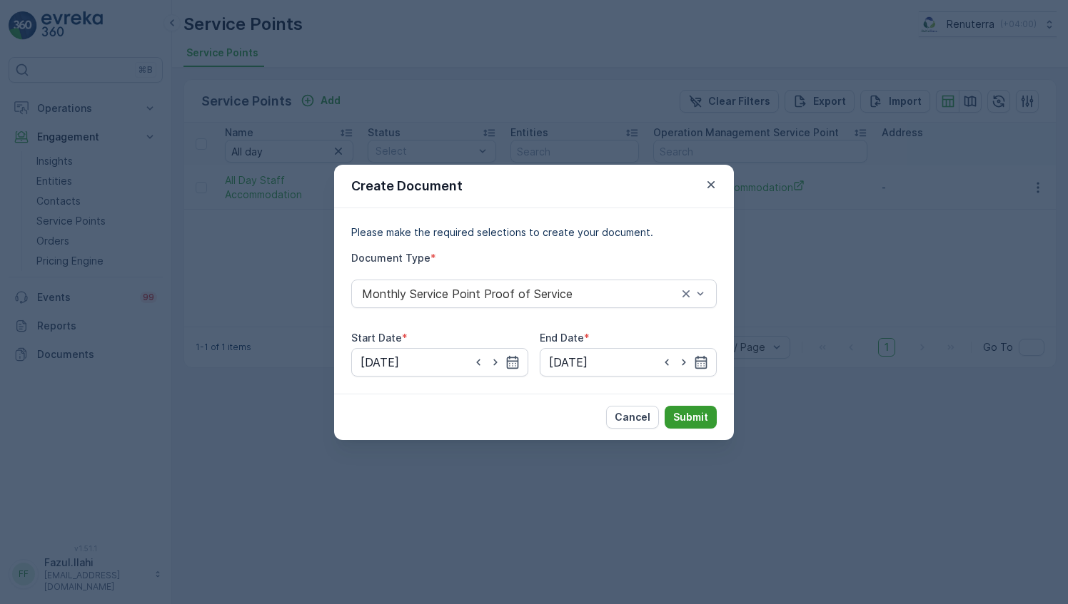
click at [694, 423] on p "Submit" at bounding box center [690, 417] width 35 height 14
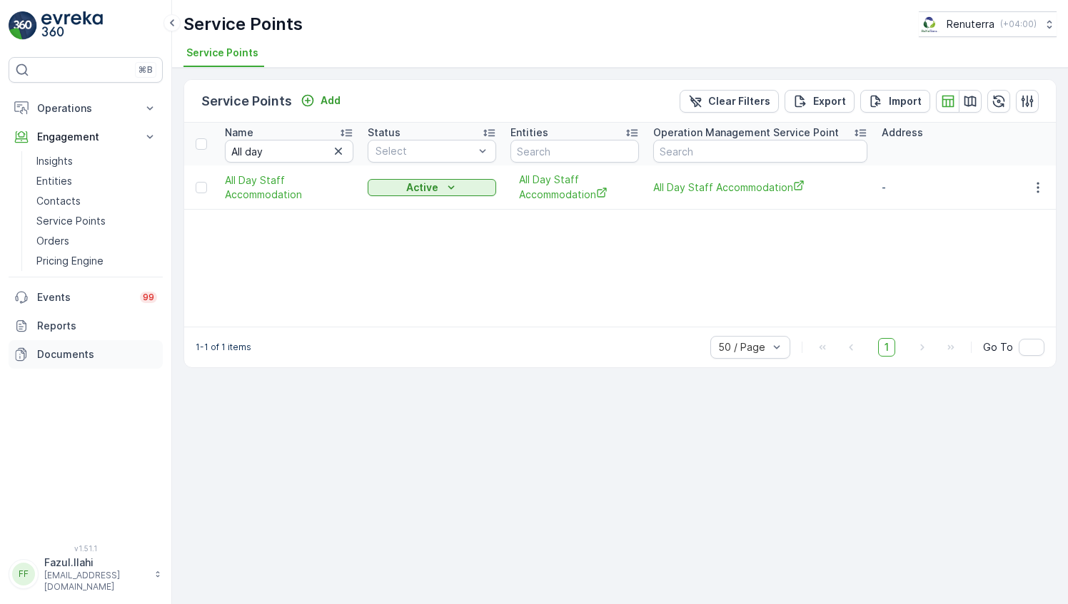
click at [84, 354] on p "Documents" at bounding box center [97, 355] width 120 height 14
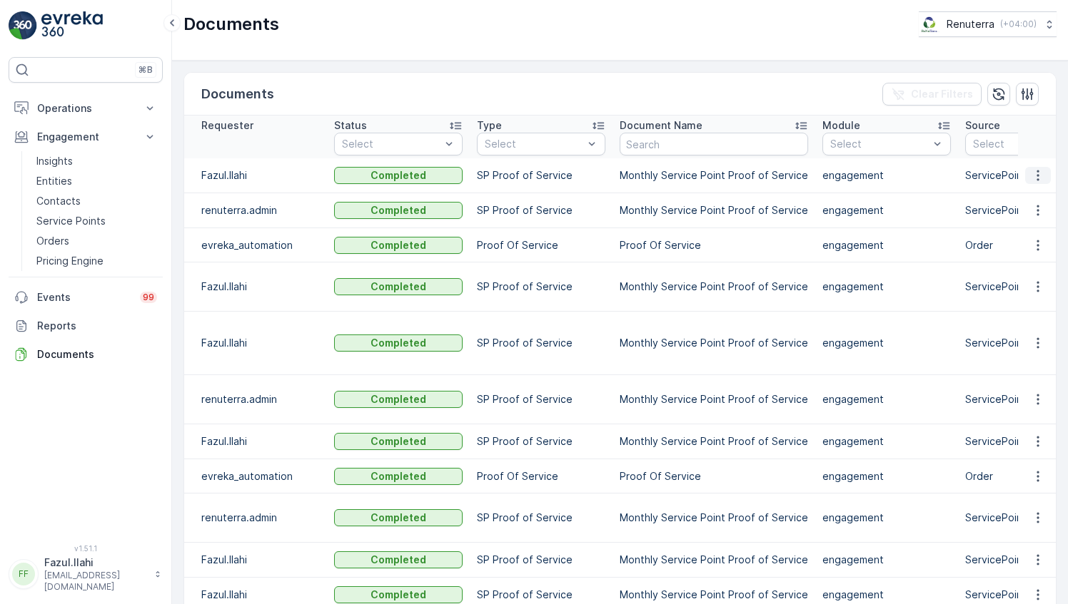
click at [1038, 181] on icon "button" at bounding box center [1037, 175] width 14 height 14
click at [1035, 192] on span "See Details" at bounding box center [1033, 195] width 55 height 14
drag, startPoint x: 66, startPoint y: 218, endPoint x: 73, endPoint y: 218, distance: 7.8
click at [66, 218] on p "Service Points" at bounding box center [70, 221] width 69 height 14
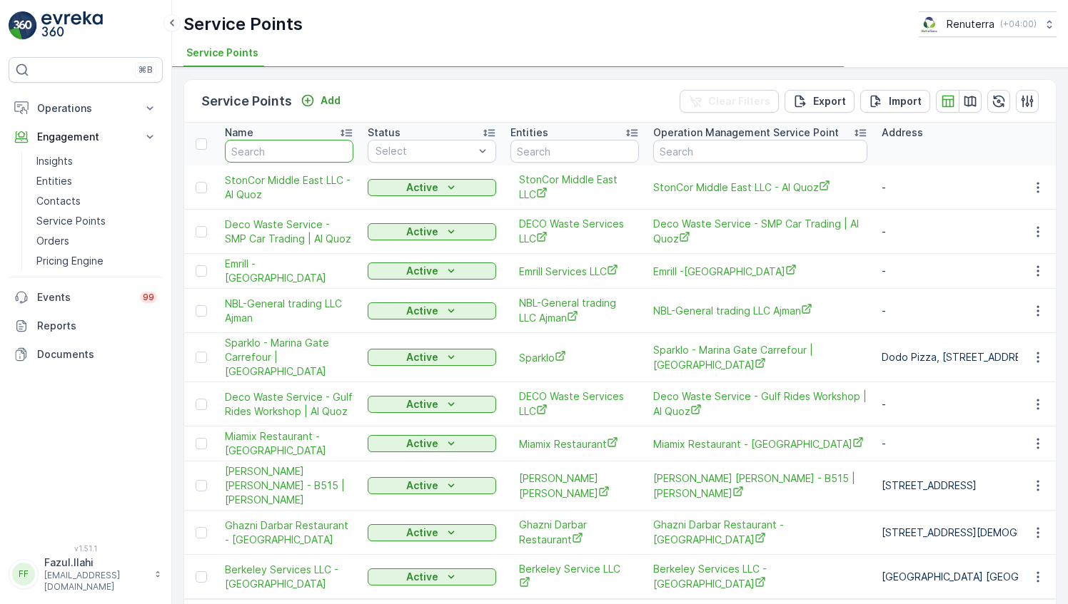
click at [291, 149] on input "text" at bounding box center [289, 151] width 128 height 23
type input "A"
click at [291, 149] on input "A" at bounding box center [289, 151] width 128 height 23
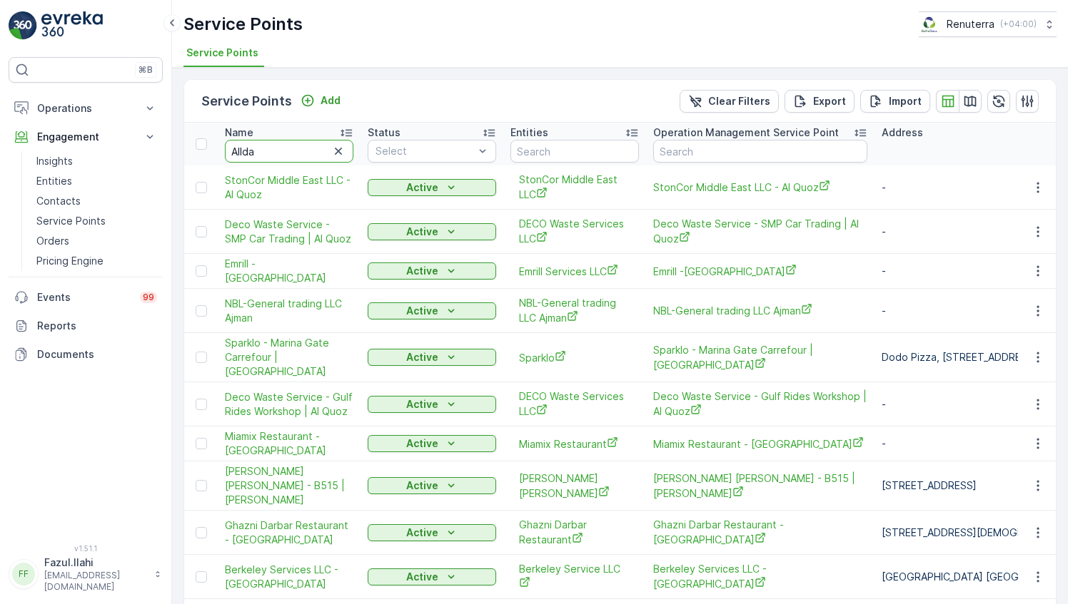
type input "Allday"
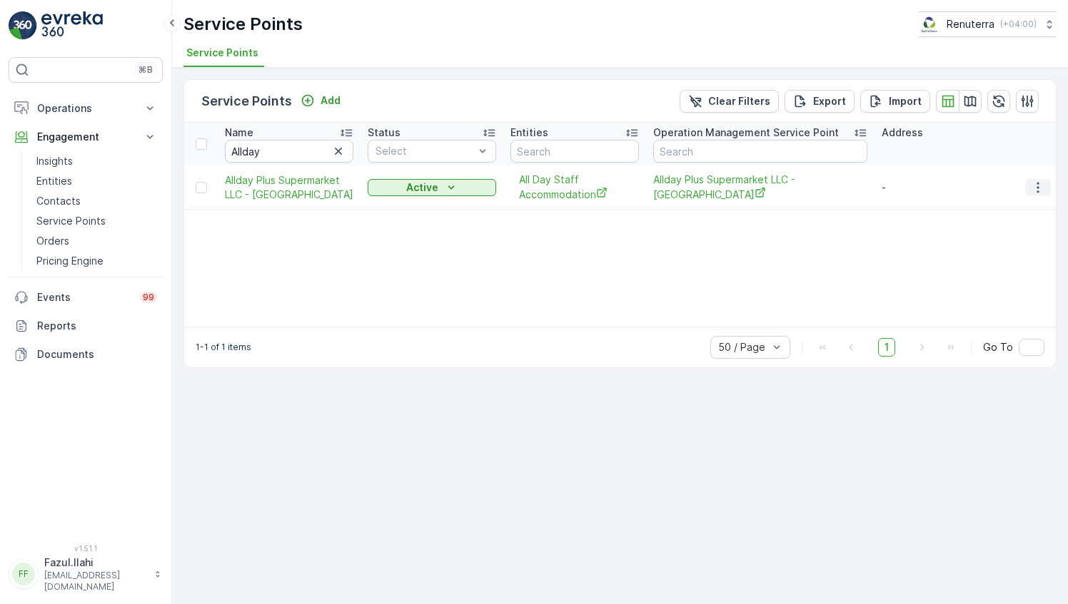
click at [1034, 193] on icon "button" at bounding box center [1037, 188] width 14 height 14
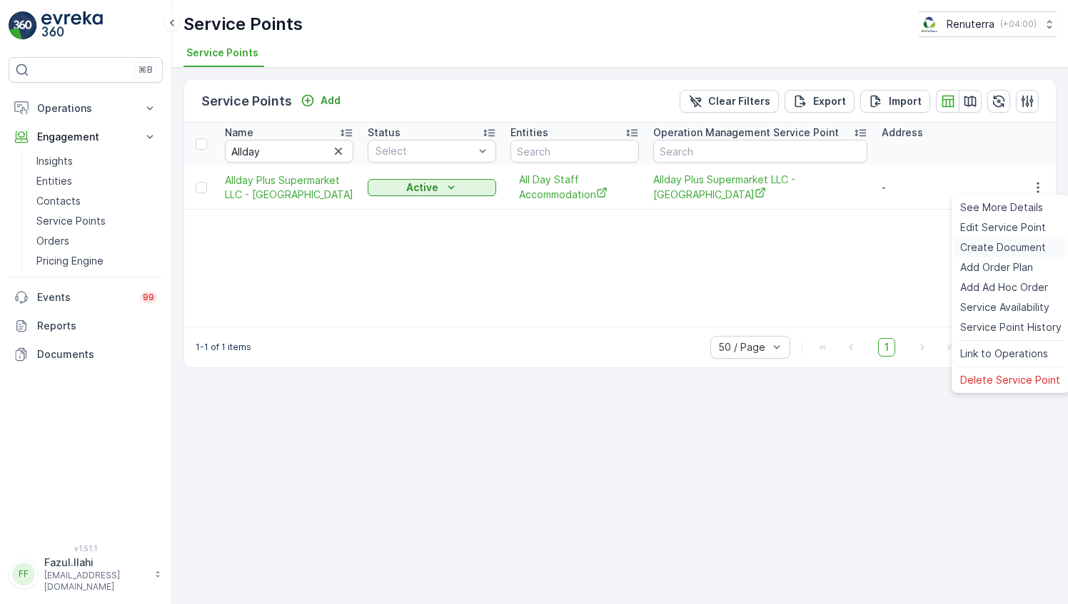
click at [979, 245] on span "Create Document" at bounding box center [1003, 247] width 86 height 14
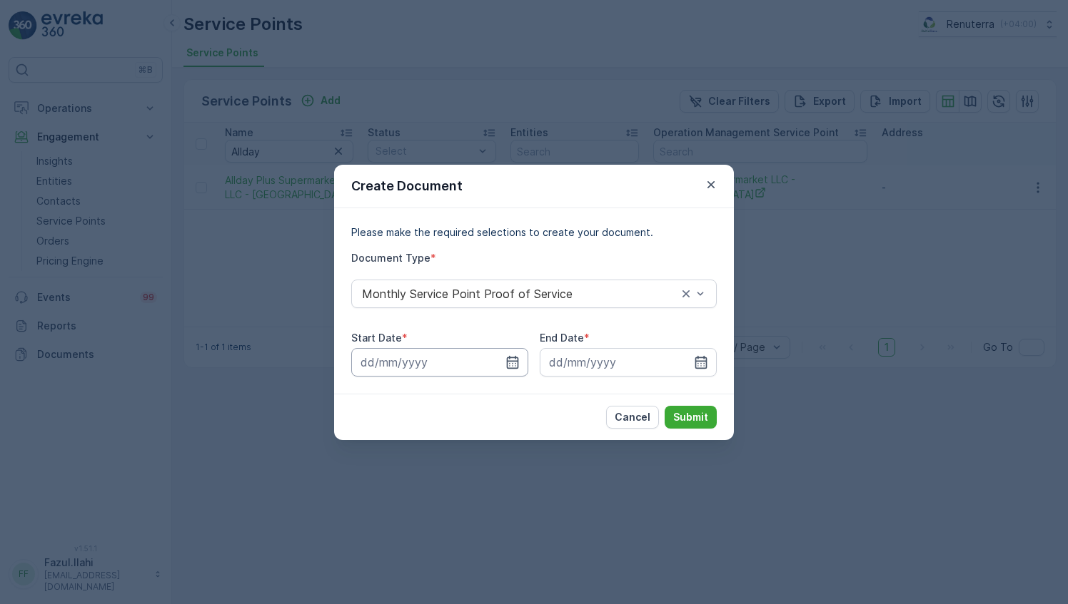
click at [522, 363] on input at bounding box center [439, 362] width 177 height 29
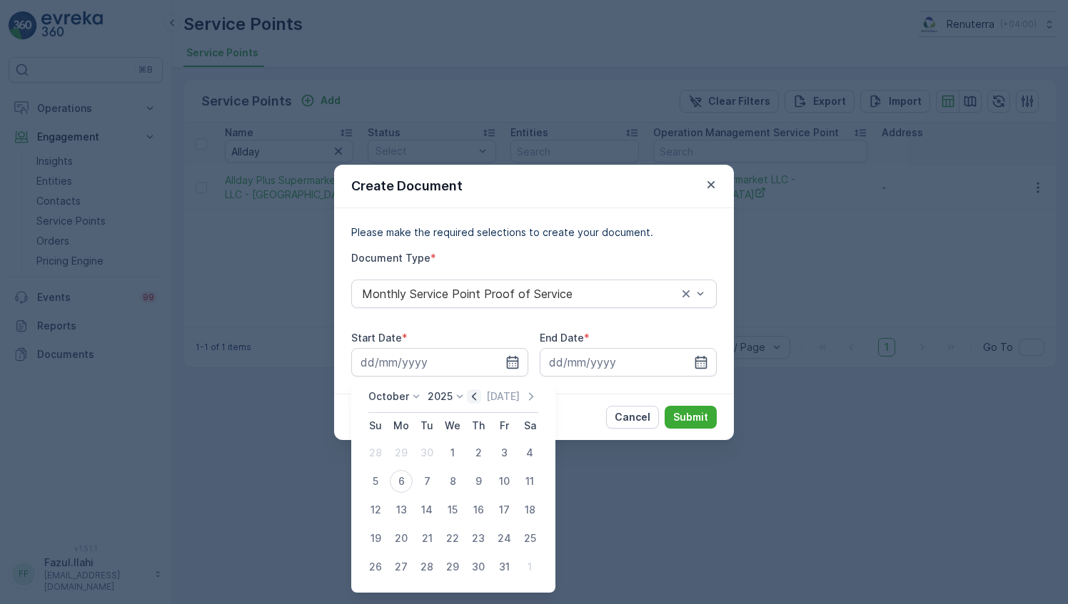
click at [480, 392] on icon "button" at bounding box center [474, 397] width 14 height 14
click at [398, 445] on div "1" at bounding box center [401, 453] width 23 height 23
type input "01.09.2025"
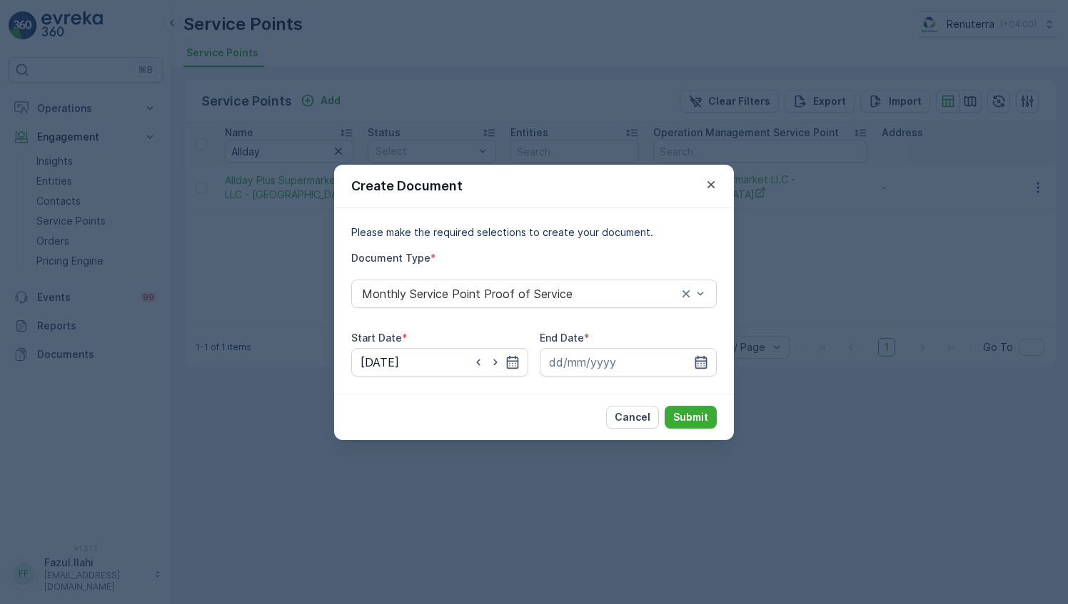
click at [702, 367] on icon "button" at bounding box center [701, 361] width 12 height 13
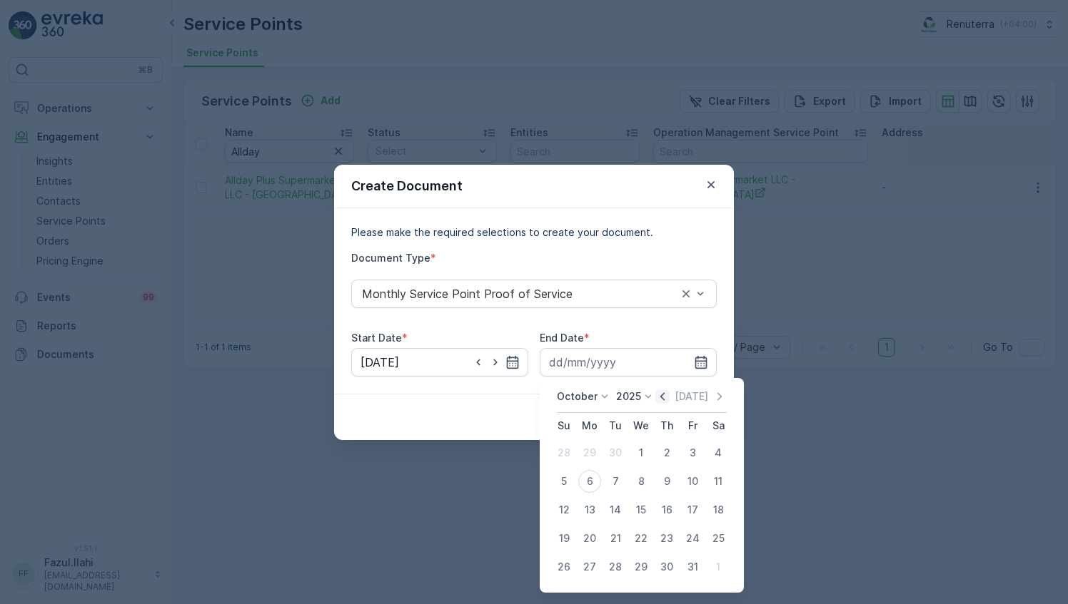
click at [668, 400] on icon "button" at bounding box center [662, 397] width 14 height 14
click at [621, 563] on div "30" at bounding box center [615, 567] width 23 height 23
type input "30.09.2025"
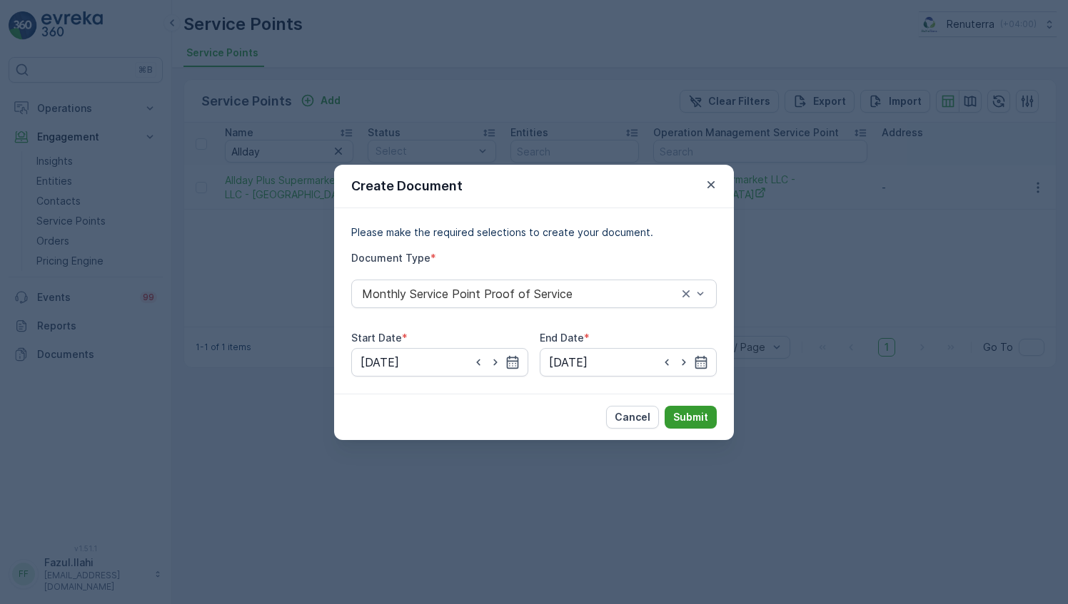
click at [688, 406] on button "Submit" at bounding box center [690, 417] width 52 height 23
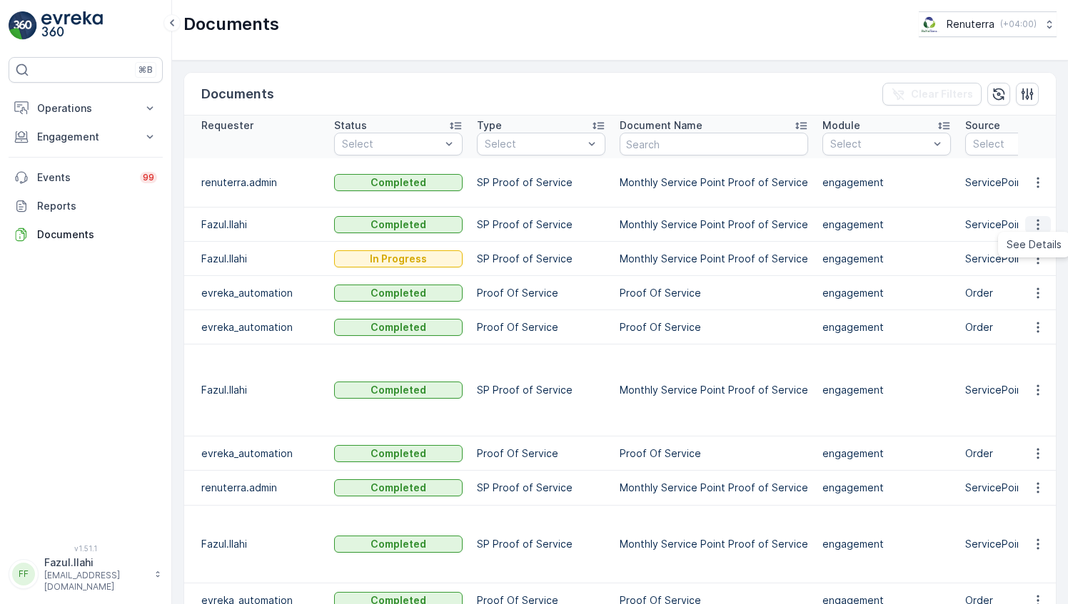
click at [1040, 225] on icon "button" at bounding box center [1037, 225] width 14 height 14
click at [1022, 240] on span "See Details" at bounding box center [1033, 245] width 55 height 14
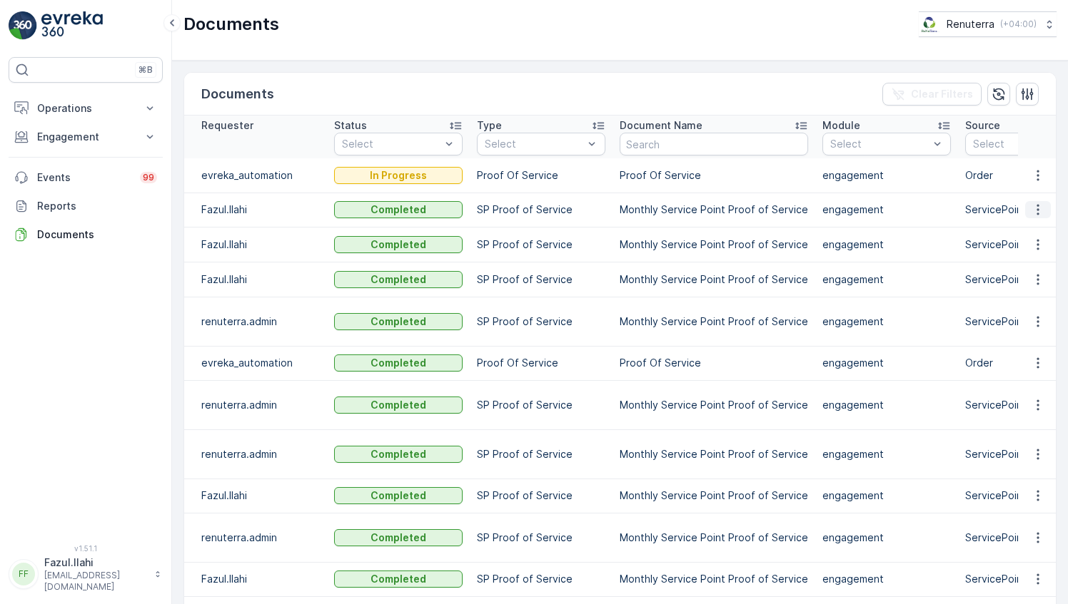
click at [1035, 211] on icon "button" at bounding box center [1037, 210] width 14 height 14
click at [1033, 235] on span "See Details" at bounding box center [1033, 230] width 55 height 14
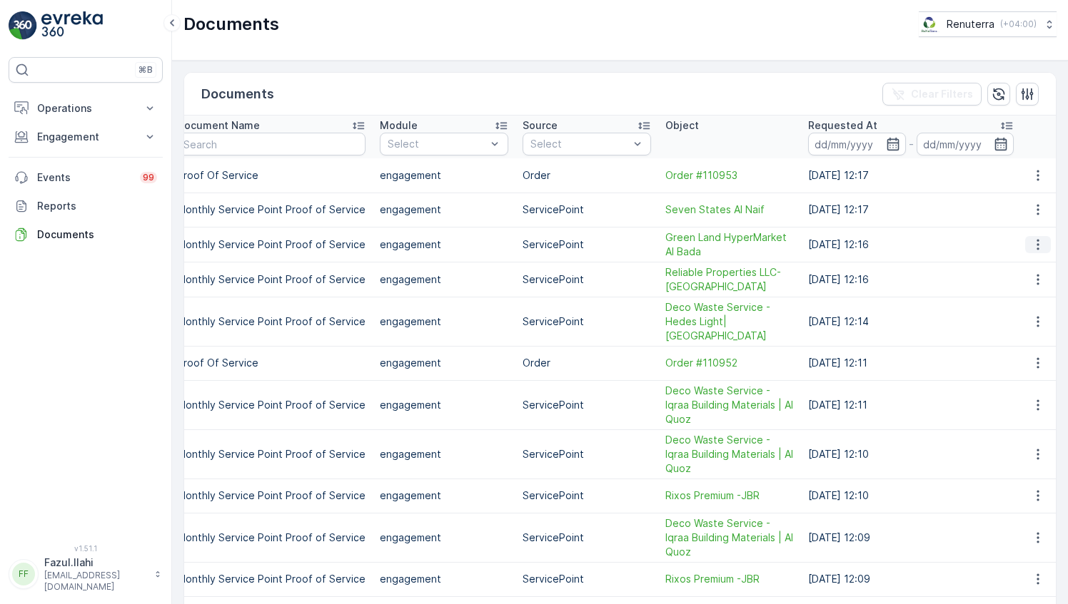
click at [1036, 246] on icon "button" at bounding box center [1037, 244] width 2 height 11
click at [1015, 269] on span "See Details" at bounding box center [1033, 265] width 55 height 14
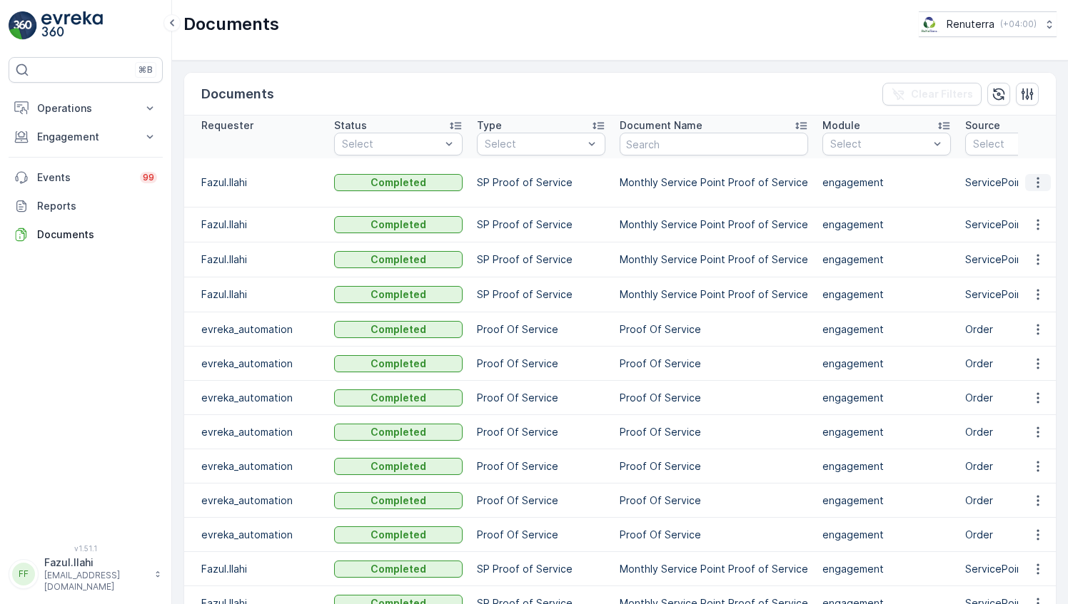
click at [1035, 176] on icon "button" at bounding box center [1037, 183] width 14 height 14
click at [1040, 197] on span "See Details" at bounding box center [1033, 195] width 55 height 14
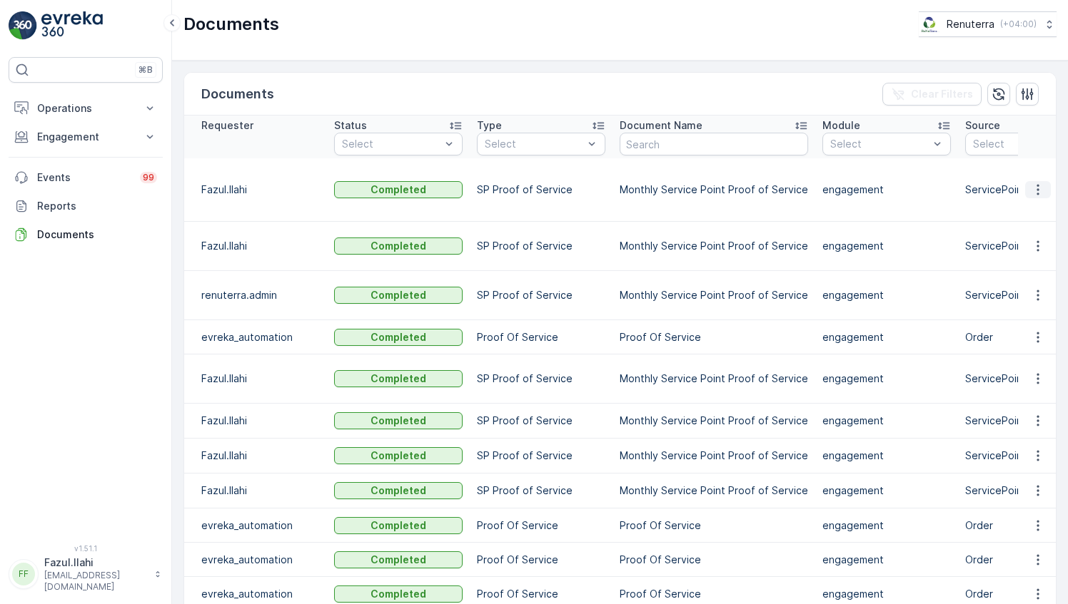
click at [1030, 183] on icon "button" at bounding box center [1037, 190] width 14 height 14
click at [1030, 196] on span "See Details" at bounding box center [1033, 203] width 55 height 14
click at [1039, 239] on icon "button" at bounding box center [1037, 246] width 14 height 14
click at [1031, 245] on span "See Details" at bounding box center [1033, 252] width 55 height 14
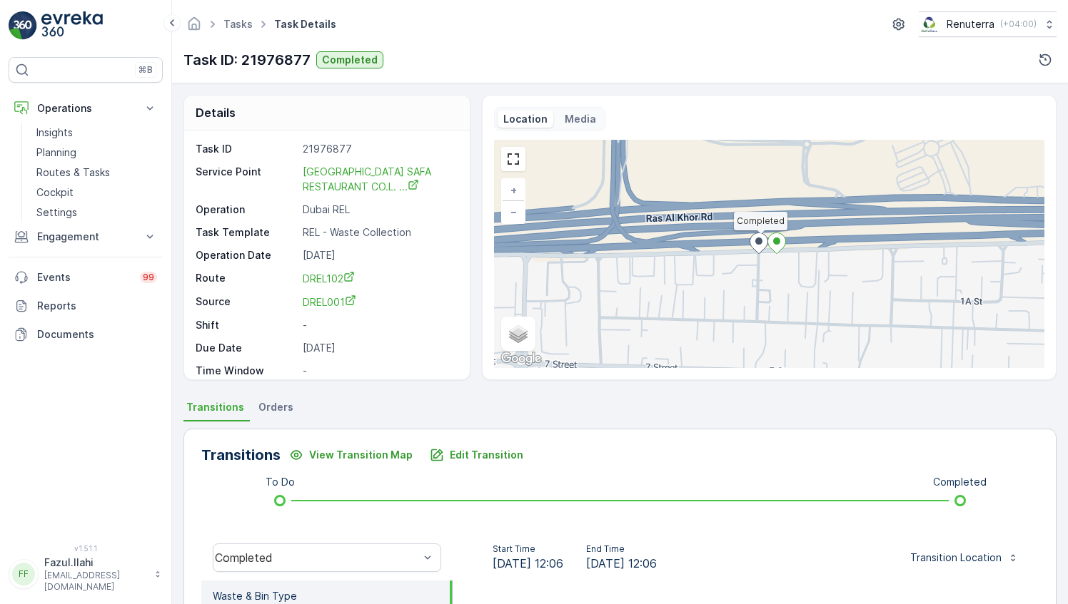
scroll to position [214, 0]
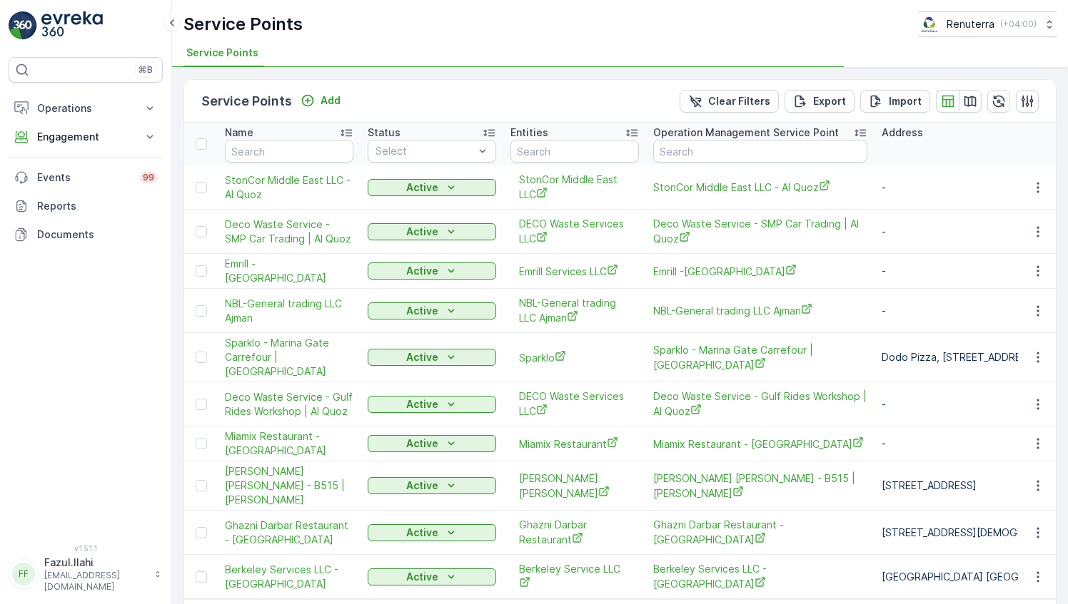
type input "Allday"
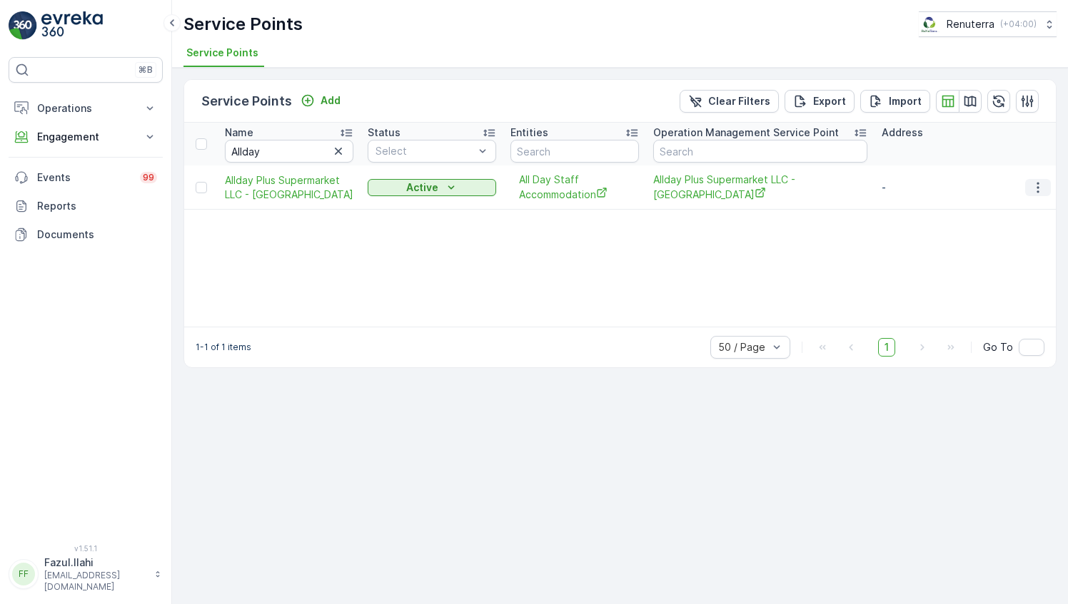
click at [1042, 186] on icon "button" at bounding box center [1037, 188] width 14 height 14
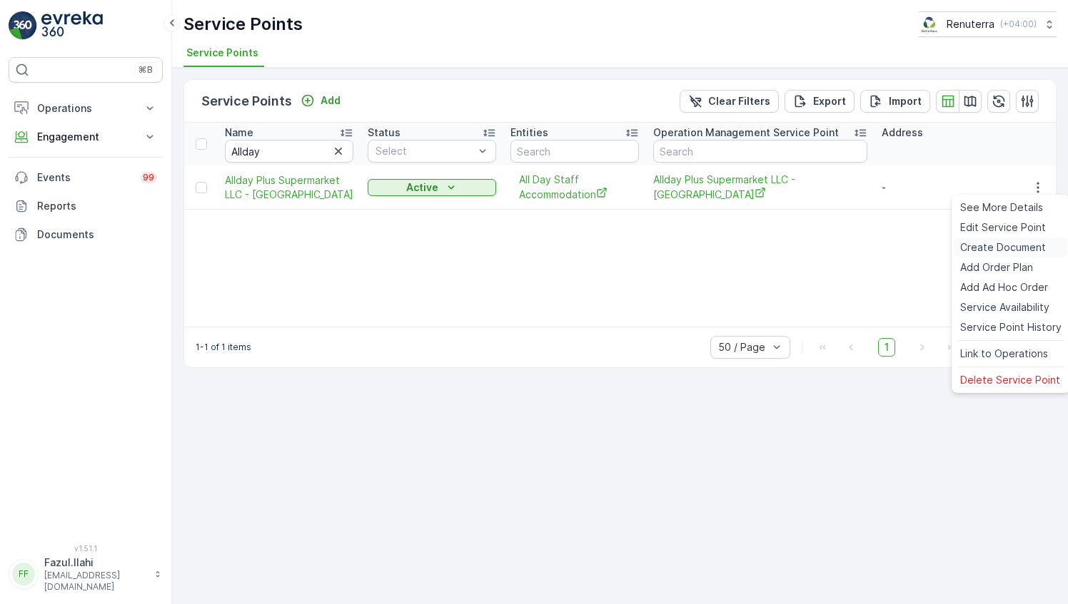
click at [1002, 253] on span "Create Document" at bounding box center [1003, 247] width 86 height 14
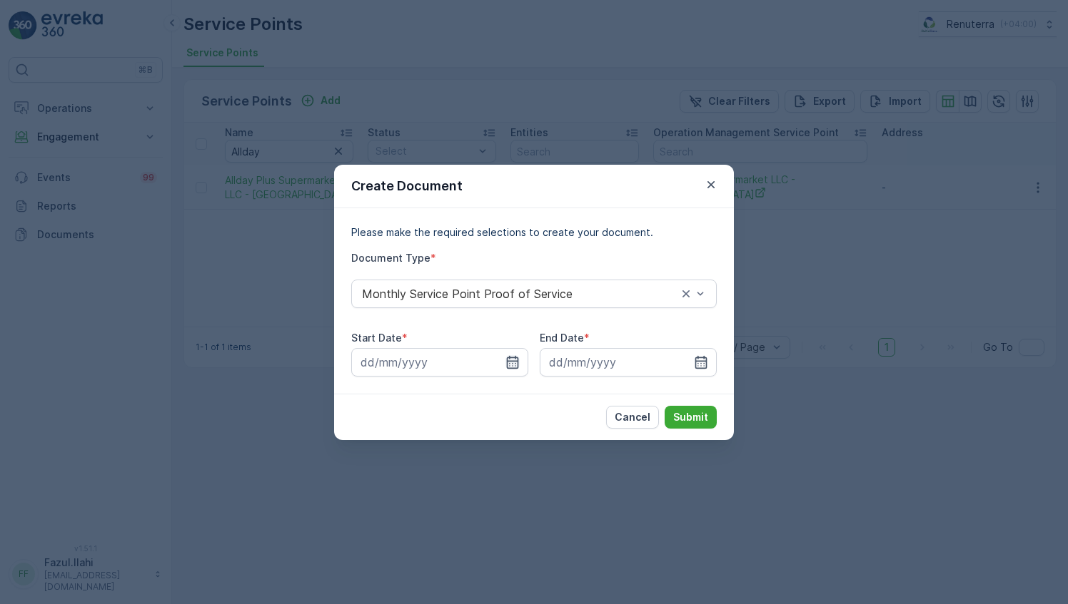
click at [505, 367] on icon "button" at bounding box center [512, 362] width 14 height 14
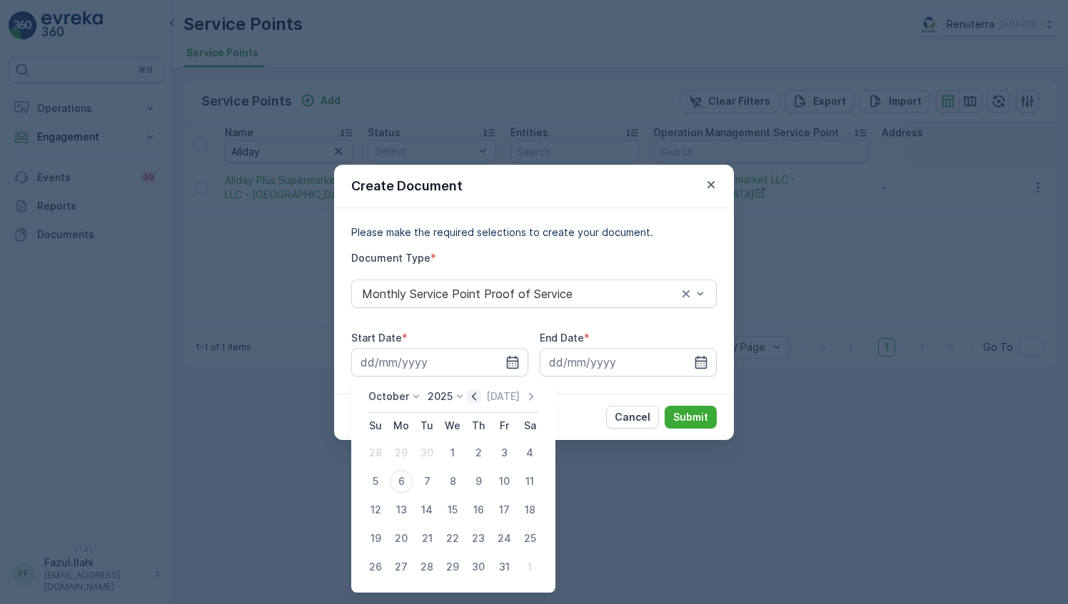
click at [475, 401] on icon "button" at bounding box center [474, 397] width 14 height 14
click at [402, 453] on div "1" at bounding box center [401, 453] width 23 height 23
type input "01.09.2025"
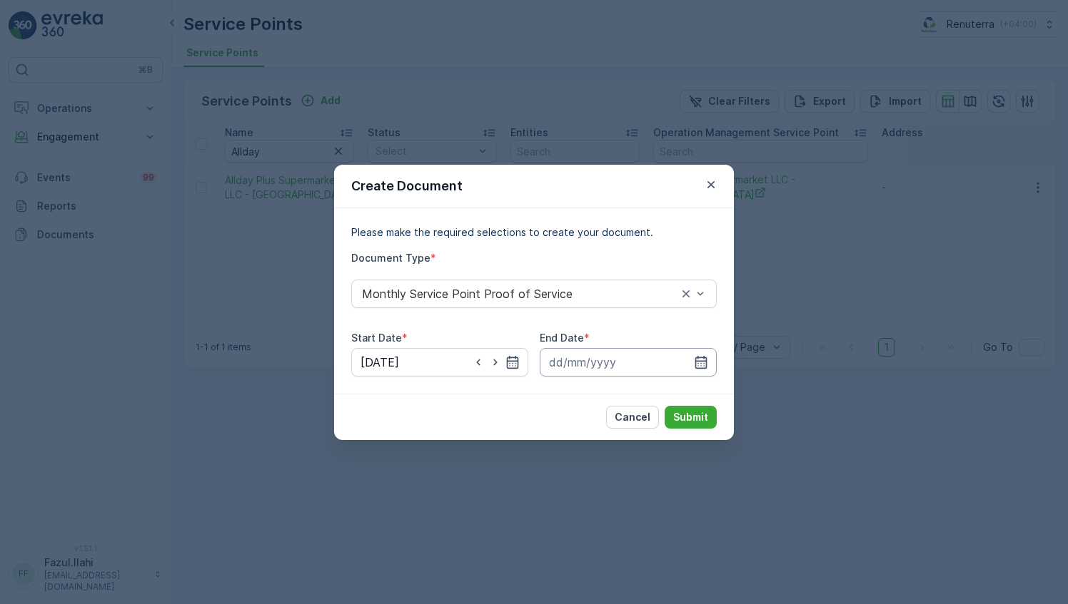
click at [713, 364] on input at bounding box center [627, 362] width 177 height 29
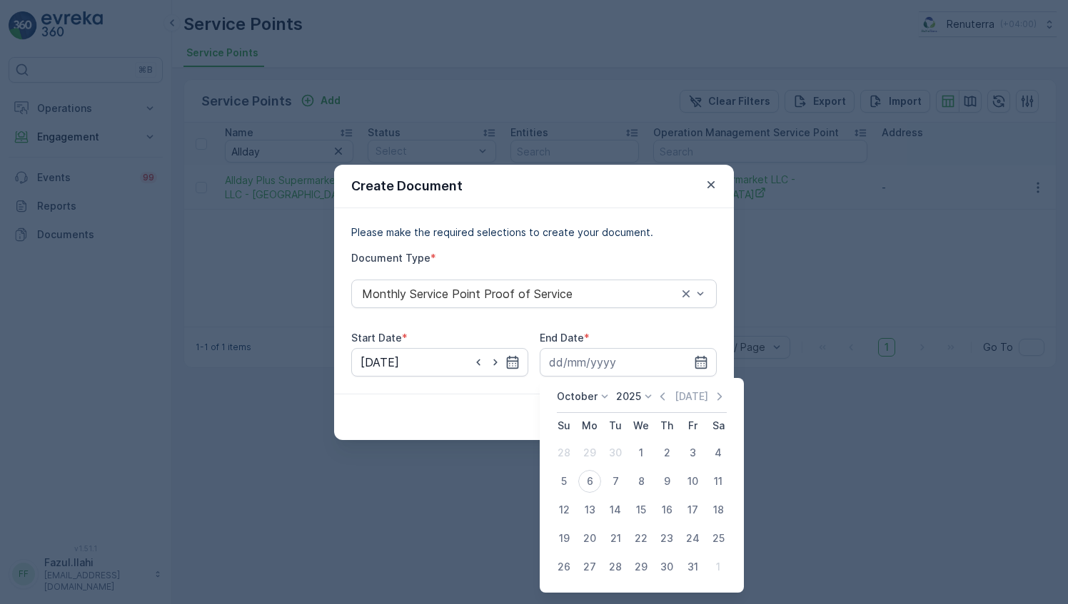
drag, startPoint x: 671, startPoint y: 395, endPoint x: 664, endPoint y: 412, distance: 18.8
click at [669, 395] on icon "button" at bounding box center [662, 397] width 14 height 14
drag, startPoint x: 613, startPoint y: 572, endPoint x: 635, endPoint y: 531, distance: 46.3
click at [613, 571] on div "30" at bounding box center [615, 567] width 23 height 23
type input "30.09.2025"
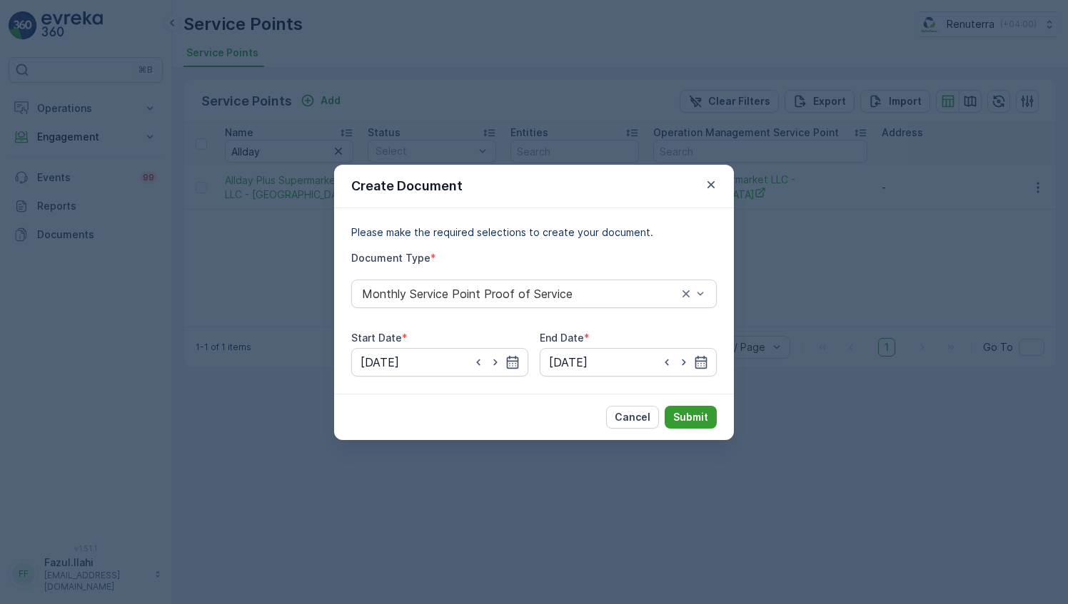
click at [698, 420] on p "Submit" at bounding box center [690, 417] width 35 height 14
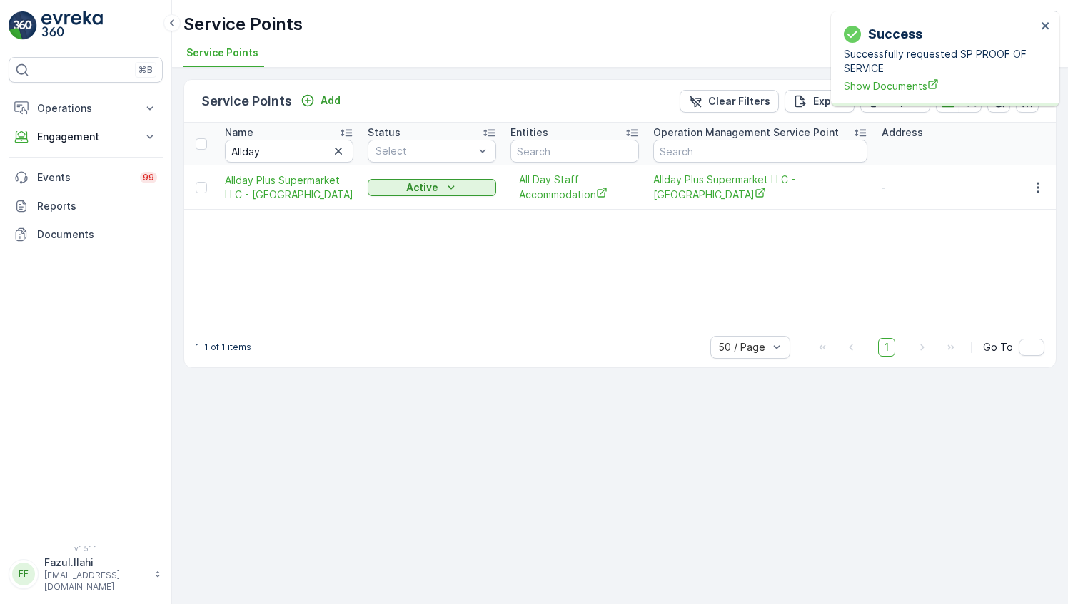
click at [892, 78] on div "Successfully requested SP PROOF OF SERVICE Show Documents" at bounding box center [939, 70] width 193 height 46
click at [889, 86] on span "Show Documents" at bounding box center [939, 85] width 193 height 15
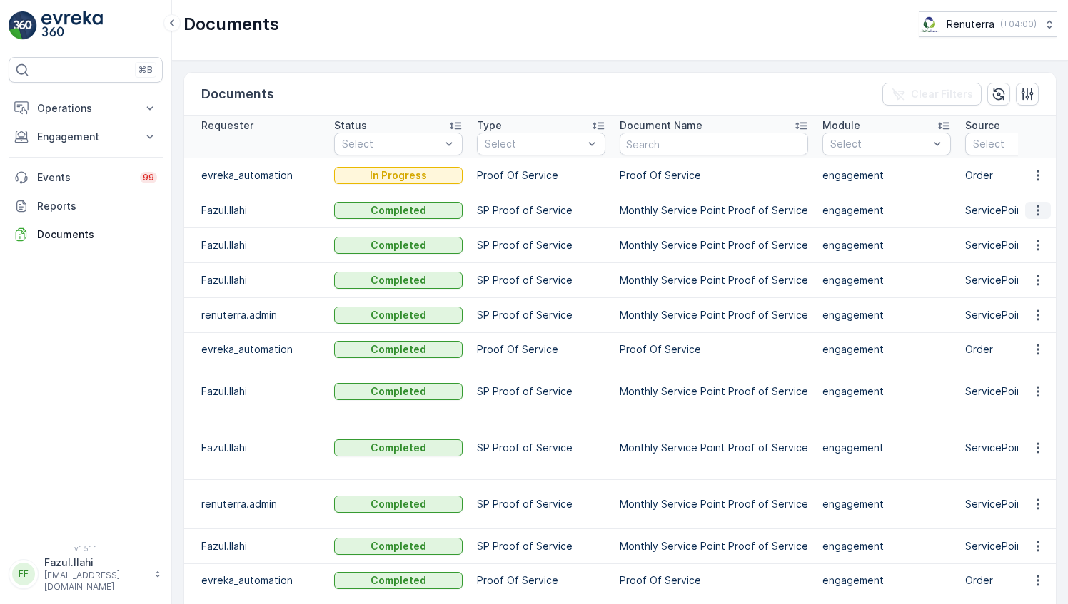
click at [1035, 207] on icon "button" at bounding box center [1037, 210] width 14 height 14
click at [1026, 228] on span "See Details" at bounding box center [1033, 230] width 55 height 14
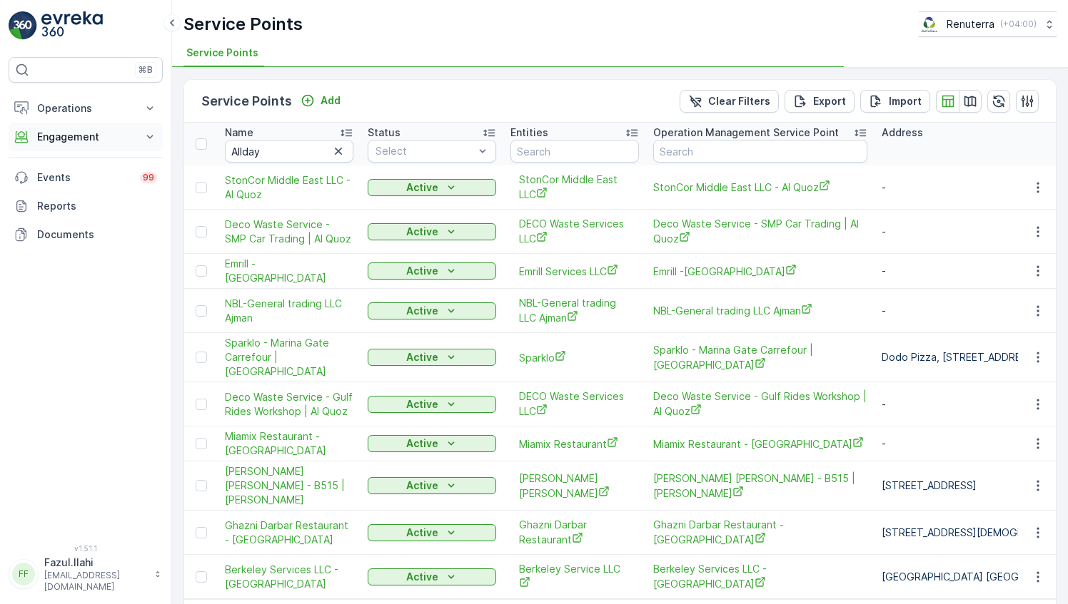
type input "Allday"
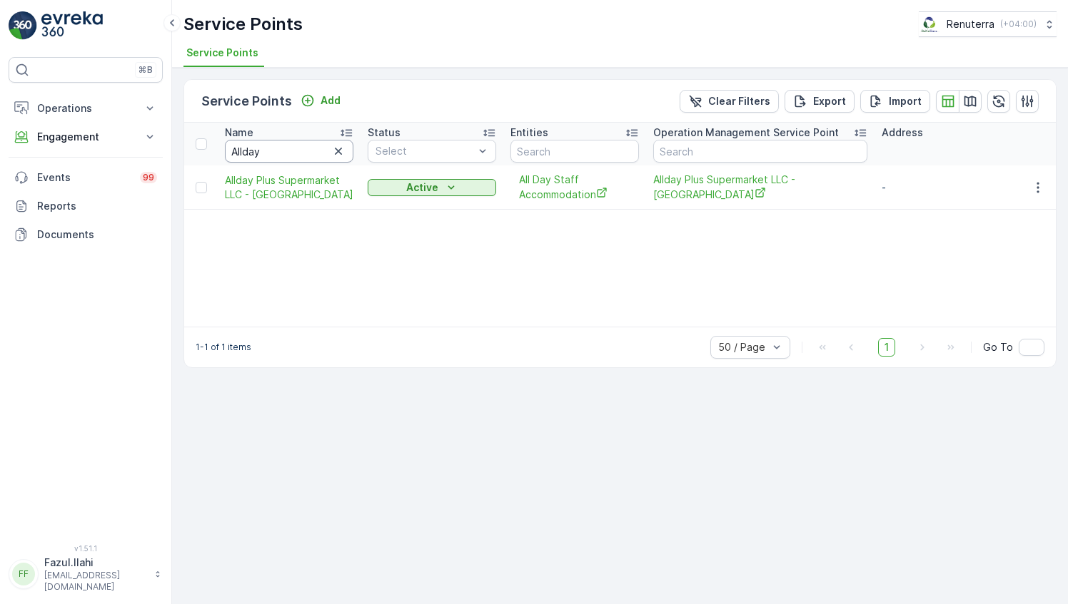
click at [293, 151] on input "Allday" at bounding box center [289, 151] width 128 height 23
type input "Al Yw"
click at [293, 151] on input "Al Yw" at bounding box center [289, 151] width 128 height 23
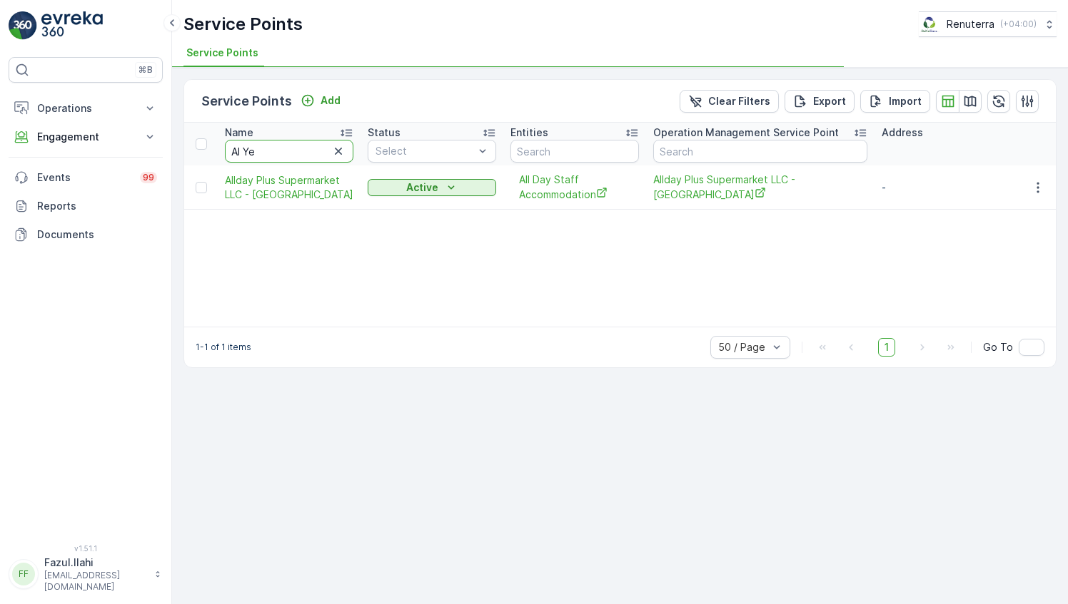
type input "[PERSON_NAME]"
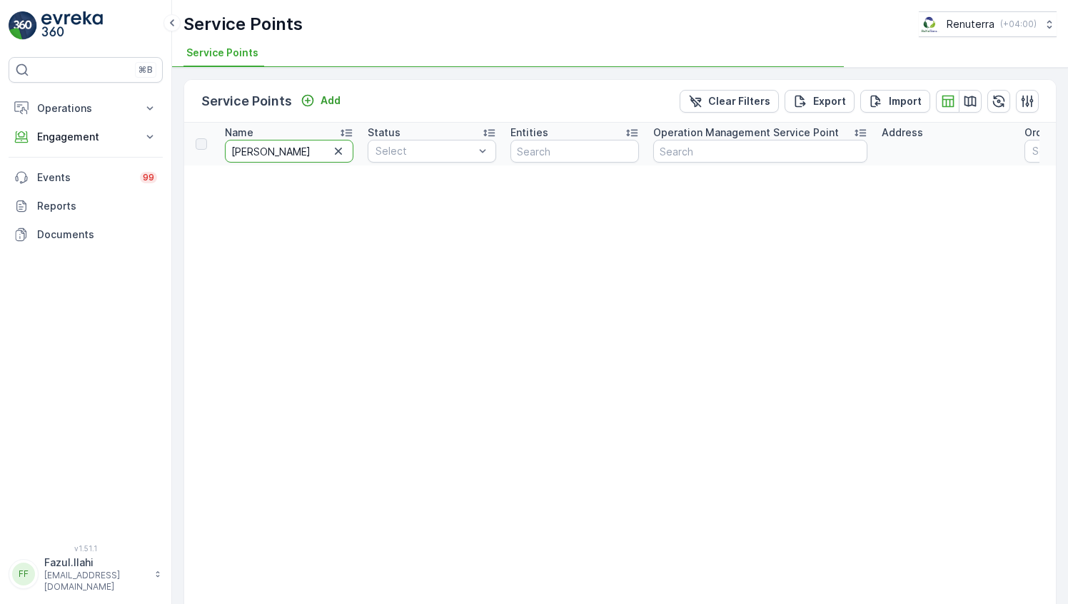
click at [293, 151] on input "[PERSON_NAME]" at bounding box center [289, 151] width 128 height 23
click at [283, 157] on input "[PERSON_NAME]" at bounding box center [289, 151] width 128 height 23
type input "Al [GEOGRAPHIC_DATA]"
click at [295, 148] on input "Al [GEOGRAPHIC_DATA]" at bounding box center [289, 151] width 128 height 23
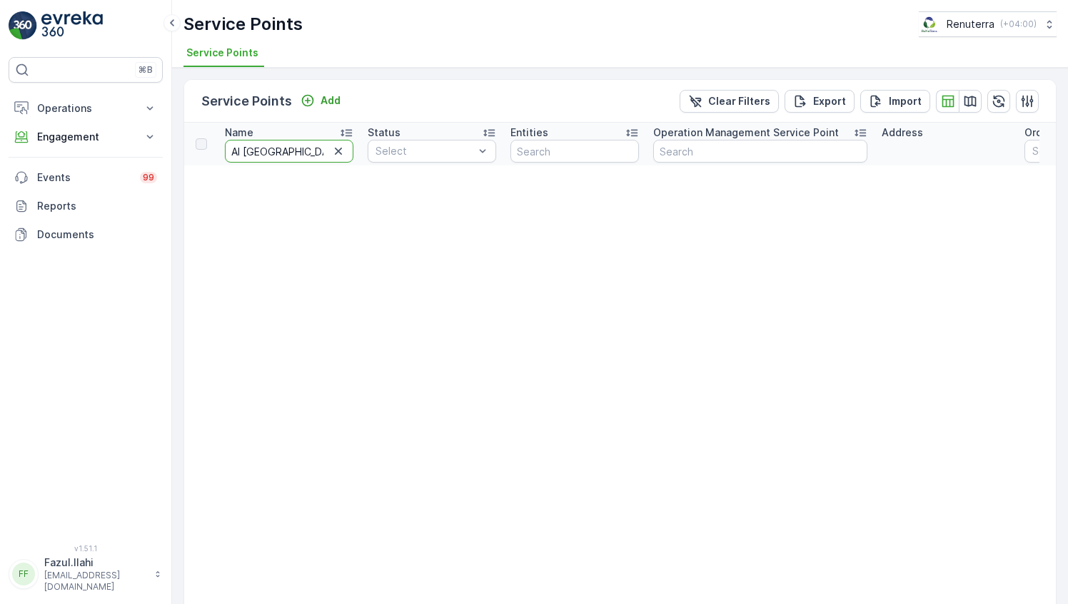
click at [295, 148] on input "Al [GEOGRAPHIC_DATA]" at bounding box center [289, 151] width 128 height 23
type input "Al Yeme"
click at [298, 150] on input "Al Yeme" at bounding box center [289, 151] width 128 height 23
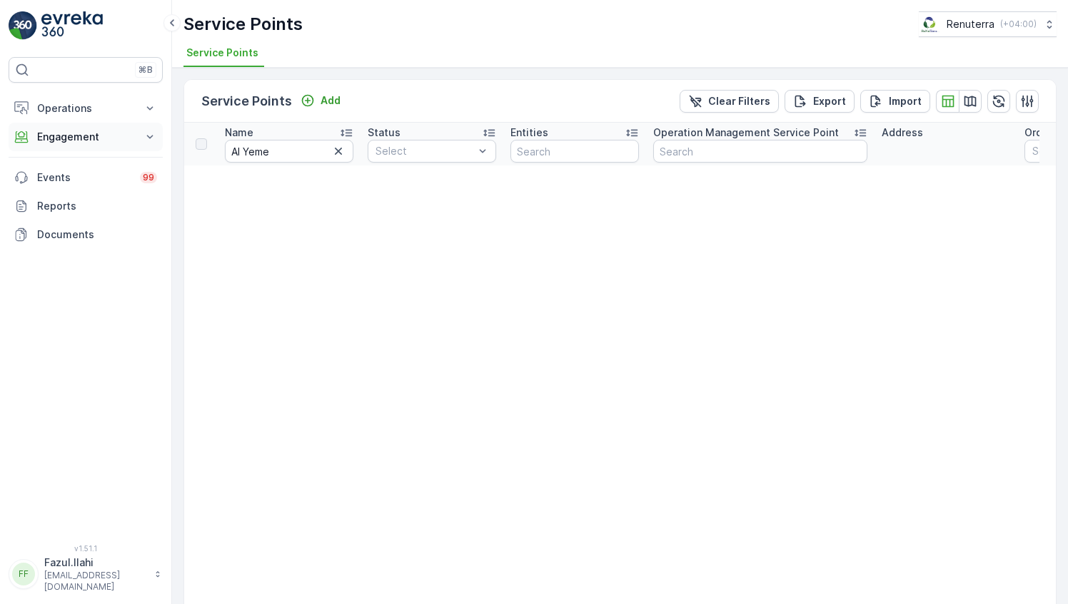
drag, startPoint x: 84, startPoint y: 137, endPoint x: 94, endPoint y: 148, distance: 15.2
click at [84, 118] on div "Operations Insights Planning Routes & Tasks Cockpit Settings Engagement Insight…" at bounding box center [86, 171] width 154 height 155
click at [294, 149] on input "Al Yeme" at bounding box center [289, 151] width 128 height 23
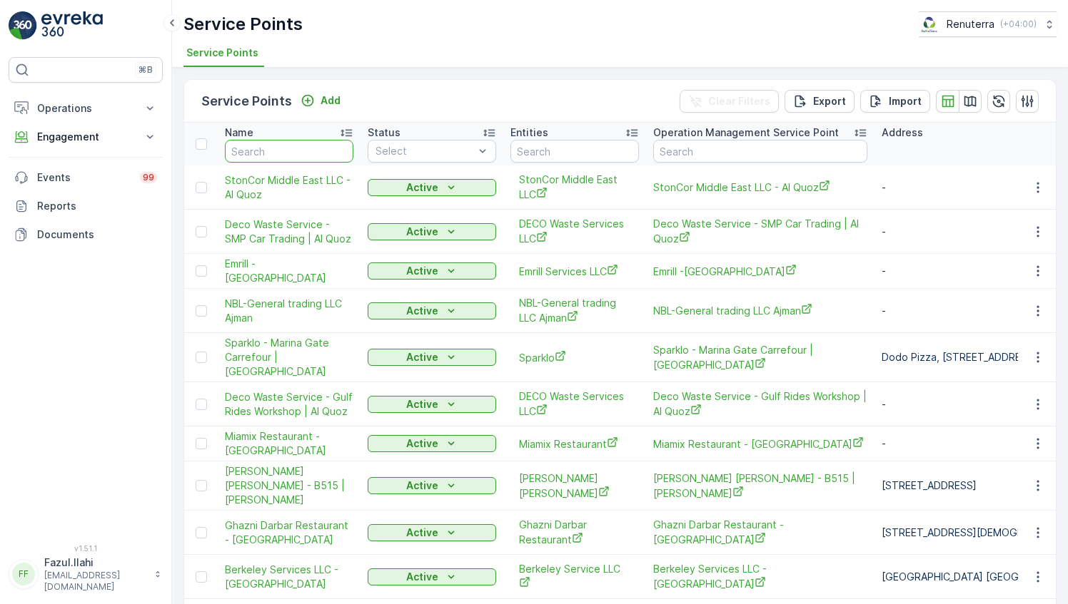
click at [275, 144] on input "text" at bounding box center [289, 151] width 128 height 23
type input "Al"
click at [275, 144] on input "Al" at bounding box center [289, 151] width 128 height 23
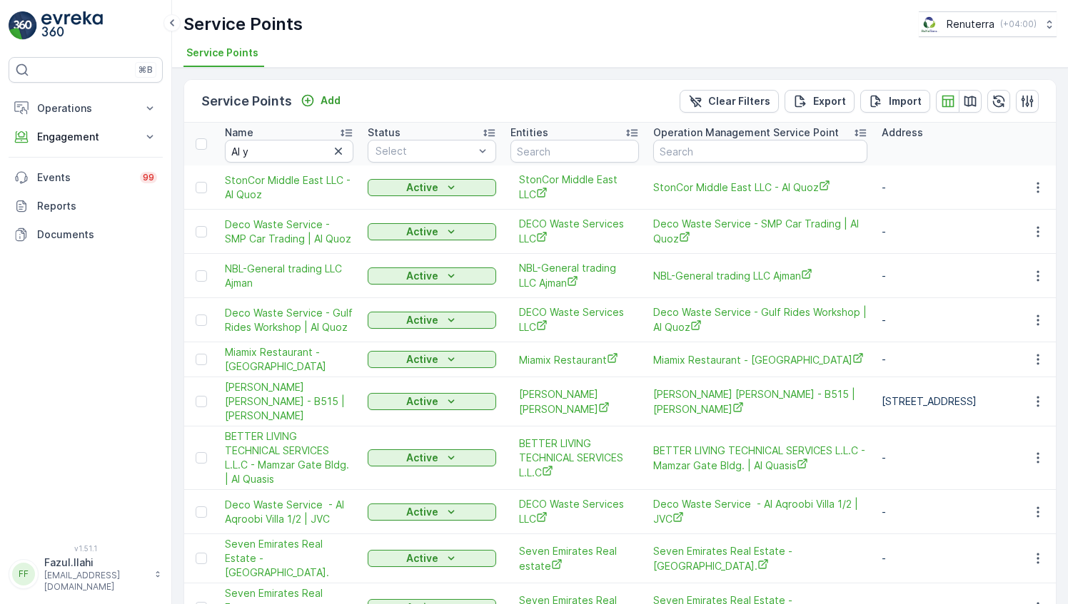
type input "Al"
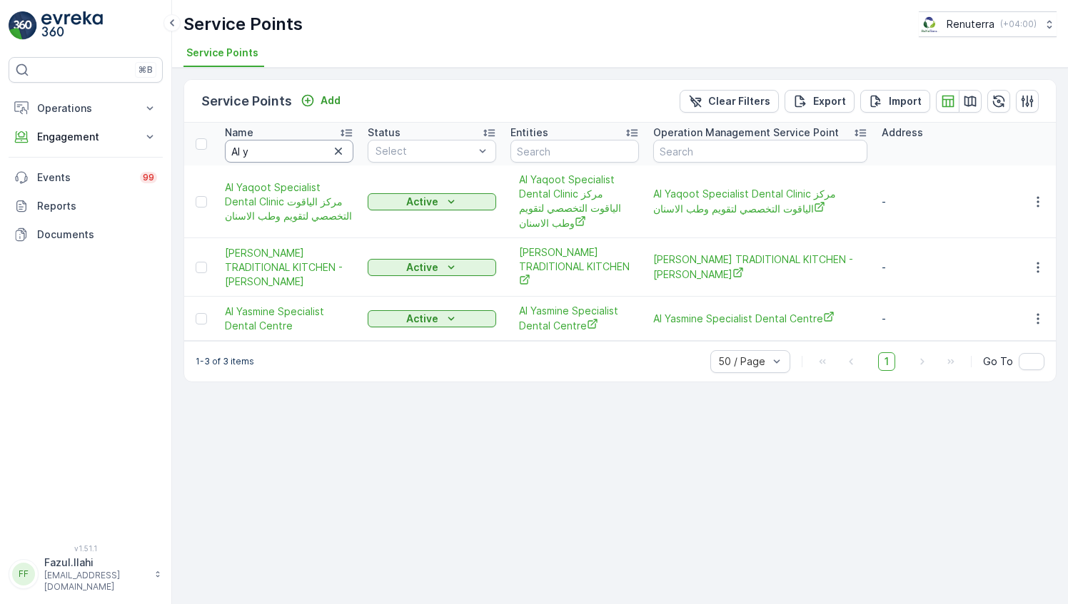
click at [275, 144] on input "Al y" at bounding box center [289, 151] width 128 height 23
type input "Al ye"
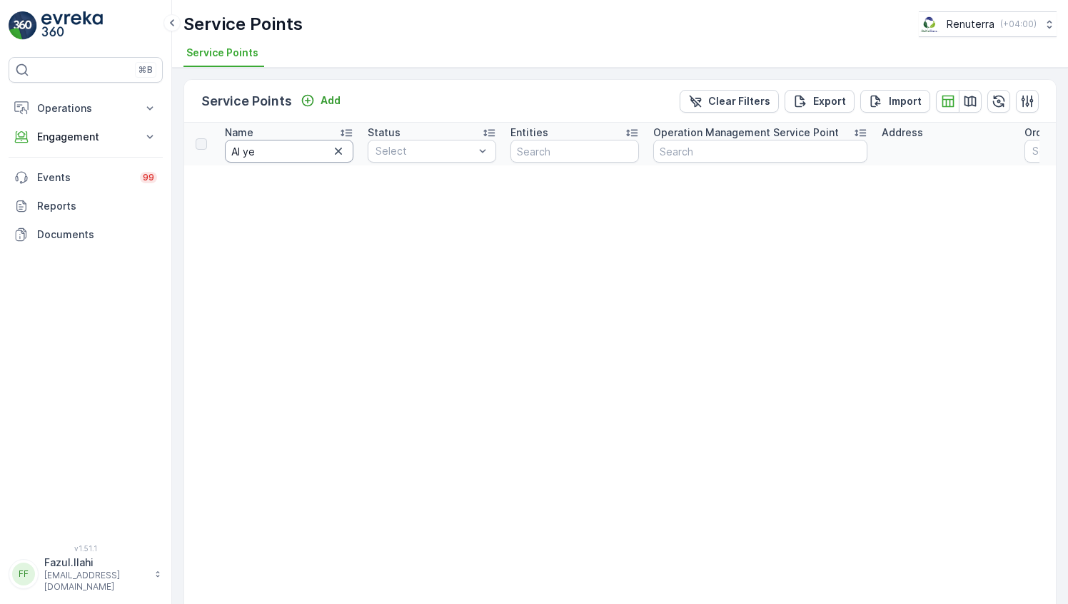
click at [275, 144] on input "Al ye" at bounding box center [289, 151] width 128 height 23
click at [245, 148] on input "Al ye" at bounding box center [289, 151] width 128 height 23
type input "Alye"
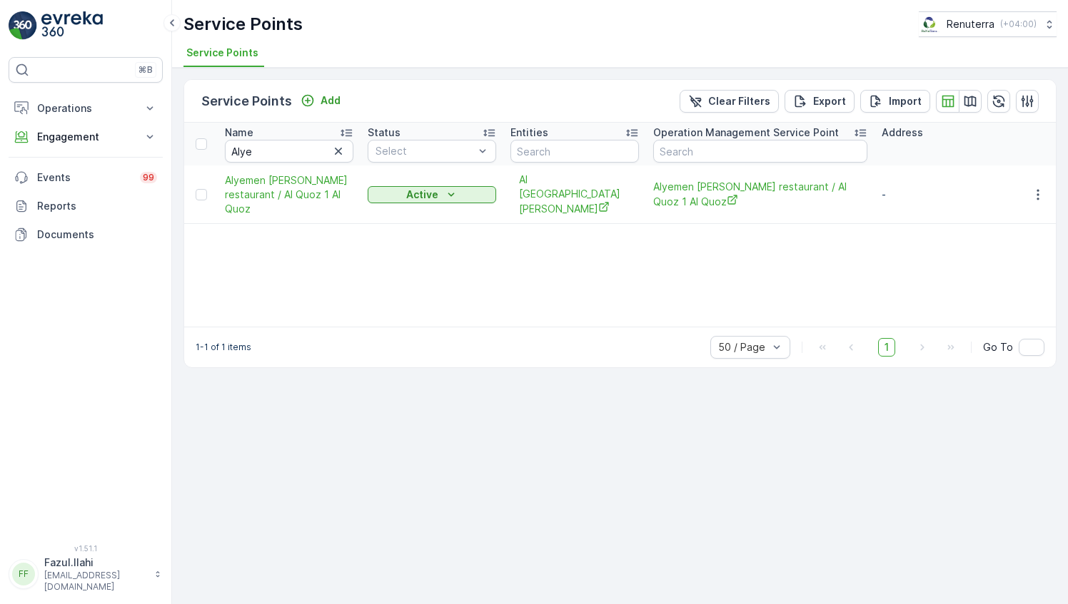
click at [1039, 176] on td at bounding box center [1037, 195] width 39 height 59
click at [1036, 196] on icon "button" at bounding box center [1037, 195] width 14 height 14
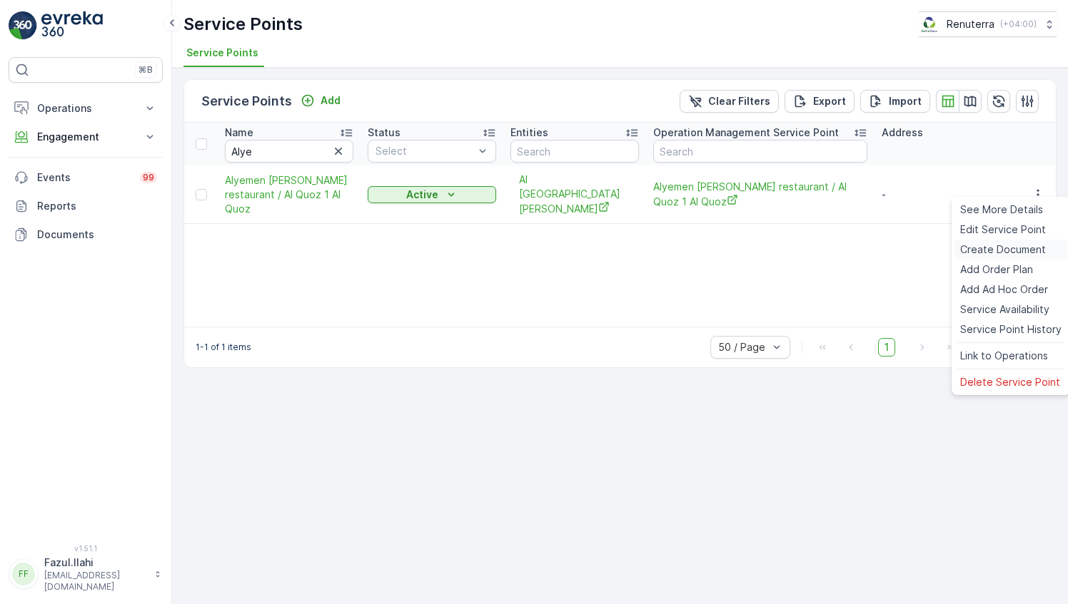
click at [978, 248] on span "Create Document" at bounding box center [1003, 250] width 86 height 14
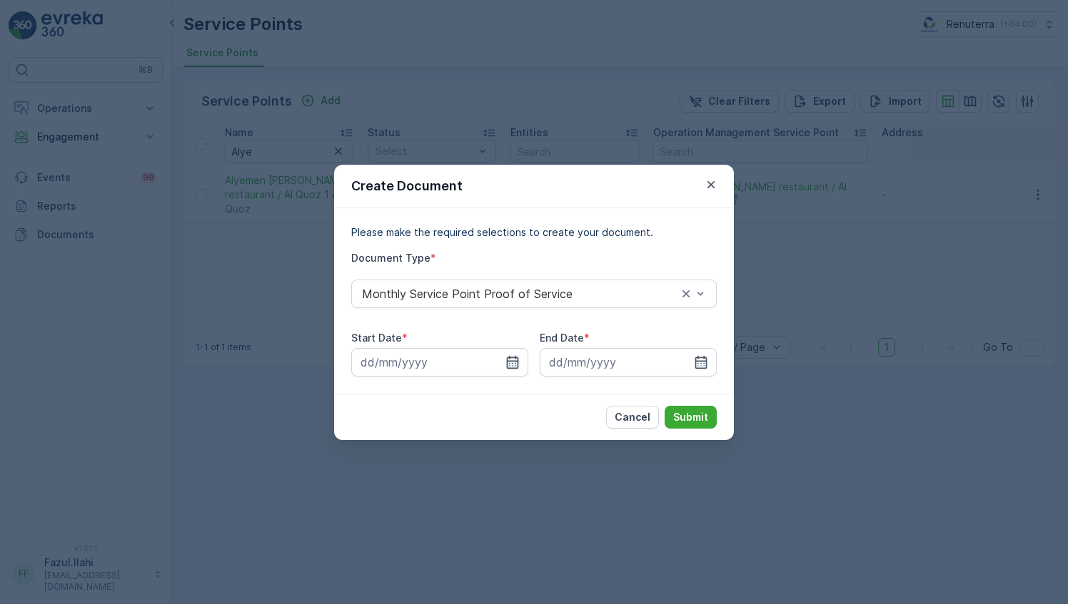
click at [514, 366] on icon "button" at bounding box center [512, 362] width 14 height 14
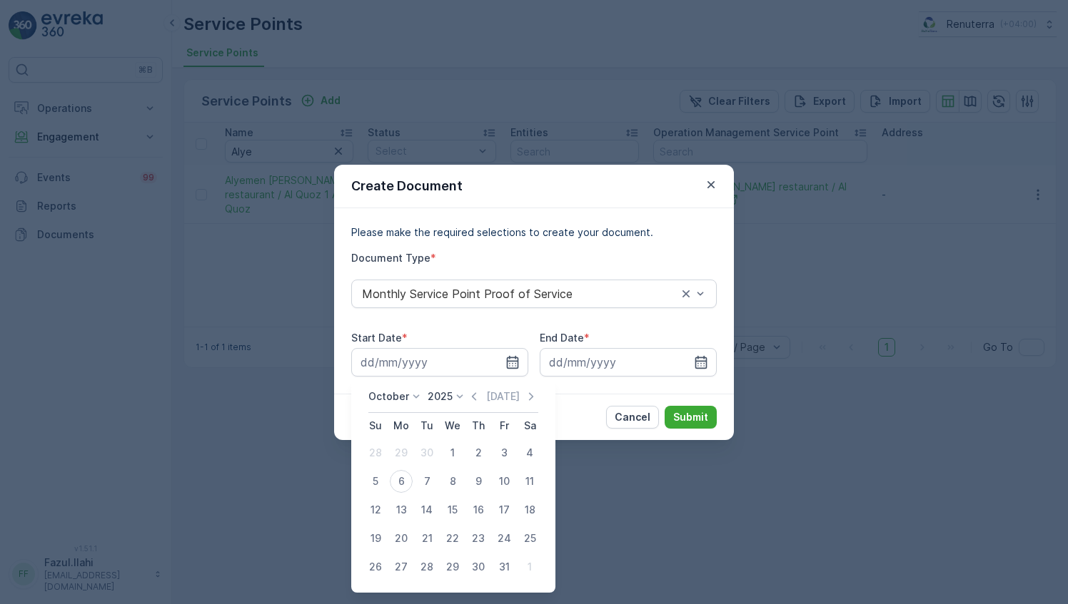
click at [477, 404] on div "[DATE] [DATE]" at bounding box center [453, 402] width 170 height 24
drag, startPoint x: 474, startPoint y: 397, endPoint x: 481, endPoint y: 415, distance: 19.9
click at [481, 394] on icon "button" at bounding box center [474, 397] width 14 height 14
click at [401, 455] on div "1" at bounding box center [401, 453] width 23 height 23
type input "[DATE]"
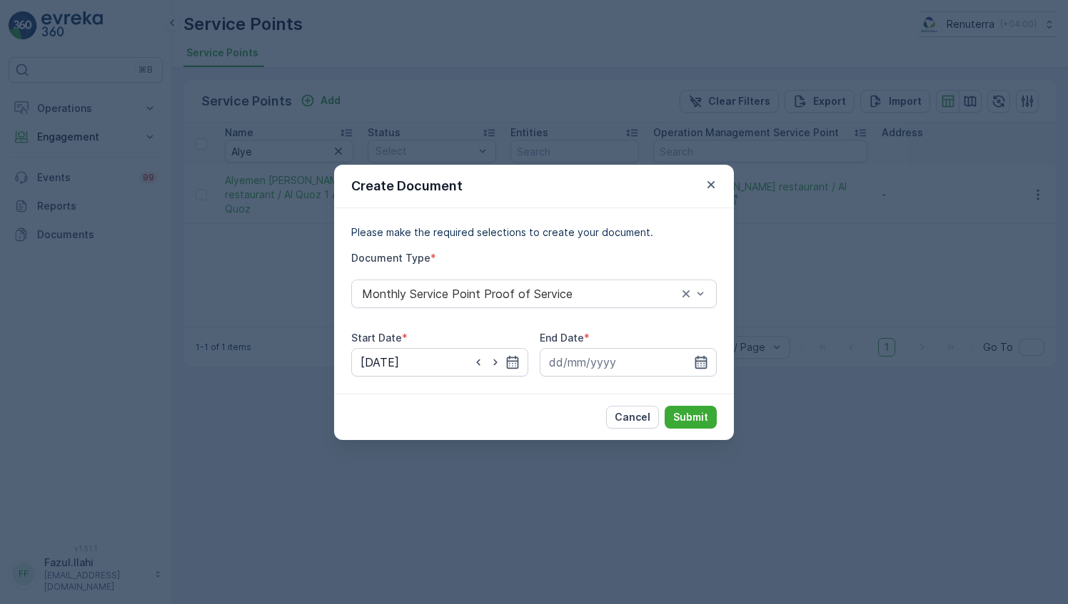
click at [701, 358] on icon "button" at bounding box center [701, 361] width 12 height 13
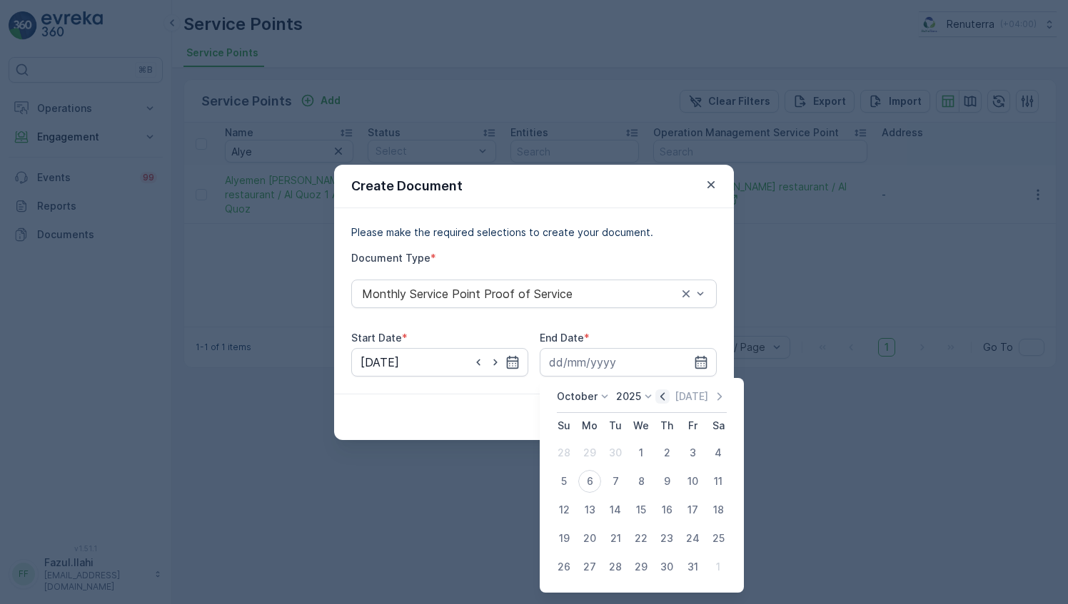
click at [661, 400] on icon "button" at bounding box center [662, 397] width 14 height 14
click at [614, 567] on div "30" at bounding box center [615, 567] width 23 height 23
type input "[DATE]"
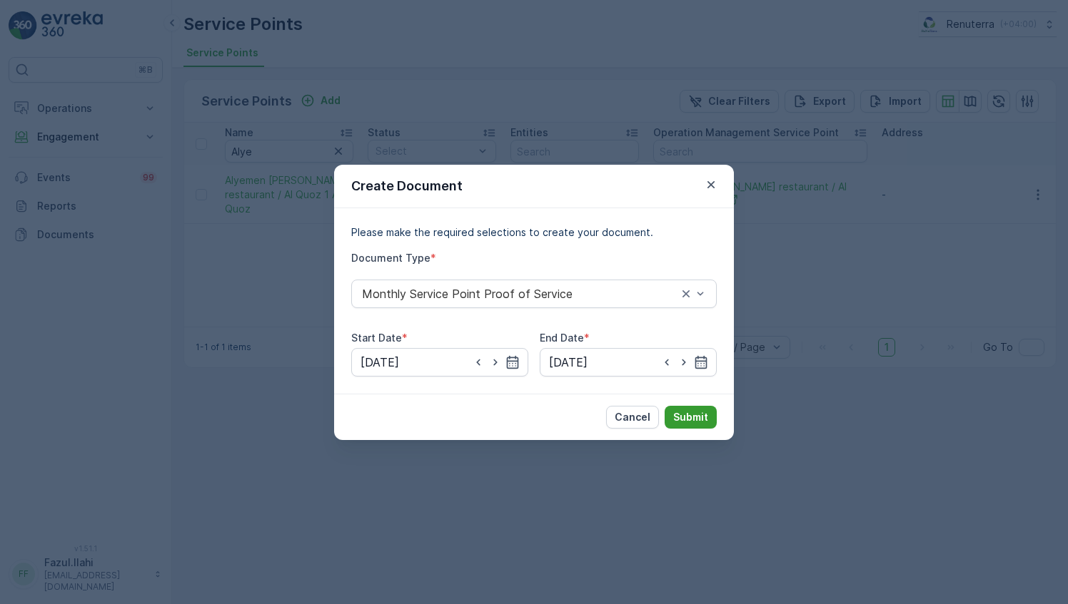
click at [699, 411] on p "Submit" at bounding box center [690, 417] width 35 height 14
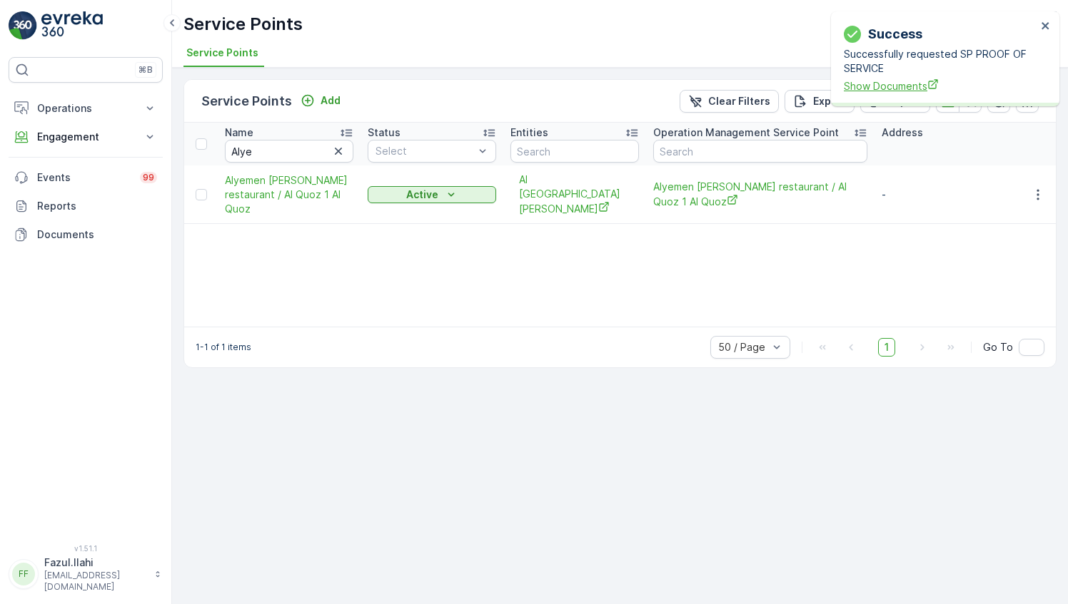
click at [883, 80] on span "Show Documents" at bounding box center [939, 85] width 193 height 15
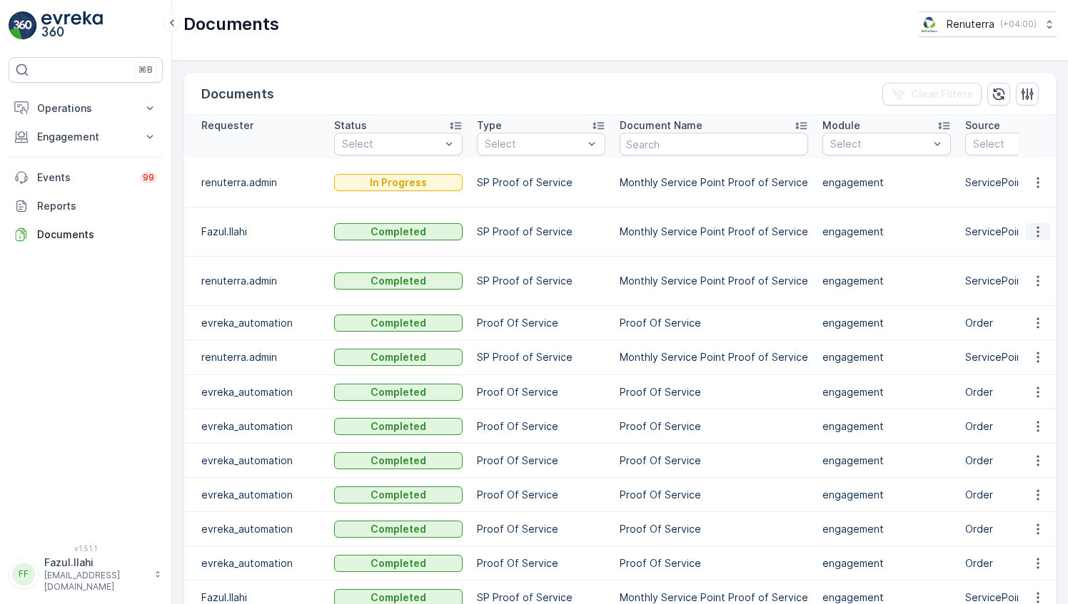
click at [1030, 226] on icon "button" at bounding box center [1037, 232] width 14 height 14
click at [1022, 253] on span "See Details" at bounding box center [1033, 252] width 55 height 14
